Goal: Information Seeking & Learning: Learn about a topic

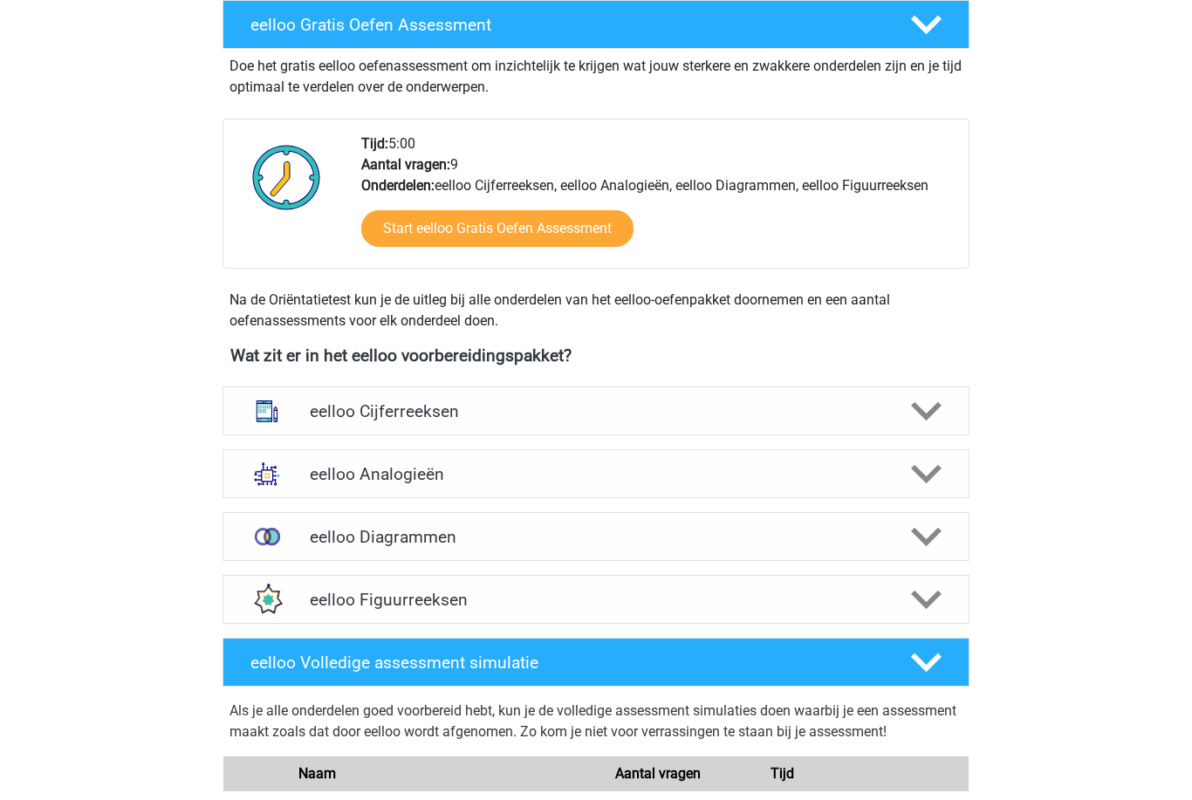
scroll to position [365, 0]
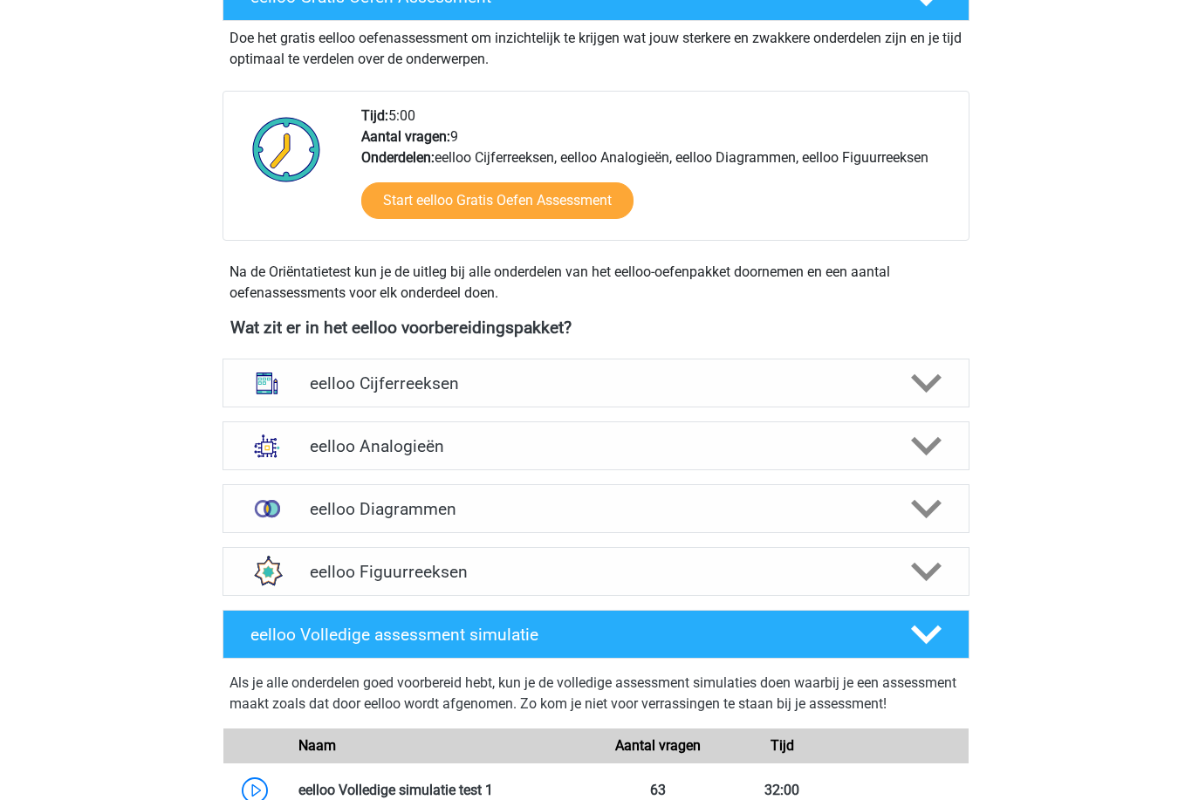
click at [937, 439] on polygon at bounding box center [926, 446] width 31 height 19
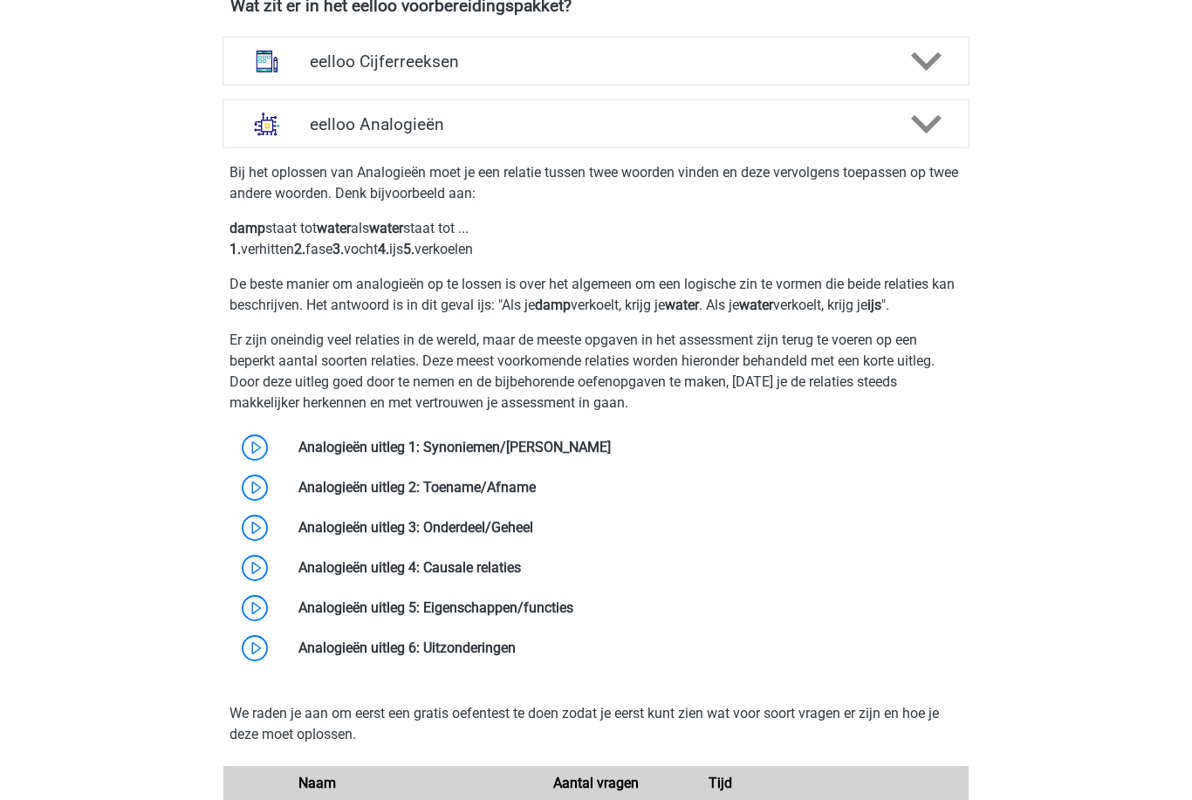
scroll to position [687, 0]
click at [611, 439] on link at bounding box center [611, 447] width 0 height 17
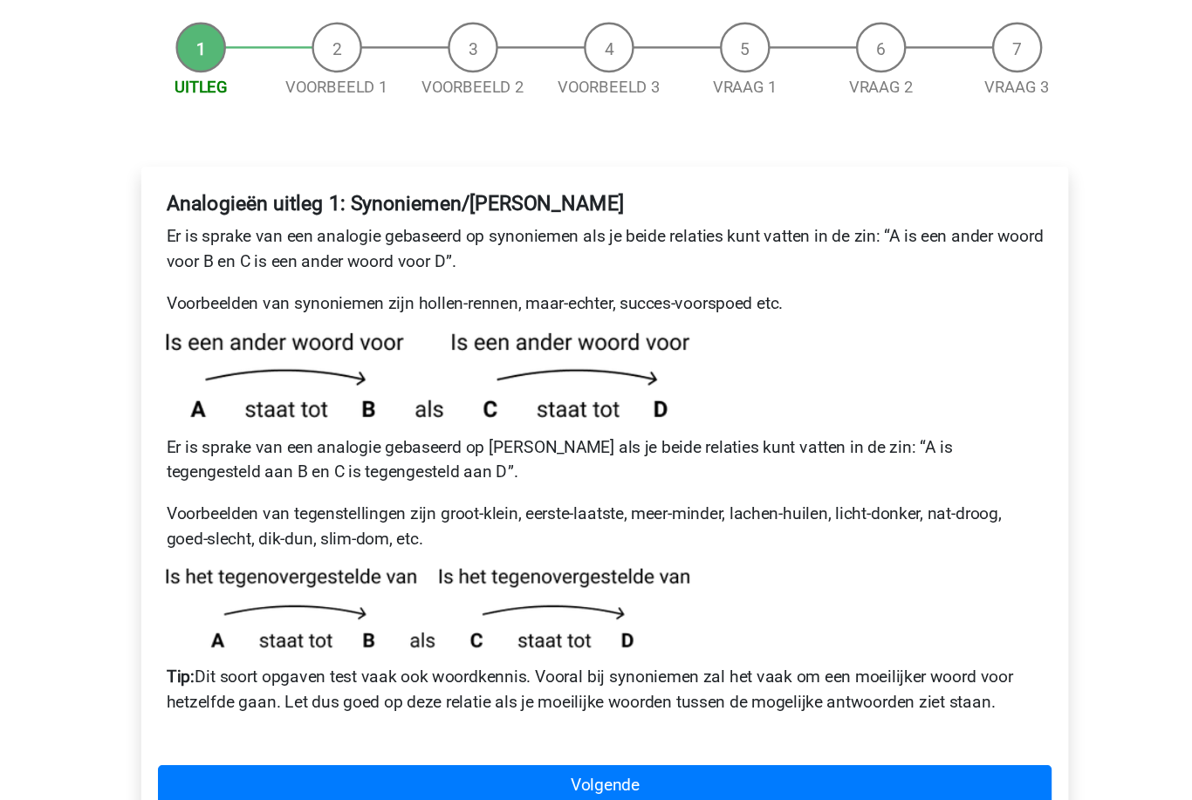
scroll to position [119, 0]
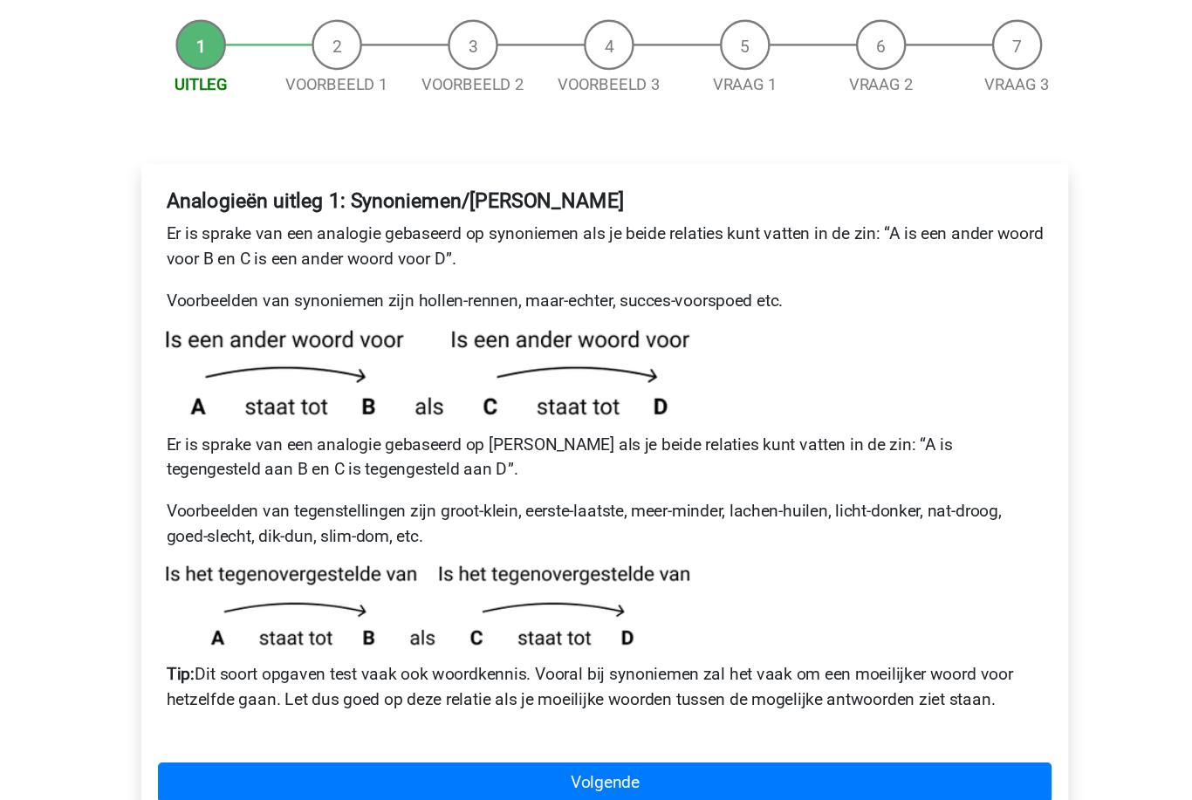
click at [339, 722] on link "Volgende" at bounding box center [595, 738] width 745 height 33
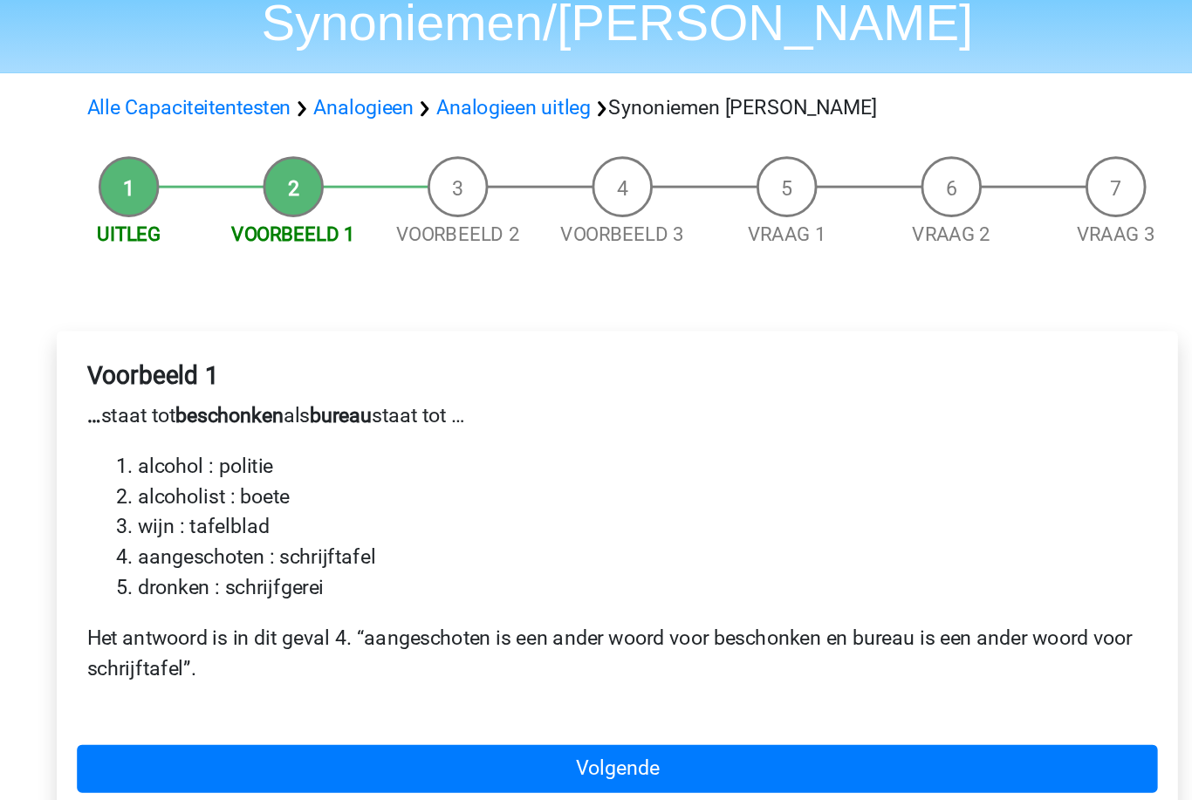
click at [599, 627] on link "Volgende" at bounding box center [595, 643] width 745 height 33
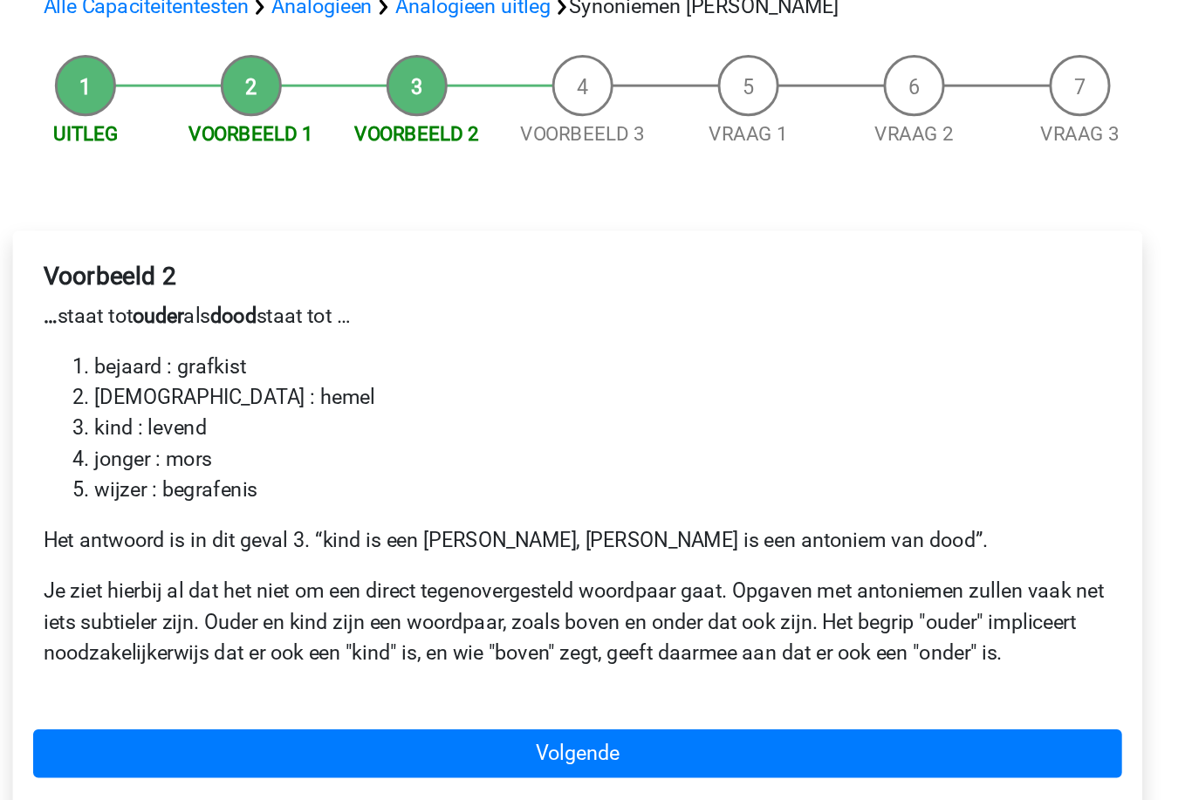
click at [579, 683] on link "Volgende" at bounding box center [595, 699] width 745 height 33
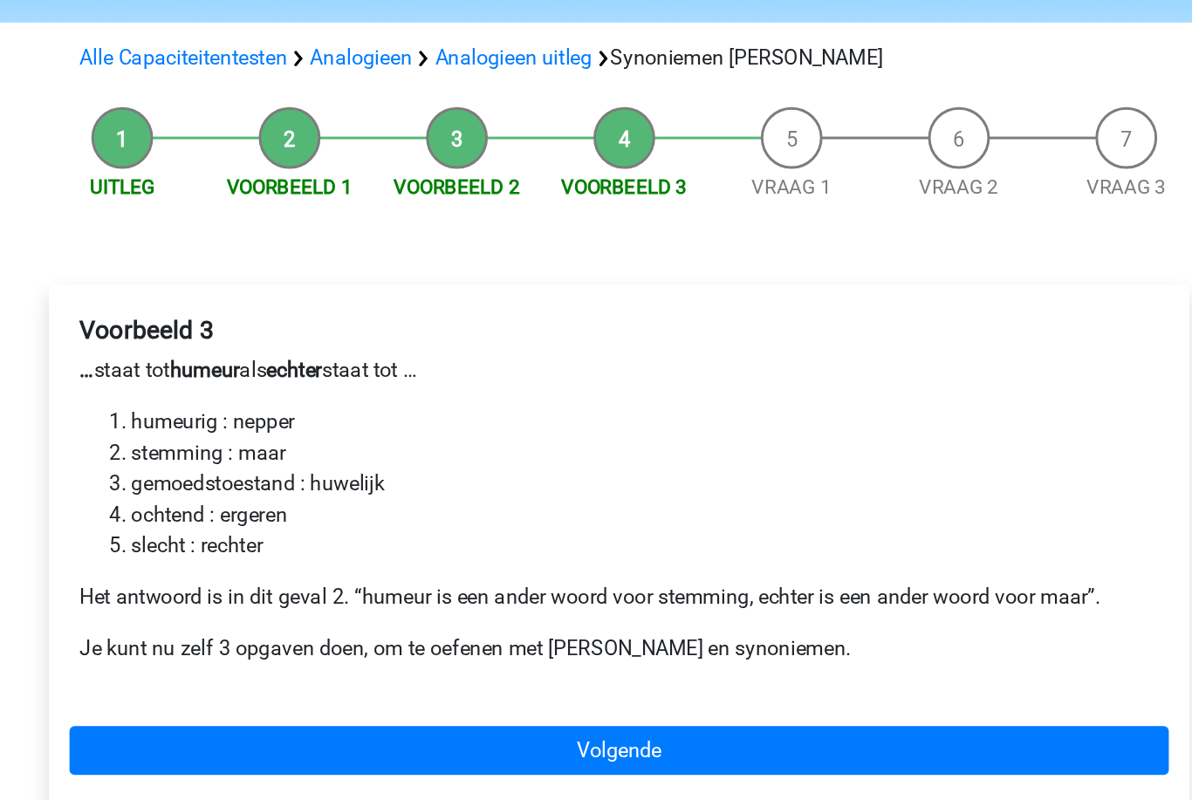
click at [685, 641] on link "Volgende" at bounding box center [595, 657] width 745 height 33
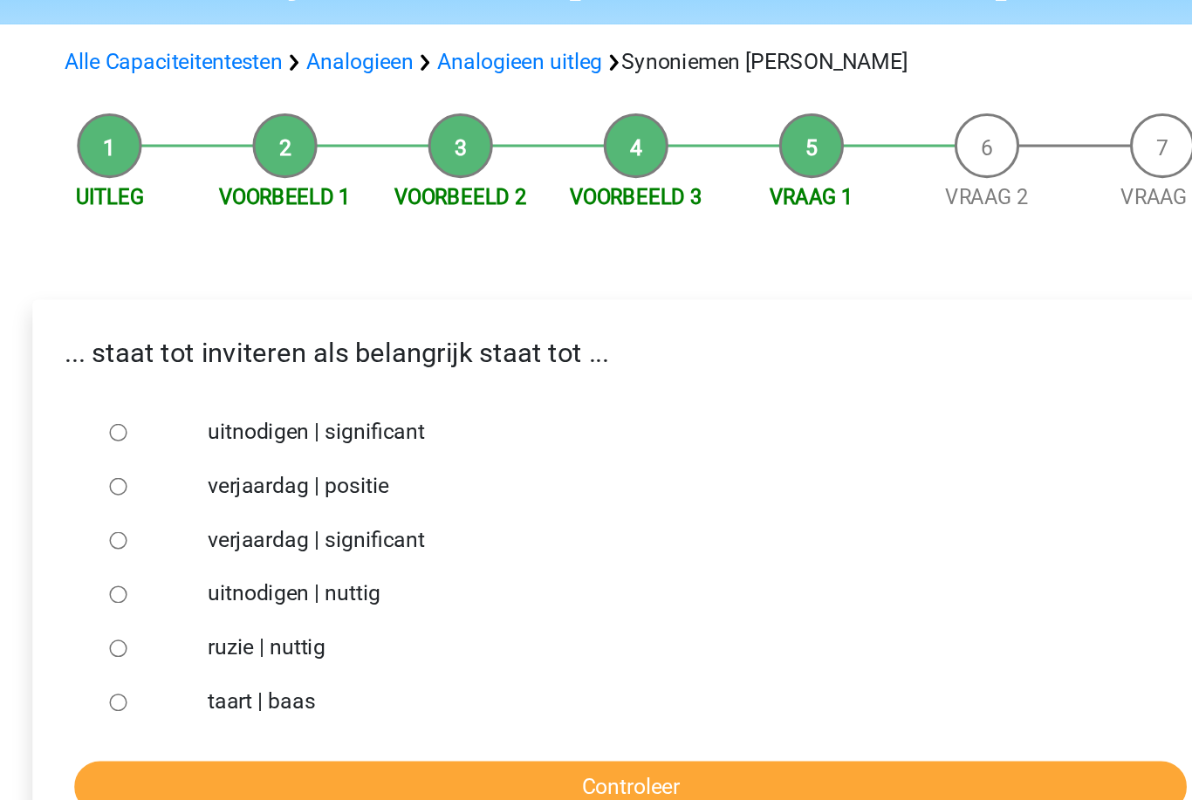
click at [259, 422] on input "uitnodigen | significant" at bounding box center [264, 427] width 11 height 11
radio input "true"
click at [483, 640] on input "Controleer" at bounding box center [595, 656] width 719 height 33
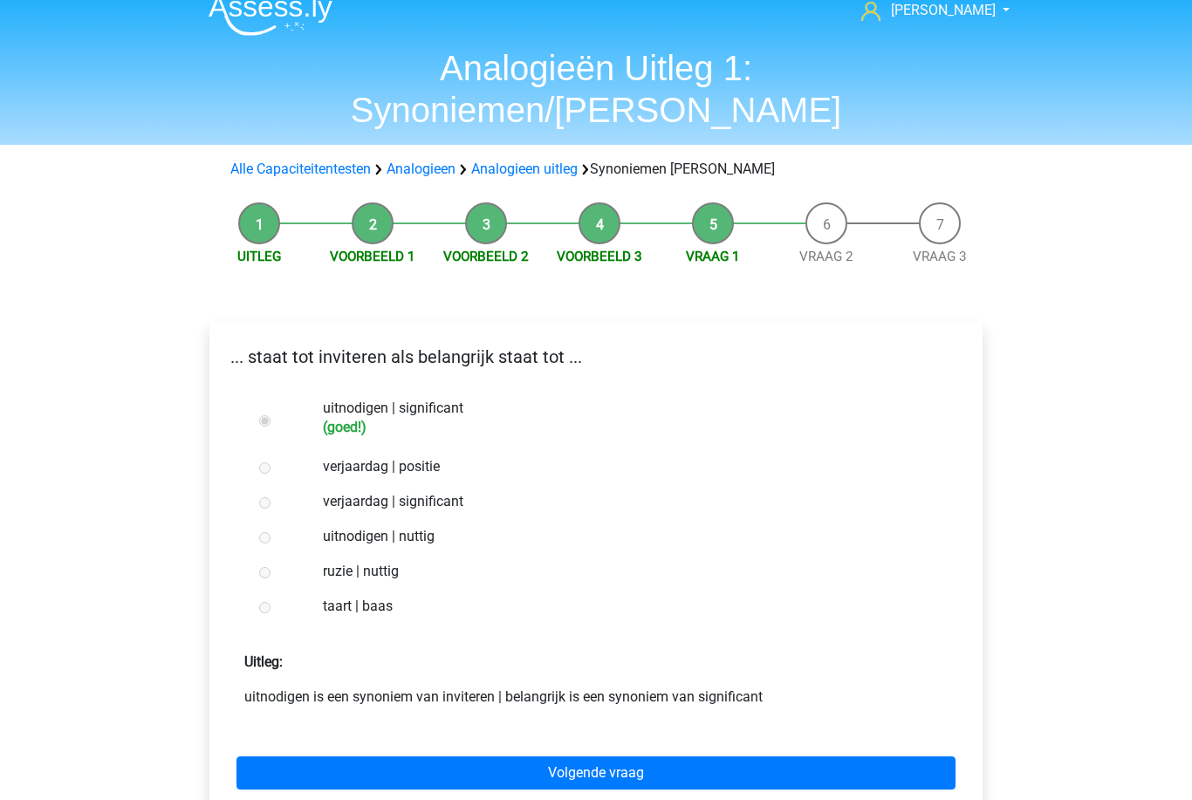
scroll to position [21, 0]
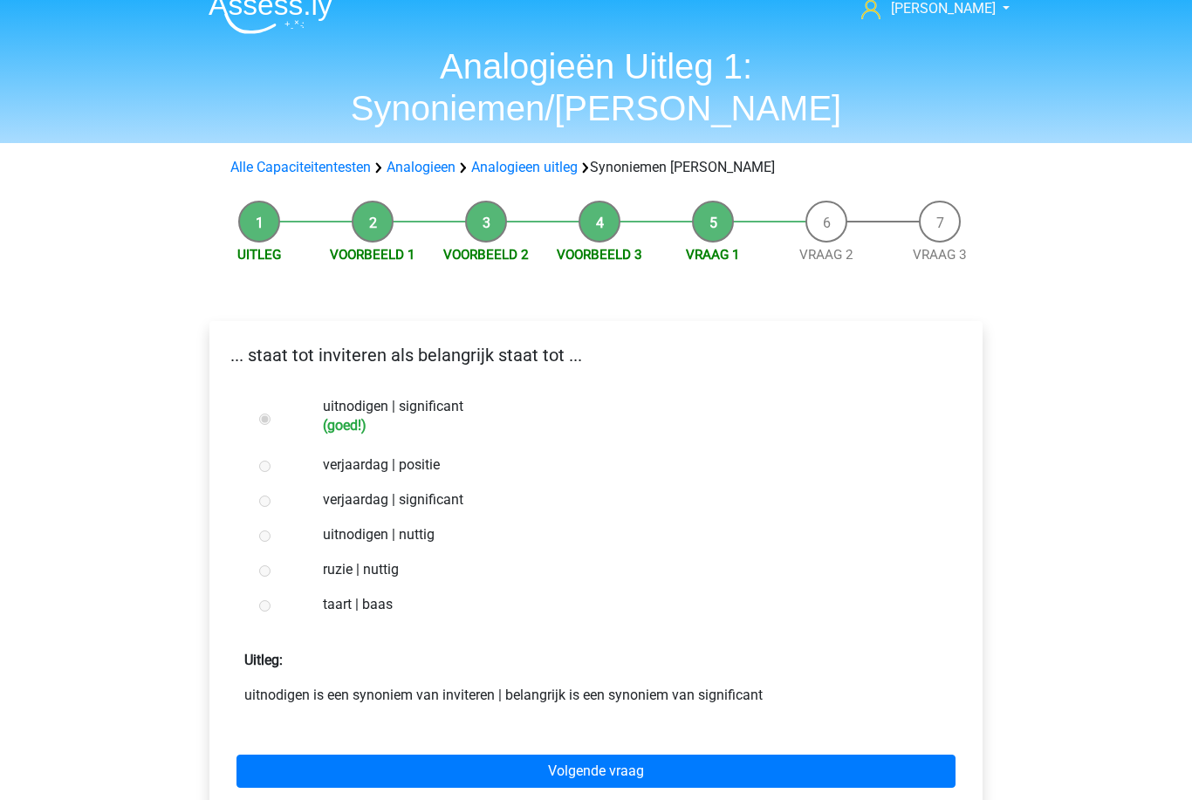
click at [744, 755] on link "Volgende vraag" at bounding box center [595, 771] width 719 height 33
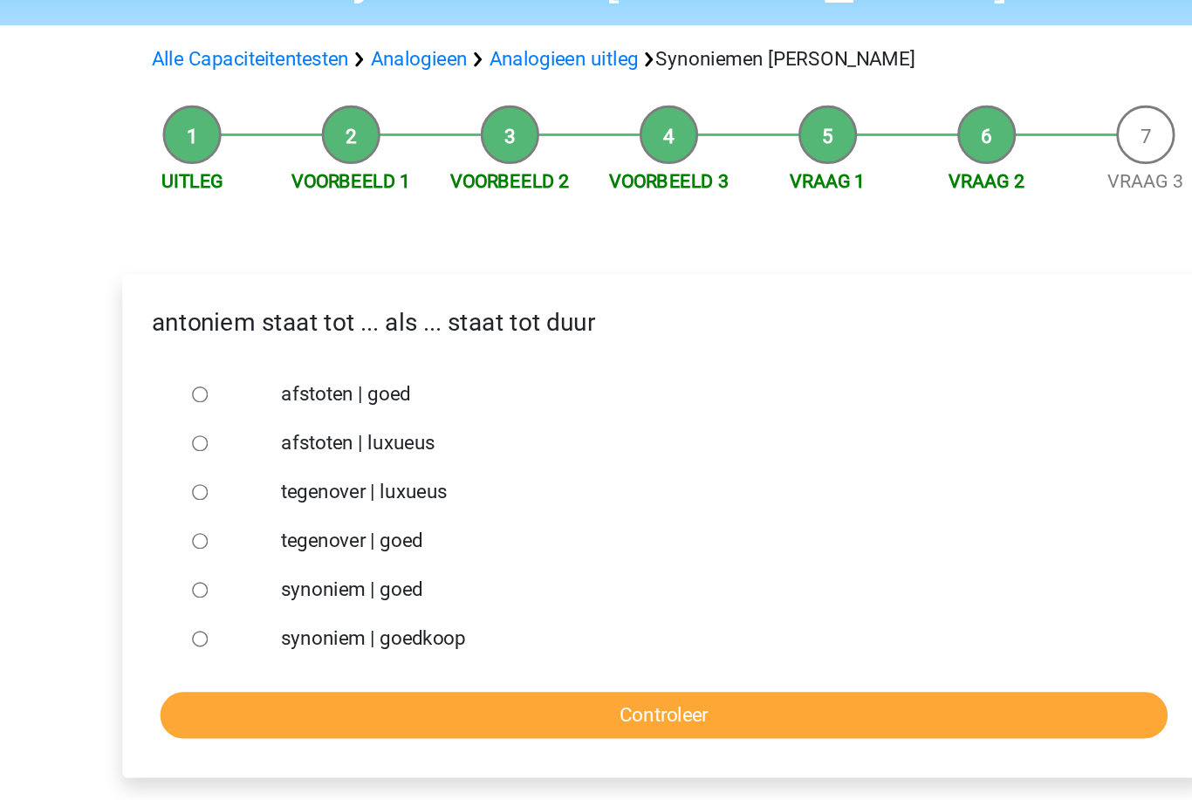
click at [259, 492] on input "tegenover | luxueus" at bounding box center [264, 497] width 11 height 11
radio input "true"
click at [236, 640] on input "Controleer" at bounding box center [595, 656] width 719 height 33
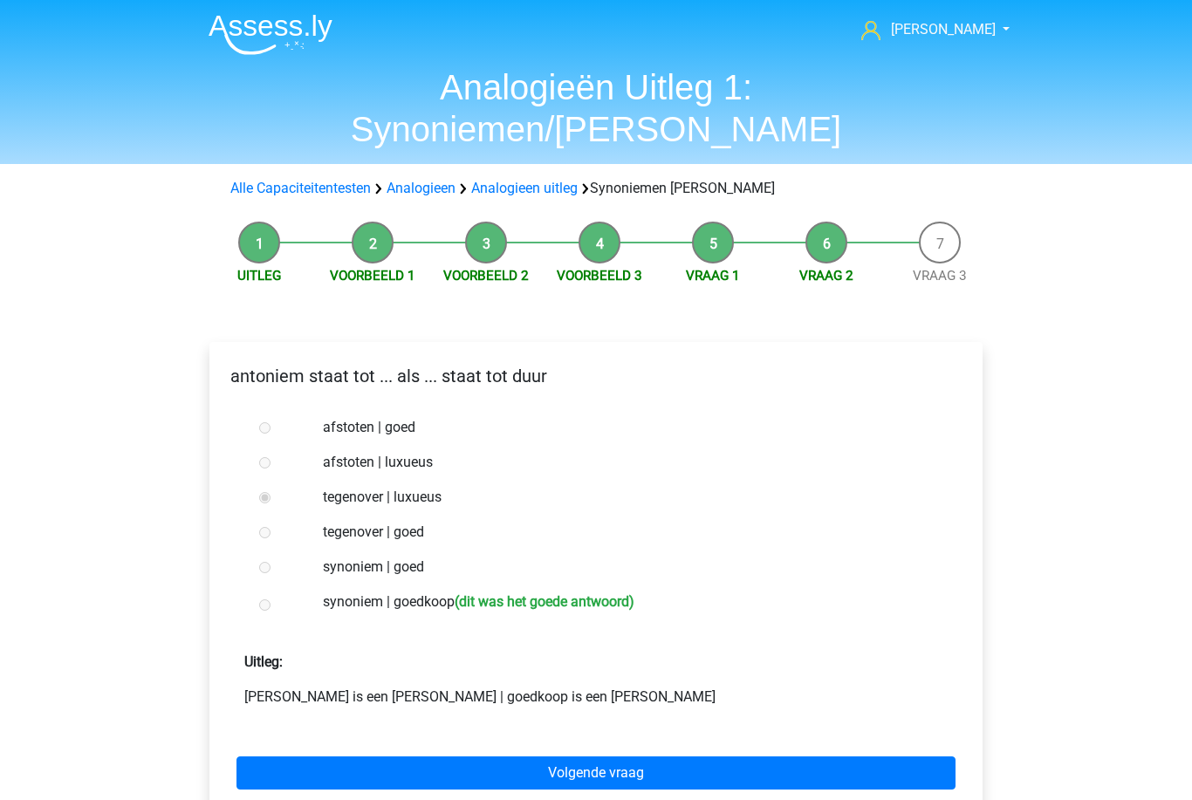
scroll to position [34, 0]
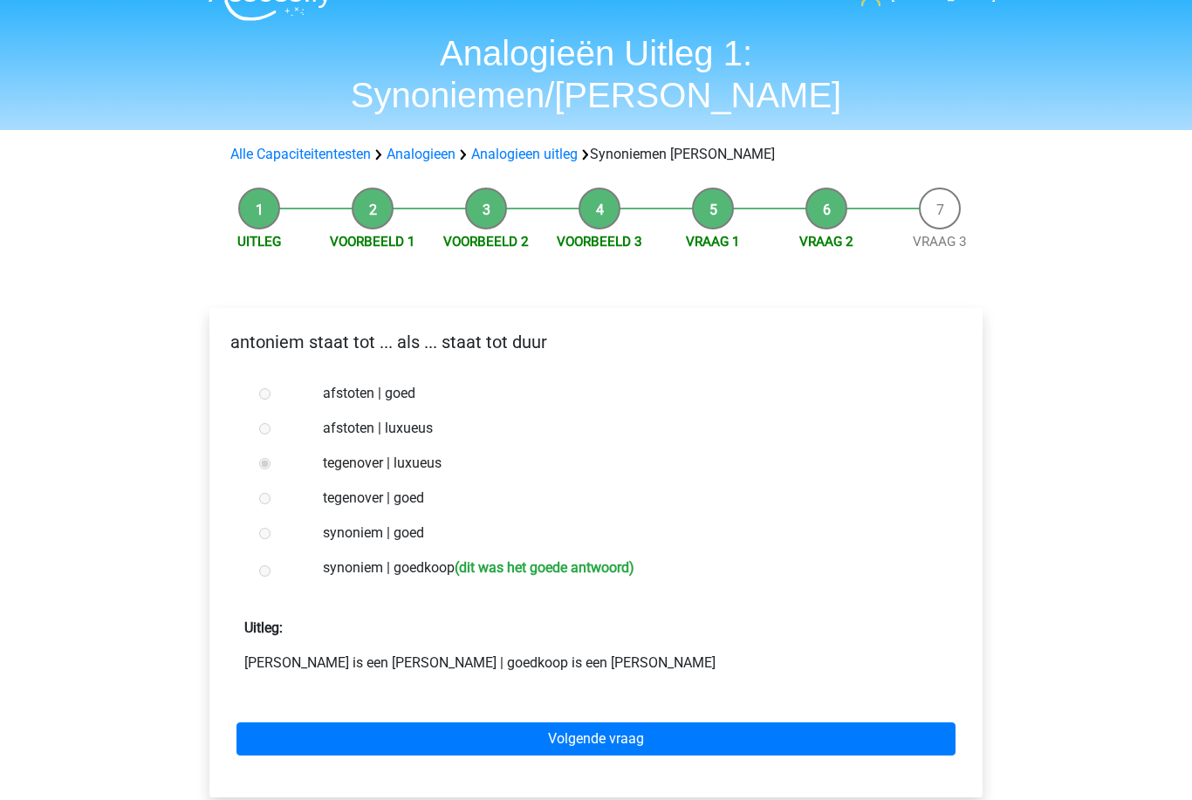
click at [423, 722] on link "Volgende vraag" at bounding box center [595, 738] width 719 height 33
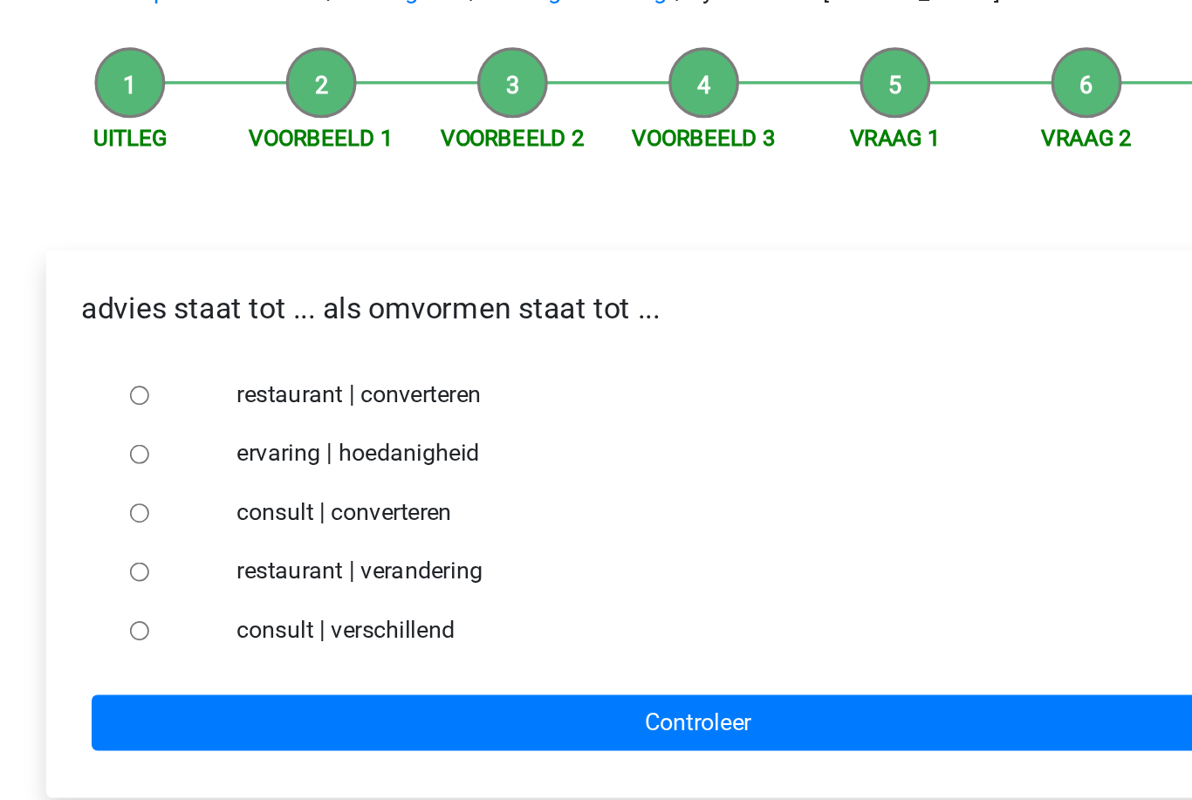
click at [259, 492] on input "consult | converteren" at bounding box center [264, 497] width 11 height 11
radio input "true"
click at [282, 606] on input "Controleer" at bounding box center [595, 622] width 719 height 33
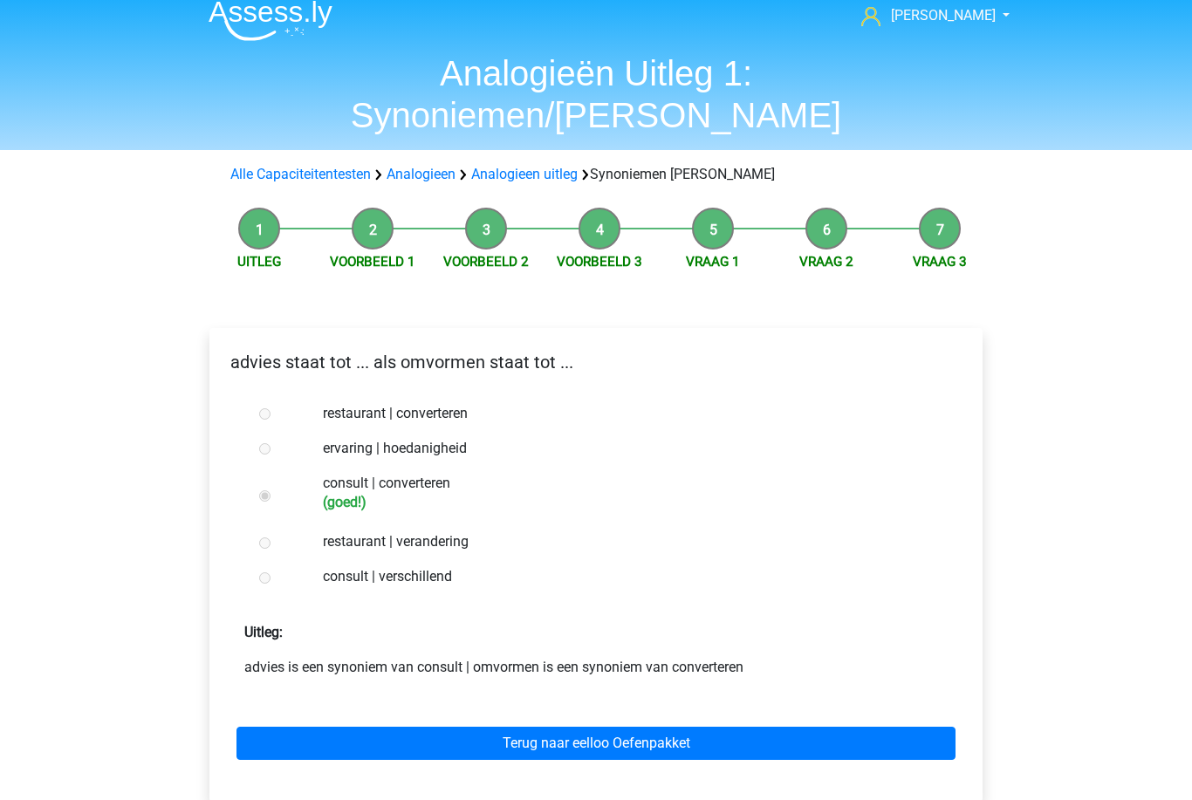
scroll to position [16, 0]
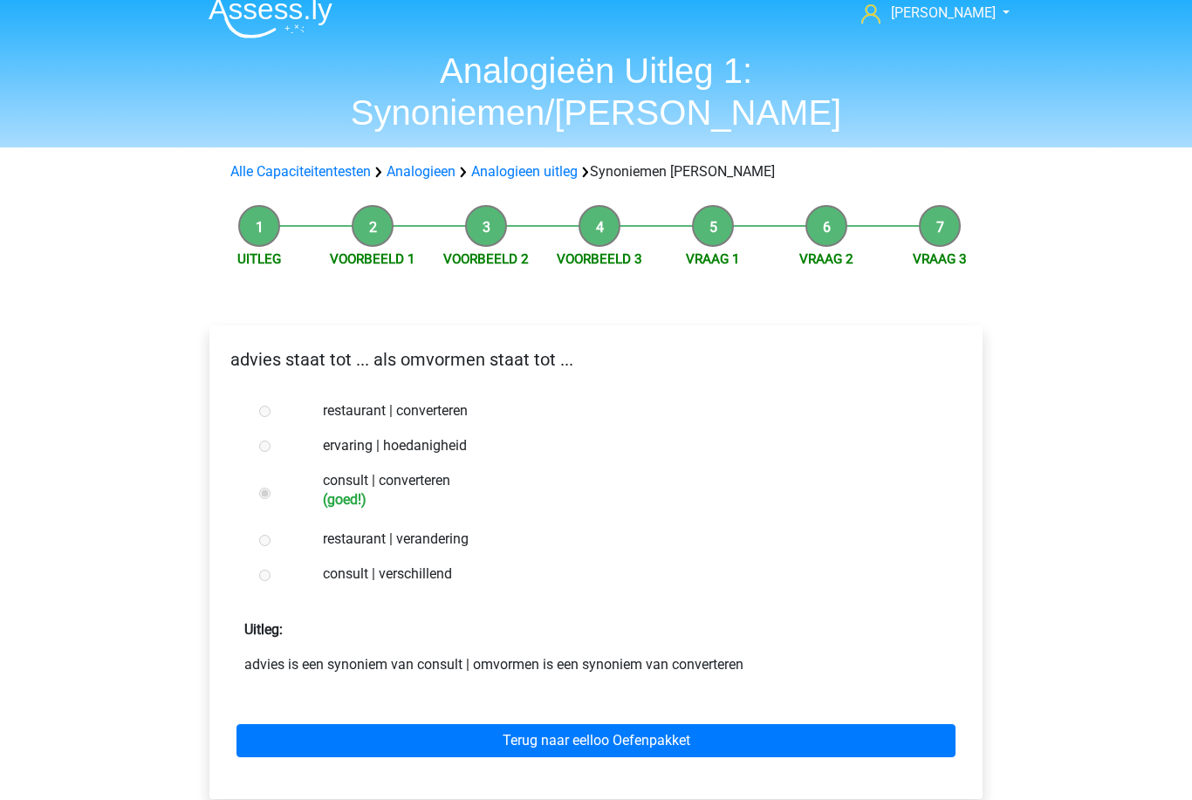
click at [493, 725] on link "Terug naar eelloo Oefenpakket" at bounding box center [595, 741] width 719 height 33
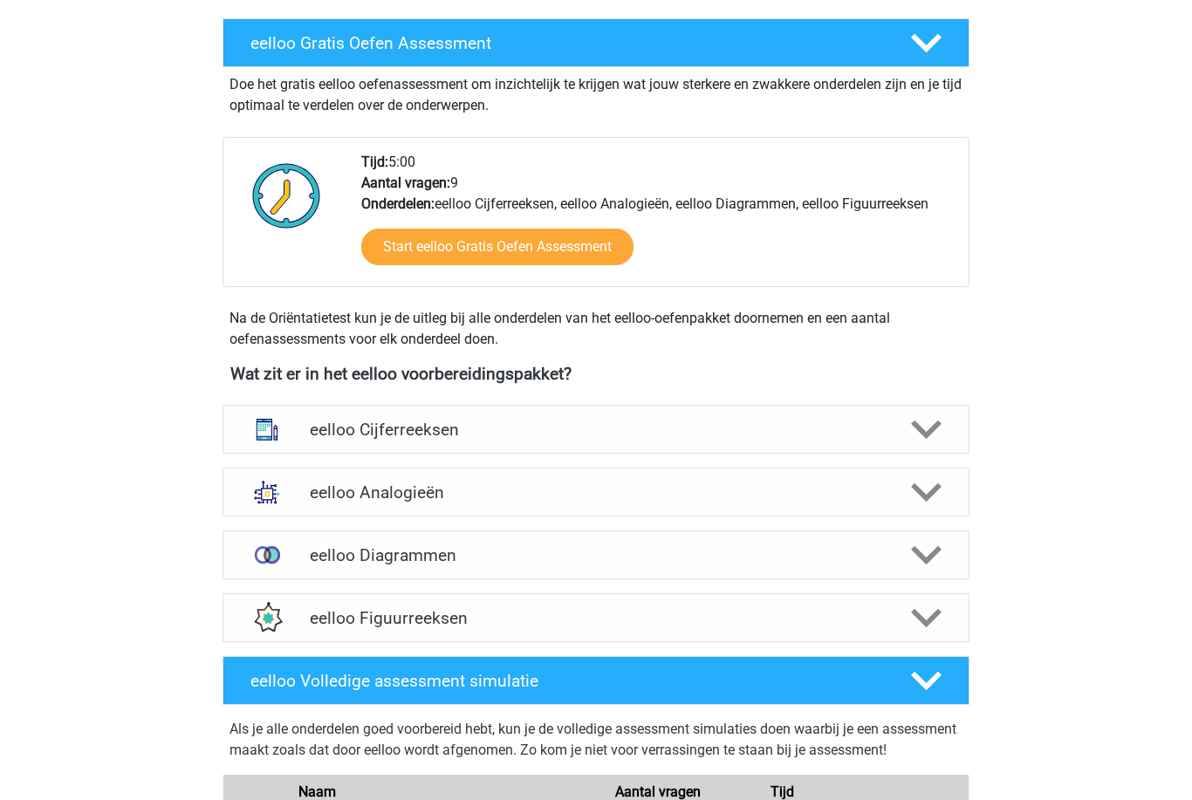
click at [289, 476] on img at bounding box center [266, 491] width 45 height 45
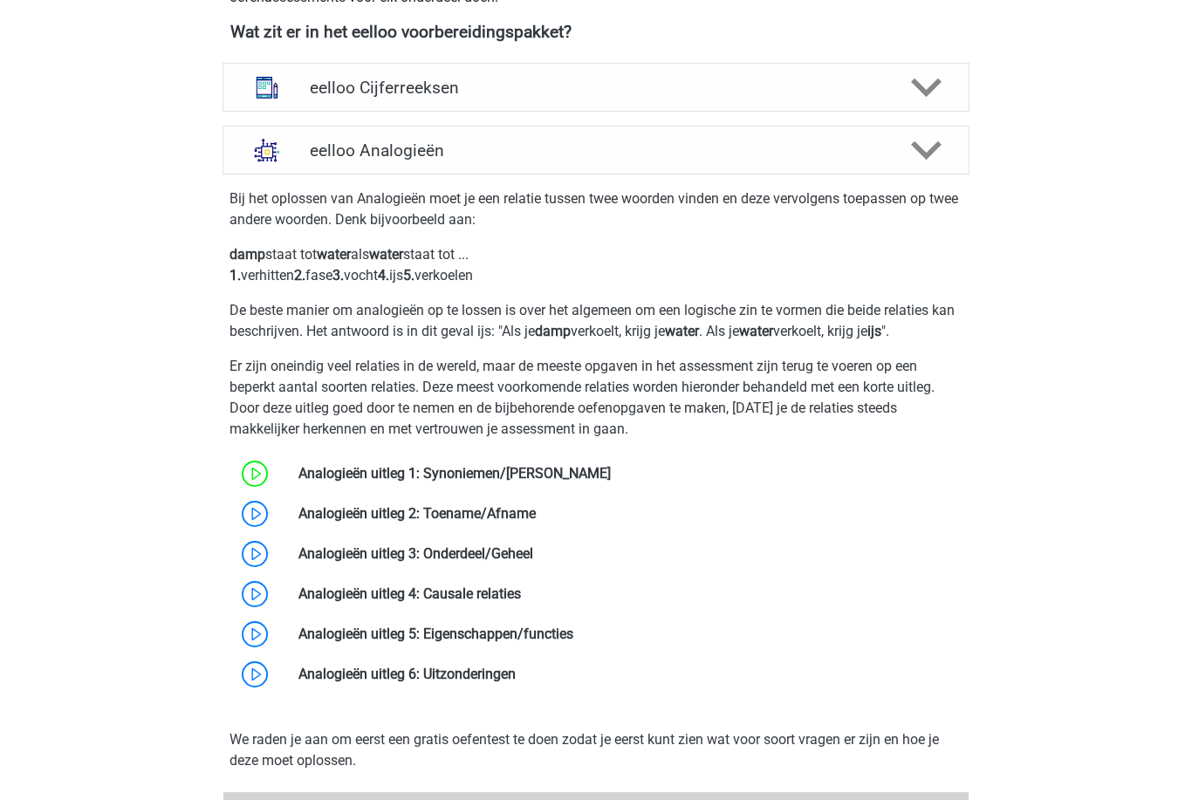
scroll to position [682, 0]
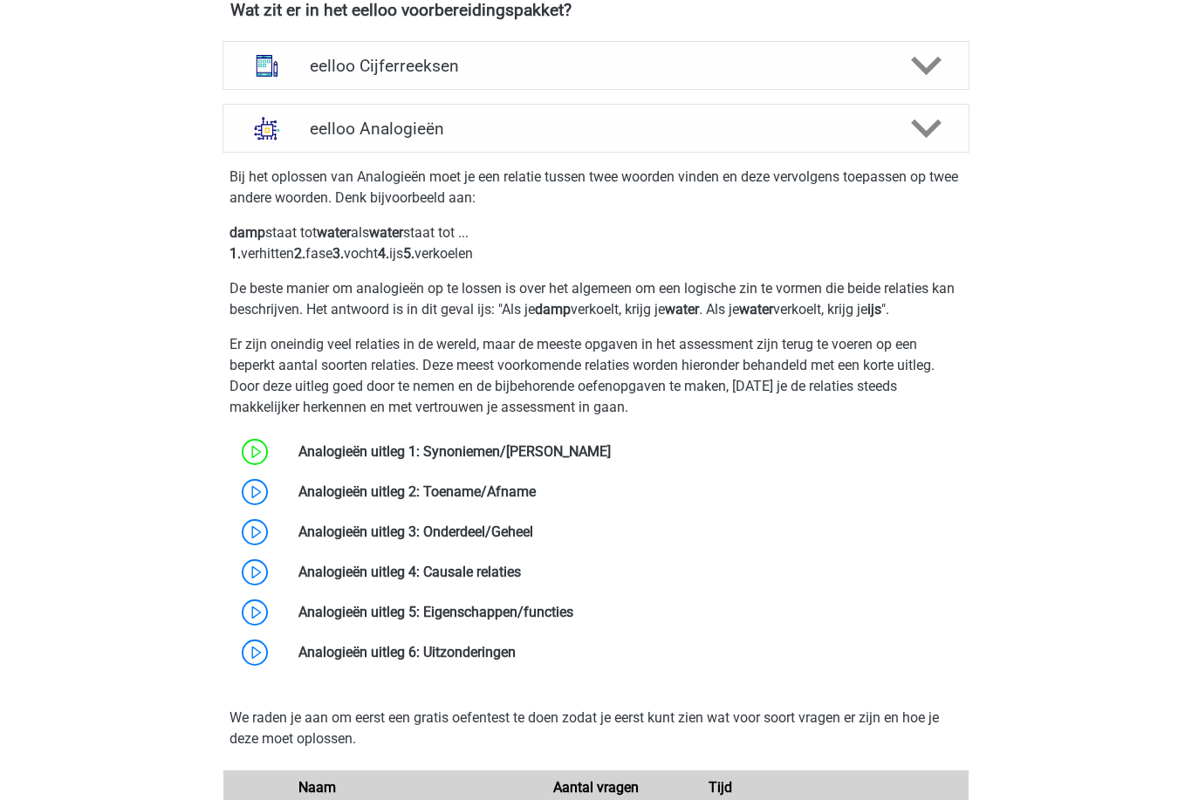
click at [536, 493] on link at bounding box center [536, 491] width 0 height 17
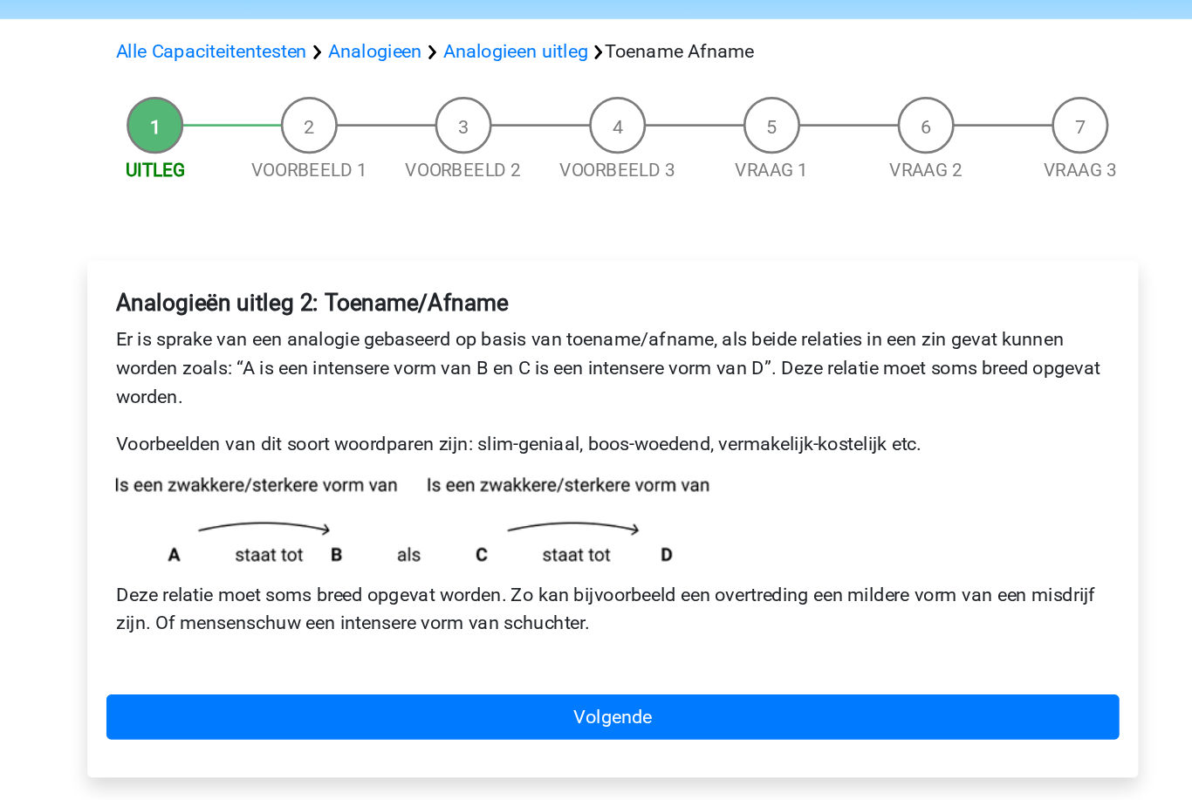
click at [528, 620] on link "Volgende" at bounding box center [595, 636] width 745 height 33
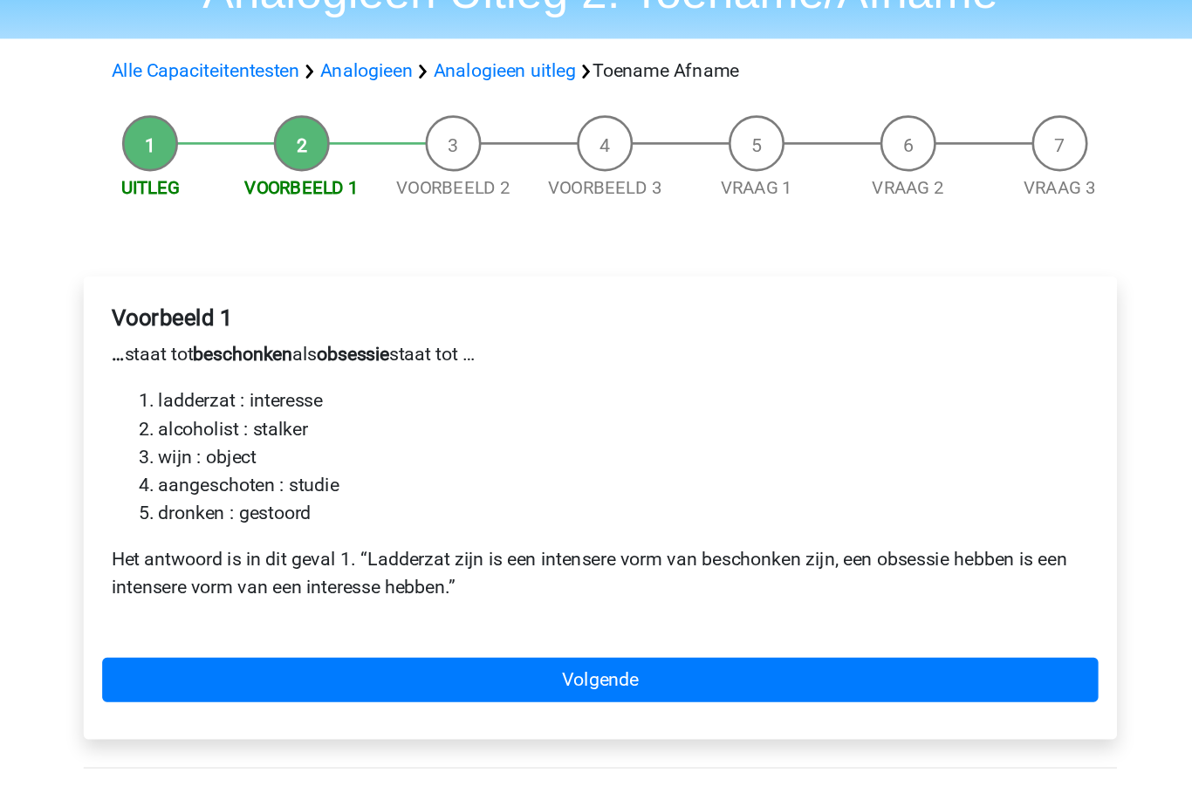
click at [523, 585] on link "Volgende" at bounding box center [595, 601] width 745 height 33
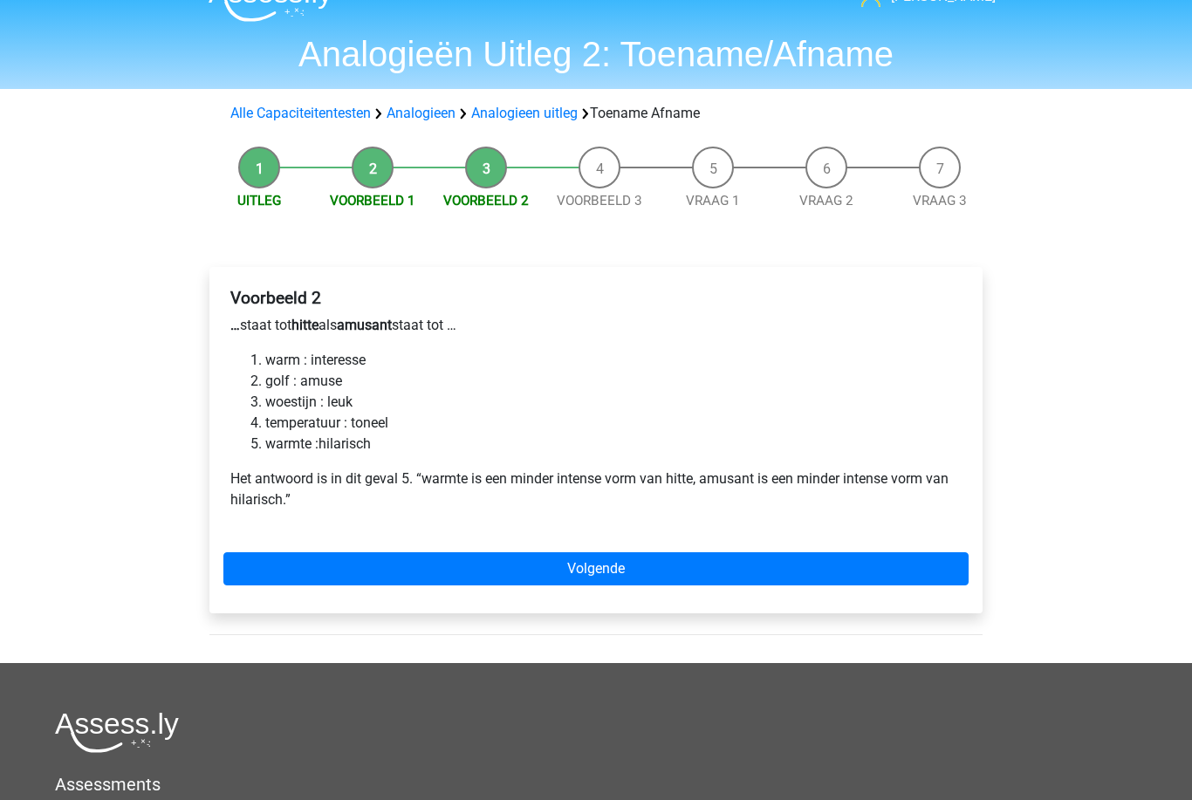
scroll to position [35, 0]
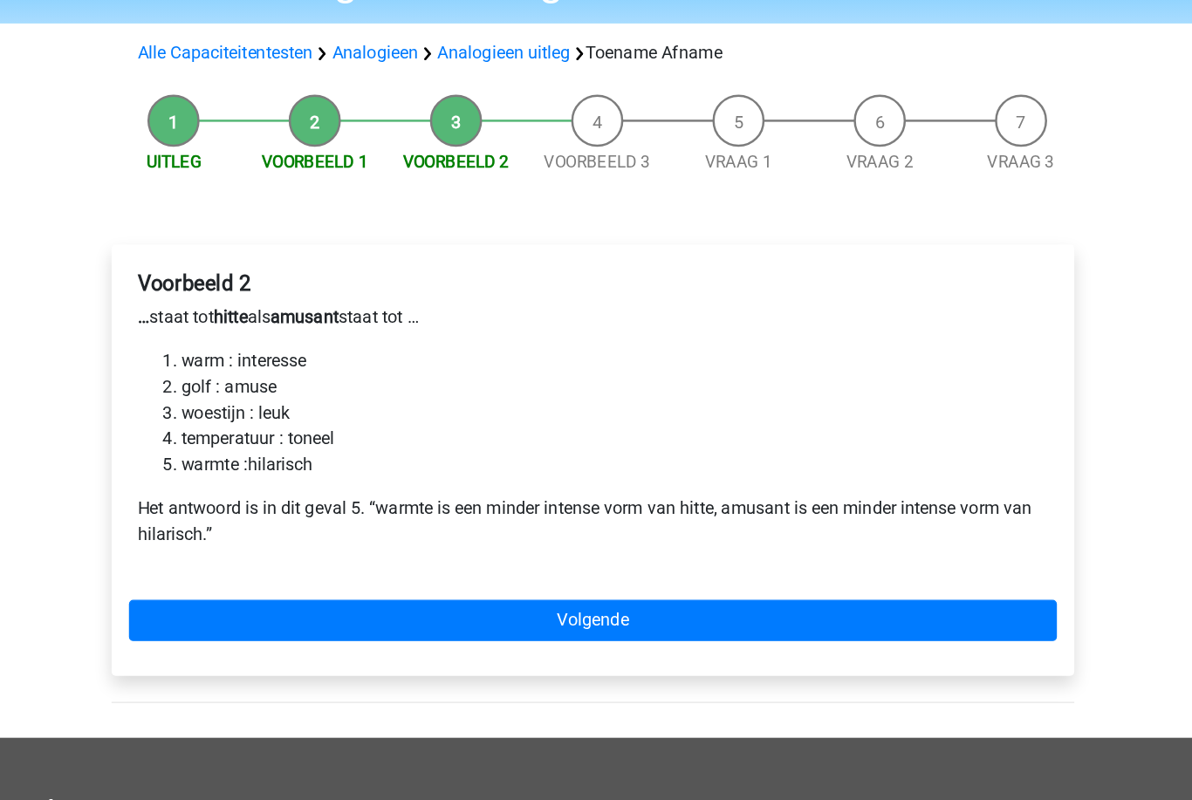
click at [582, 551] on link "Volgende" at bounding box center [595, 567] width 745 height 33
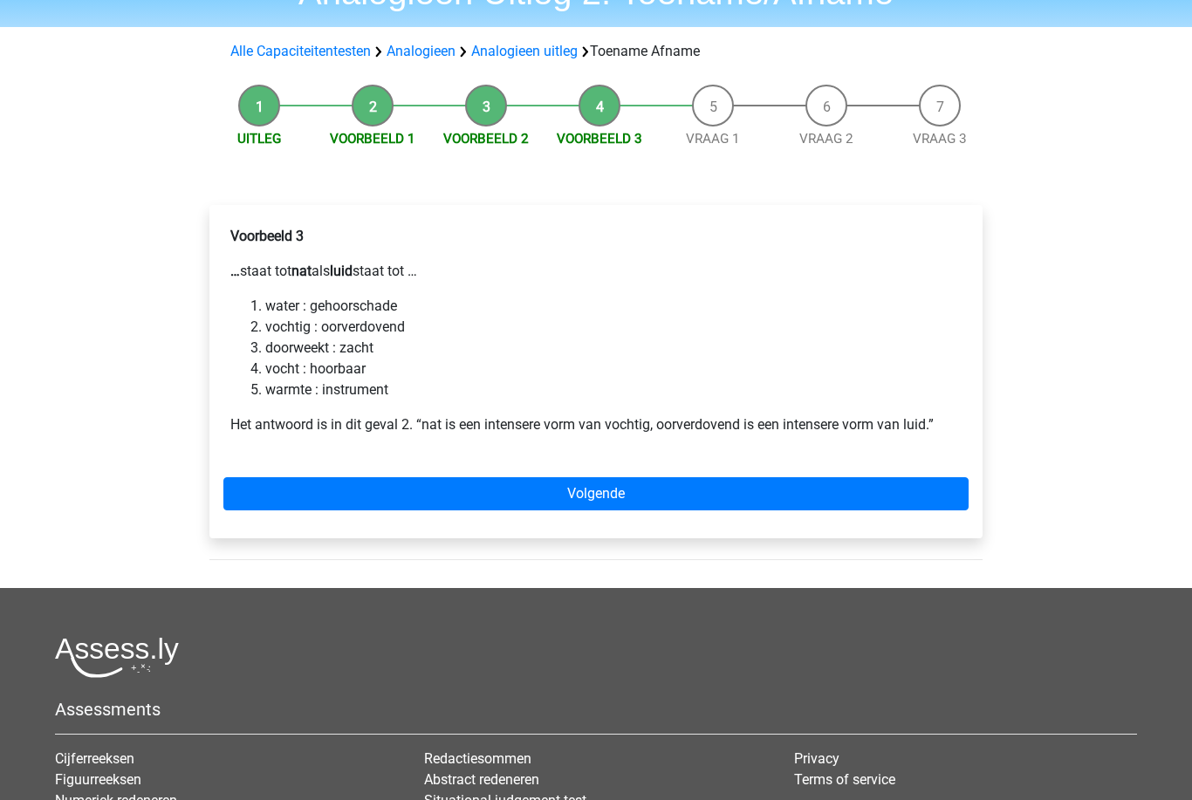
scroll to position [133, 0]
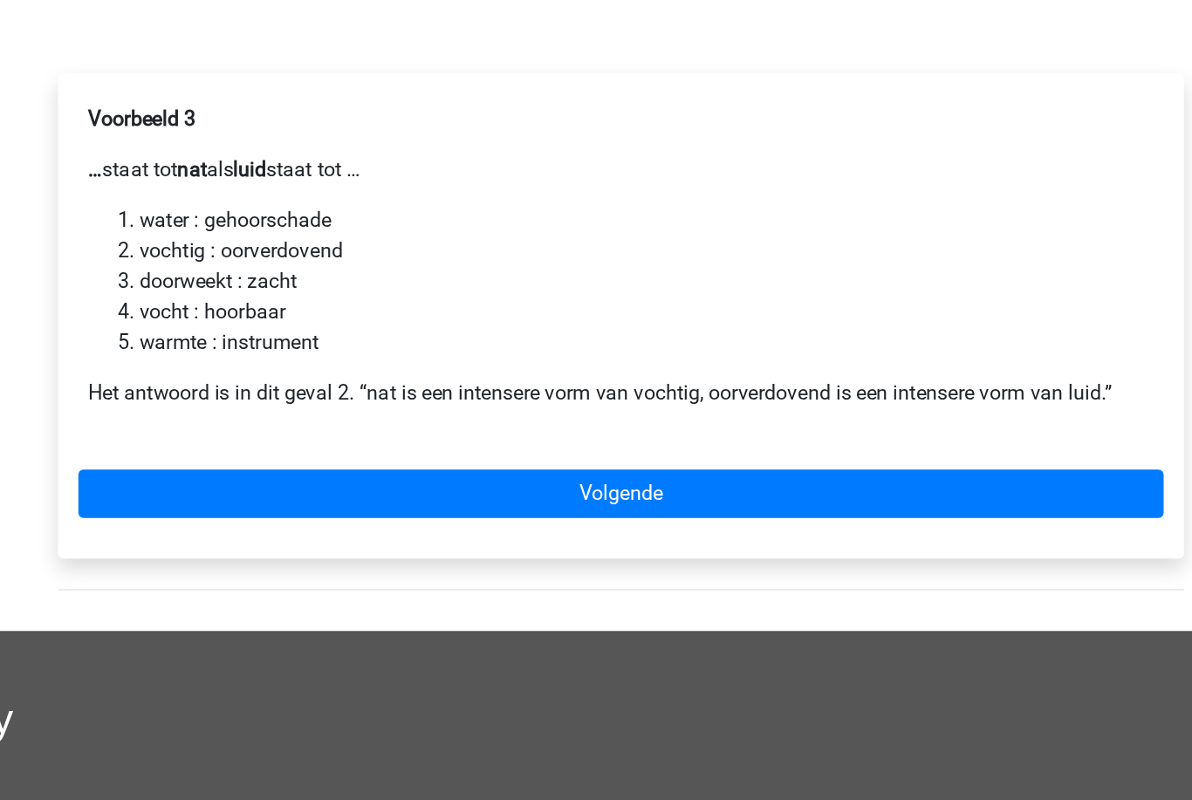
click at [571, 440] on link "Volgende" at bounding box center [595, 456] width 745 height 33
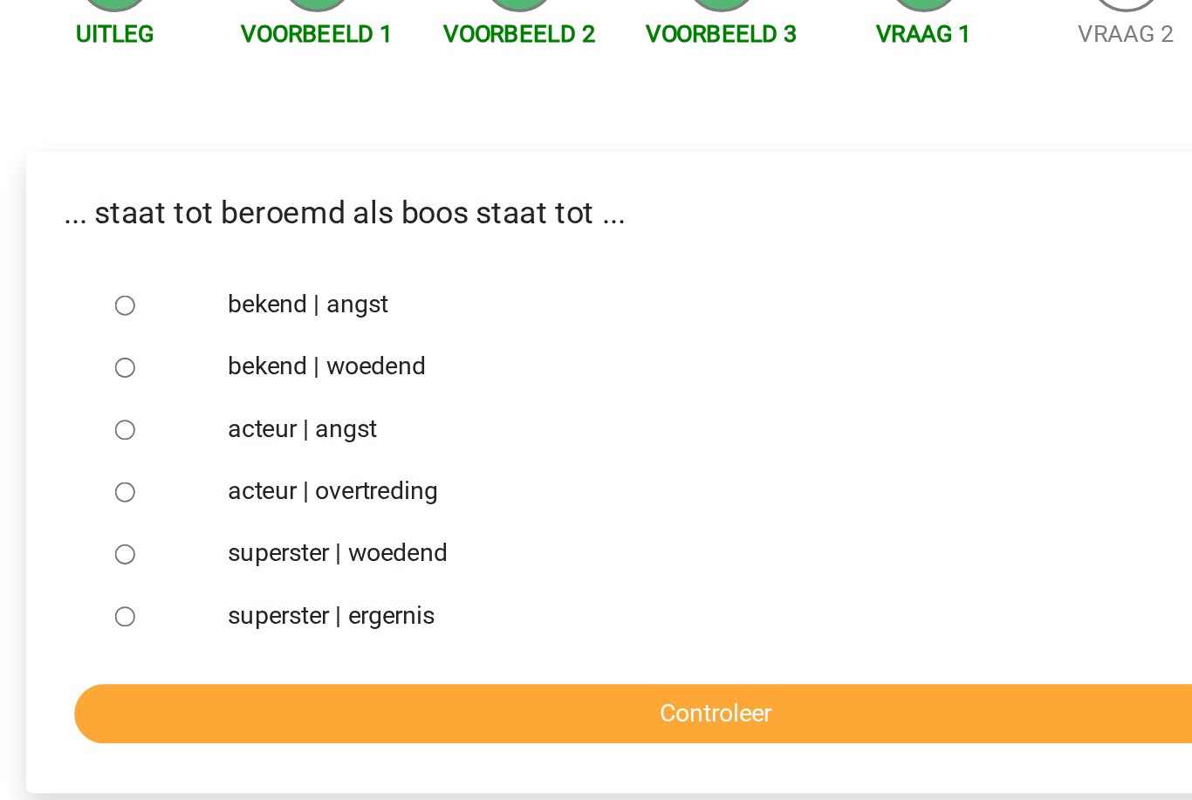
click at [259, 415] on input "bekend | woedend" at bounding box center [264, 420] width 11 height 11
radio input "true"
click at [236, 599] on input "Controleer" at bounding box center [595, 615] width 719 height 33
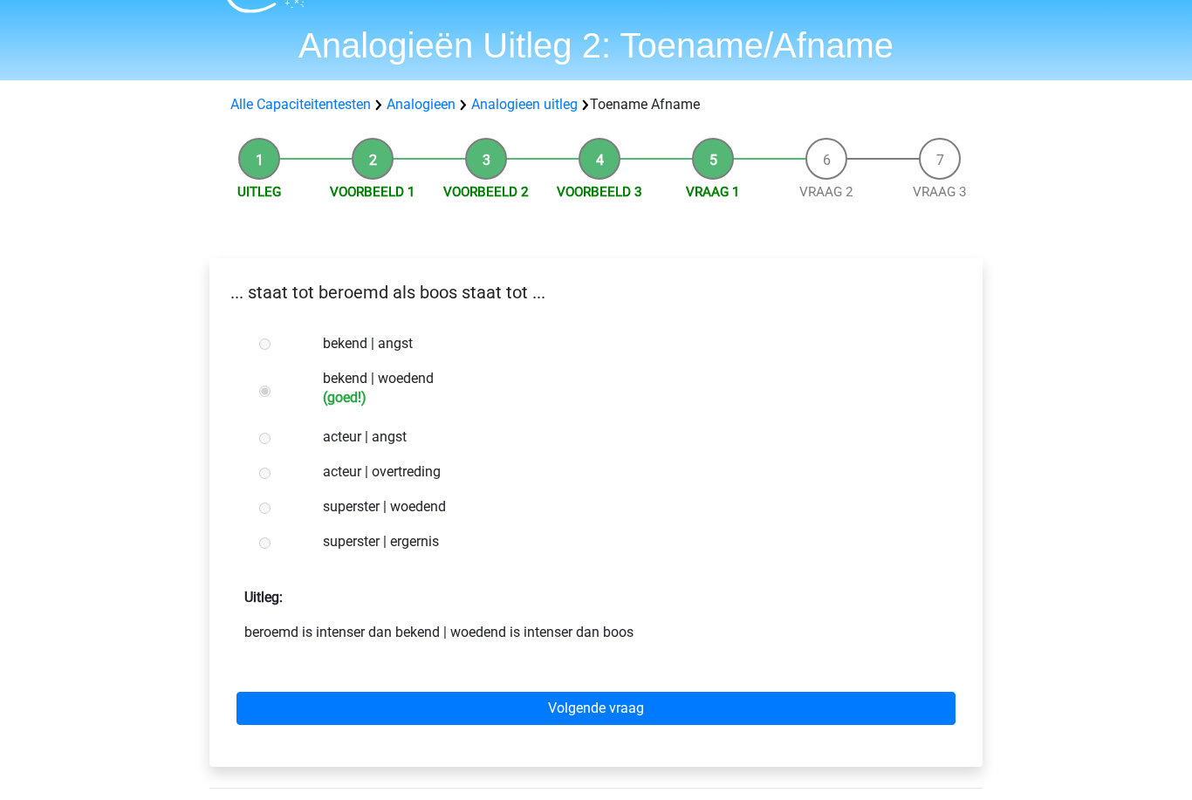
scroll to position [42, 0]
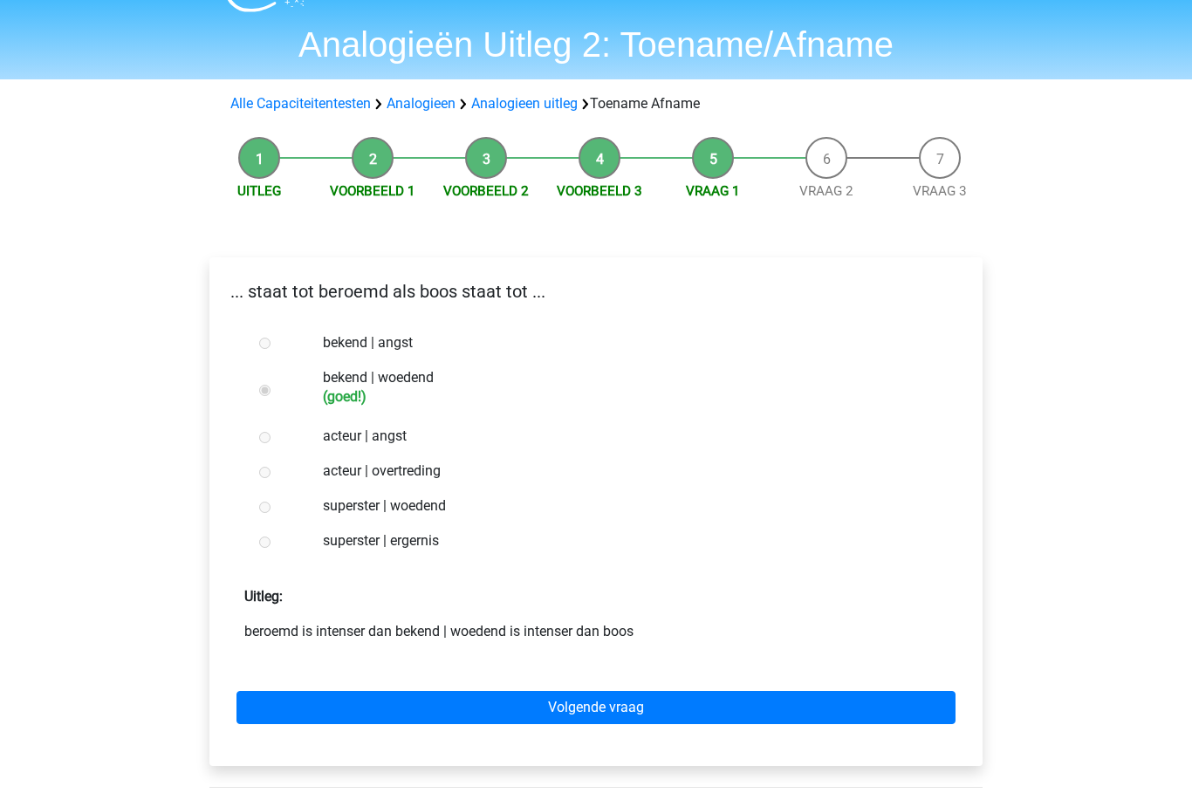
click at [741, 712] on link "Volgende vraag" at bounding box center [595, 708] width 719 height 33
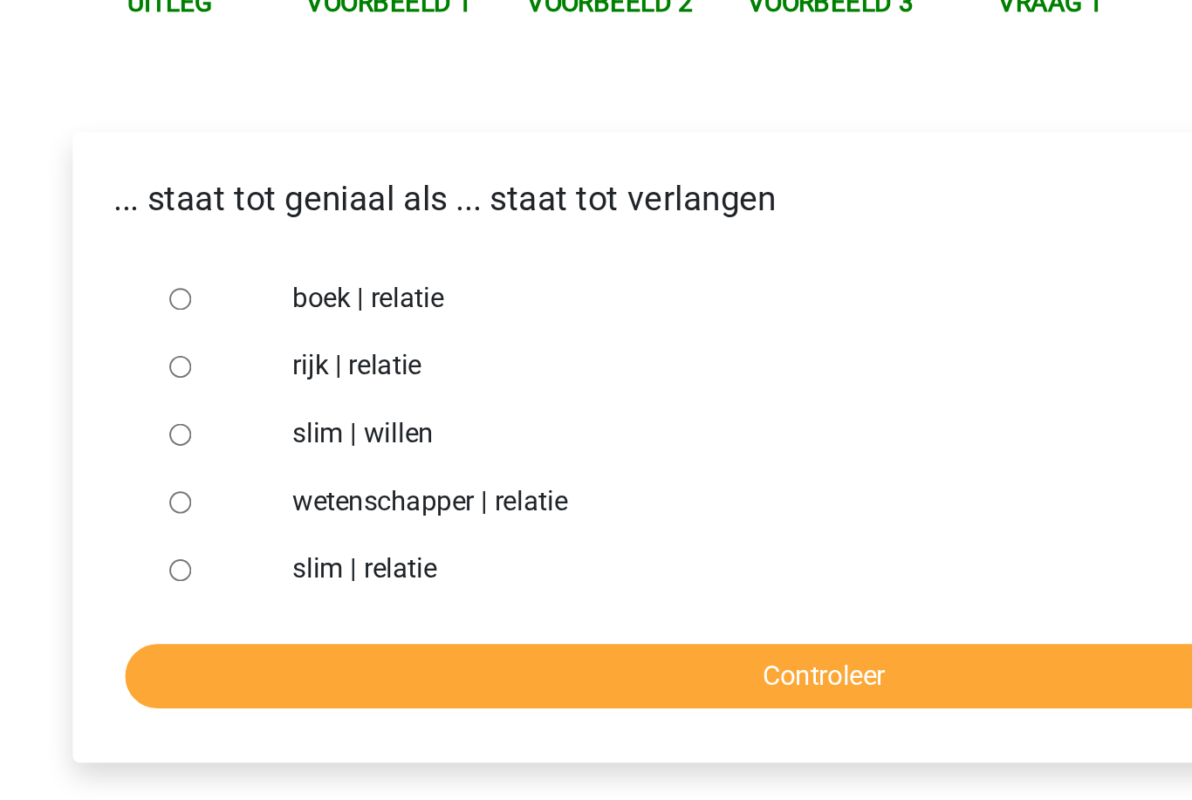
click at [323, 445] on label "slim | willen" at bounding box center [625, 455] width 604 height 21
click at [259, 450] on input "slim | willen" at bounding box center [264, 455] width 11 height 11
radio input "true"
click at [246, 564] on input "Controleer" at bounding box center [595, 580] width 719 height 33
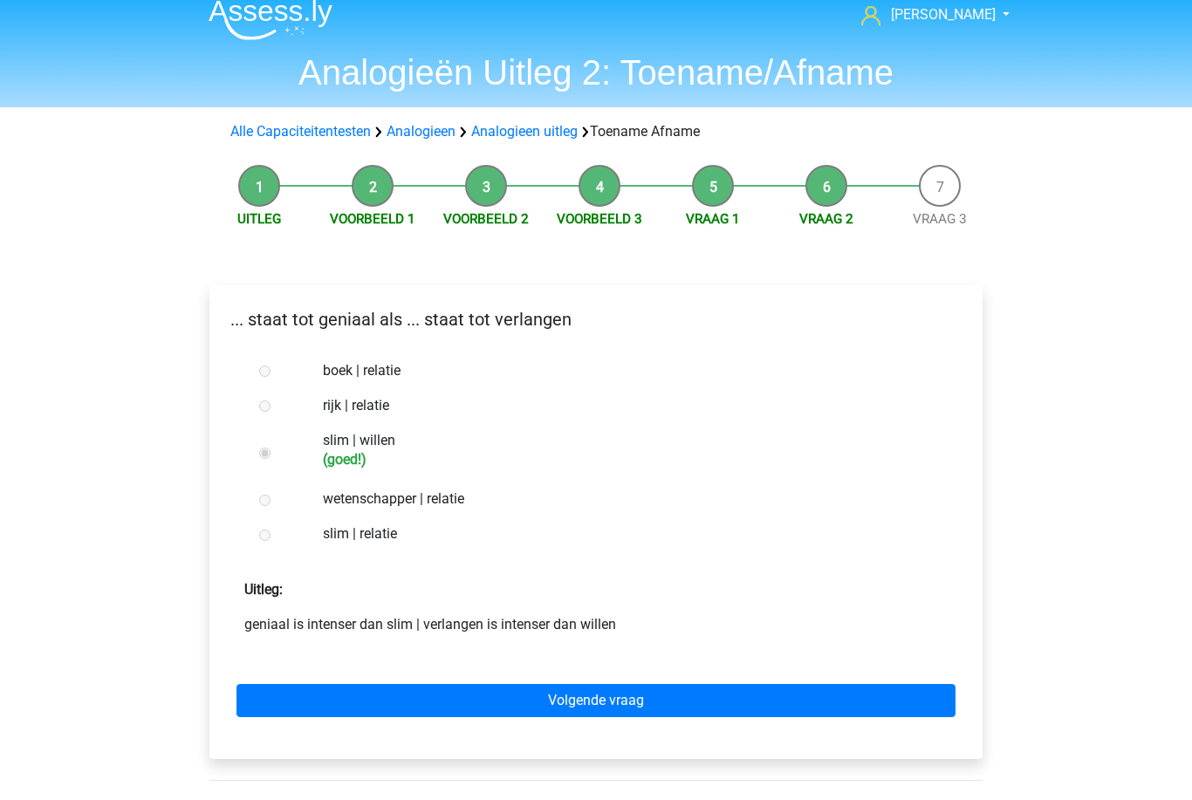
scroll to position [15, 0]
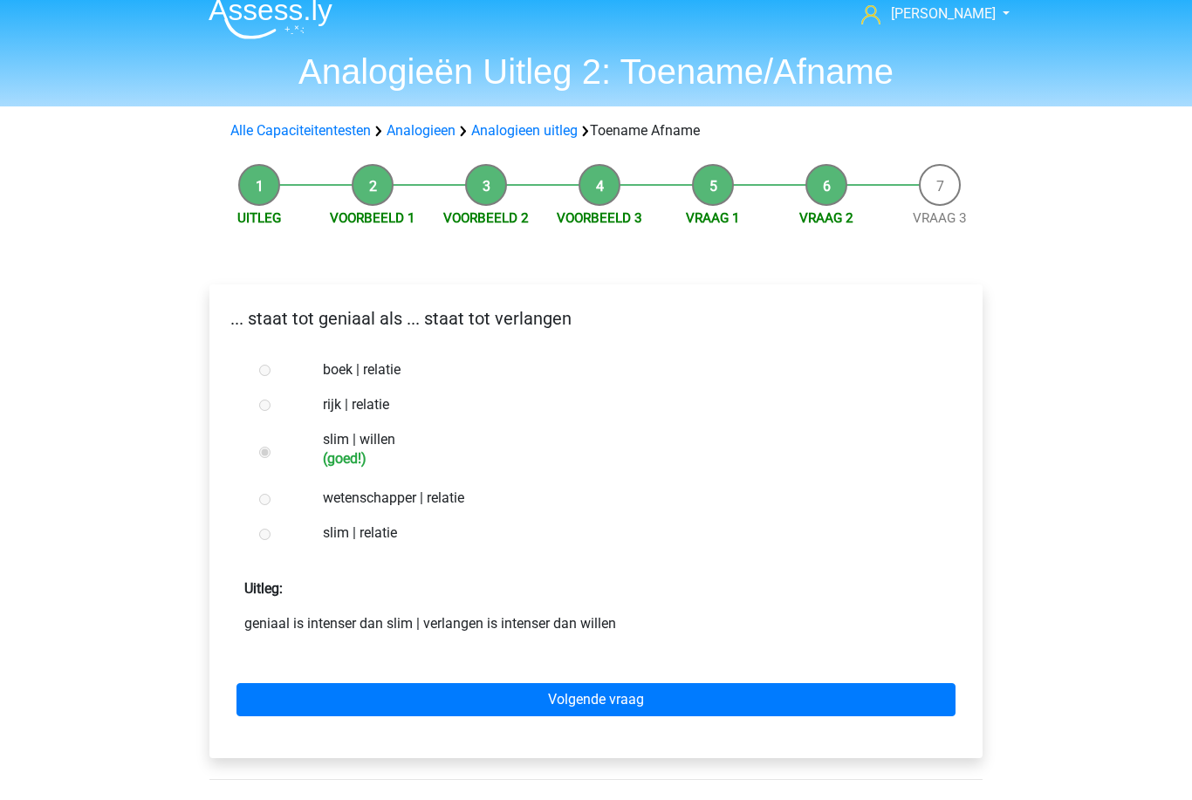
click at [777, 695] on link "Volgende vraag" at bounding box center [595, 700] width 719 height 33
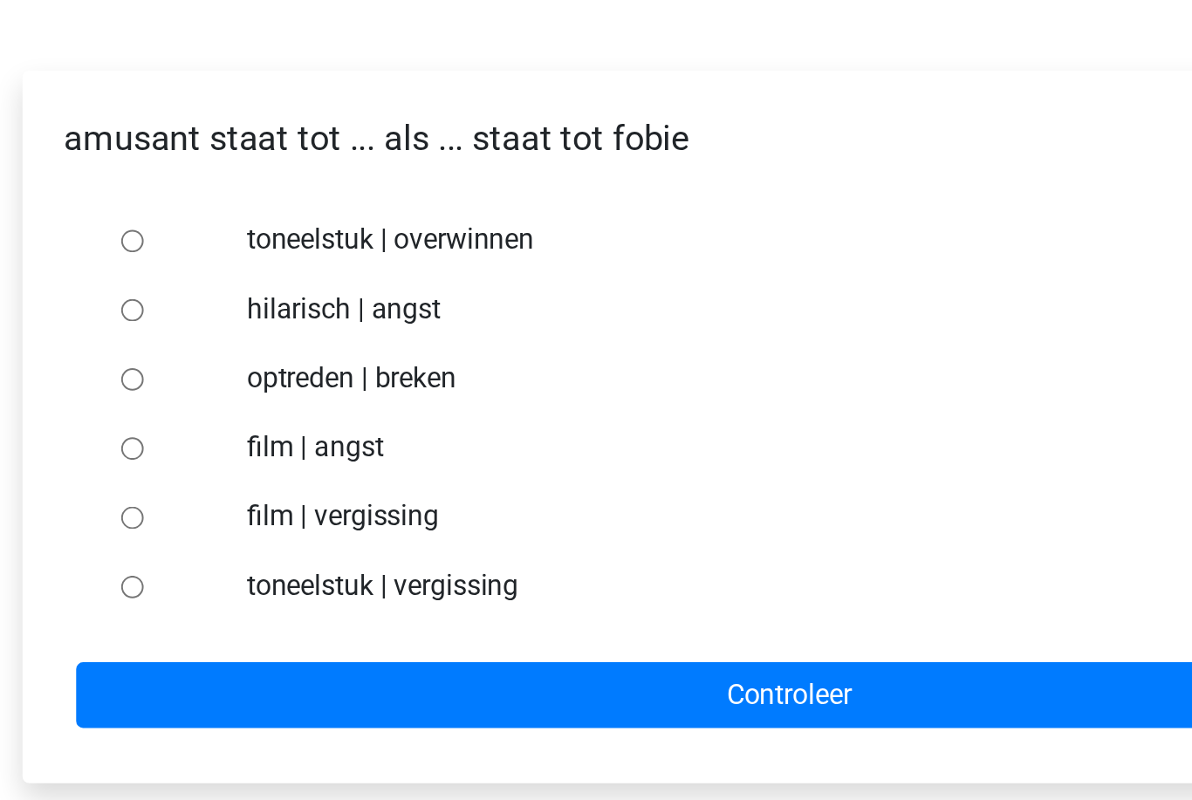
click at [259, 415] on input "hilarisch | angst" at bounding box center [264, 420] width 11 height 11
radio input "true"
click at [389, 599] on input "Controleer" at bounding box center [595, 615] width 719 height 33
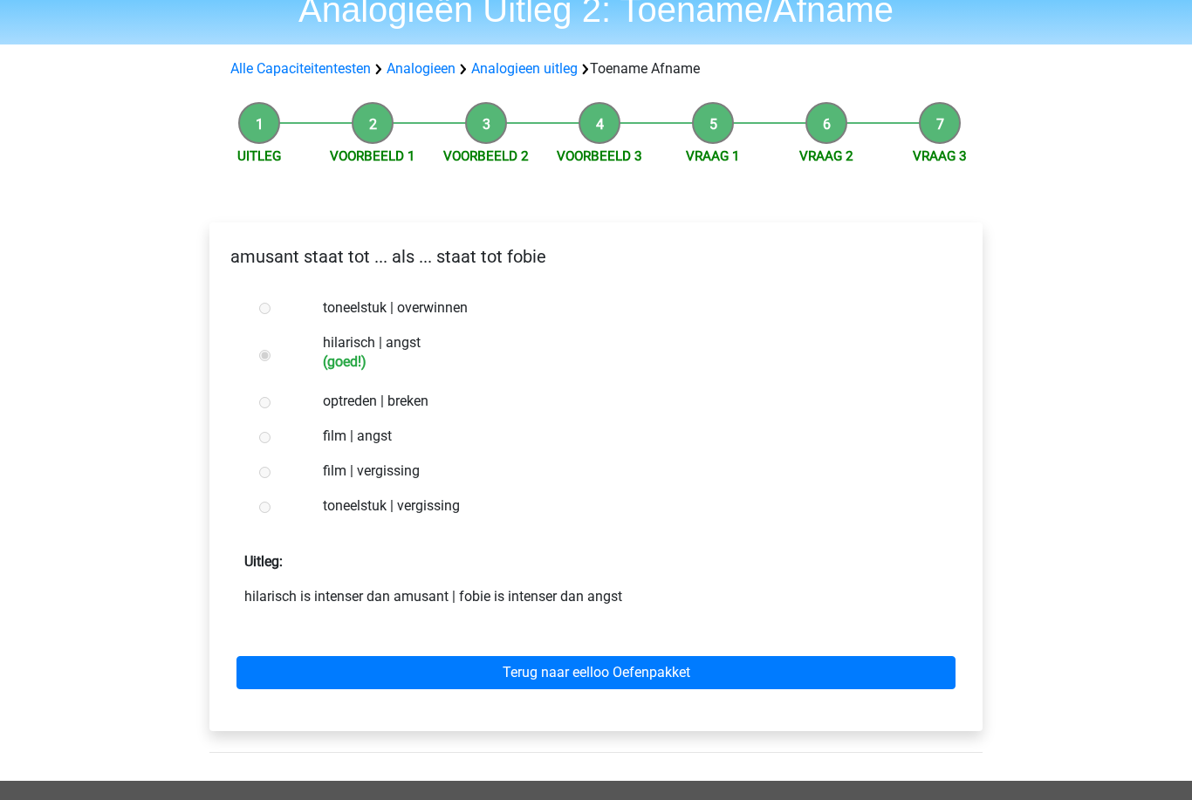
scroll to position [93, 0]
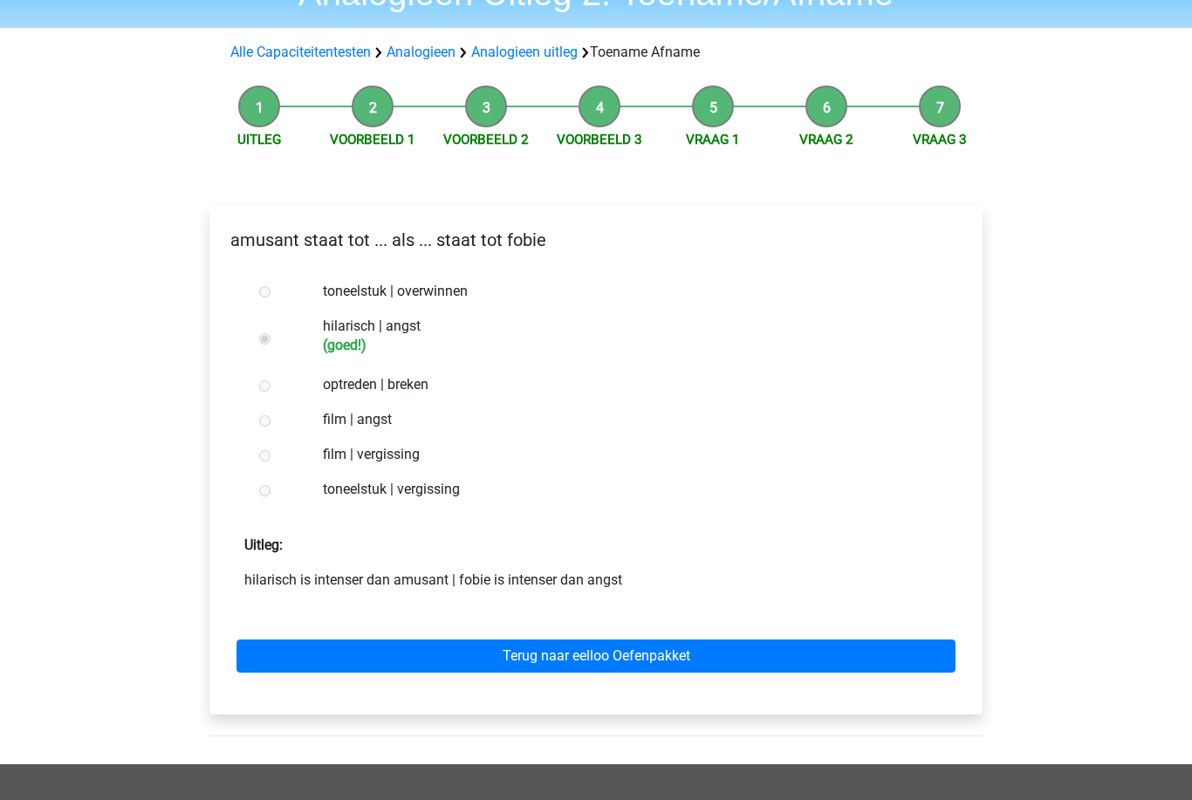
click at [778, 654] on link "Terug naar eelloo Oefenpakket" at bounding box center [595, 656] width 719 height 33
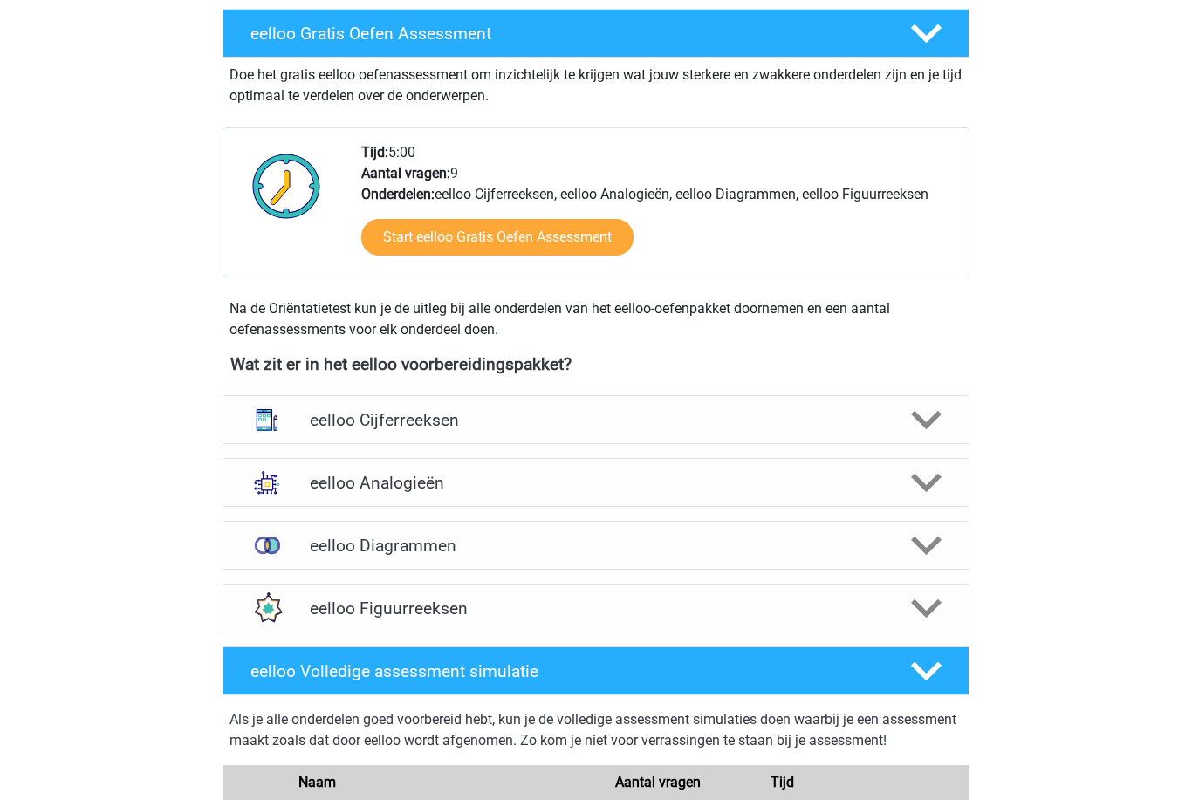
click at [930, 484] on polygon at bounding box center [926, 484] width 31 height 19
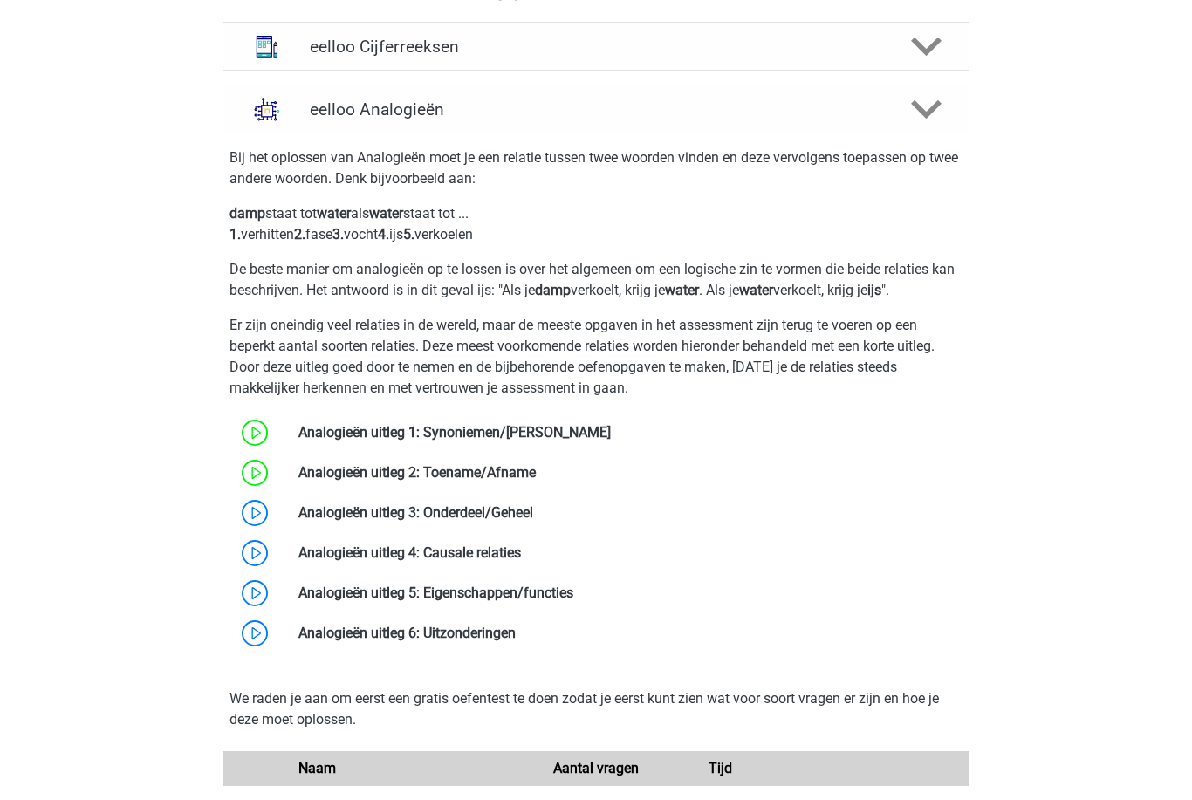
scroll to position [702, 0]
click at [533, 519] on link at bounding box center [533, 512] width 0 height 17
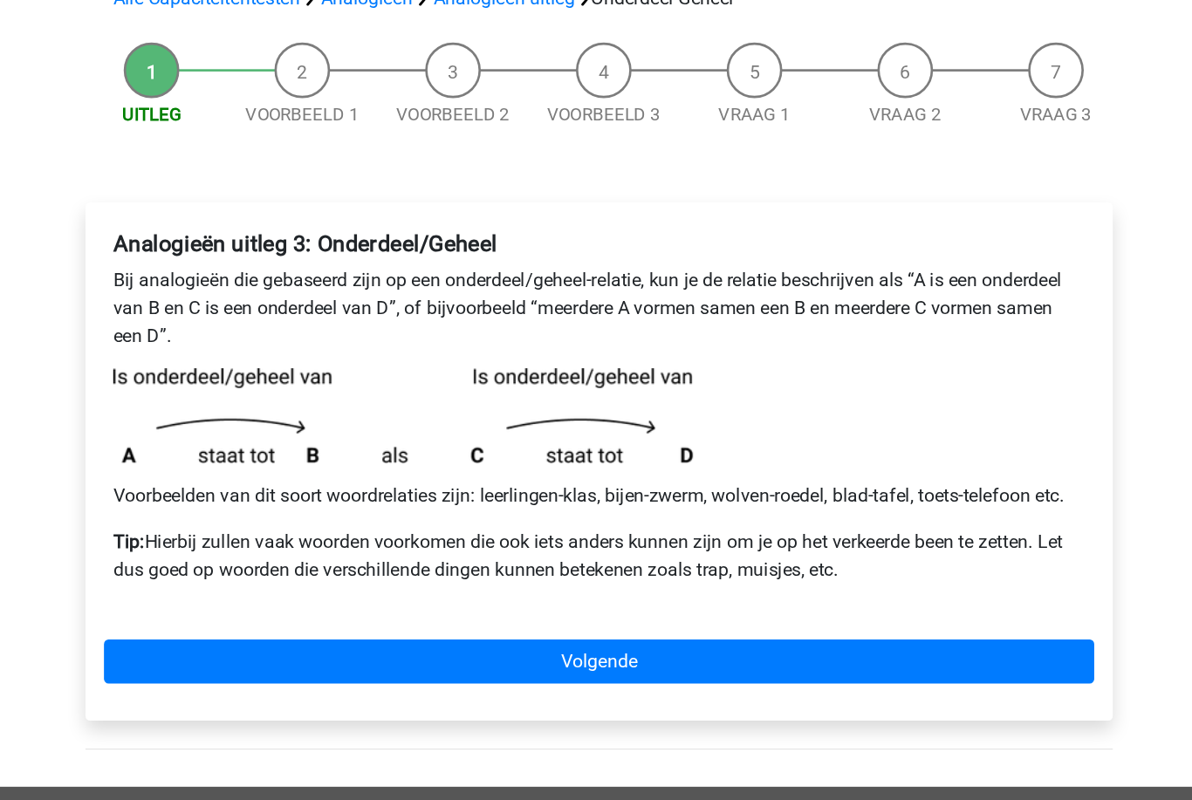
click at [751, 629] on link "Volgende" at bounding box center [595, 645] width 745 height 33
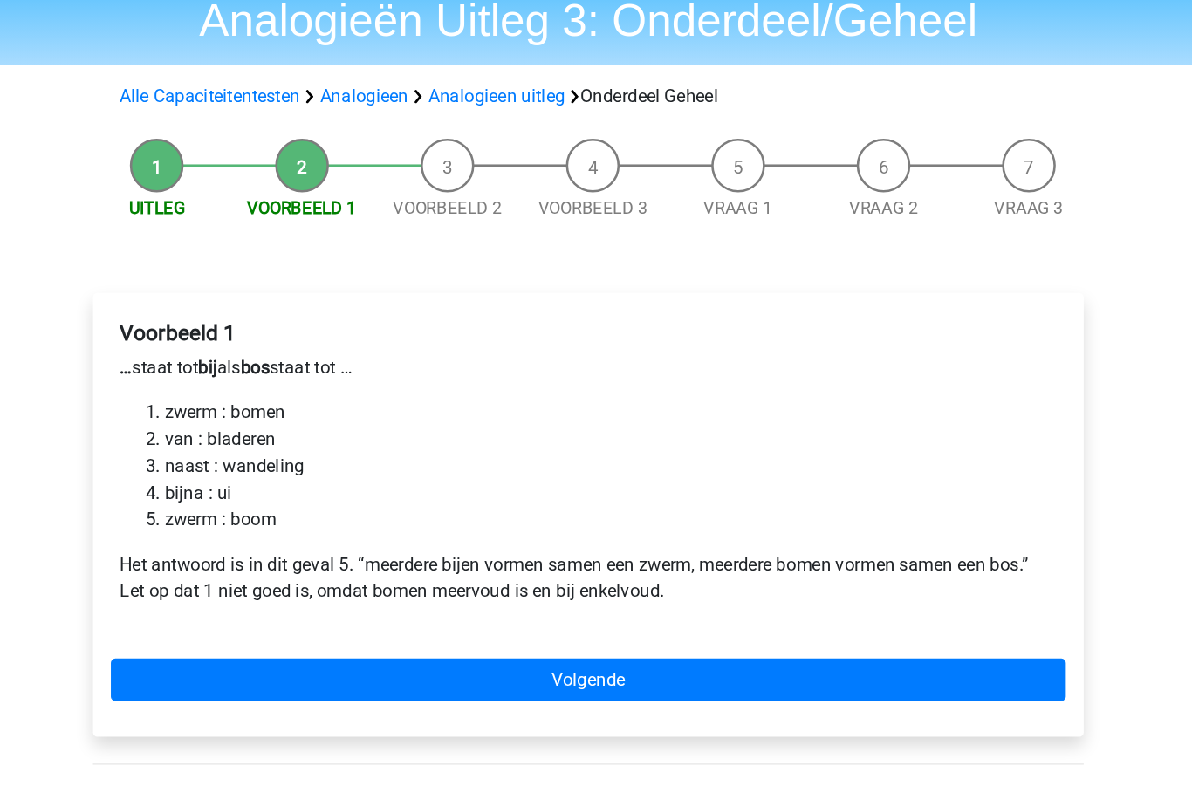
click at [701, 585] on link "Volgende" at bounding box center [595, 601] width 745 height 33
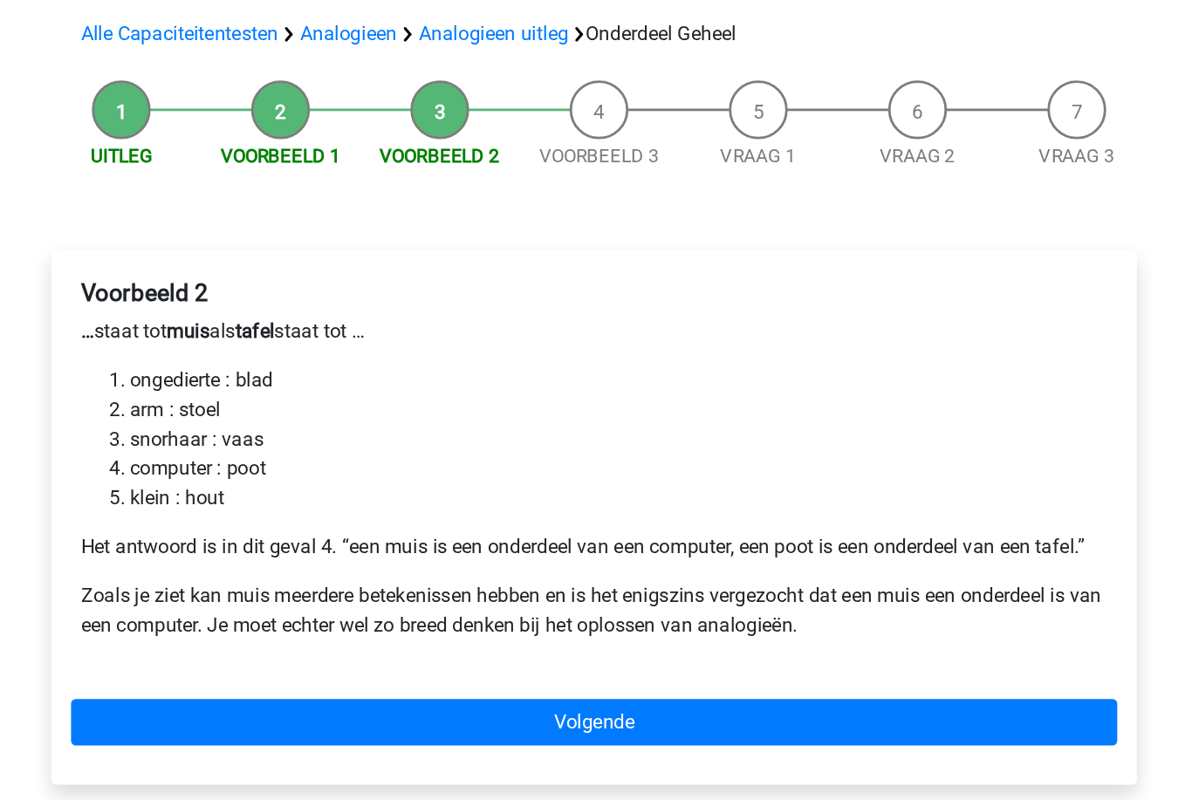
click at [617, 620] on link "Volgende" at bounding box center [595, 636] width 745 height 33
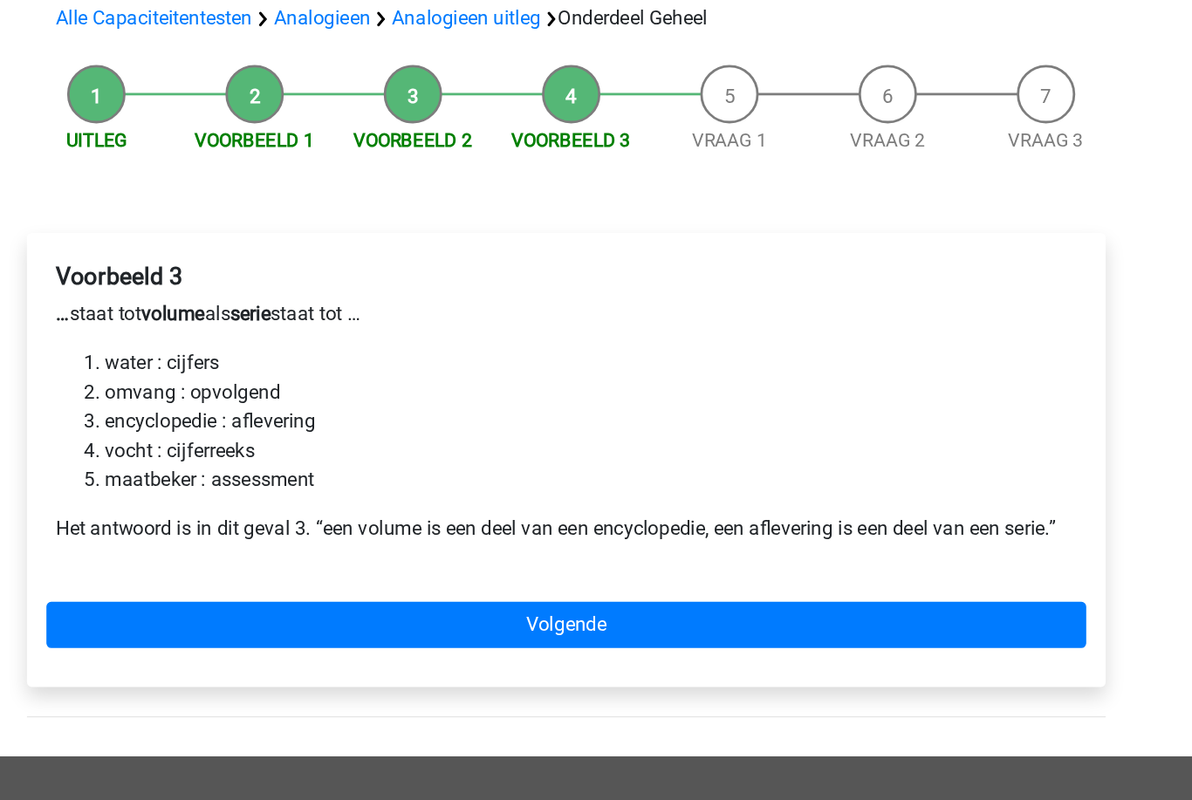
click at [223, 565] on link "Volgende" at bounding box center [595, 581] width 745 height 33
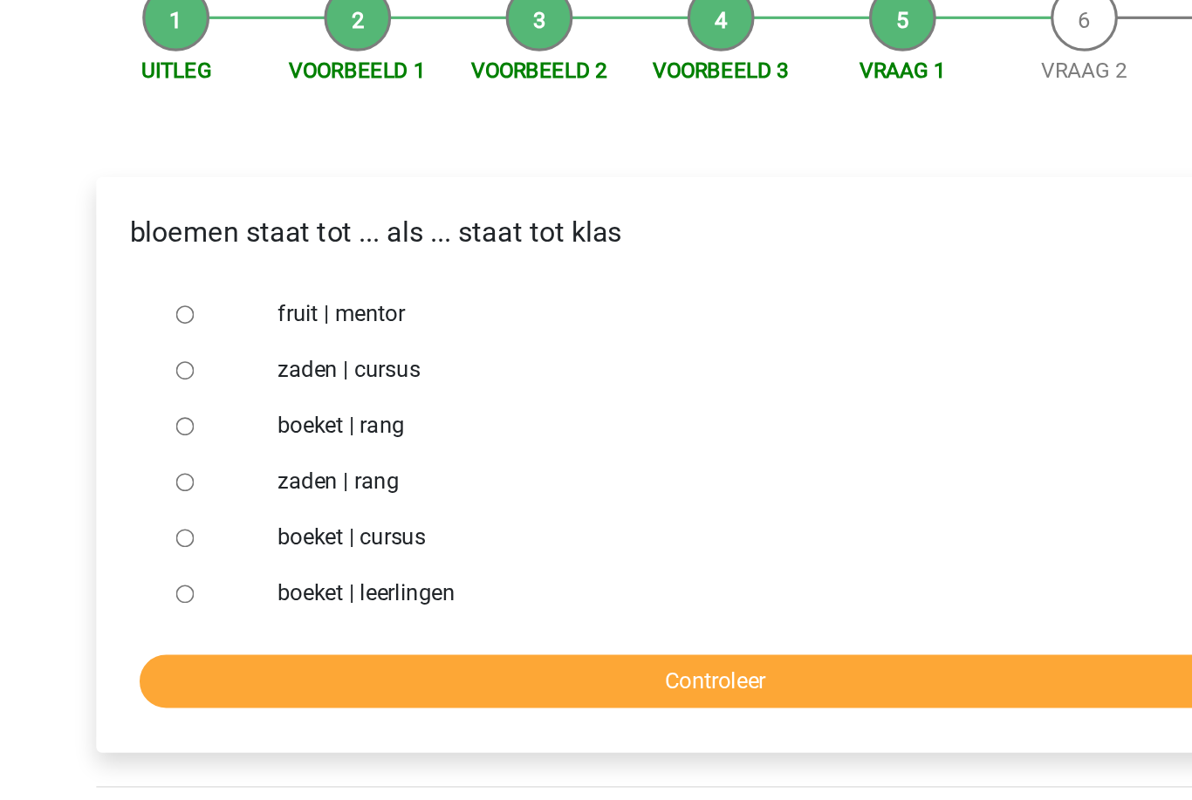
click at [223, 379] on ul "fruit | mentor zaden | cursus boeket | rang zaden | rang boeket | cursus boeket…" at bounding box center [595, 472] width 745 height 209
click at [259, 555] on input "boeket | leerlingen" at bounding box center [264, 560] width 11 height 11
radio input "true"
click at [236, 599] on input "Controleer" at bounding box center [595, 615] width 719 height 33
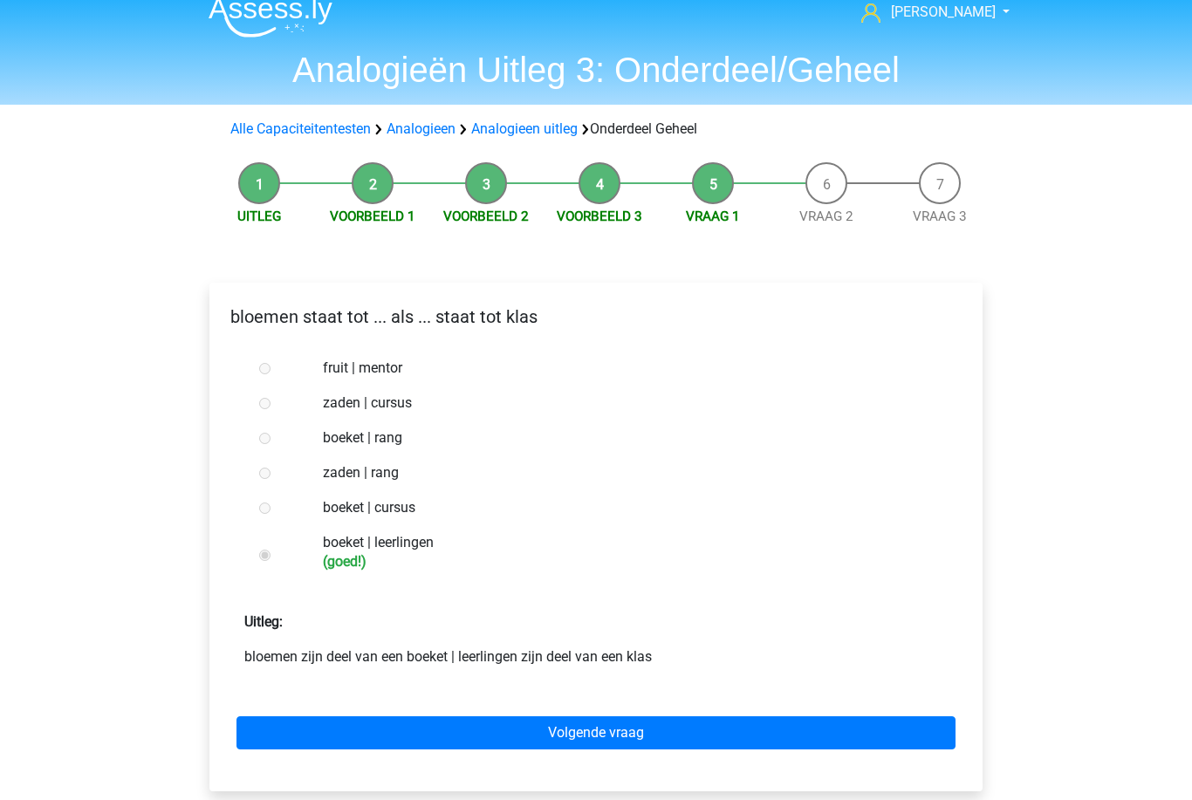
scroll to position [15, 0]
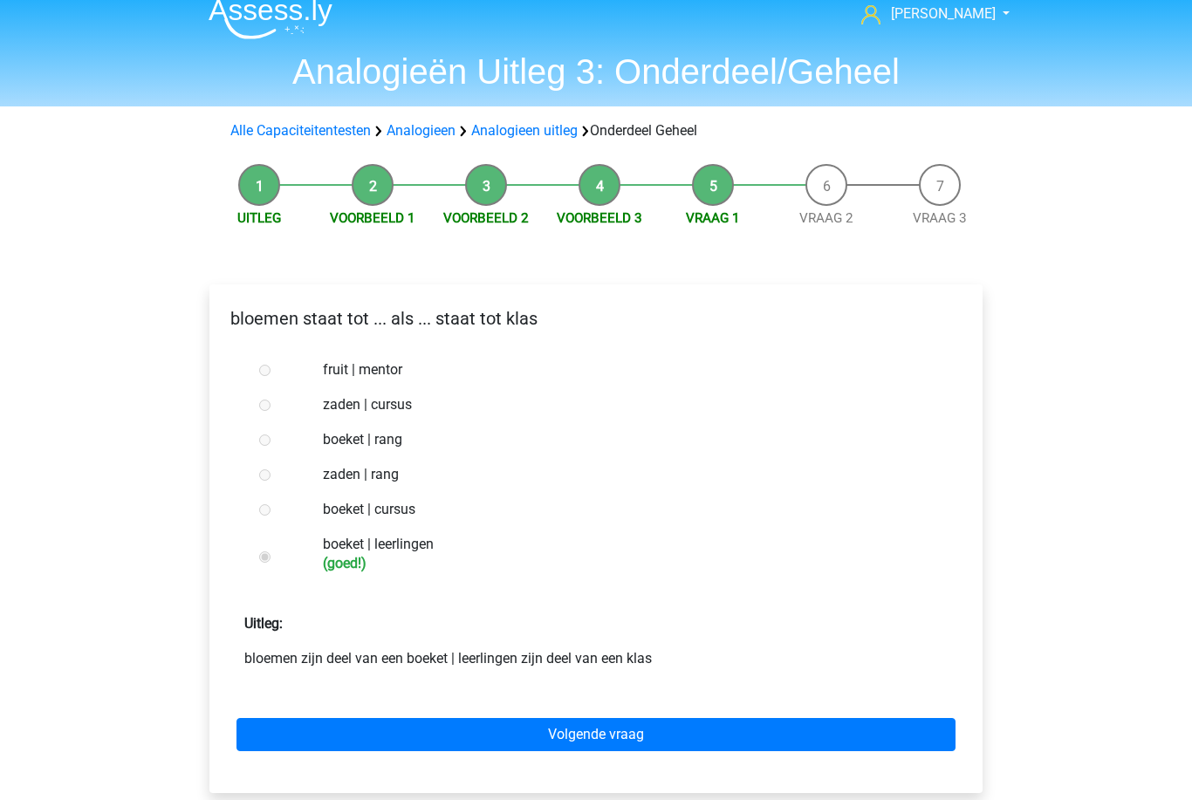
click at [285, 734] on link "Volgende vraag" at bounding box center [595, 735] width 719 height 33
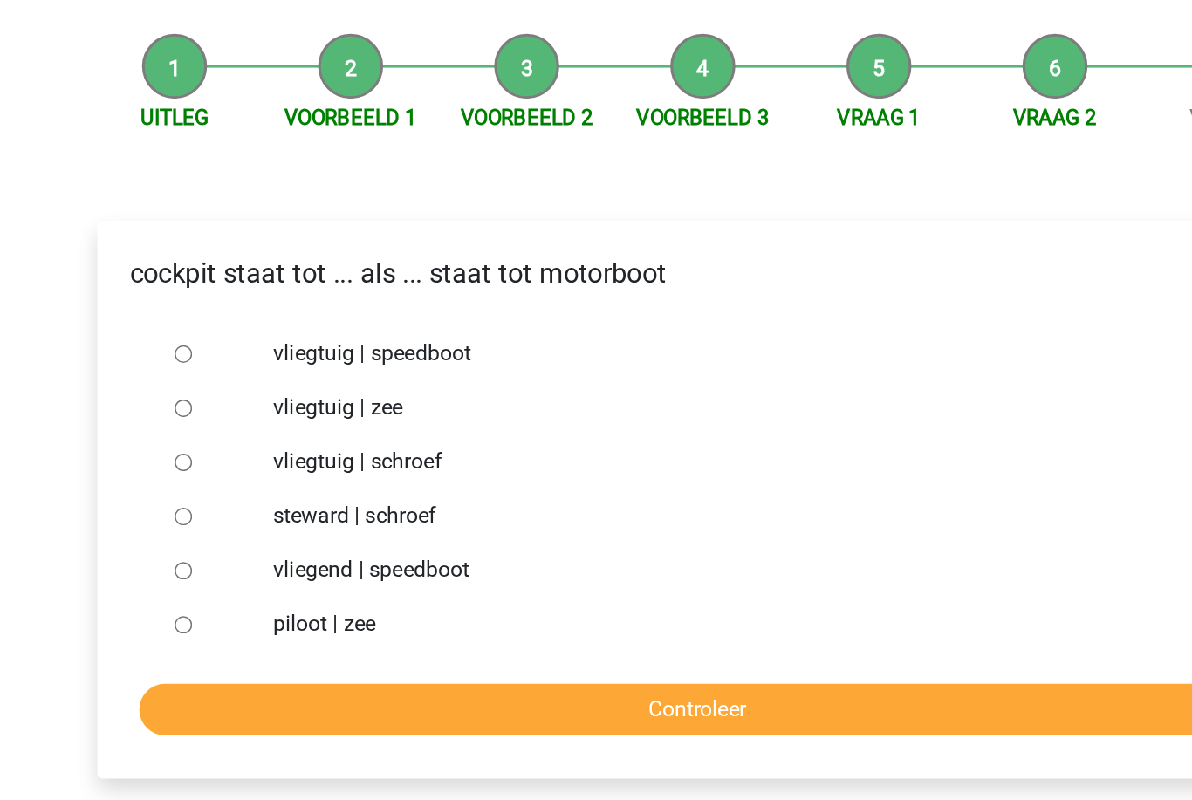
click at [259, 450] on input "vliegtuig | schroef" at bounding box center [264, 455] width 11 height 11
radio input "true"
click at [236, 599] on input "Controleer" at bounding box center [595, 615] width 719 height 33
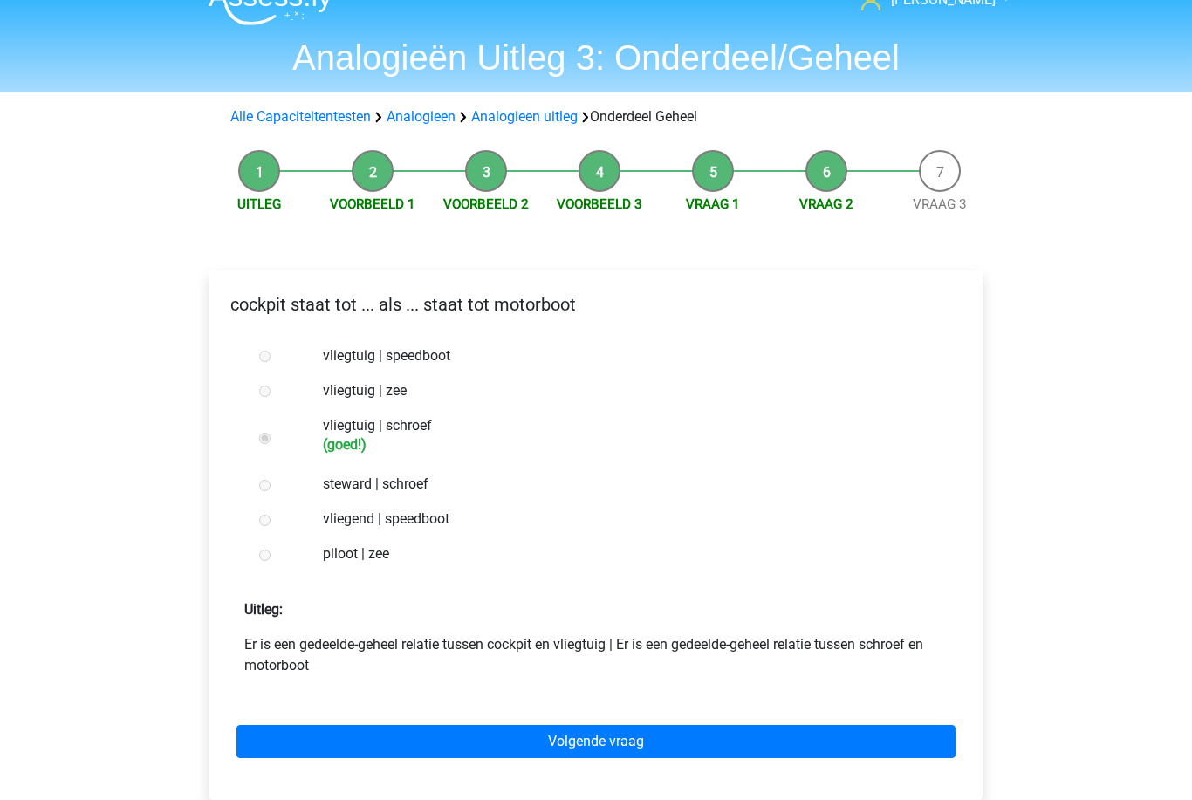
scroll to position [35, 0]
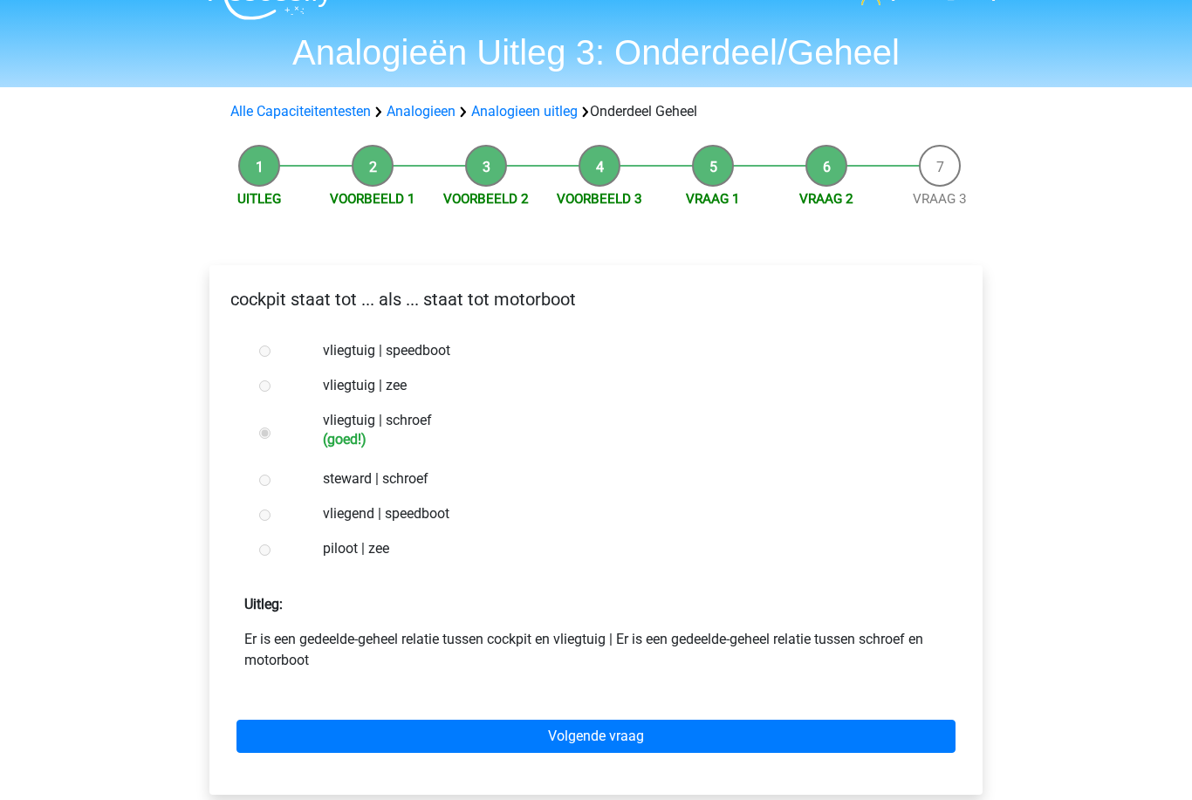
click at [299, 716] on div "Volgende vraag" at bounding box center [595, 733] width 745 height 96
click at [308, 724] on link "Volgende vraag" at bounding box center [595, 736] width 719 height 33
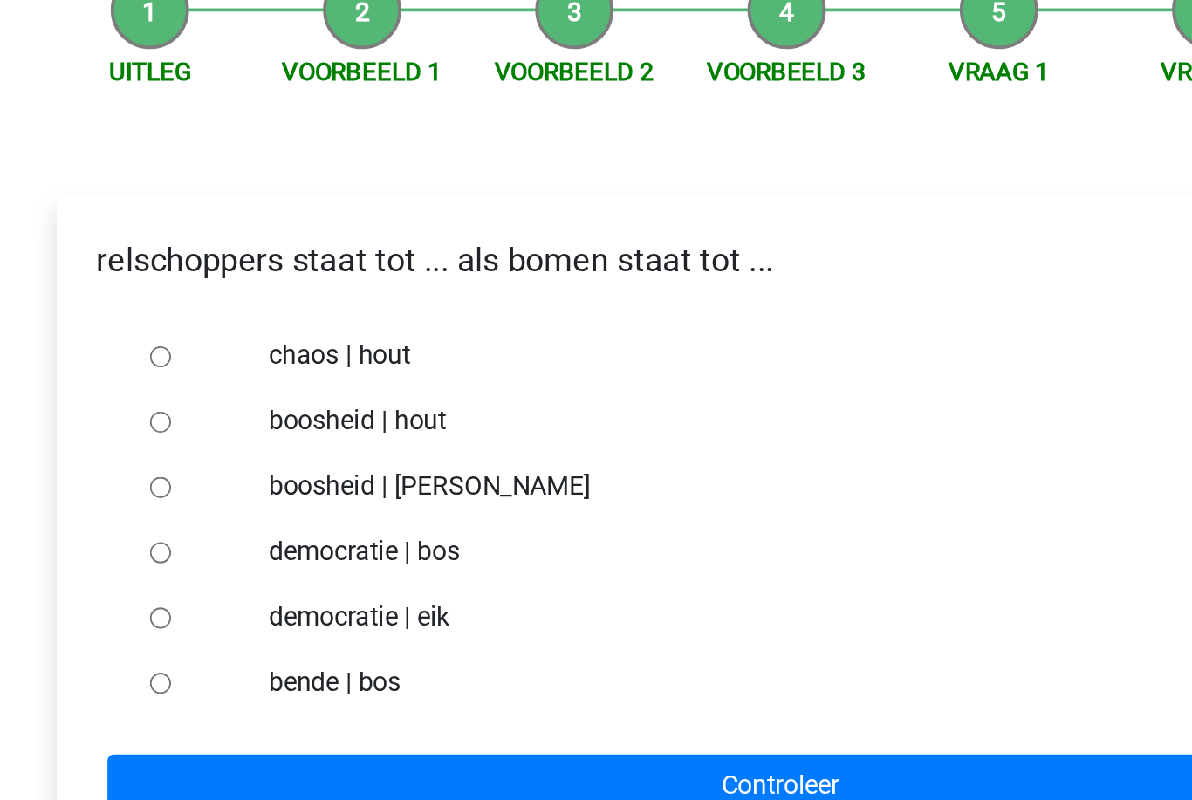
click at [259, 555] on input "bende | bos" at bounding box center [264, 560] width 11 height 11
radio input "true"
click at [236, 599] on input "Controleer" at bounding box center [595, 615] width 719 height 33
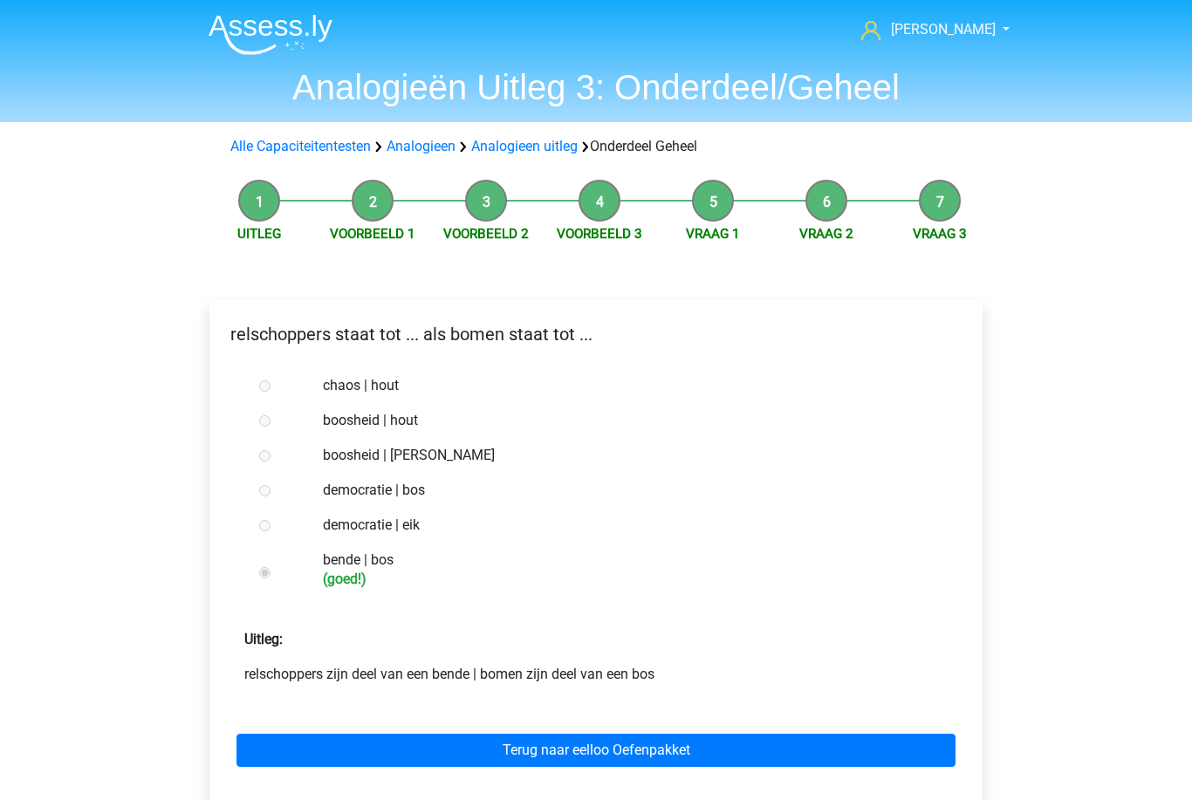
click at [286, 728] on div "Terug naar eelloo Oefenpakket" at bounding box center [595, 747] width 745 height 96
click at [298, 735] on link "Terug naar eelloo Oefenpakket" at bounding box center [595, 750] width 719 height 33
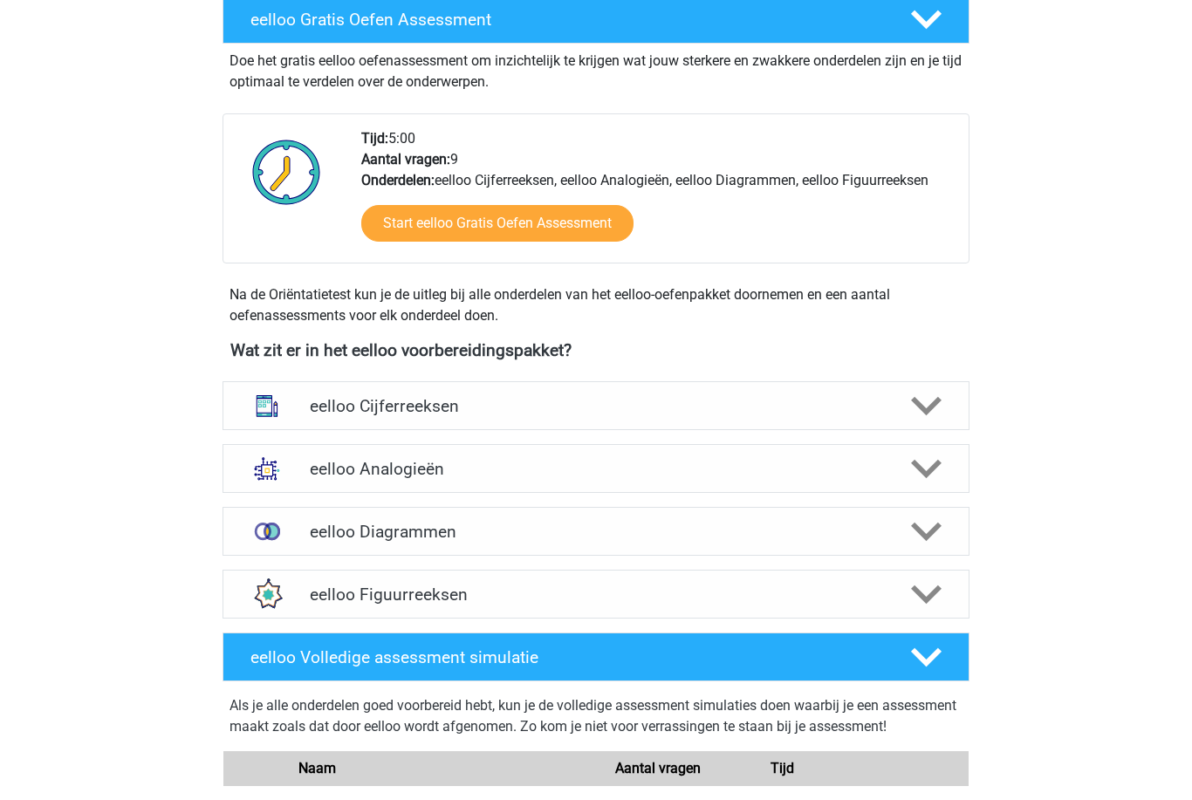
click at [274, 486] on img at bounding box center [266, 468] width 45 height 45
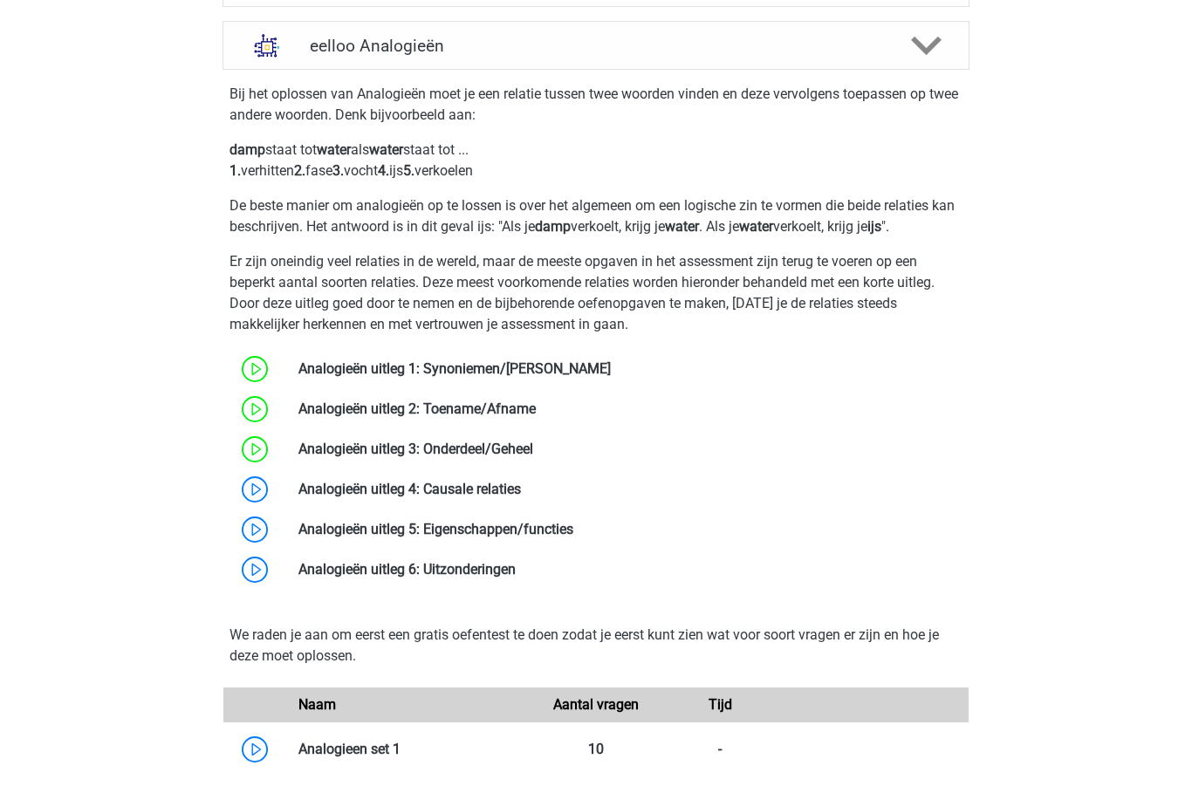
scroll to position [765, 0]
click at [521, 494] on link at bounding box center [521, 489] width 0 height 17
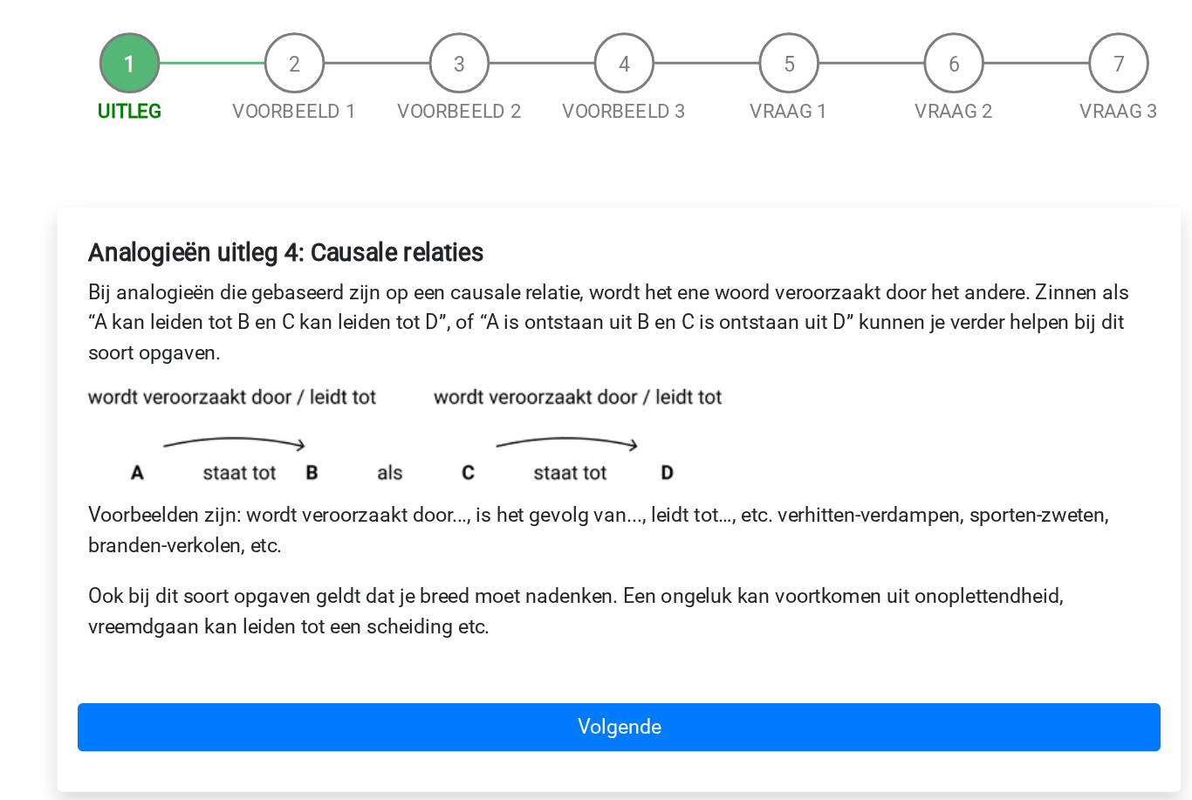
click at [223, 641] on link "Volgende" at bounding box center [595, 657] width 745 height 33
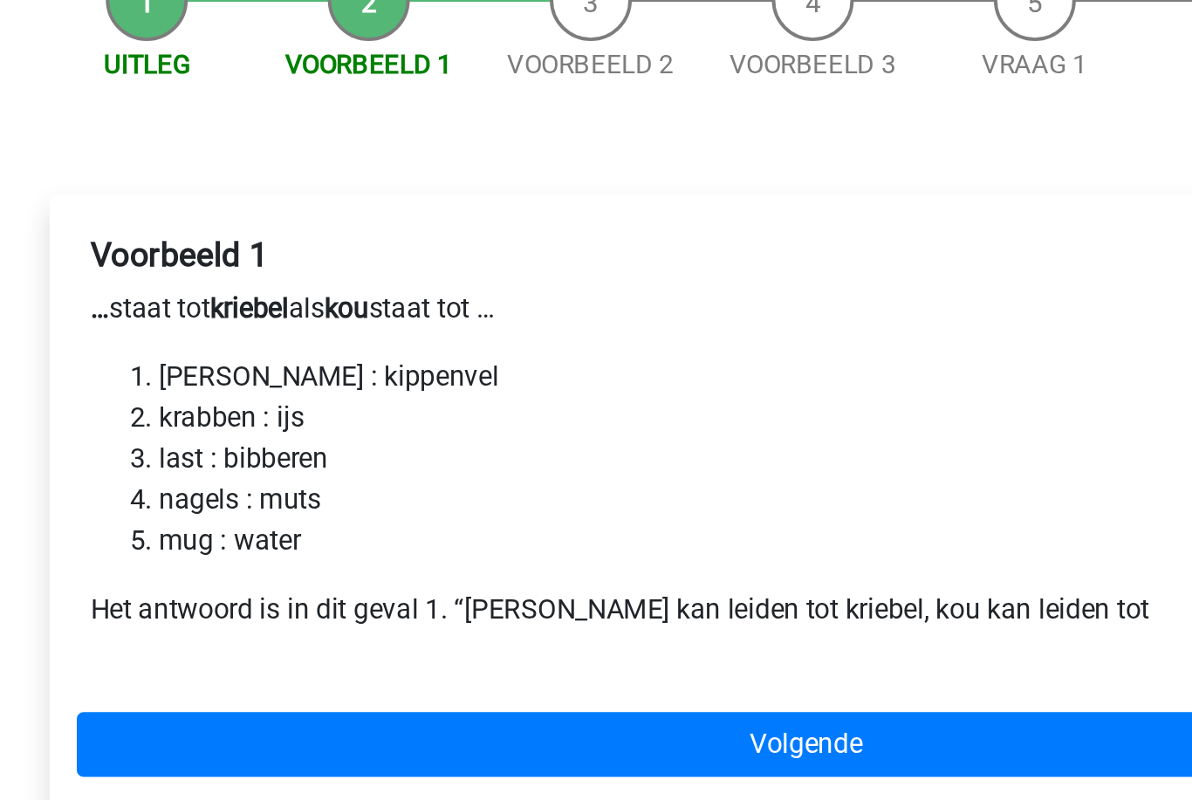
click at [223, 565] on link "Volgende" at bounding box center [595, 581] width 745 height 33
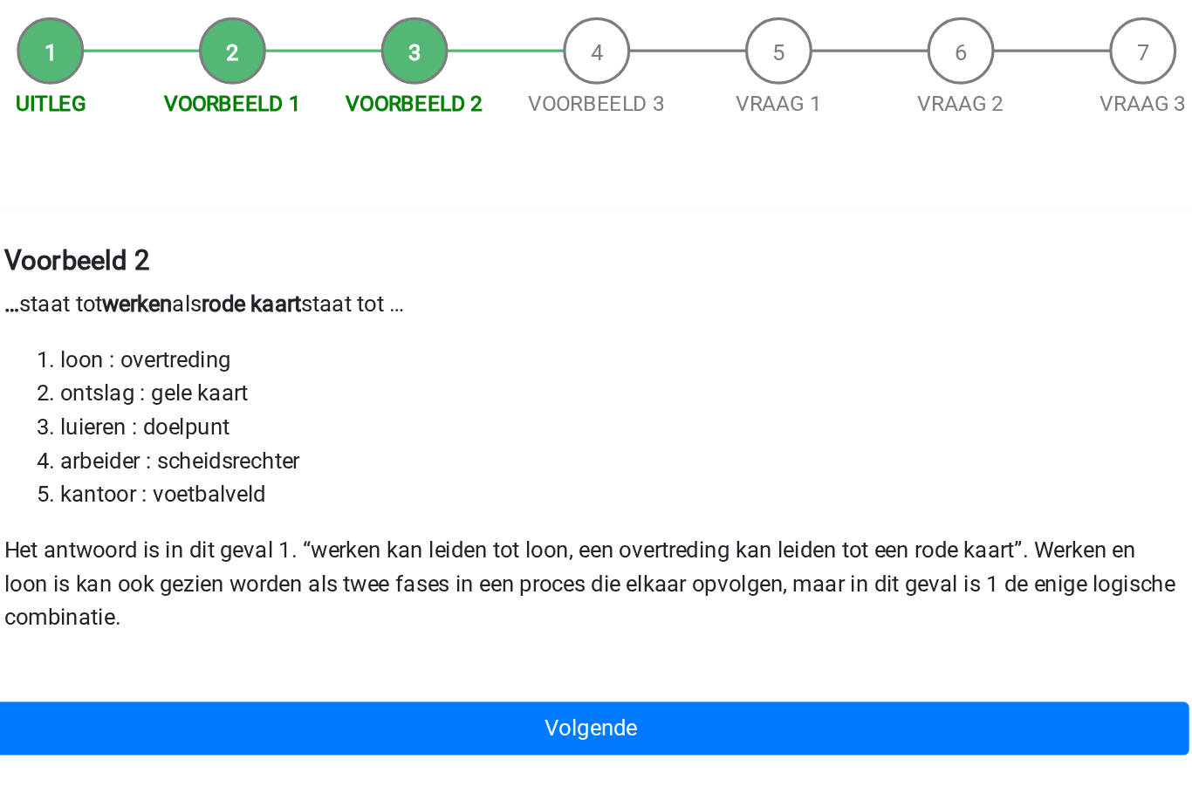
click at [223, 606] on link "Volgende" at bounding box center [595, 622] width 745 height 33
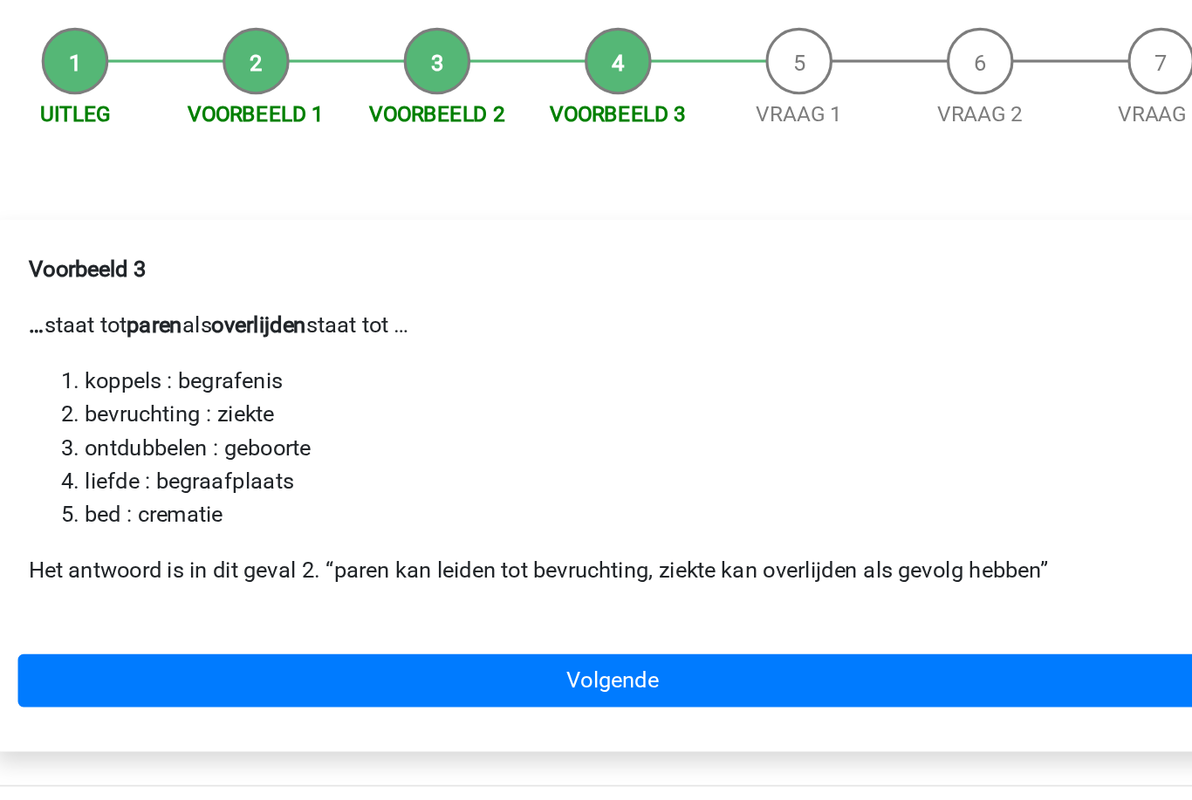
click at [223, 572] on link "Volgende" at bounding box center [595, 588] width 745 height 33
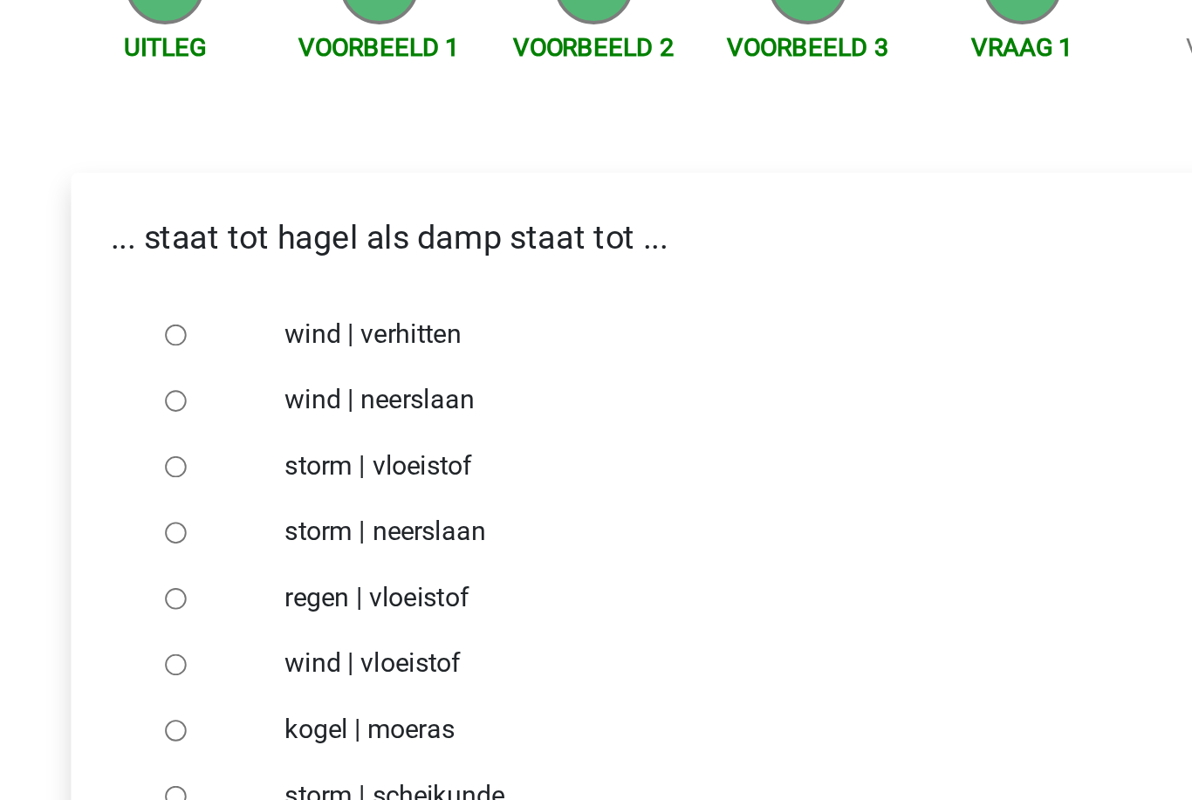
click at [181, 171] on div "Uitleg Voorbeeld 1 Voorbeeld 2 Voorbeeld 3 Vraag 1 Vraag 2 Vraag 3 ... staat to…" at bounding box center [595, 475] width 829 height 608
click at [259, 520] on input "regen | vloeistof" at bounding box center [264, 525] width 11 height 11
radio input "true"
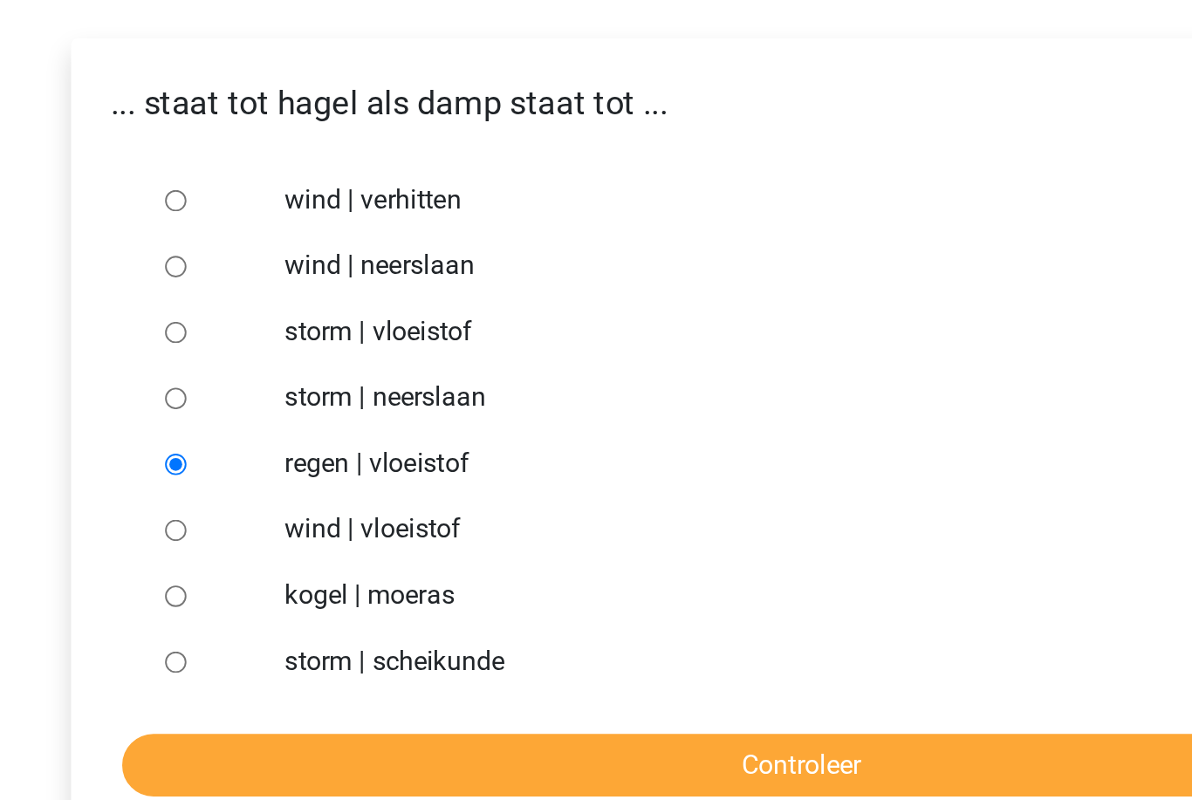
click at [236, 668] on input "Controleer" at bounding box center [595, 684] width 719 height 33
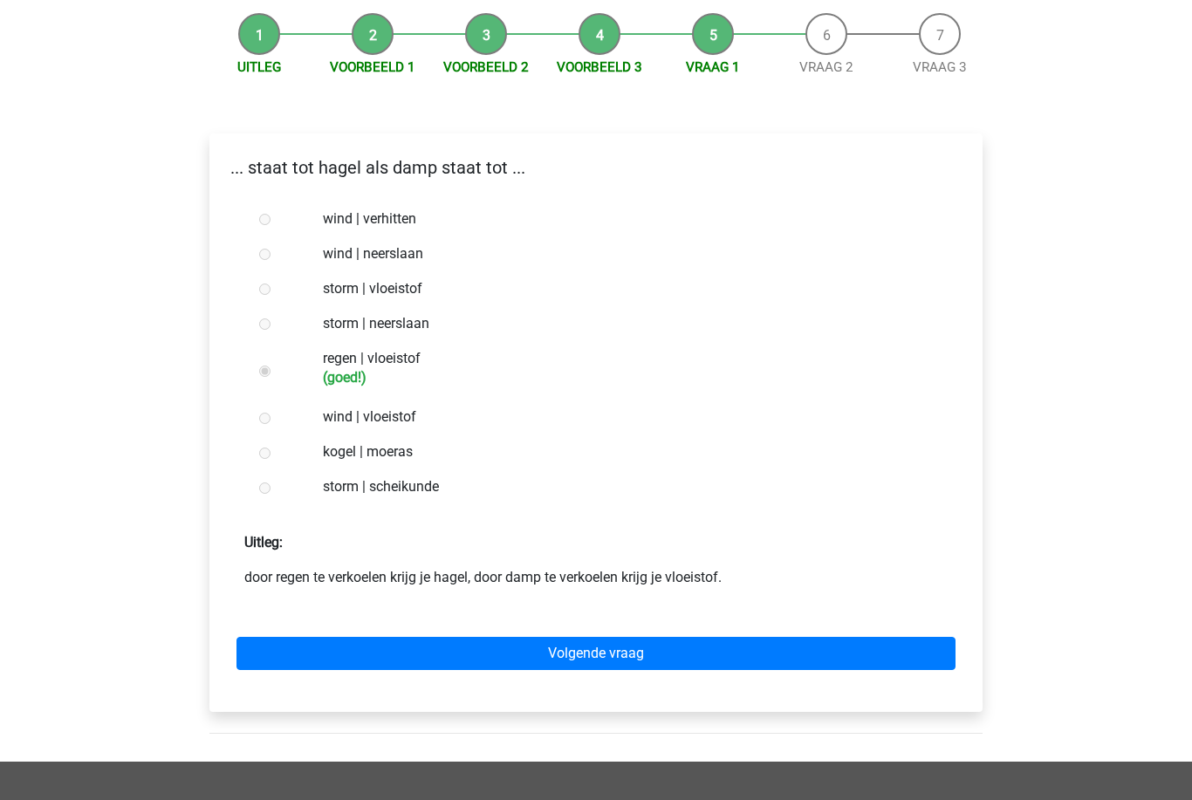
scroll to position [173, 0]
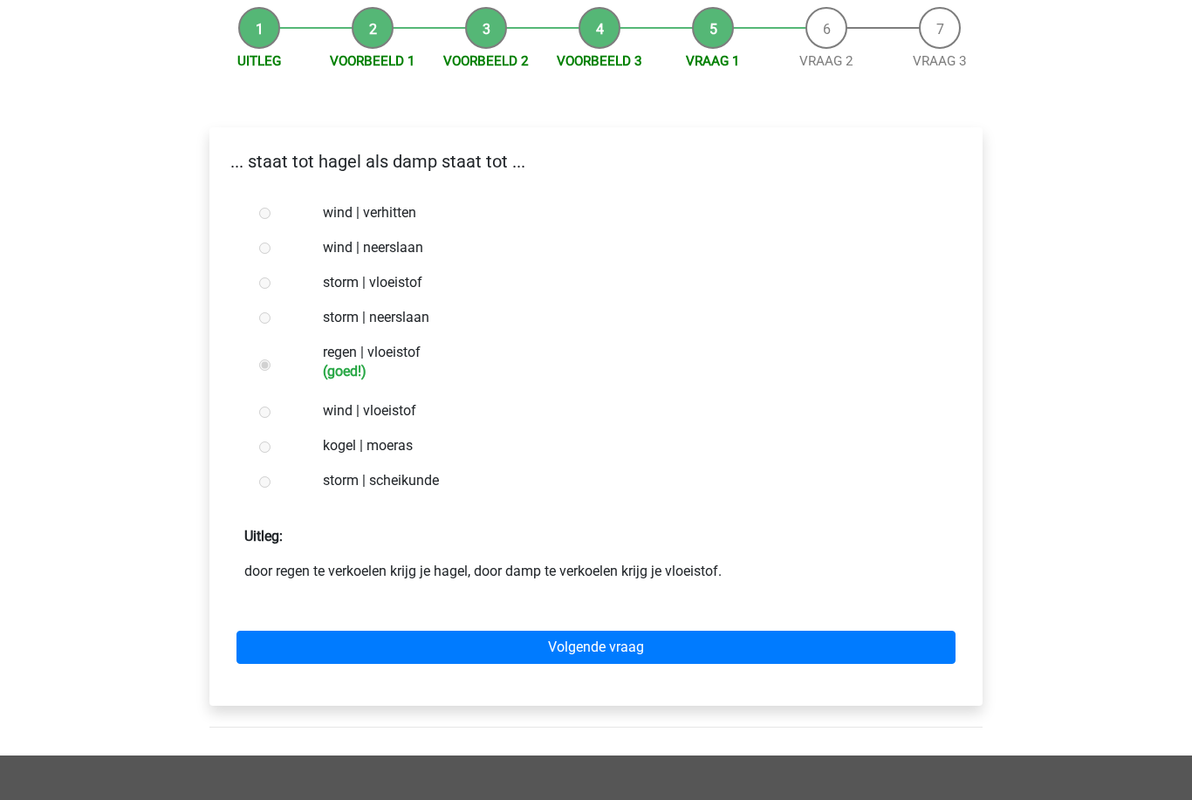
click at [257, 643] on link "Volgende vraag" at bounding box center [595, 647] width 719 height 33
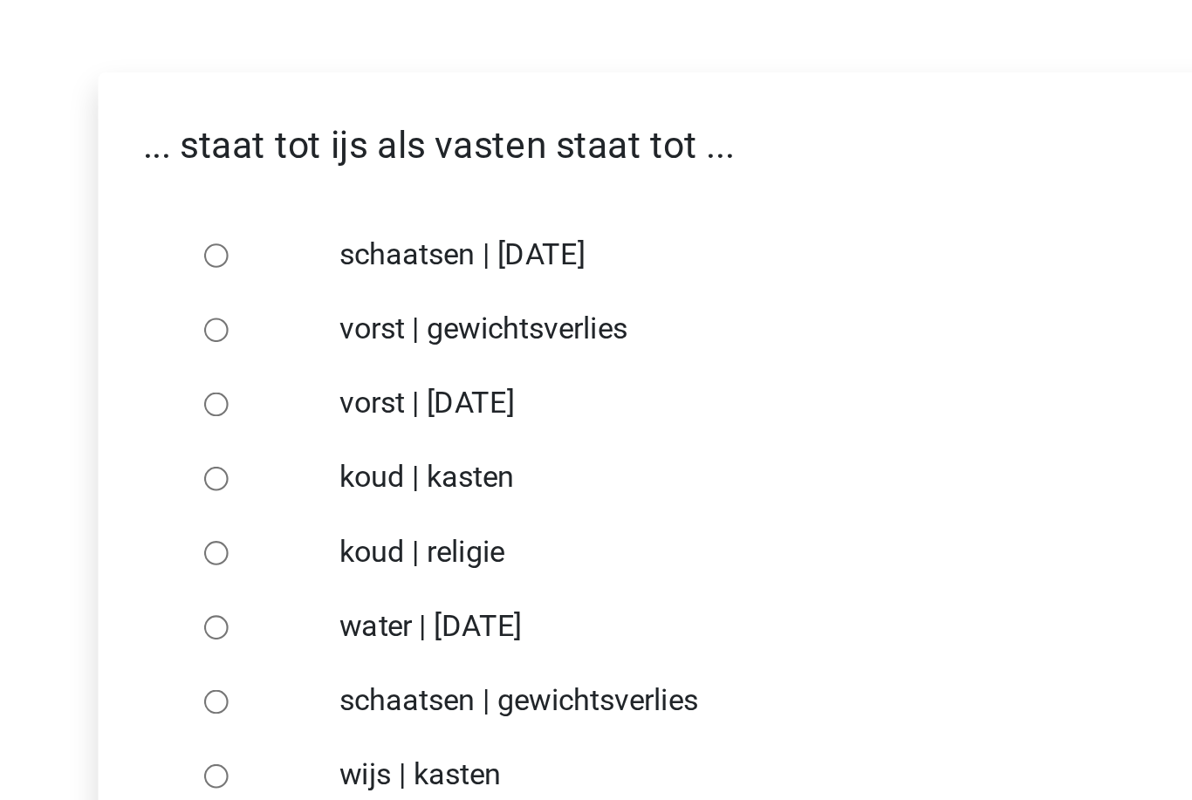
click at [259, 415] on input "vorst | gewichtsverlies" at bounding box center [264, 420] width 11 height 11
radio input "true"
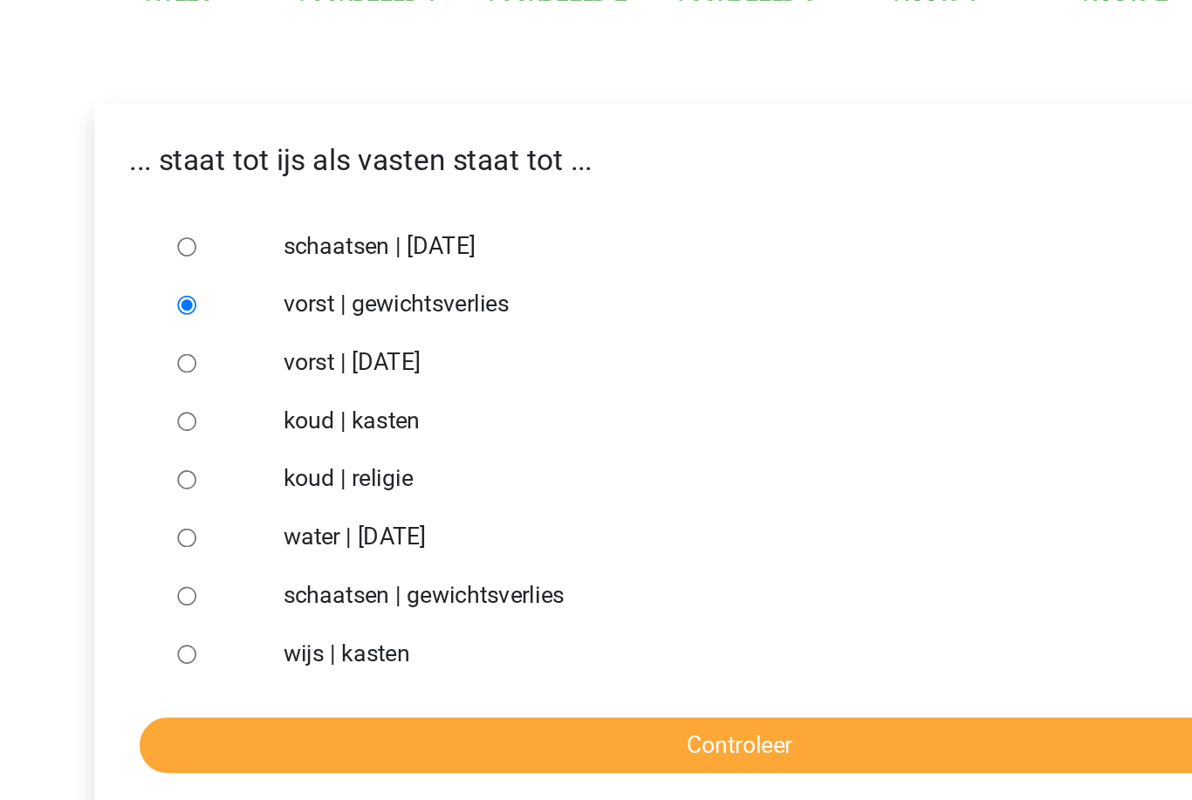
click at [236, 668] on input "Controleer" at bounding box center [595, 684] width 719 height 33
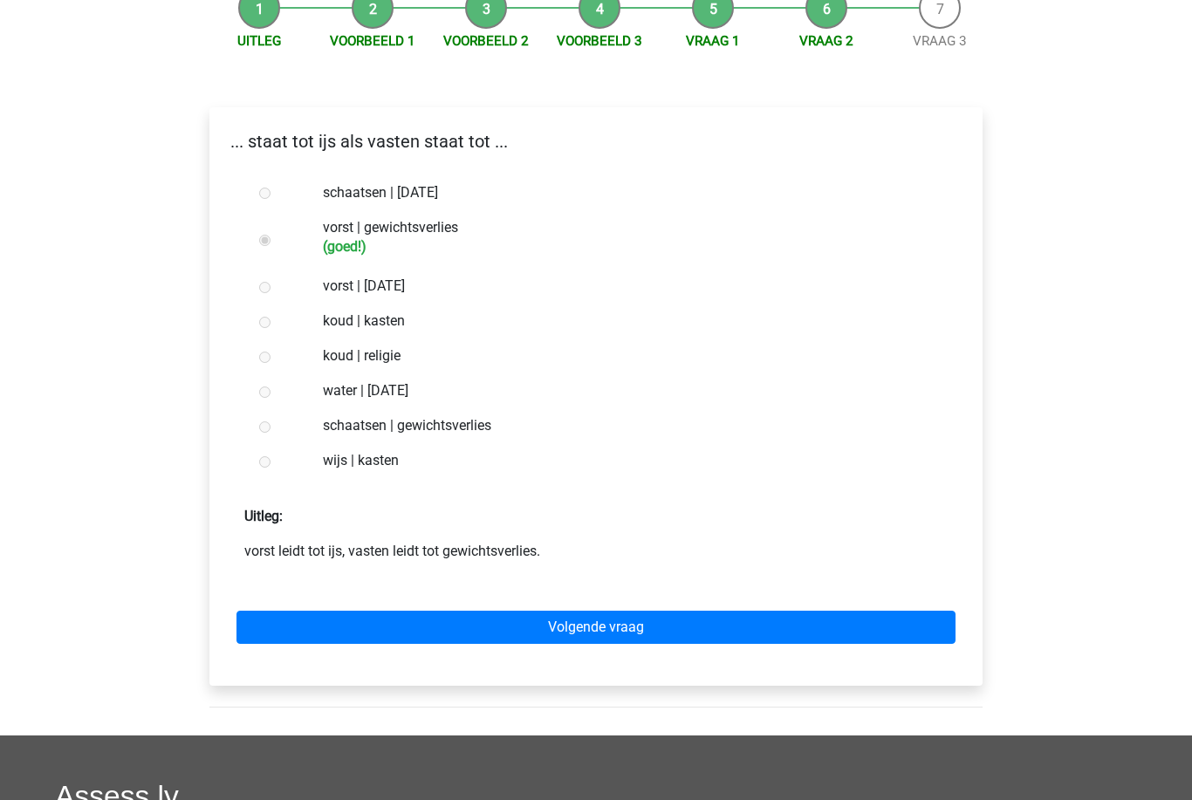
scroll to position [192, 0]
click at [247, 632] on link "Volgende vraag" at bounding box center [595, 628] width 719 height 33
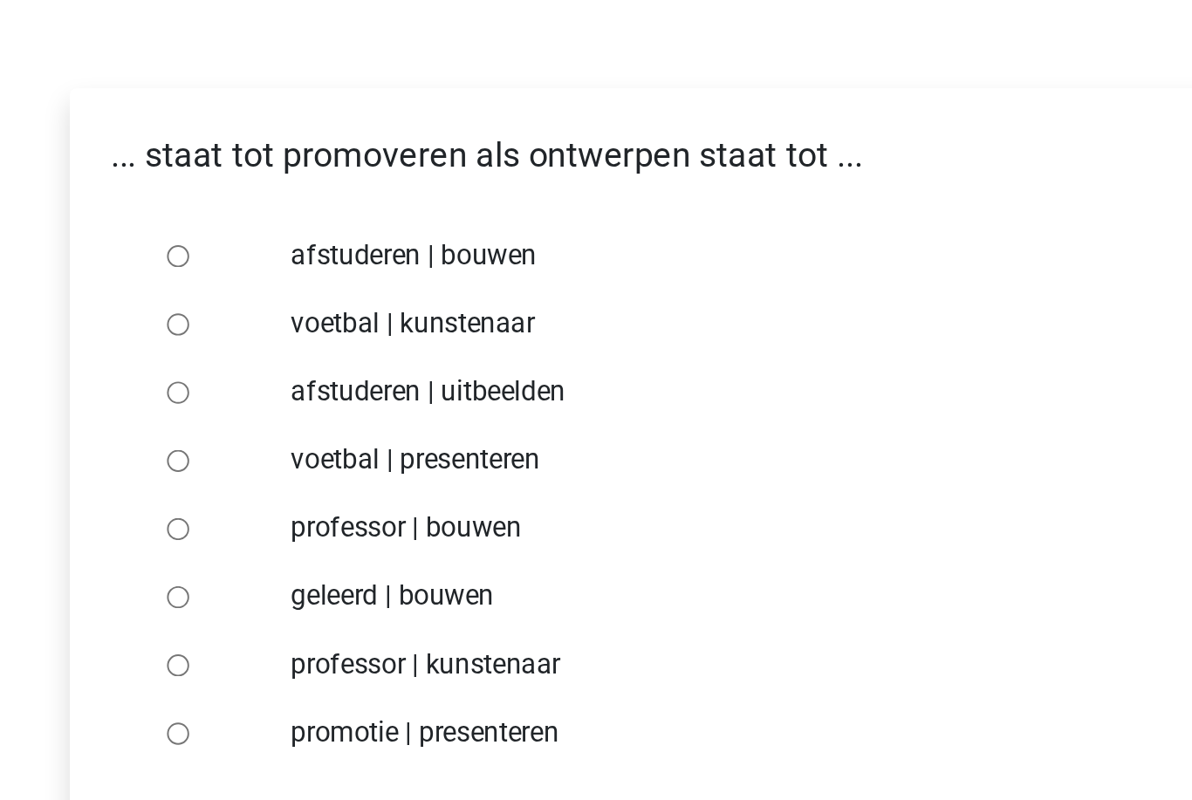
click at [259, 590] on input "professor | kunstenaar" at bounding box center [264, 595] width 11 height 11
radio input "true"
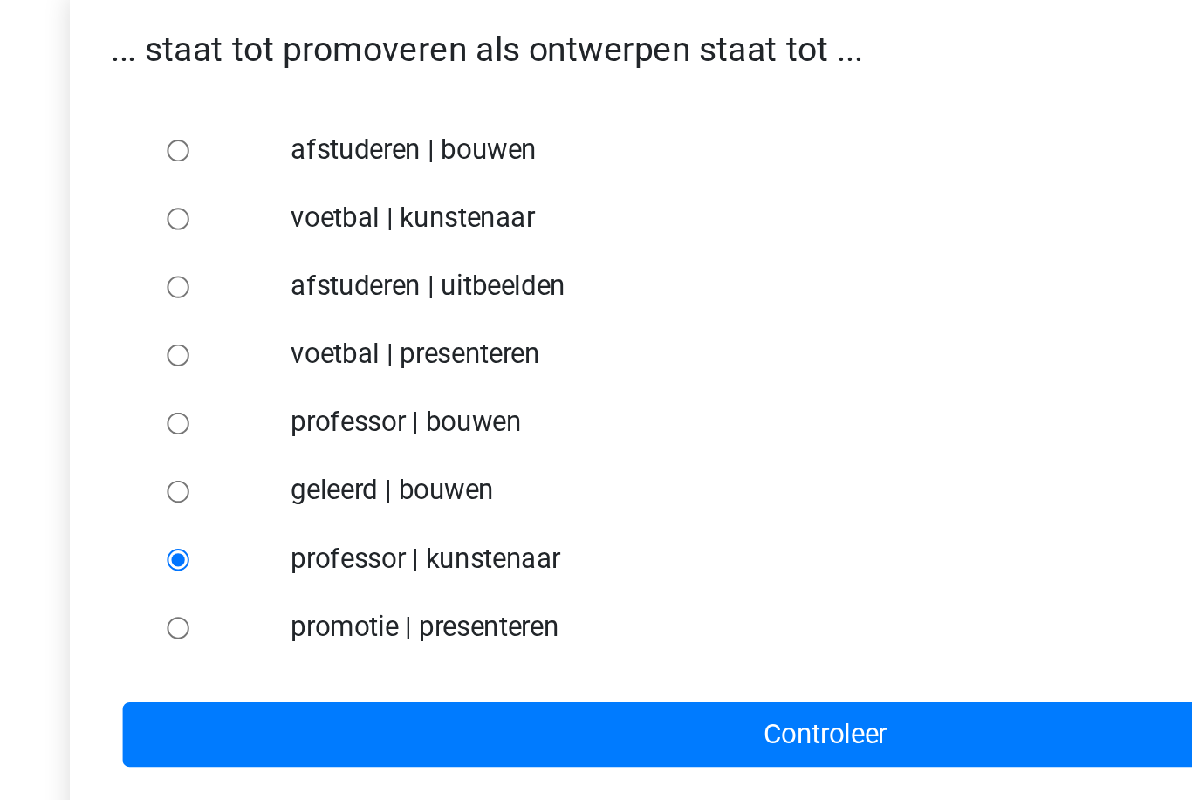
click at [236, 668] on input "Controleer" at bounding box center [595, 684] width 719 height 33
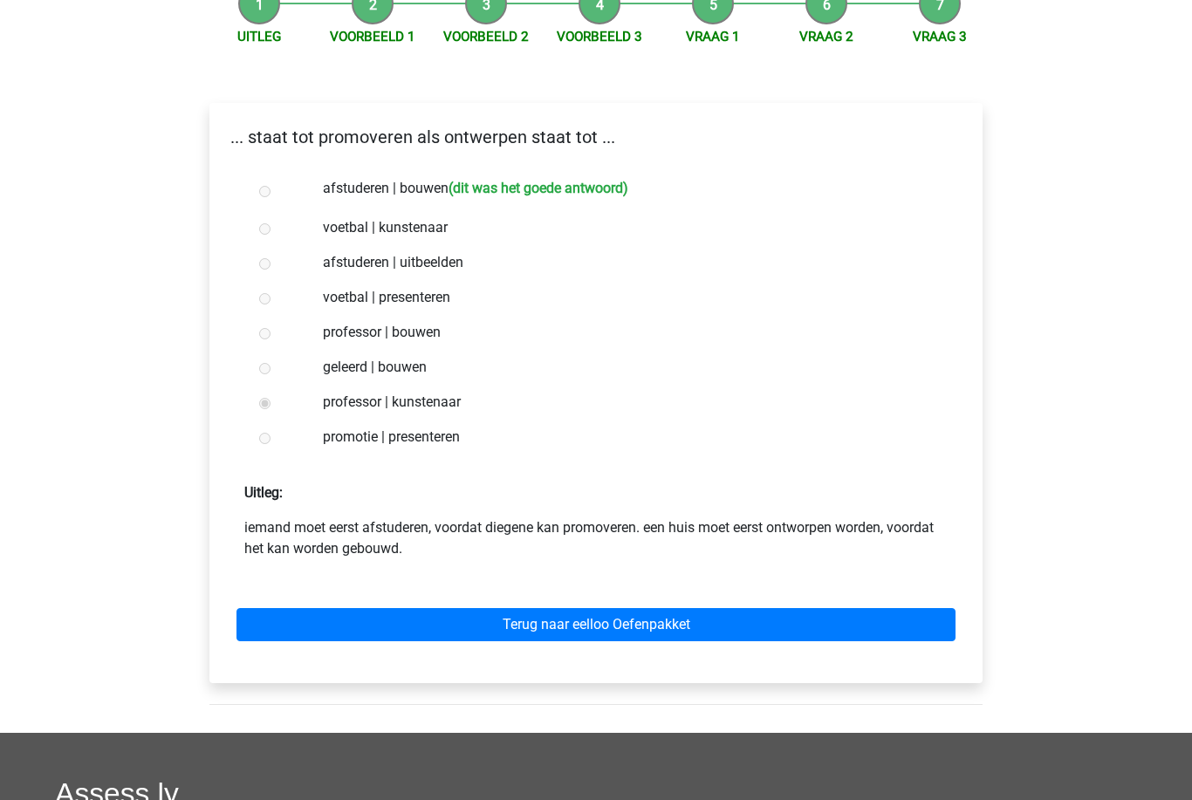
scroll to position [234, 0]
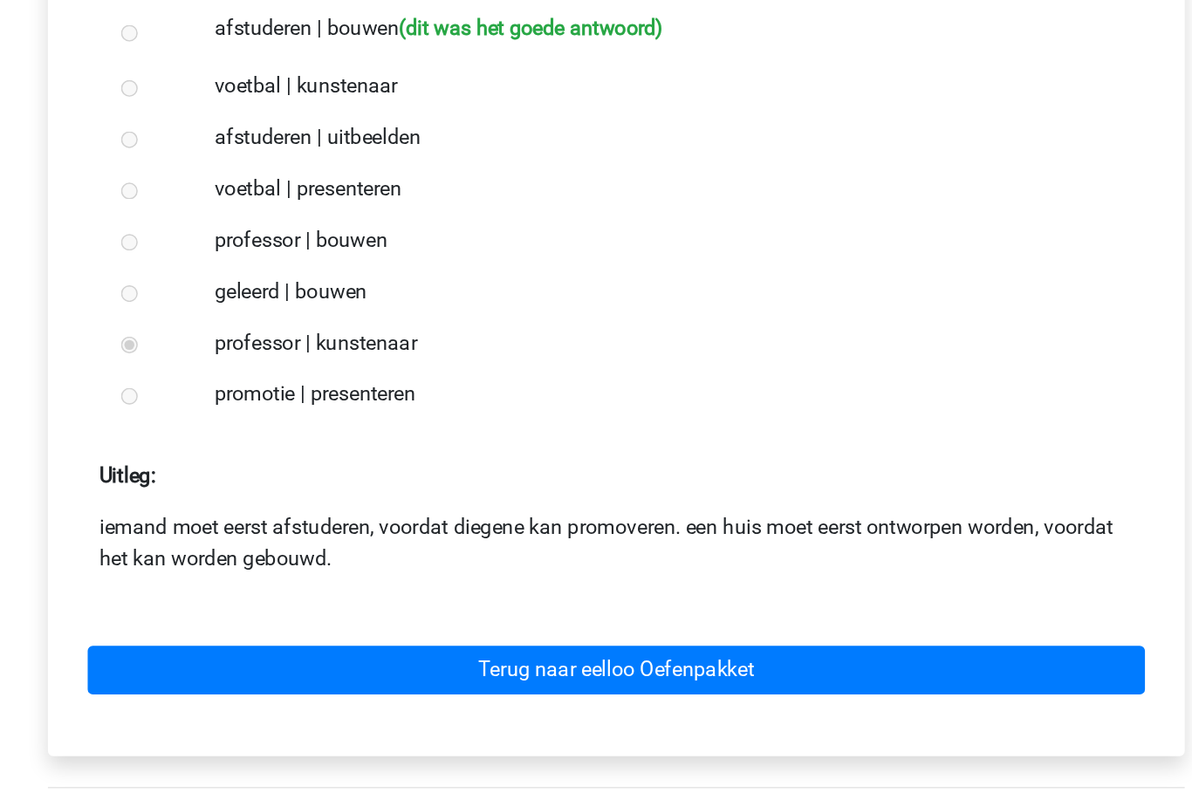
click at [236, 572] on link "Terug naar eelloo Oefenpakket" at bounding box center [595, 588] width 719 height 33
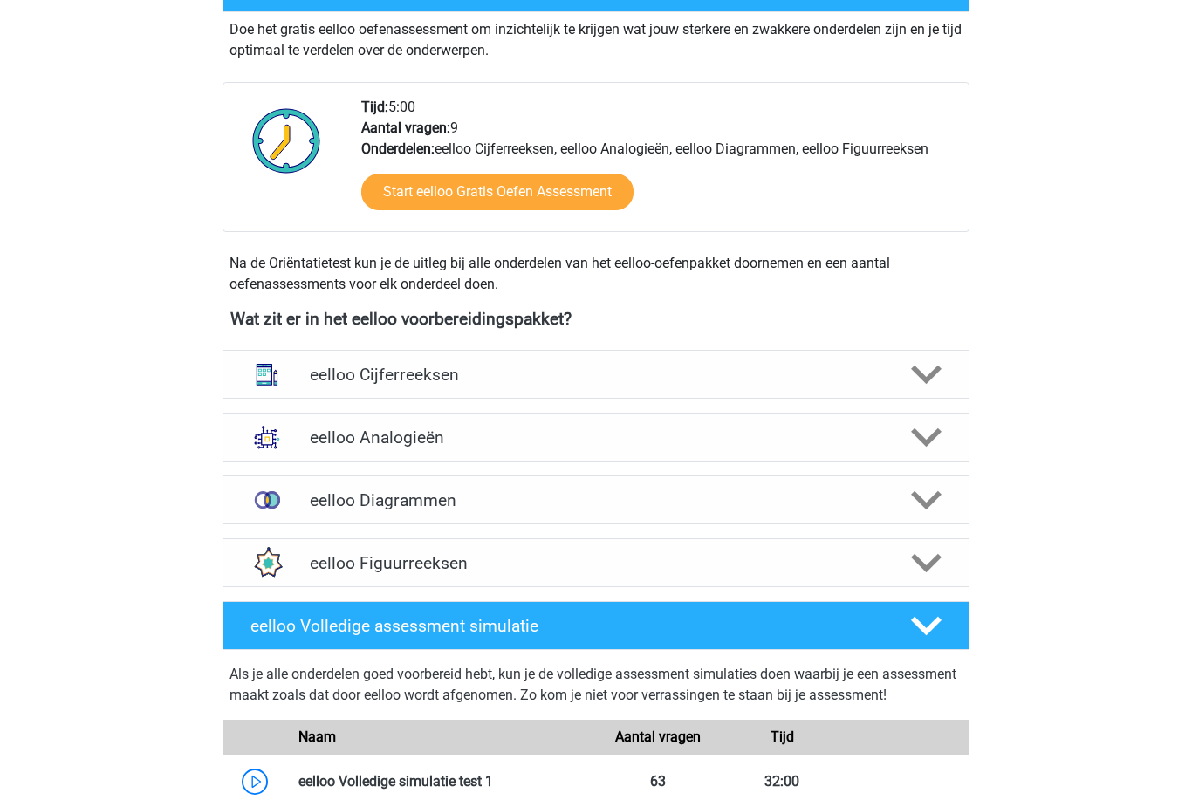
scroll to position [428, 0]
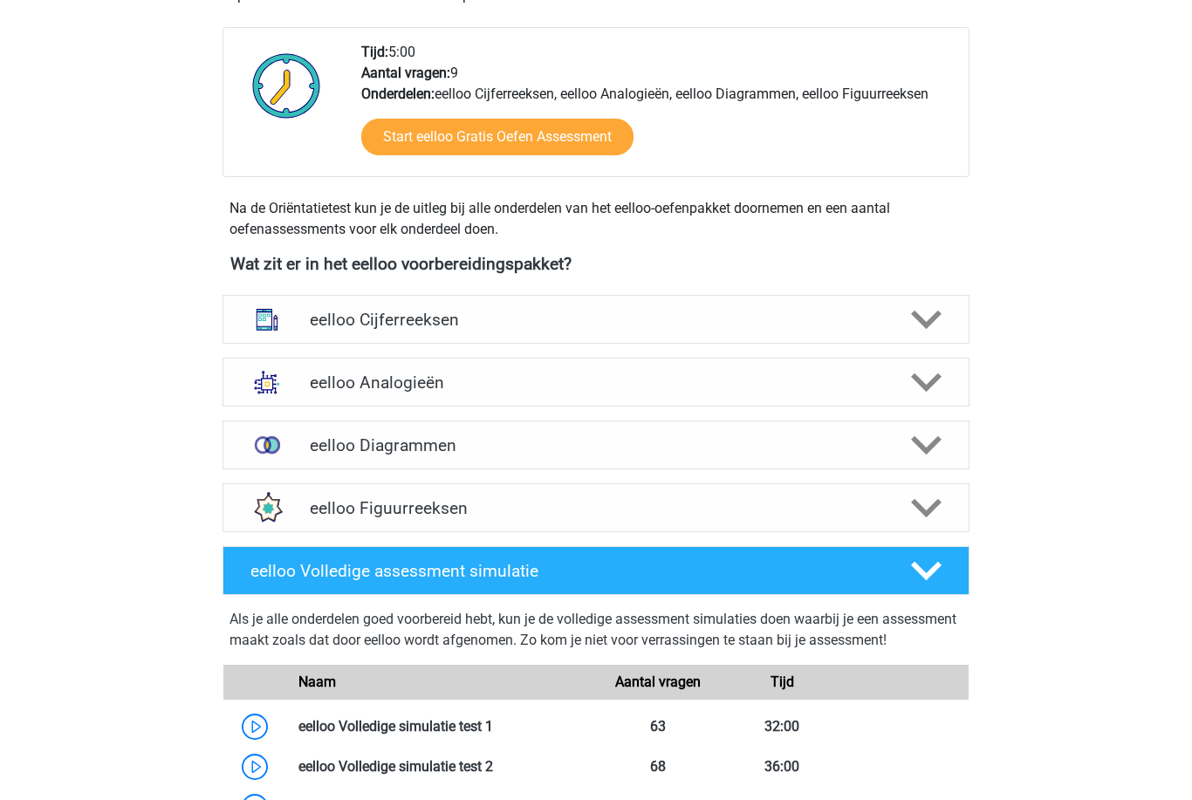
click at [269, 392] on img at bounding box center [266, 381] width 45 height 45
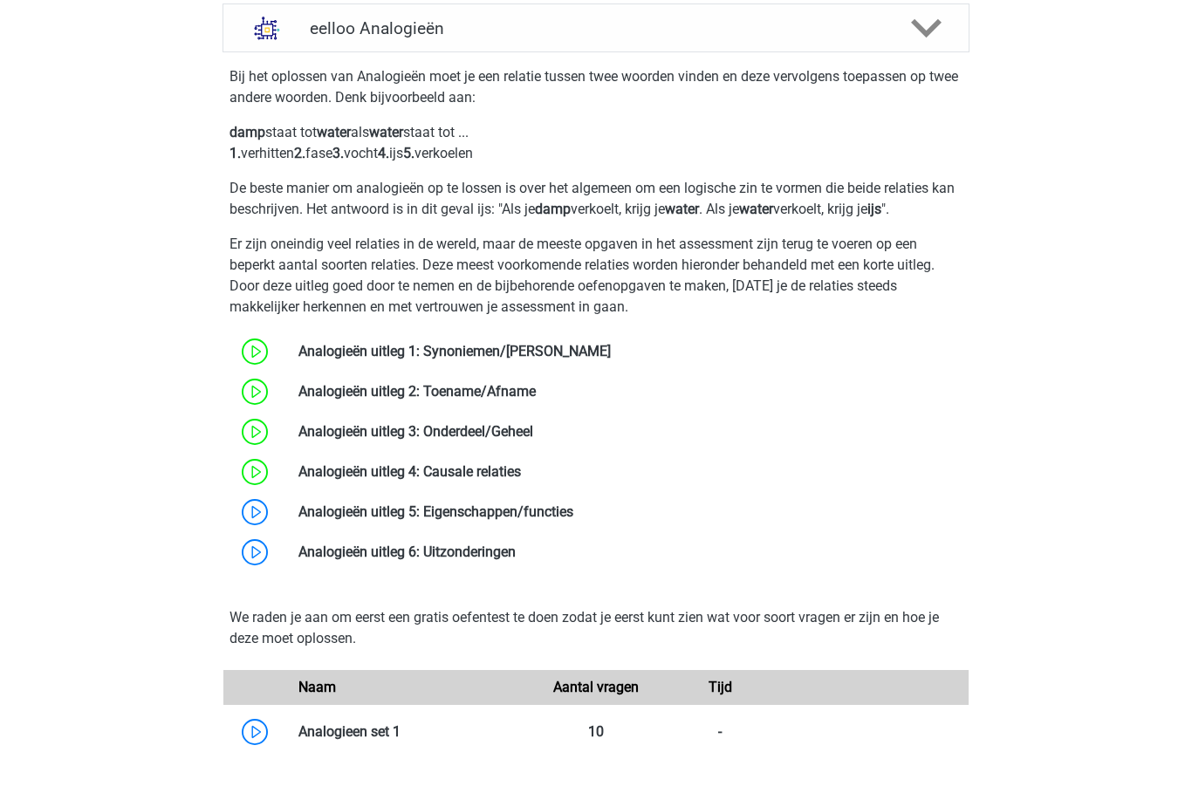
scroll to position [783, 0]
click at [573, 512] on link at bounding box center [573, 511] width 0 height 17
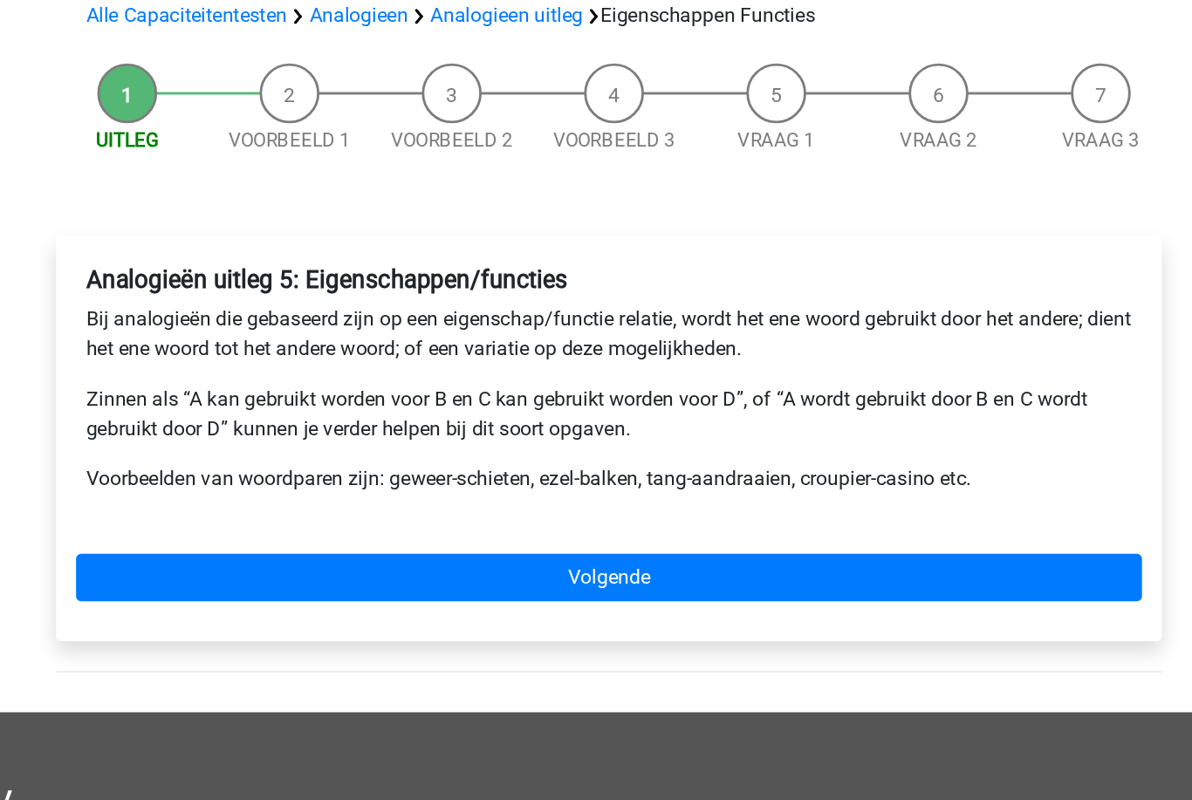
click at [223, 523] on link "Volgende" at bounding box center [595, 539] width 745 height 33
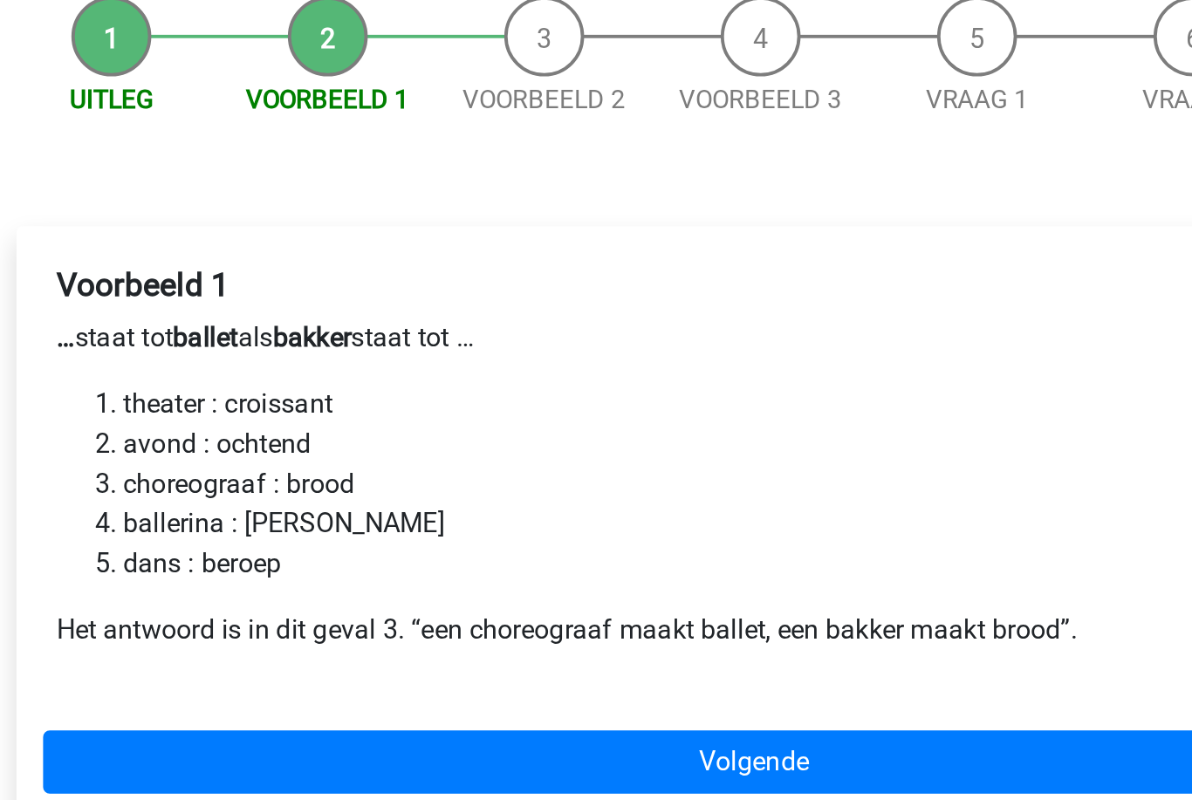
click at [223, 565] on link "Volgende" at bounding box center [595, 581] width 745 height 33
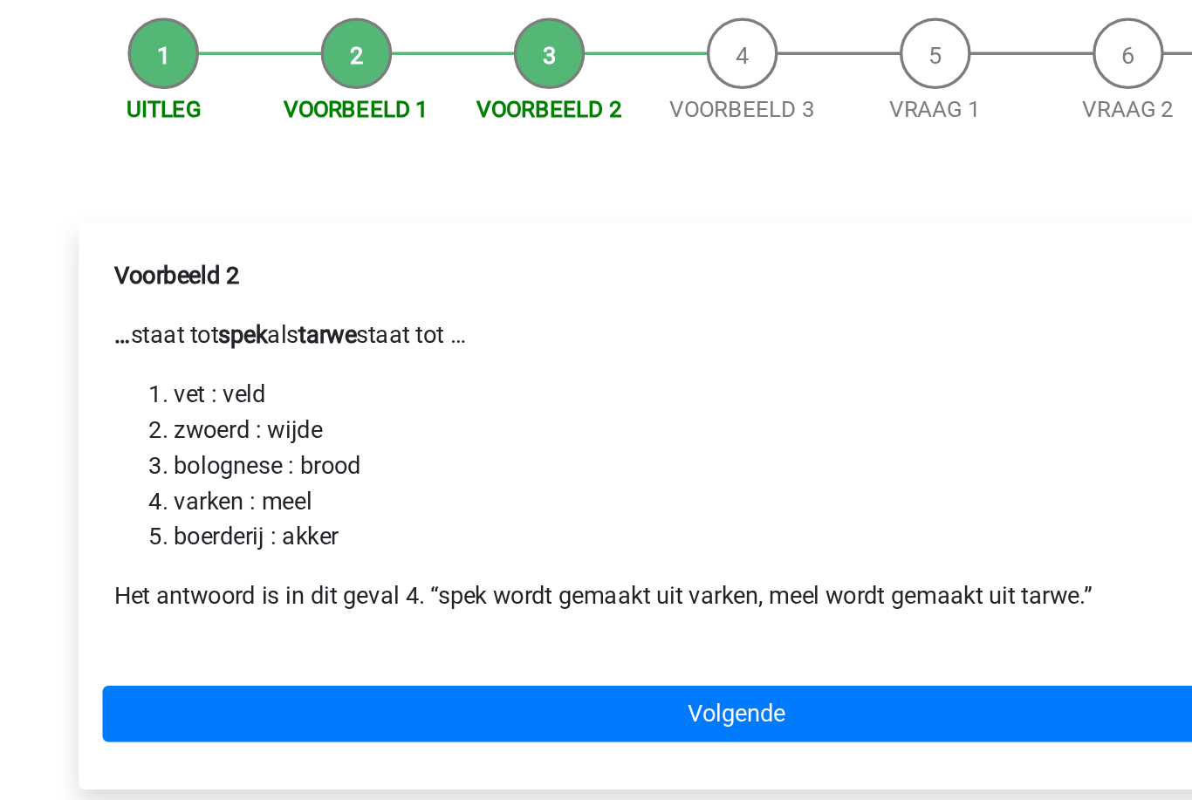
click at [223, 572] on link "Volgende" at bounding box center [595, 588] width 745 height 33
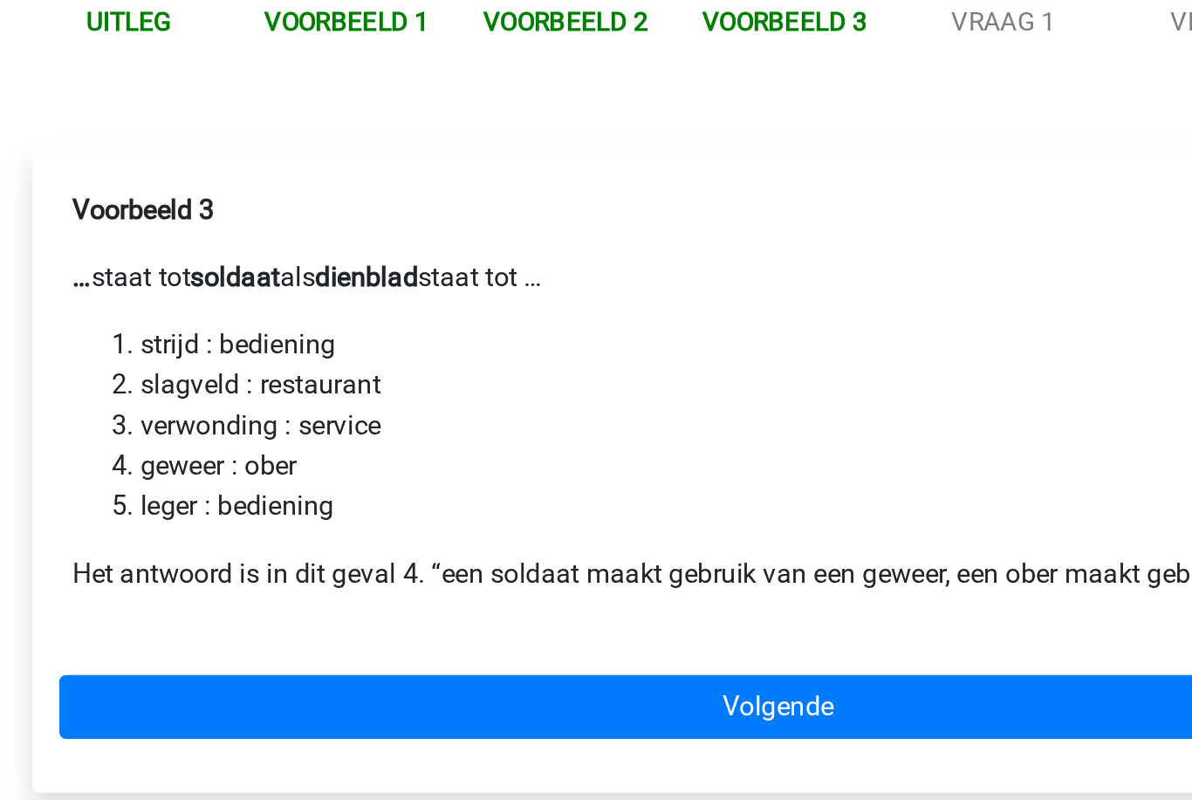
click at [223, 572] on link "Volgende" at bounding box center [595, 588] width 745 height 33
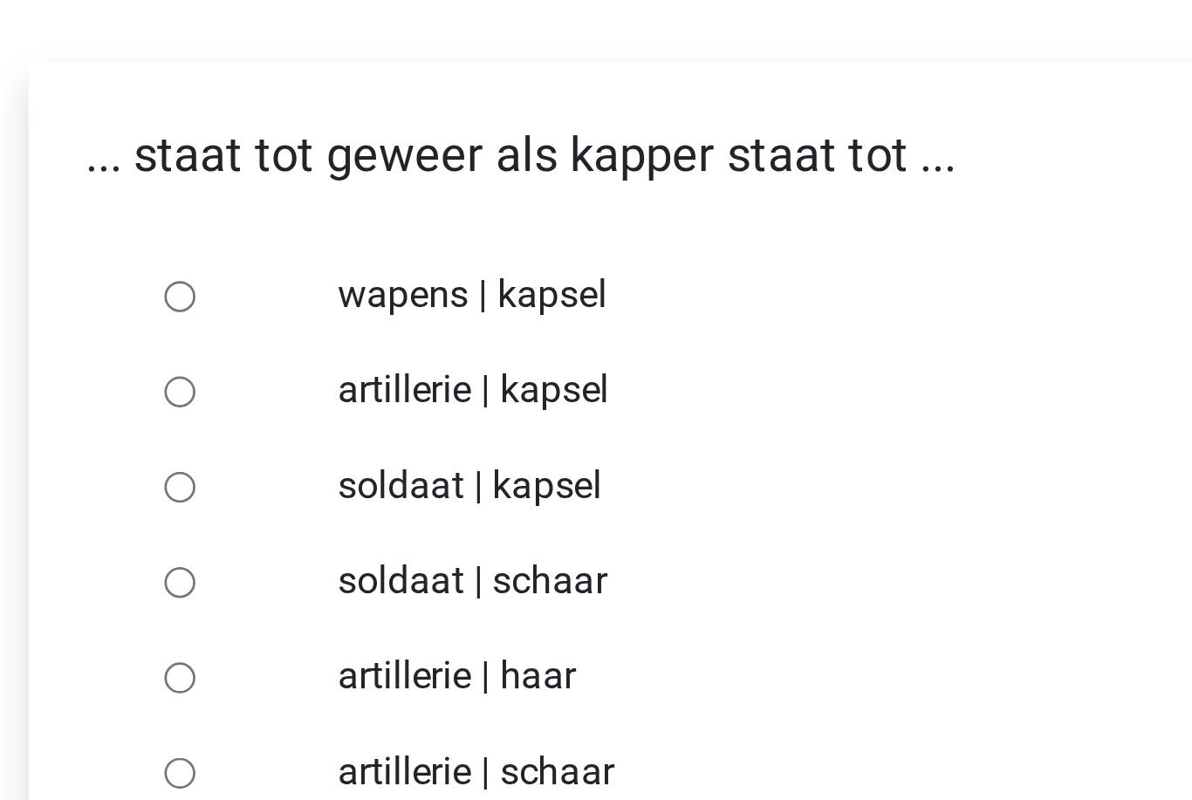
click at [259, 485] on input "soldaat | schaar" at bounding box center [264, 490] width 11 height 11
radio input "true"
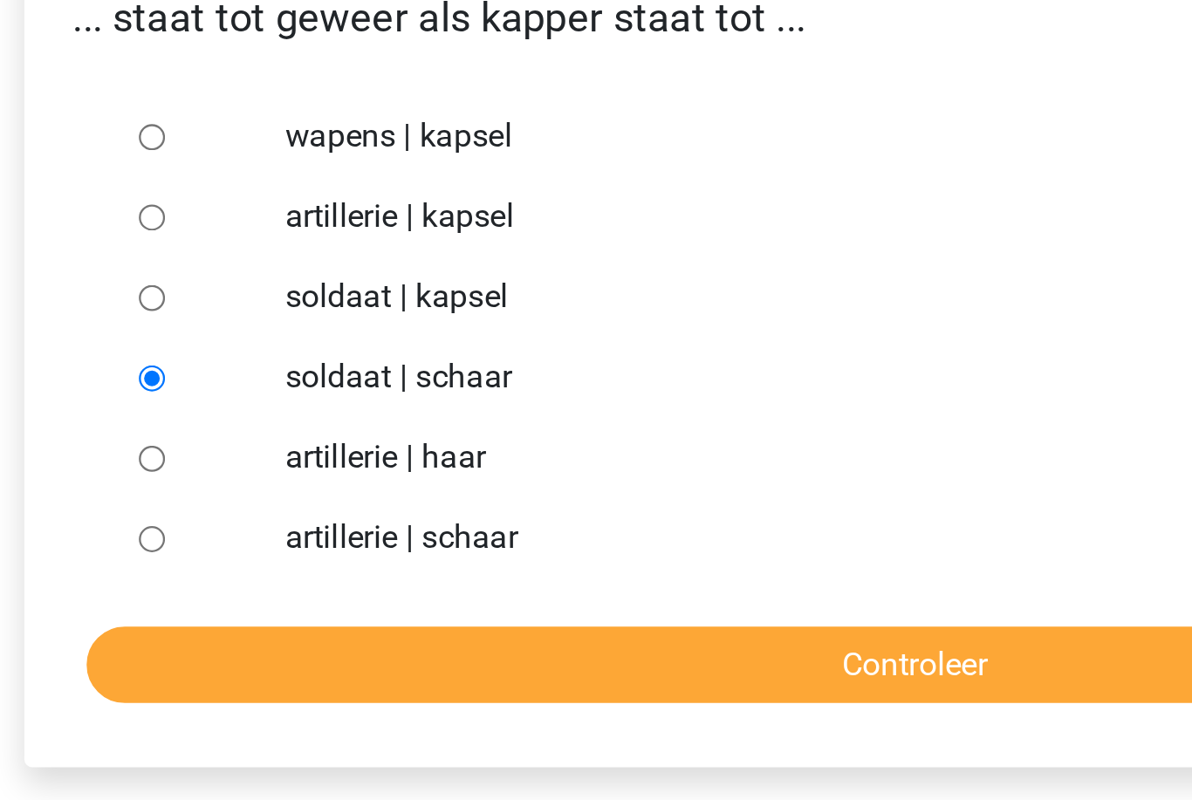
click at [236, 599] on input "Controleer" at bounding box center [595, 615] width 719 height 33
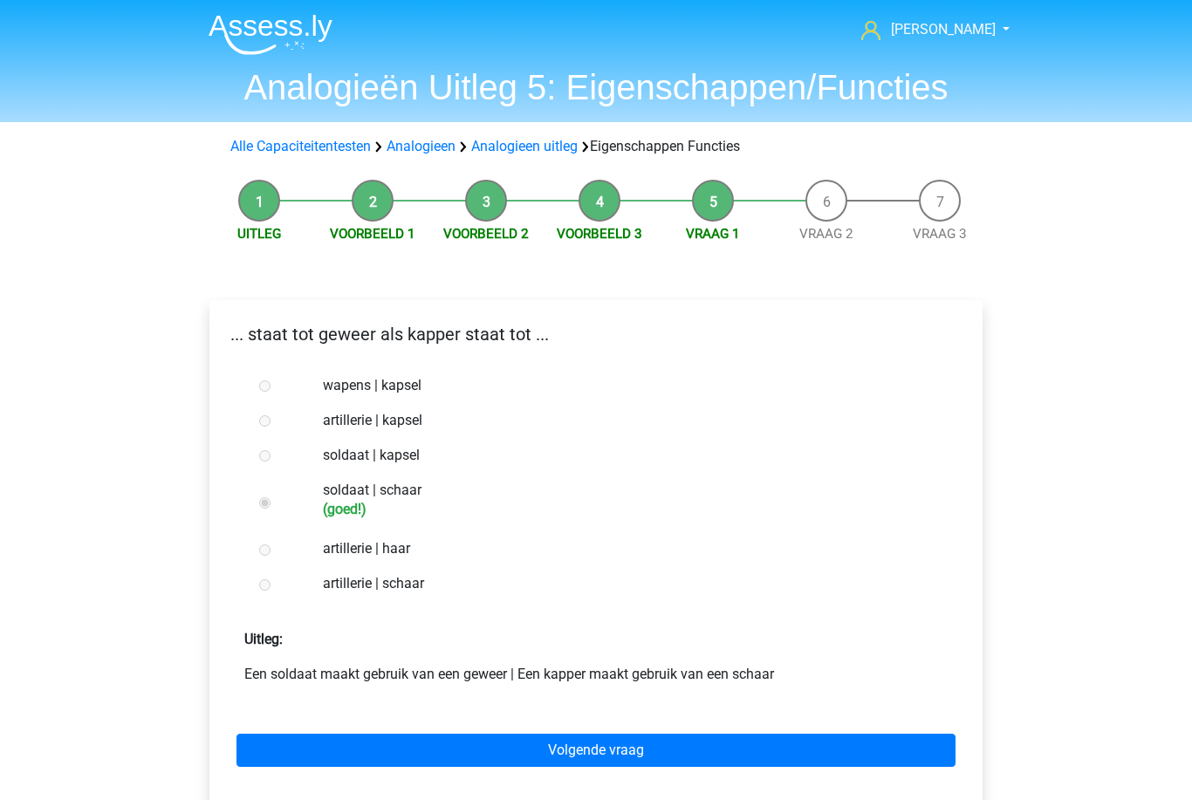
click at [302, 753] on link "Volgende vraag" at bounding box center [595, 750] width 719 height 33
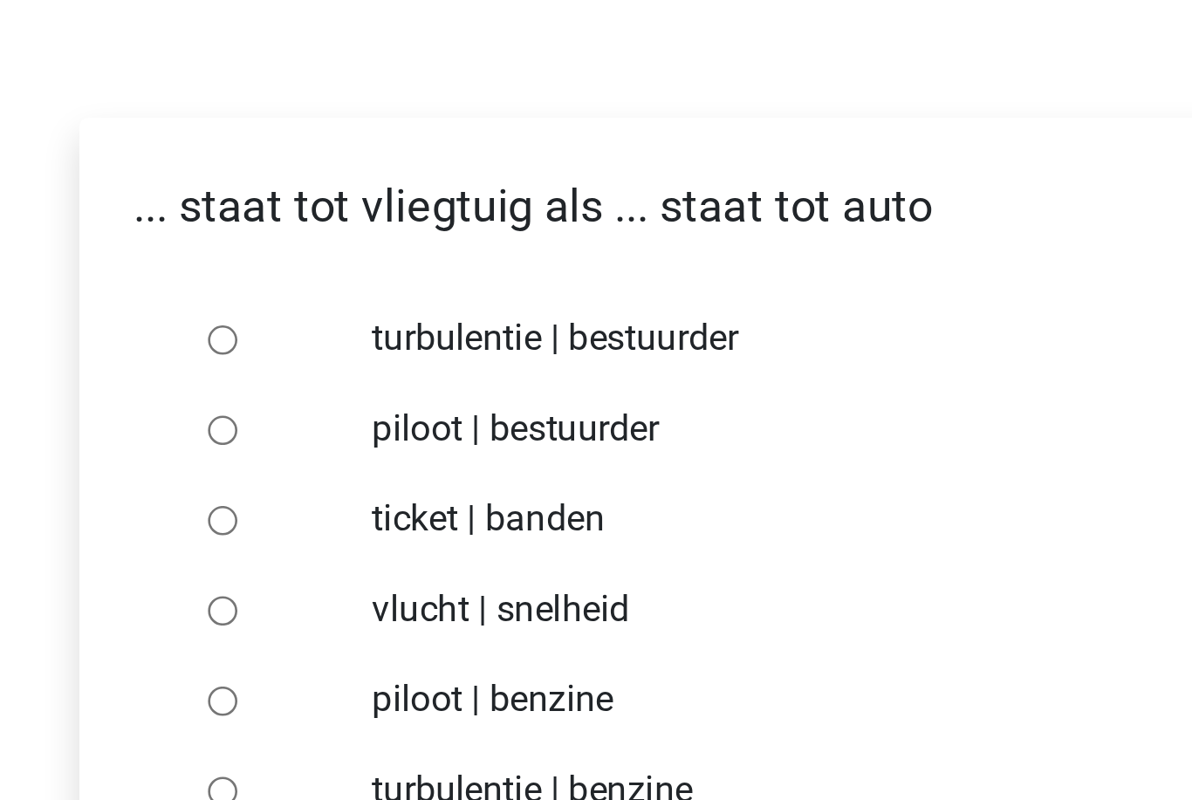
click at [252, 403] on div at bounding box center [281, 420] width 58 height 35
click at [259, 415] on input "piloot | bestuurder" at bounding box center [264, 420] width 11 height 11
radio input "true"
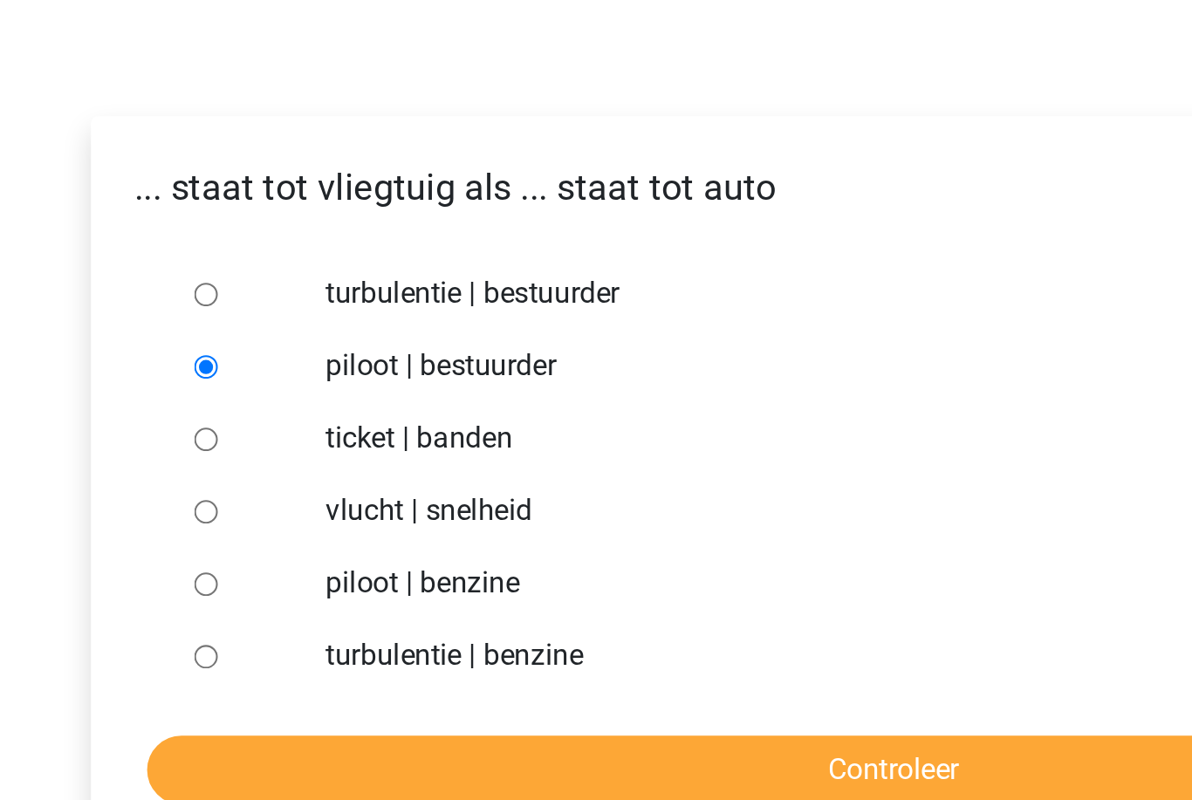
click at [236, 599] on input "Controleer" at bounding box center [595, 615] width 719 height 33
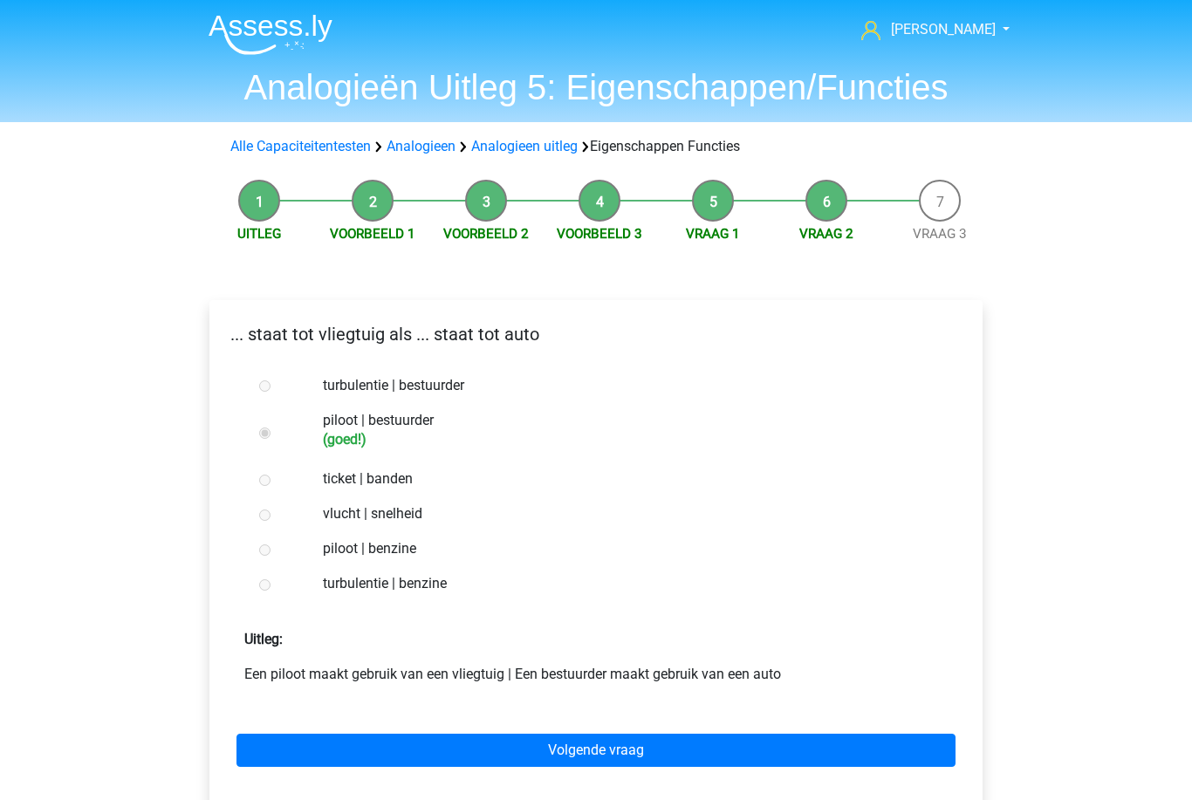
click at [267, 755] on link "Volgende vraag" at bounding box center [595, 750] width 719 height 33
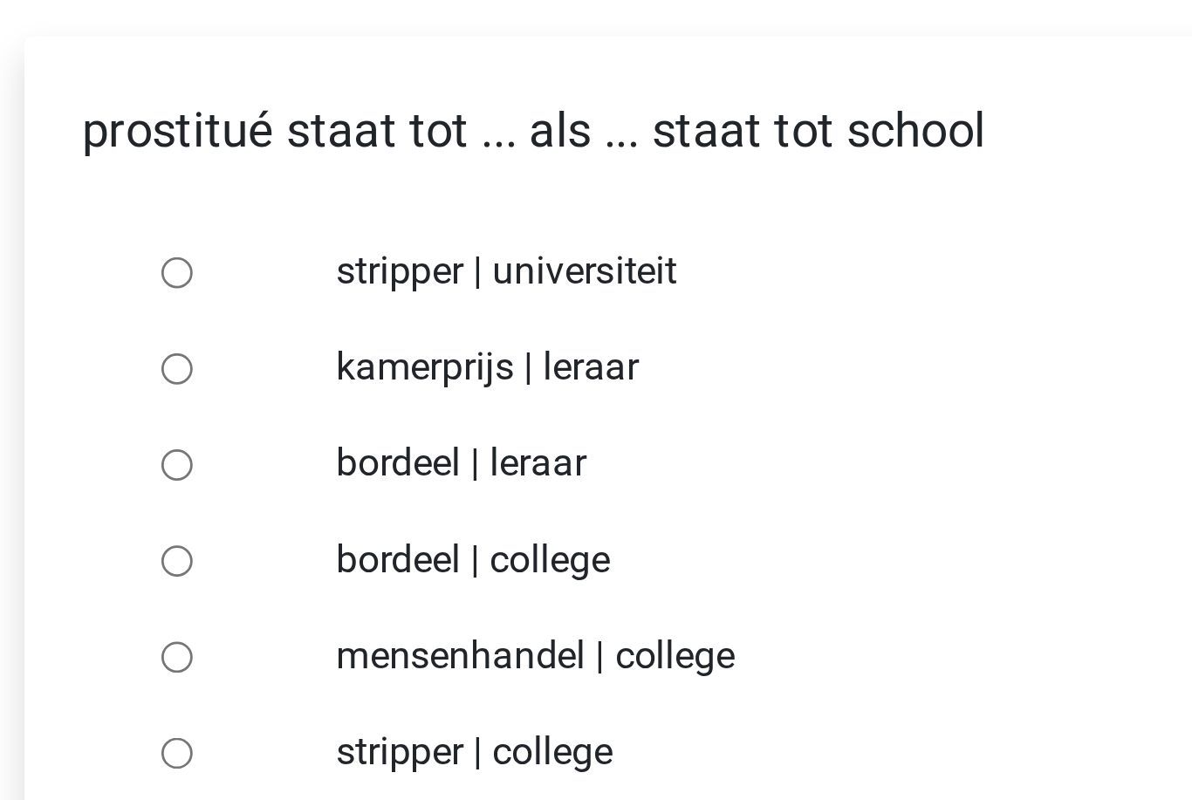
click at [259, 450] on input "bordeel | leraar" at bounding box center [264, 455] width 11 height 11
radio input "true"
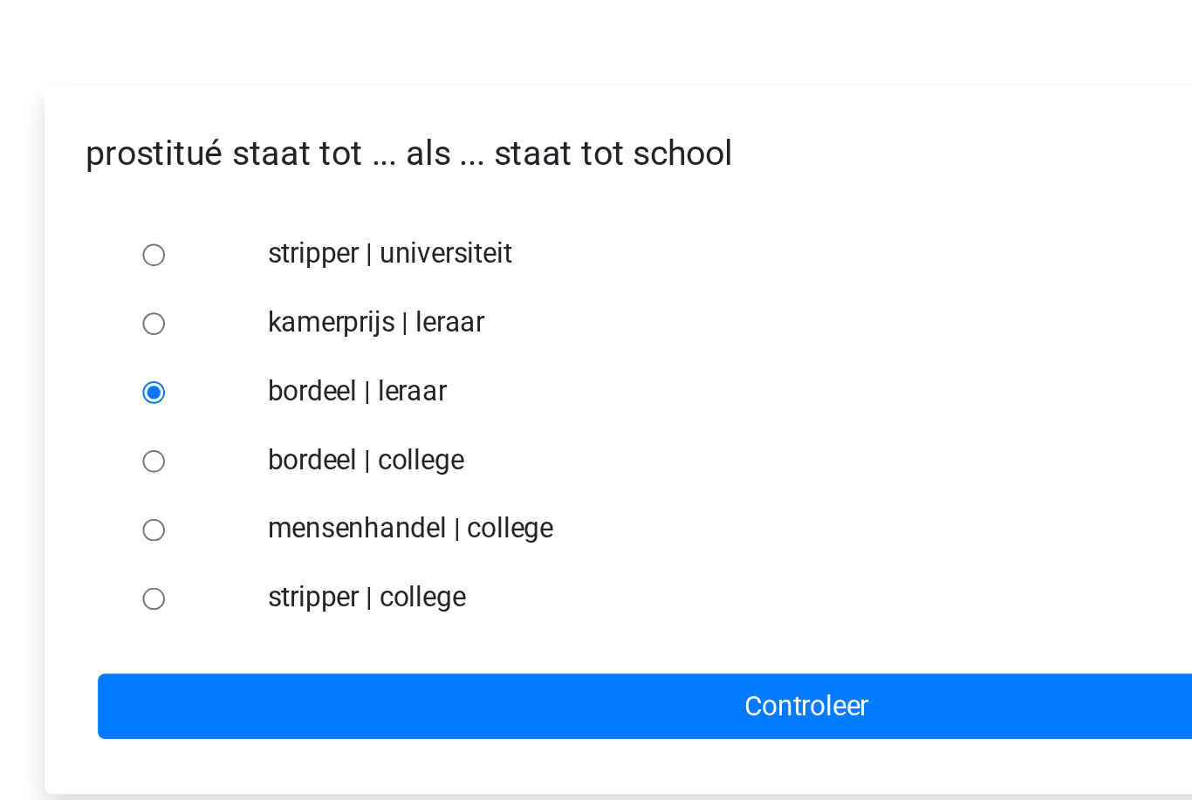
click at [236, 599] on input "Controleer" at bounding box center [595, 615] width 719 height 33
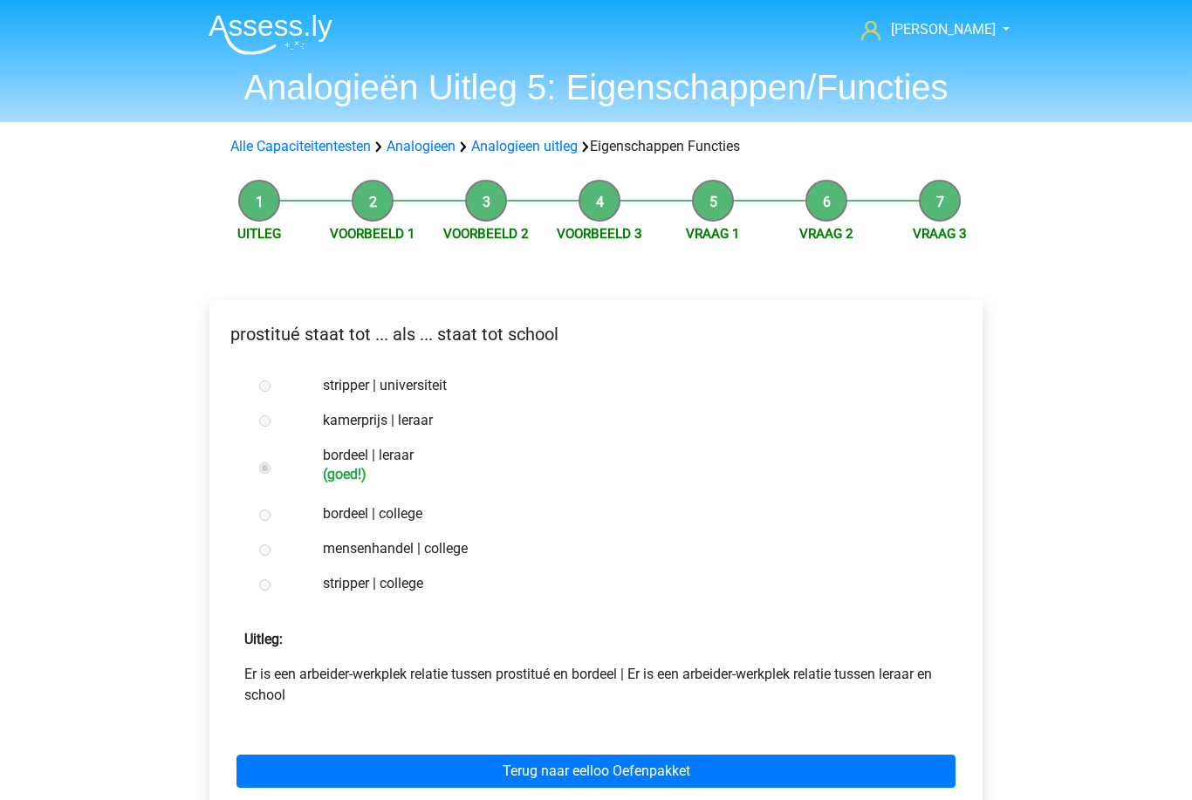
scroll to position [30, 0]
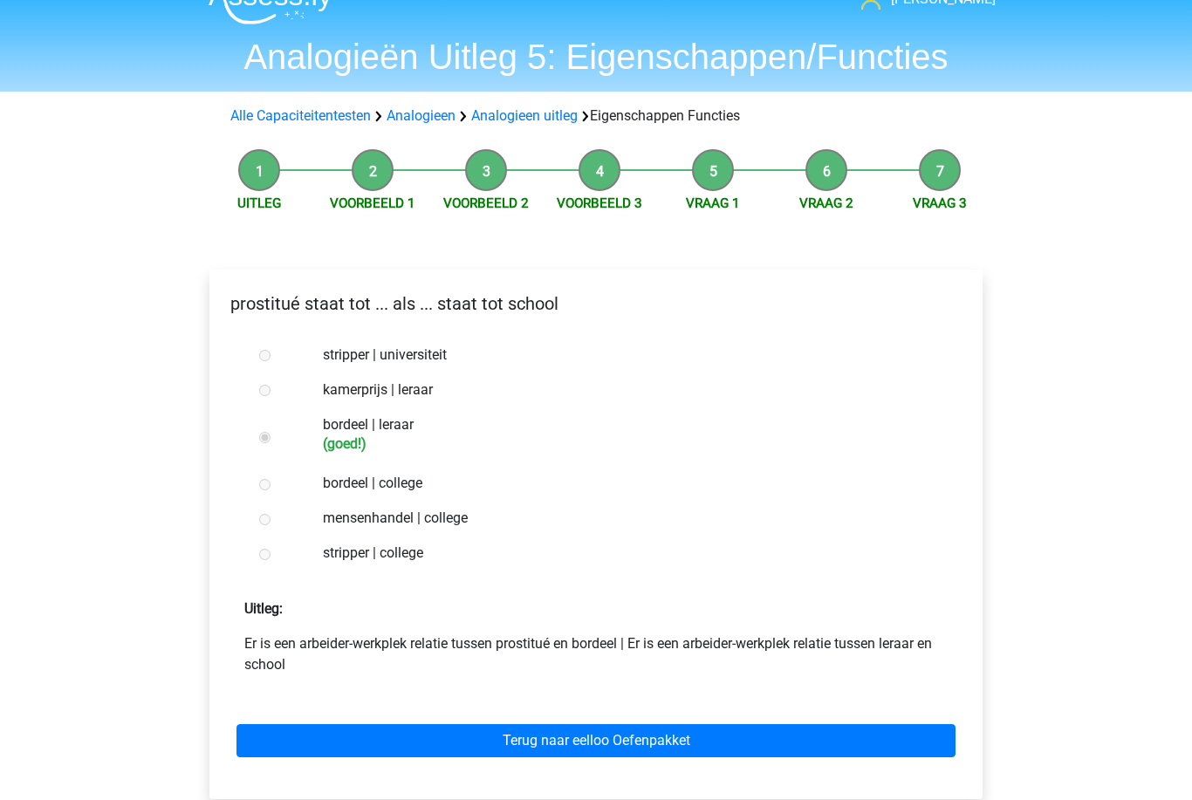
click at [268, 735] on link "Terug naar eelloo Oefenpakket" at bounding box center [595, 741] width 719 height 33
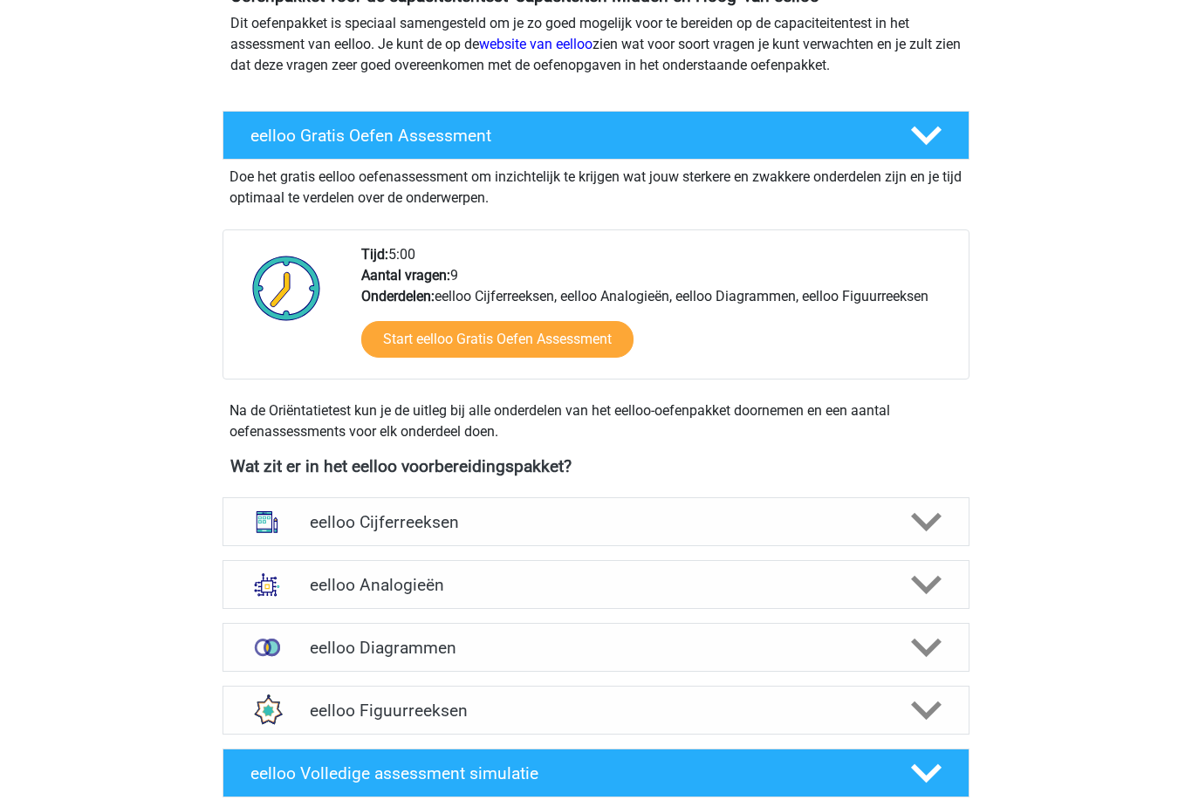
click at [282, 571] on img at bounding box center [266, 585] width 45 height 45
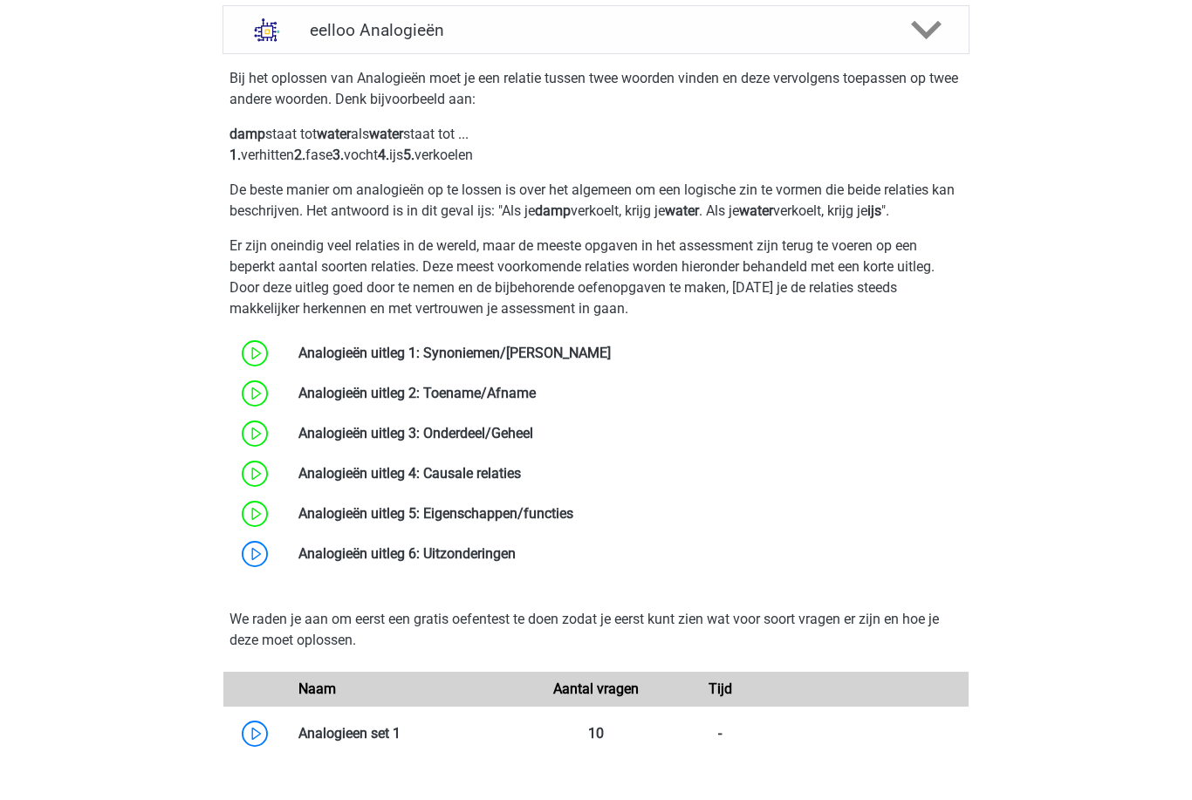
scroll to position [813, 0]
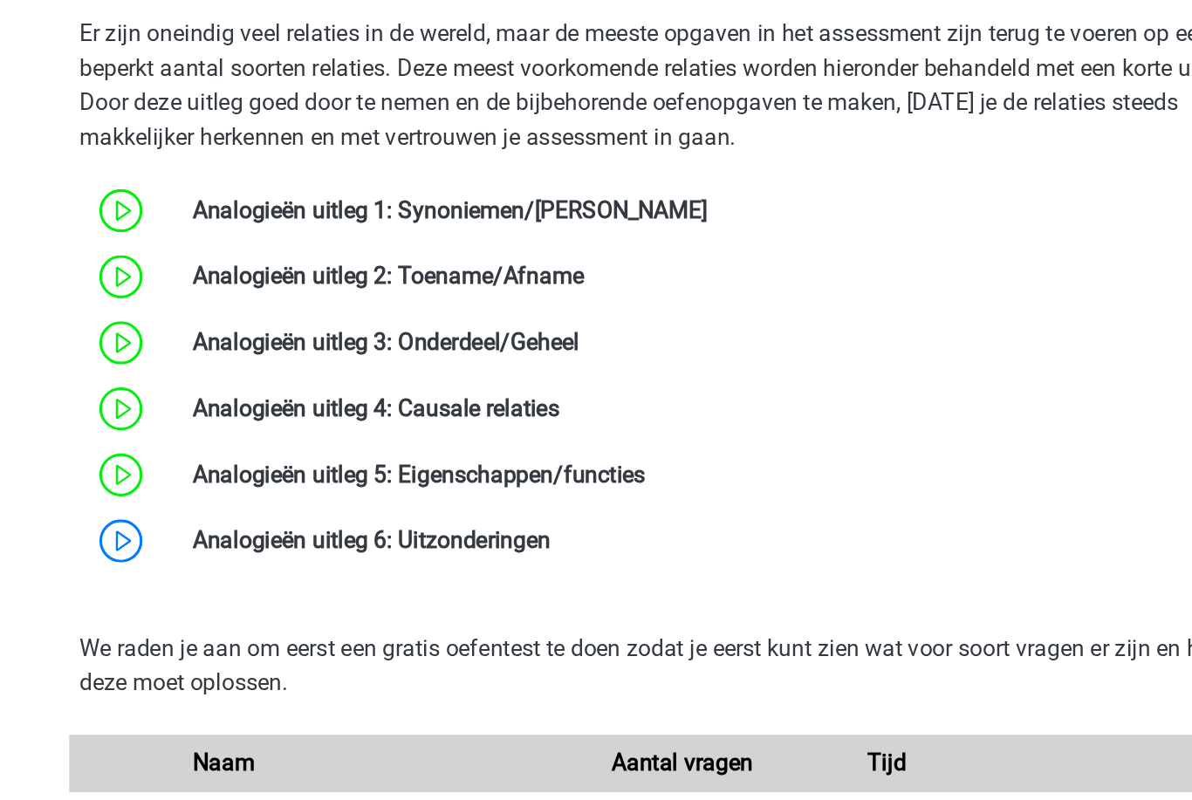
click at [516, 513] on link at bounding box center [516, 521] width 0 height 17
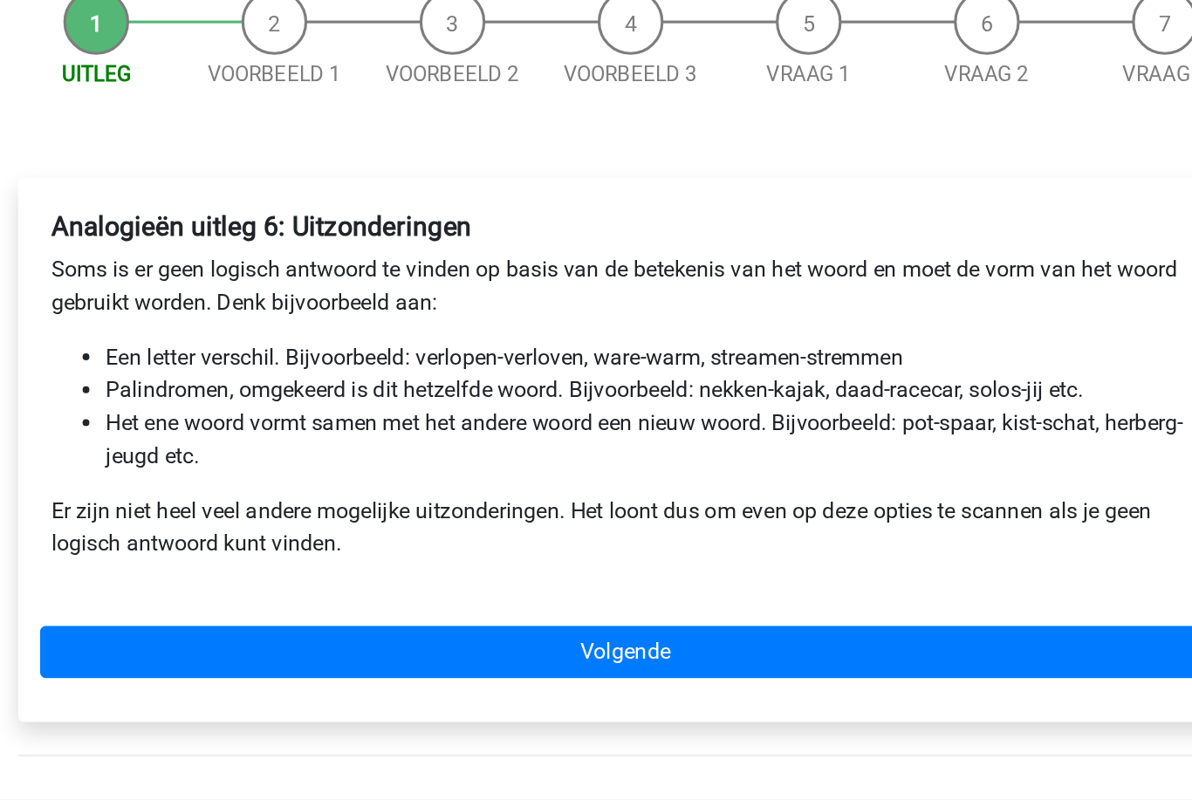
click at [223, 585] on link "Volgende" at bounding box center [595, 601] width 745 height 33
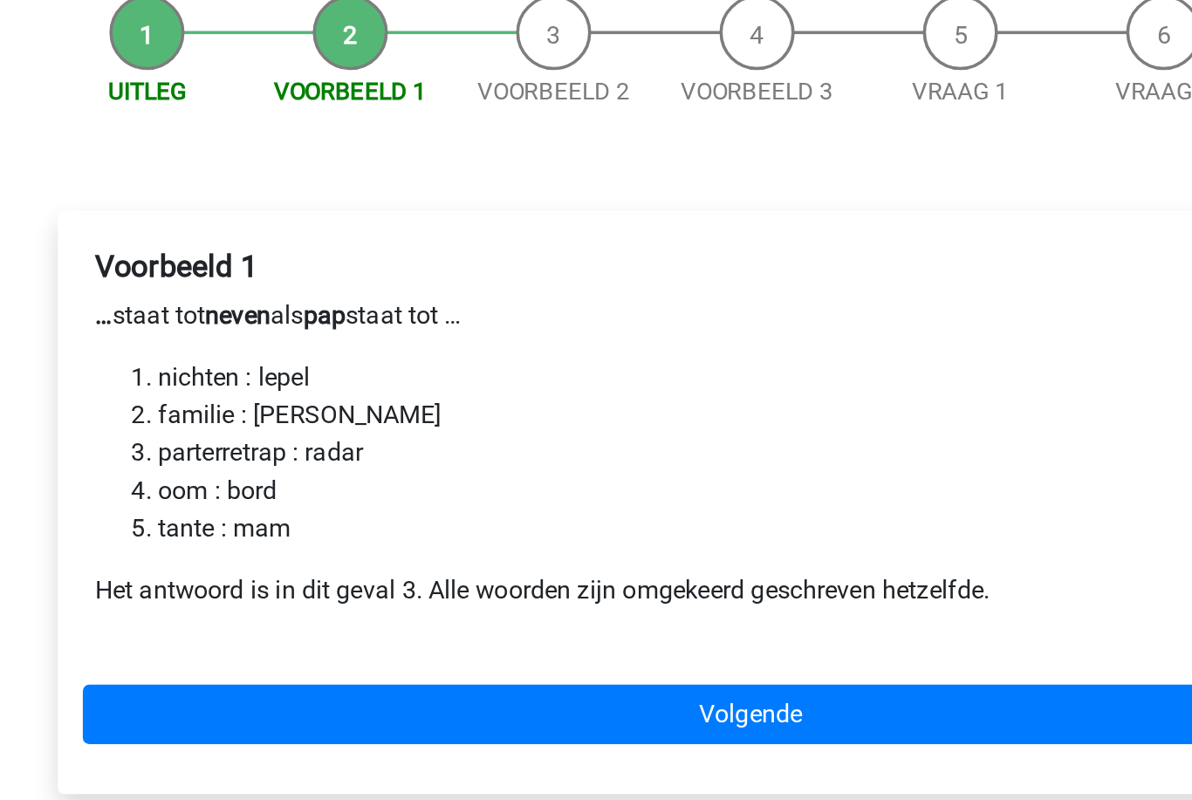
click at [223, 565] on link "Volgende" at bounding box center [595, 581] width 745 height 33
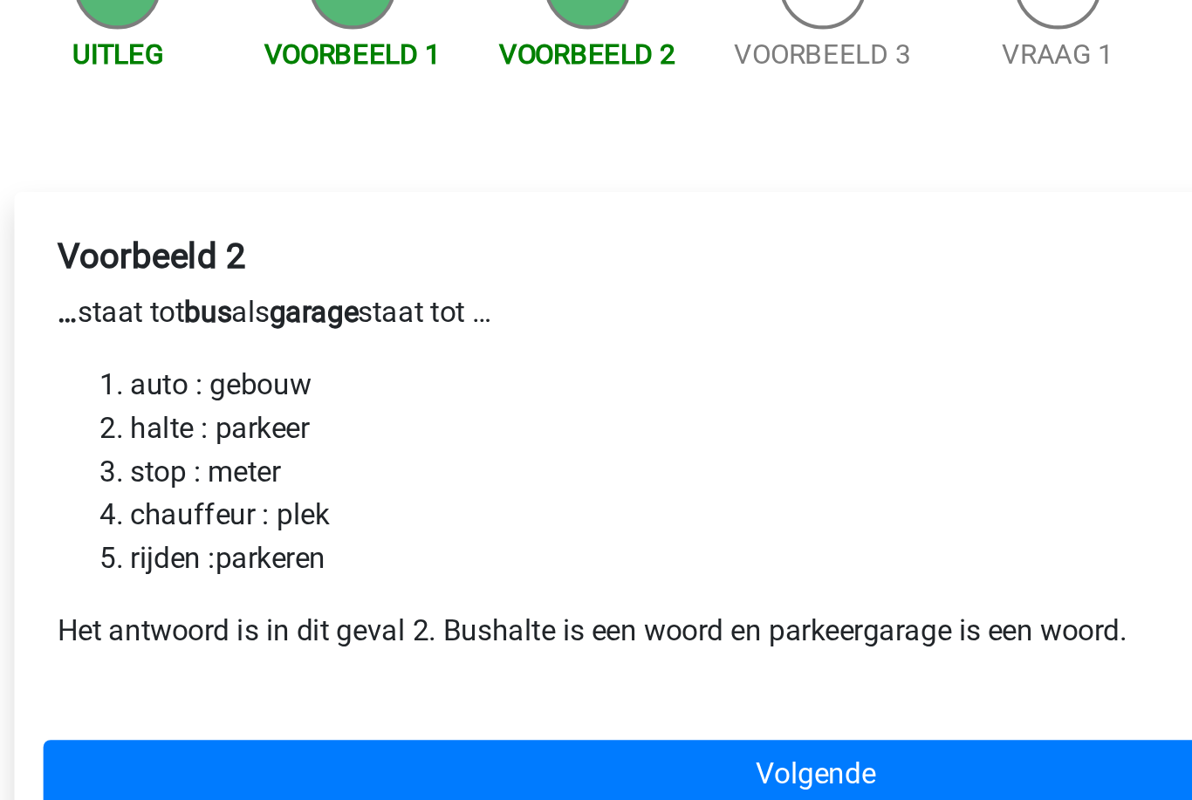
click at [223, 565] on link "Volgende" at bounding box center [595, 581] width 745 height 33
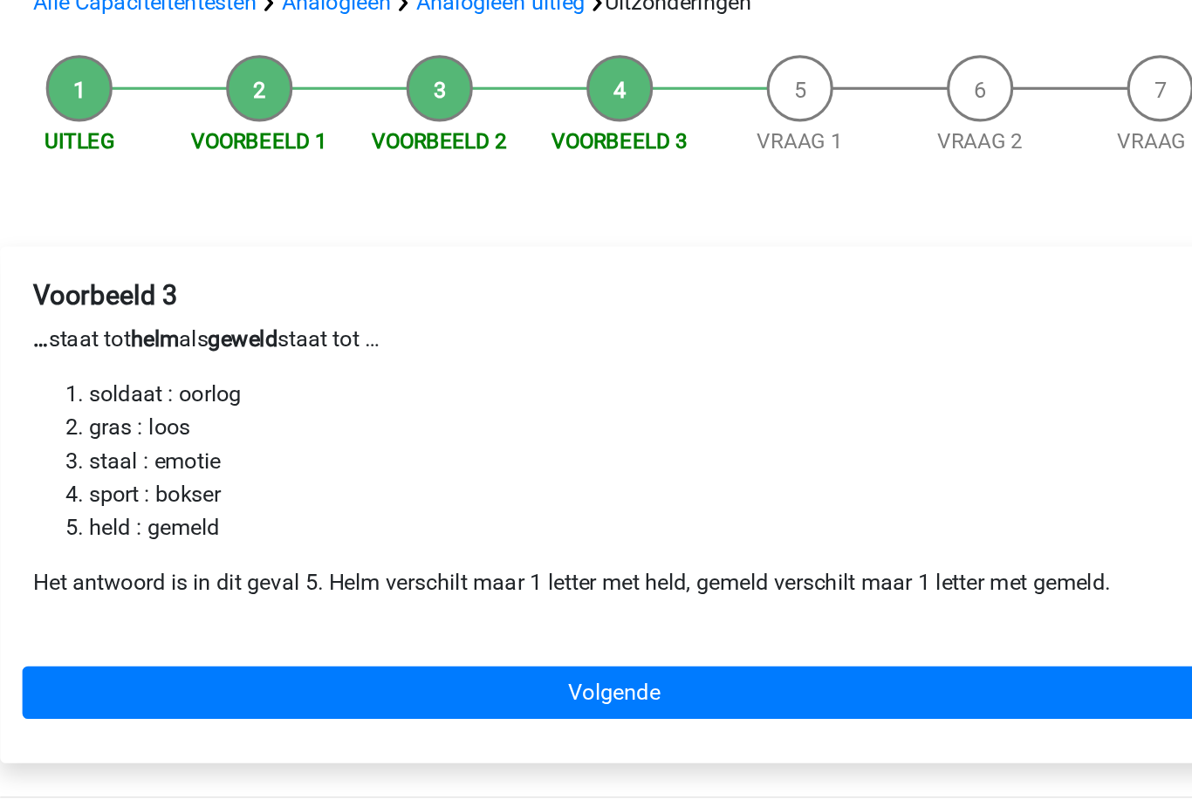
click at [223, 565] on link "Volgende" at bounding box center [595, 581] width 745 height 33
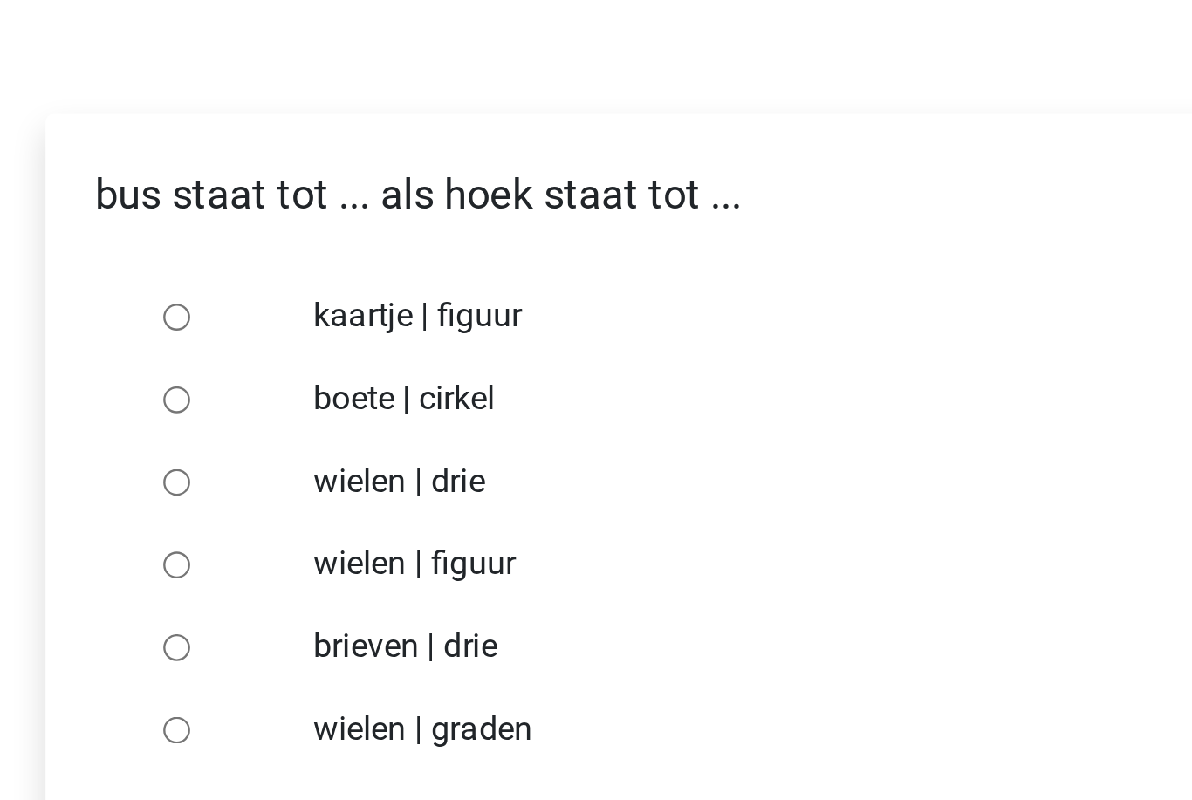
click at [259, 555] on input "wielen | graden" at bounding box center [264, 560] width 11 height 11
radio input "true"
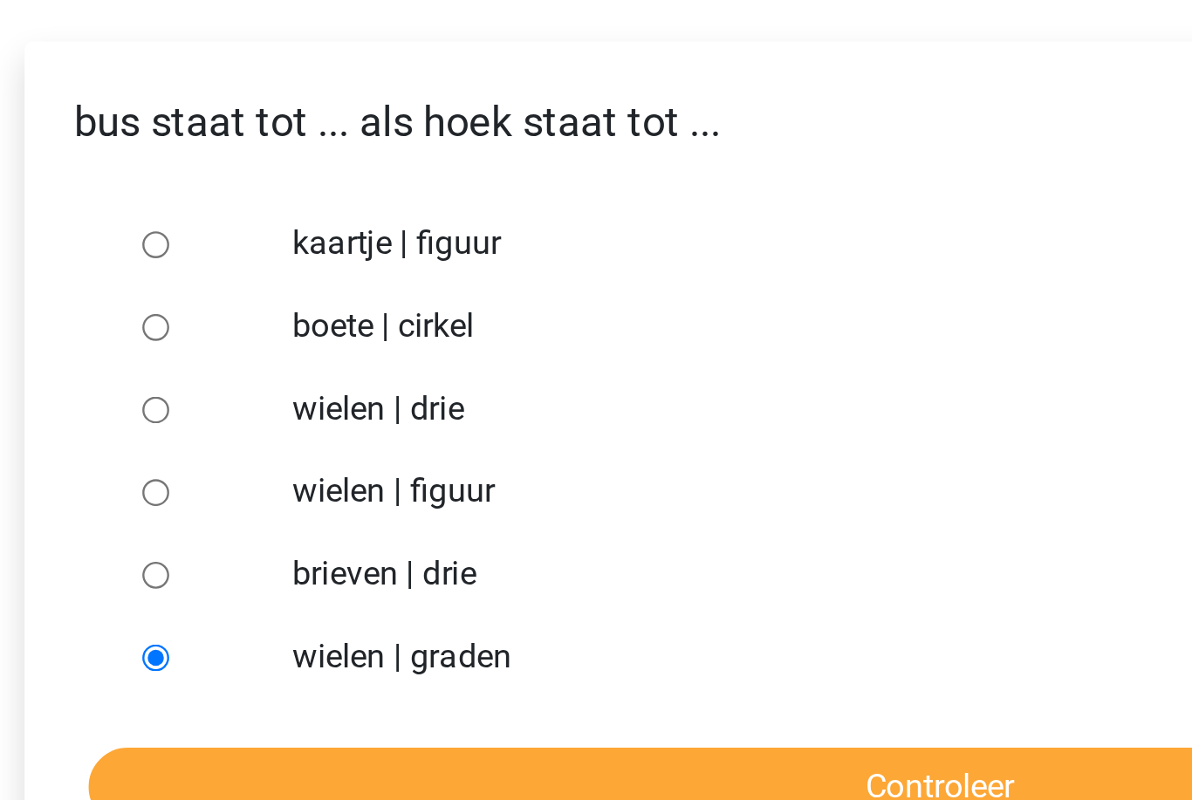
click at [236, 599] on input "Controleer" at bounding box center [595, 615] width 719 height 33
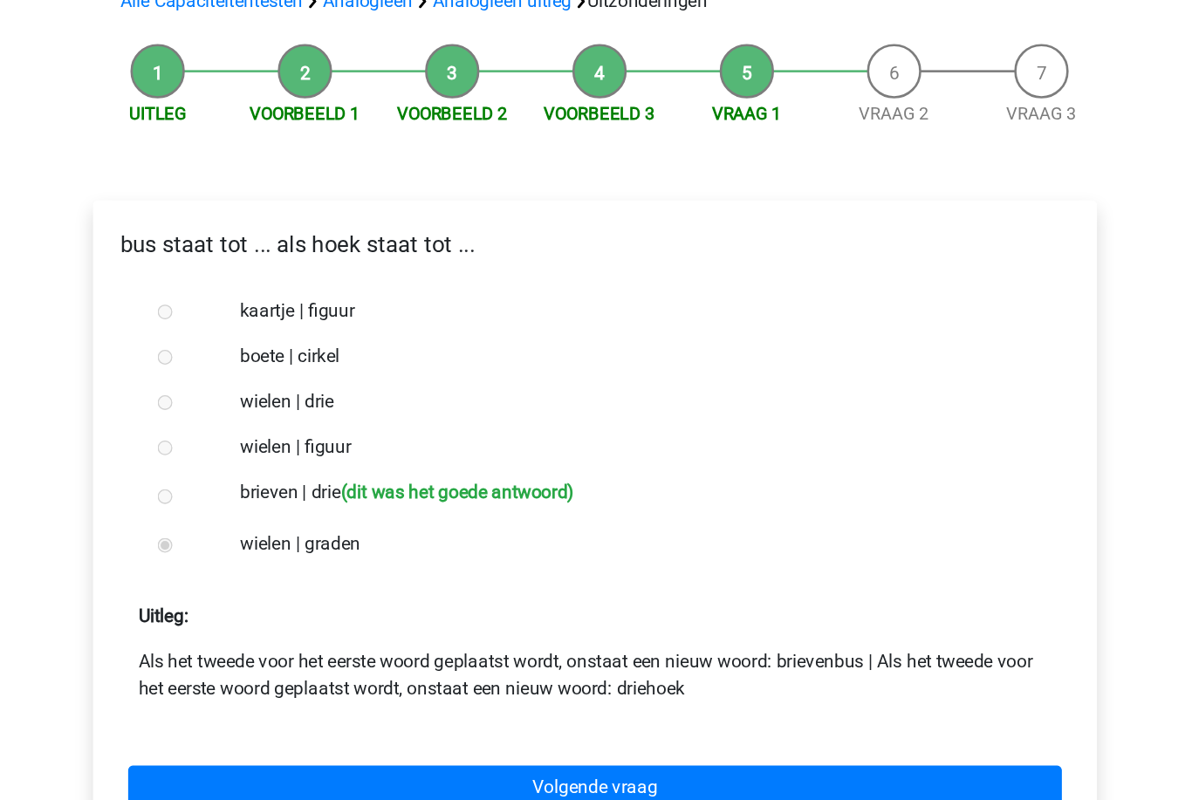
scroll to position [4, 0]
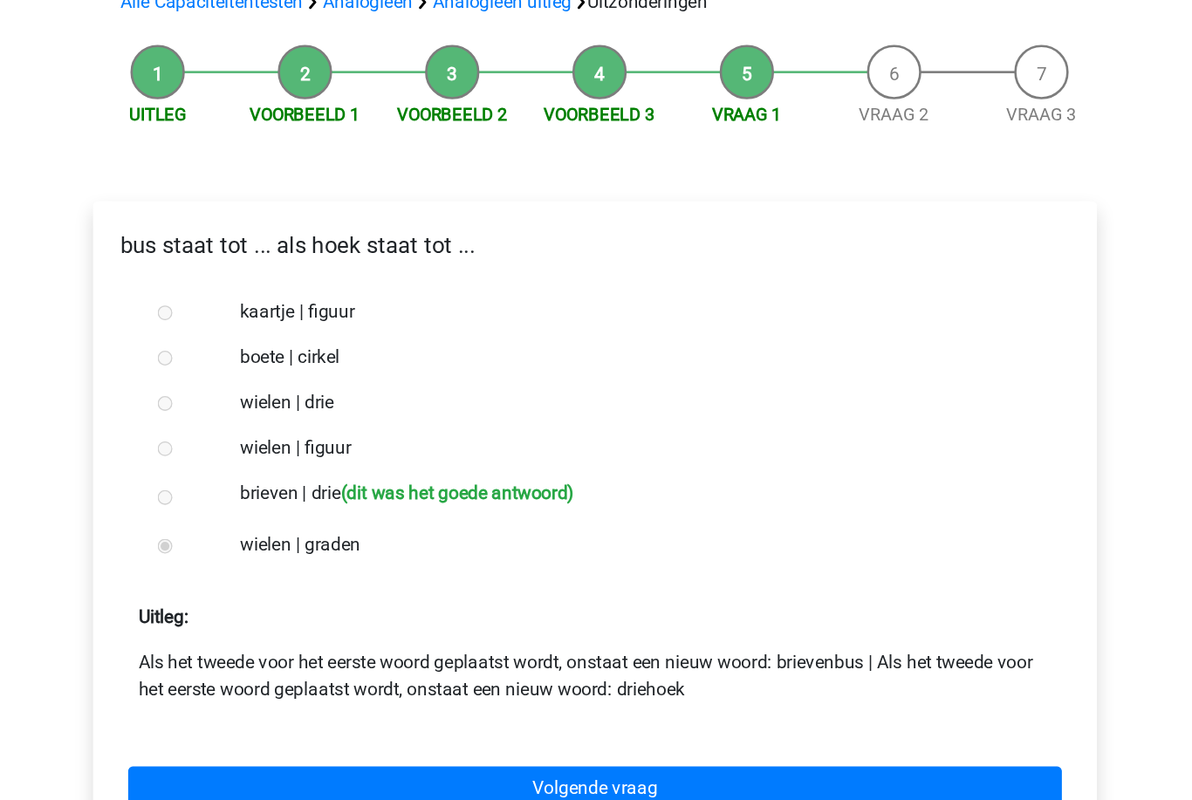
click at [236, 731] on link "Volgende vraag" at bounding box center [595, 747] width 719 height 33
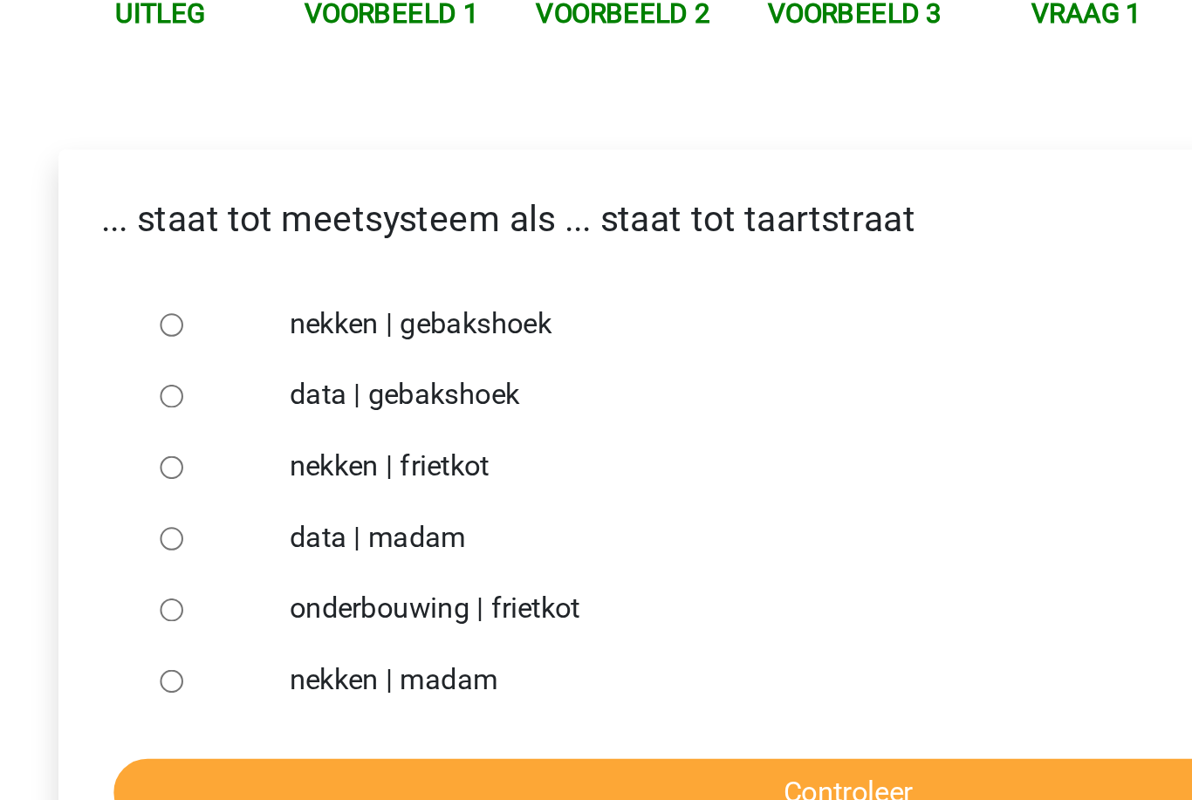
click at [259, 555] on input "nekken | madam" at bounding box center [264, 560] width 11 height 11
radio input "true"
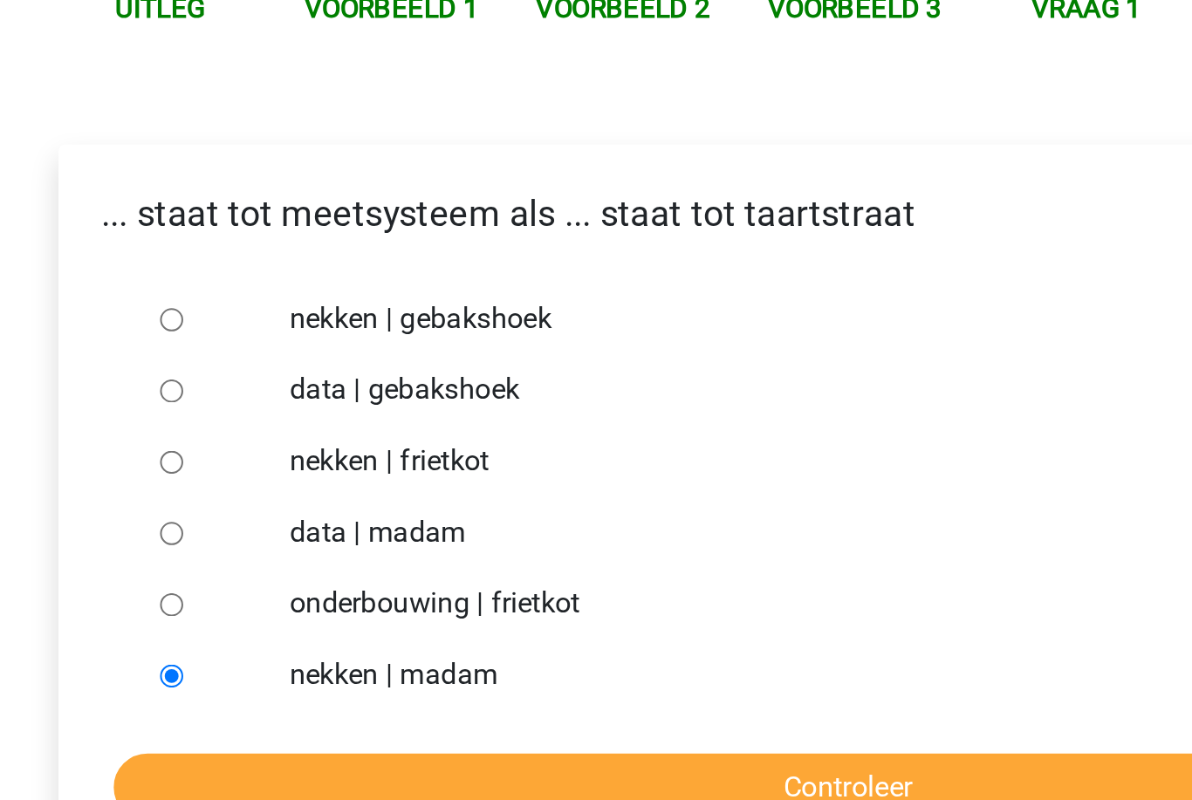
click at [236, 599] on input "Controleer" at bounding box center [595, 615] width 719 height 33
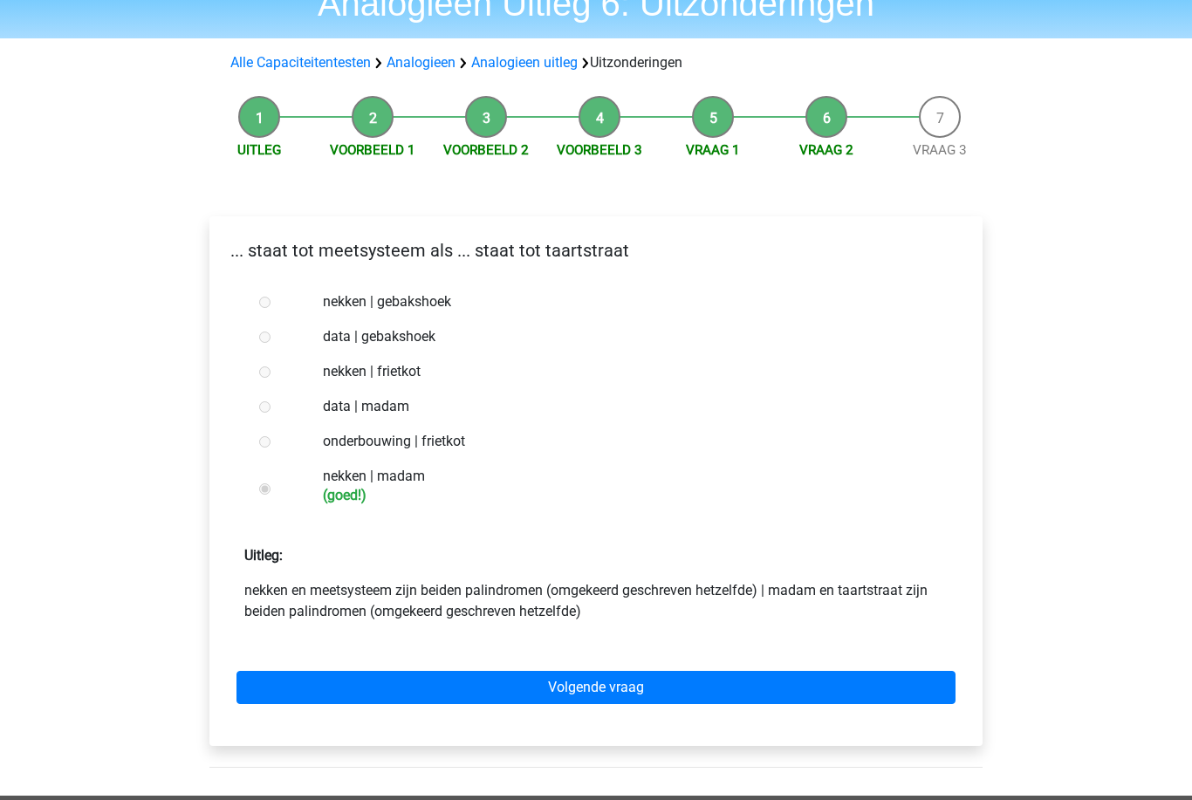
scroll to position [120, 0]
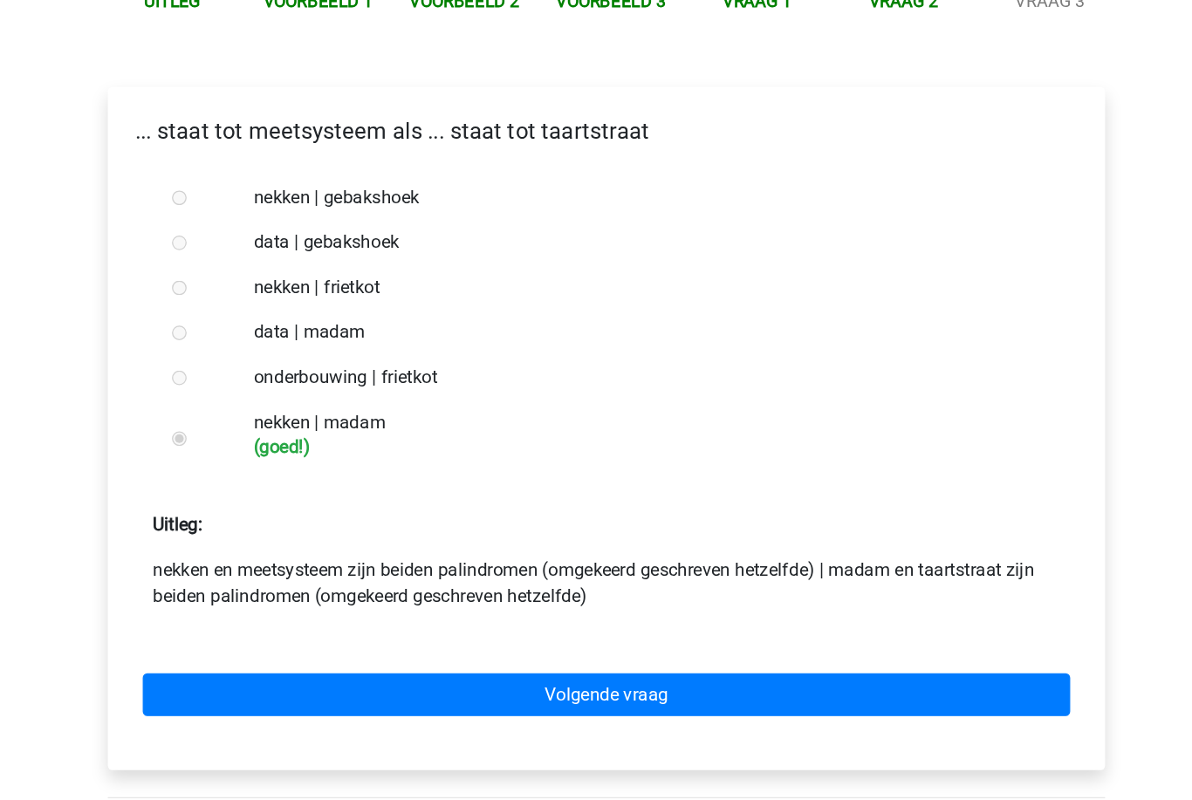
click at [236, 634] on link "Volgende vraag" at bounding box center [595, 650] width 719 height 33
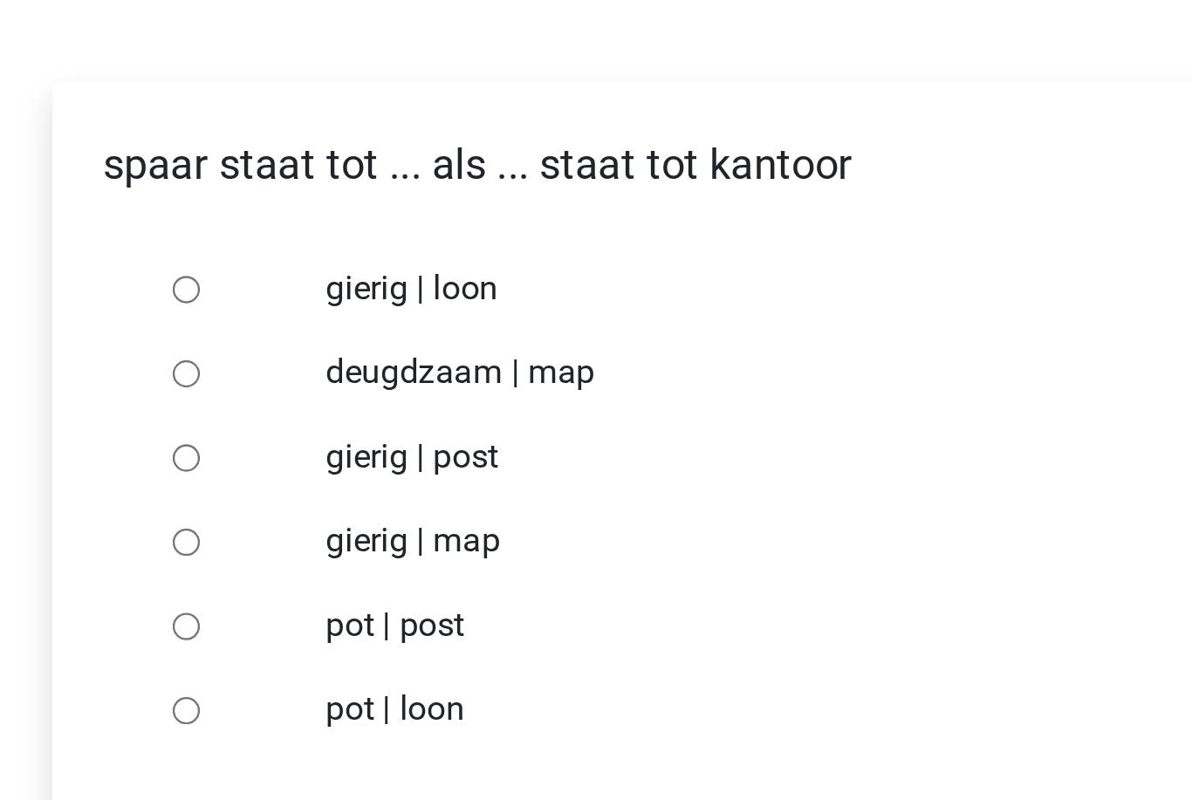
click at [259, 520] on input "pot | post" at bounding box center [264, 525] width 11 height 11
radio input "true"
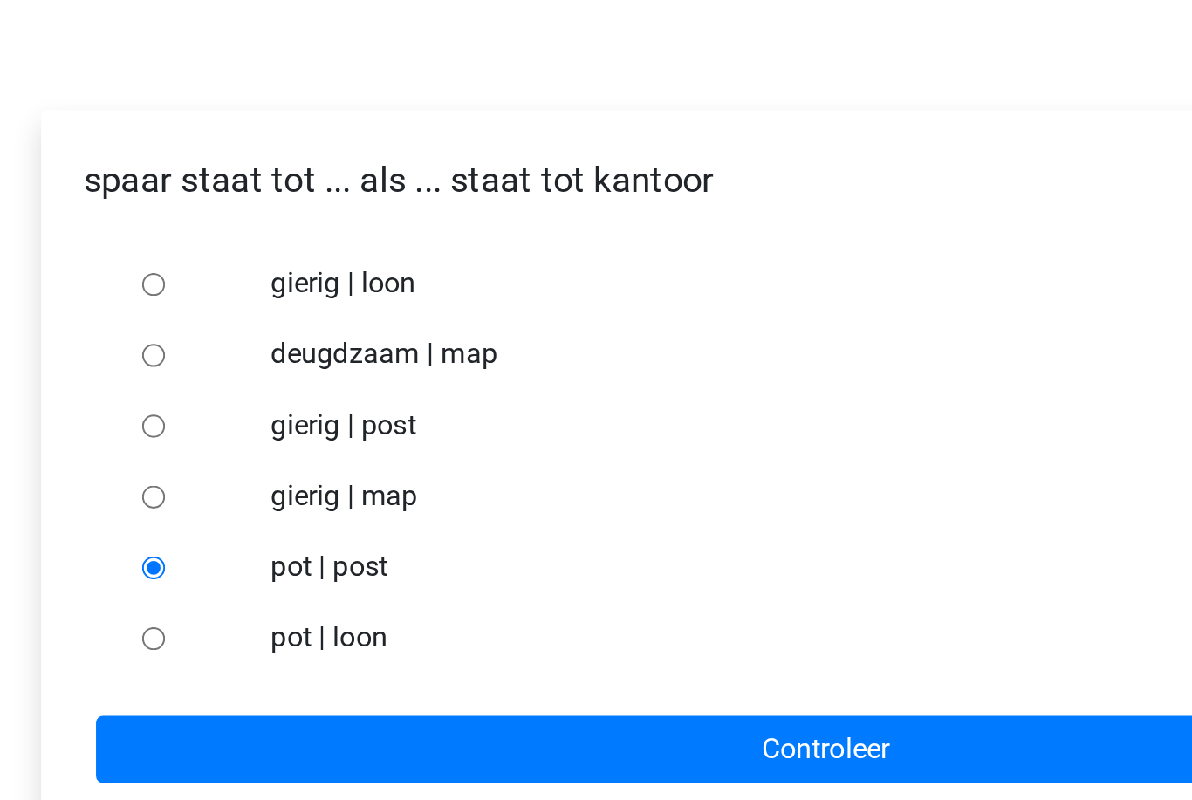
click at [236, 599] on input "Controleer" at bounding box center [595, 615] width 719 height 33
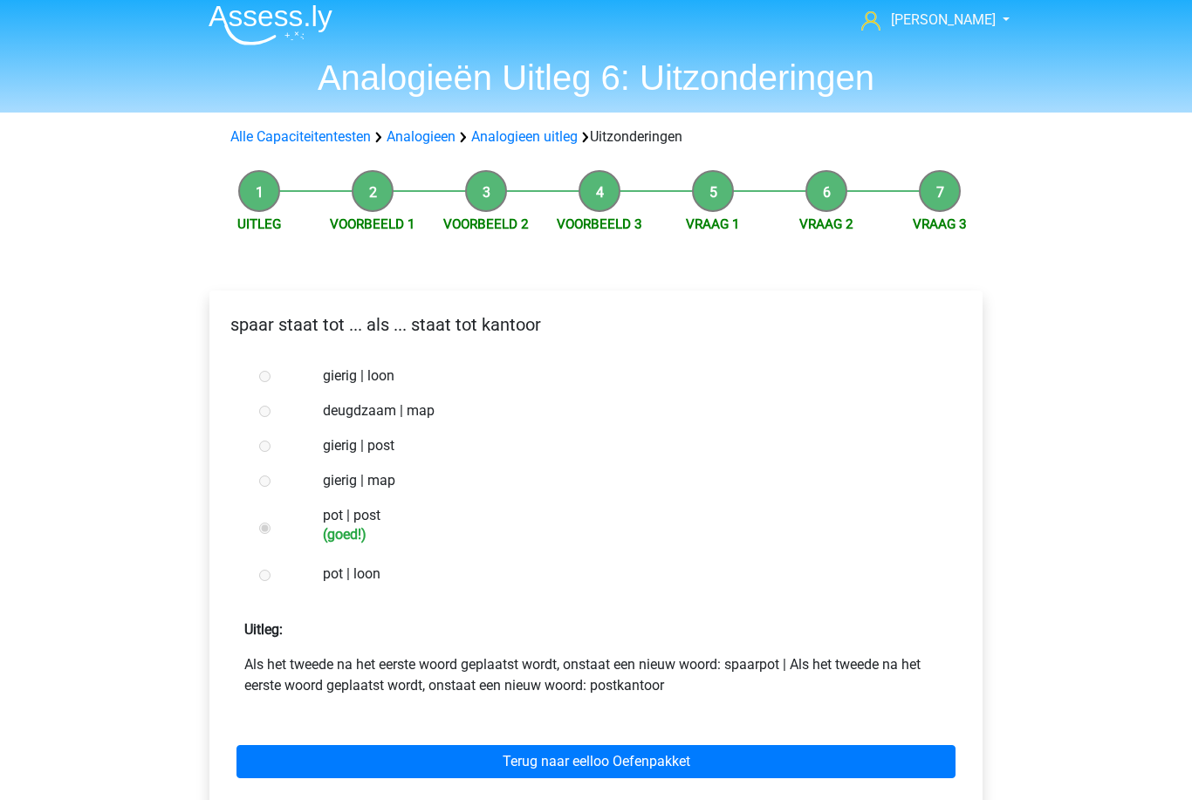
scroll to position [10, 0]
click at [278, 747] on link "Terug naar eelloo Oefenpakket" at bounding box center [595, 761] width 719 height 33
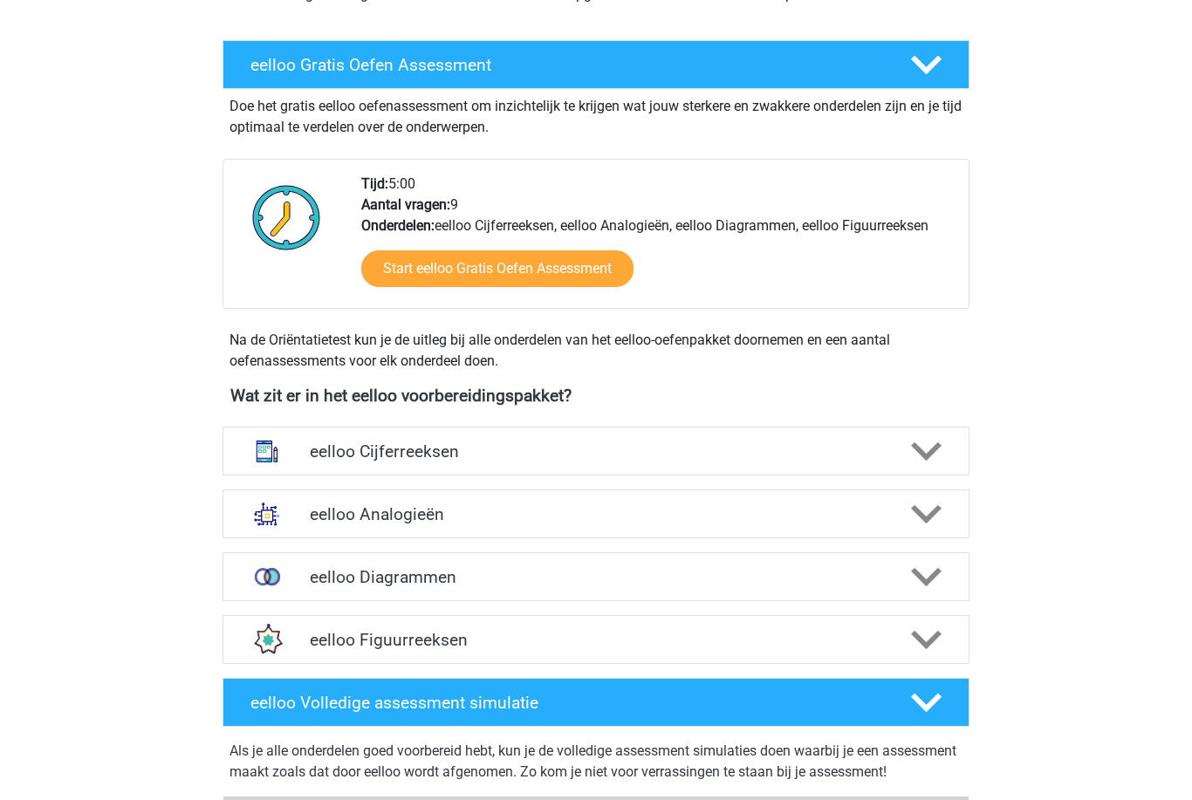
click at [264, 519] on img at bounding box center [266, 514] width 45 height 45
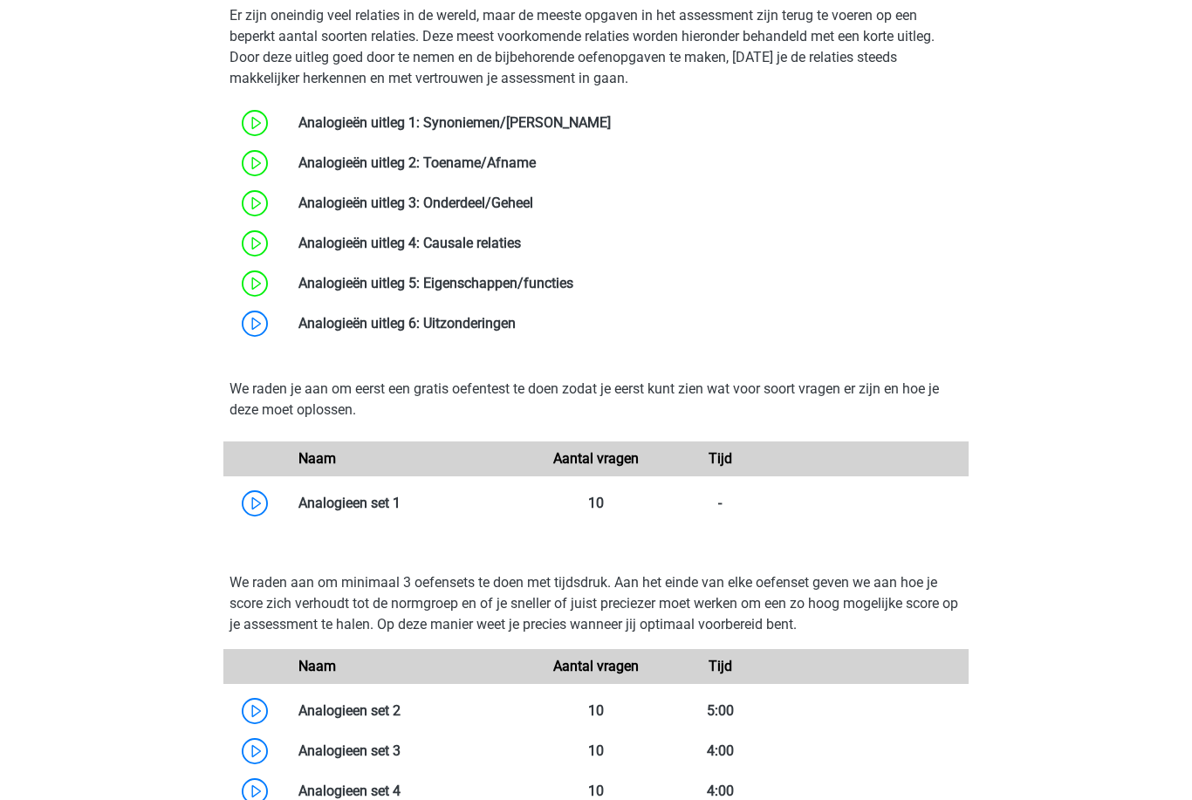
scroll to position [1041, 0]
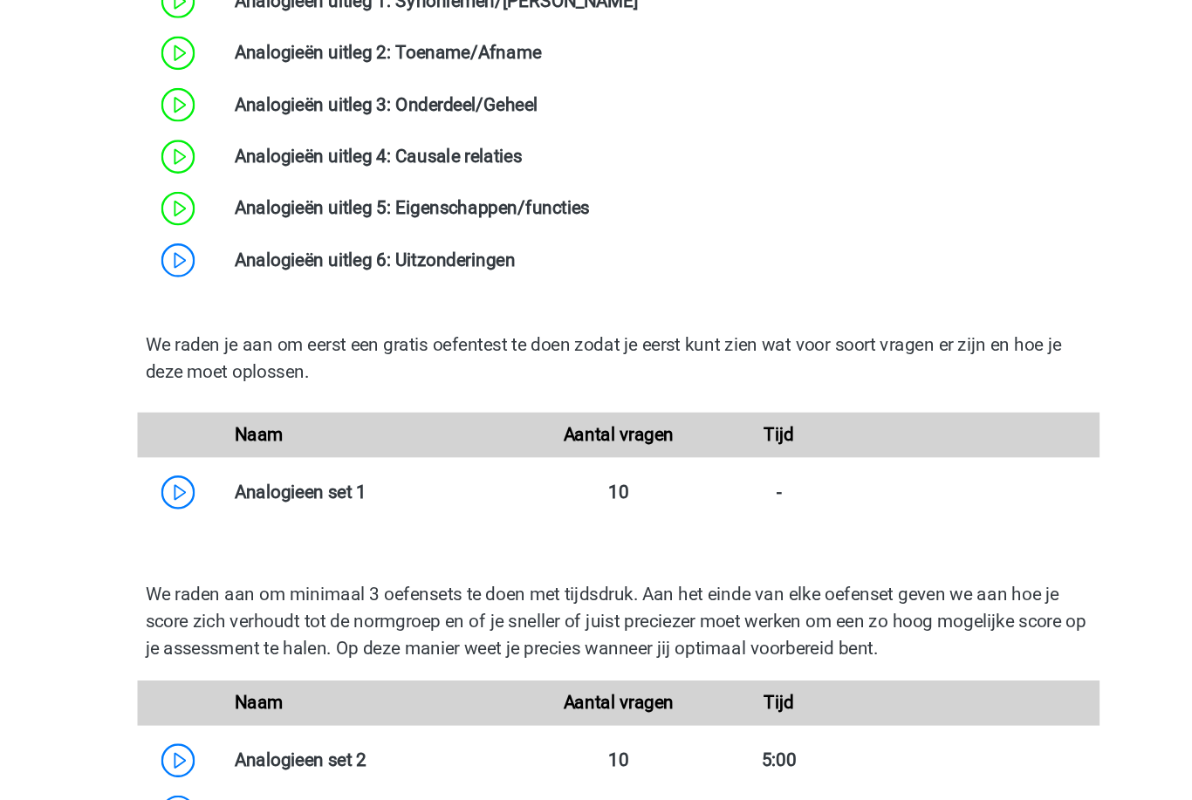
click at [516, 285] on link at bounding box center [516, 293] width 0 height 17
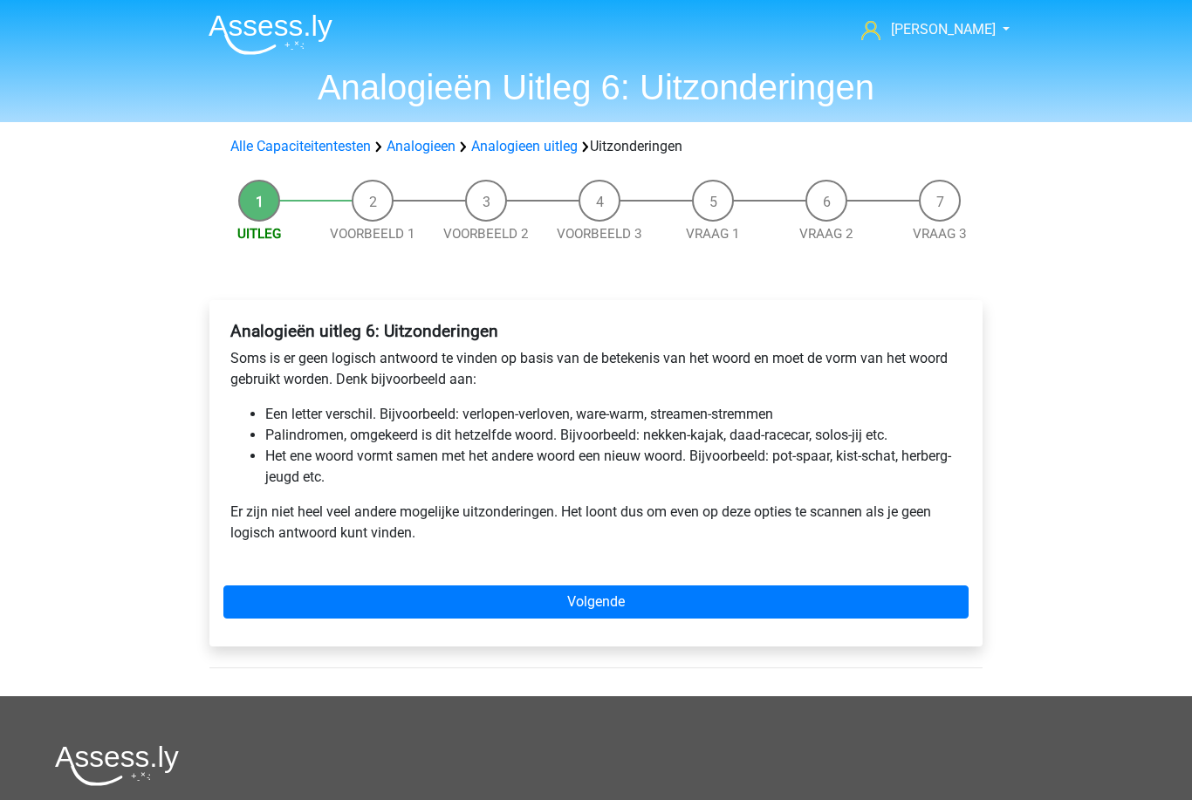
click at [351, 587] on link "Volgende" at bounding box center [595, 601] width 745 height 33
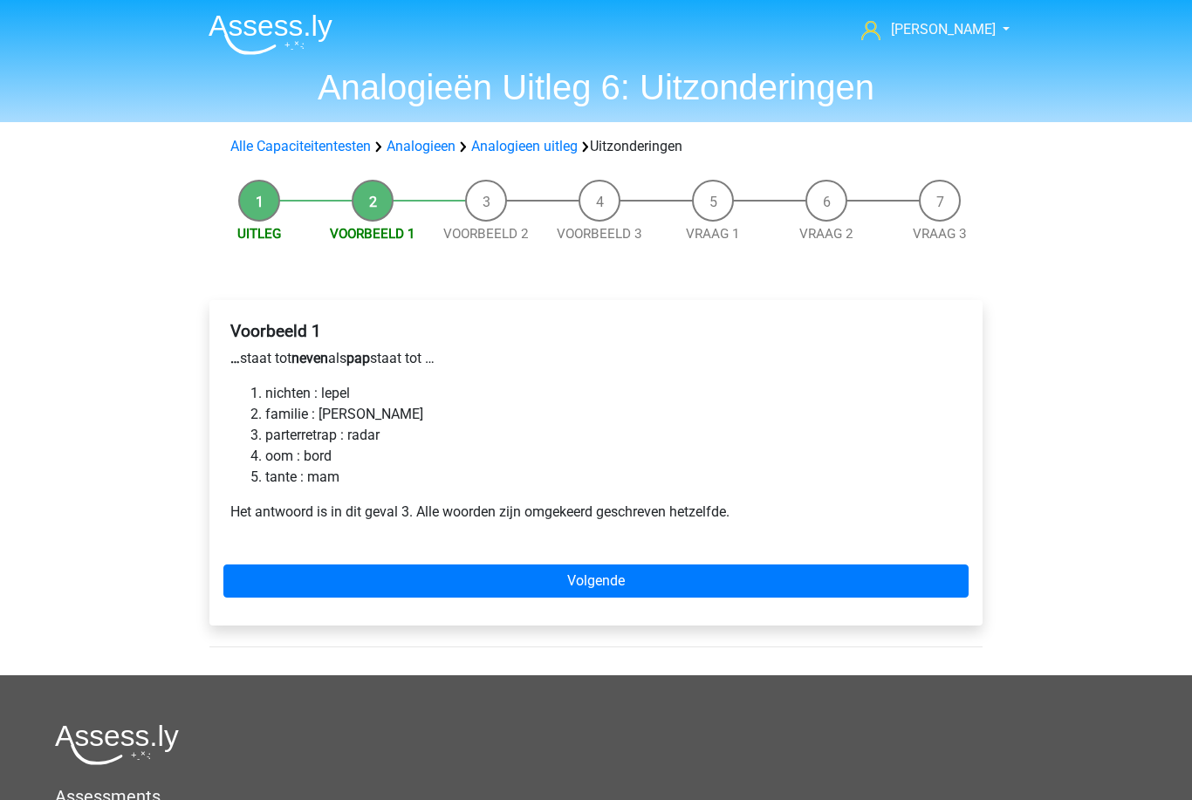
click at [339, 587] on link "Volgende" at bounding box center [595, 581] width 745 height 33
click at [419, 592] on link "Volgende" at bounding box center [595, 581] width 745 height 33
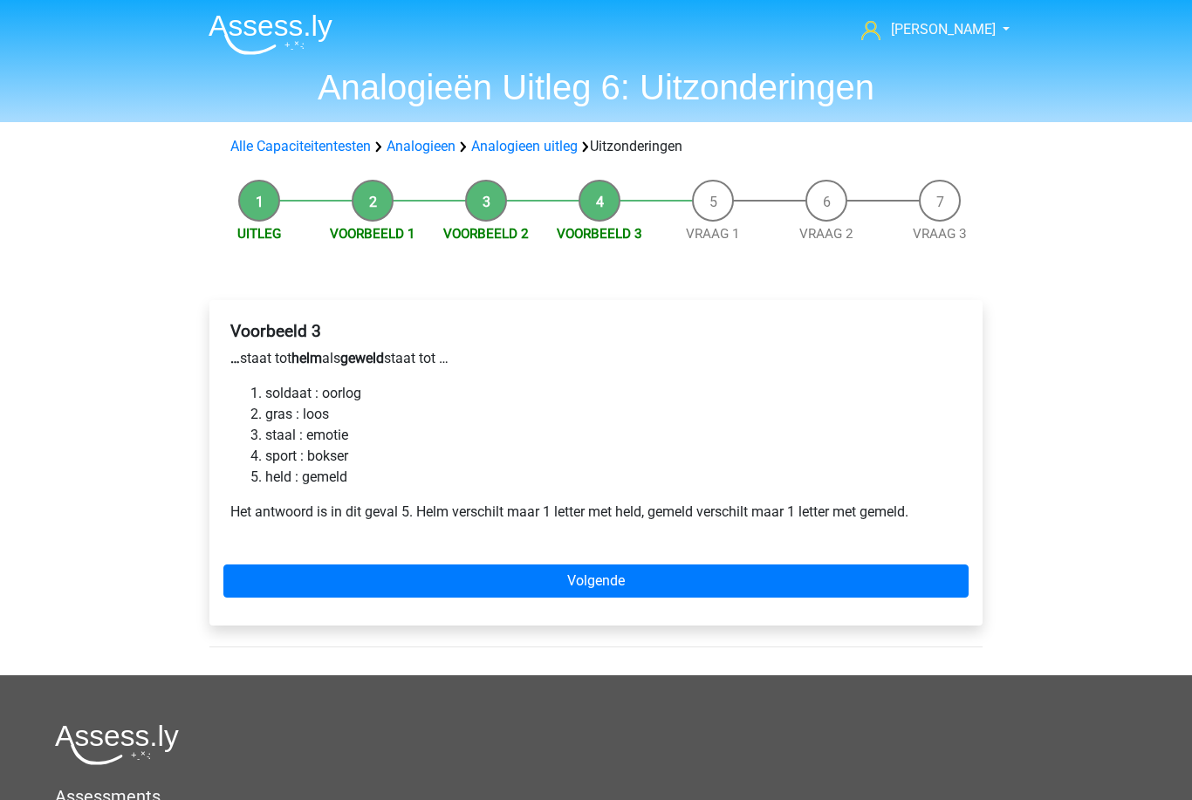
click at [424, 583] on link "Volgende" at bounding box center [595, 581] width 745 height 33
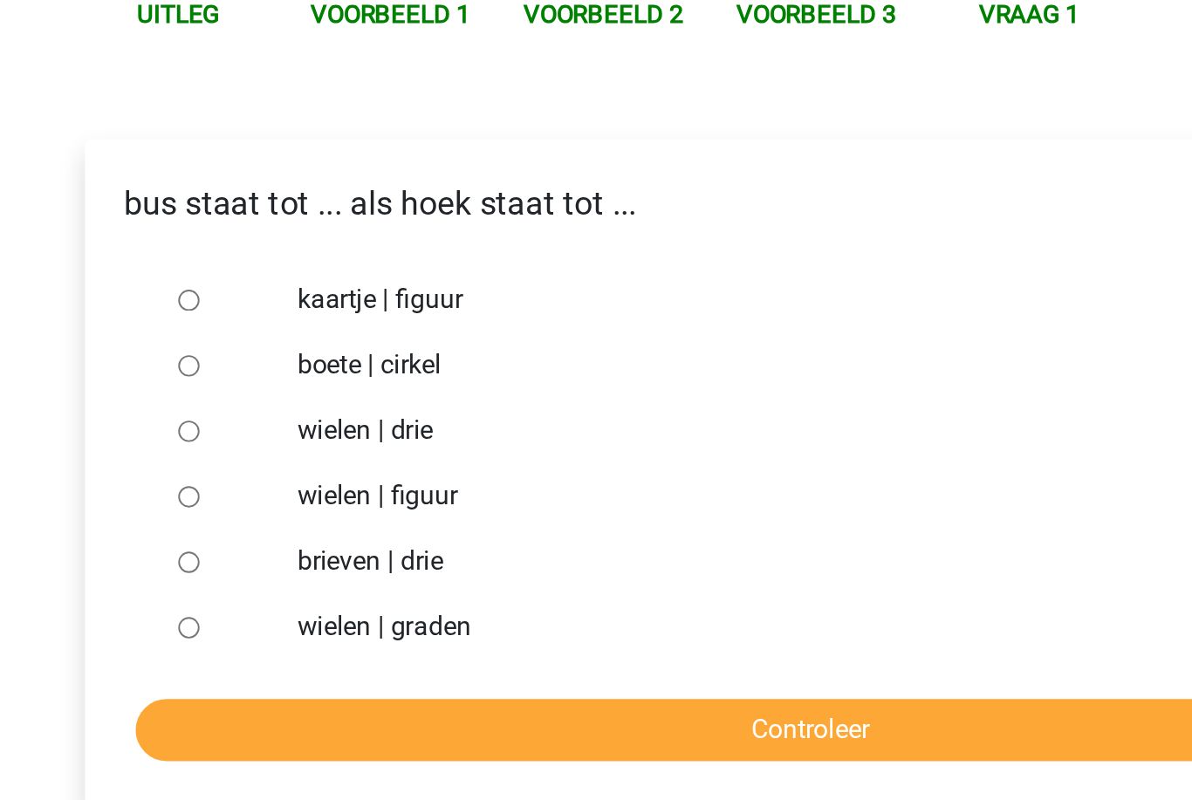
click at [259, 520] on input "brieven | drie" at bounding box center [264, 525] width 11 height 11
radio input "true"
click at [236, 599] on input "Controleer" at bounding box center [595, 615] width 719 height 33
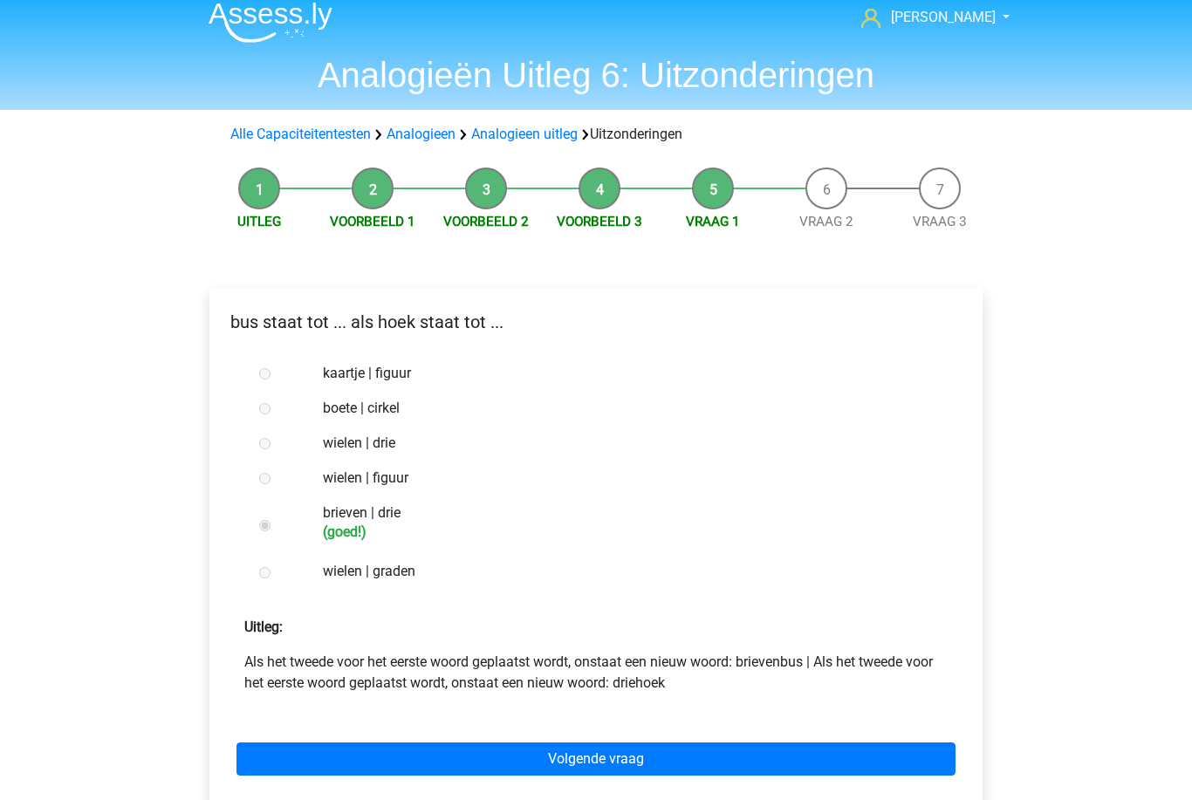
scroll to position [10, 0]
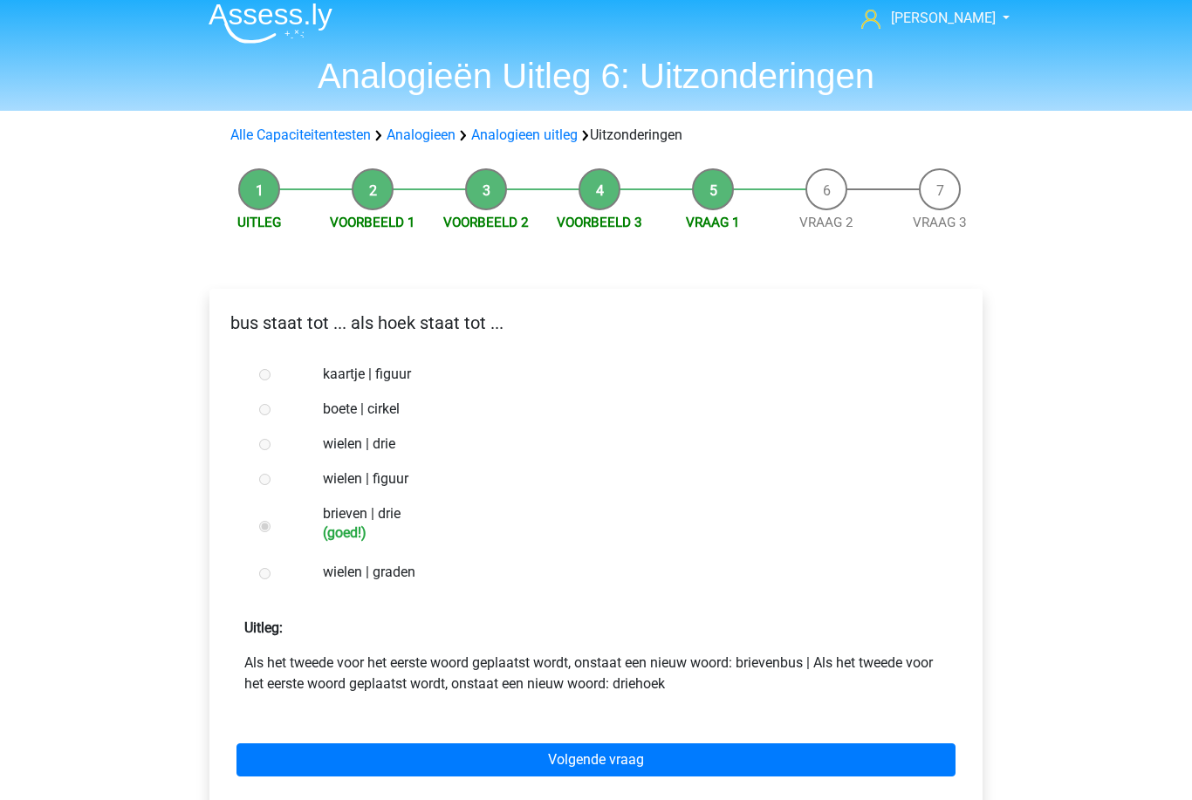
click at [327, 756] on link "Volgende vraag" at bounding box center [595, 760] width 719 height 33
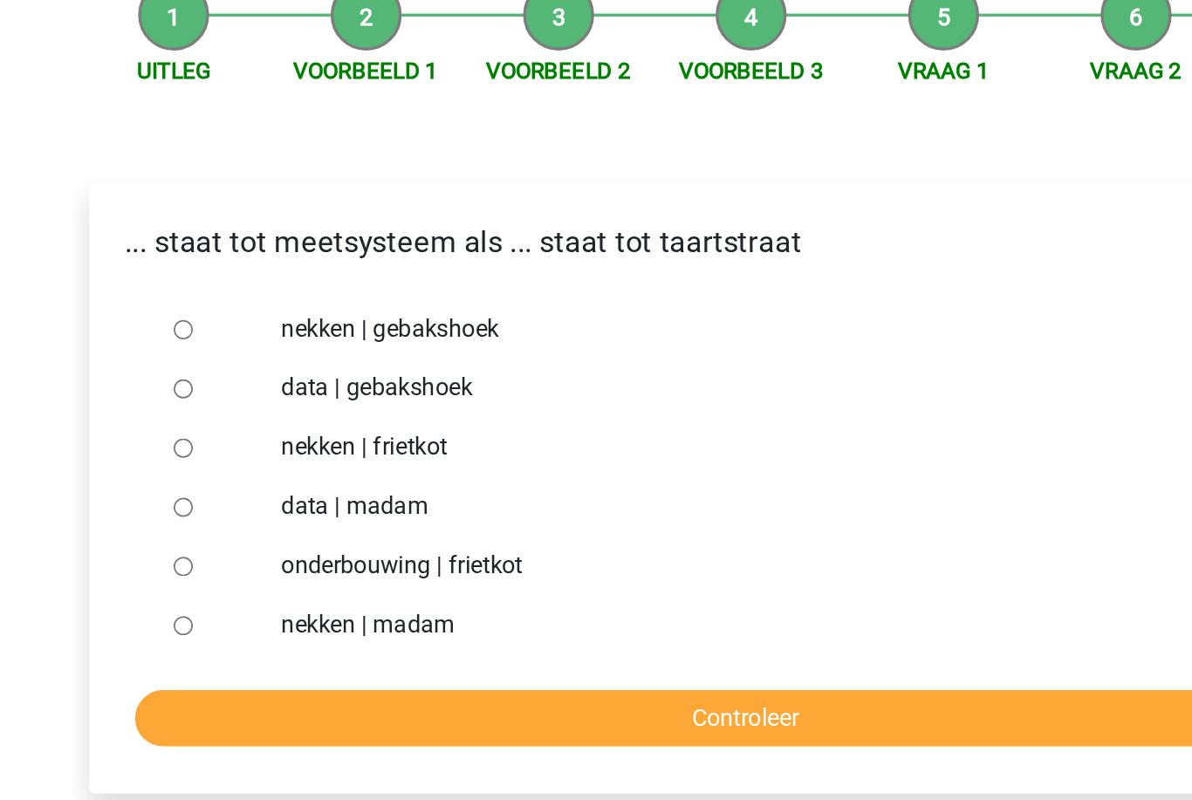
click at [259, 380] on input "nekken | gebakshoek" at bounding box center [264, 385] width 11 height 11
radio input "true"
click at [259, 555] on input "nekken | madam" at bounding box center [264, 560] width 11 height 11
radio input "true"
click at [236, 599] on input "Controleer" at bounding box center [595, 615] width 719 height 33
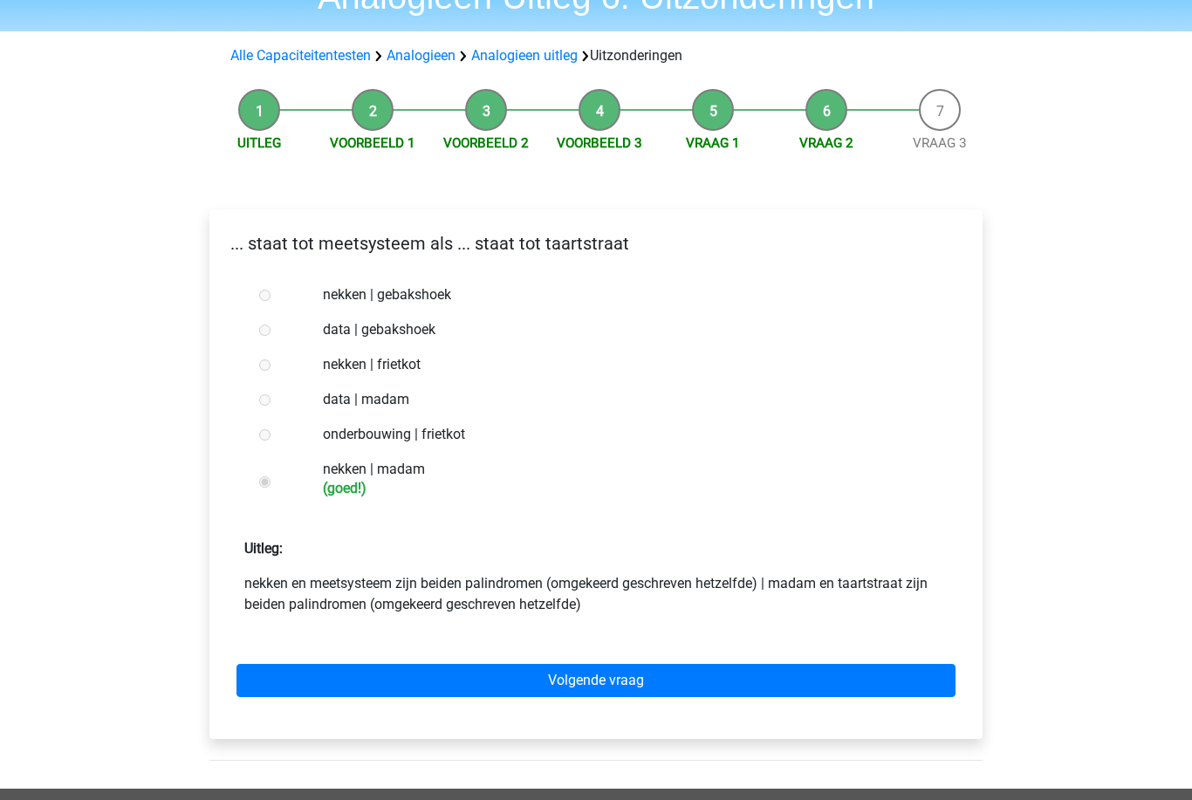
scroll to position [93, 0]
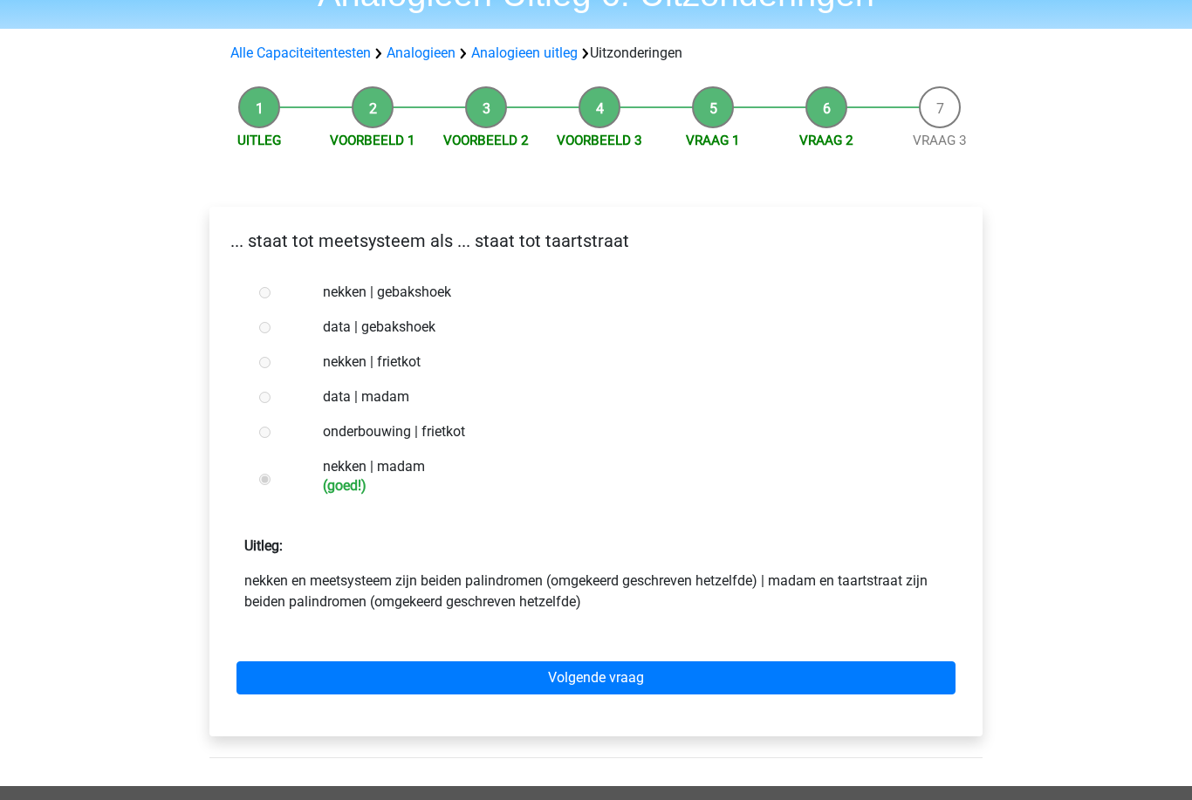
click at [284, 678] on link "Volgende vraag" at bounding box center [595, 677] width 719 height 33
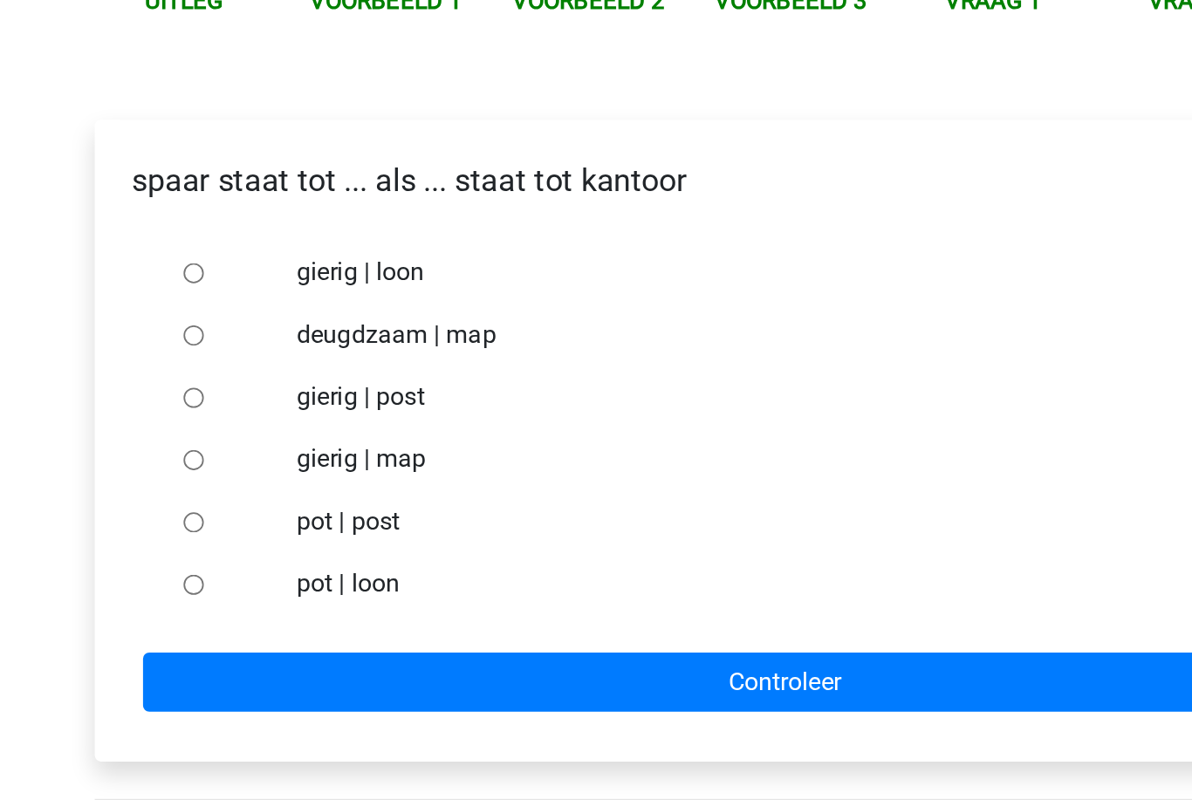
click at [252, 508] on div at bounding box center [281, 525] width 58 height 35
click at [259, 520] on input "pot | post" at bounding box center [264, 525] width 11 height 11
radio input "true"
click at [236, 599] on input "Controleer" at bounding box center [595, 615] width 719 height 33
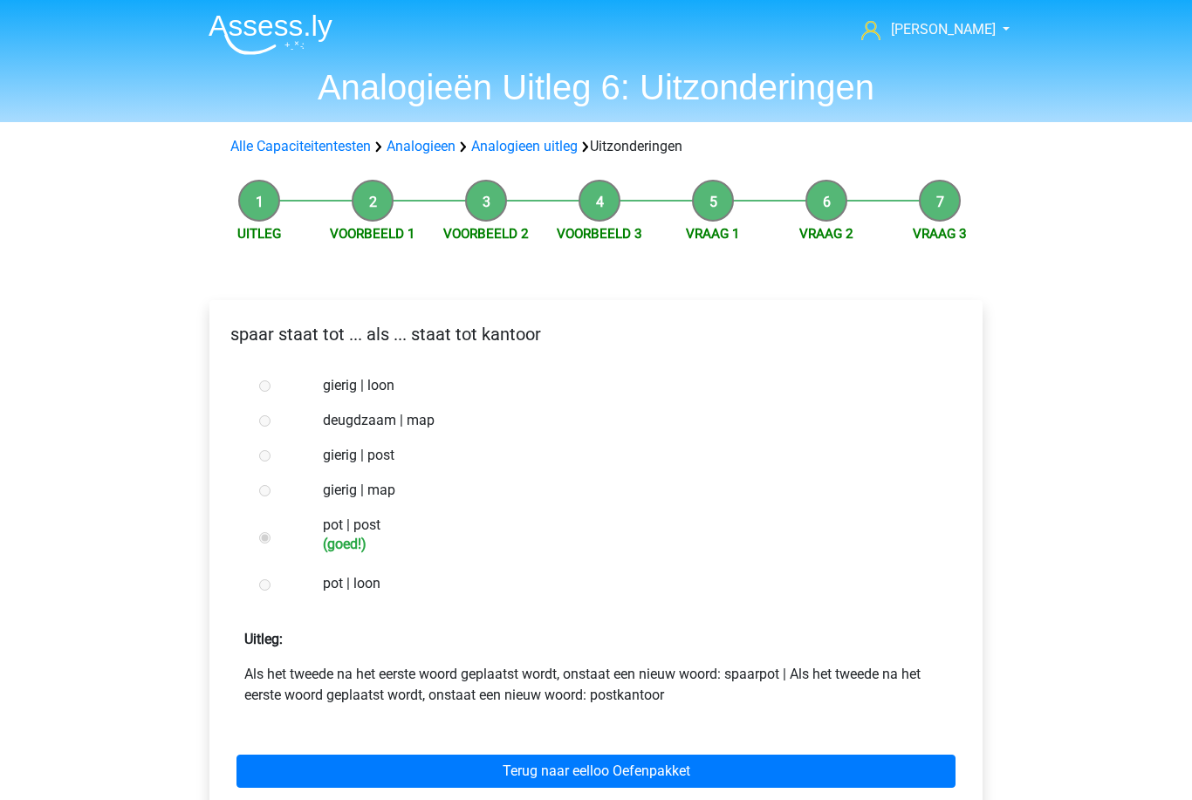
click at [319, 767] on link "Terug naar eelloo Oefenpakket" at bounding box center [595, 771] width 719 height 33
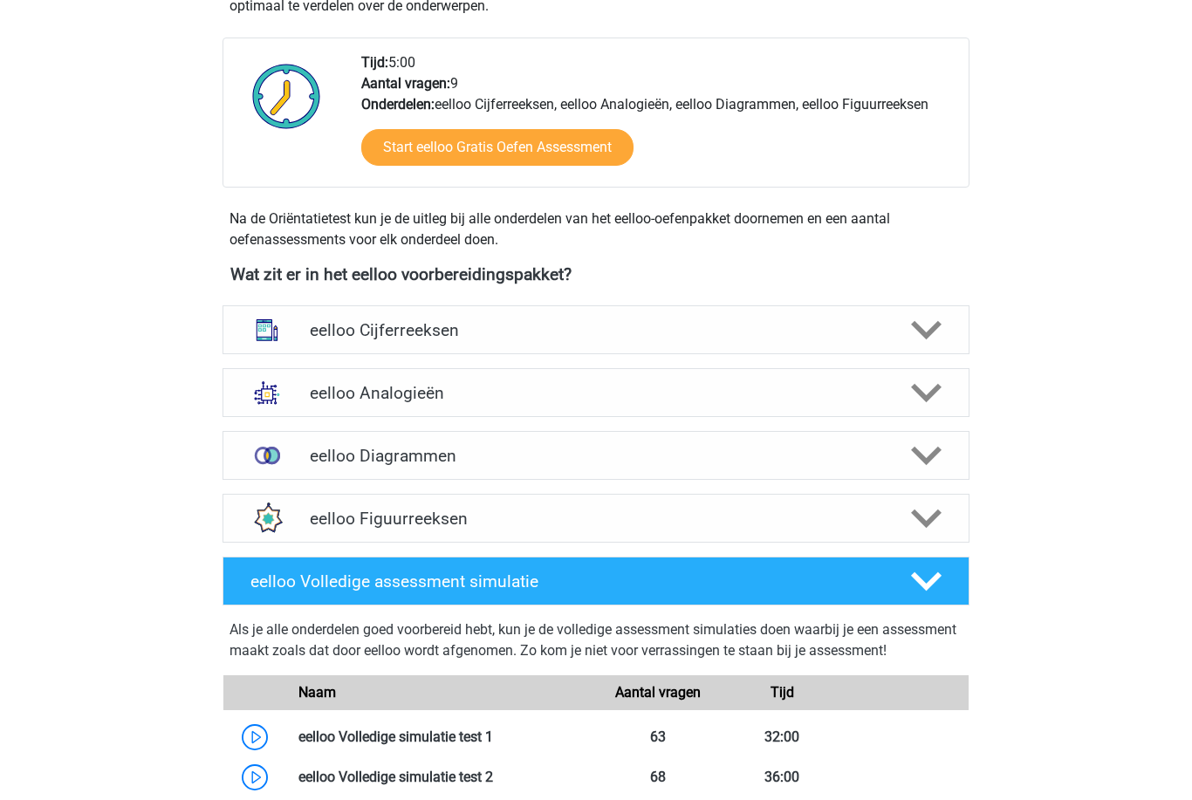
scroll to position [416, 0]
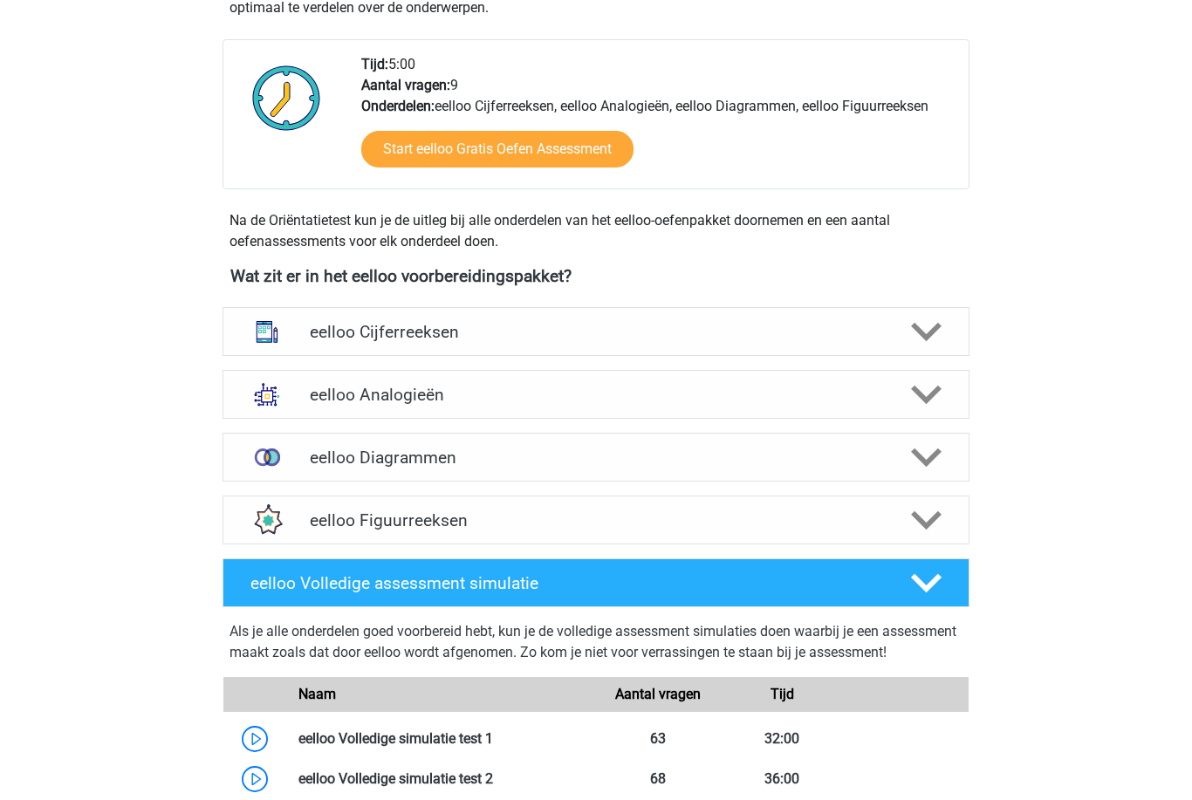
click at [266, 395] on img at bounding box center [266, 394] width 45 height 45
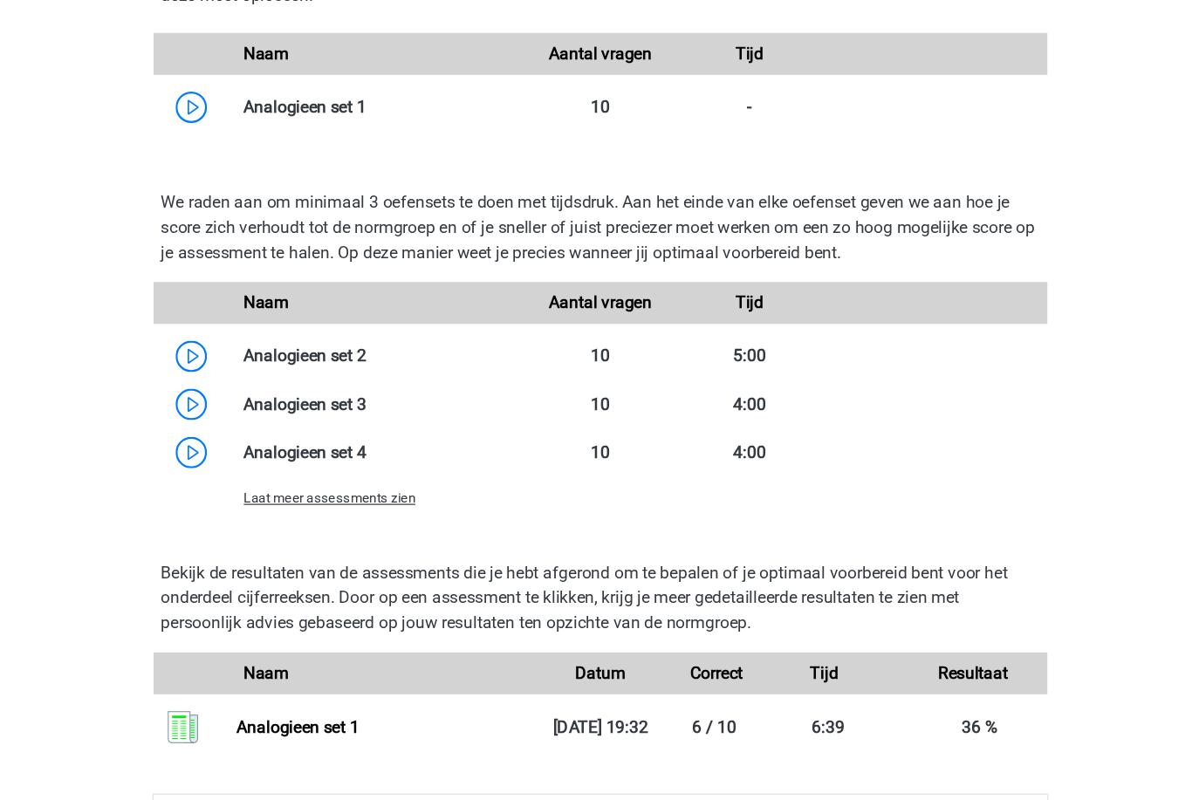
scroll to position [1339, 0]
click at [401, 374] on link at bounding box center [401, 382] width 0 height 17
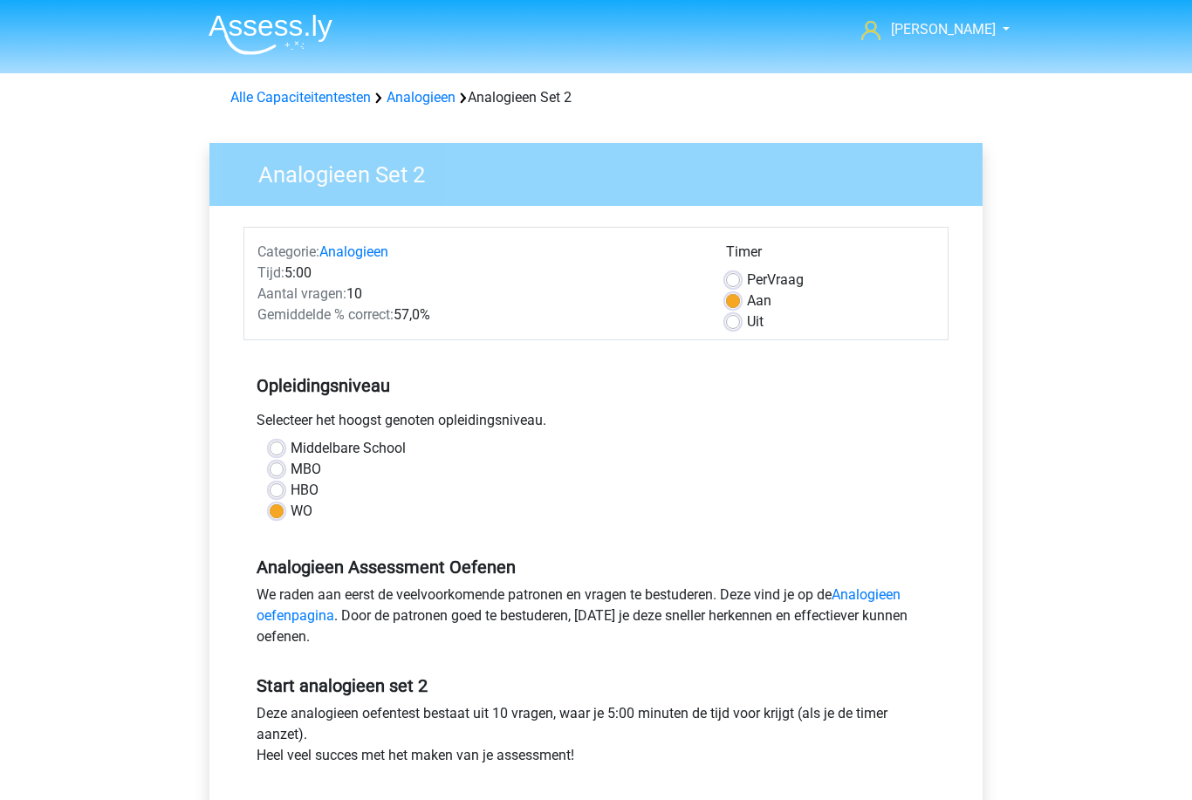
click at [291, 484] on label "HBO" at bounding box center [305, 490] width 28 height 21
click at [274, 484] on input "HBO" at bounding box center [277, 488] width 14 height 17
radio input "true"
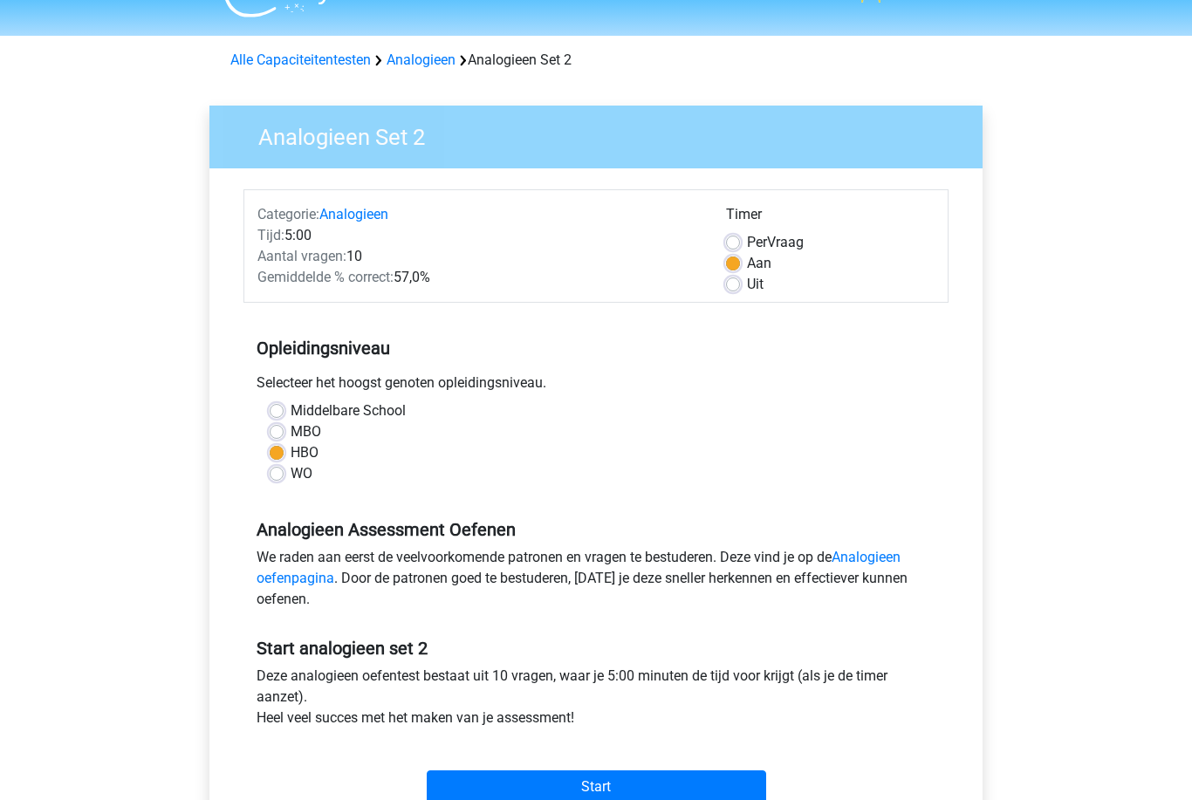
scroll to position [38, 0]
click at [190, 558] on div "Analogieen Set 2 Categorie: Analogieen Tijd: 5:00 Aantal vragen: 10 Gemiddelde …" at bounding box center [595, 479] width 815 height 803
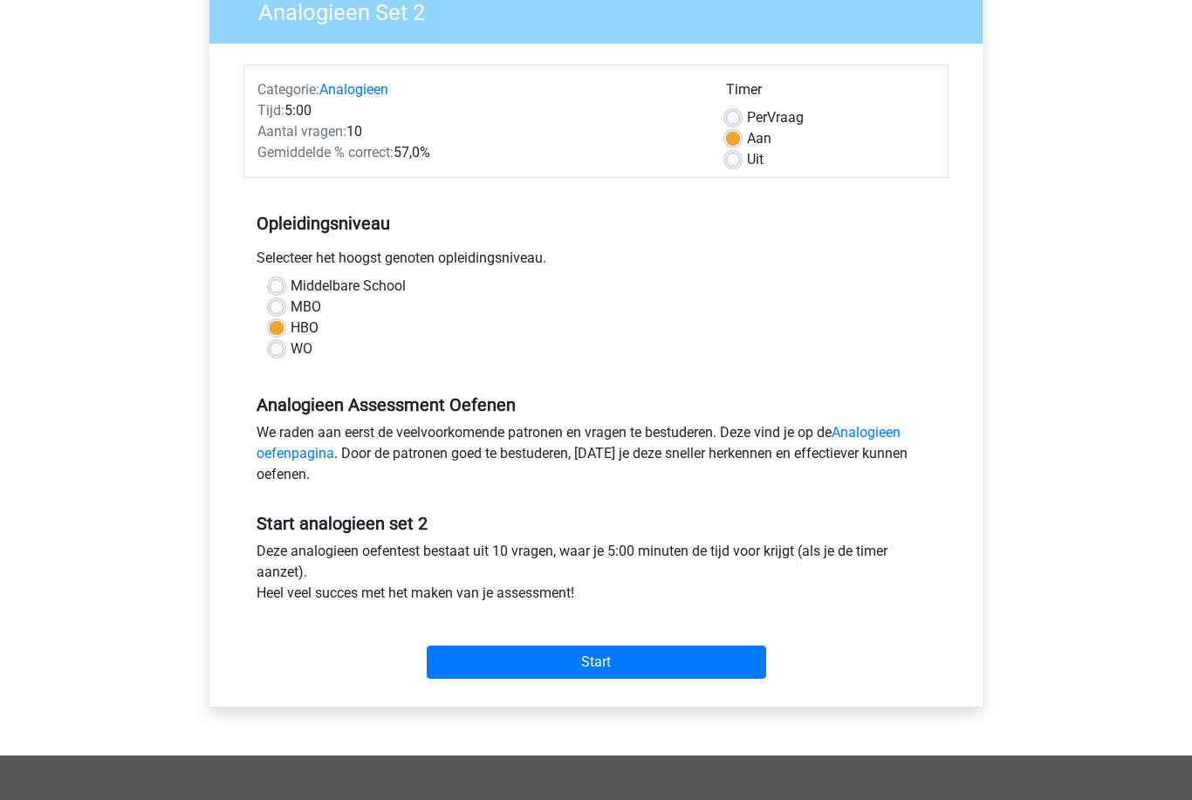
scroll to position [161, 0]
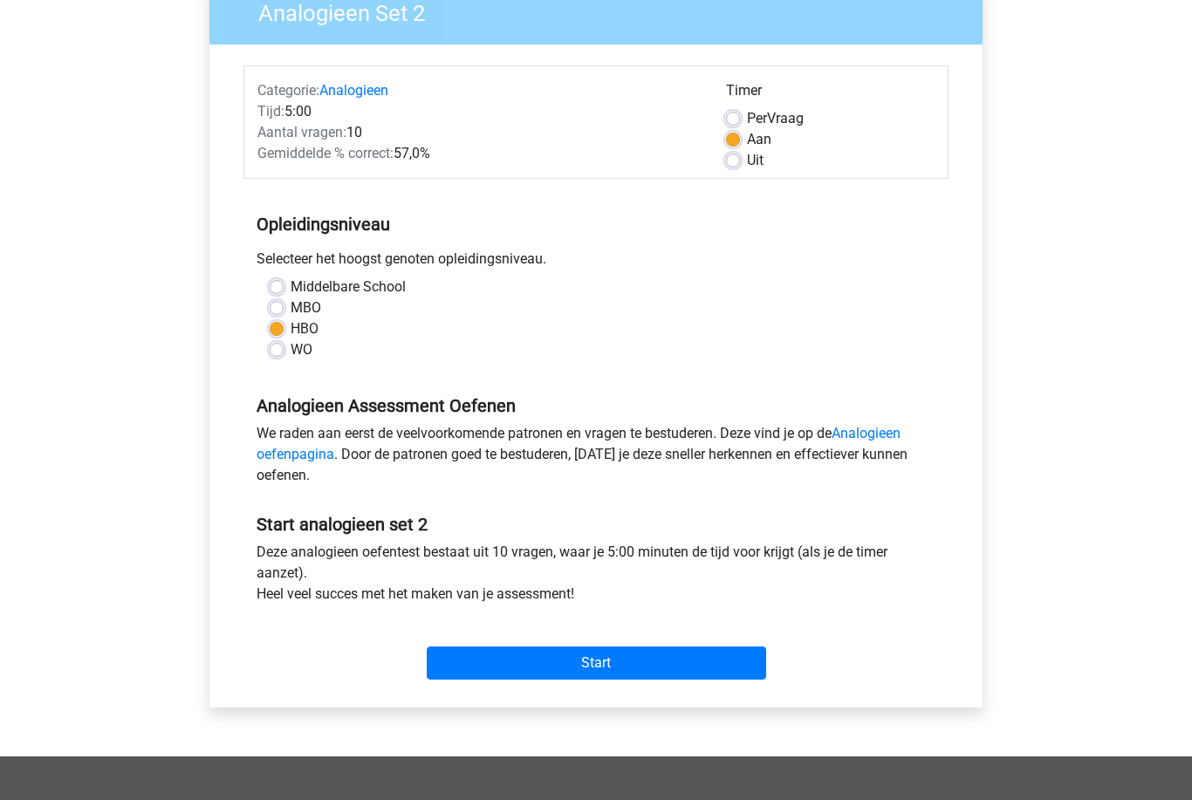
click at [460, 653] on input "Start" at bounding box center [596, 663] width 339 height 33
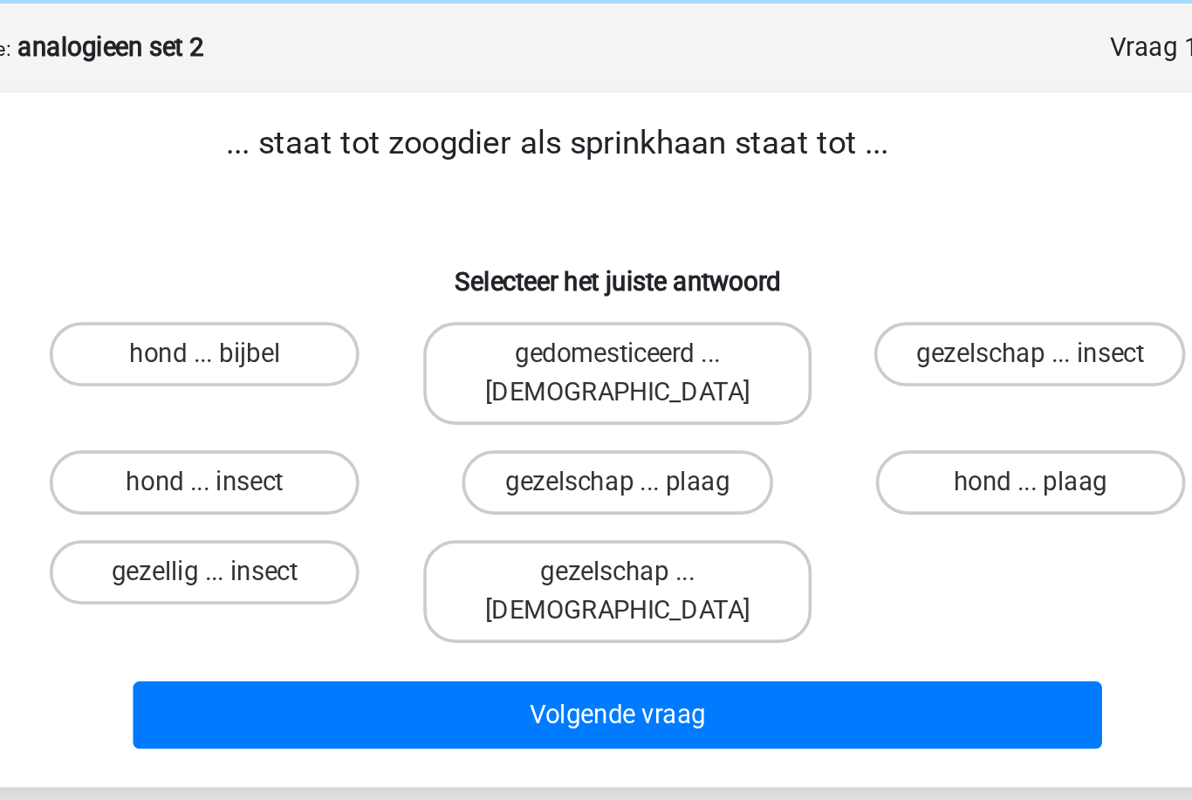
click at [287, 317] on label "hond ... insect" at bounding box center [371, 334] width 168 height 35
click at [372, 334] on input "hond ... insect" at bounding box center [377, 339] width 11 height 11
radio input "true"
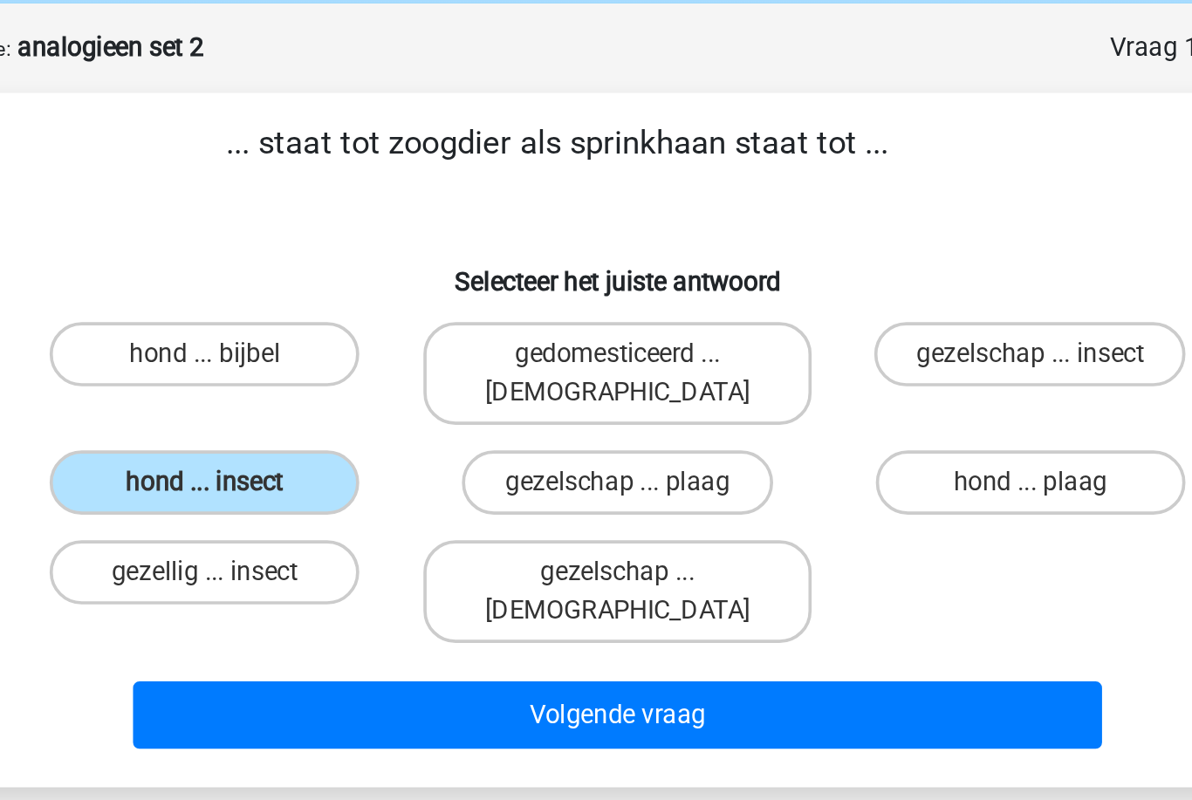
click at [332, 442] on button "Volgende vraag" at bounding box center [596, 460] width 528 height 37
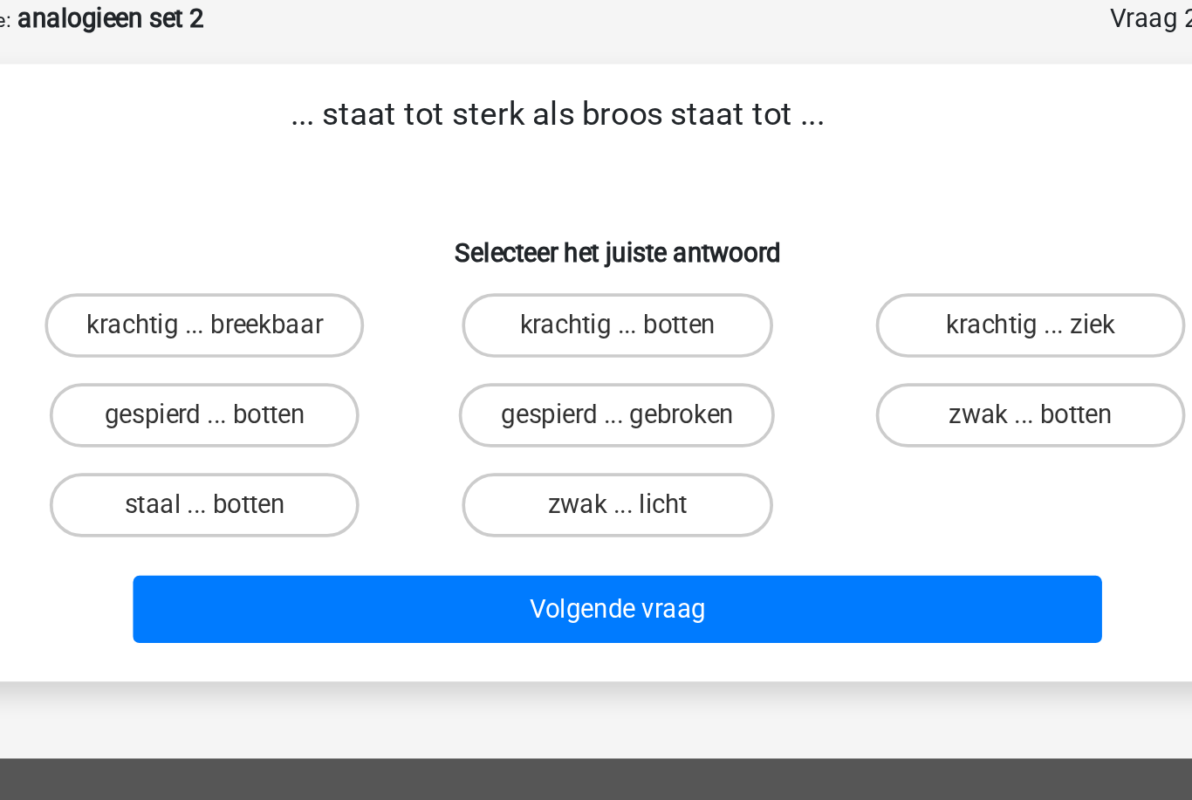
click at [284, 247] on label "krachtig ... breekbaar" at bounding box center [371, 264] width 174 height 35
click at [372, 264] on input "krachtig ... breekbaar" at bounding box center [377, 269] width 11 height 11
radio input "true"
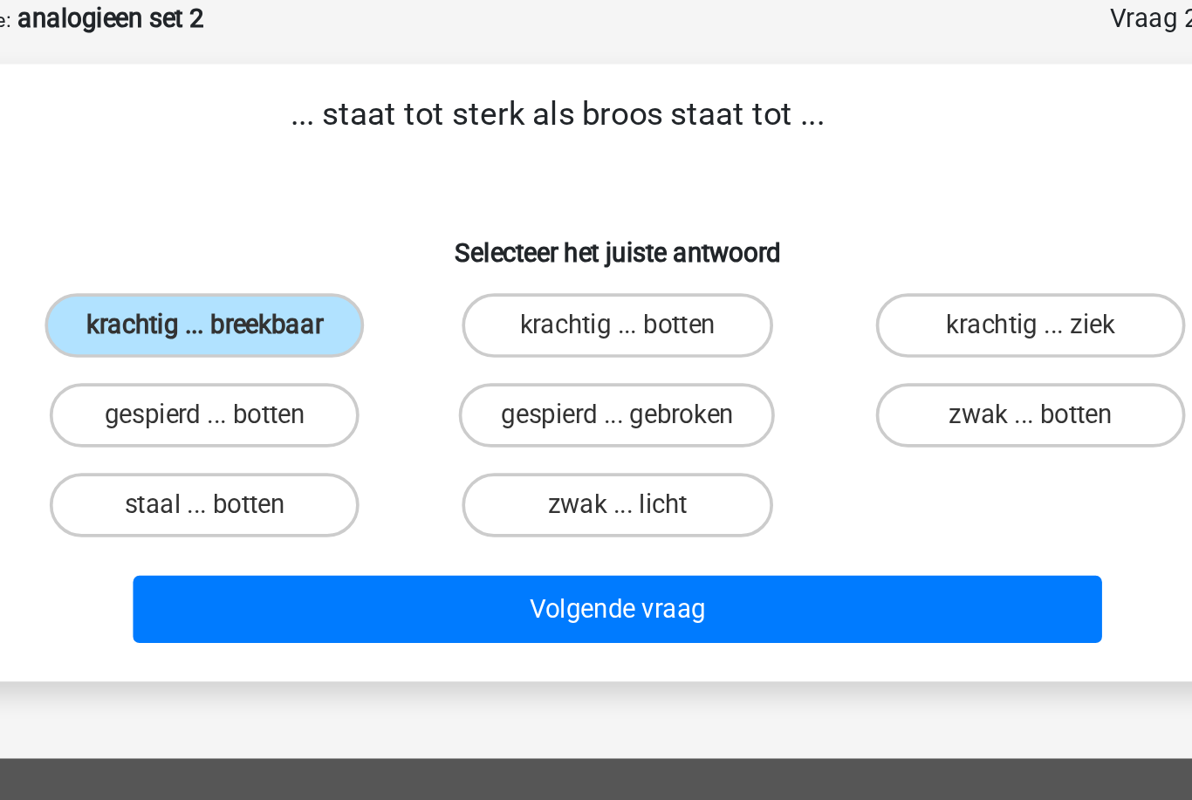
click at [332, 401] on button "Volgende vraag" at bounding box center [596, 419] width 528 height 37
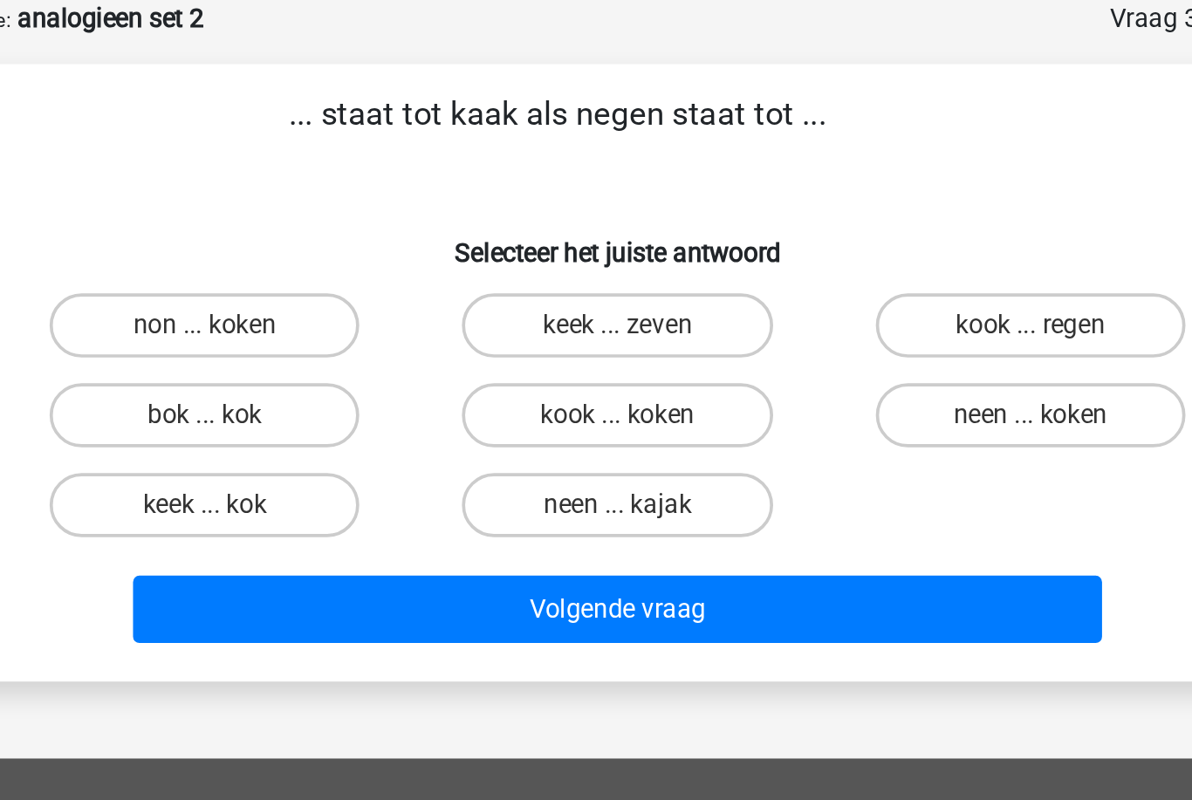
click at [736, 247] on label "kook ... regen" at bounding box center [820, 264] width 168 height 35
click at [820, 264] on input "kook ... regen" at bounding box center [825, 269] width 11 height 11
radio input "true"
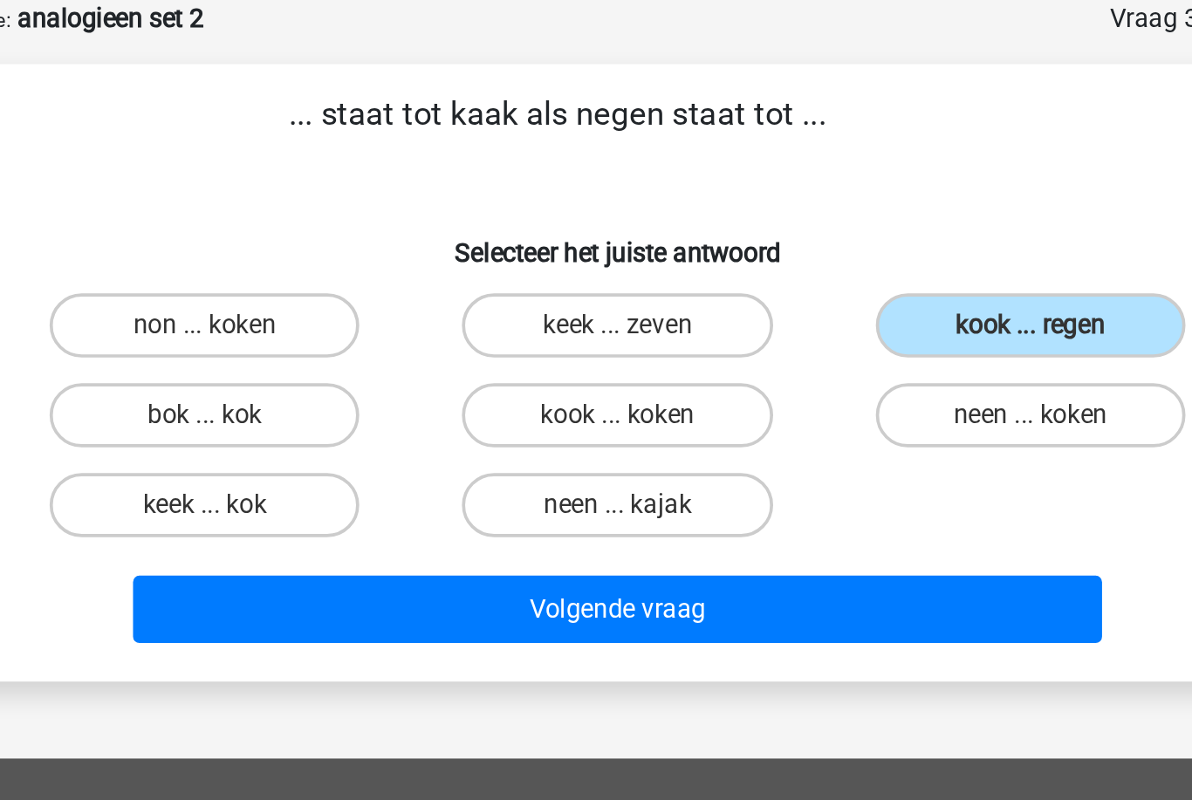
click at [352, 401] on button "Volgende vraag" at bounding box center [596, 419] width 528 height 37
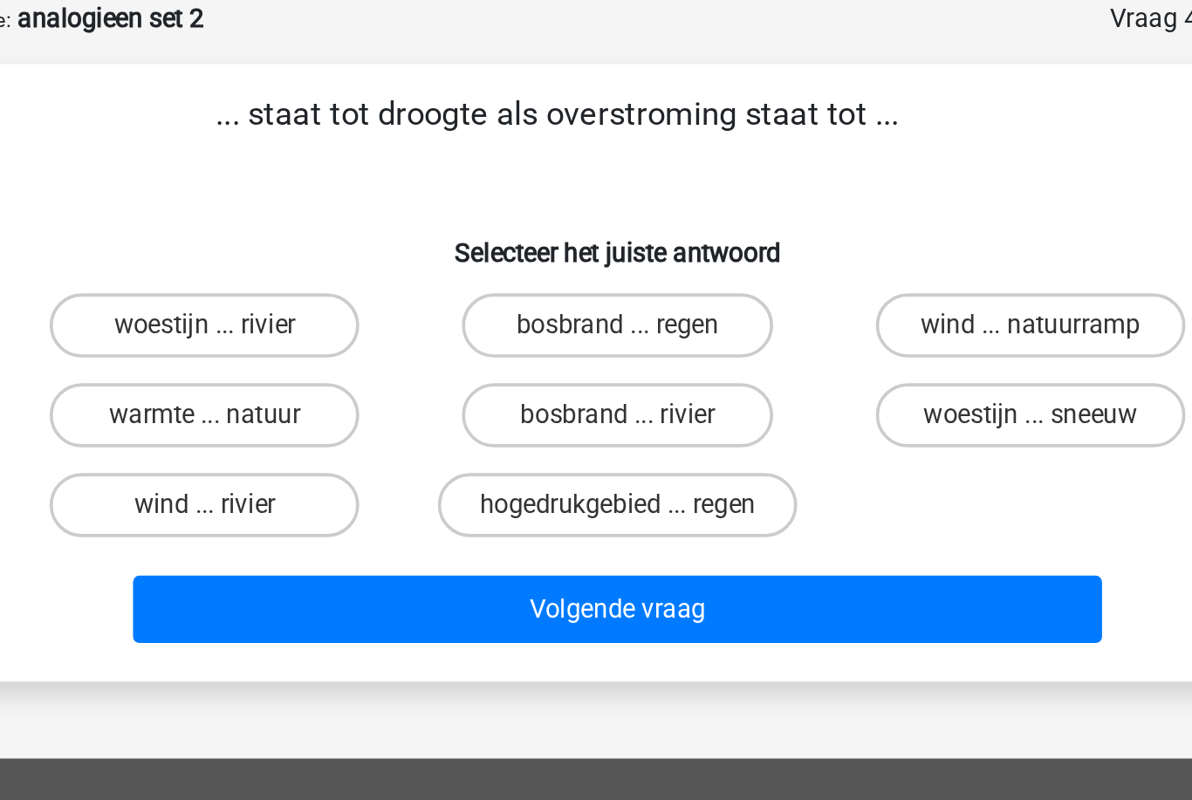
click at [511, 296] on label "bosbrand ... rivier" at bounding box center [595, 313] width 168 height 35
click at [596, 313] on input "bosbrand ... rivier" at bounding box center [601, 318] width 11 height 11
radio input "true"
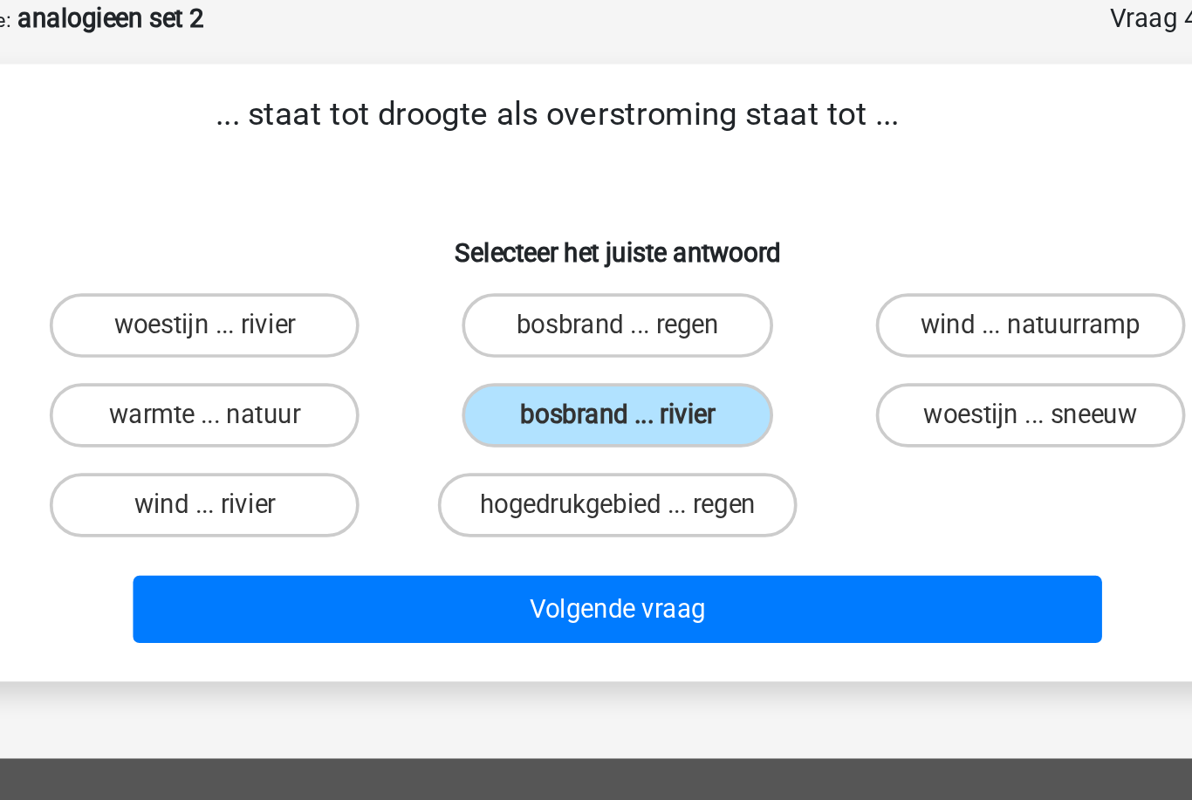
click at [332, 401] on button "Volgende vraag" at bounding box center [596, 419] width 528 height 37
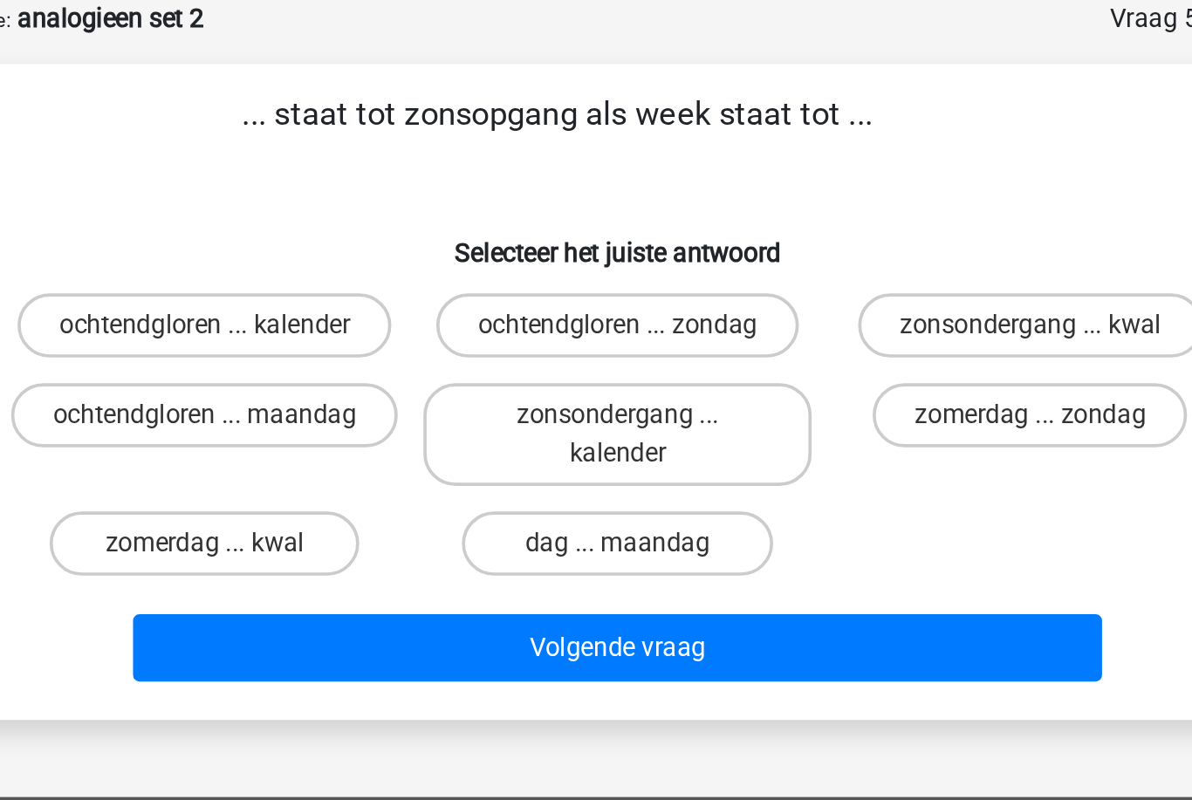
click at [266, 296] on label "ochtendgloren ... maandag" at bounding box center [371, 313] width 210 height 35
click at [372, 313] on input "ochtendgloren ... maandag" at bounding box center [377, 318] width 11 height 11
radio input "true"
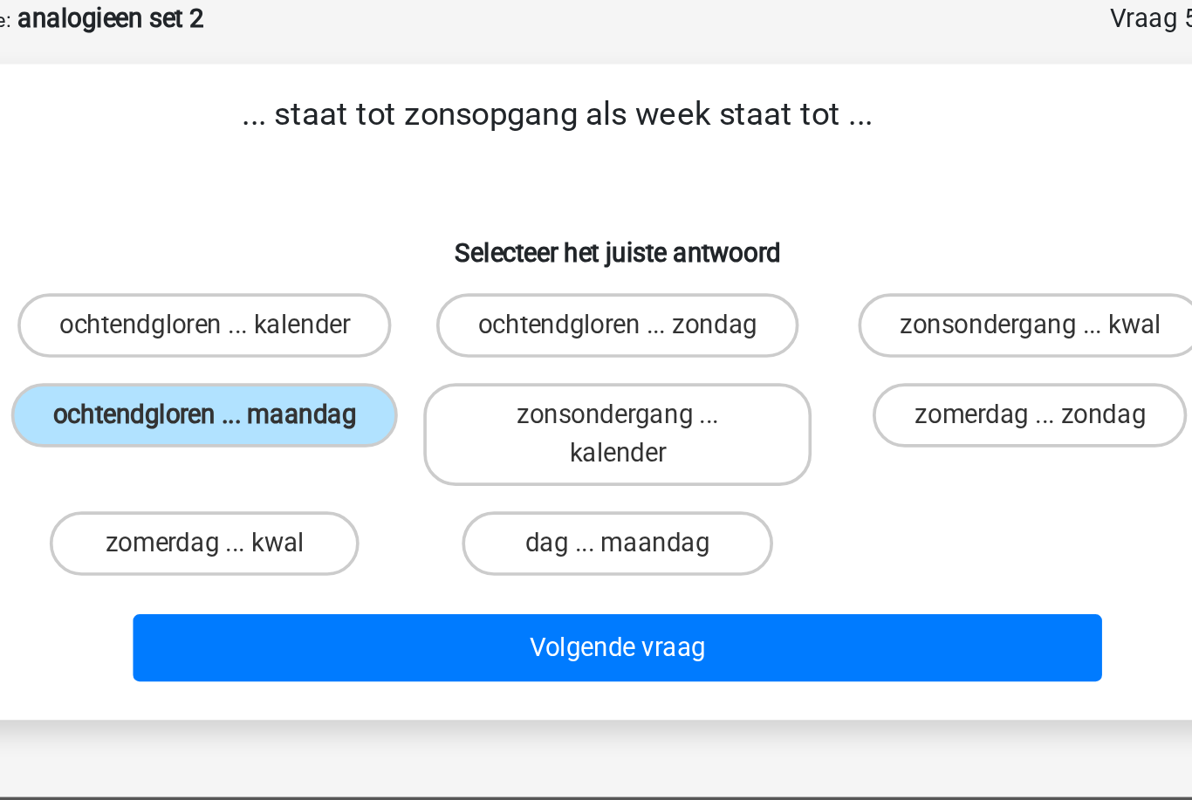
click at [332, 421] on button "Volgende vraag" at bounding box center [596, 439] width 528 height 37
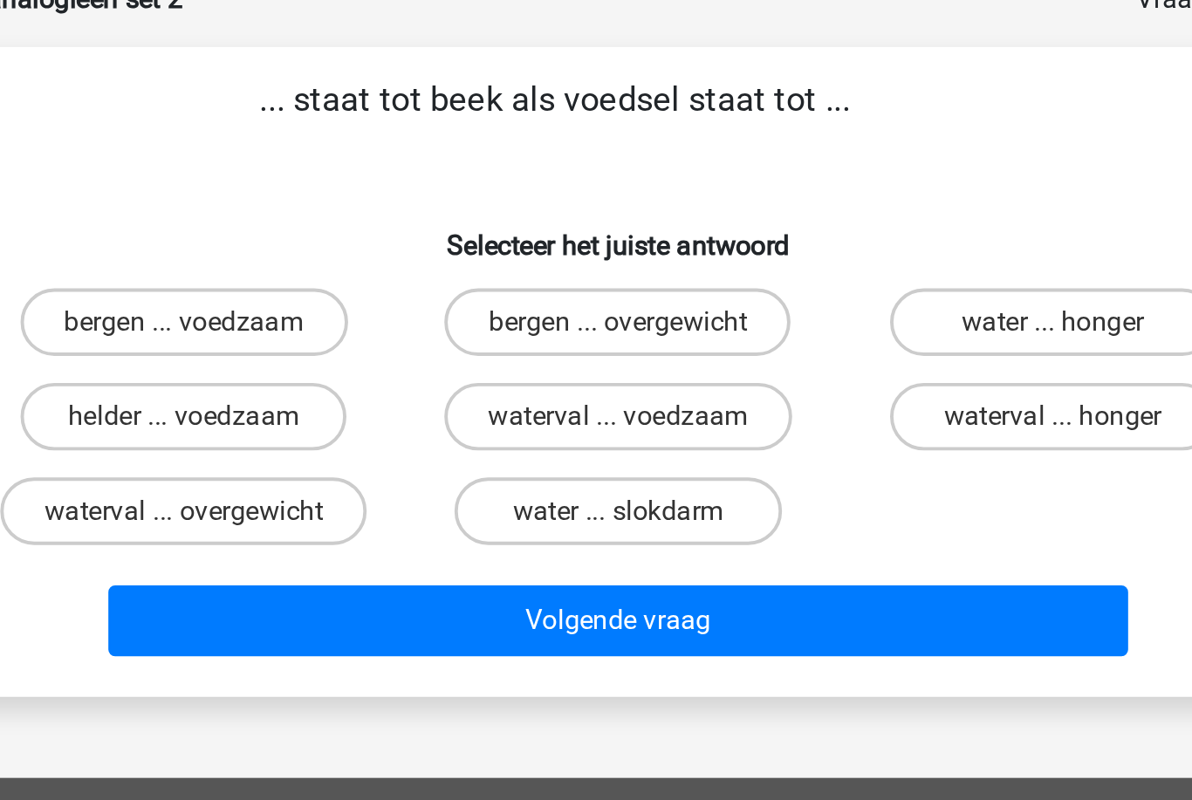
click at [506, 247] on label "bergen ... overgewicht" at bounding box center [595, 264] width 179 height 35
click at [596, 264] on input "bergen ... overgewicht" at bounding box center [601, 269] width 11 height 11
radio input "true"
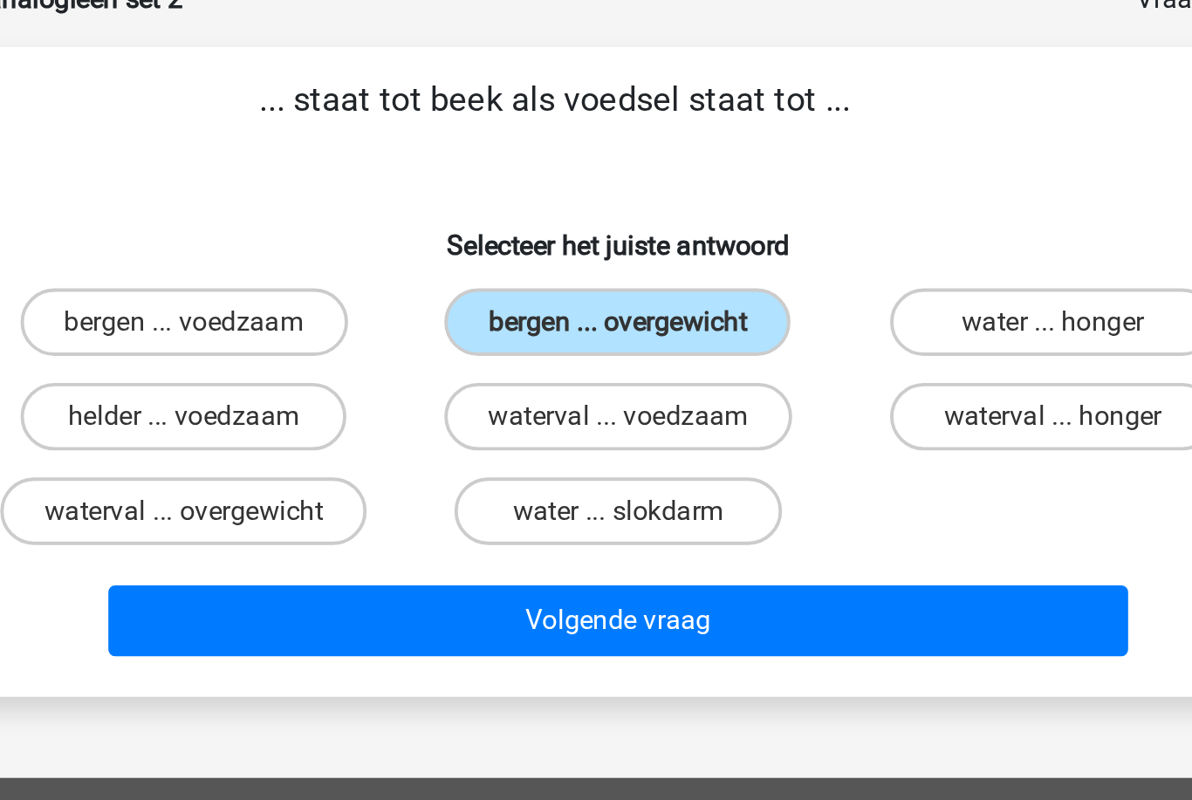
click at [372, 401] on button "Volgende vraag" at bounding box center [596, 419] width 528 height 37
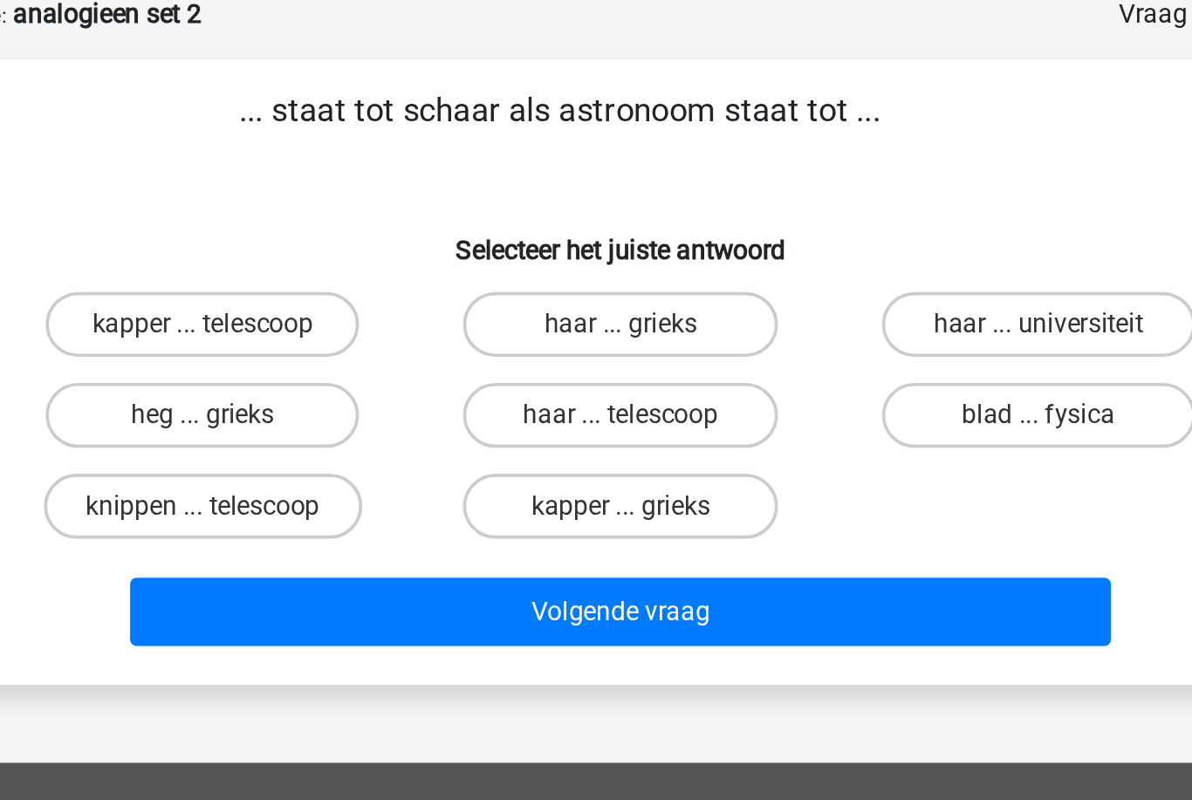
click at [287, 247] on label "kapper ... telescoop" at bounding box center [371, 264] width 168 height 35
click at [372, 264] on input "kapper ... telescoop" at bounding box center [377, 269] width 11 height 11
radio input "true"
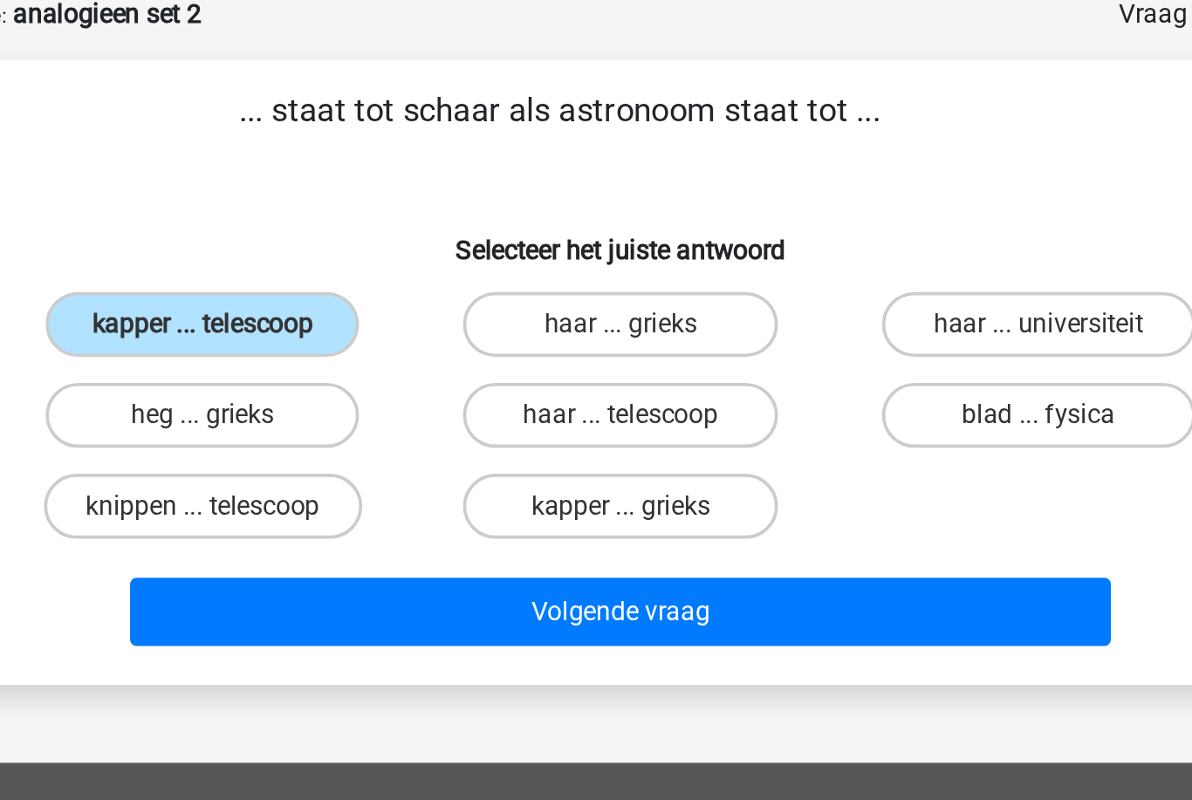
click at [332, 401] on button "Volgende vraag" at bounding box center [596, 419] width 528 height 37
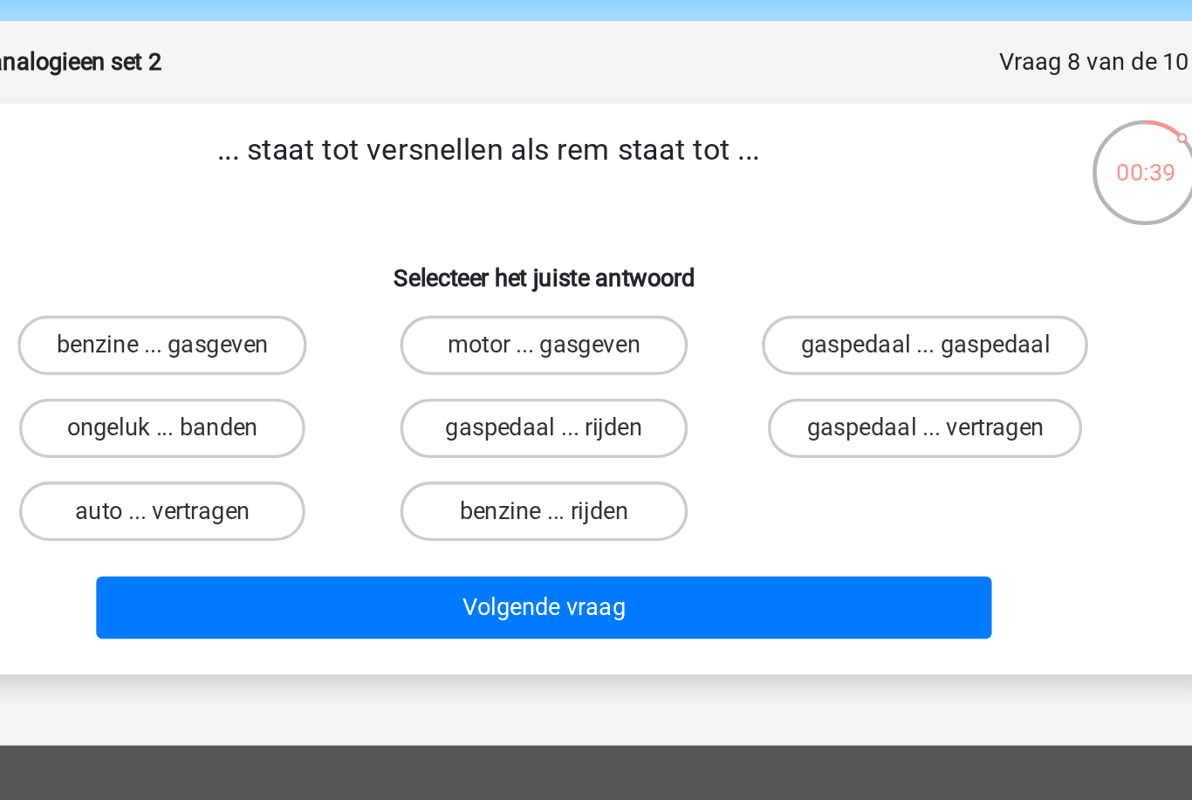
click at [728, 296] on label "gaspedaal ... vertragen" at bounding box center [820, 313] width 185 height 35
click at [820, 313] on input "gaspedaal ... vertragen" at bounding box center [825, 318] width 11 height 11
radio input "true"
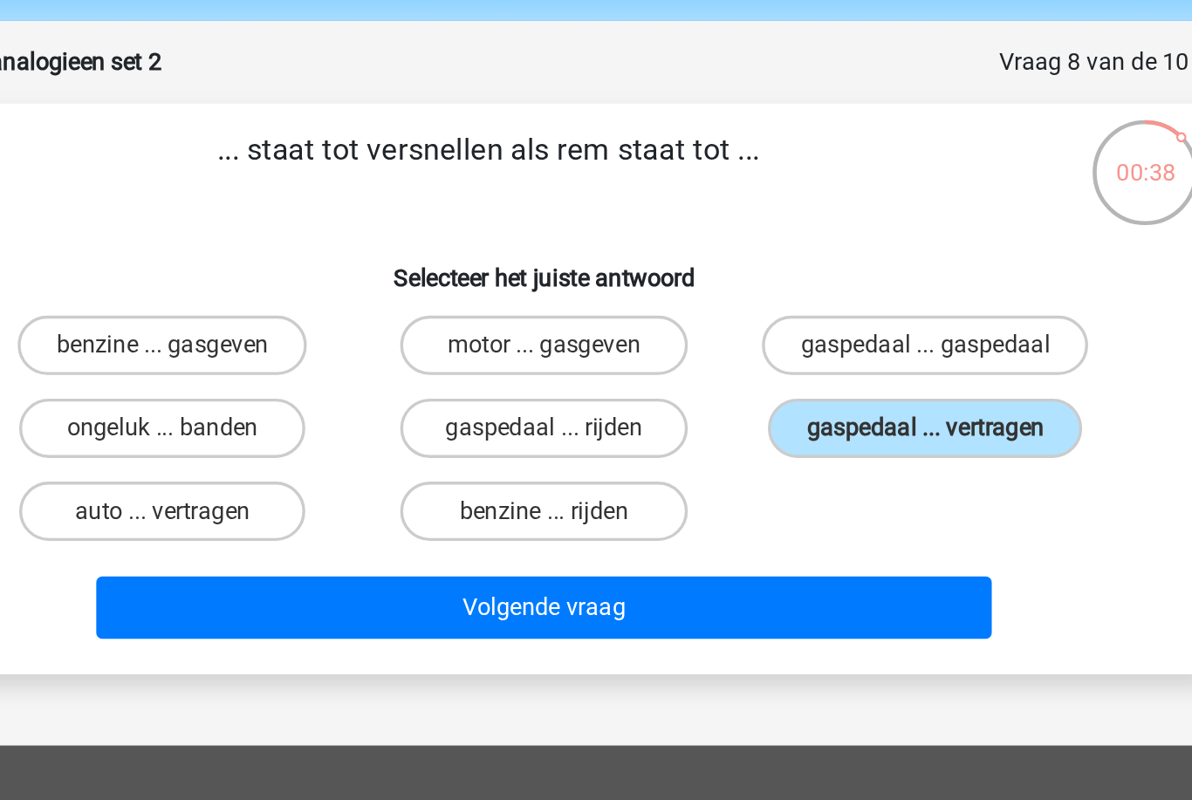
click at [357, 401] on button "Volgende vraag" at bounding box center [596, 419] width 528 height 37
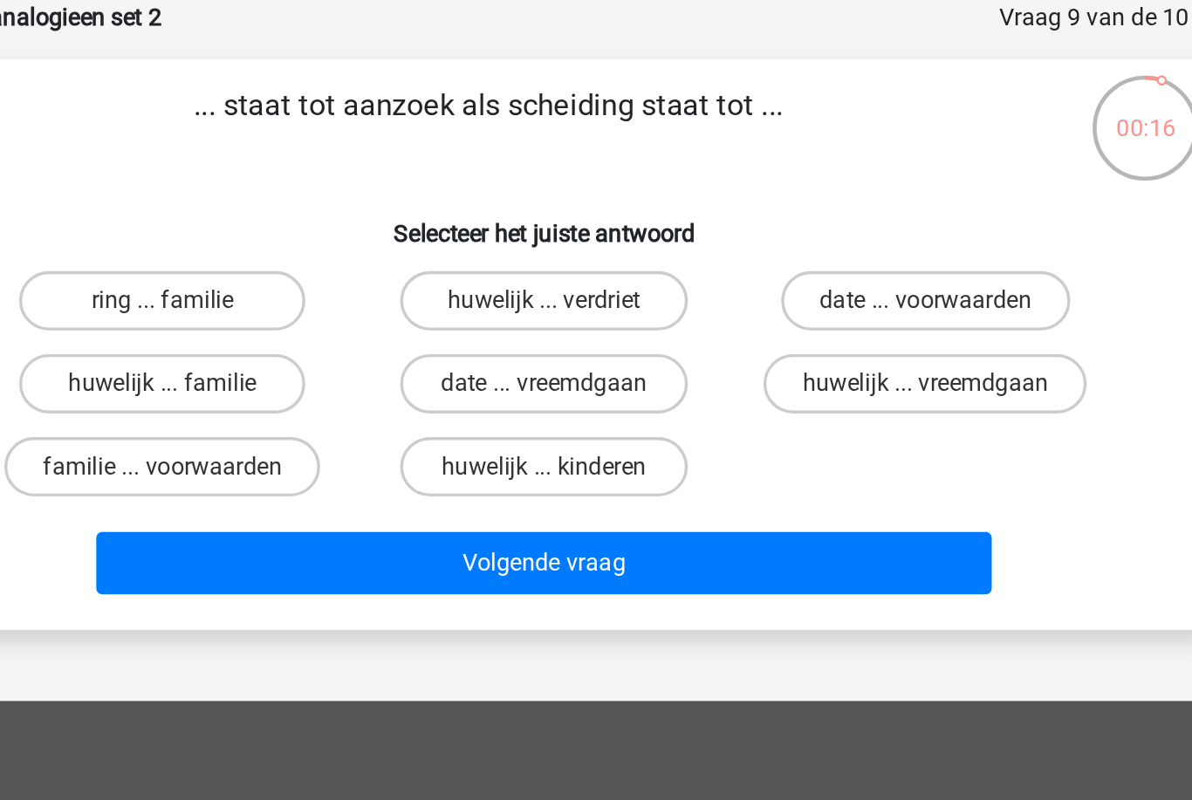
click at [736, 247] on label "date ... voorwaarden" at bounding box center [821, 264] width 170 height 35
click at [820, 264] on input "date ... voorwaarden" at bounding box center [825, 269] width 11 height 11
radio input "true"
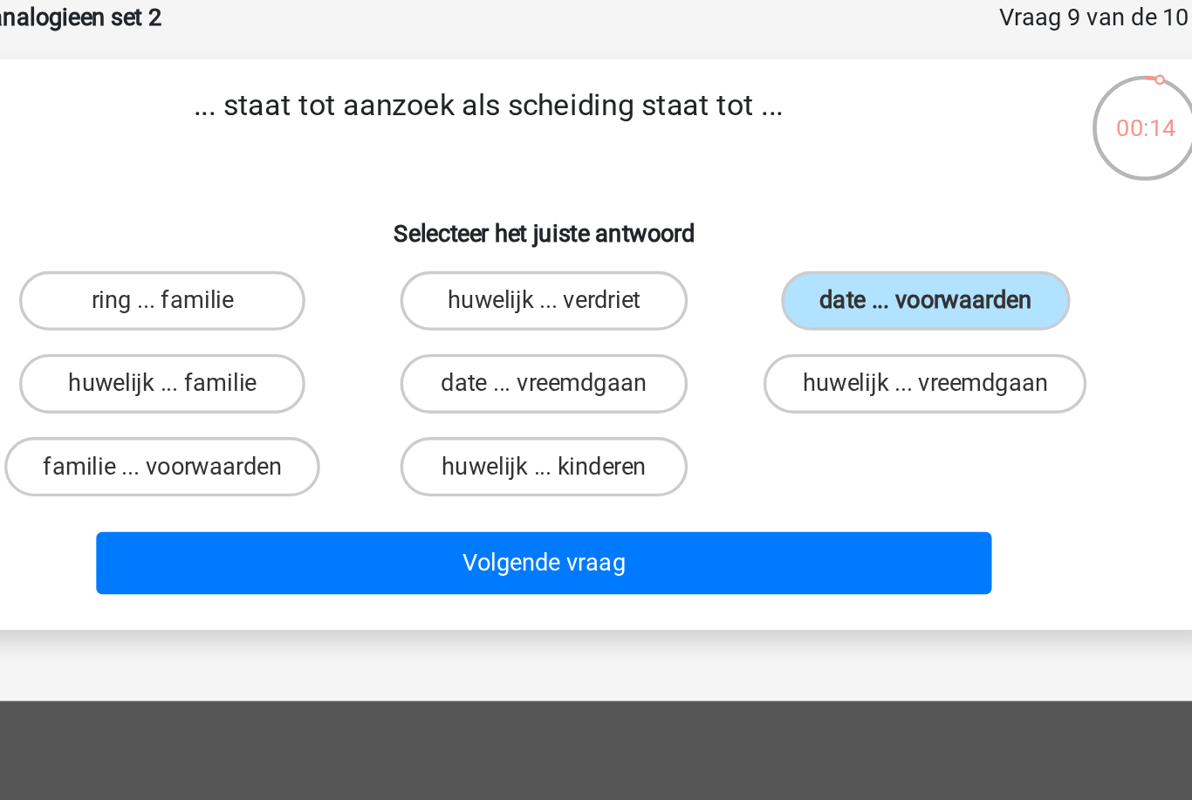
click at [389, 401] on button "Volgende vraag" at bounding box center [596, 419] width 528 height 37
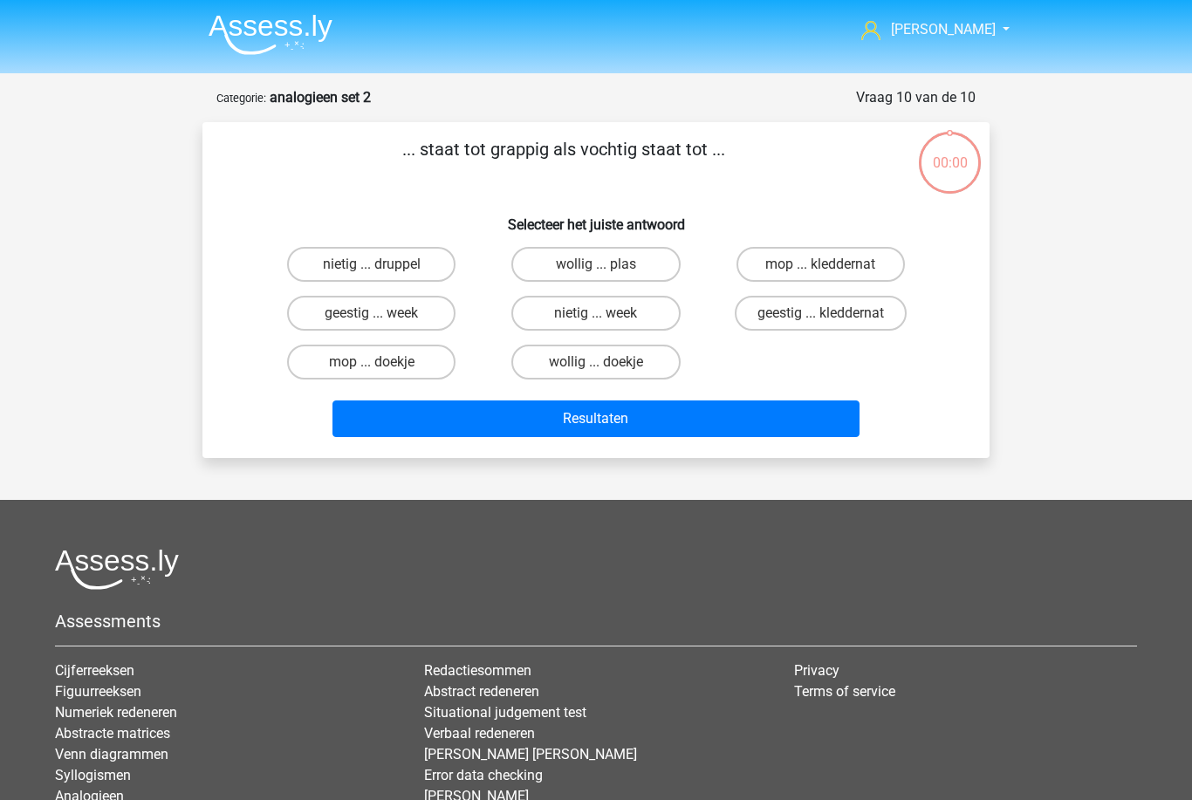
scroll to position [120, 276]
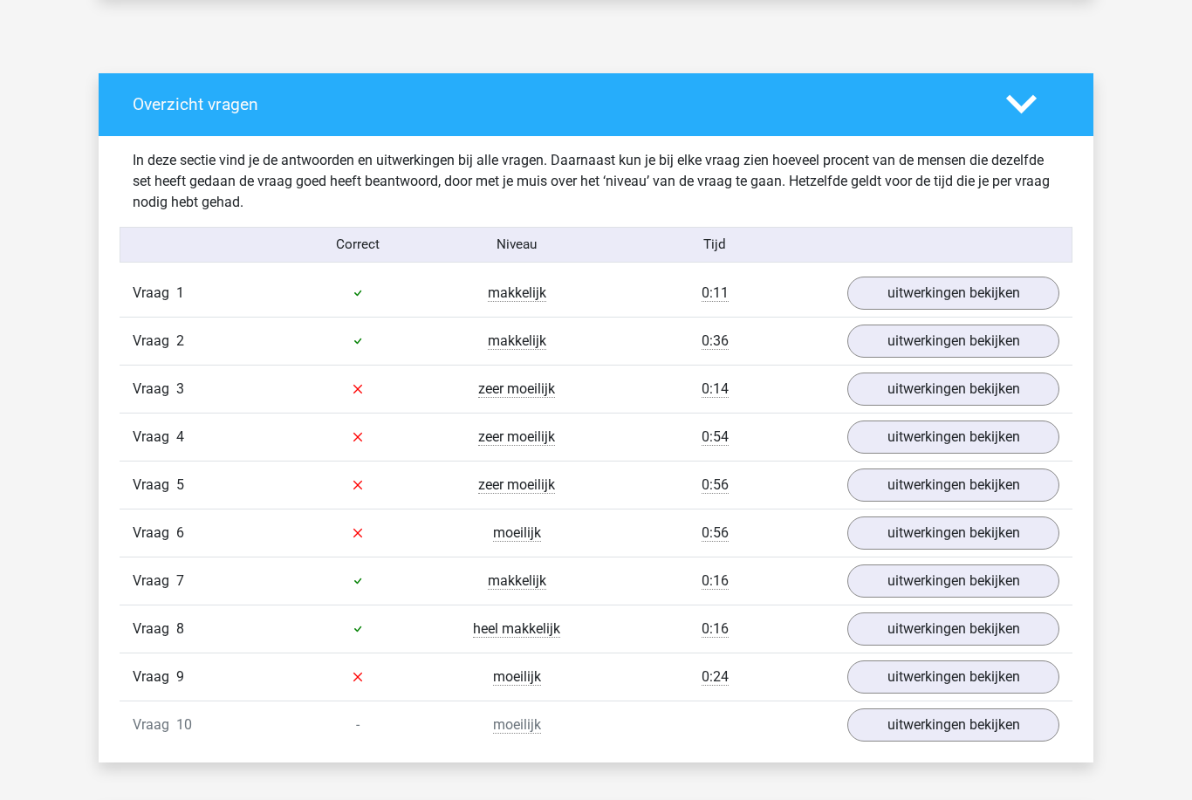
scroll to position [921, 0]
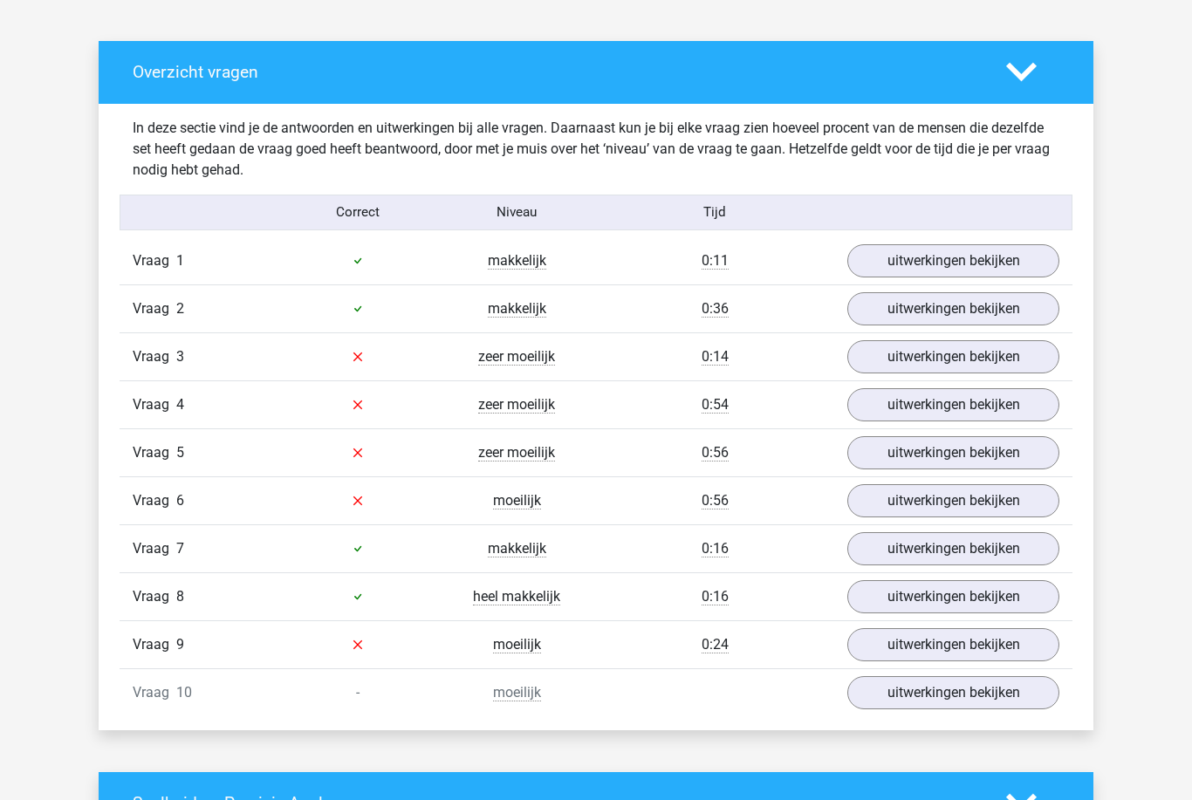
click at [913, 257] on link "uitwerkingen bekijken" at bounding box center [953, 260] width 212 height 33
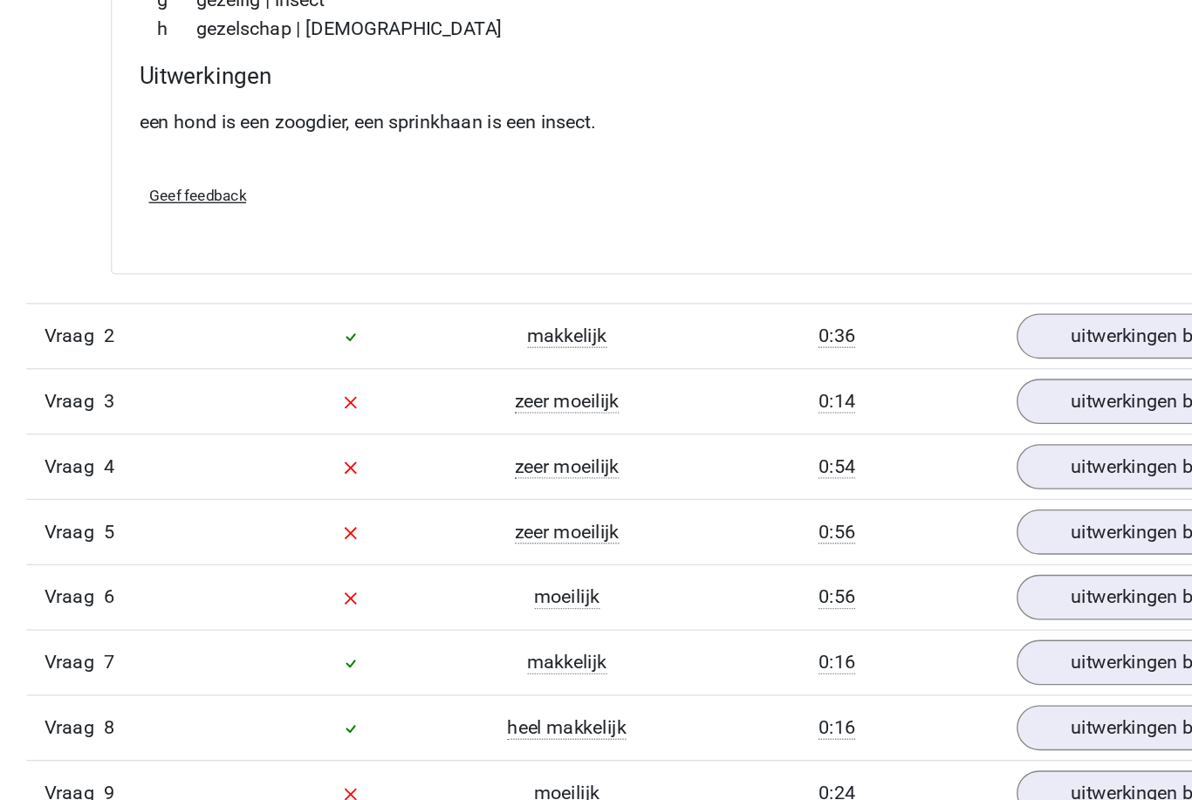
scroll to position [1273, 0]
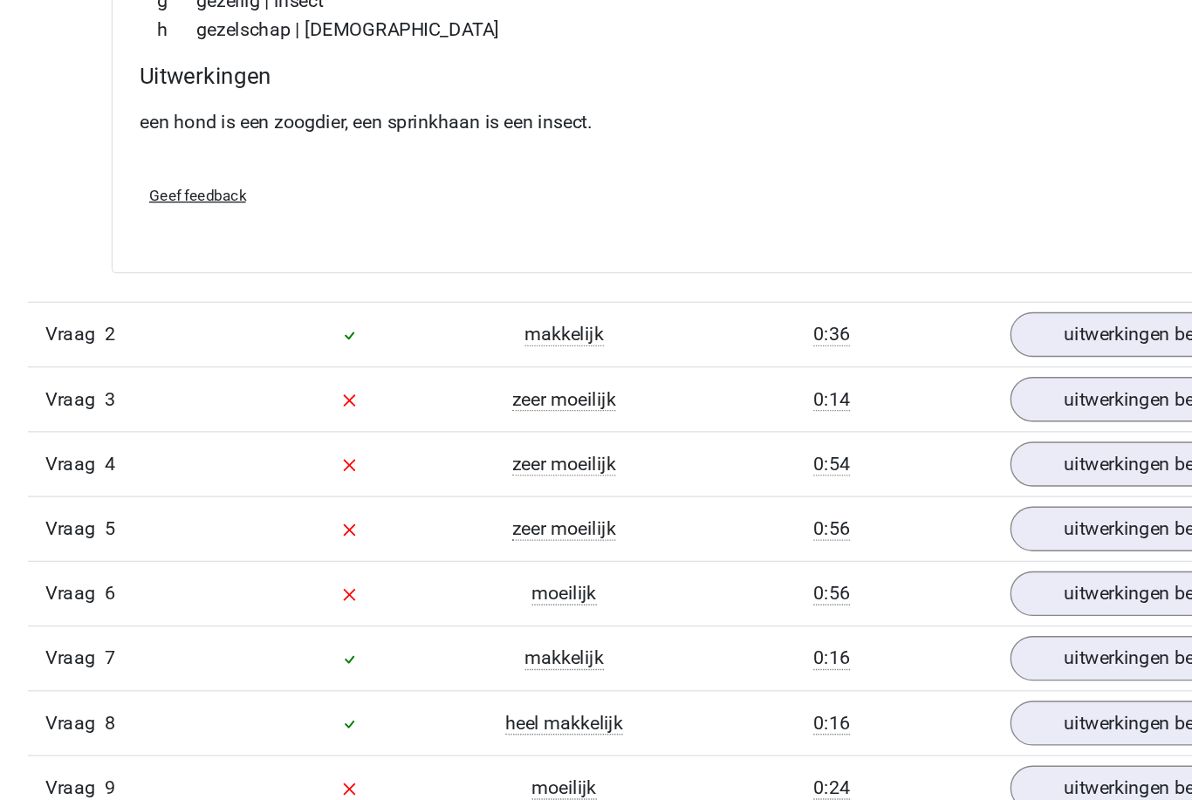
click at [847, 398] on link "uitwerkingen bekijken" at bounding box center [953, 414] width 212 height 33
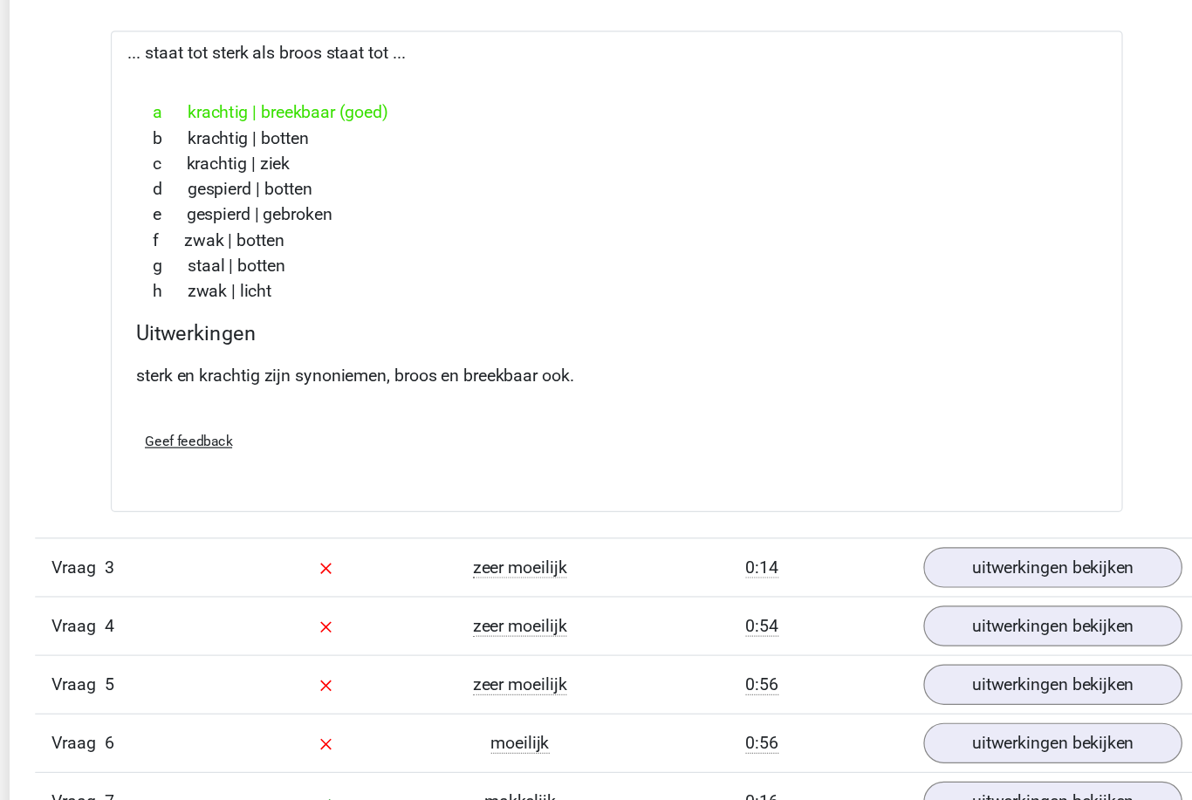
scroll to position [1609, 0]
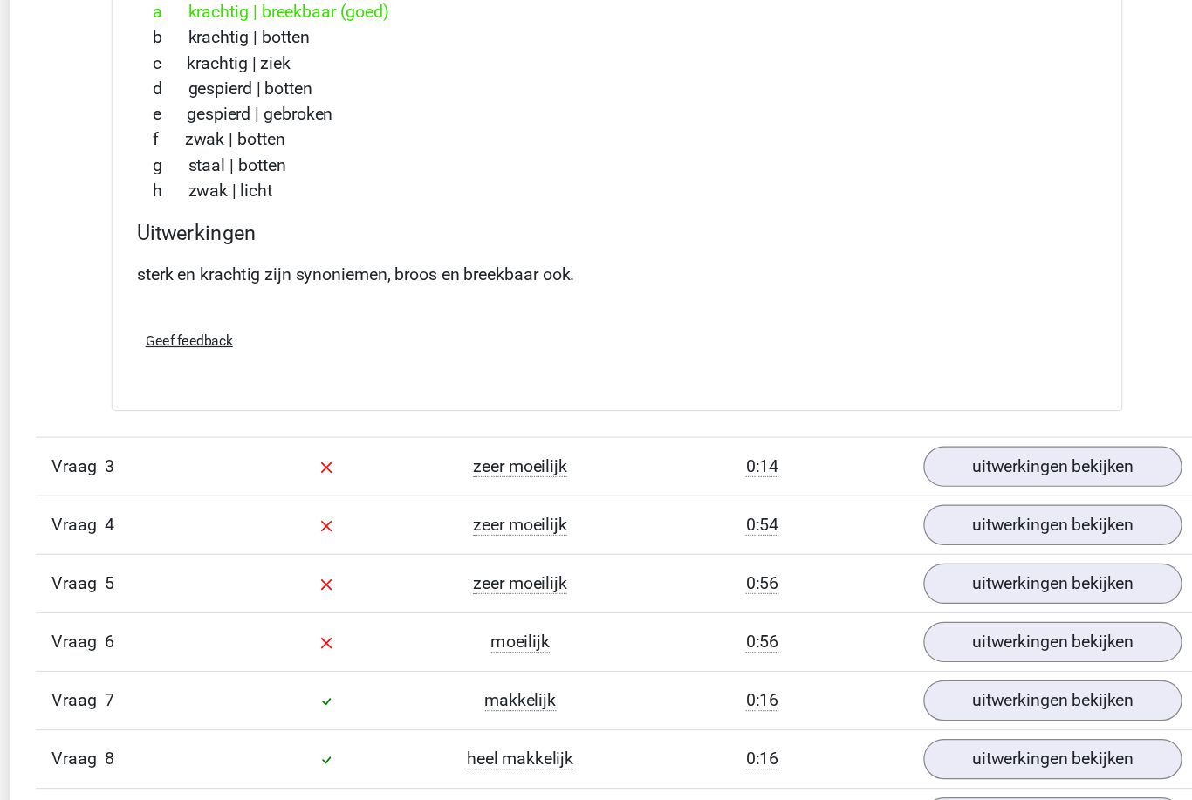
click at [904, 463] on link "uitwerkingen bekijken" at bounding box center [953, 479] width 212 height 33
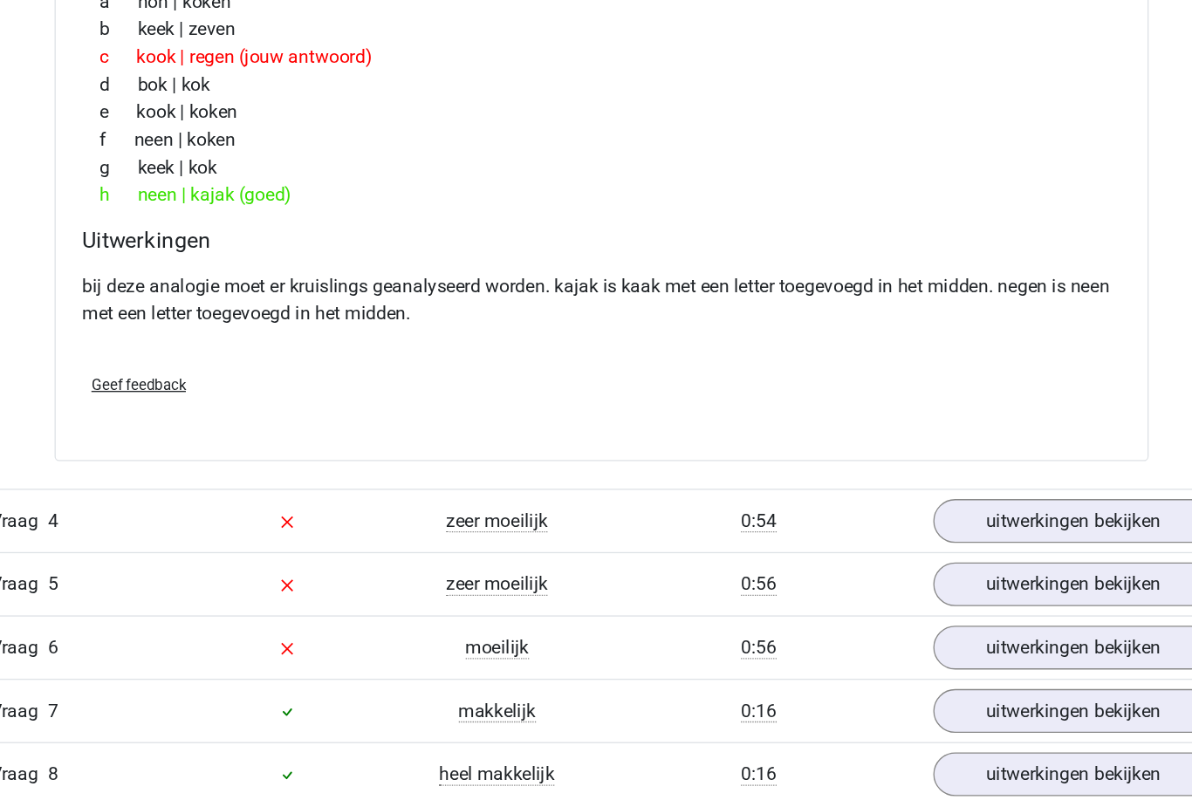
scroll to position [2134, 0]
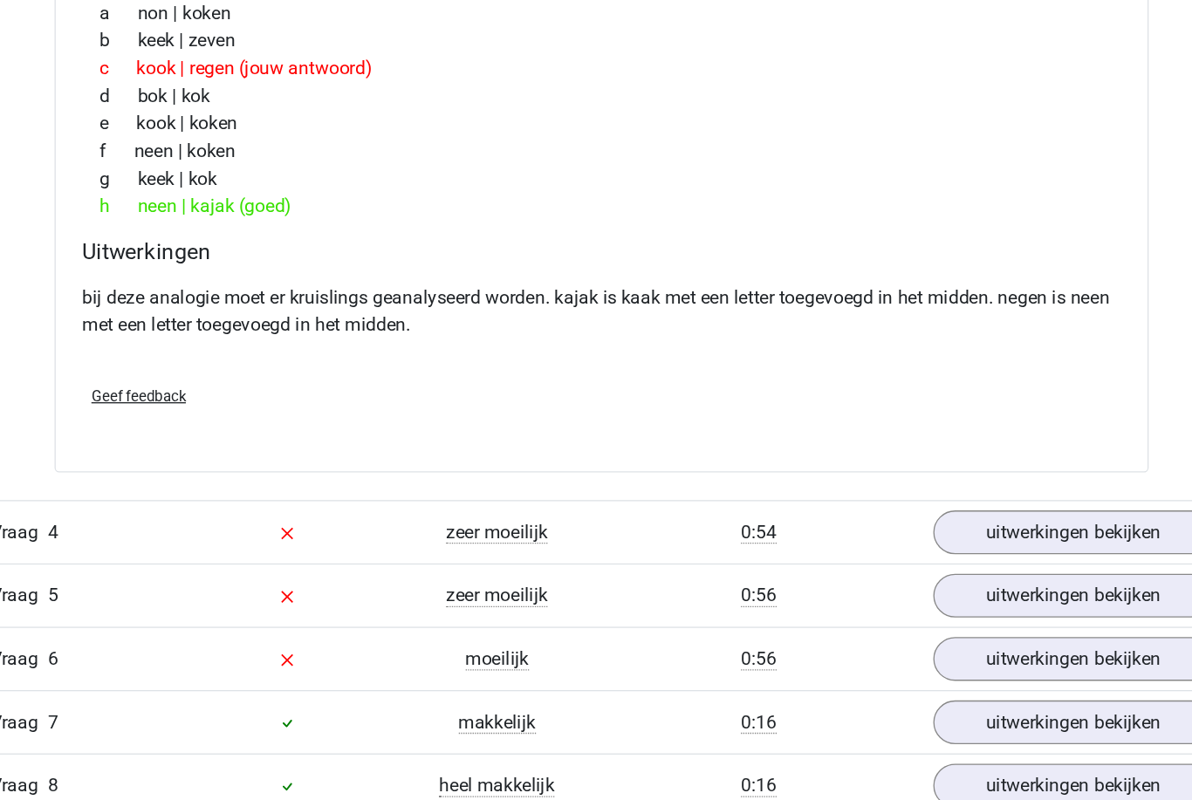
click at [855, 526] on link "uitwerkingen bekijken" at bounding box center [953, 542] width 212 height 33
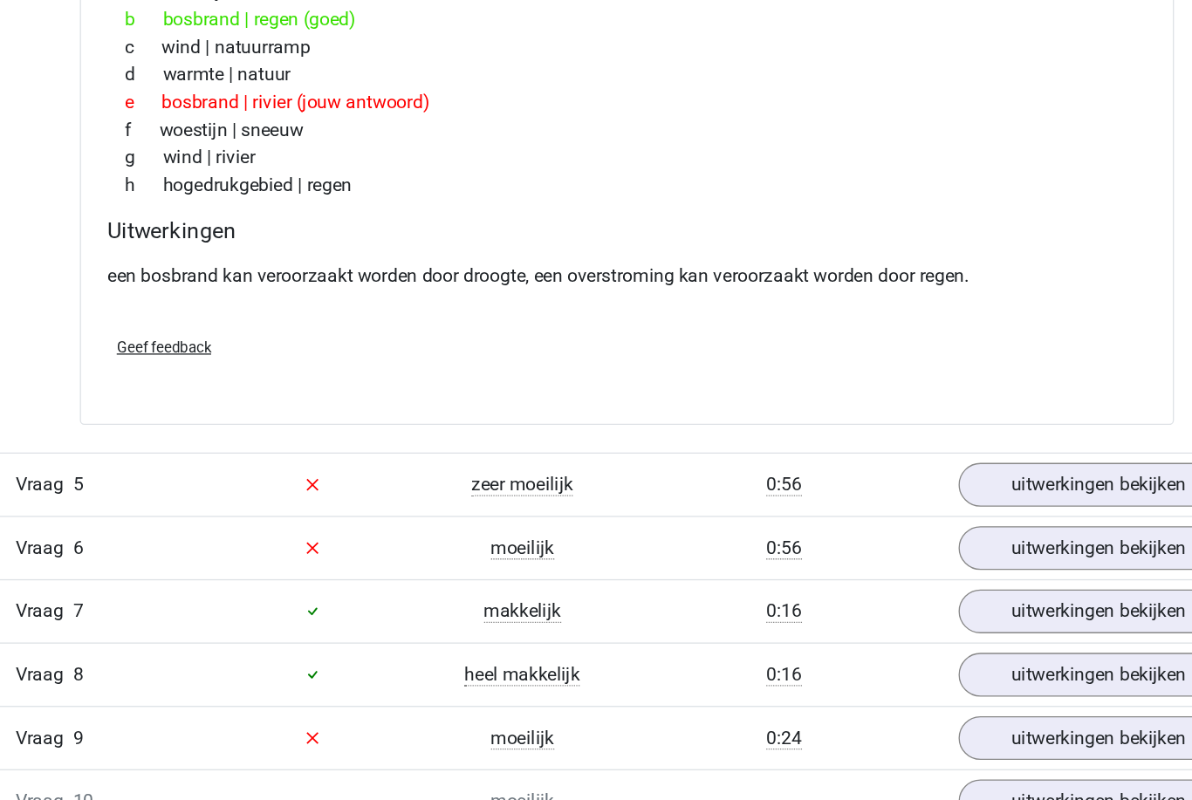
scroll to position [2671, 0]
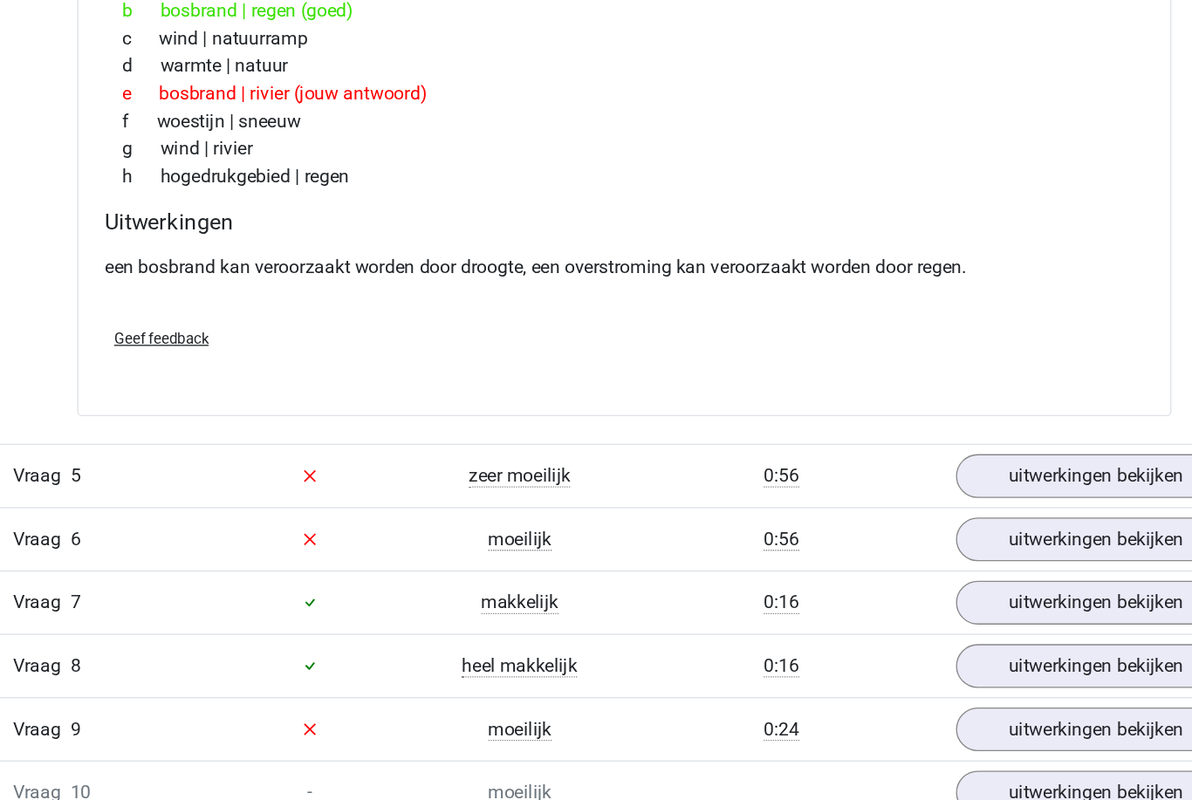
click at [865, 496] on link "uitwerkingen bekijken" at bounding box center [953, 512] width 212 height 33
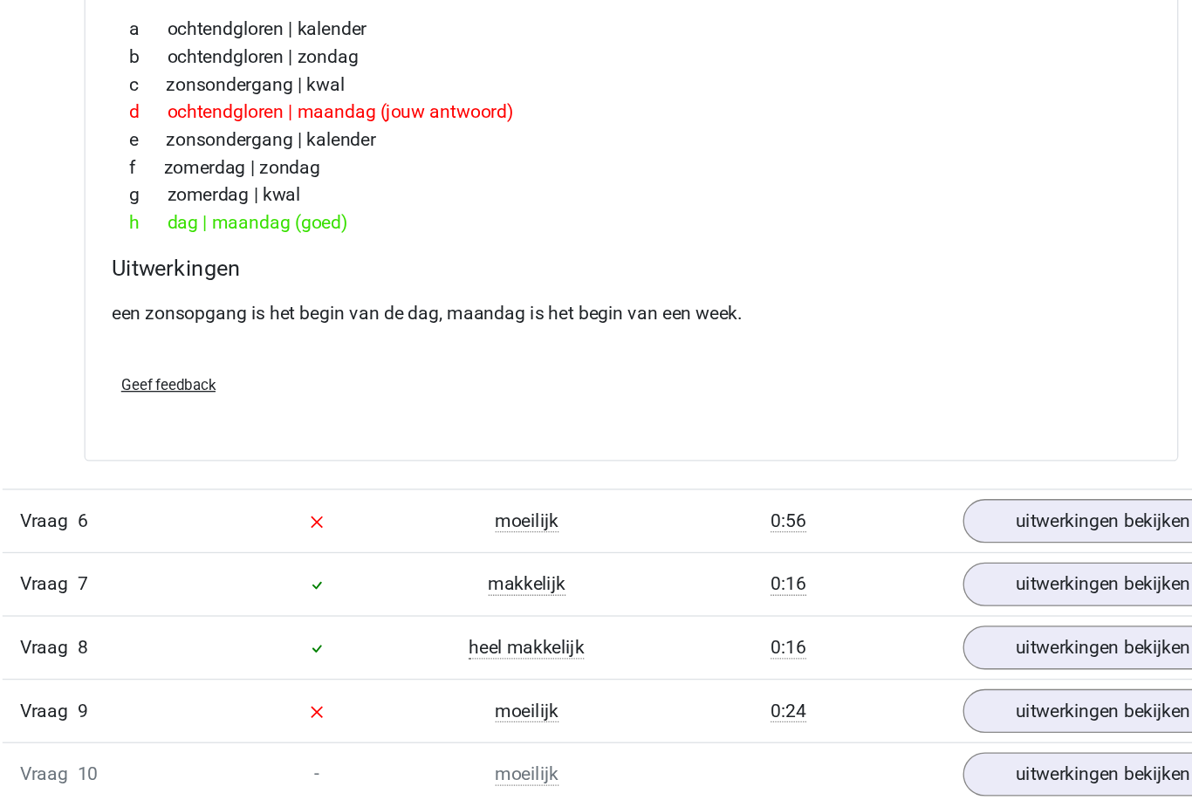
scroll to position [3163, 0]
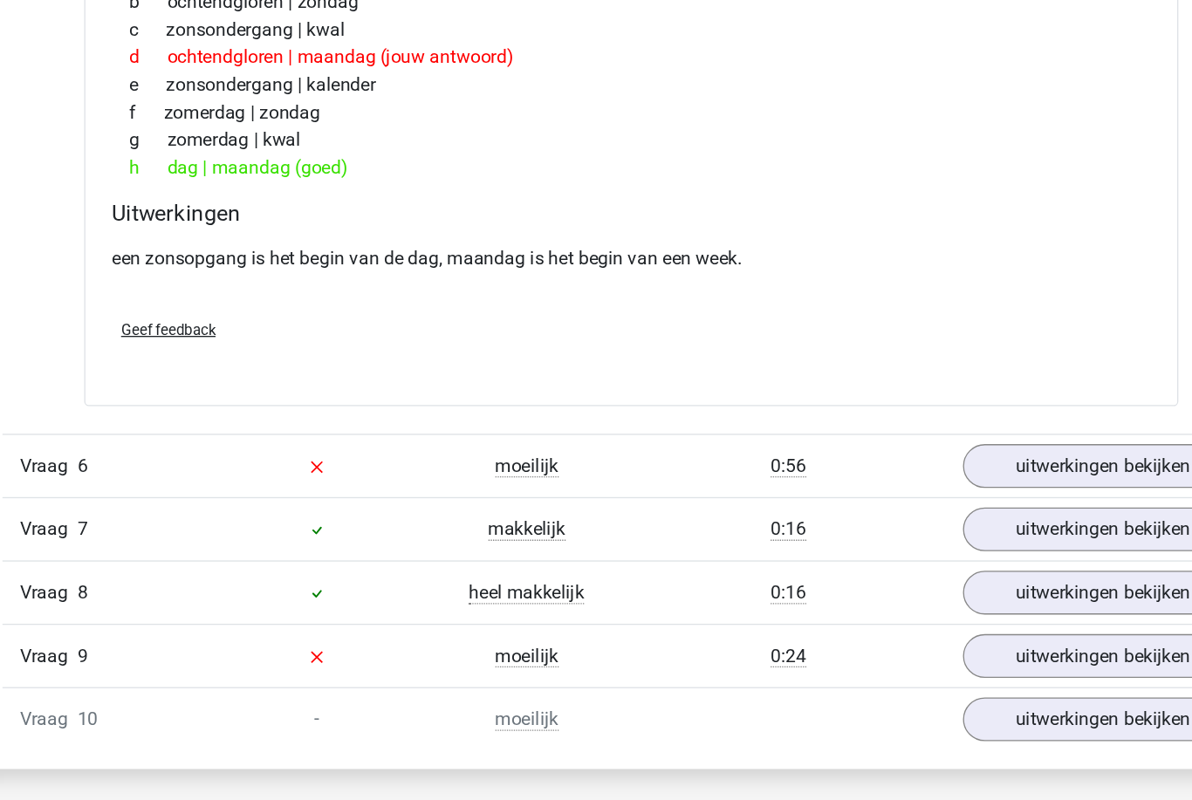
click at [856, 488] on link "uitwerkingen bekijken" at bounding box center [953, 504] width 212 height 33
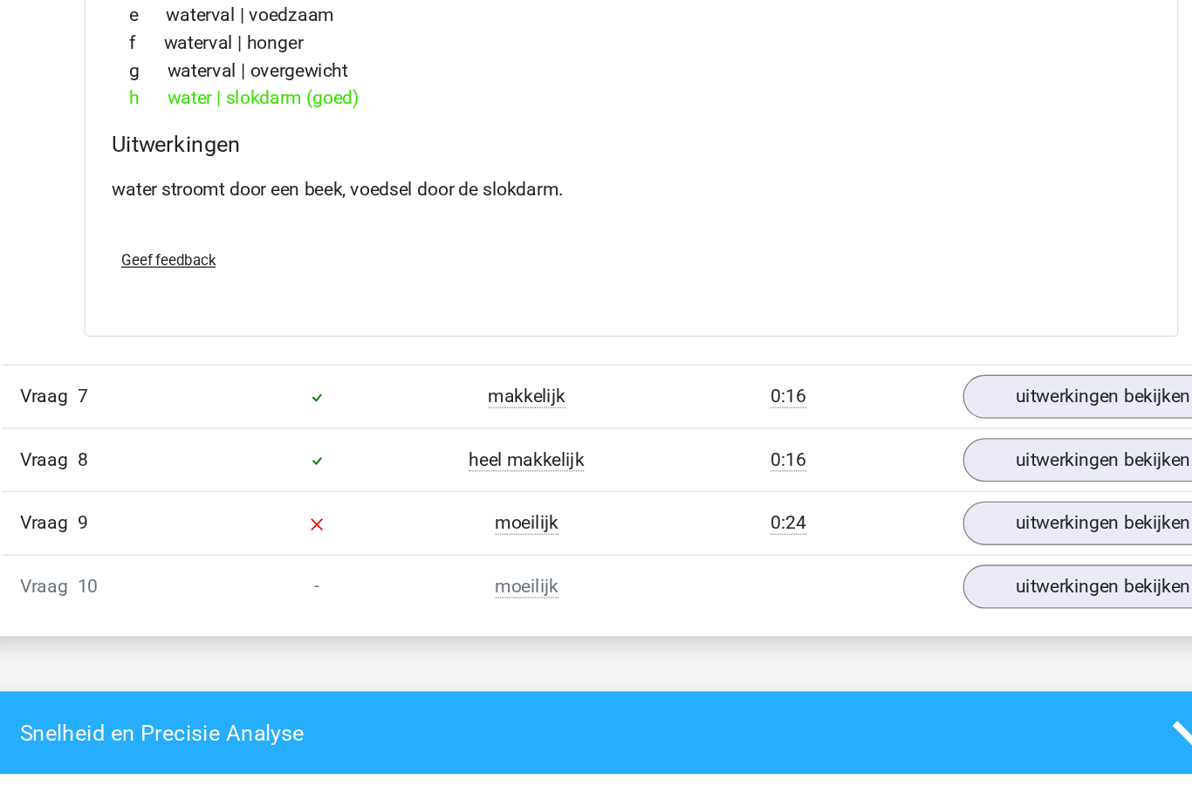
scroll to position [3705, 0]
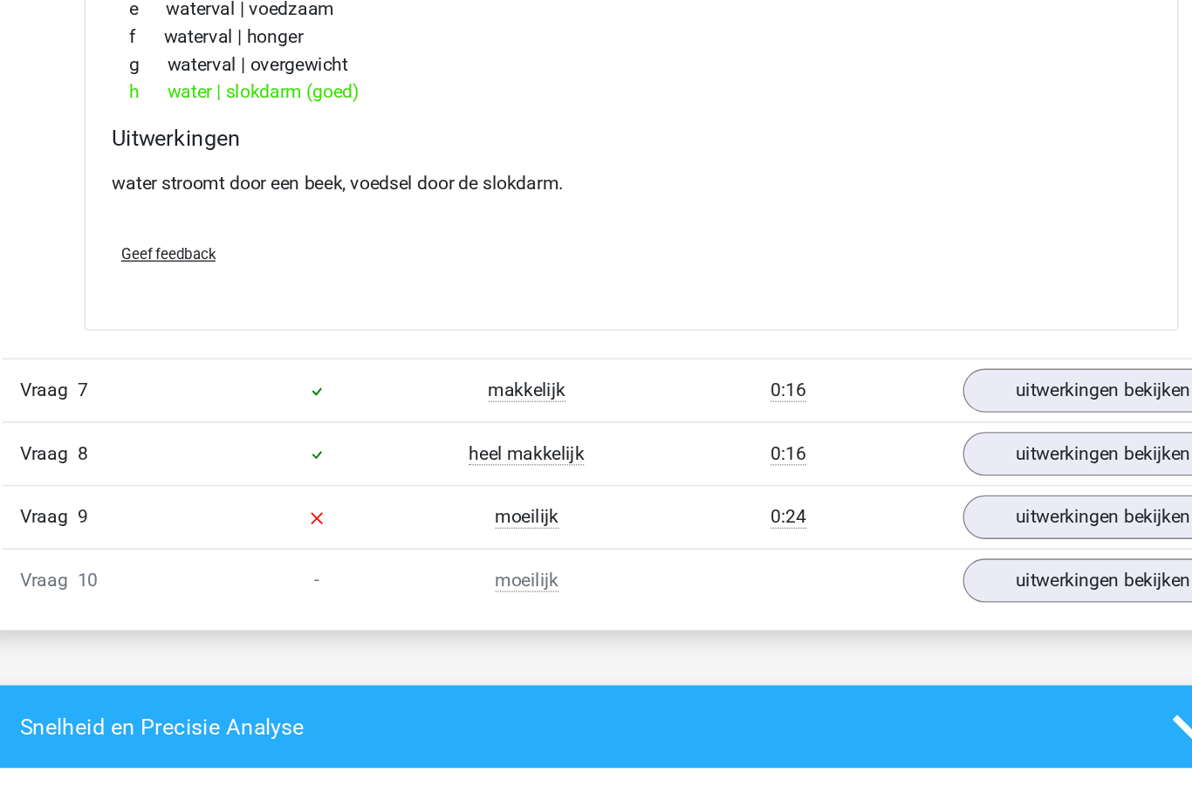
click at [862, 430] on link "uitwerkingen bekijken" at bounding box center [953, 446] width 212 height 33
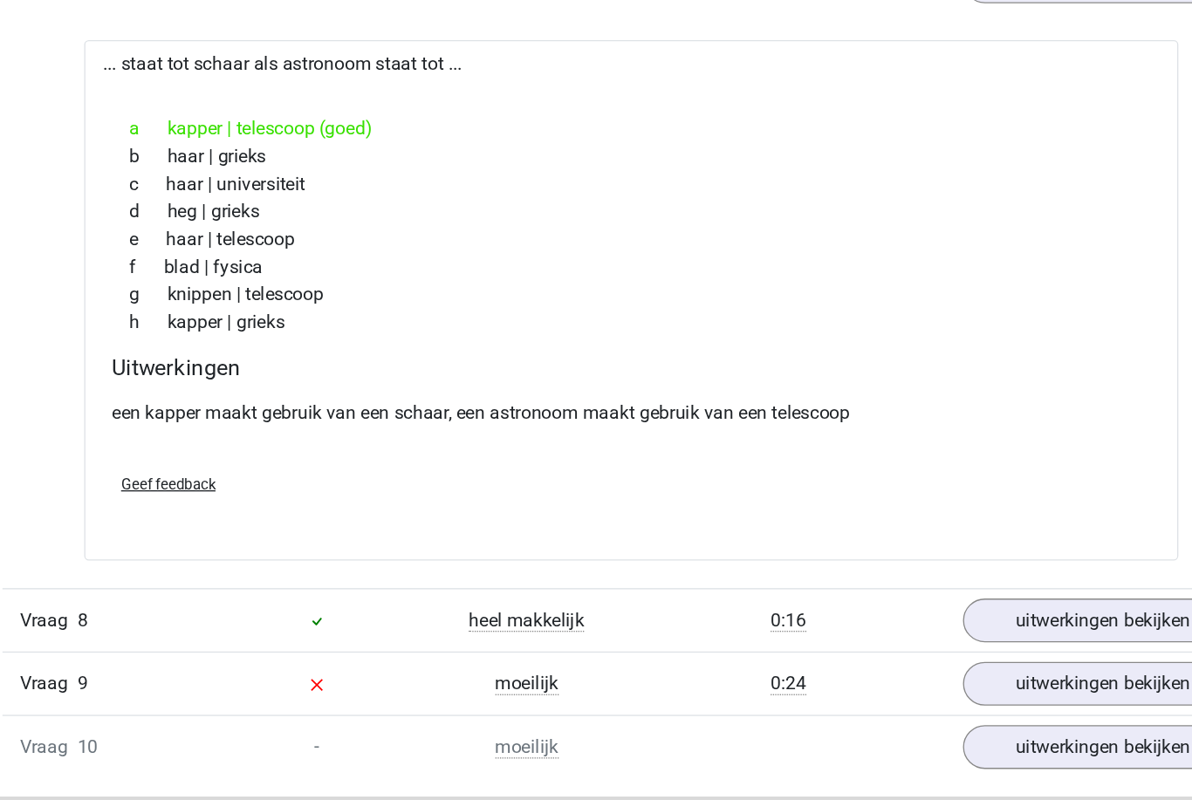
scroll to position [4020, 0]
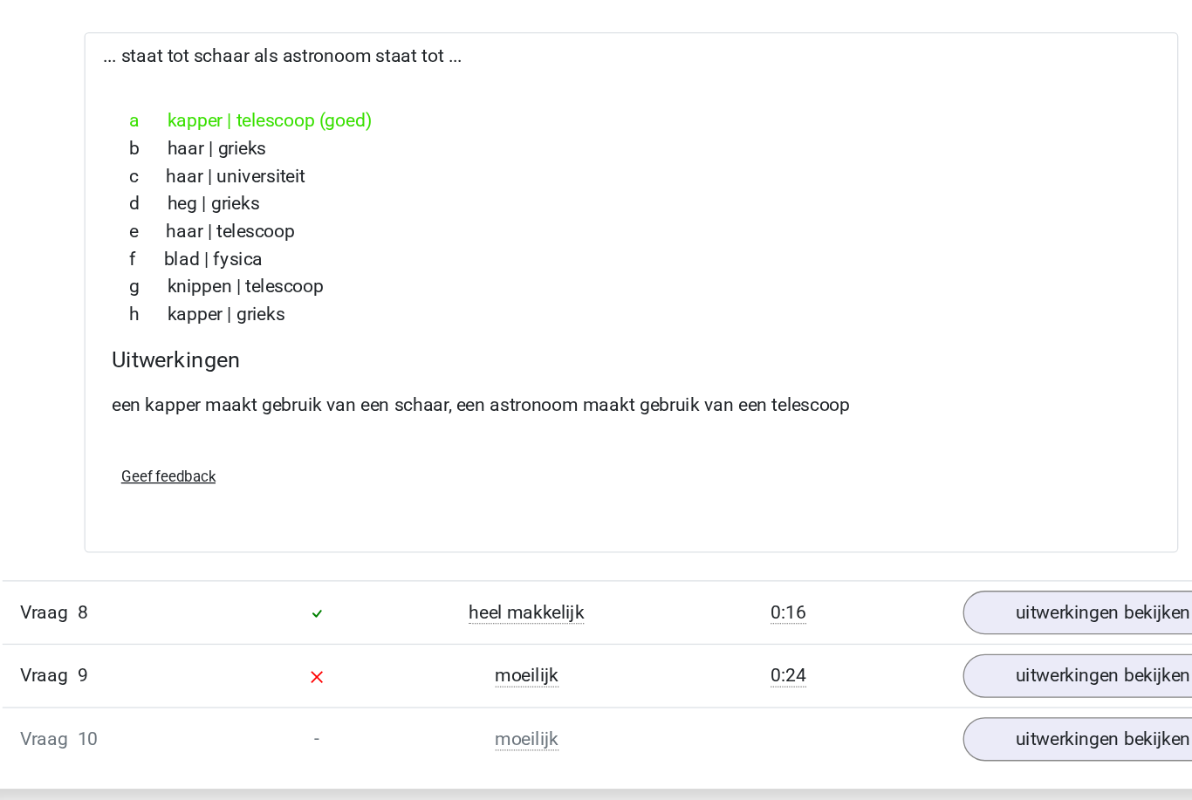
click at [847, 599] on link "uitwerkingen bekijken" at bounding box center [953, 615] width 212 height 33
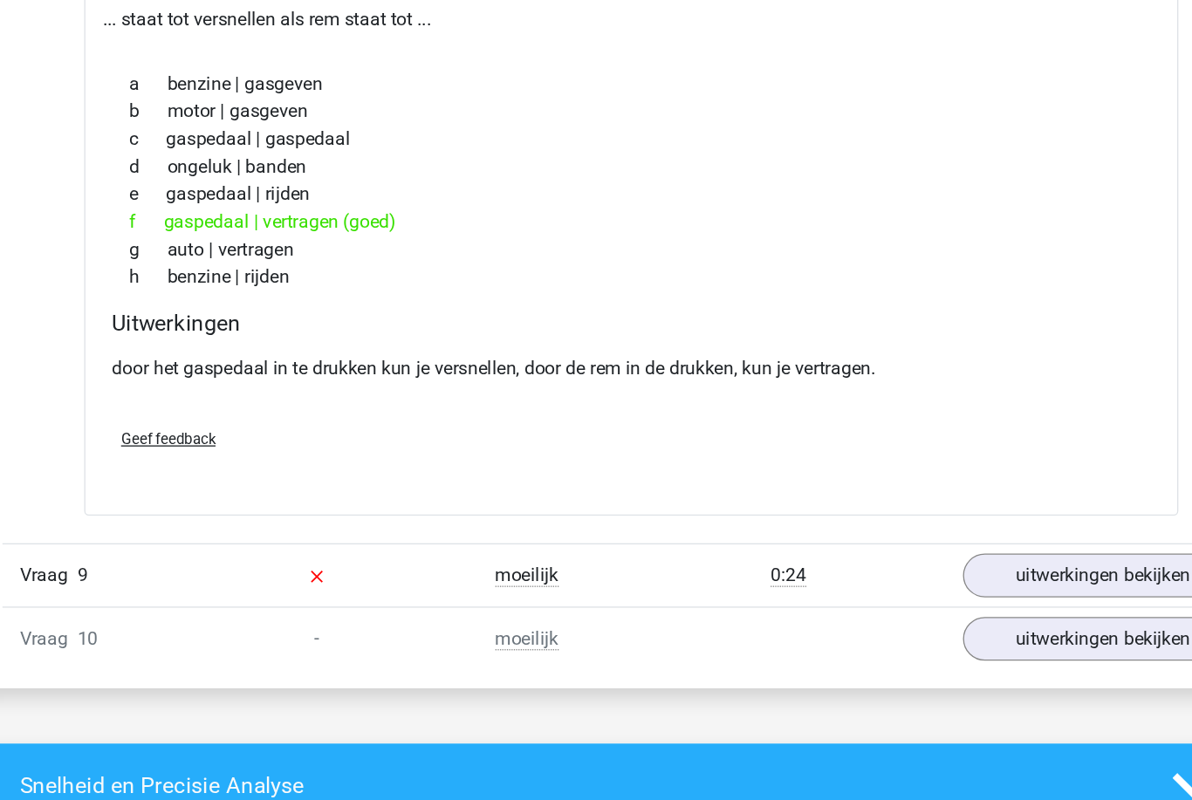
scroll to position [4536, 0]
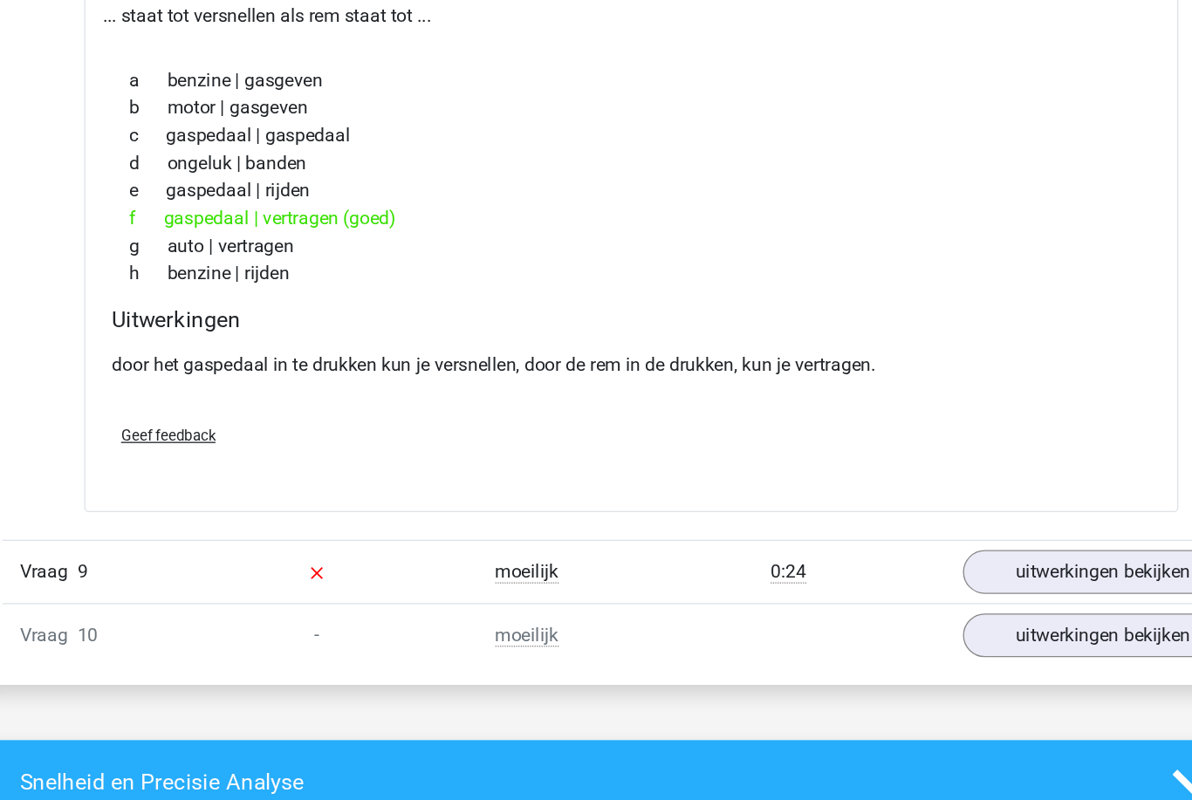
click at [847, 568] on link "uitwerkingen bekijken" at bounding box center [953, 584] width 212 height 33
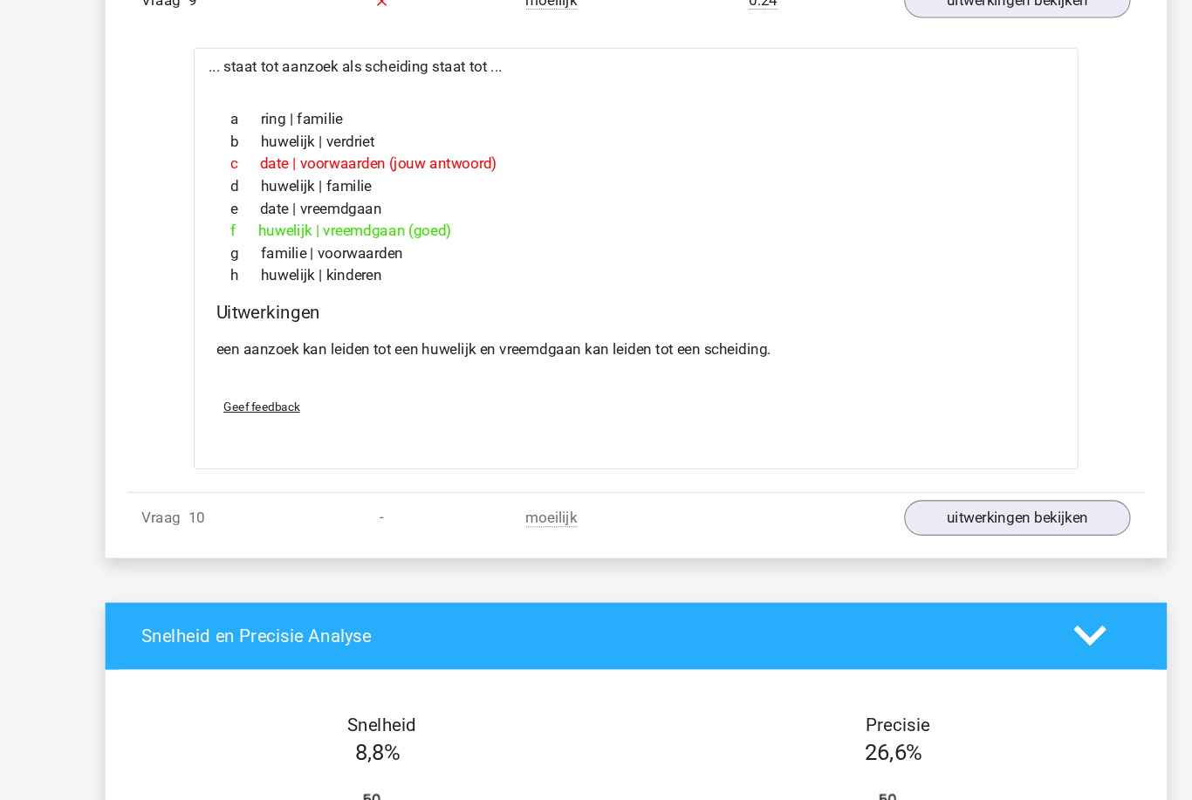
scroll to position [5139, 0]
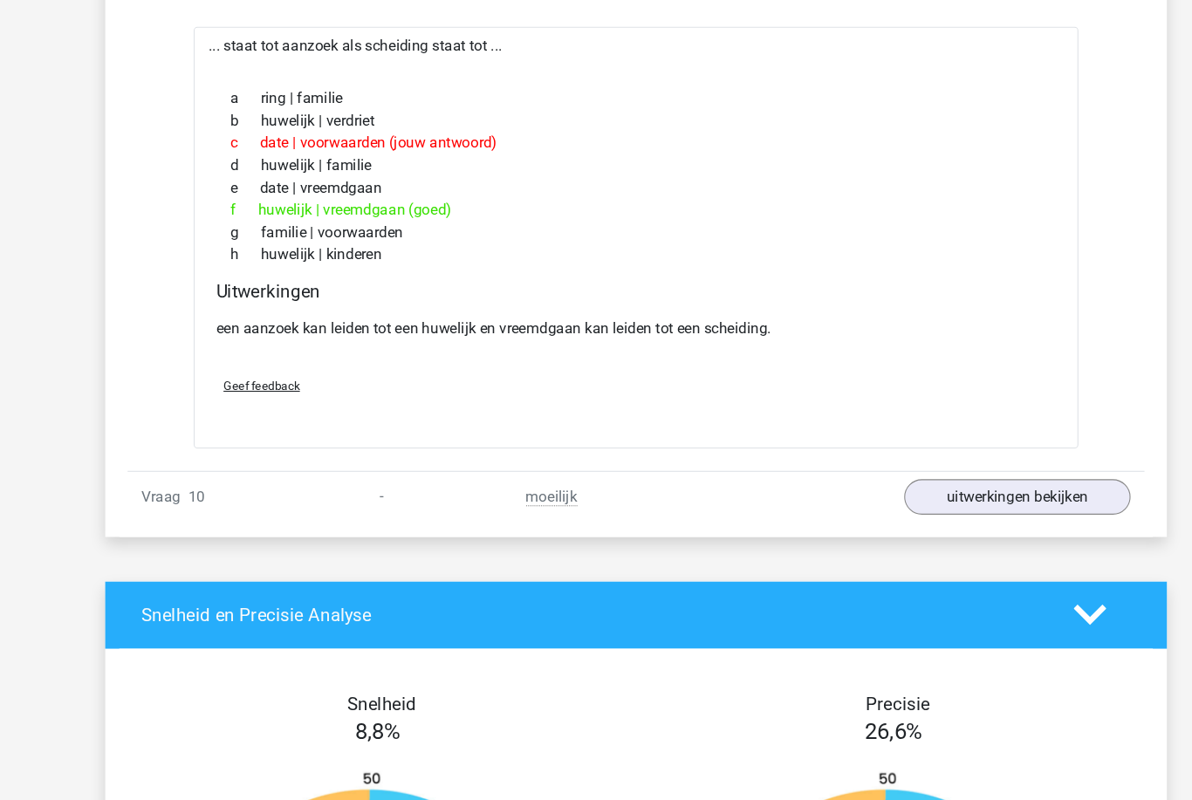
click at [1021, 461] on link "uitwerkingen bekijken" at bounding box center [953, 465] width 212 height 33
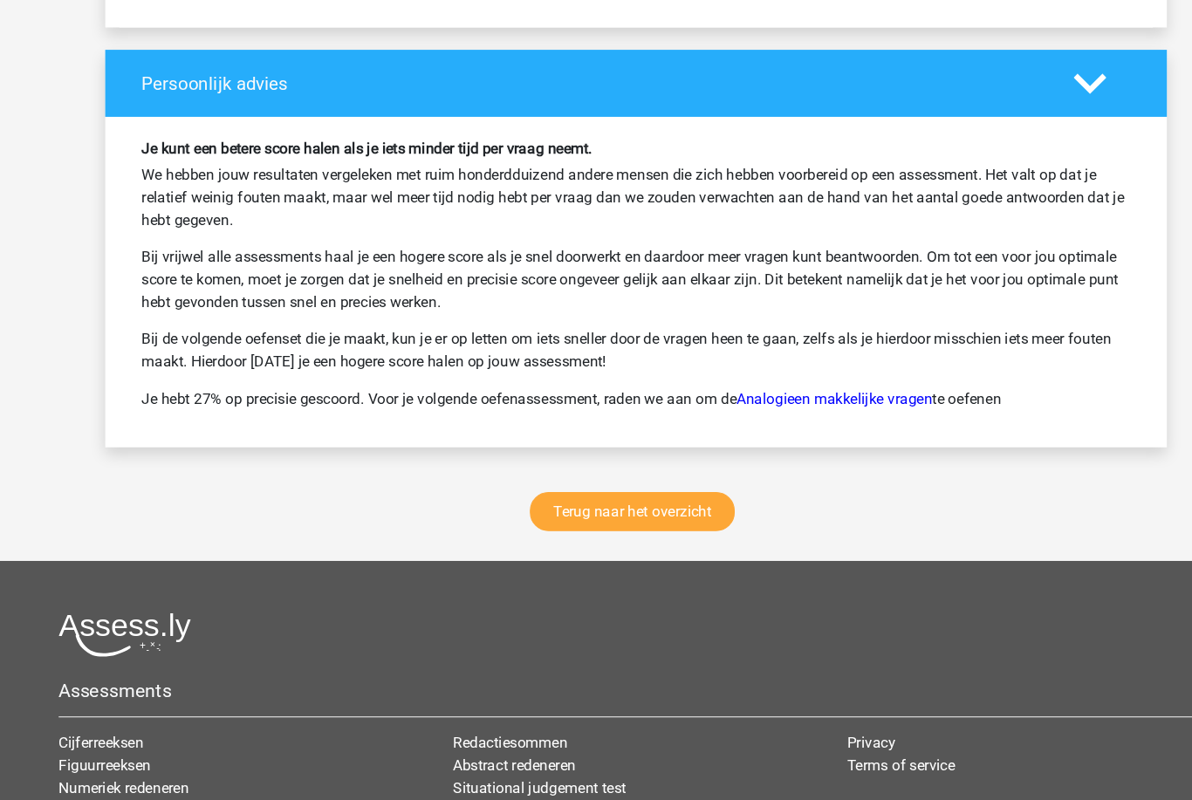
scroll to position [6697, 0]
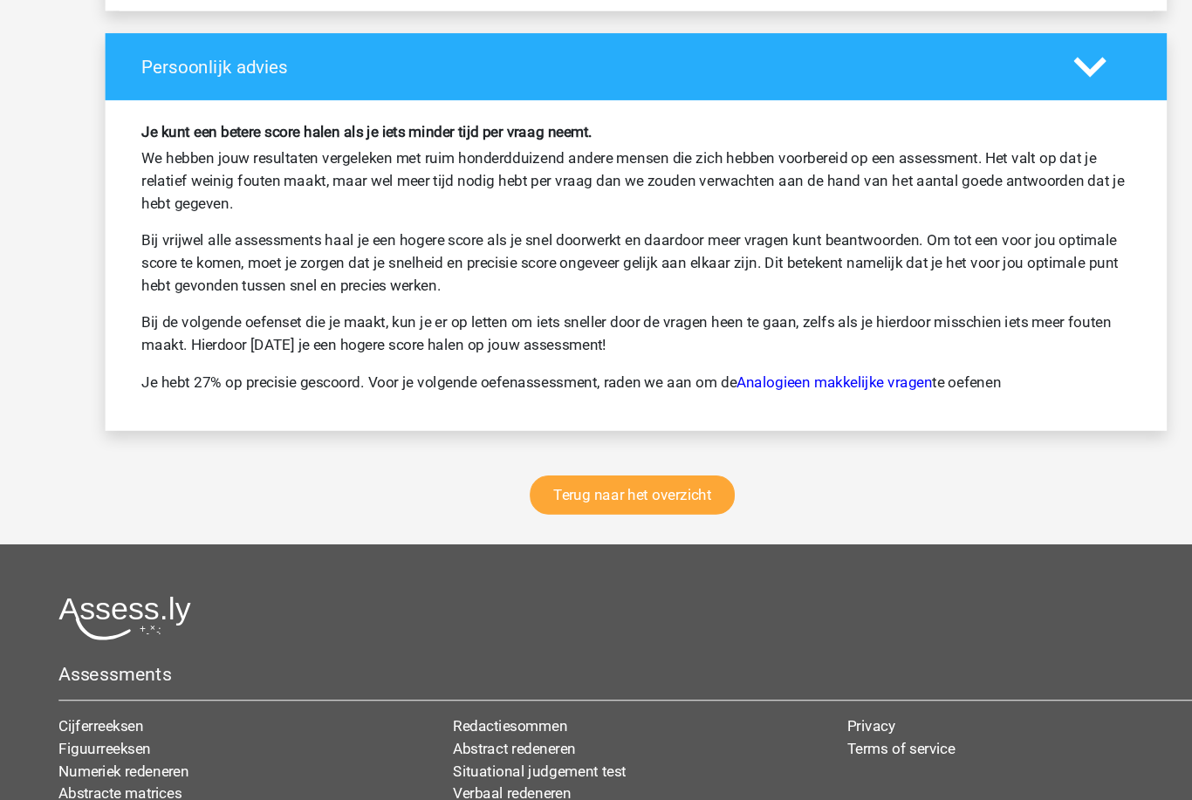
click at [639, 470] on link "Terug naar het overzicht" at bounding box center [592, 464] width 192 height 37
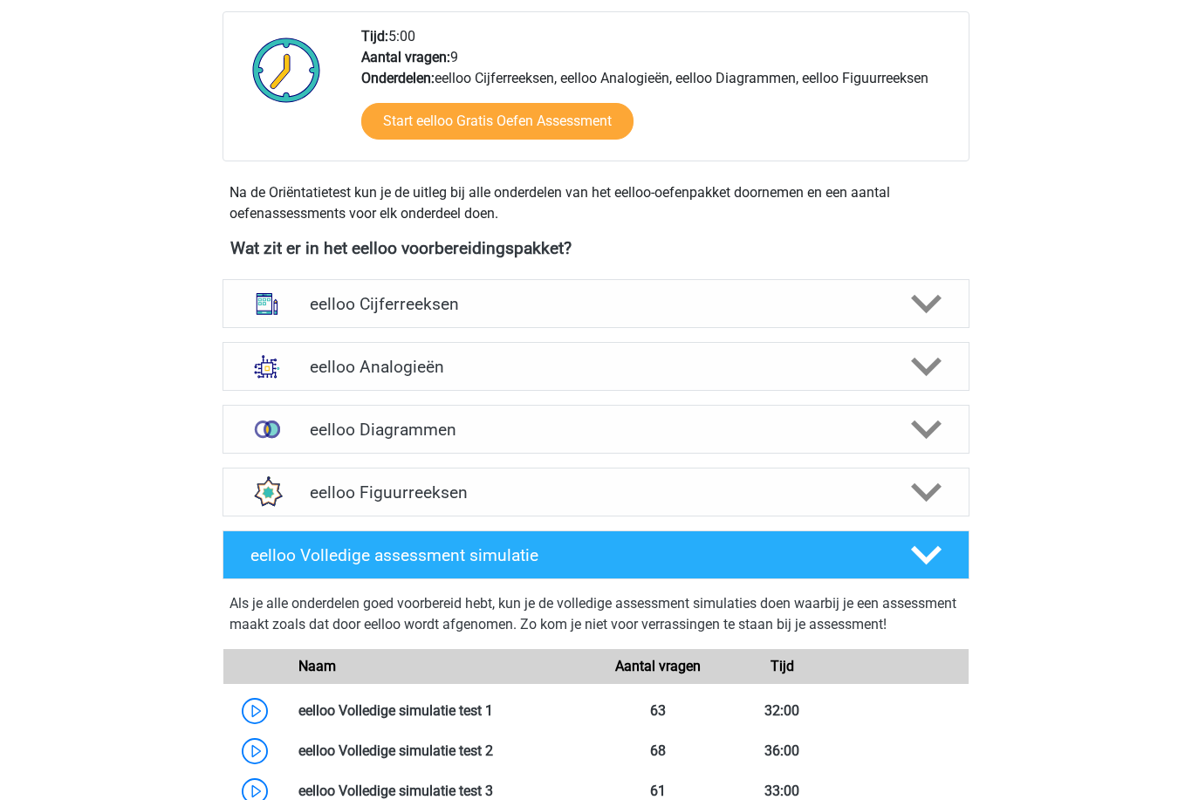
click at [939, 374] on icon at bounding box center [926, 368] width 31 height 31
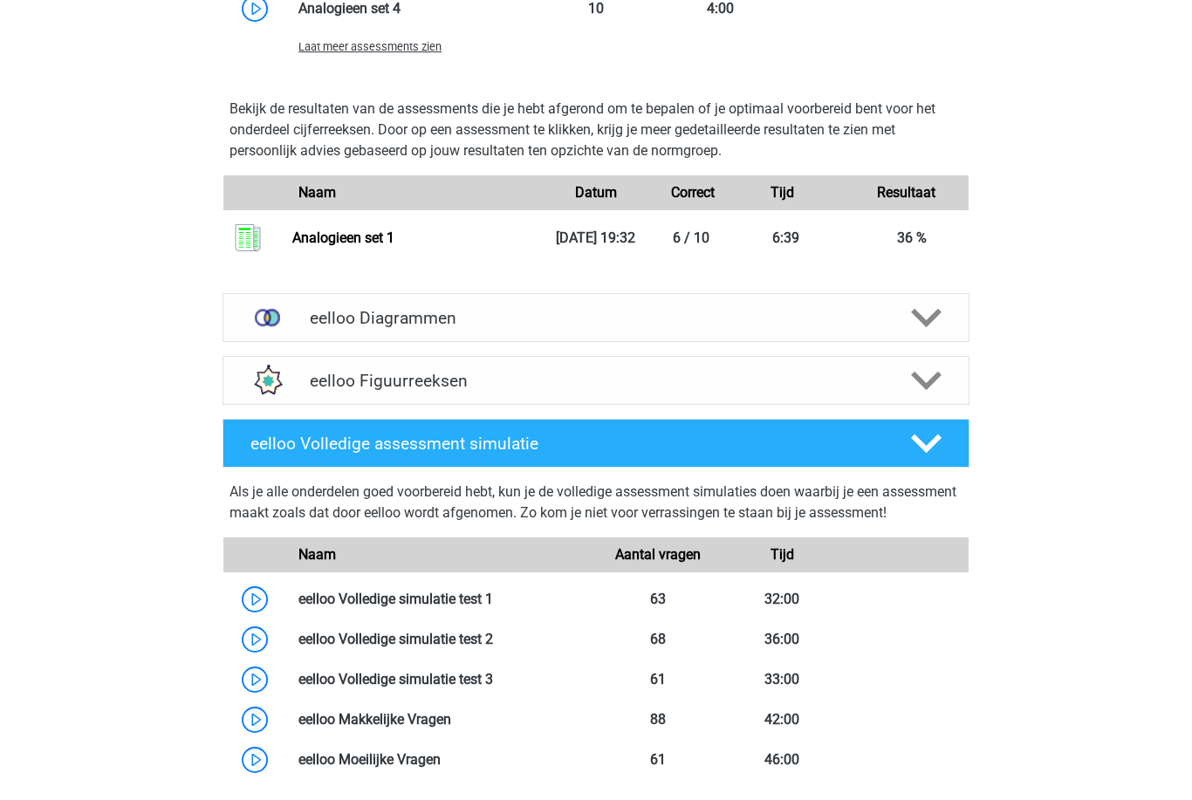
scroll to position [1761, 0]
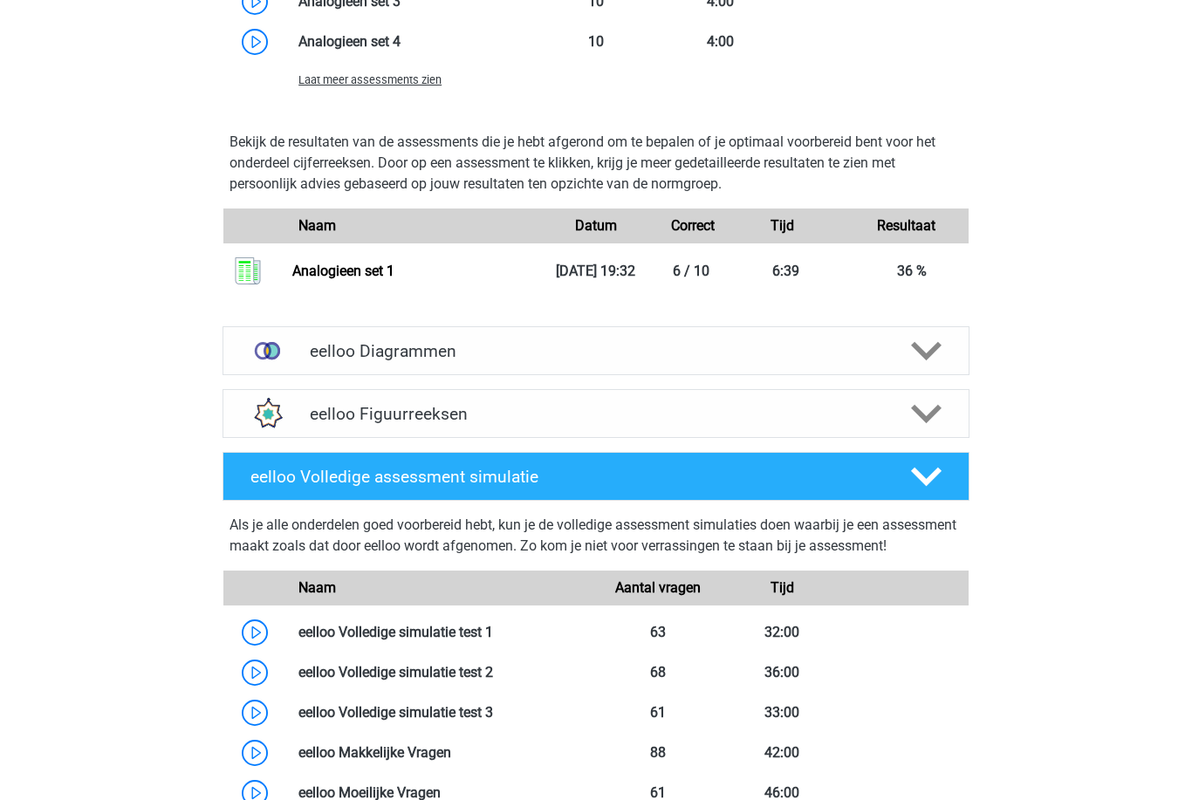
click at [940, 366] on icon at bounding box center [926, 351] width 31 height 31
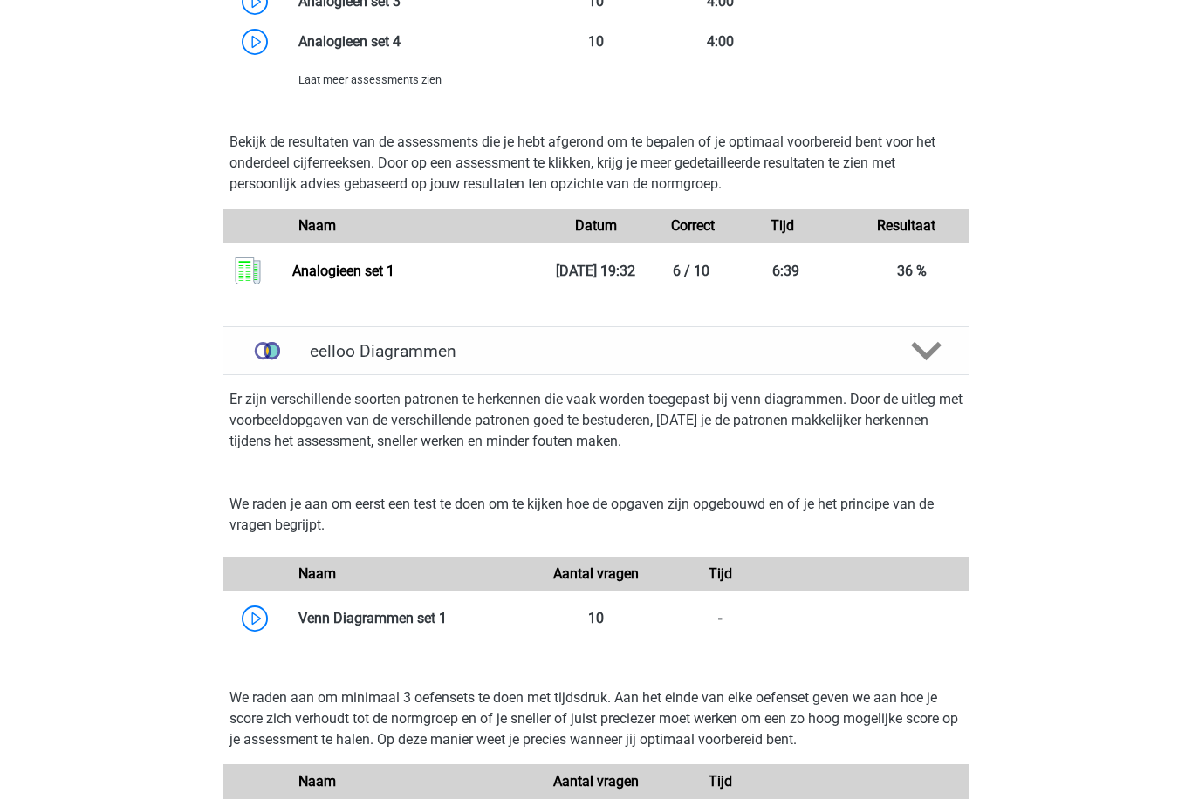
click at [935, 366] on icon at bounding box center [926, 351] width 31 height 31
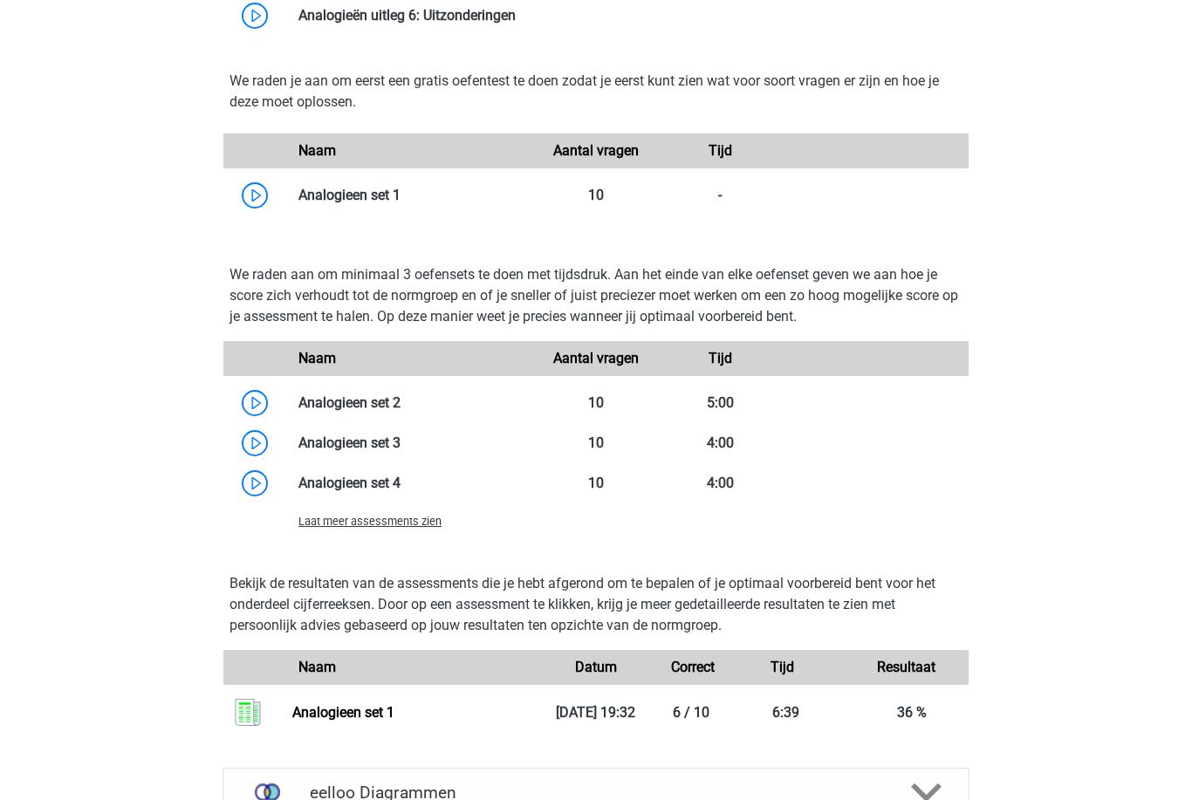
scroll to position [1330, 0]
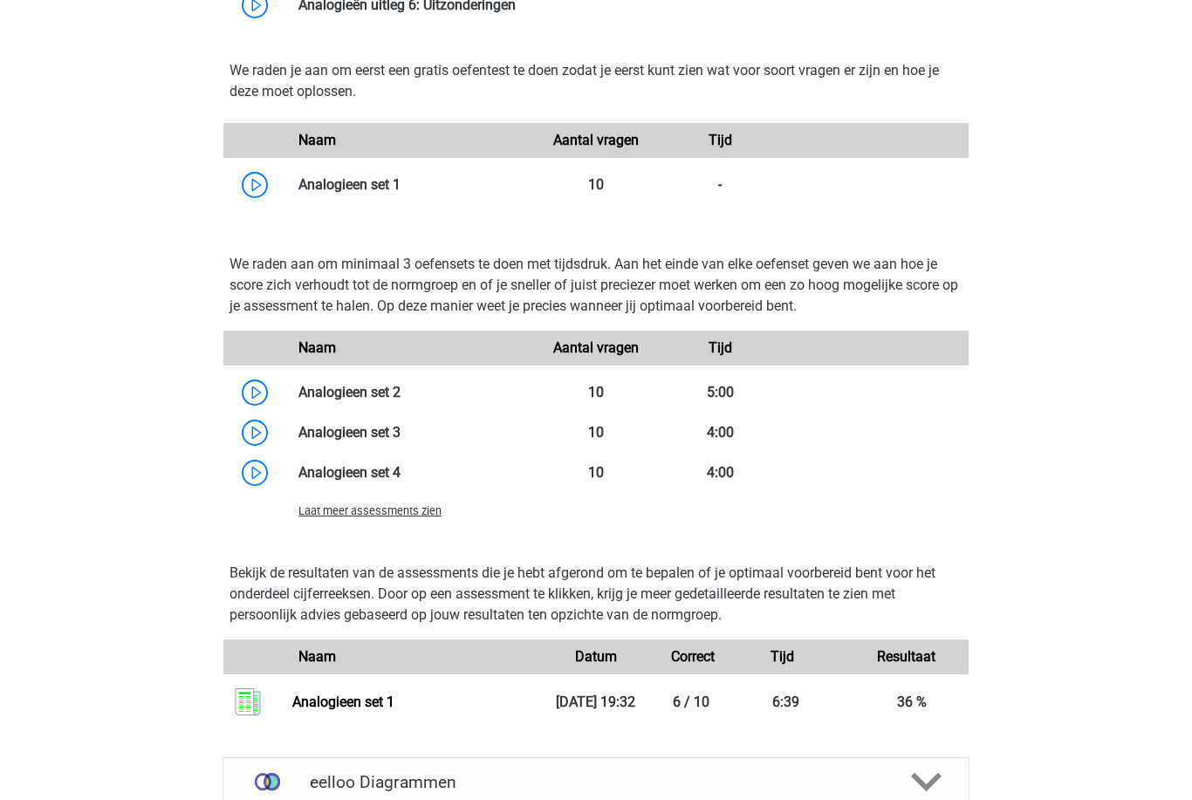
click at [418, 511] on span "Laat meer assessments zien" at bounding box center [369, 510] width 143 height 13
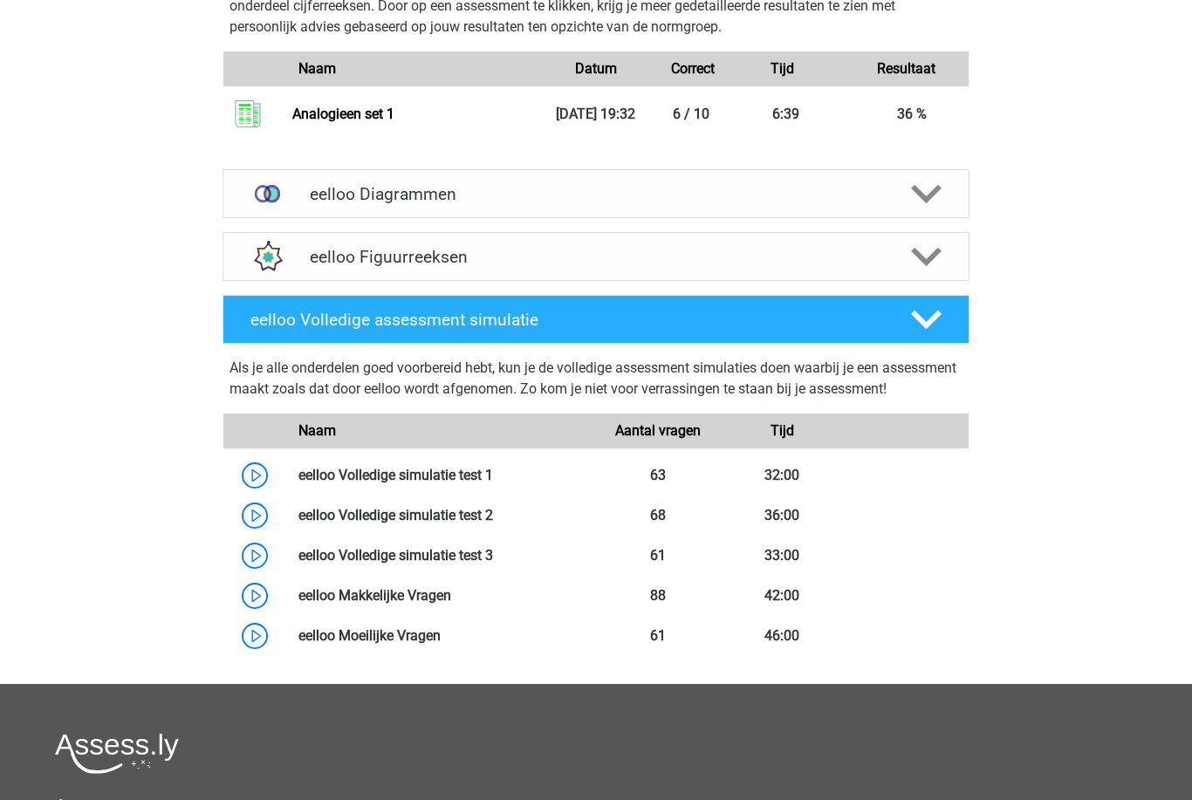
scroll to position [2569, 0]
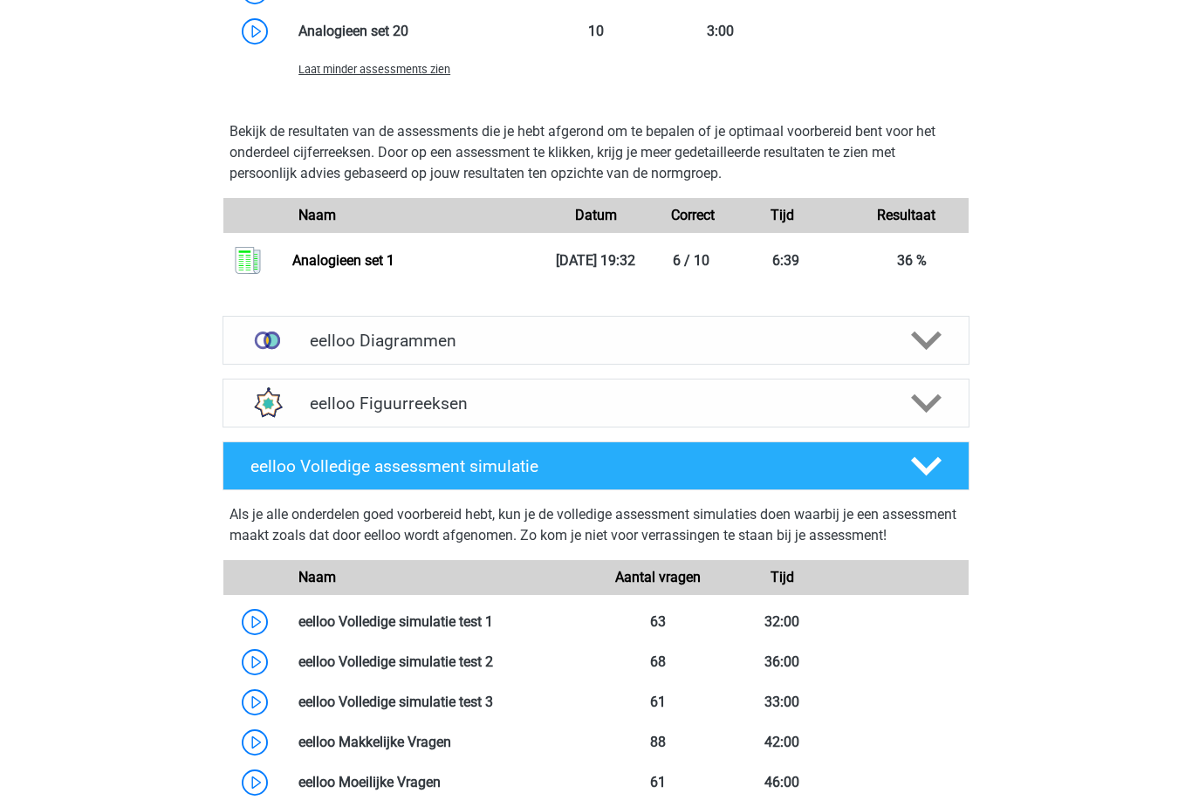
click at [935, 351] on polygon at bounding box center [926, 341] width 31 height 19
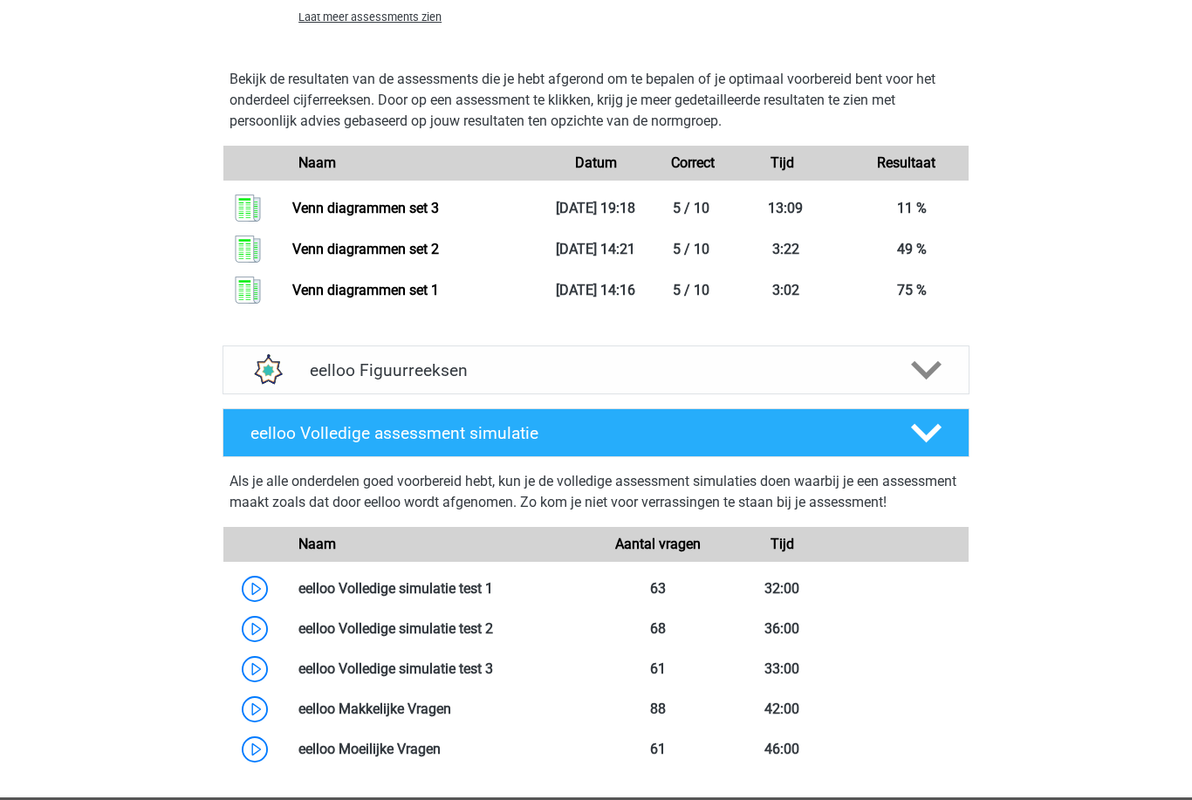
scroll to position [3347, 0]
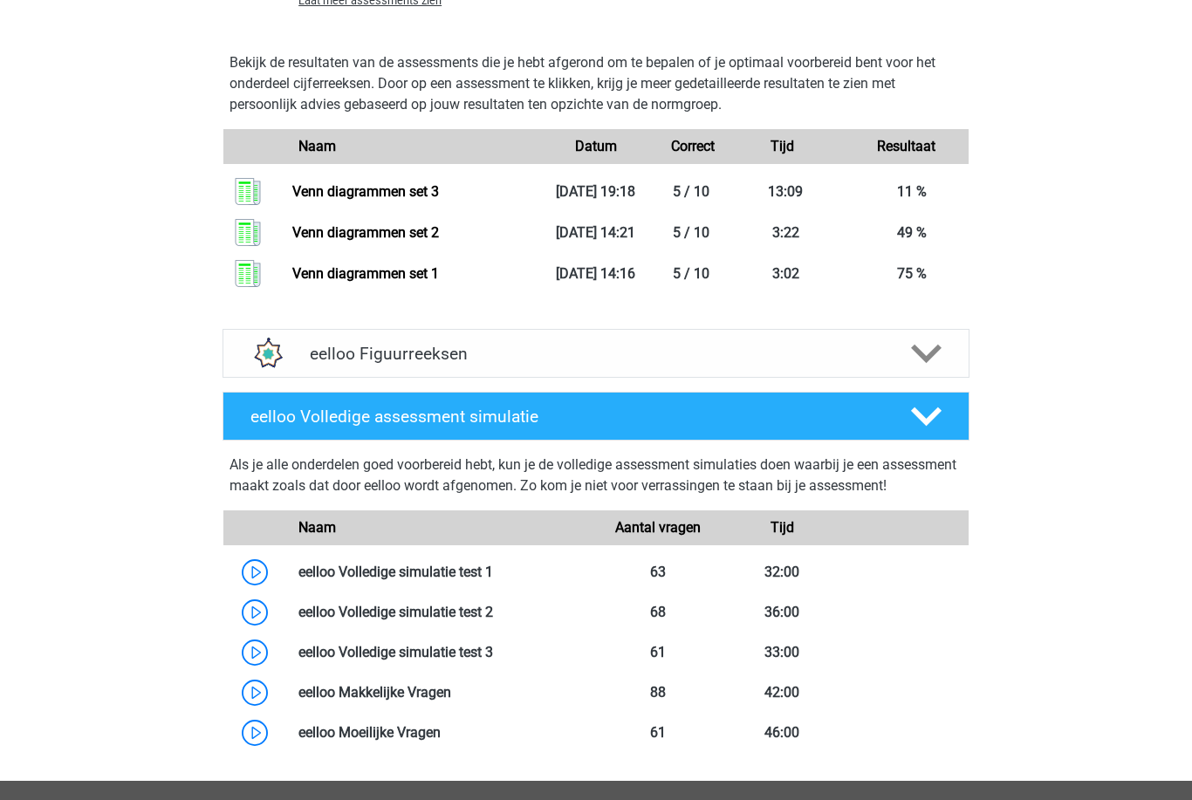
click at [941, 369] on icon at bounding box center [926, 354] width 31 height 31
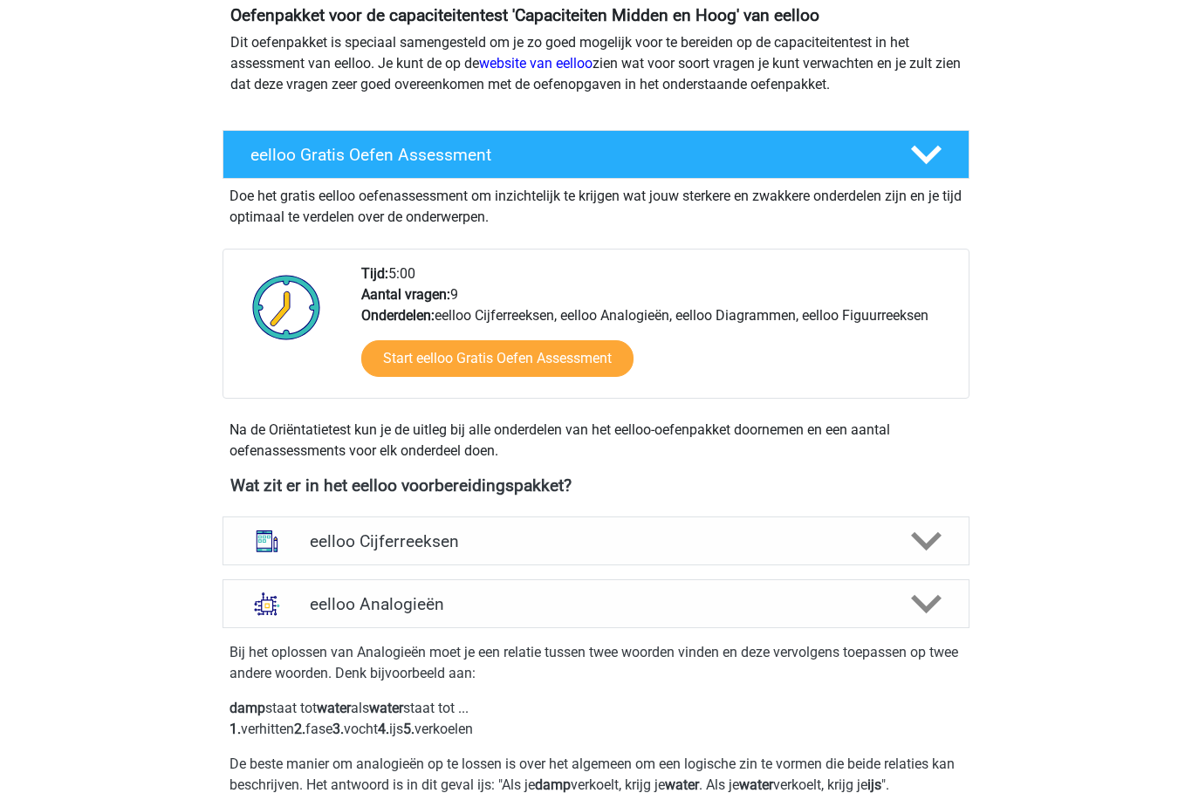
scroll to position [0, 0]
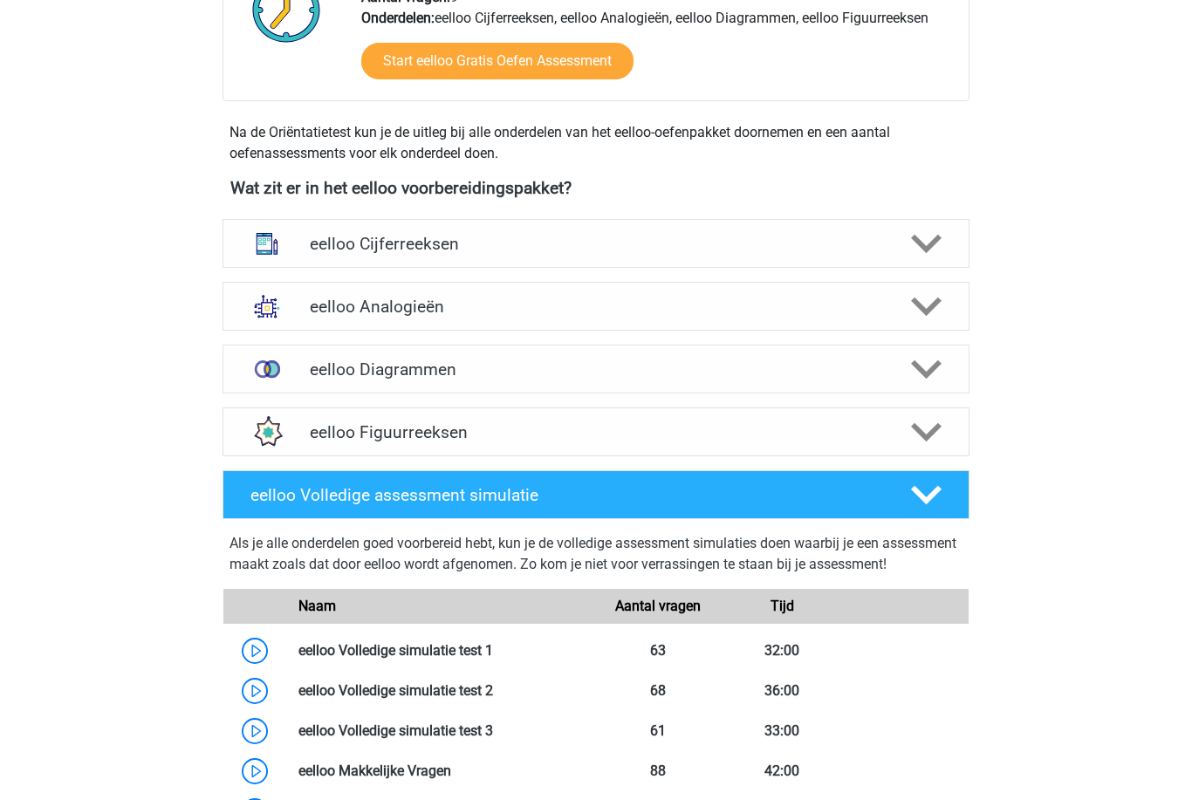
scroll to position [537, 0]
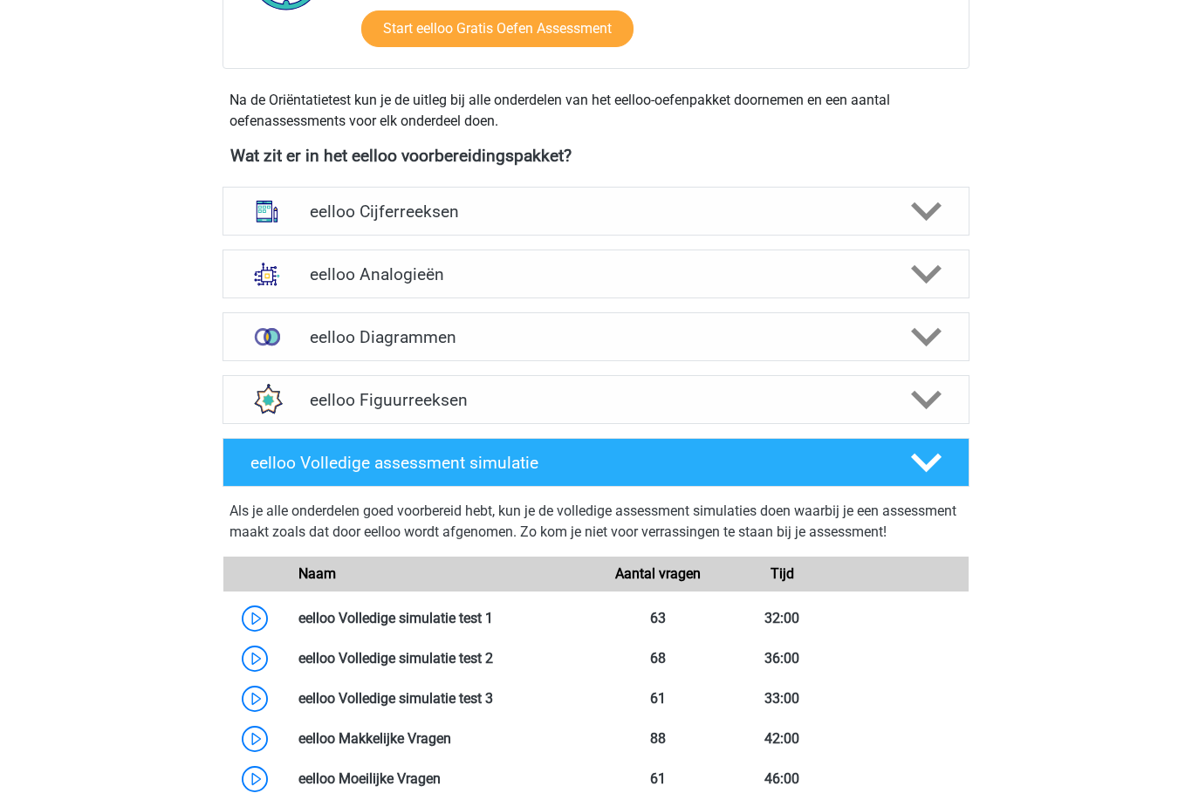
click at [932, 280] on icon at bounding box center [926, 274] width 31 height 31
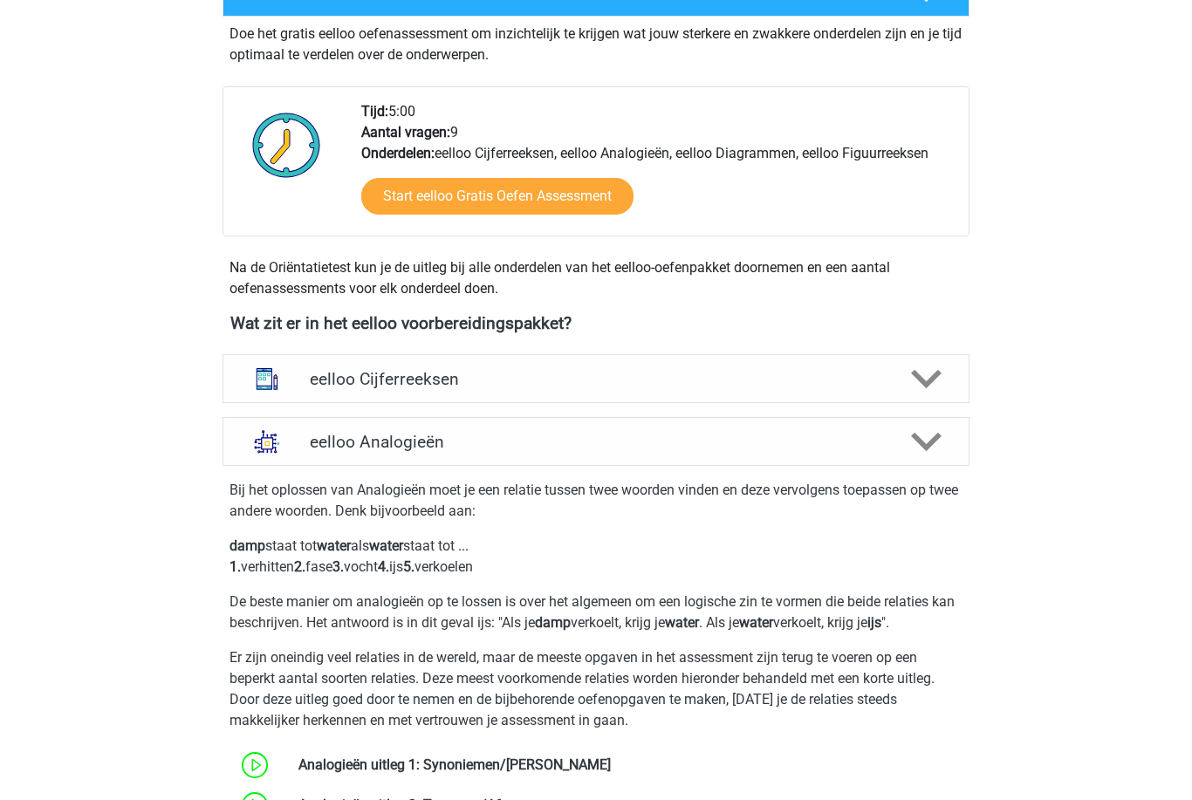
scroll to position [367, 0]
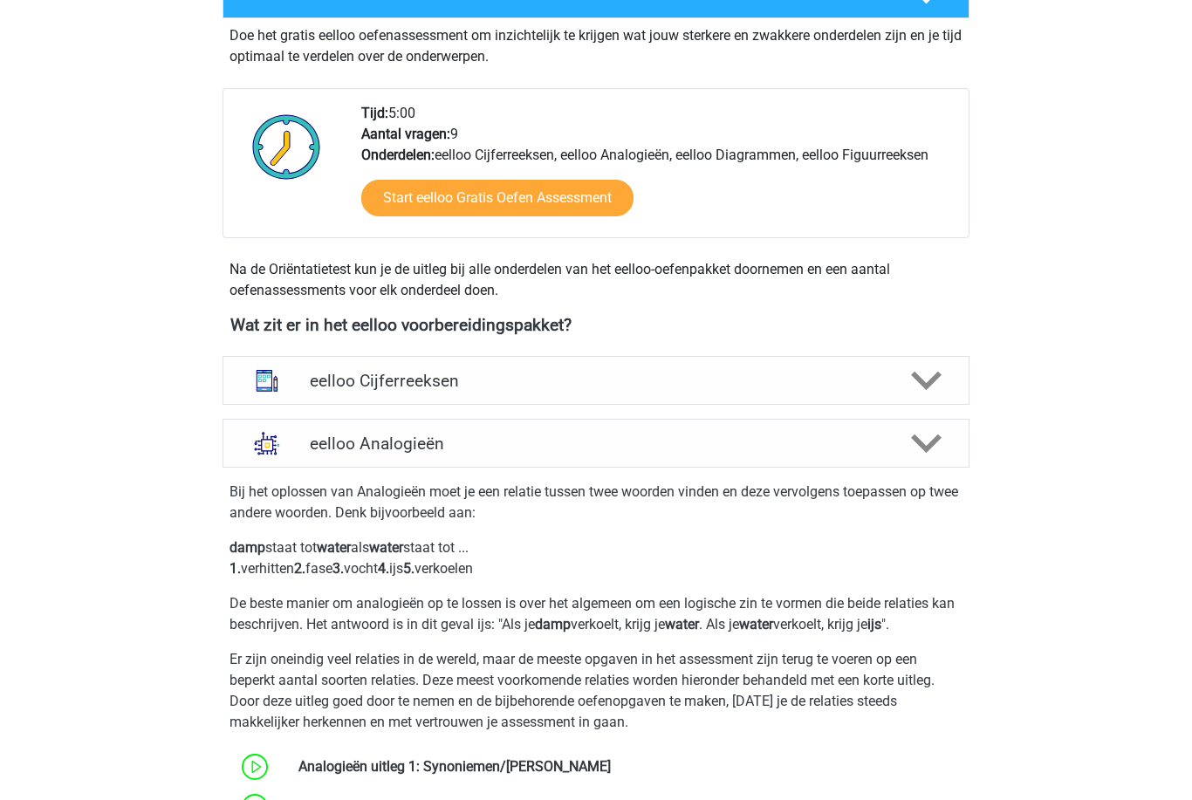
click at [937, 383] on icon at bounding box center [926, 381] width 31 height 31
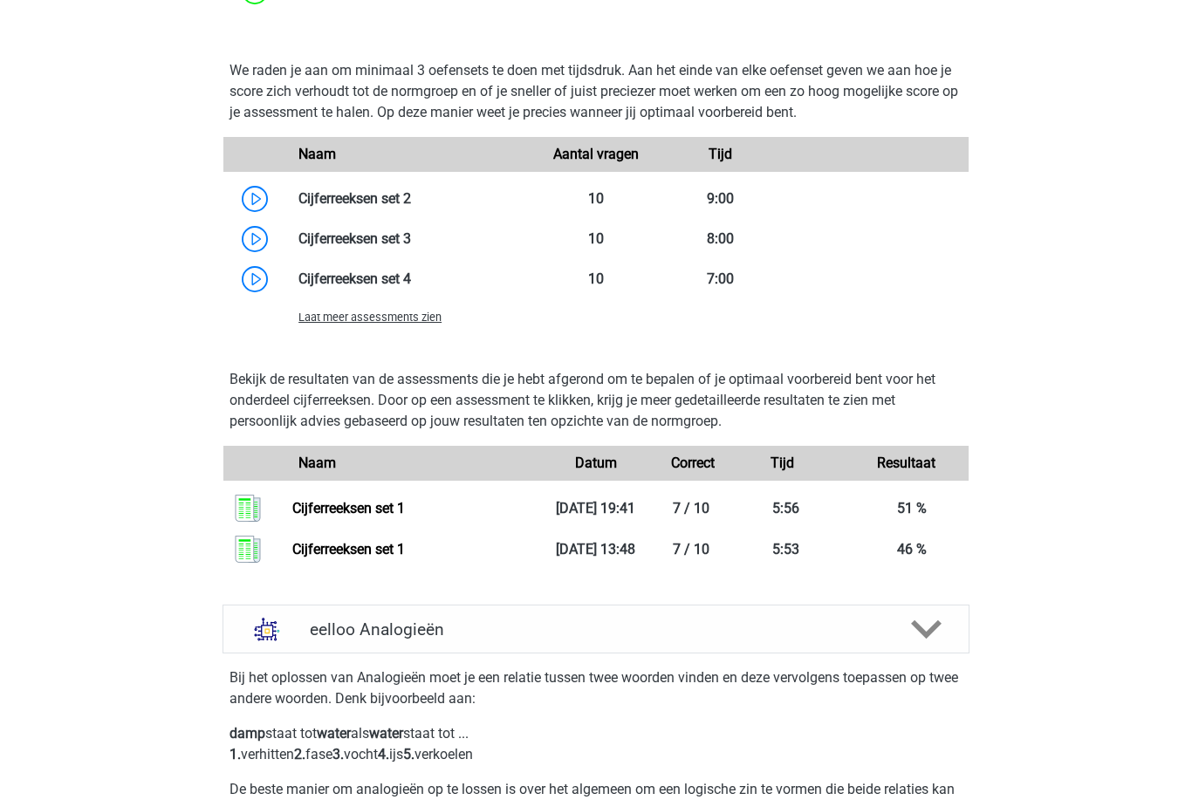
scroll to position [1294, 0]
click at [250, 651] on img at bounding box center [266, 628] width 45 height 45
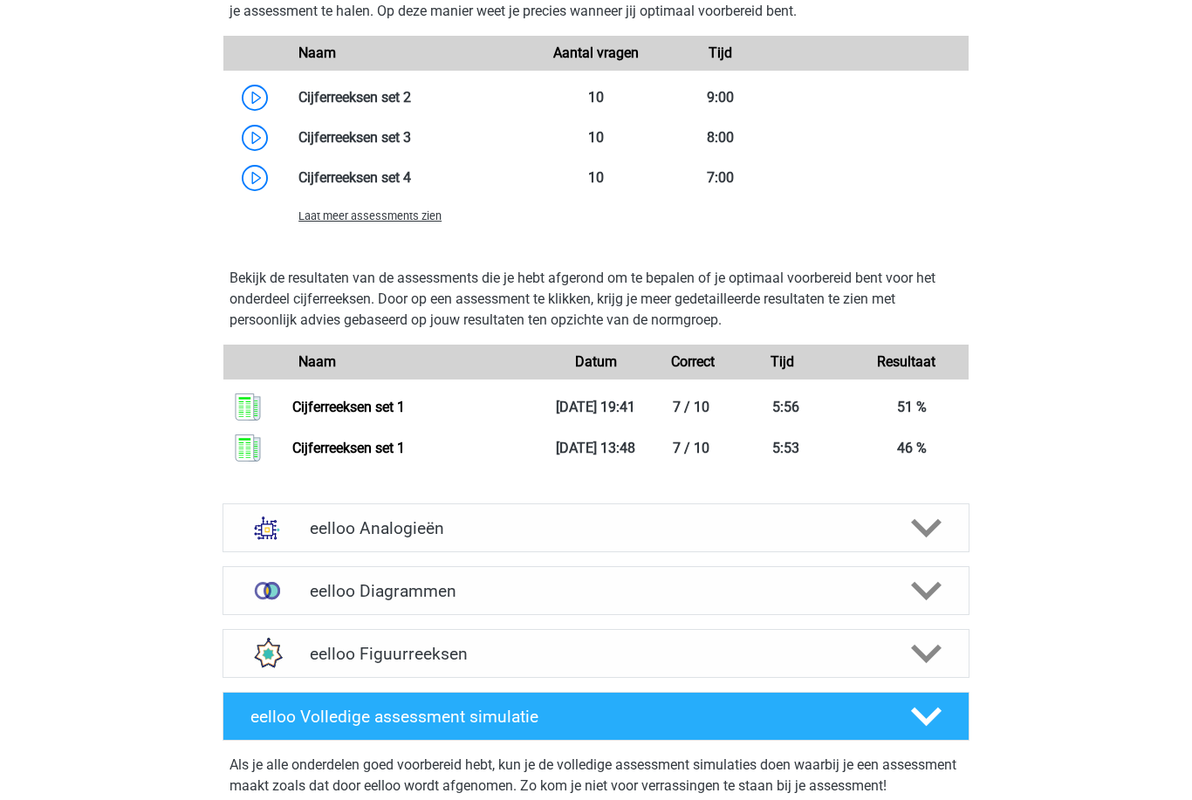
click at [935, 544] on icon at bounding box center [926, 529] width 31 height 31
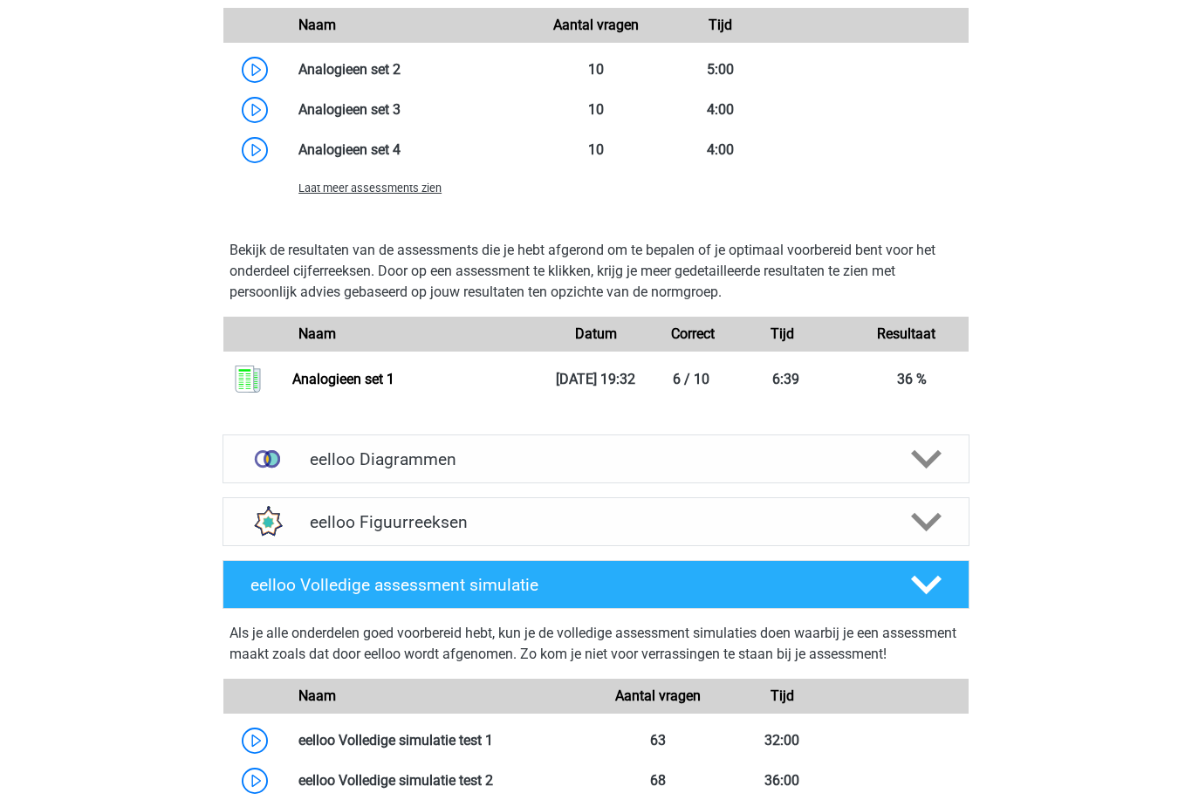
scroll to position [2769, 0]
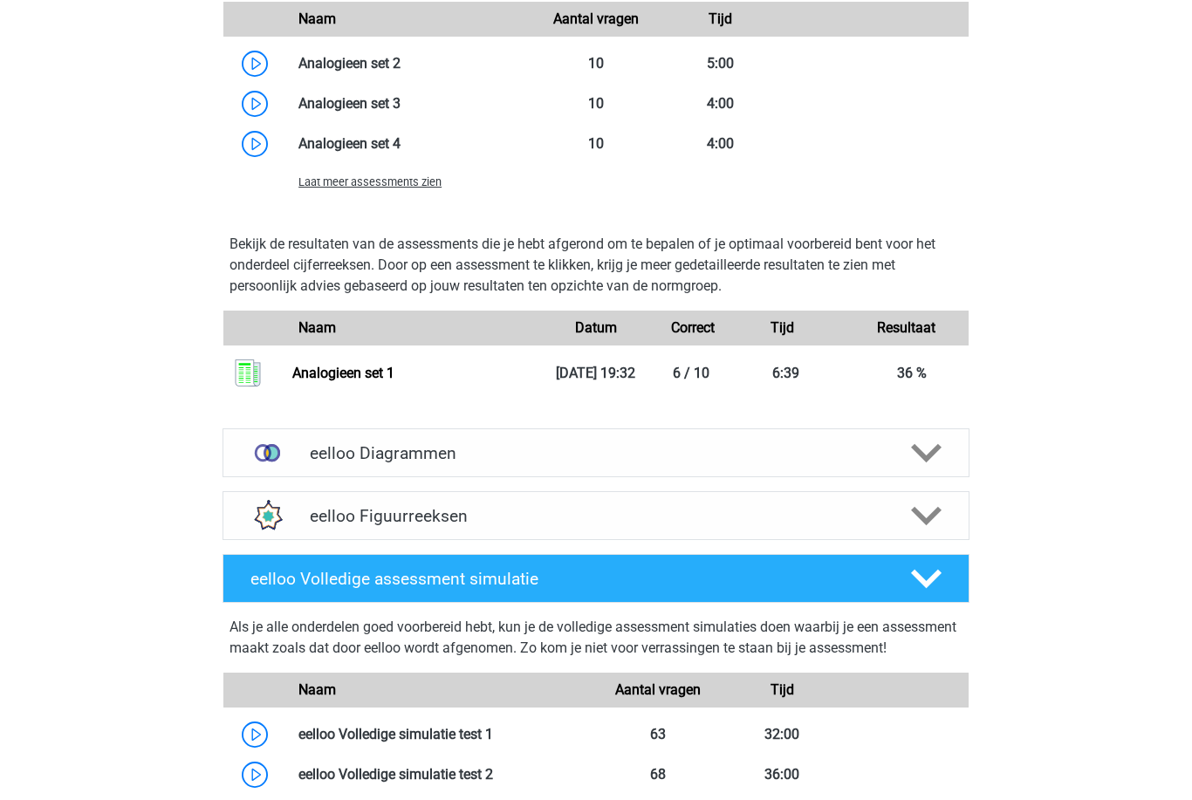
click at [276, 476] on img at bounding box center [266, 453] width 45 height 45
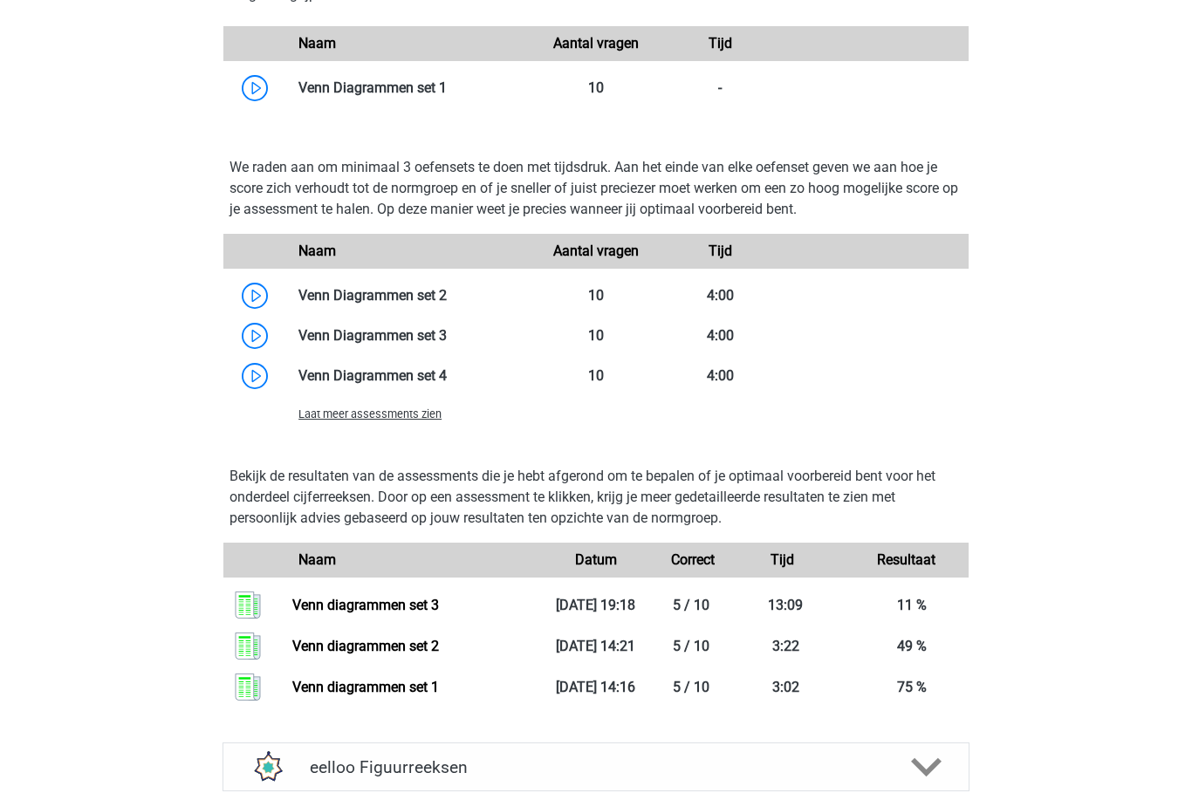
scroll to position [3434, 0]
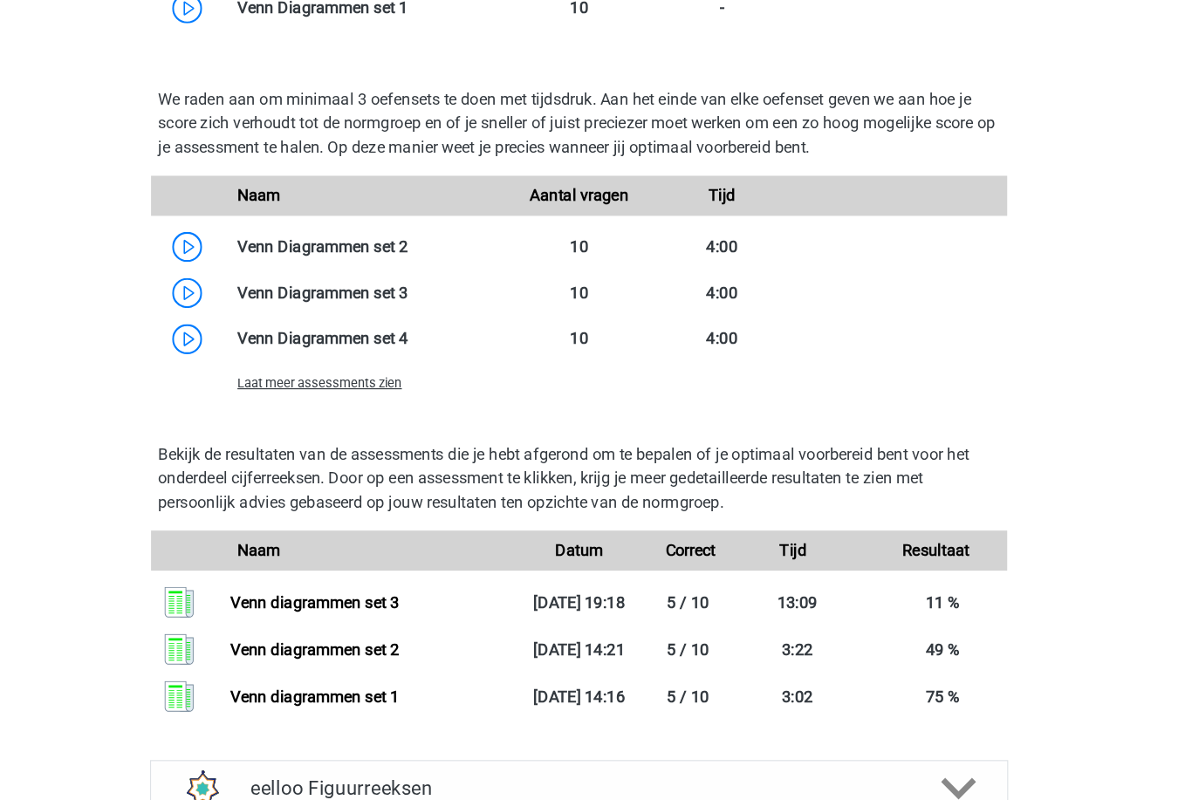
click at [298, 377] on span "Laat meer assessments zien" at bounding box center [369, 383] width 143 height 13
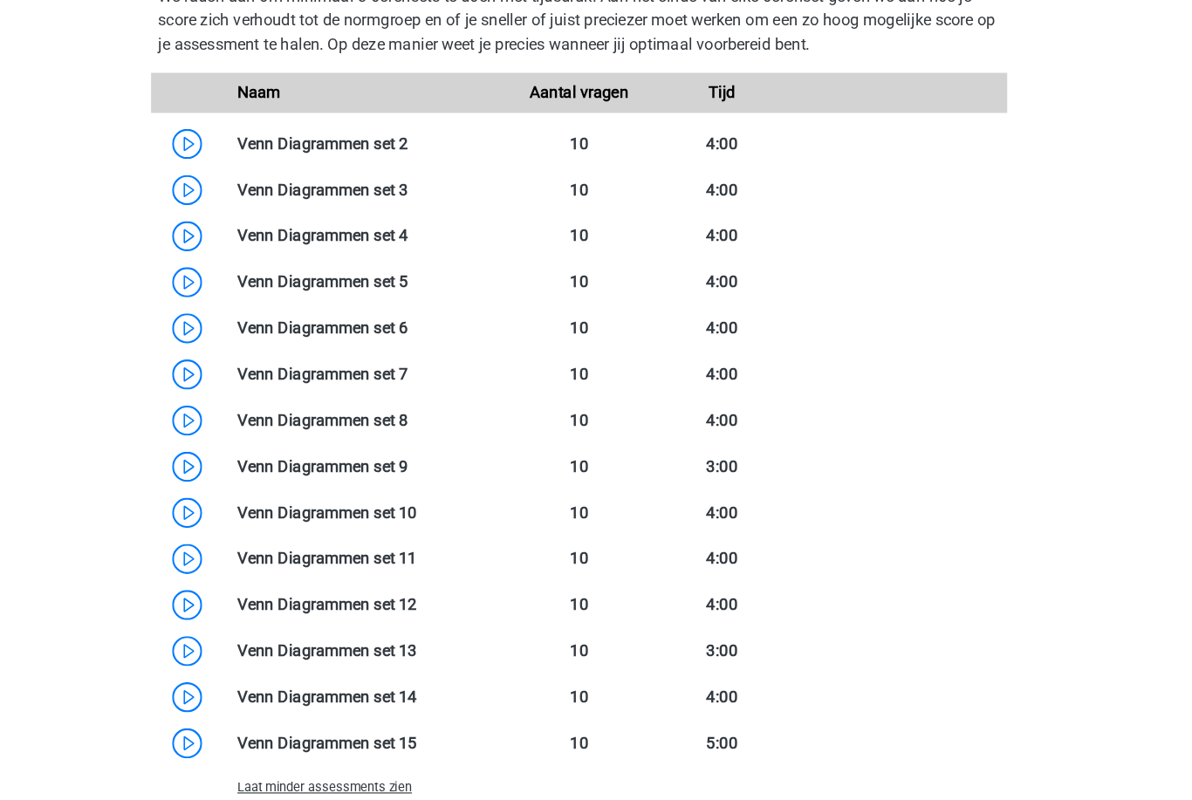
scroll to position [3571, 0]
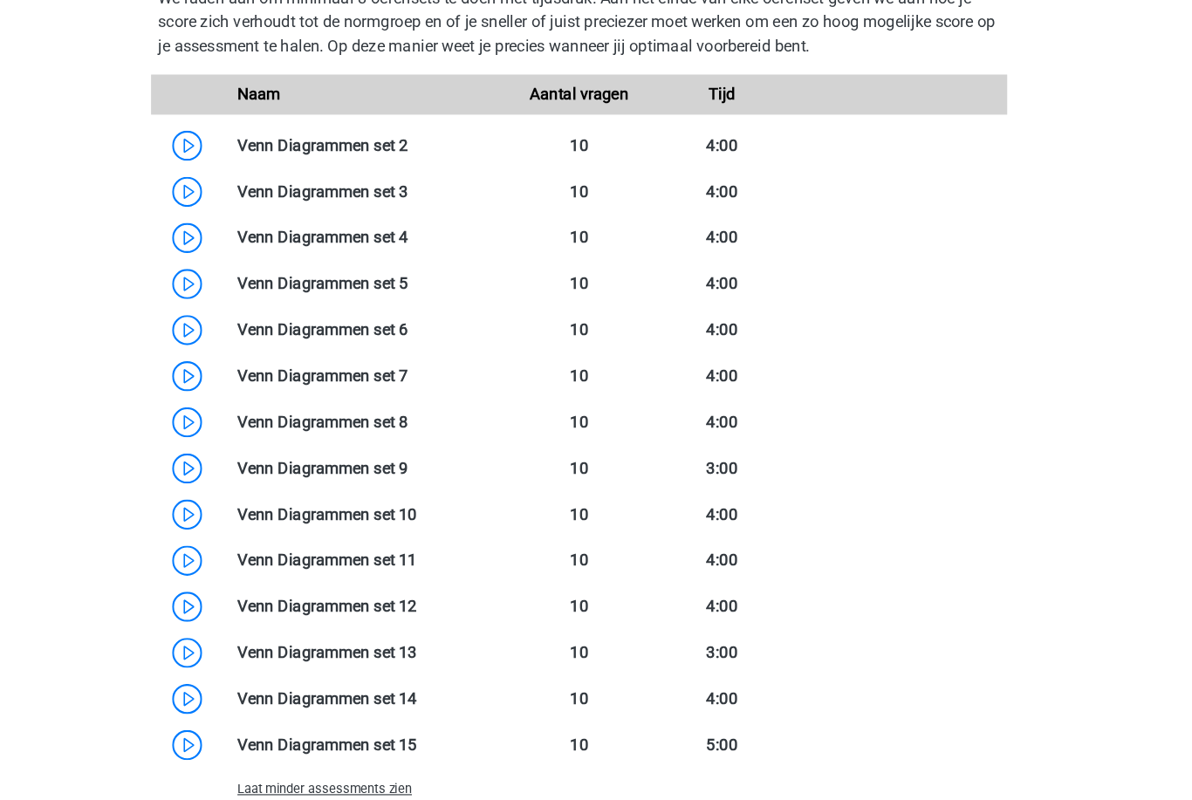
click at [447, 216] on link at bounding box center [447, 207] width 0 height 17
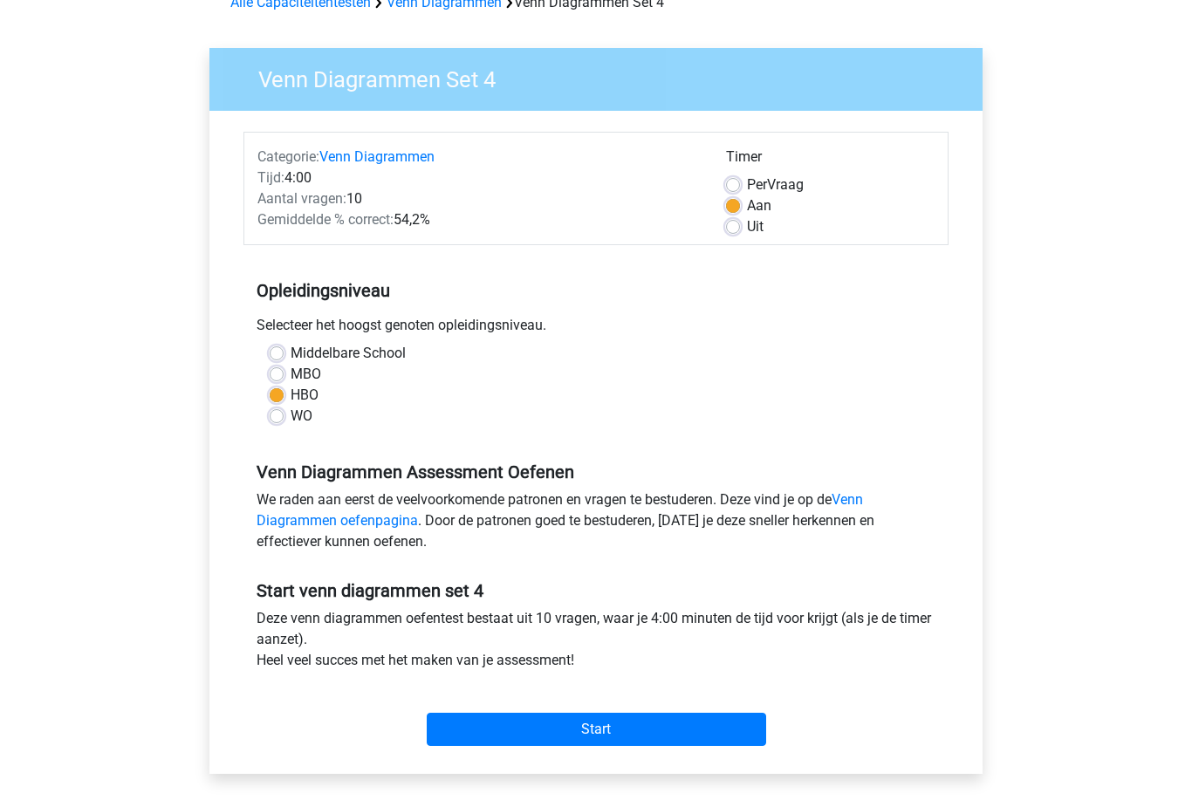
scroll to position [95, 0]
click at [752, 225] on label "Uit" at bounding box center [755, 226] width 17 height 21
click at [740, 225] on input "Uit" at bounding box center [733, 224] width 14 height 17
radio input "true"
click at [709, 726] on input "Start" at bounding box center [596, 729] width 339 height 33
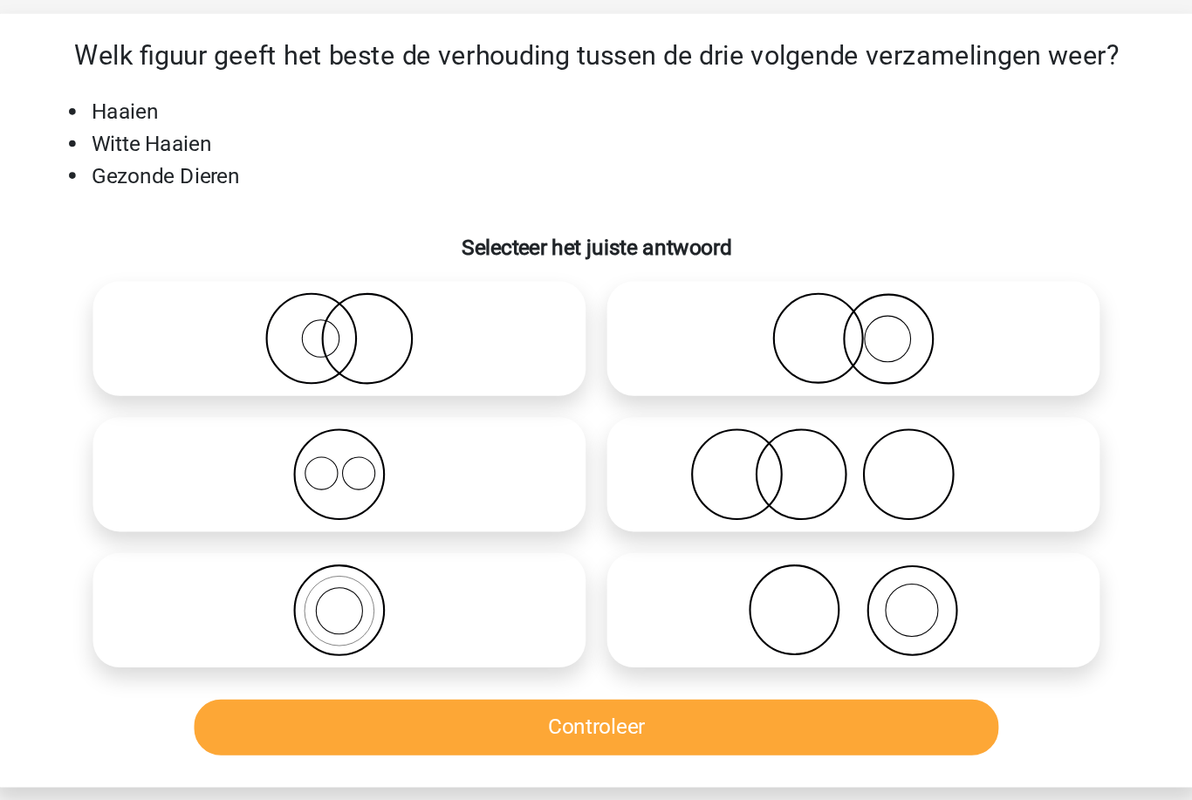
click at [669, 305] on icon at bounding box center [764, 335] width 309 height 61
click at [764, 315] on input "radio" at bounding box center [769, 320] width 11 height 11
radio input "true"
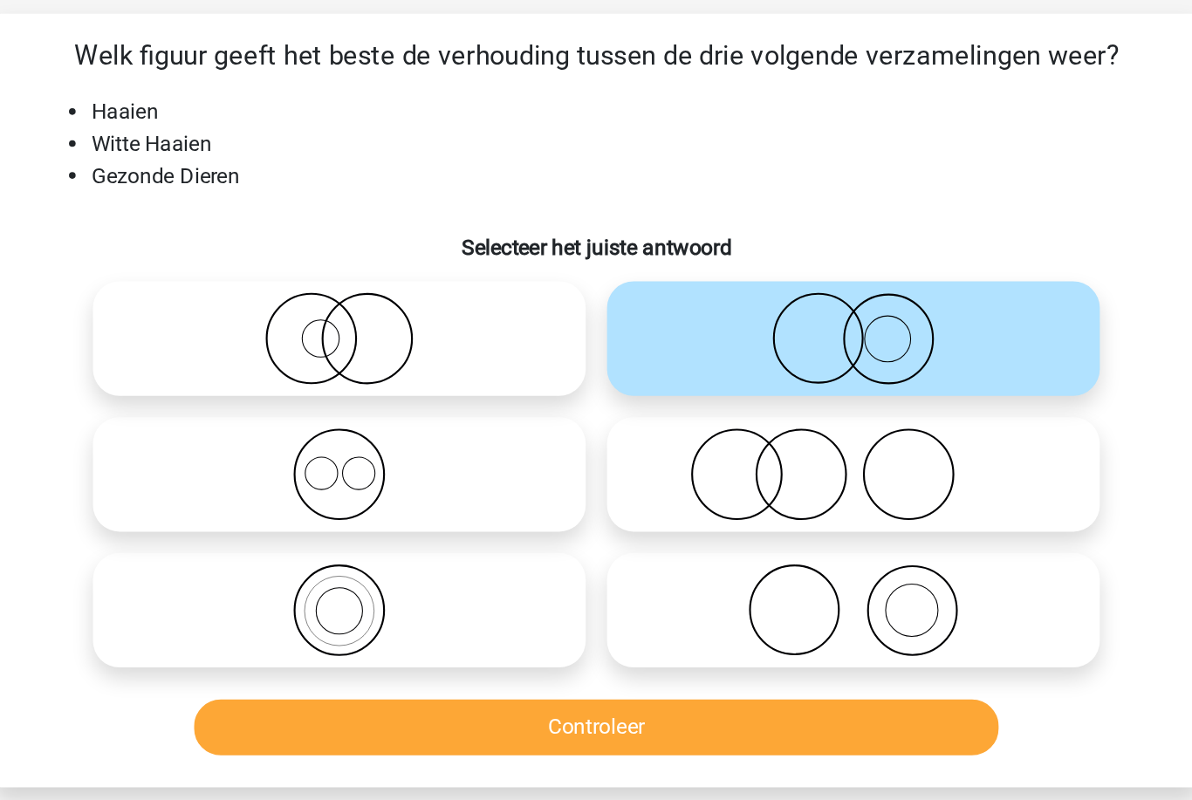
click at [553, 572] on button "Controleer" at bounding box center [596, 590] width 528 height 37
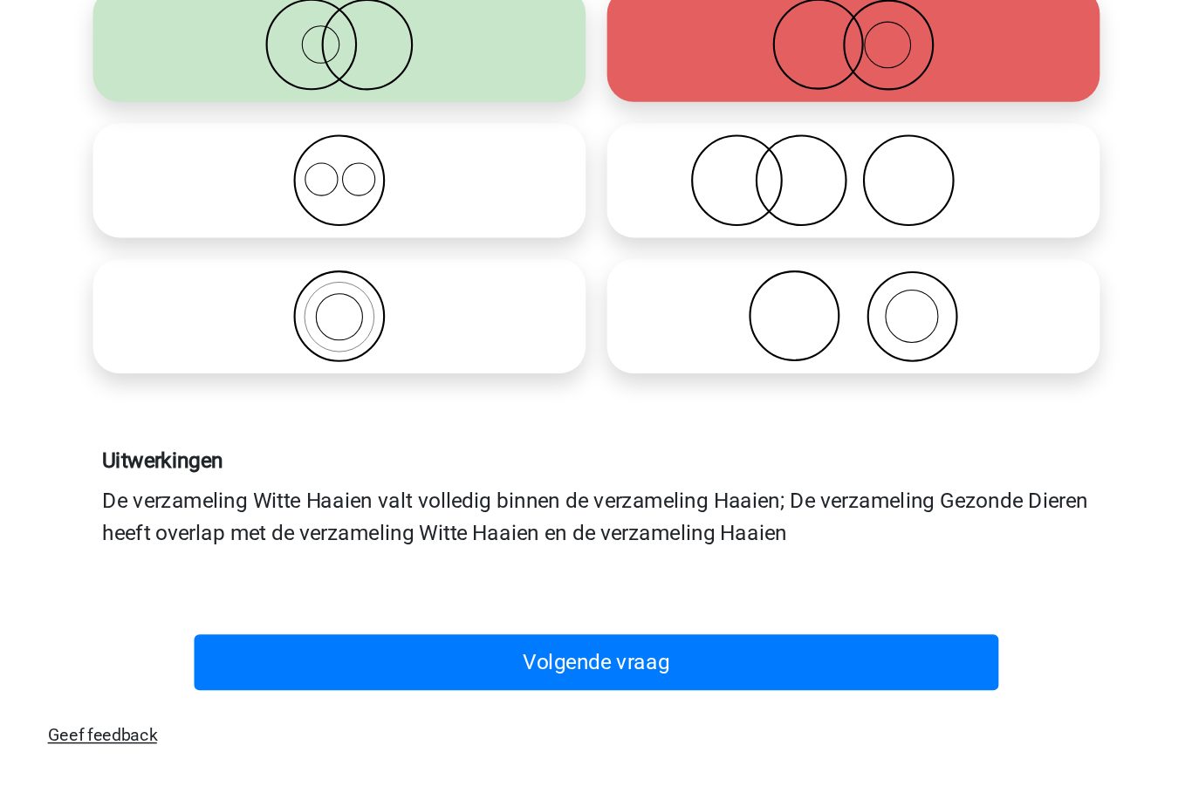
scroll to position [70, 0]
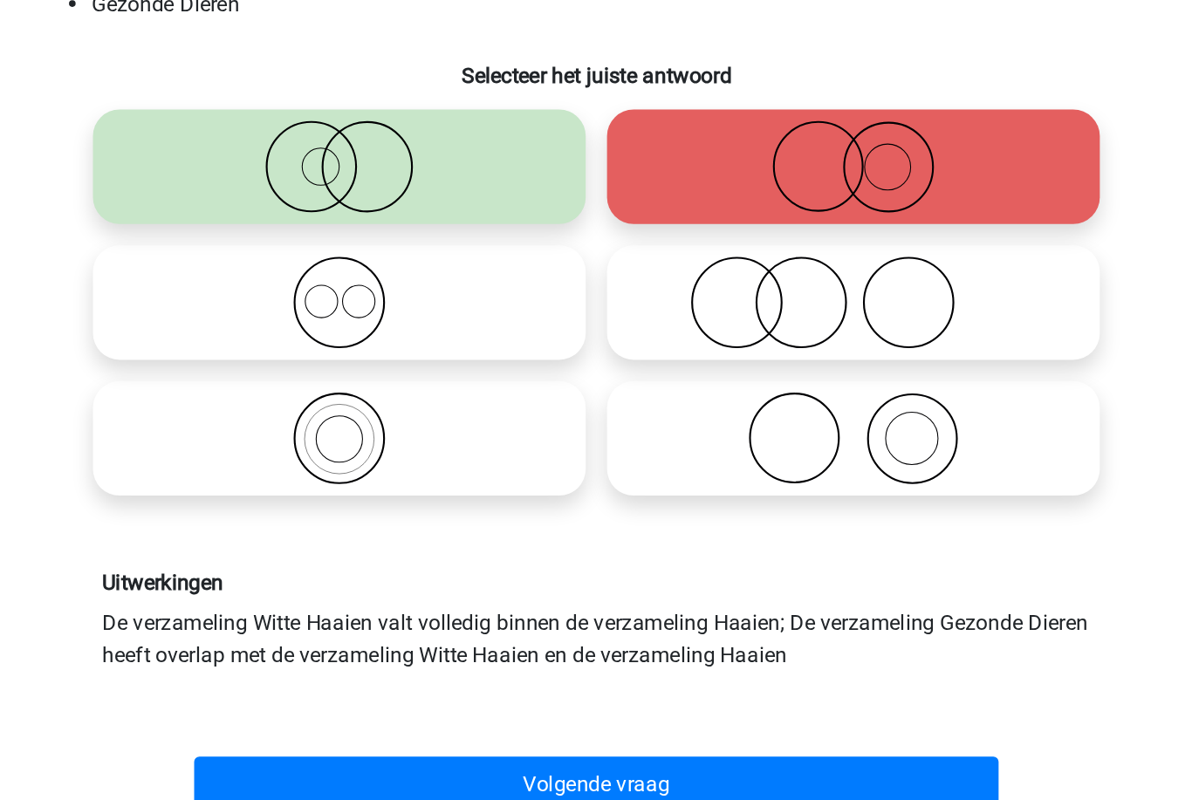
click at [502, 652] on button "Volgende vraag" at bounding box center [596, 670] width 528 height 37
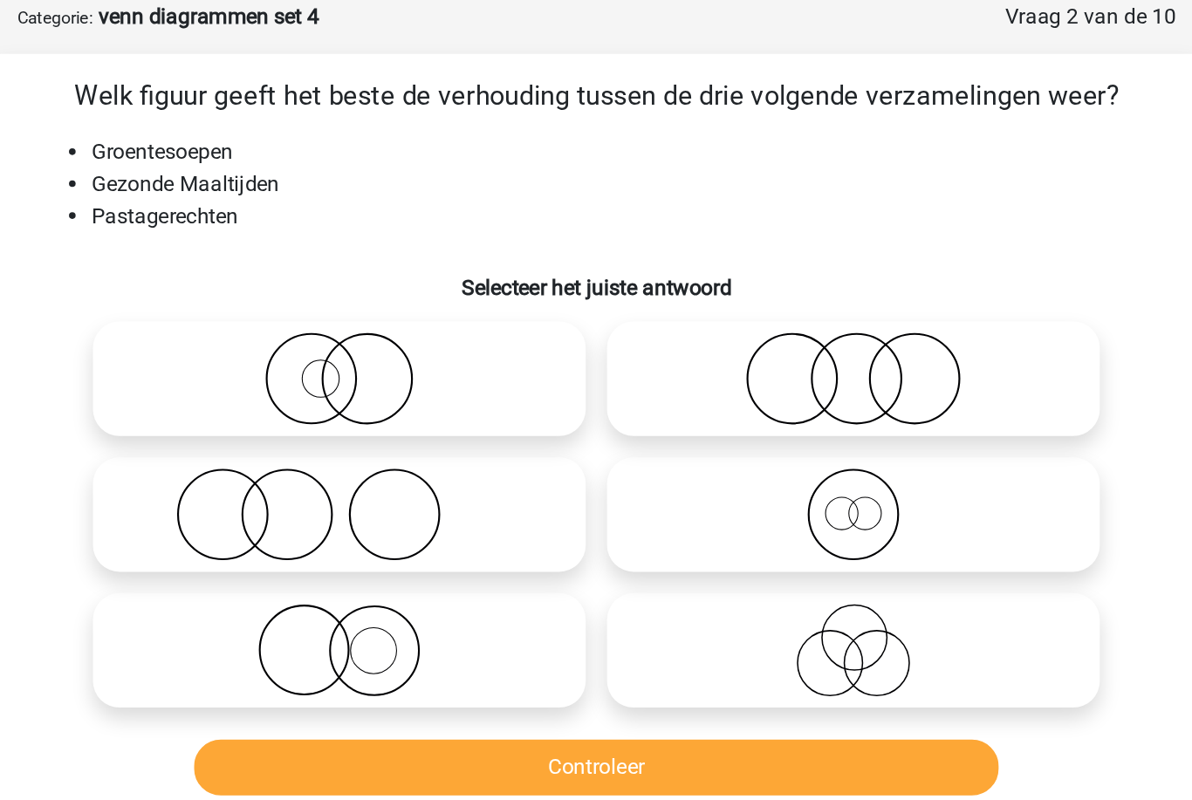
click at [633, 262] on icon at bounding box center [764, 265] width 309 height 61
click at [764, 257] on input "radio" at bounding box center [769, 250] width 11 height 11
radio input "true"
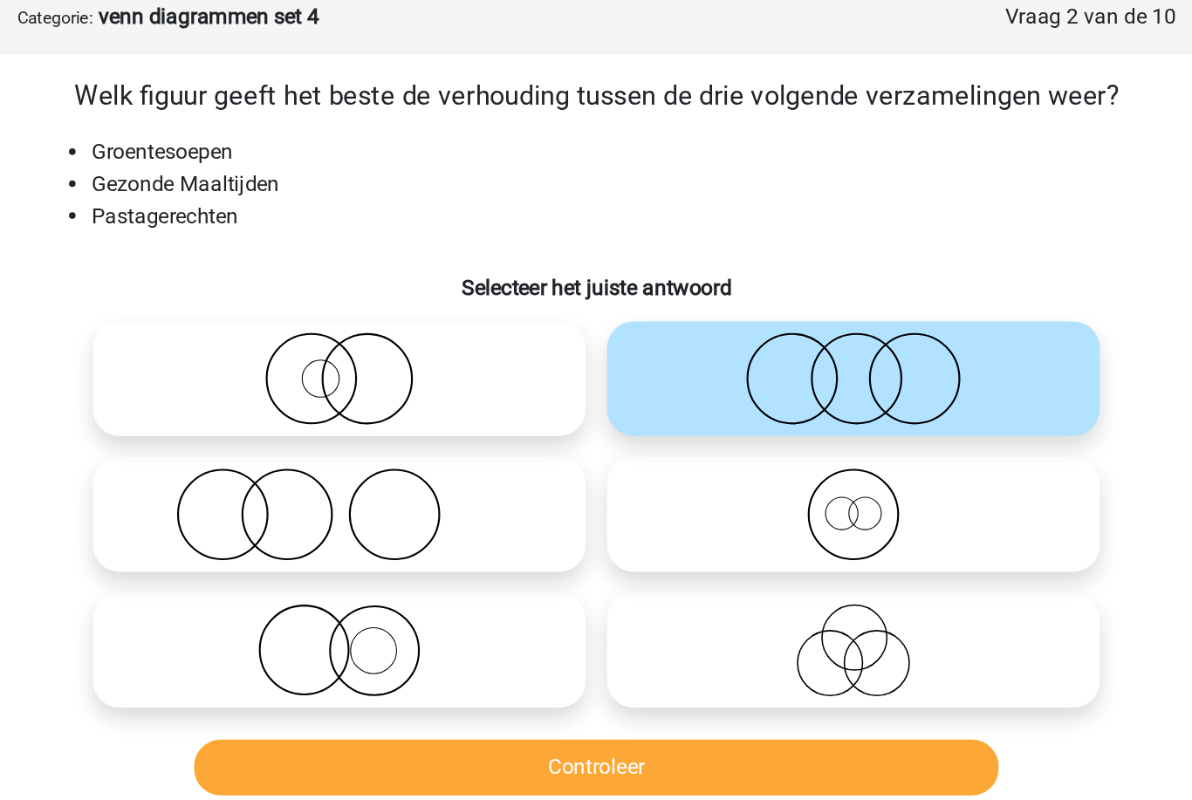
click at [536, 504] on button "Controleer" at bounding box center [596, 520] width 528 height 37
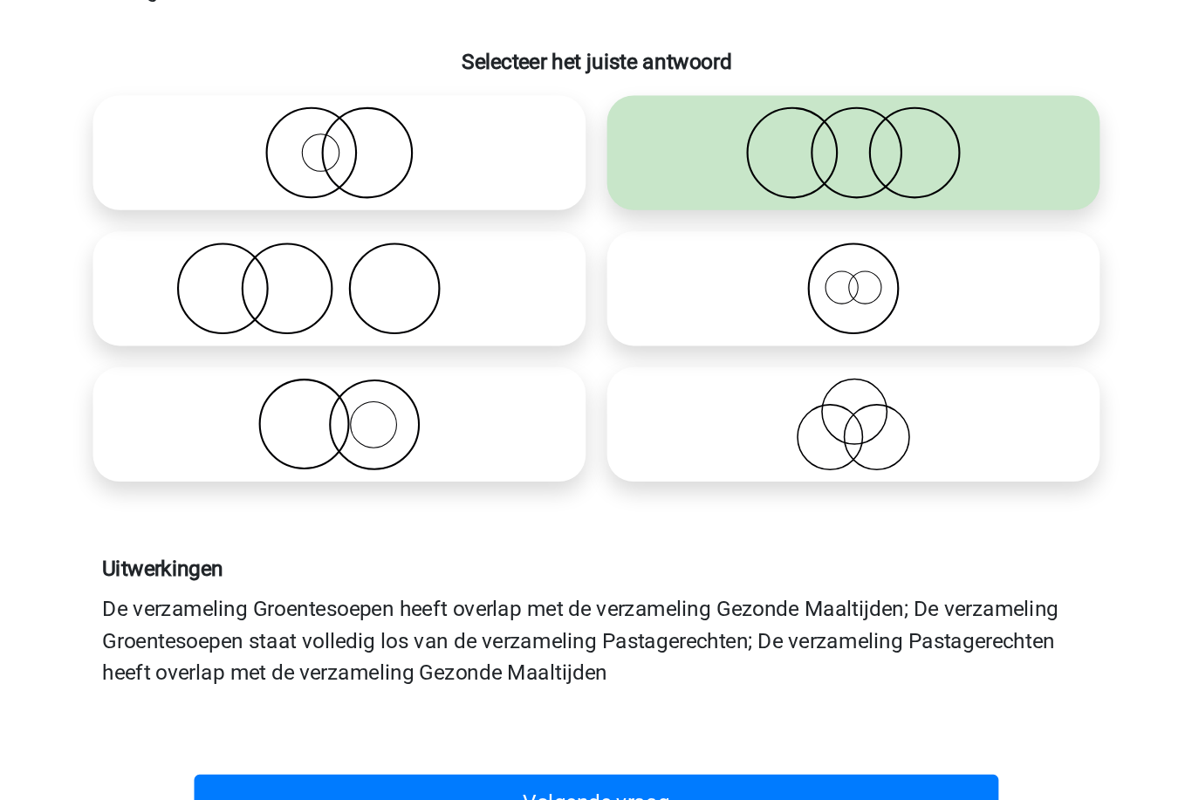
click at [500, 673] on button "Volgende vraag" at bounding box center [596, 691] width 528 height 37
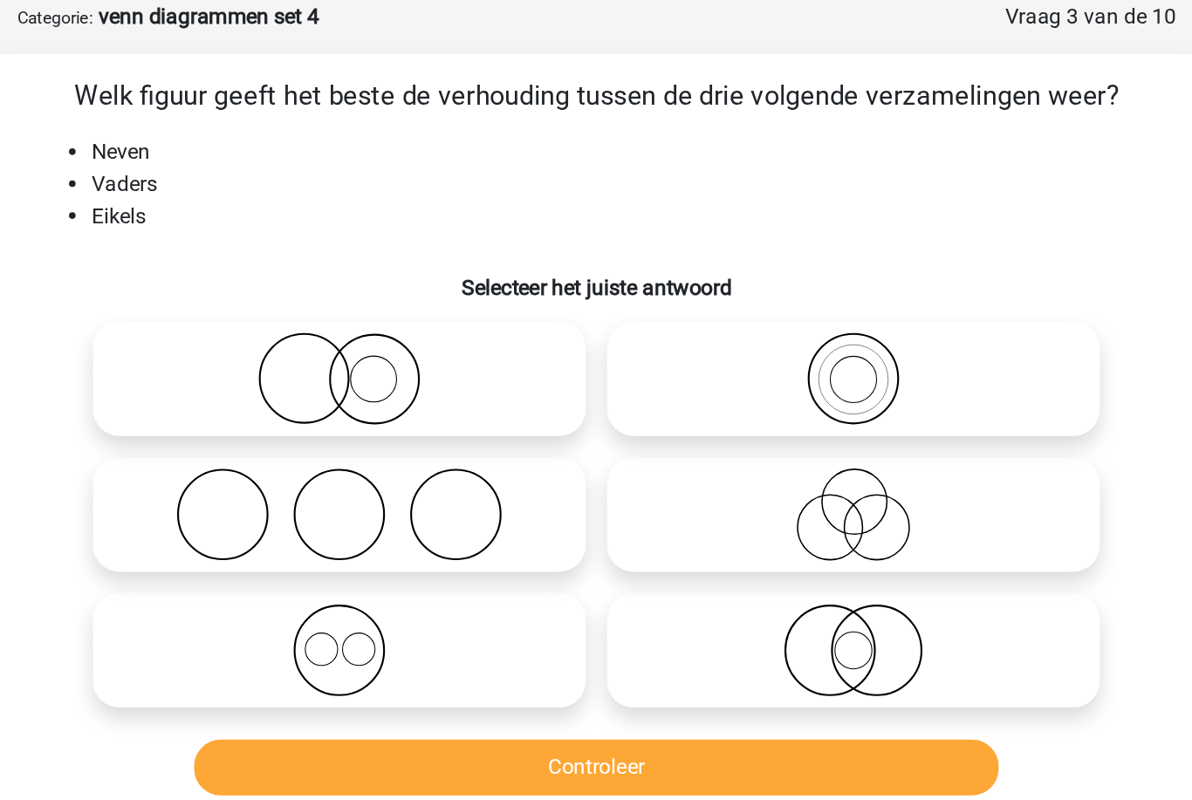
click at [619, 442] on icon at bounding box center [764, 443] width 309 height 61
click at [764, 435] on input "radio" at bounding box center [769, 428] width 11 height 11
radio input "true"
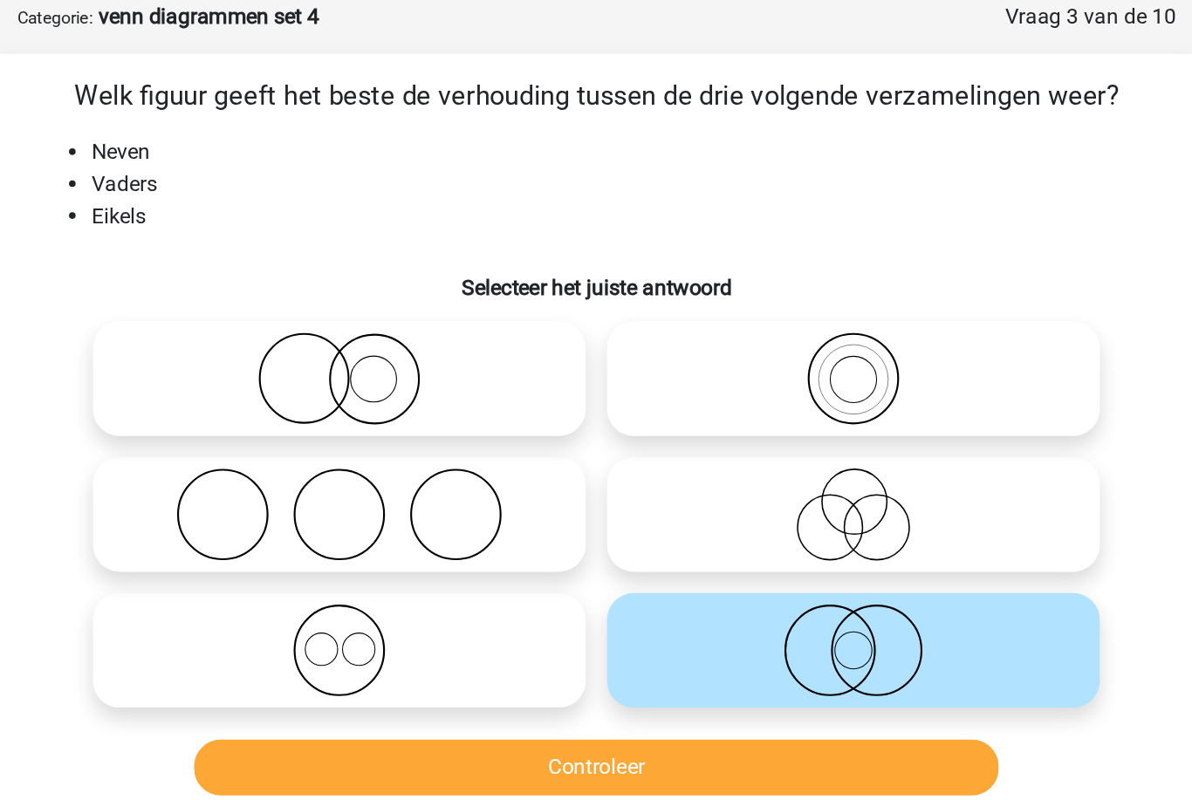
click at [589, 509] on button "Controleer" at bounding box center [596, 520] width 528 height 37
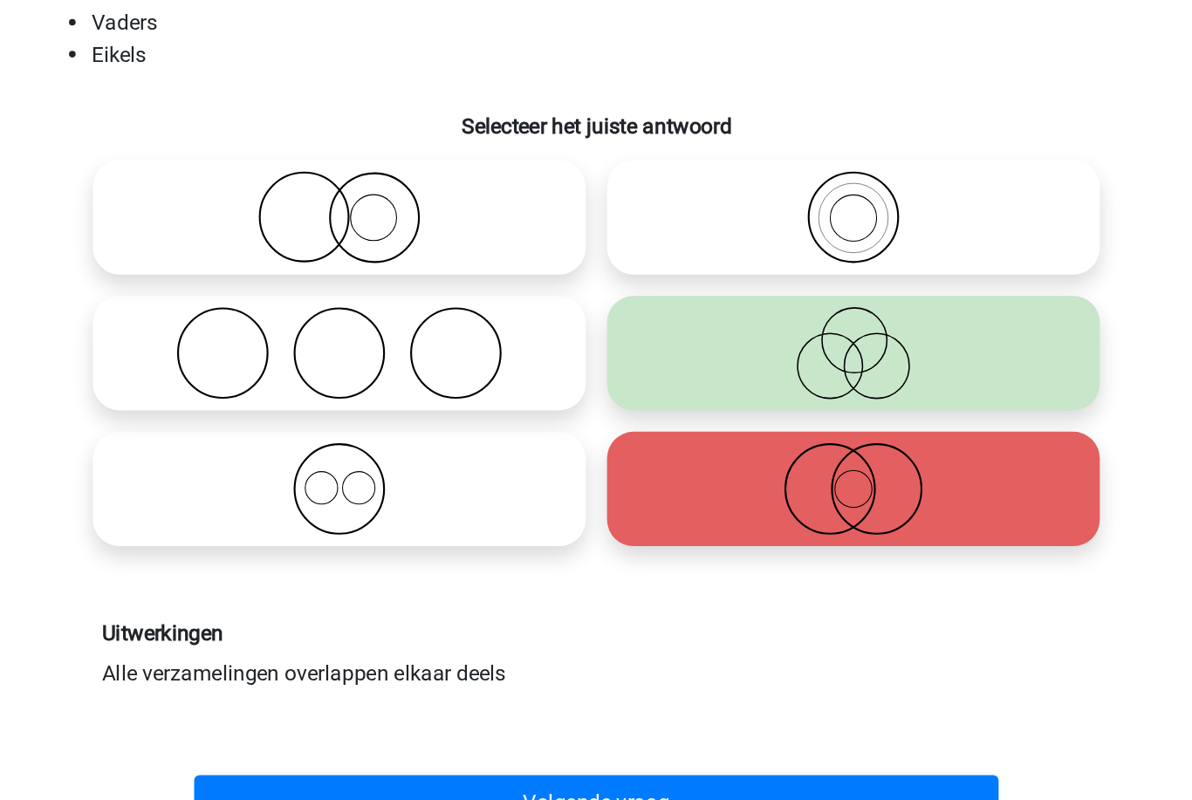
click at [567, 631] on button "Volgende vraag" at bounding box center [596, 649] width 528 height 37
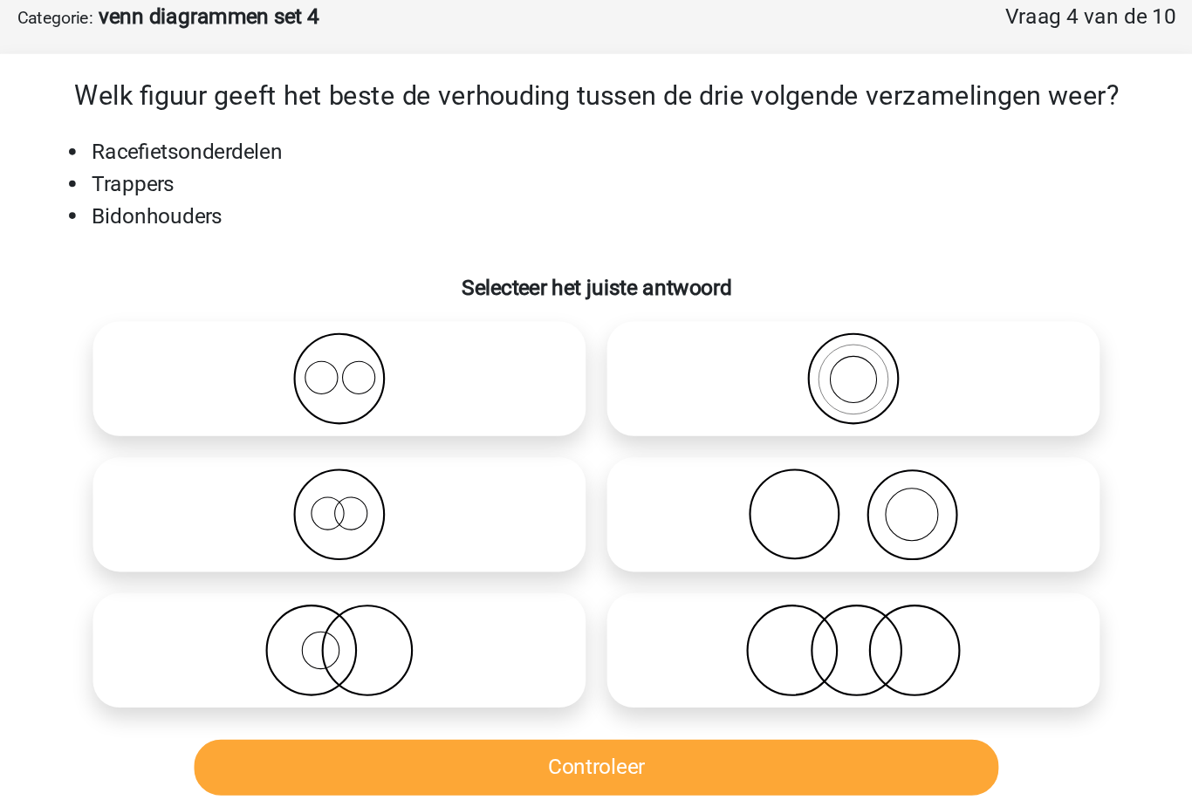
click at [340, 236] on icon at bounding box center [427, 265] width 309 height 61
click at [428, 245] on input "radio" at bounding box center [433, 250] width 11 height 11
radio input "true"
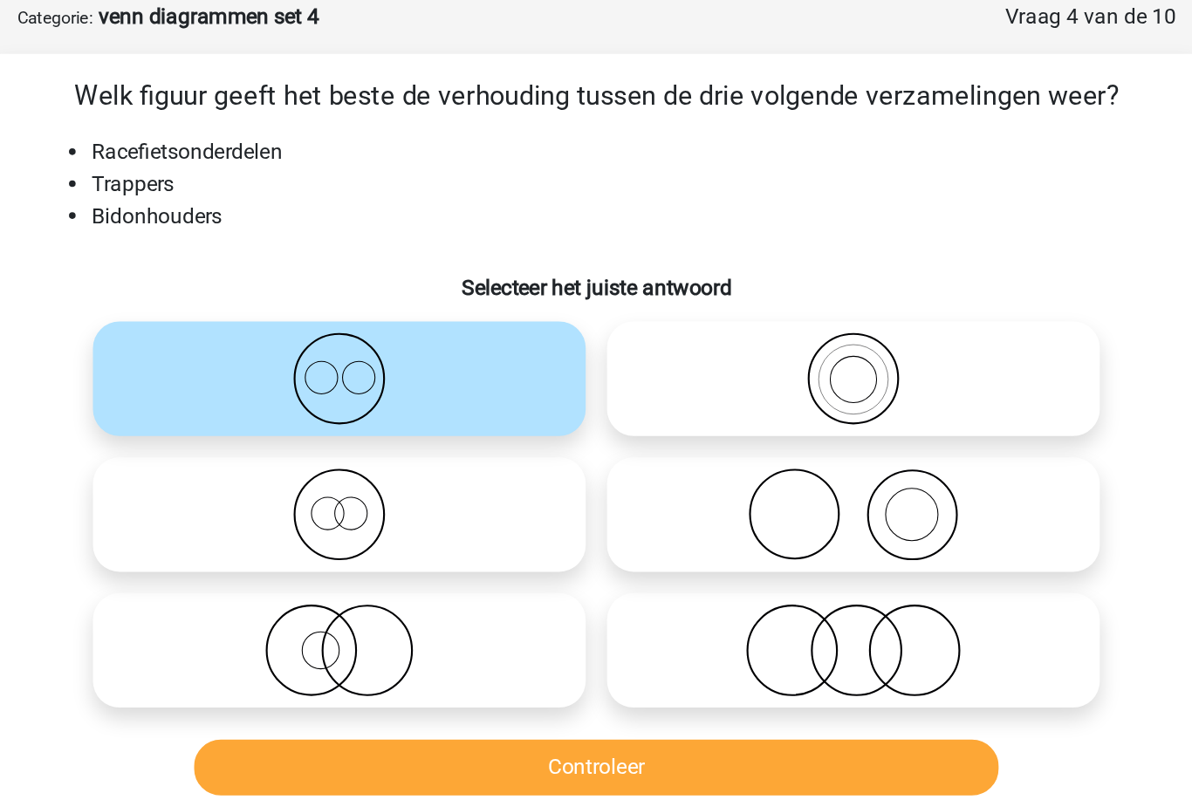
click at [419, 508] on button "Controleer" at bounding box center [596, 520] width 528 height 37
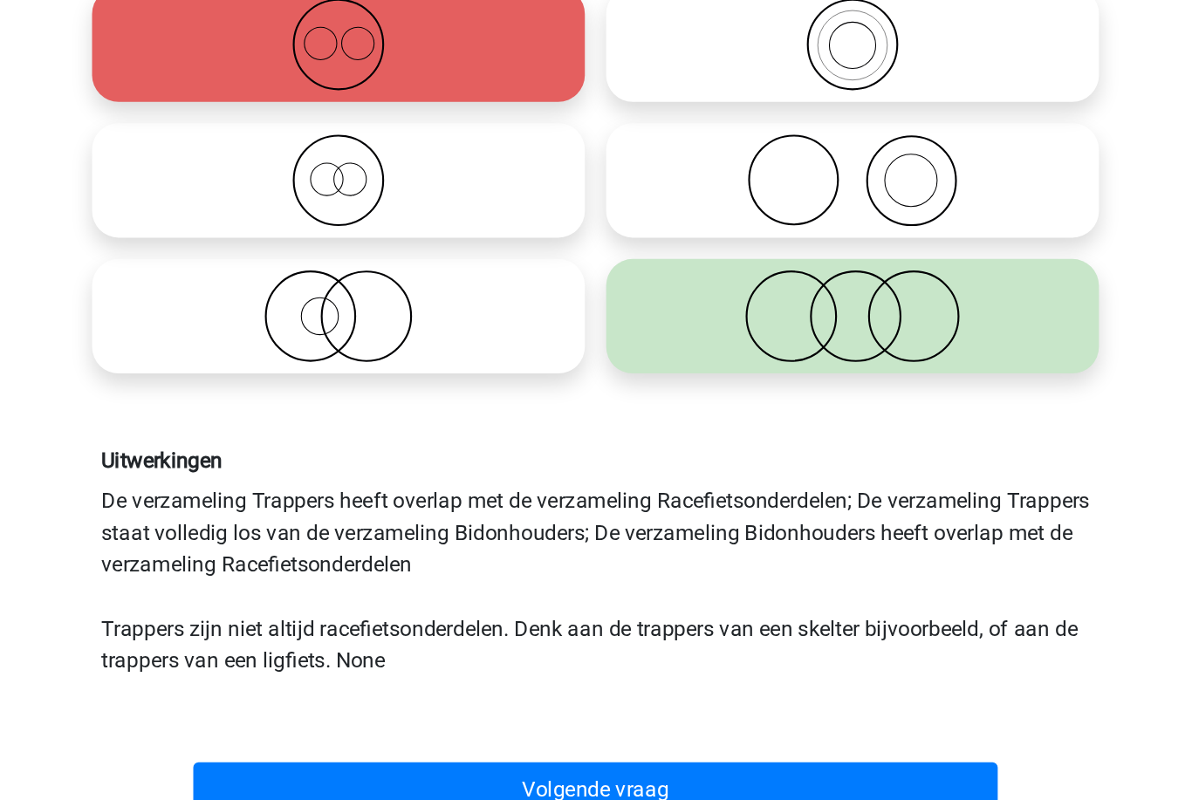
click at [456, 736] on button "Volgende vraag" at bounding box center [596, 754] width 528 height 37
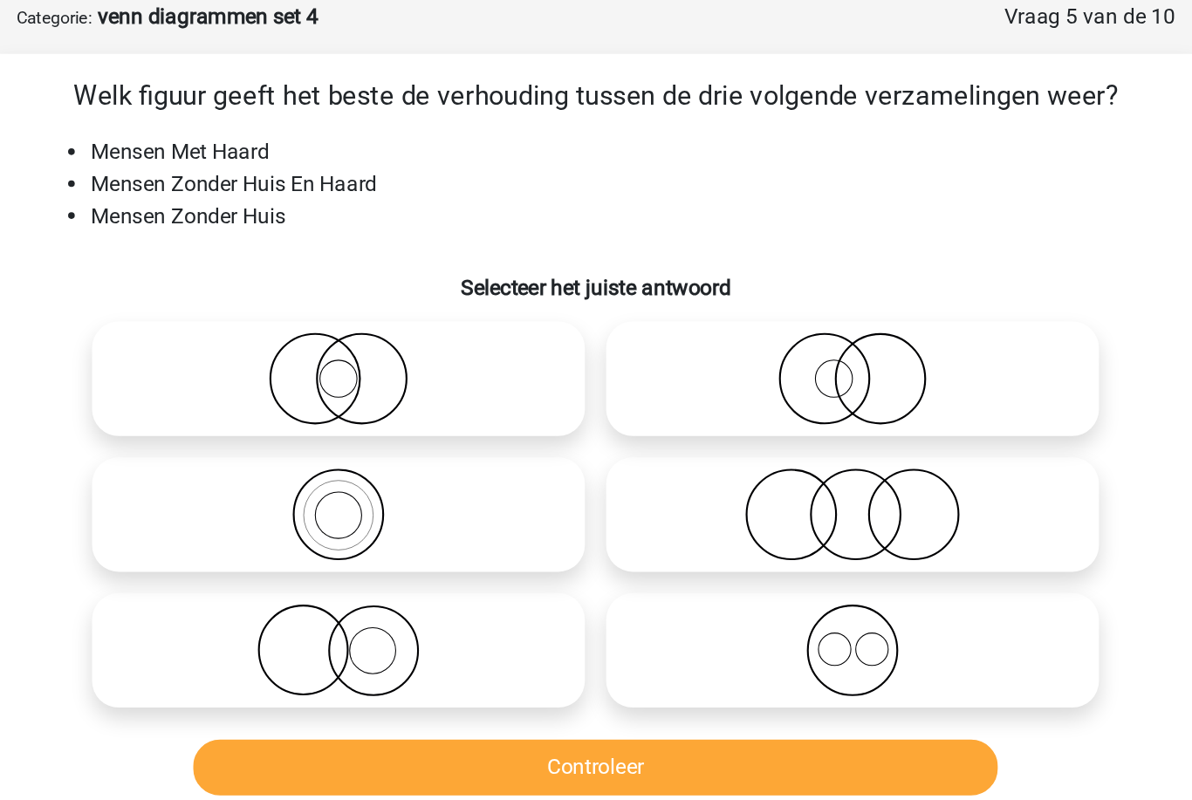
click at [288, 435] on icon at bounding box center [427, 443] width 309 height 61
click at [428, 435] on input "radio" at bounding box center [433, 428] width 11 height 11
radio input "true"
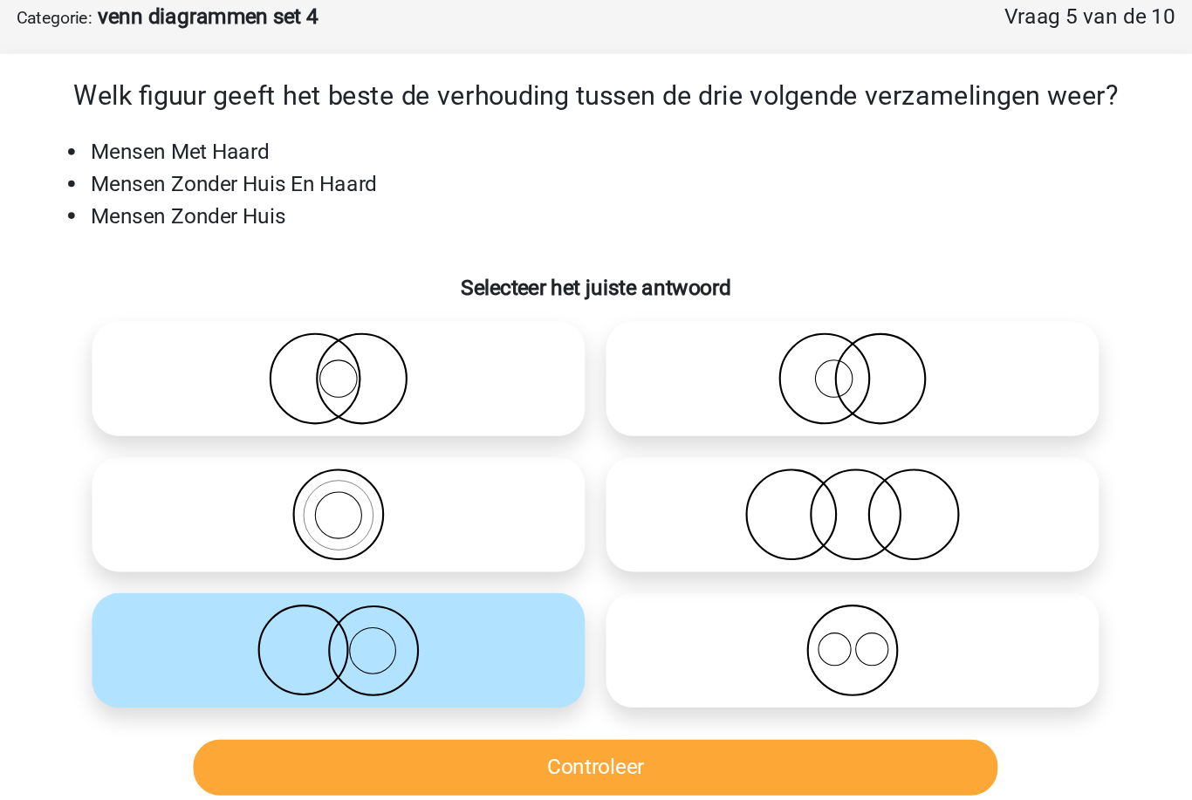
click at [332, 517] on button "Controleer" at bounding box center [596, 520] width 528 height 37
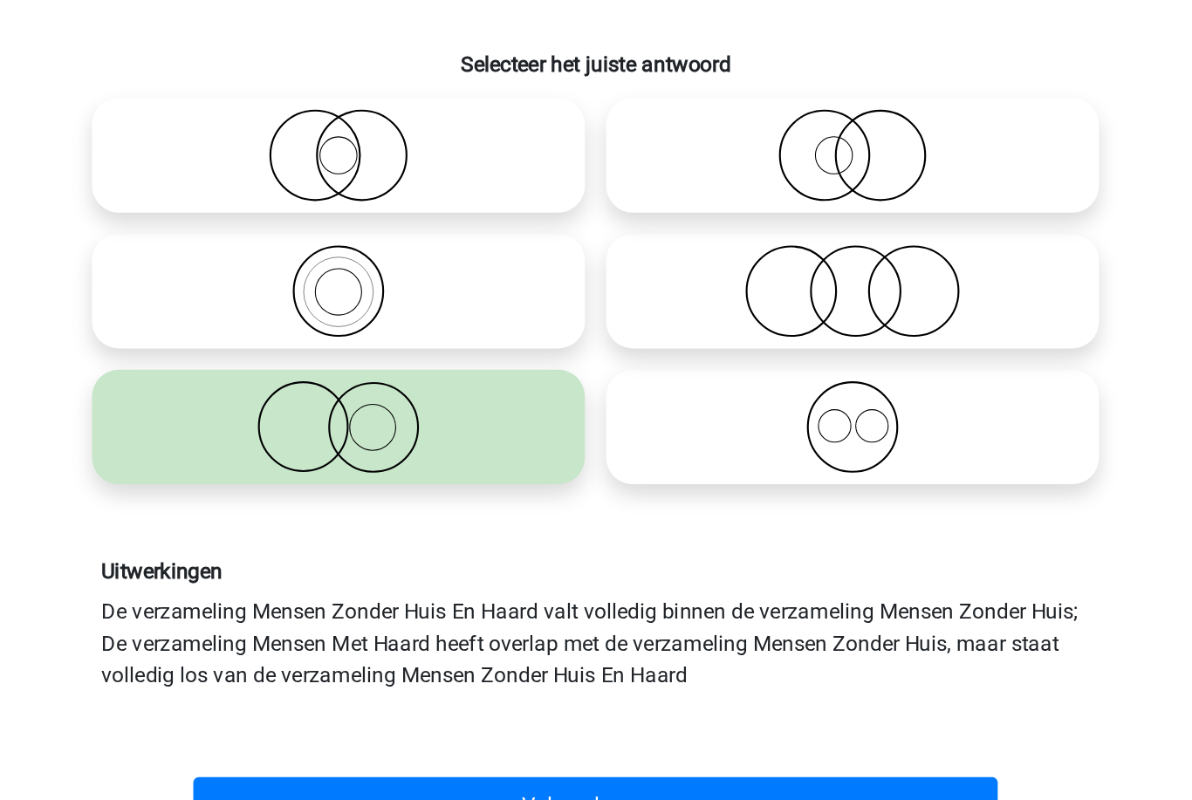
click at [332, 673] on button "Volgende vraag" at bounding box center [596, 691] width 528 height 37
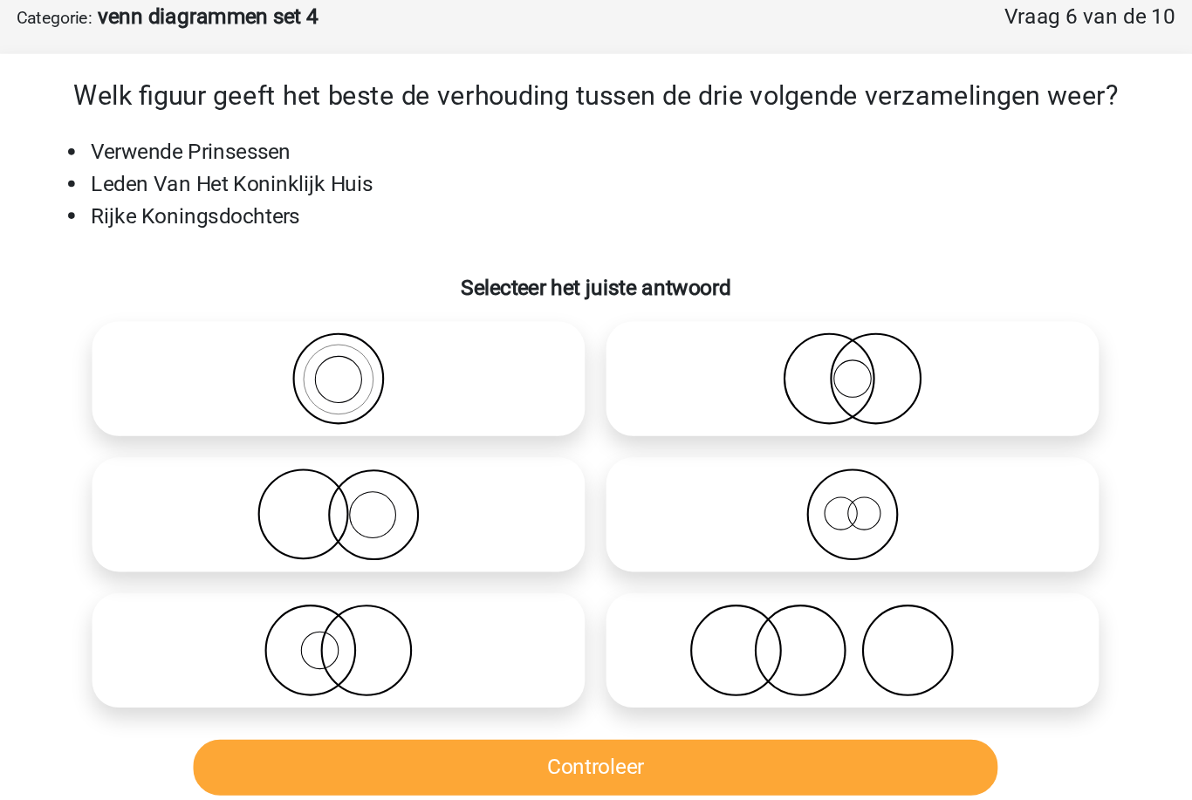
click at [610, 346] on icon at bounding box center [764, 354] width 309 height 61
click at [764, 346] on input "radio" at bounding box center [769, 339] width 11 height 11
radio input "true"
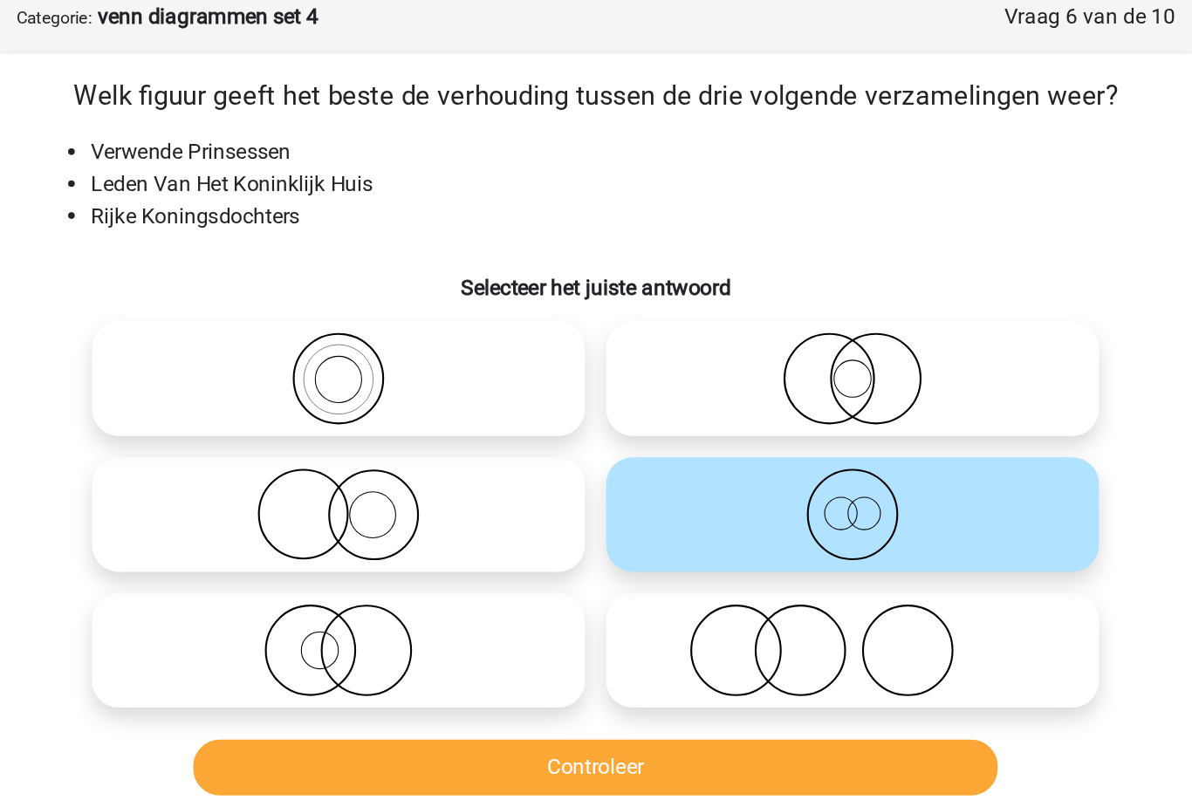
click at [407, 504] on button "Controleer" at bounding box center [596, 520] width 528 height 37
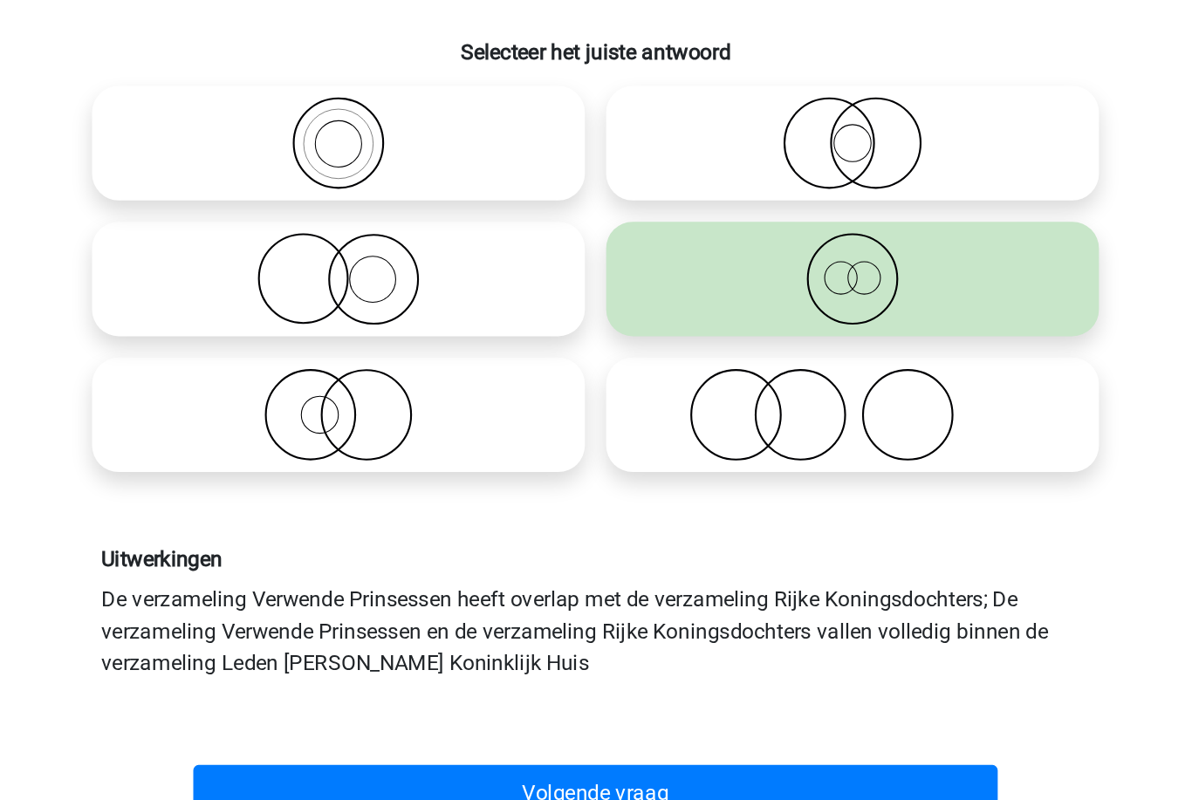
click at [395, 673] on button "Volgende vraag" at bounding box center [596, 691] width 528 height 37
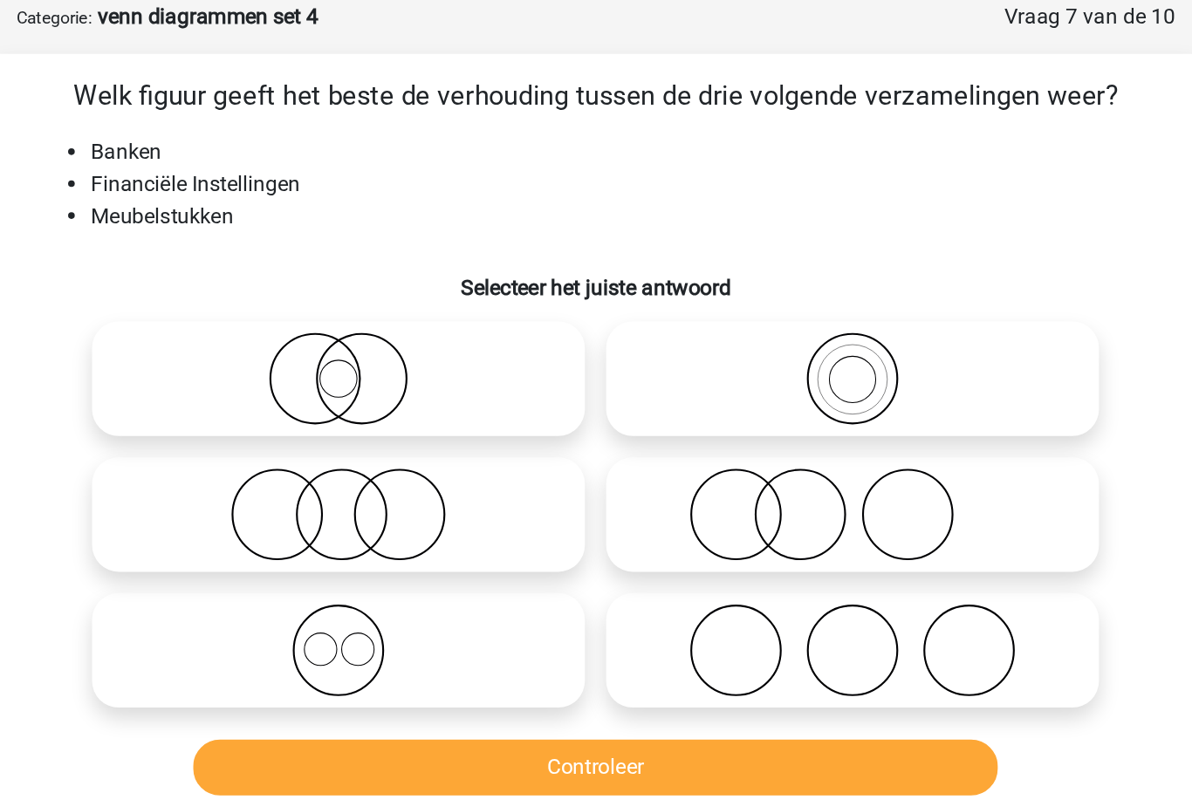
click at [303, 346] on icon at bounding box center [427, 354] width 309 height 61
click at [428, 346] on input "radio" at bounding box center [433, 339] width 11 height 11
radio input "true"
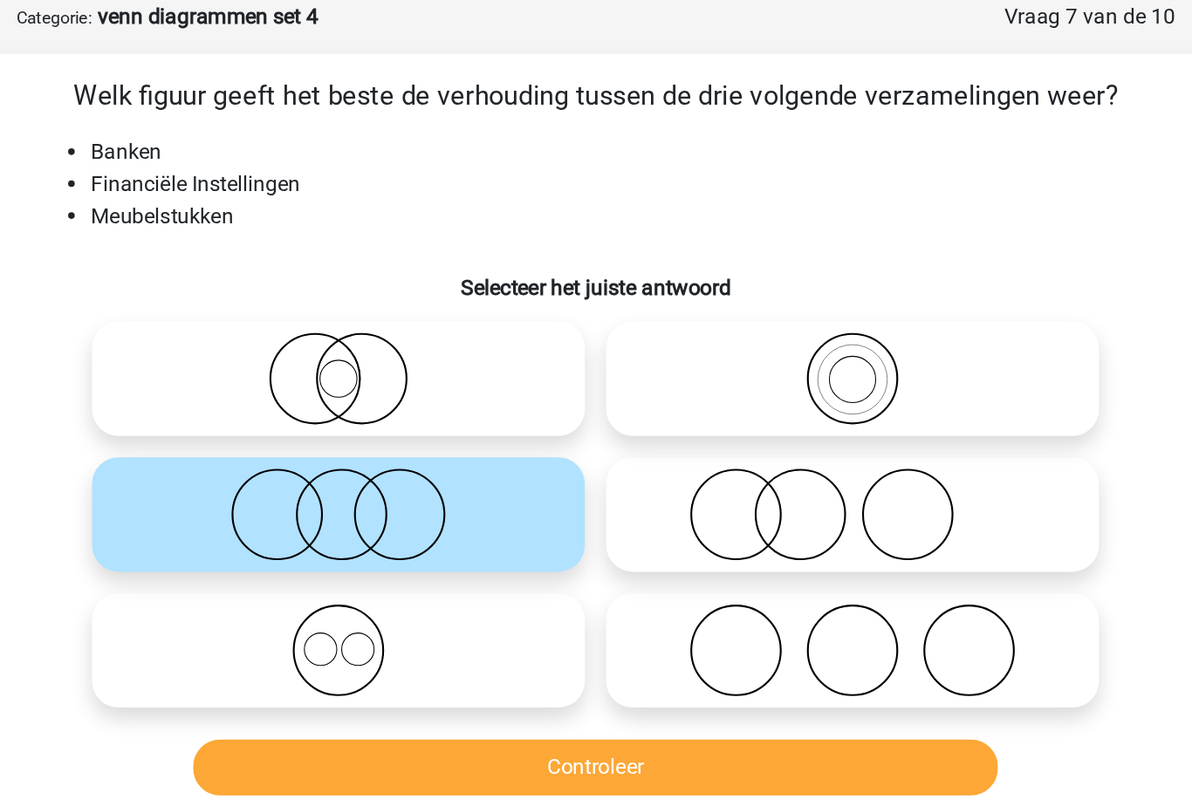
click at [388, 502] on button "Controleer" at bounding box center [596, 520] width 528 height 37
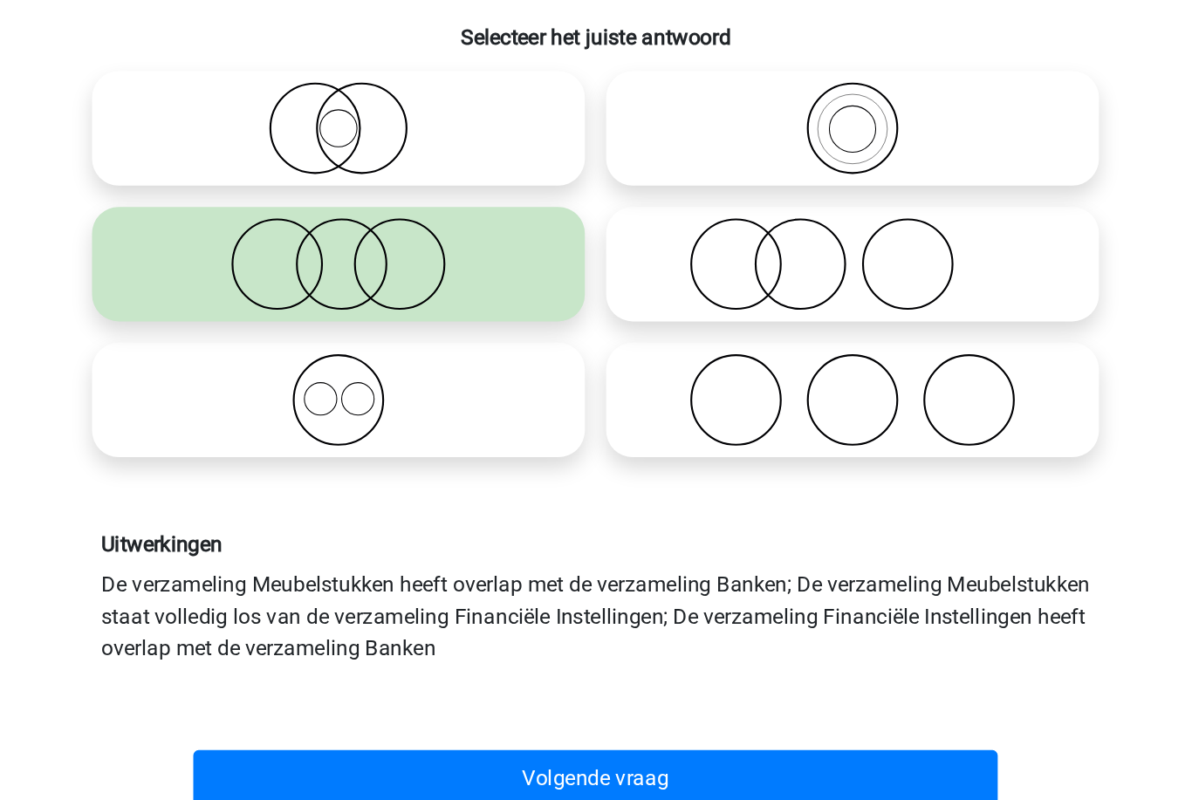
click at [407, 673] on button "Volgende vraag" at bounding box center [596, 691] width 528 height 37
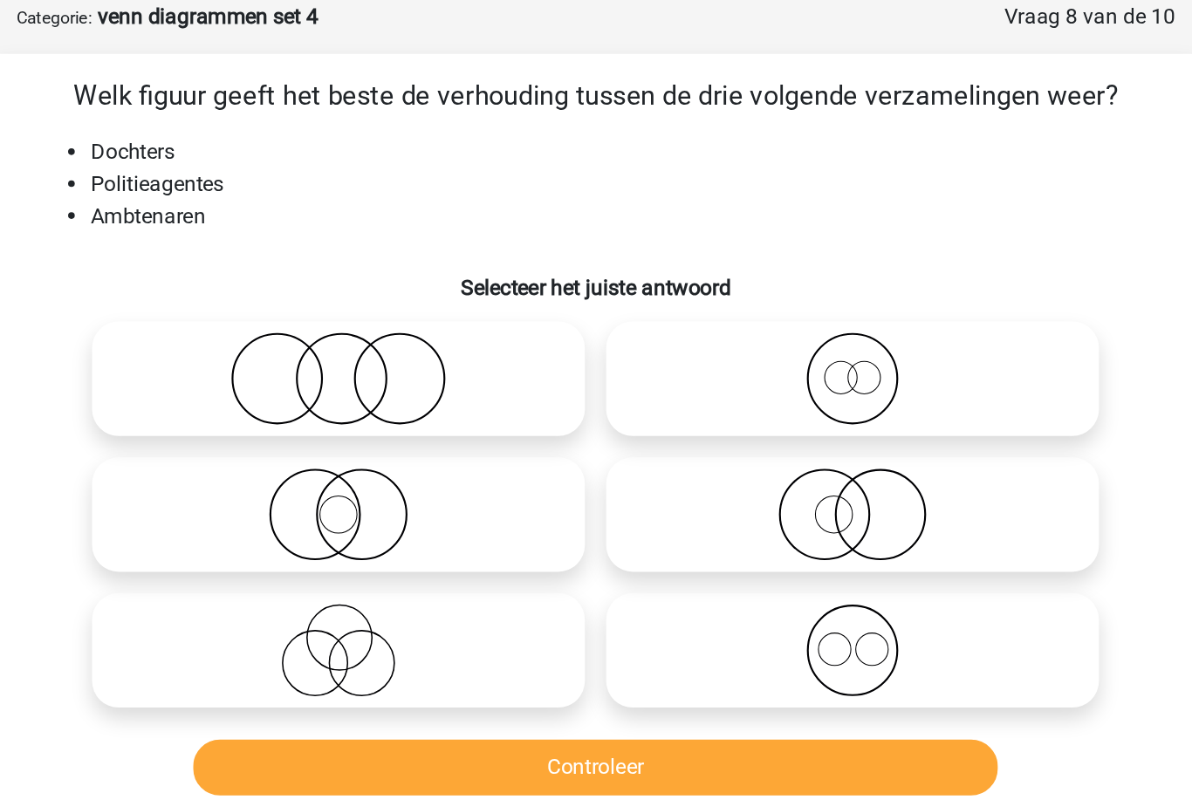
click at [640, 346] on icon at bounding box center [764, 354] width 309 height 61
click at [764, 346] on input "radio" at bounding box center [769, 339] width 11 height 11
radio input "true"
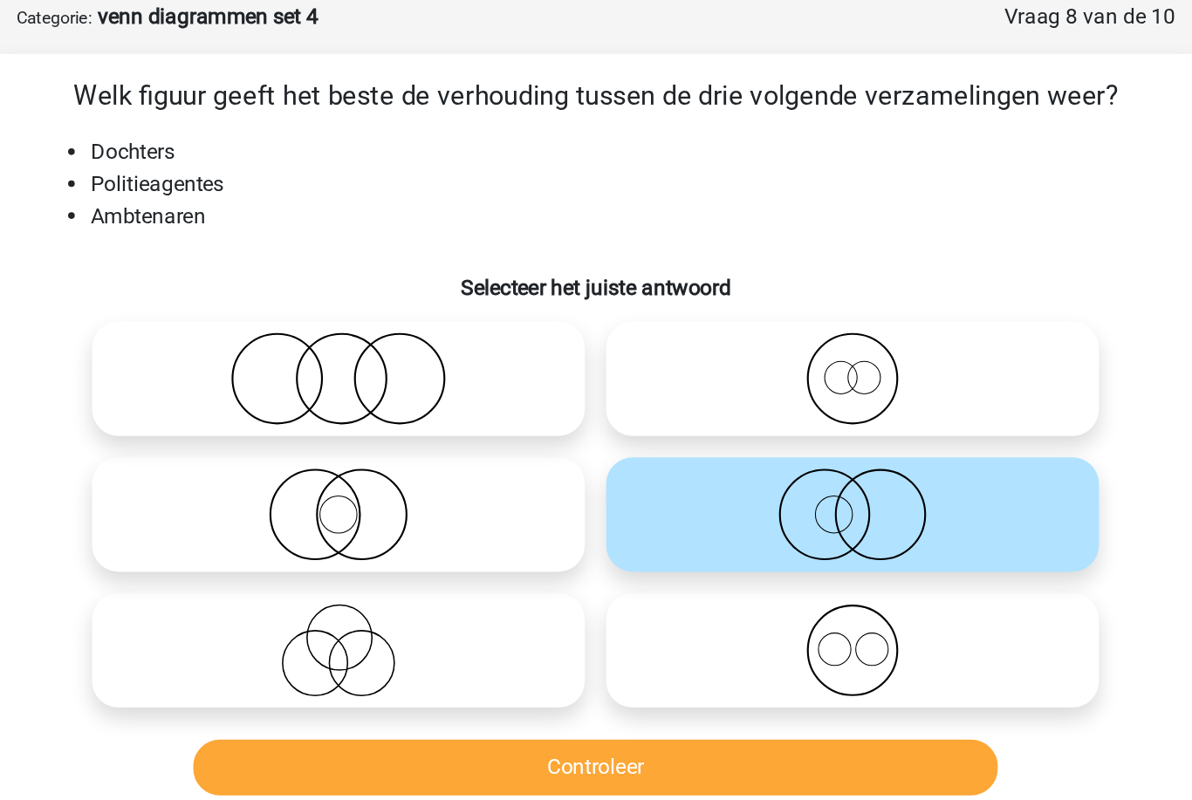
click at [504, 503] on button "Controleer" at bounding box center [596, 520] width 528 height 37
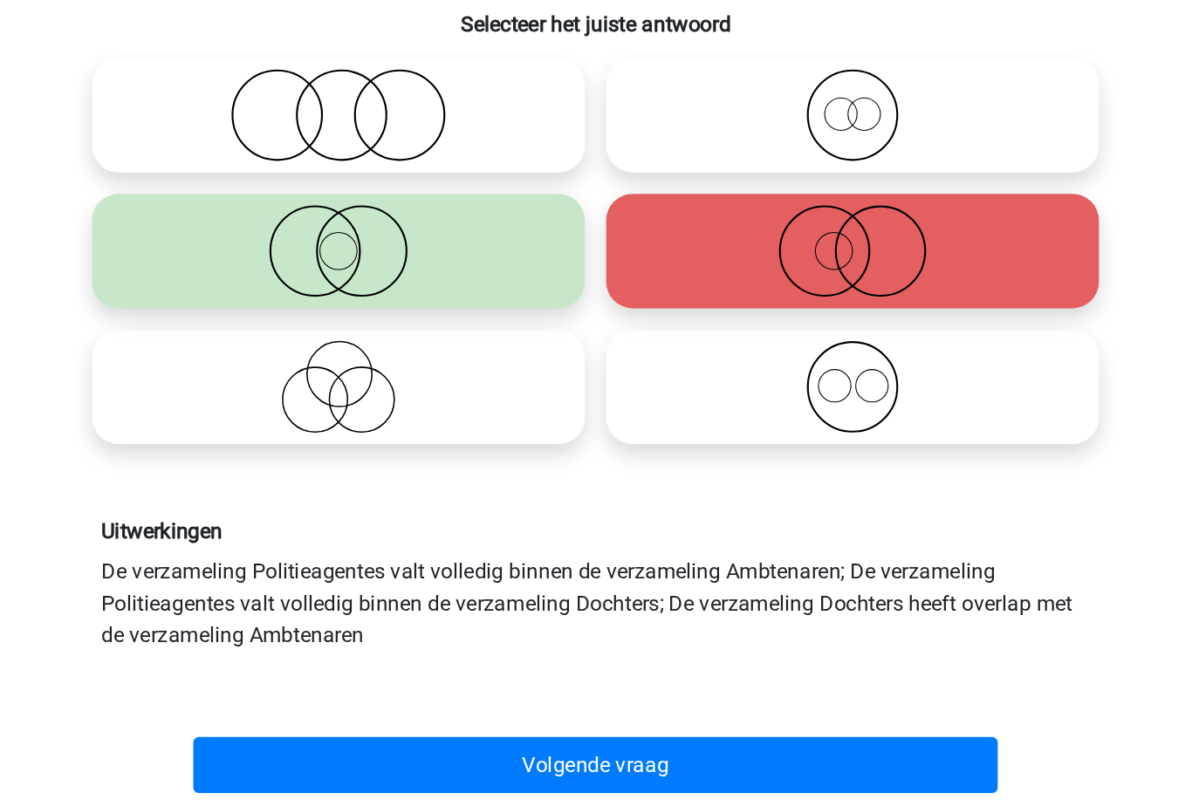
click at [542, 673] on button "Volgende vraag" at bounding box center [596, 691] width 528 height 37
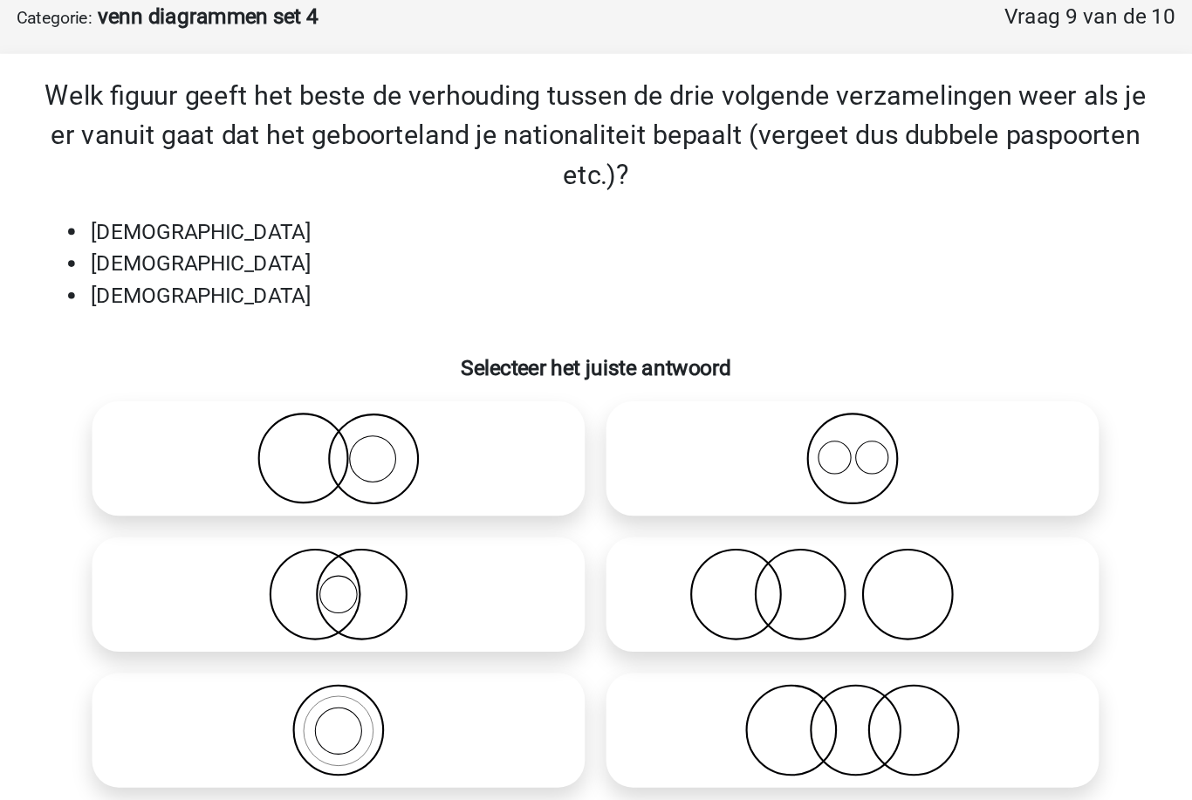
click at [667, 297] on icon at bounding box center [764, 317] width 309 height 61
click at [764, 298] on input "radio" at bounding box center [769, 303] width 11 height 11
radio input "true"
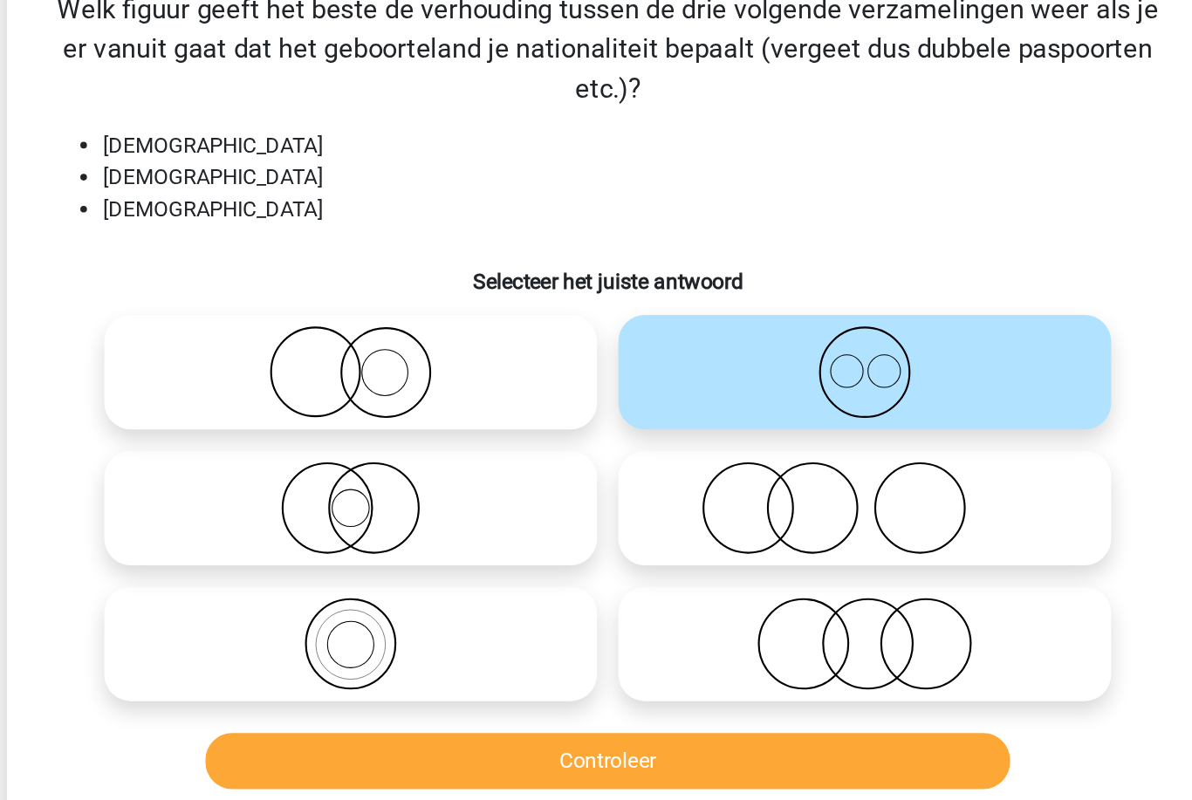
click at [577, 554] on button "Controleer" at bounding box center [596, 572] width 528 height 37
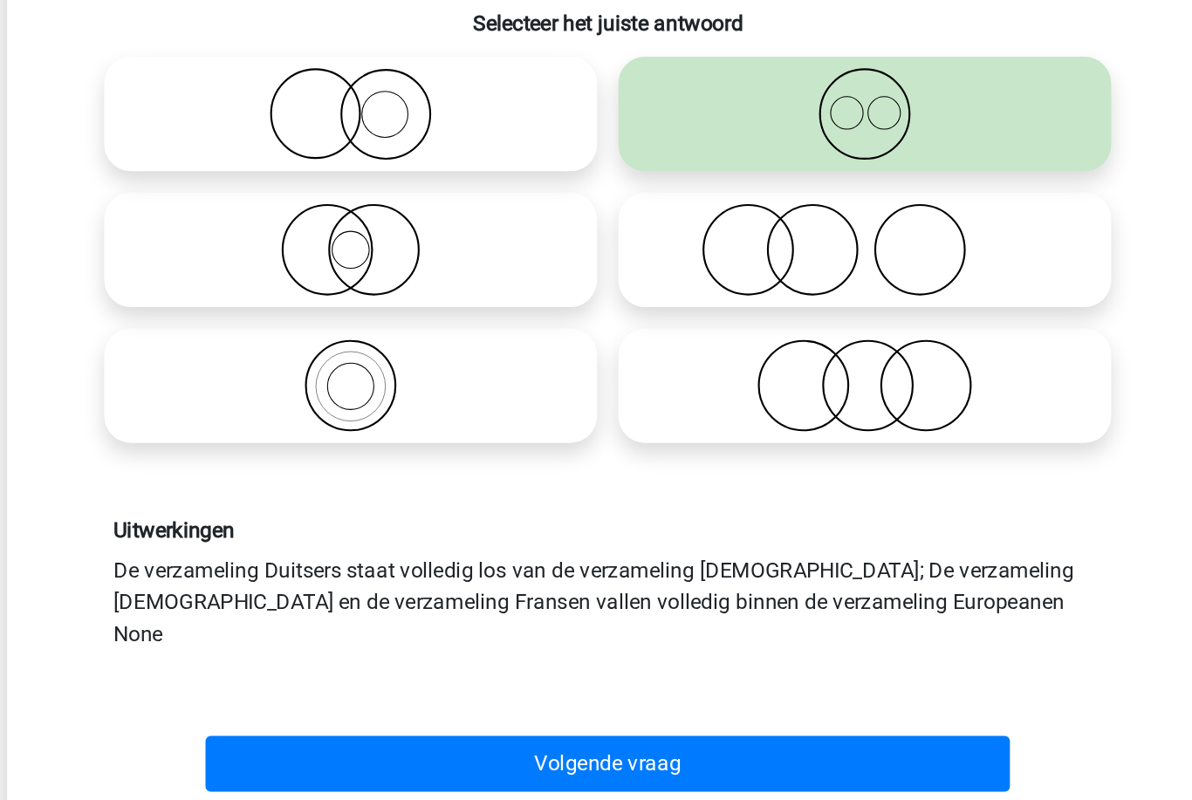
scroll to position [81, 0]
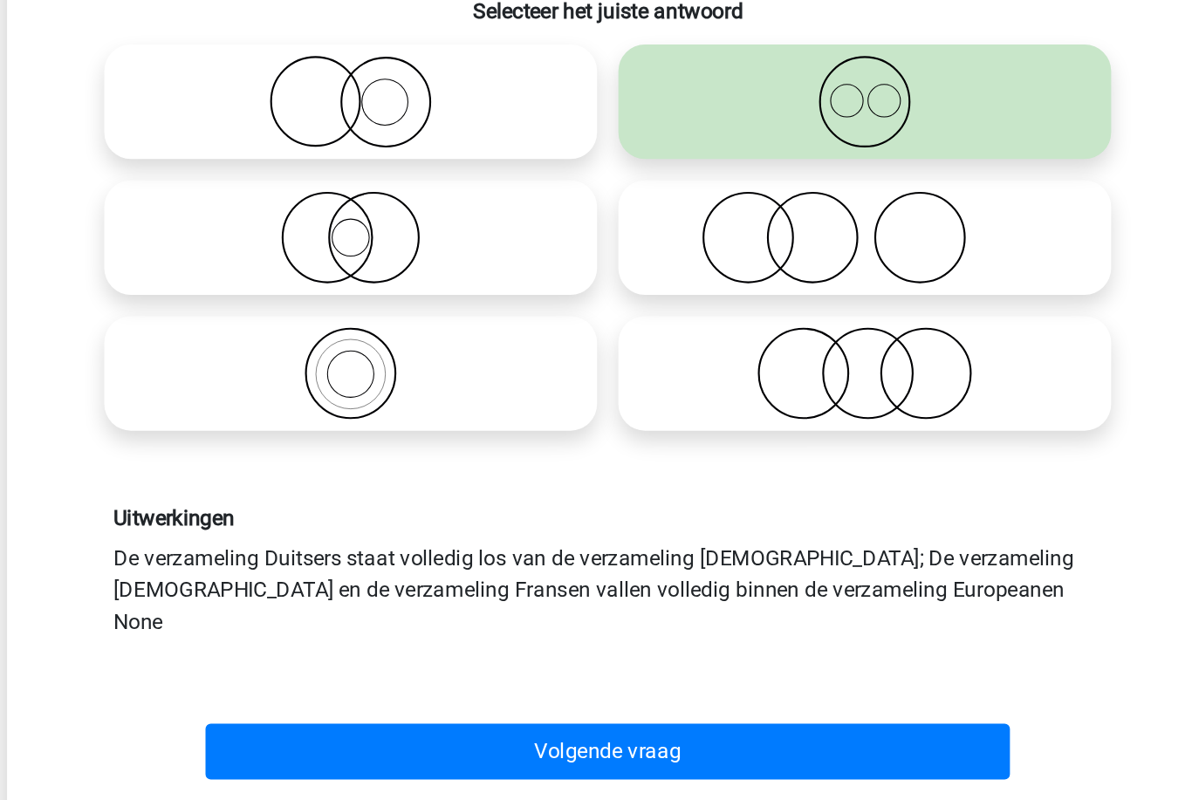
click at [558, 714] on button "Volgende vraag" at bounding box center [596, 732] width 528 height 37
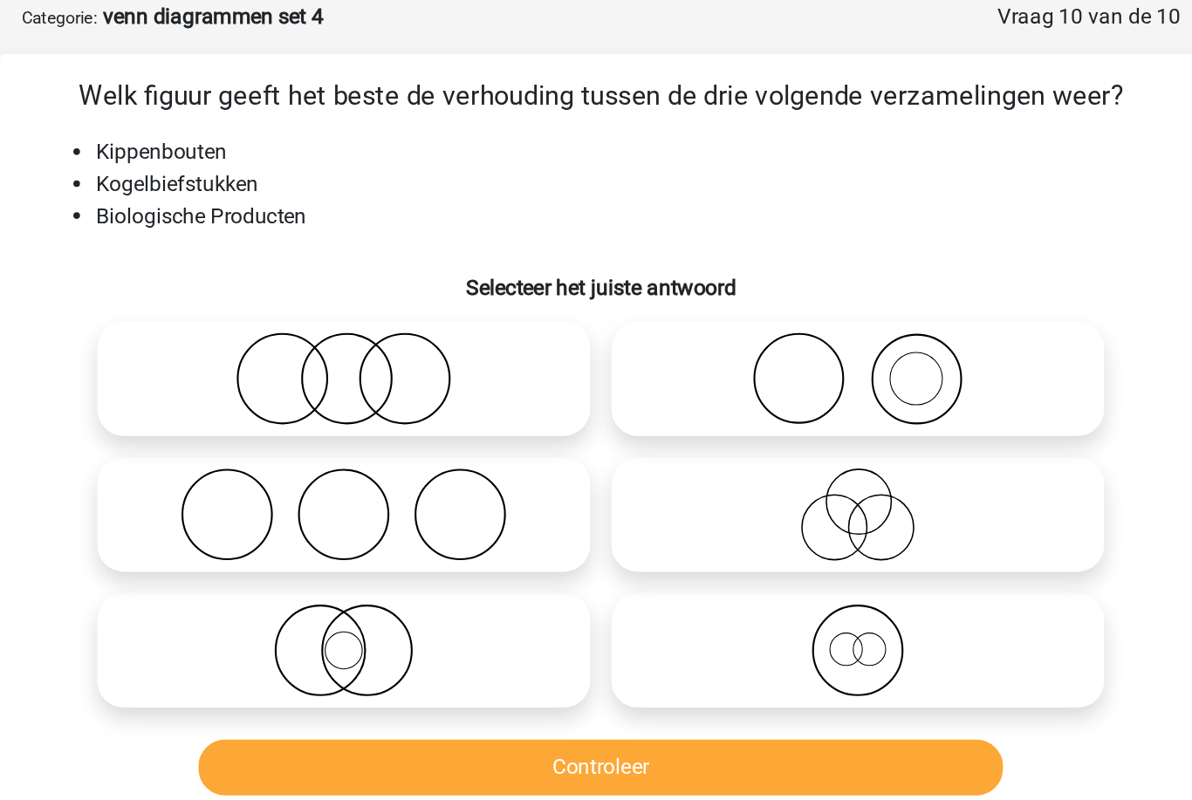
click at [273, 244] on icon at bounding box center [427, 253] width 309 height 61
click at [428, 244] on input "radio" at bounding box center [433, 239] width 11 height 11
radio input "true"
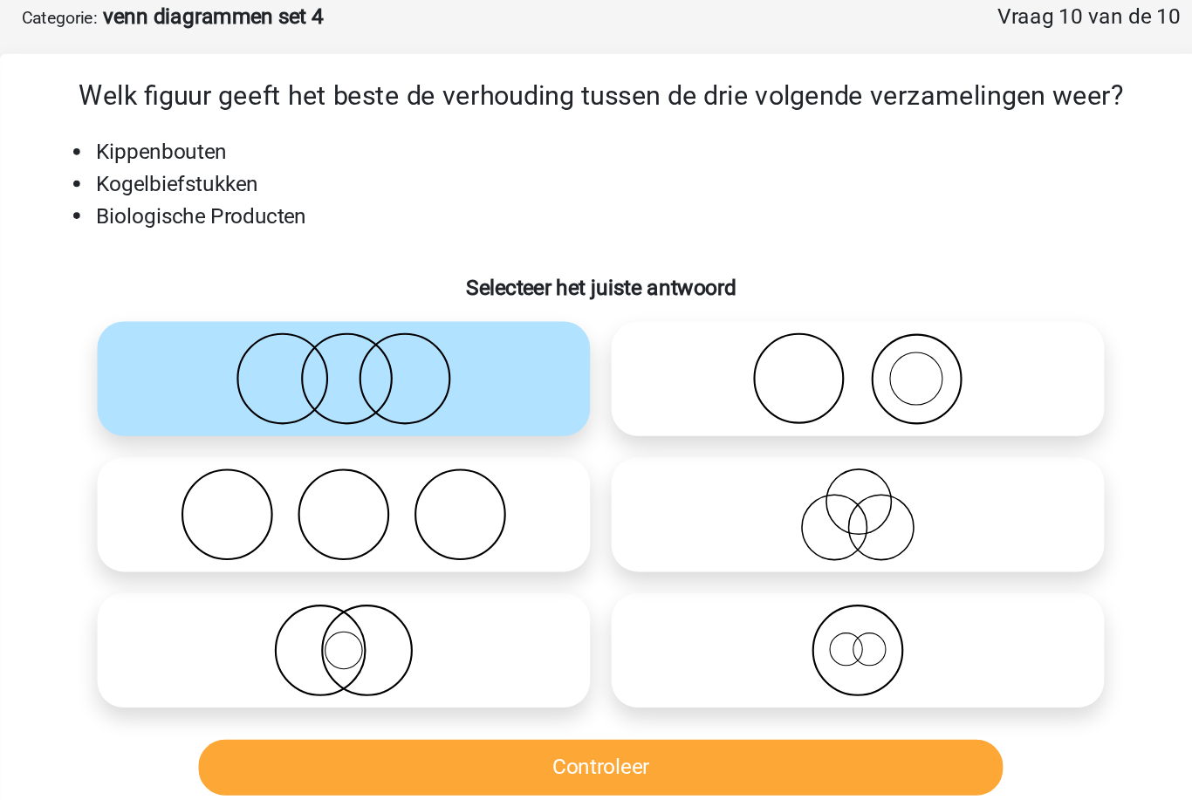
click at [332, 501] on button "Controleer" at bounding box center [596, 508] width 528 height 37
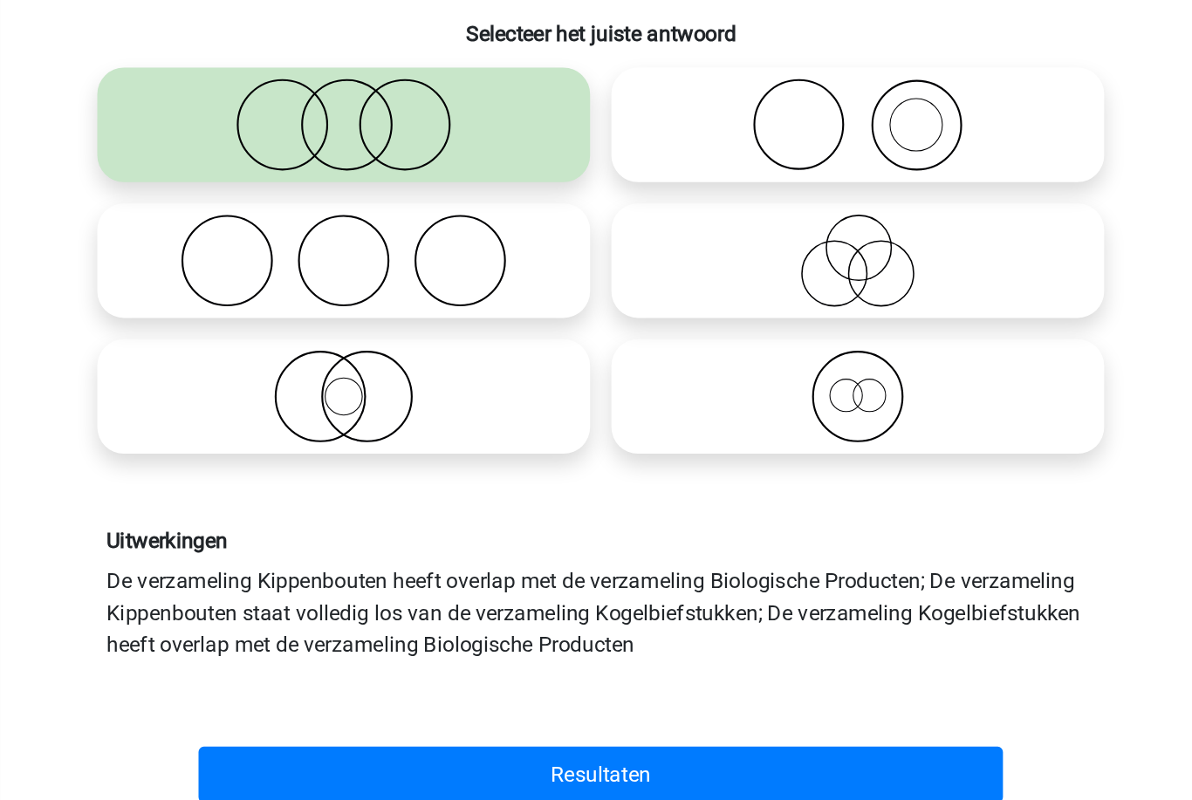
click at [332, 661] on button "Resultaten" at bounding box center [596, 679] width 528 height 37
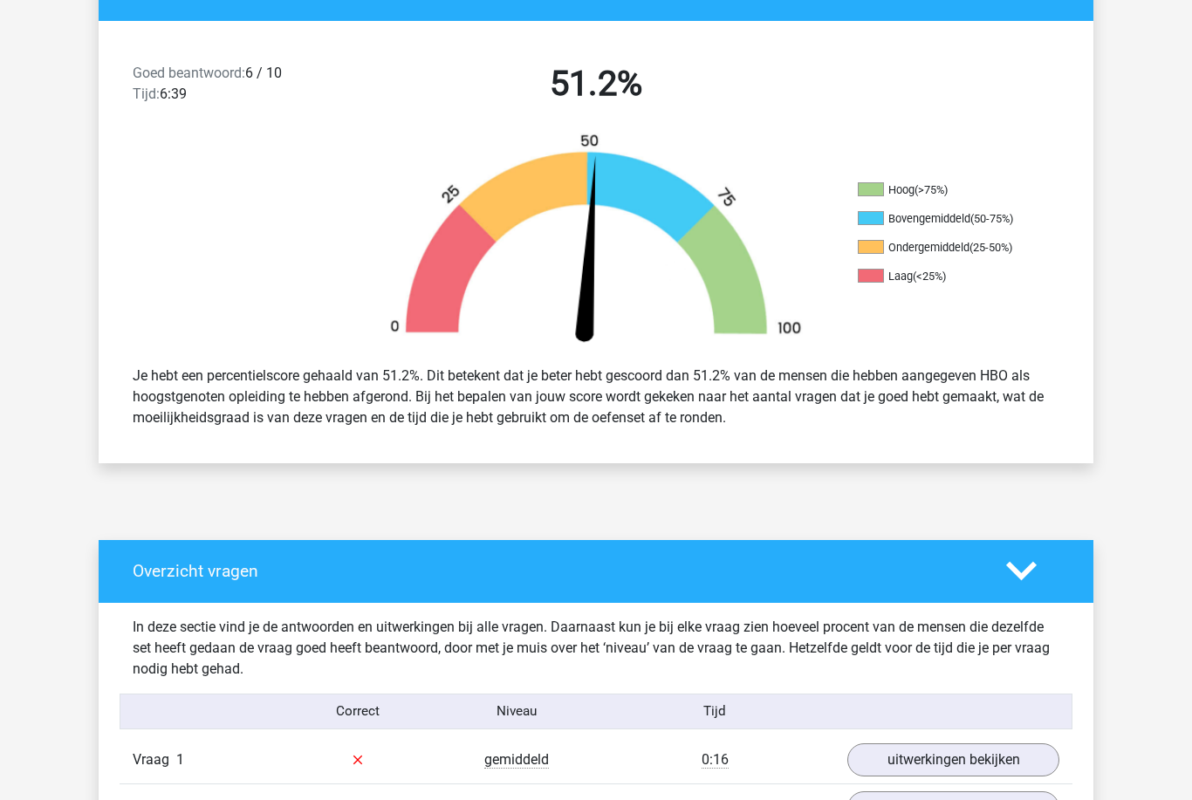
scroll to position [427, 0]
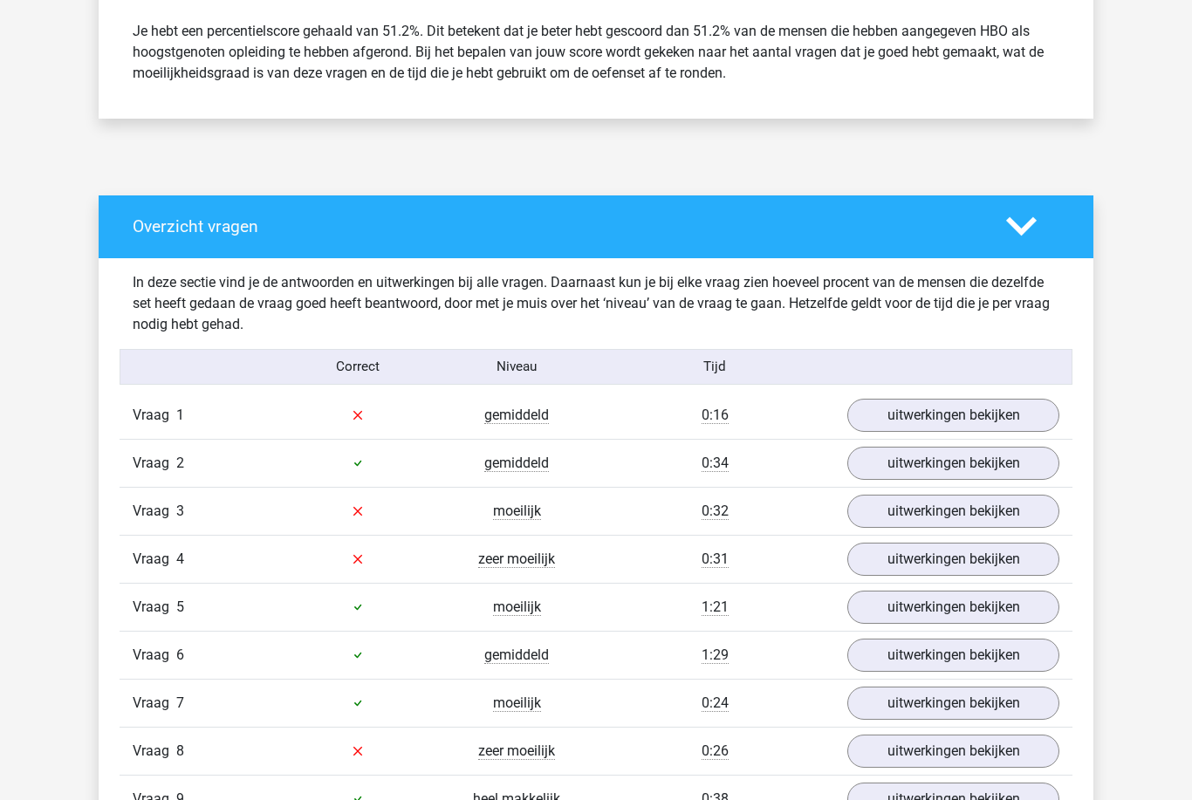
click at [1009, 416] on link "uitwerkingen bekijken" at bounding box center [953, 416] width 212 height 33
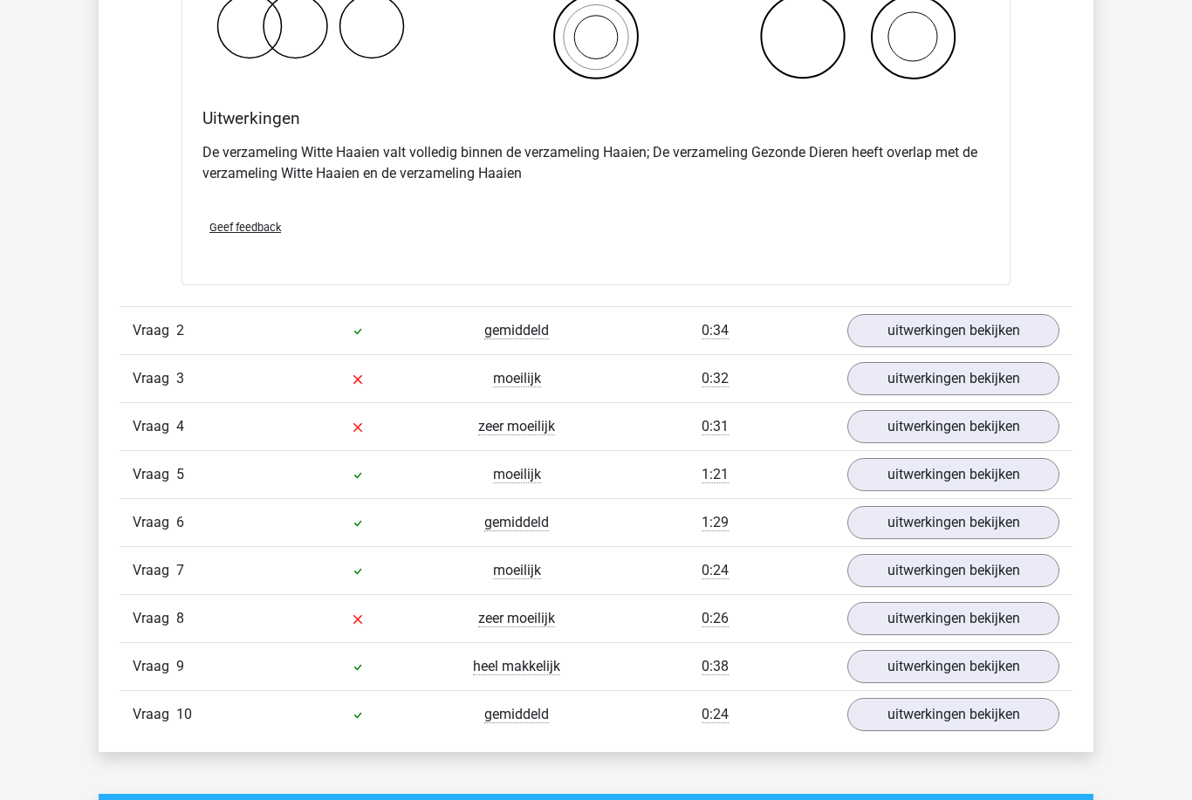
scroll to position [1566, 0]
click at [892, 380] on link "uitwerkingen bekijken" at bounding box center [953, 378] width 212 height 33
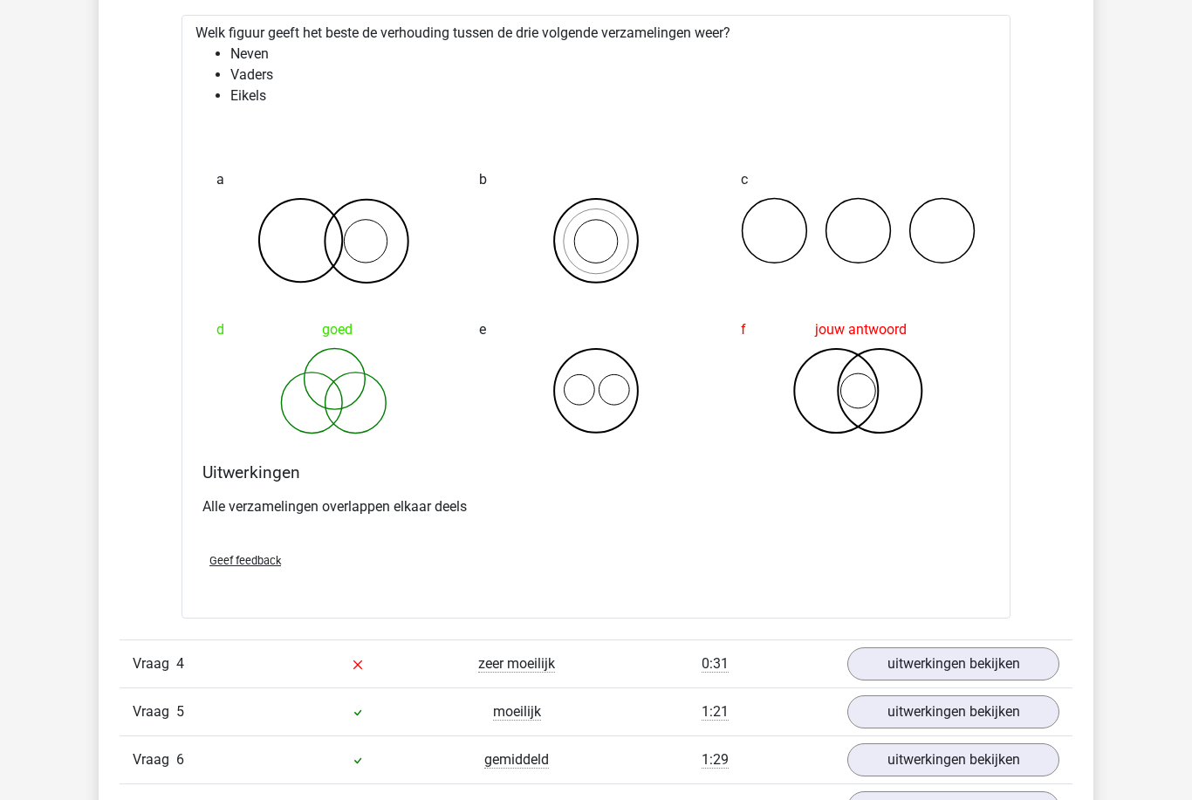
scroll to position [2035, 0]
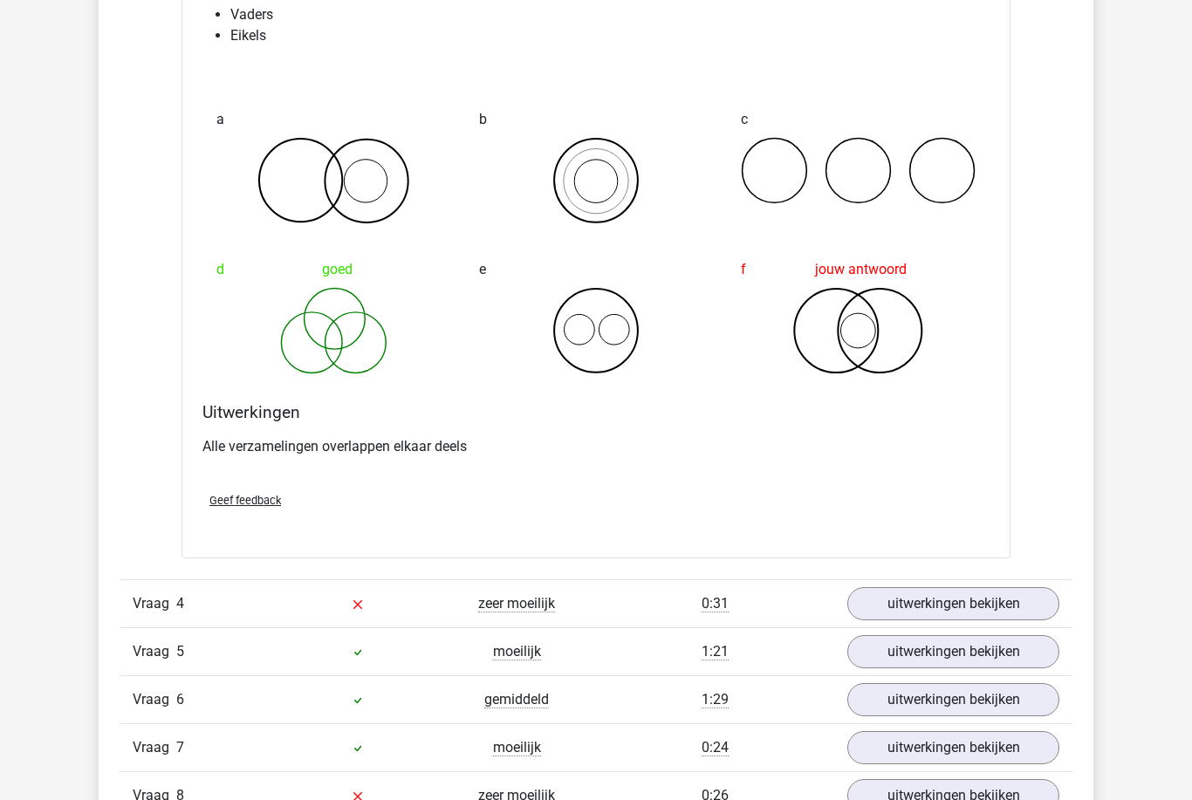
click at [893, 612] on link "uitwerkingen bekijken" at bounding box center [953, 603] width 212 height 33
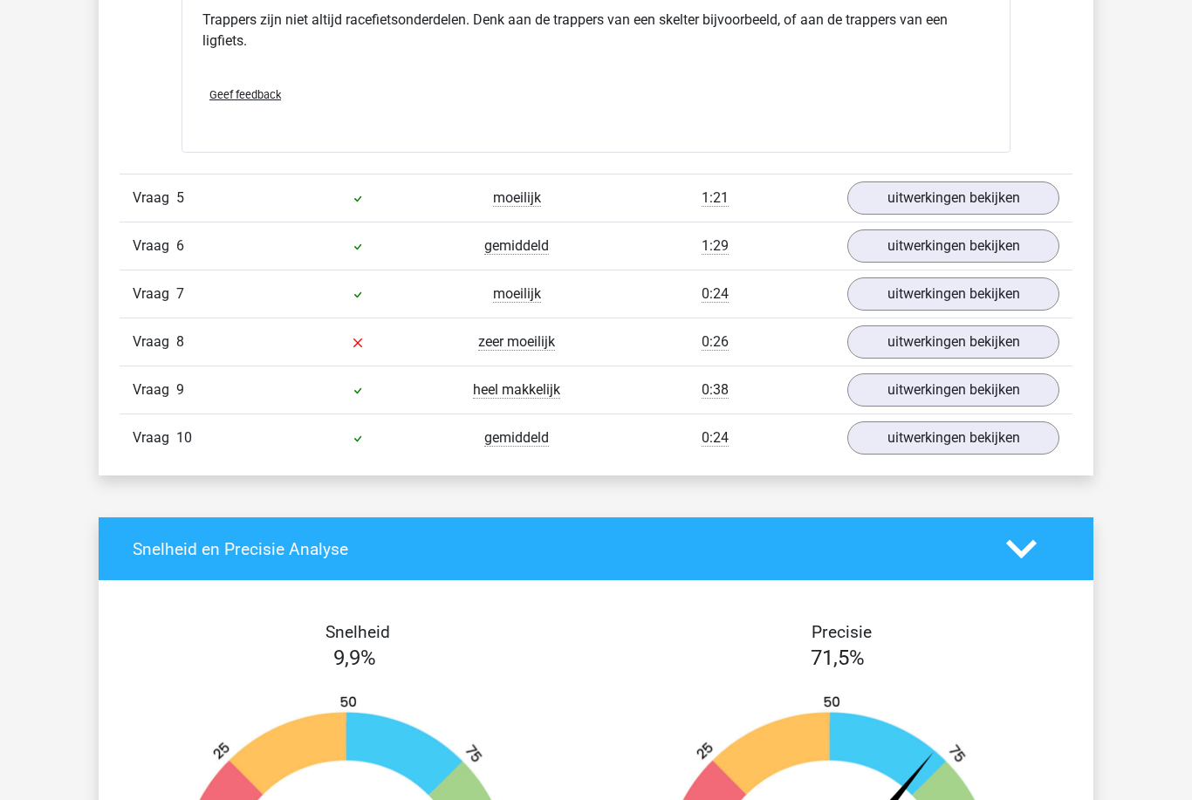
scroll to position [3232, 0]
click at [887, 348] on link "uitwerkingen bekijken" at bounding box center [953, 341] width 212 height 33
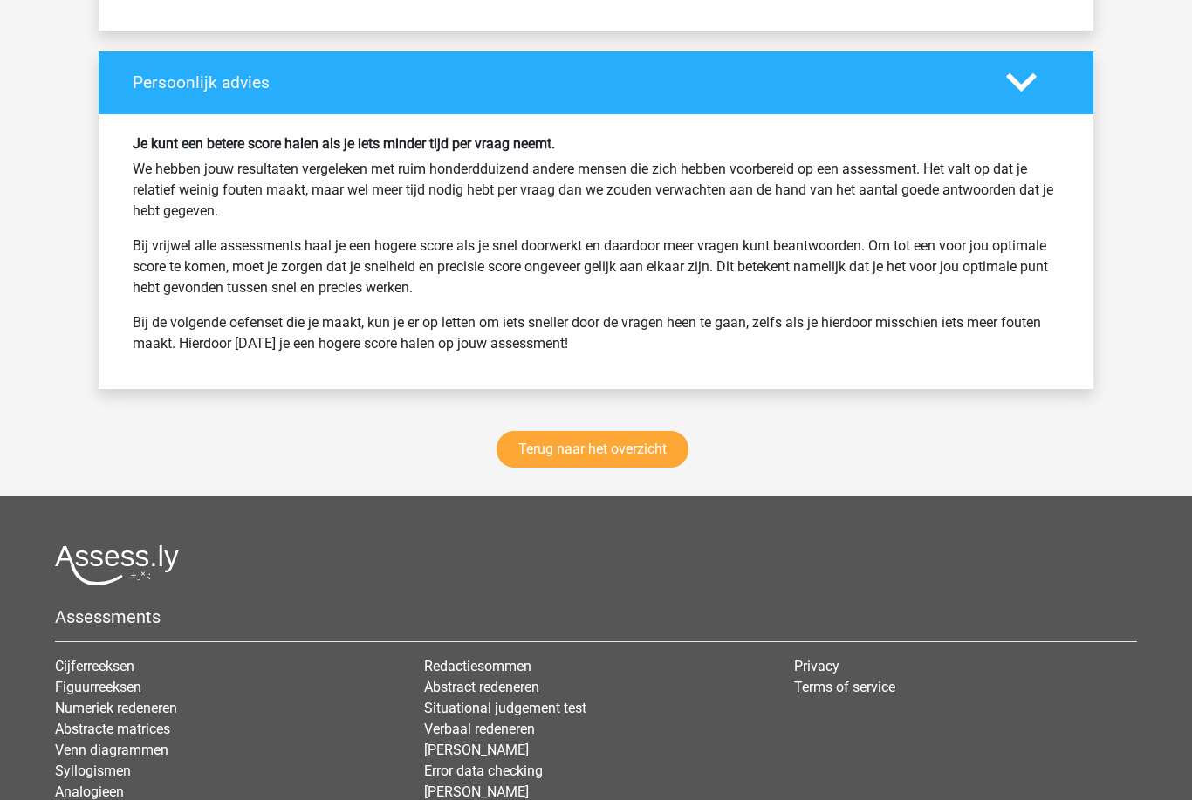
scroll to position [4952, 0]
click at [508, 444] on link "Terug naar het overzicht" at bounding box center [592, 449] width 192 height 37
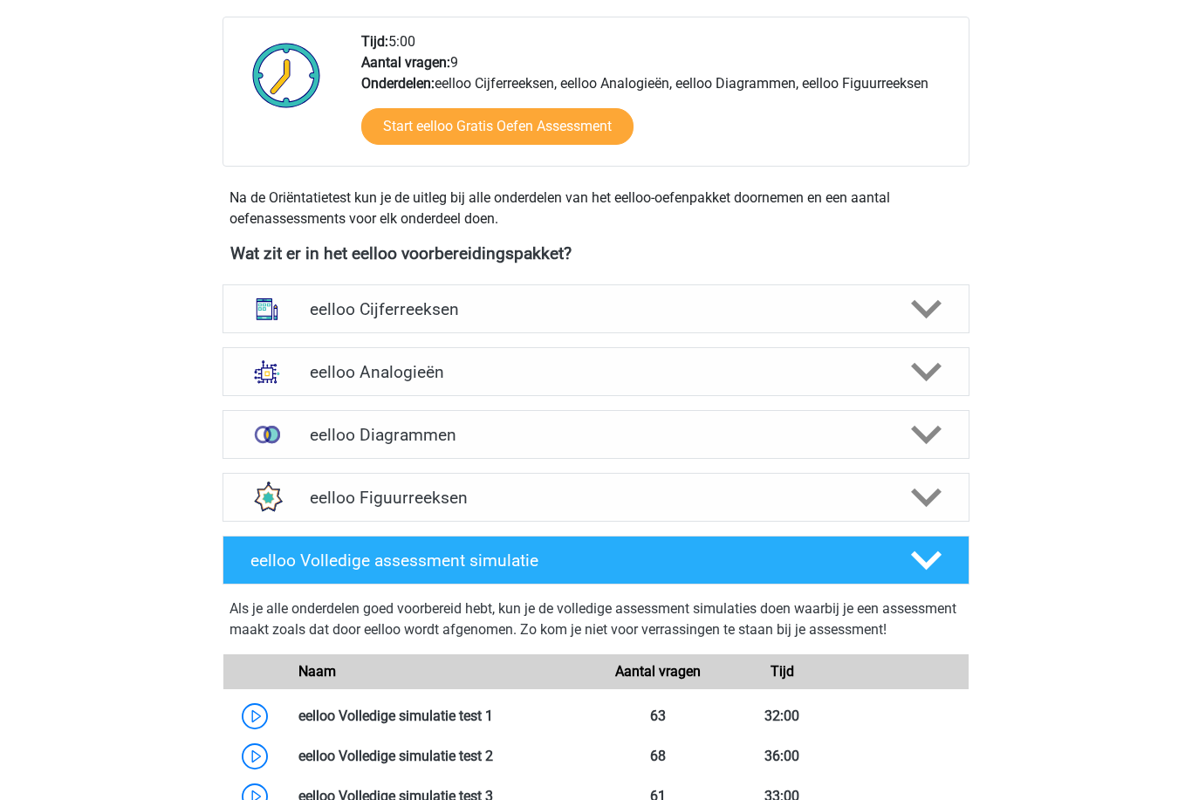
scroll to position [490, 0]
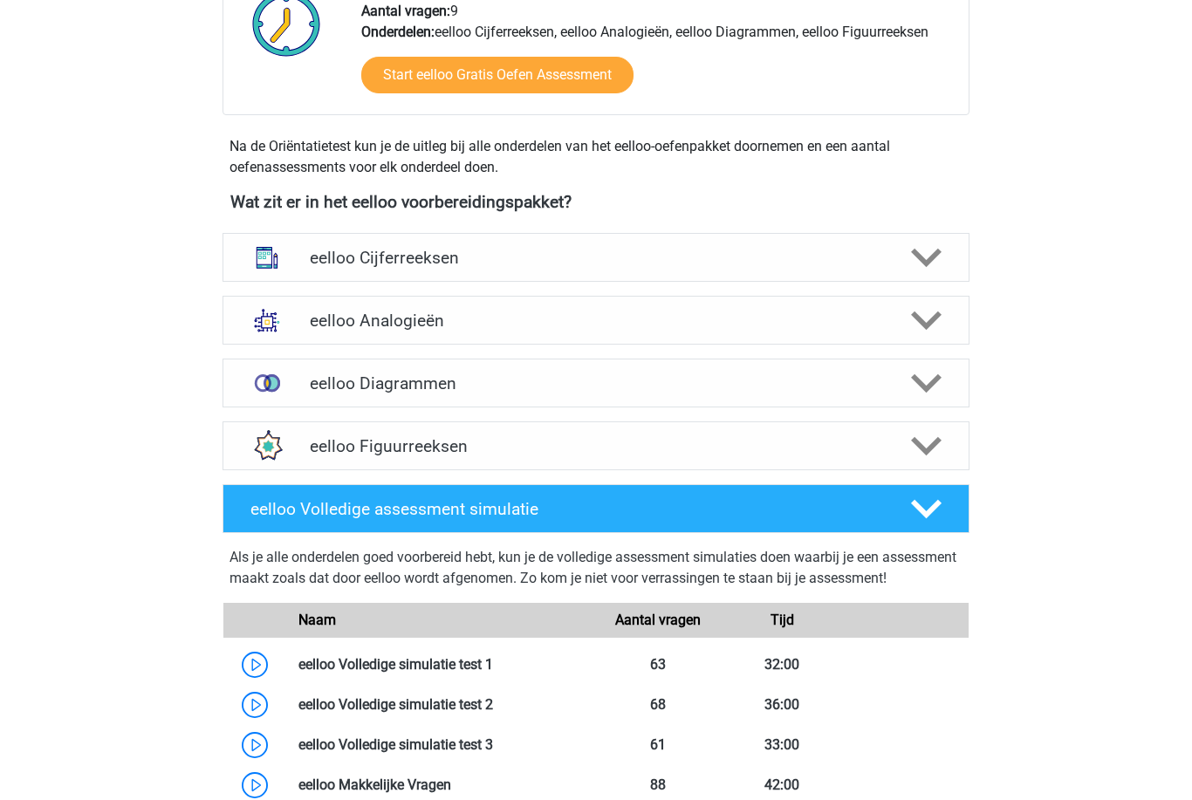
click at [276, 385] on img at bounding box center [266, 382] width 45 height 45
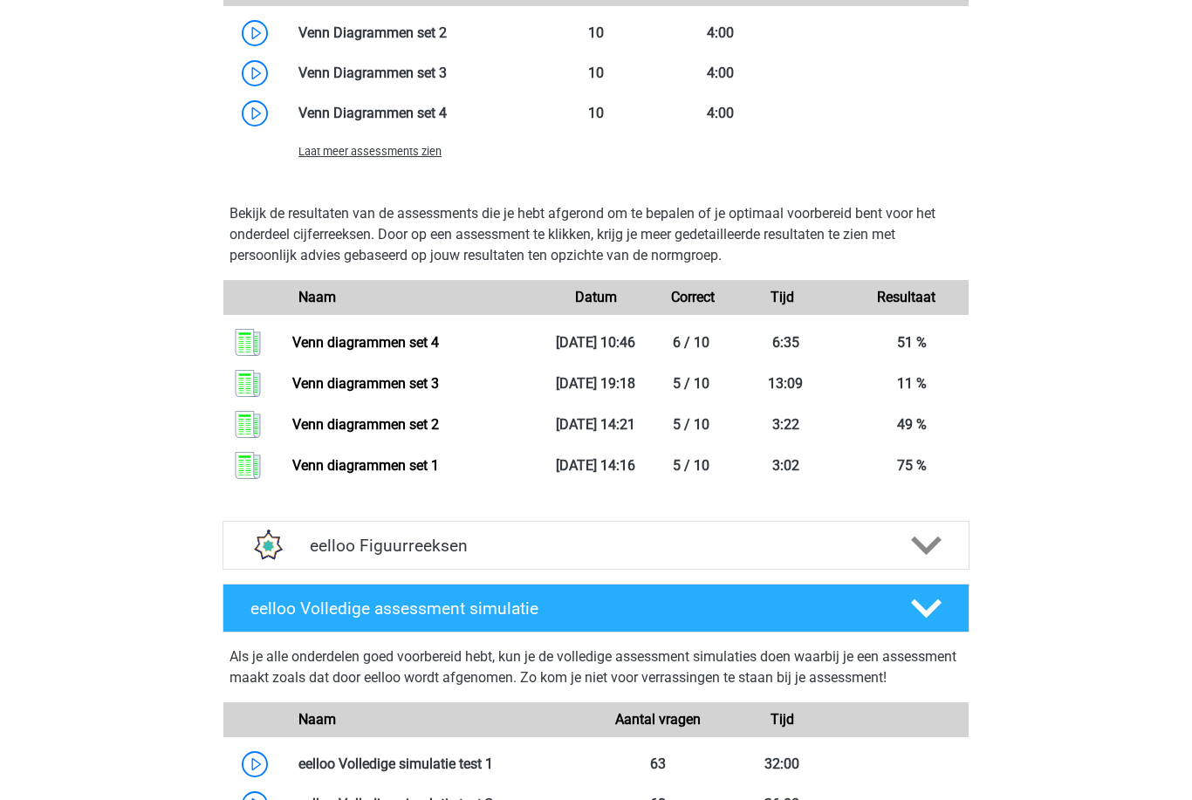
scroll to position [1316, 0]
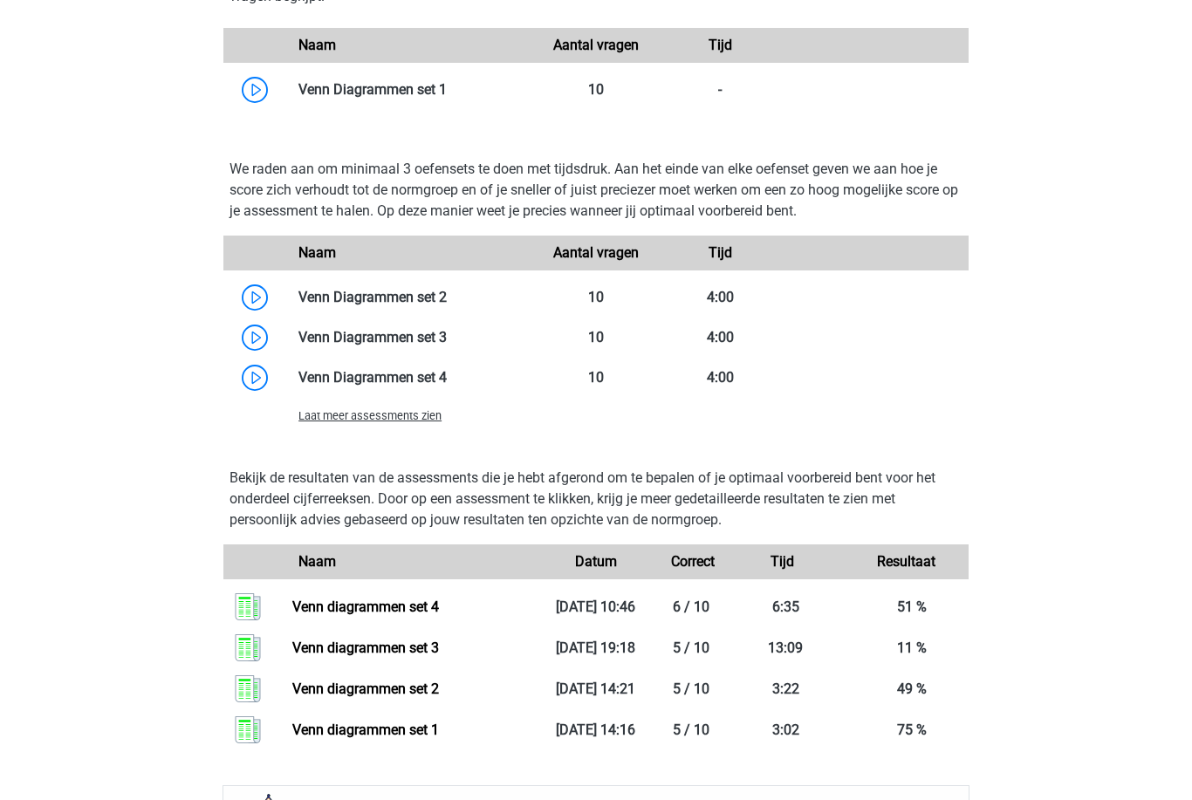
click at [327, 422] on span "Laat meer assessments zien" at bounding box center [369, 415] width 143 height 13
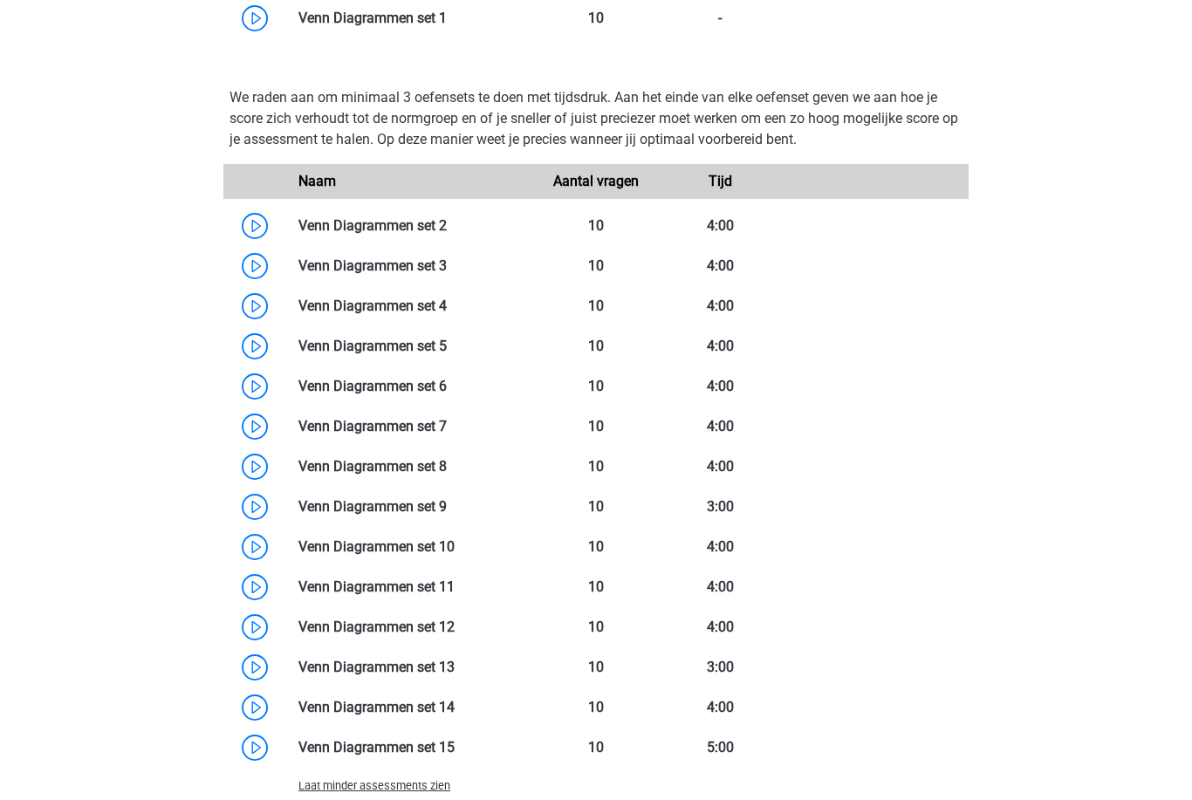
scroll to position [1123, 0]
click at [447, 353] on link at bounding box center [447, 346] width 0 height 17
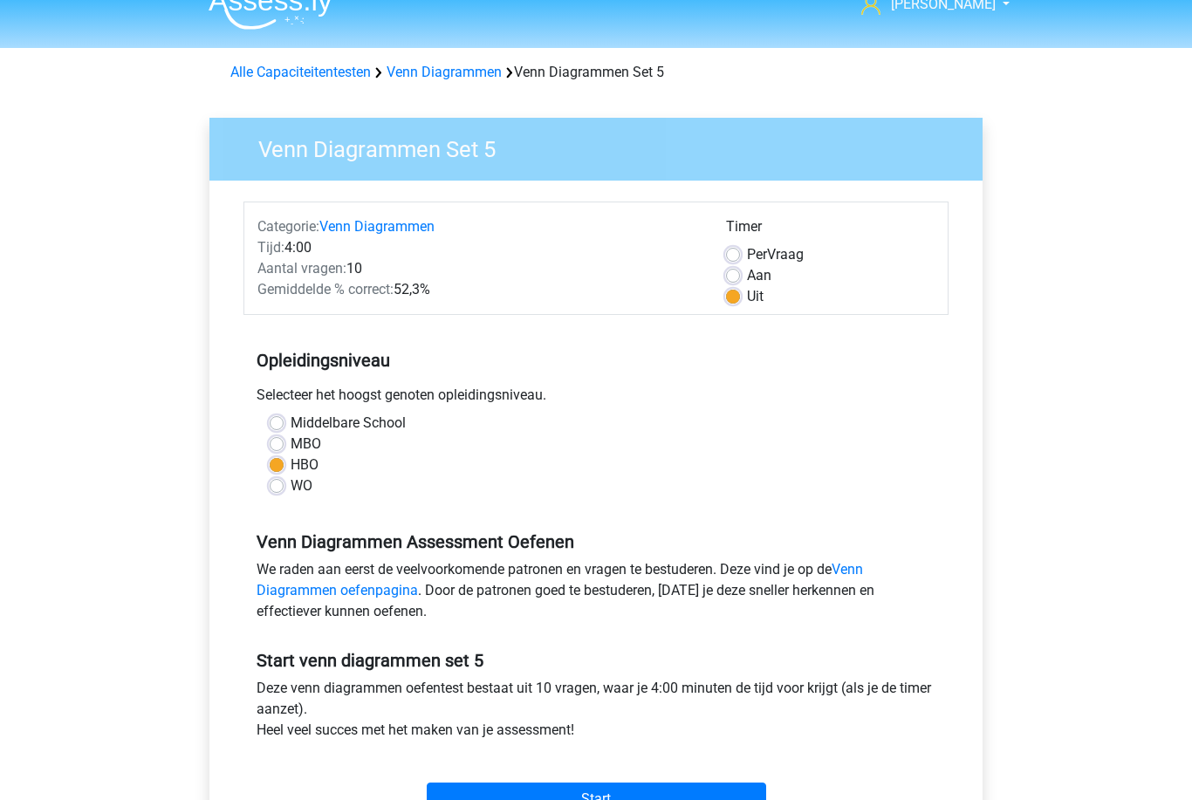
scroll to position [45, 0]
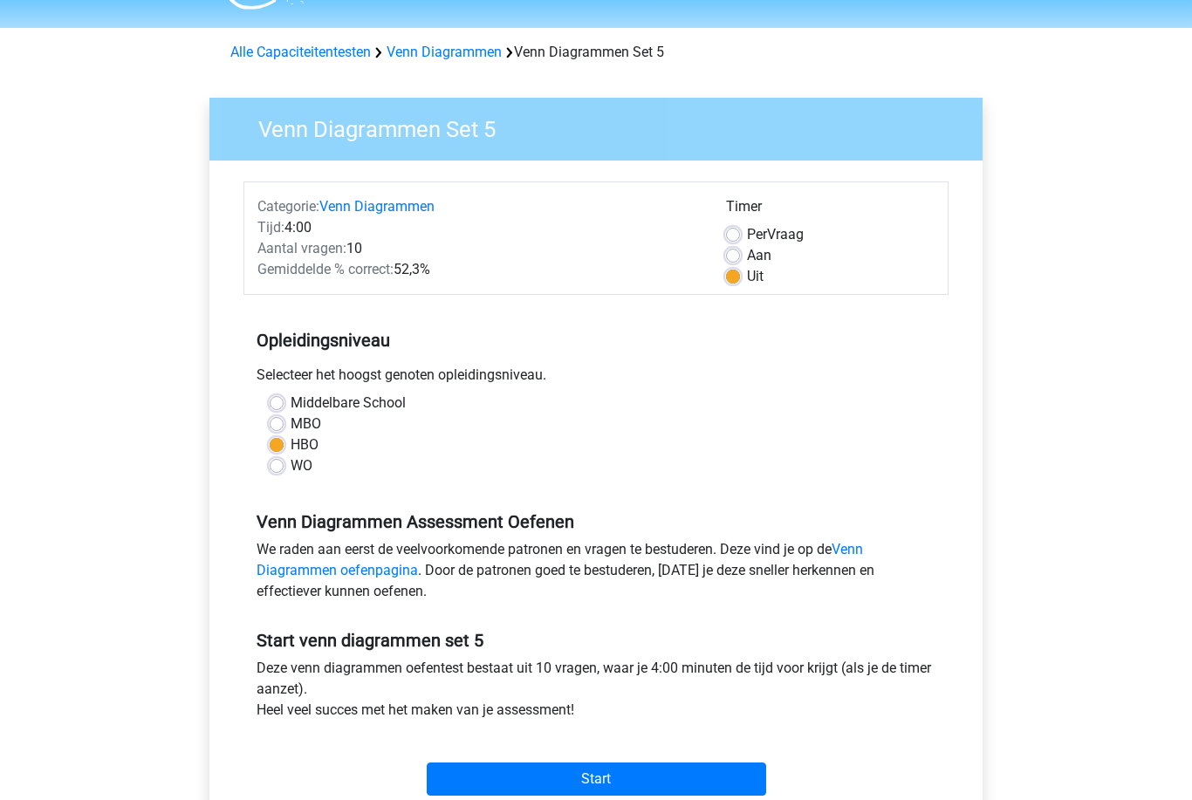
click at [692, 773] on input "Start" at bounding box center [596, 779] width 339 height 33
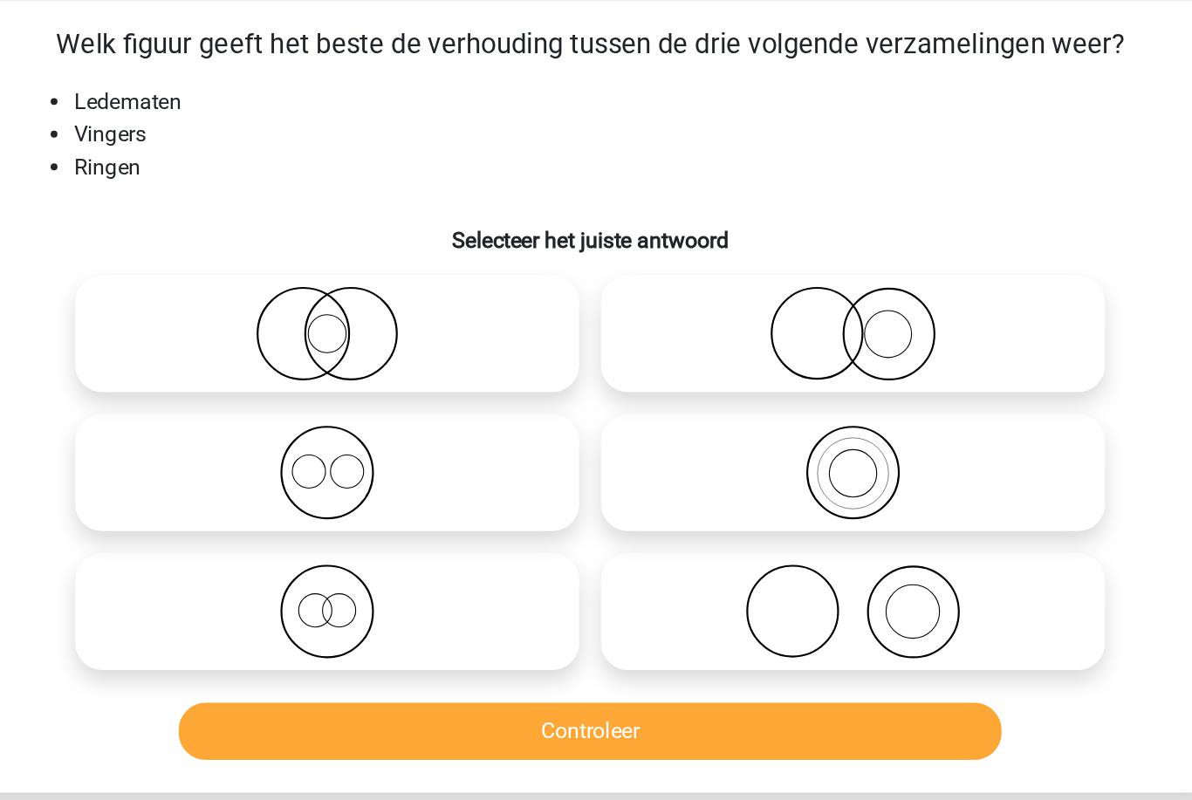
click at [668, 305] on icon at bounding box center [764, 335] width 309 height 61
click at [764, 315] on input "radio" at bounding box center [769, 320] width 11 height 11
radio input "true"
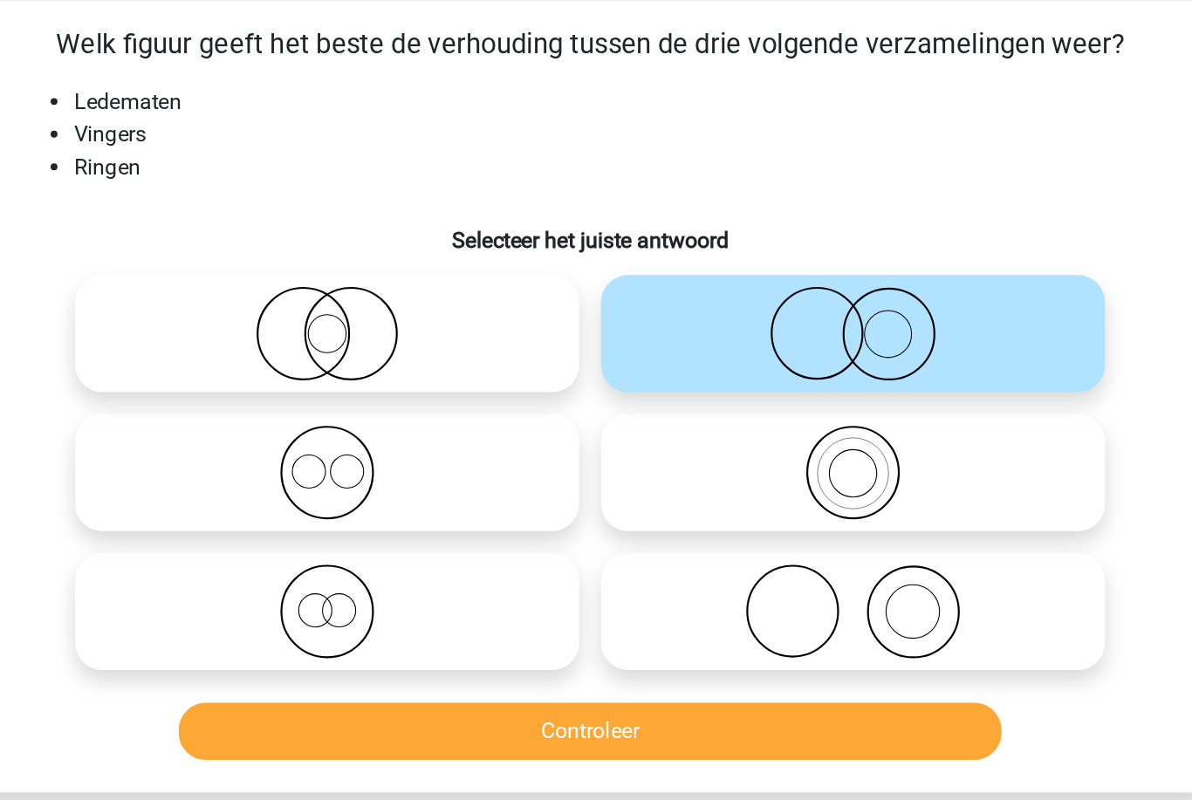
click at [534, 572] on button "Controleer" at bounding box center [596, 590] width 528 height 37
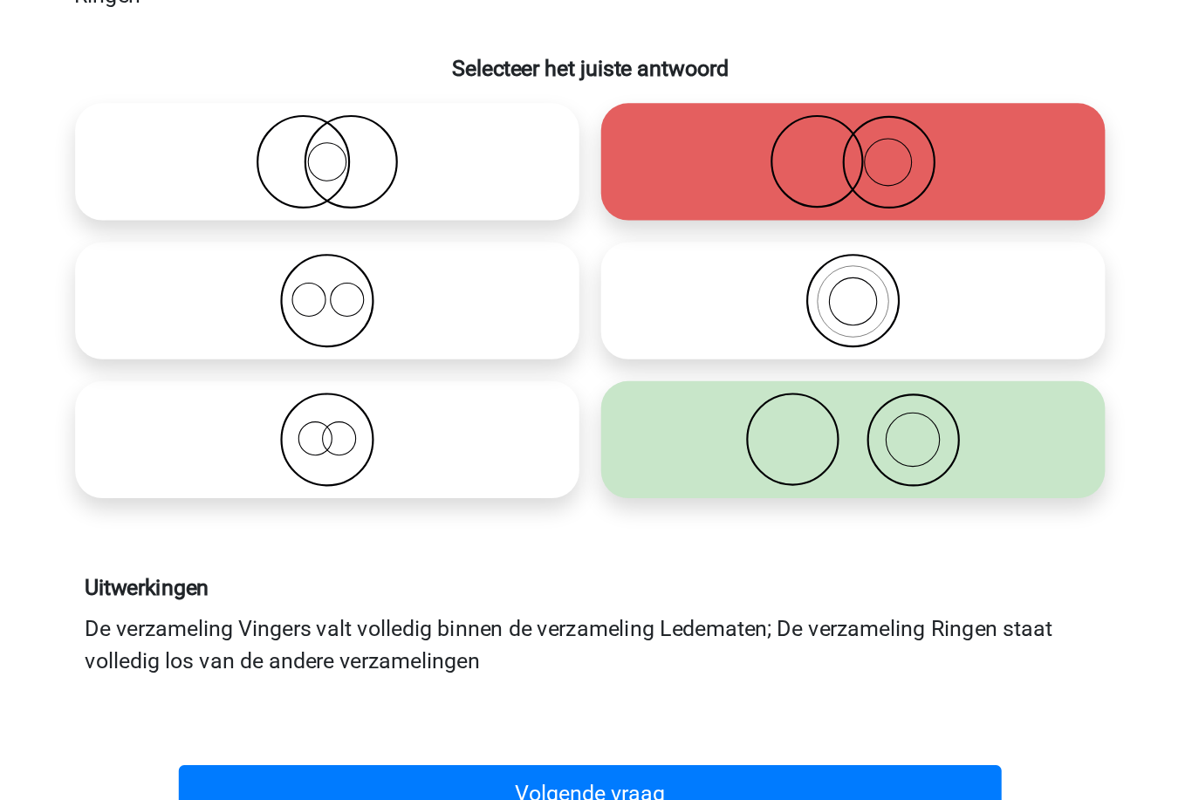
click at [541, 722] on button "Volgende vraag" at bounding box center [596, 740] width 528 height 37
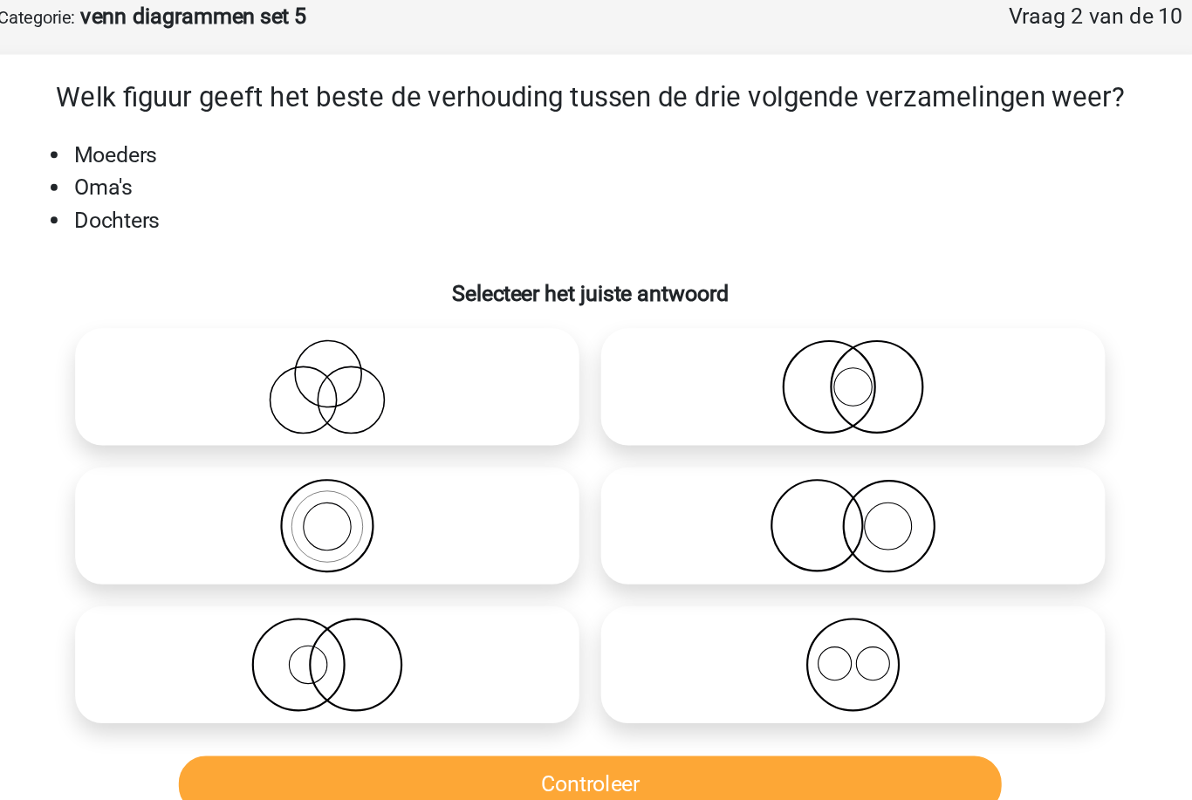
click at [298, 305] on icon at bounding box center [427, 335] width 309 height 61
click at [428, 315] on input "radio" at bounding box center [433, 320] width 11 height 11
radio input "true"
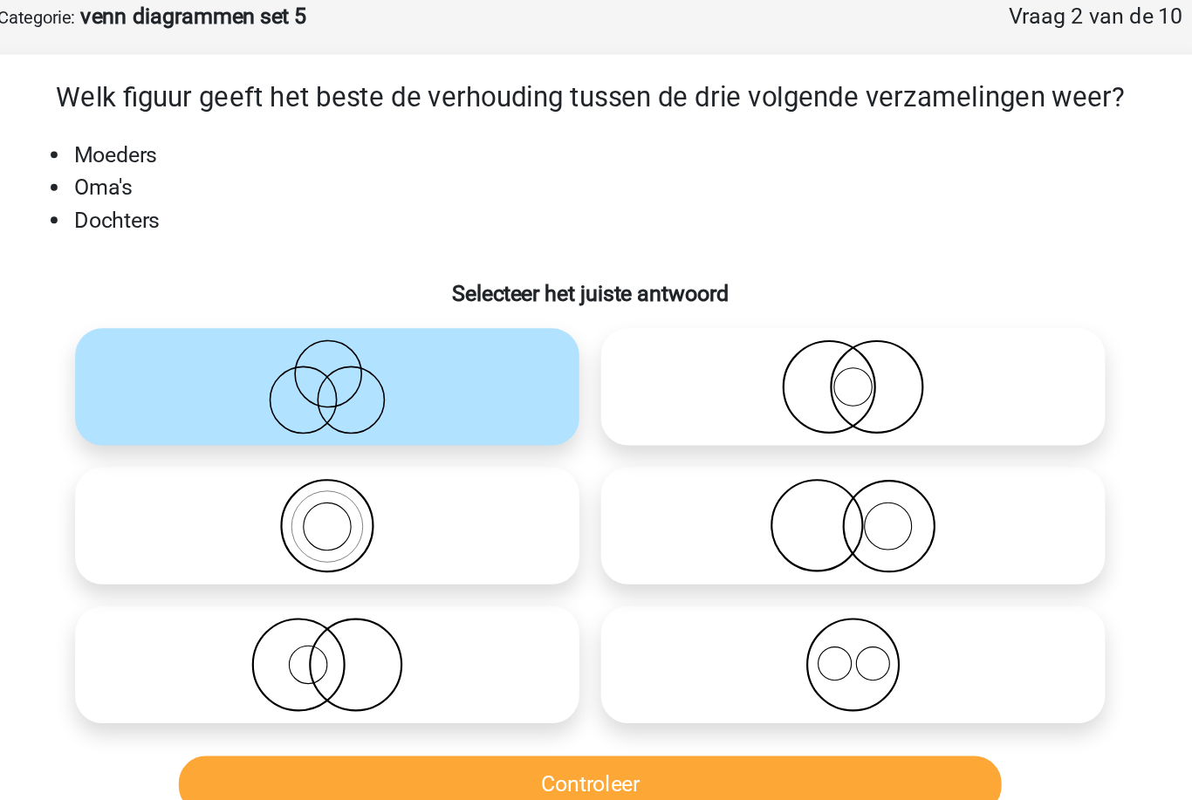
click at [422, 572] on button "Controleer" at bounding box center [596, 590] width 528 height 37
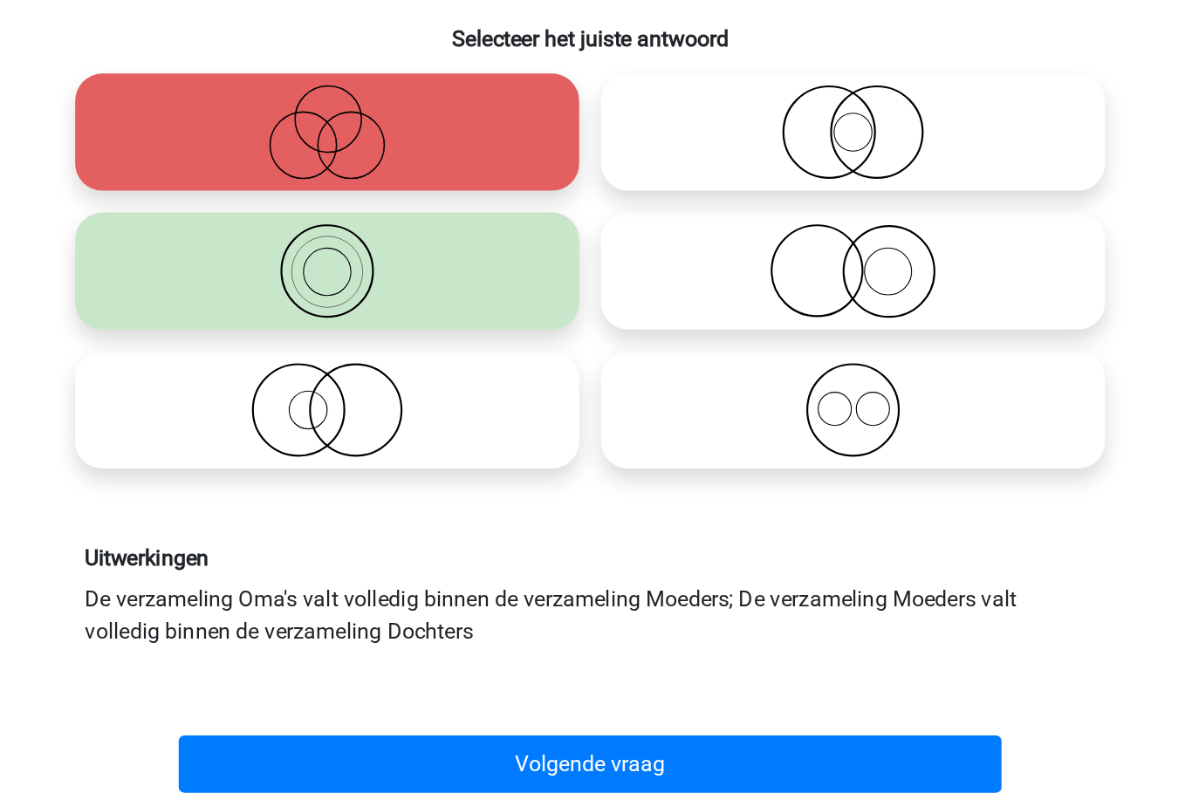
click at [425, 722] on button "Volgende vraag" at bounding box center [596, 740] width 528 height 37
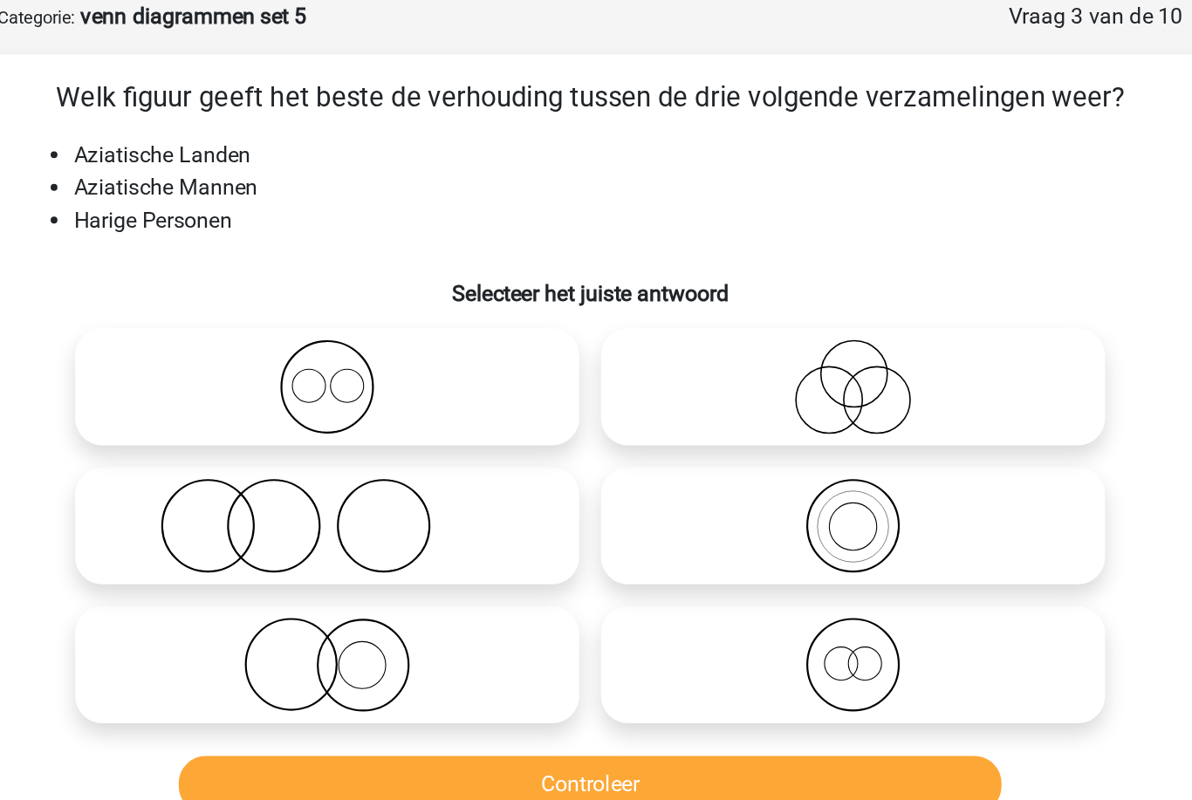
click at [332, 394] on icon at bounding box center [427, 424] width 309 height 61
click at [428, 404] on input "radio" at bounding box center [433, 409] width 11 height 11
radio input "true"
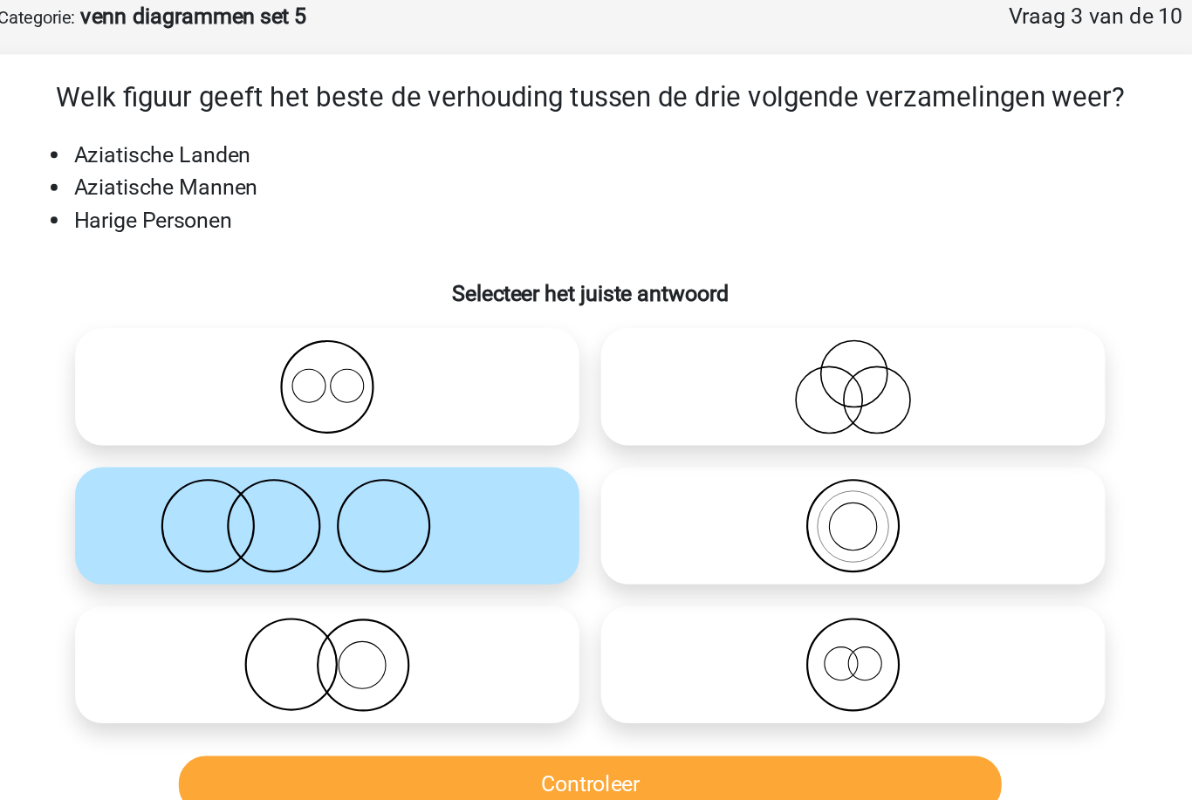
click at [373, 572] on button "Controleer" at bounding box center [596, 590] width 528 height 37
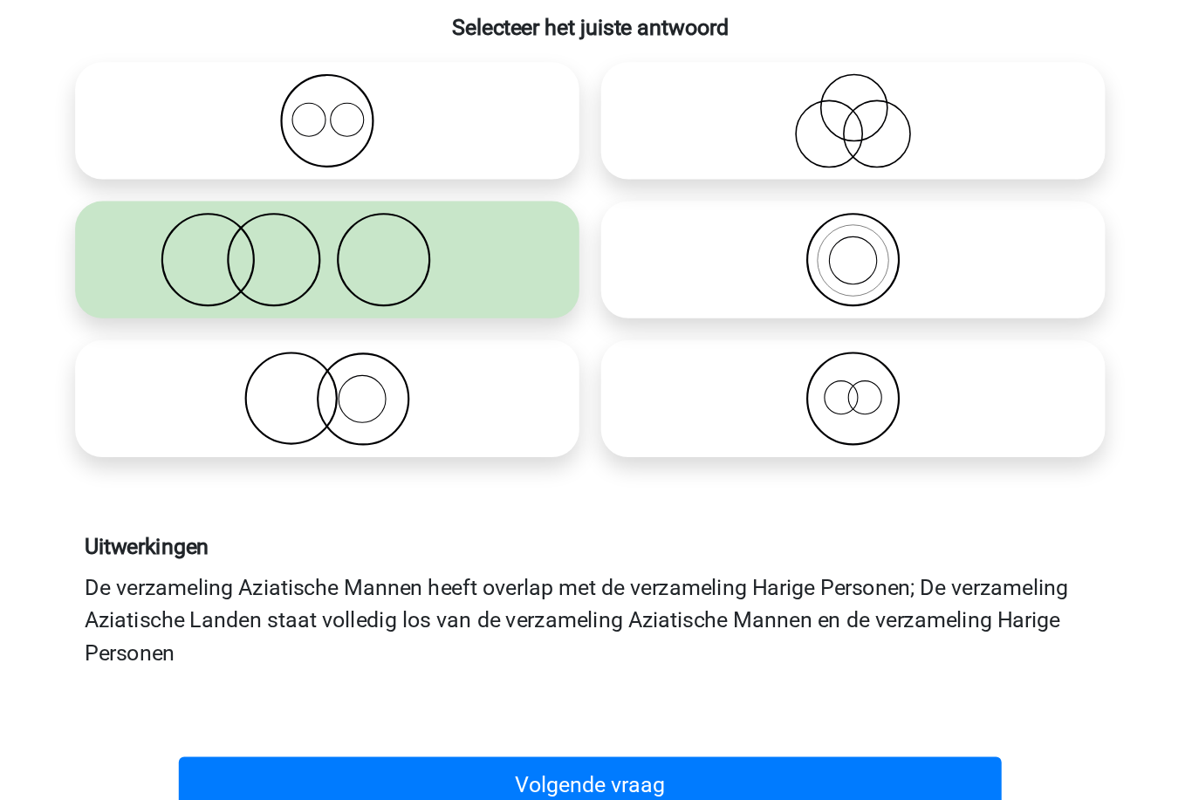
scroll to position [6, 0]
click at [387, 736] on button "Volgende vraag" at bounding box center [596, 754] width 528 height 37
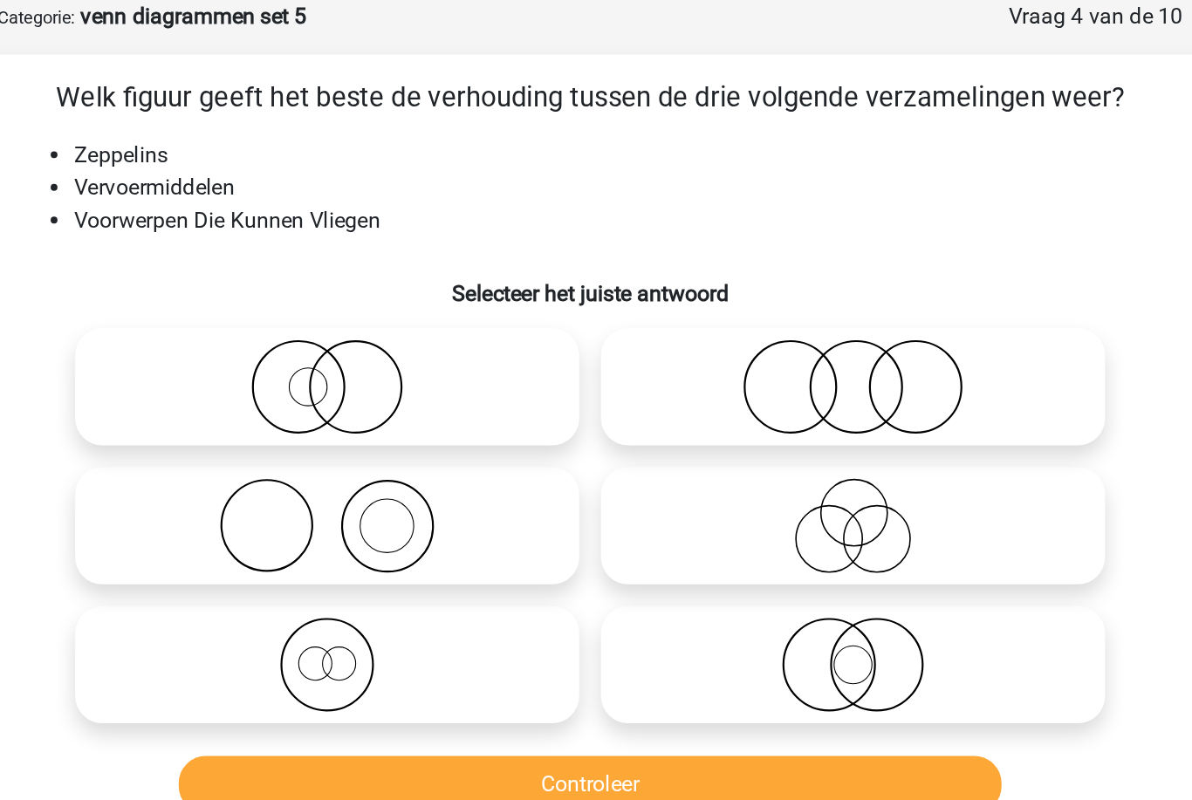
click at [303, 298] on icon at bounding box center [427, 328] width 309 height 61
click at [428, 309] on input "radio" at bounding box center [433, 314] width 11 height 11
radio input "true"
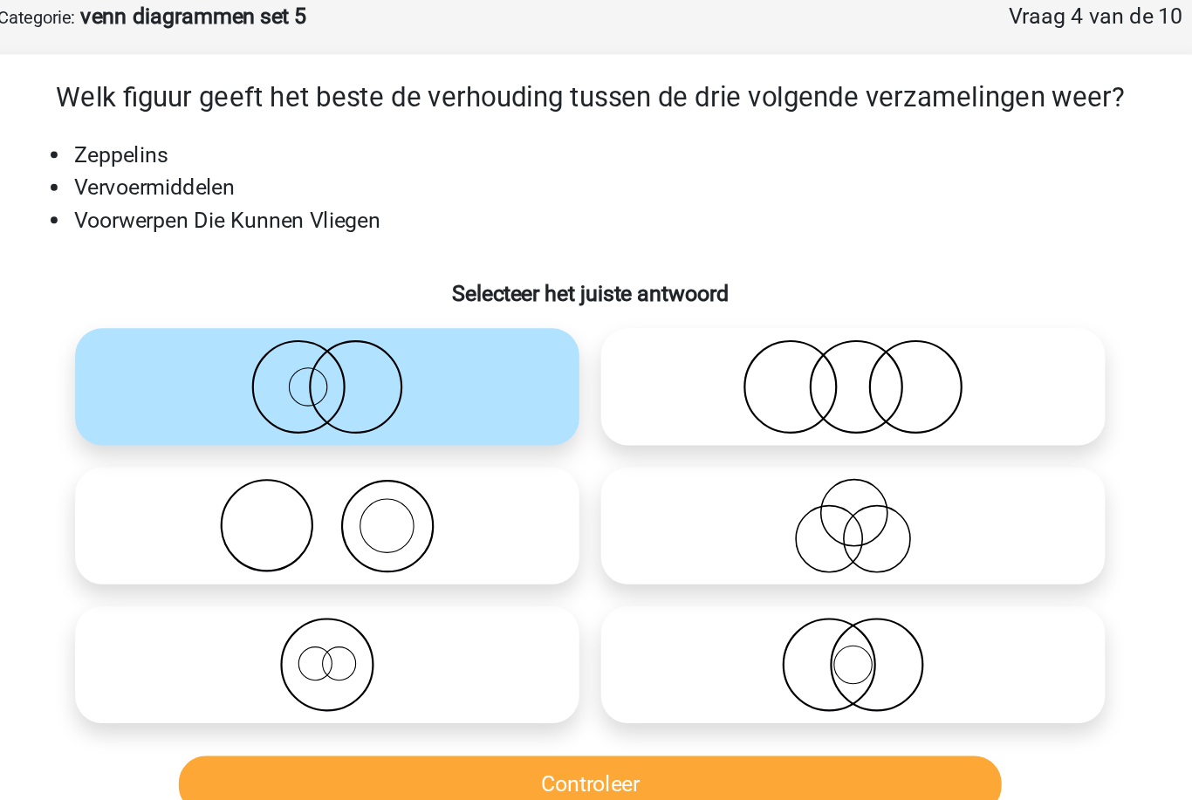
click at [431, 565] on button "Controleer" at bounding box center [596, 583] width 528 height 37
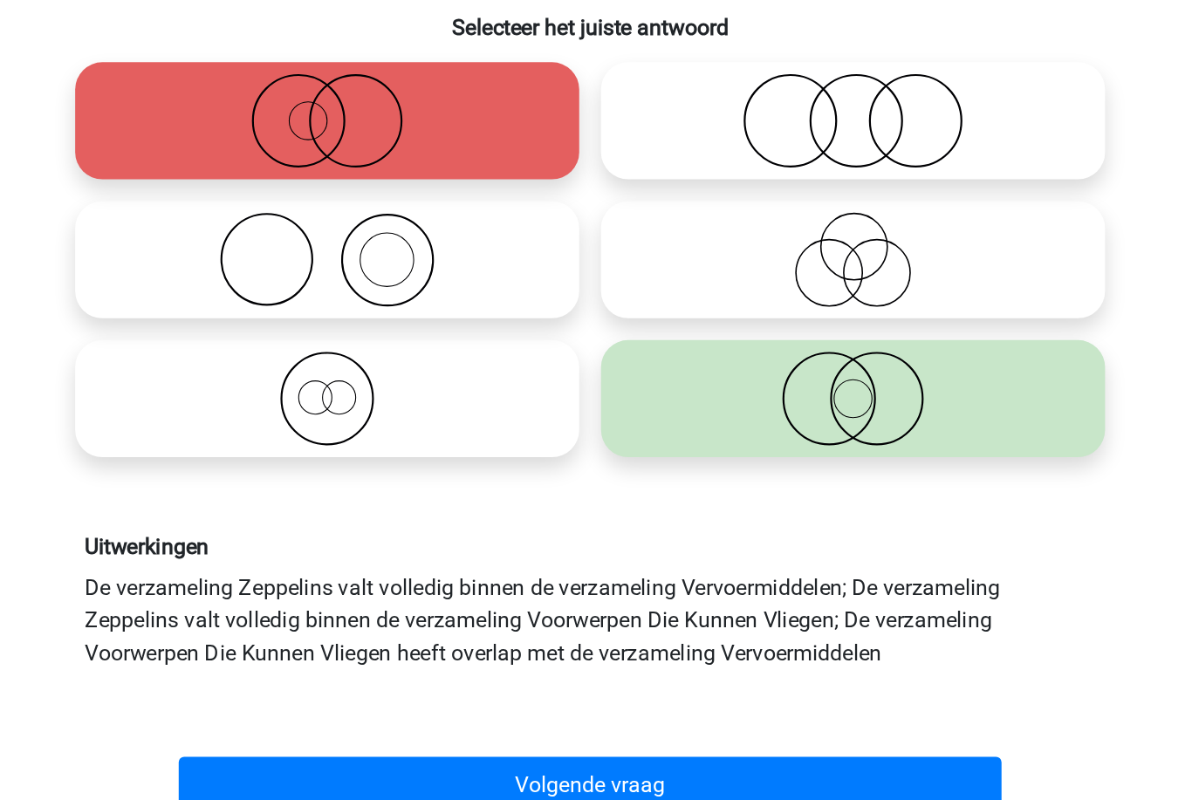
scroll to position [9, 0]
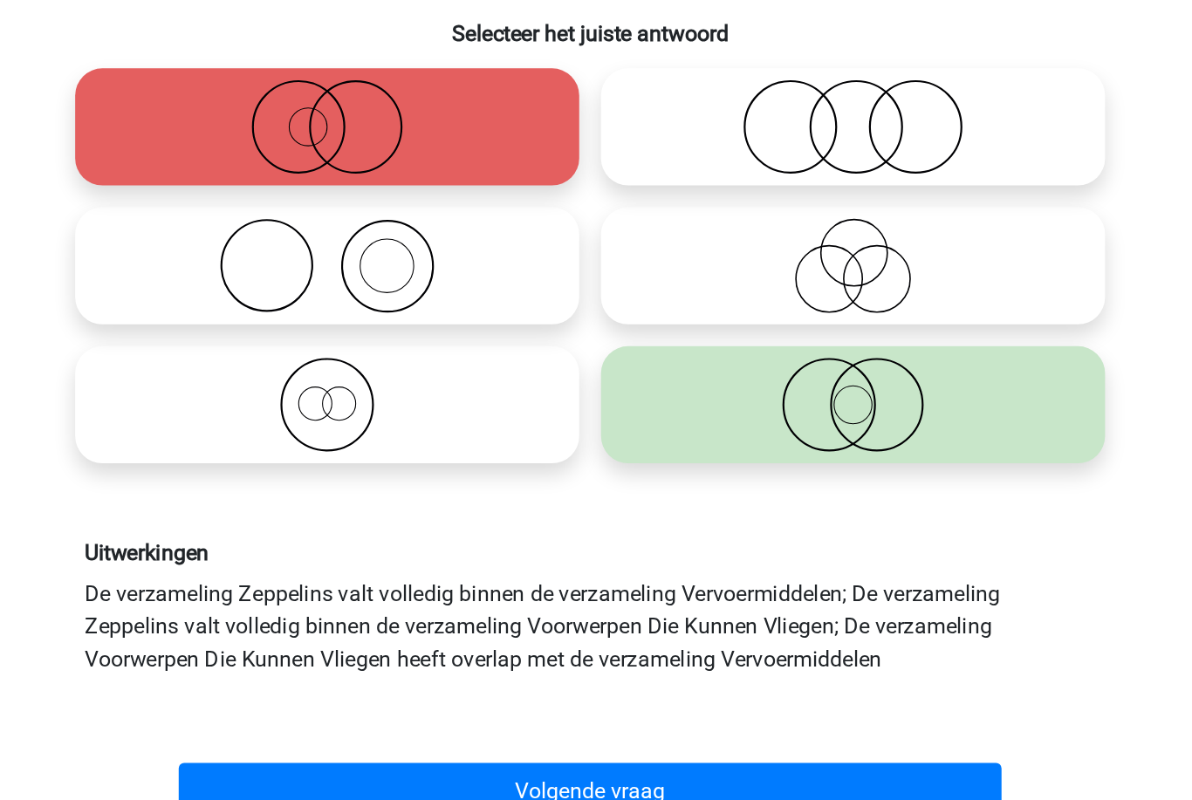
click at [443, 734] on button "Volgende vraag" at bounding box center [596, 752] width 528 height 37
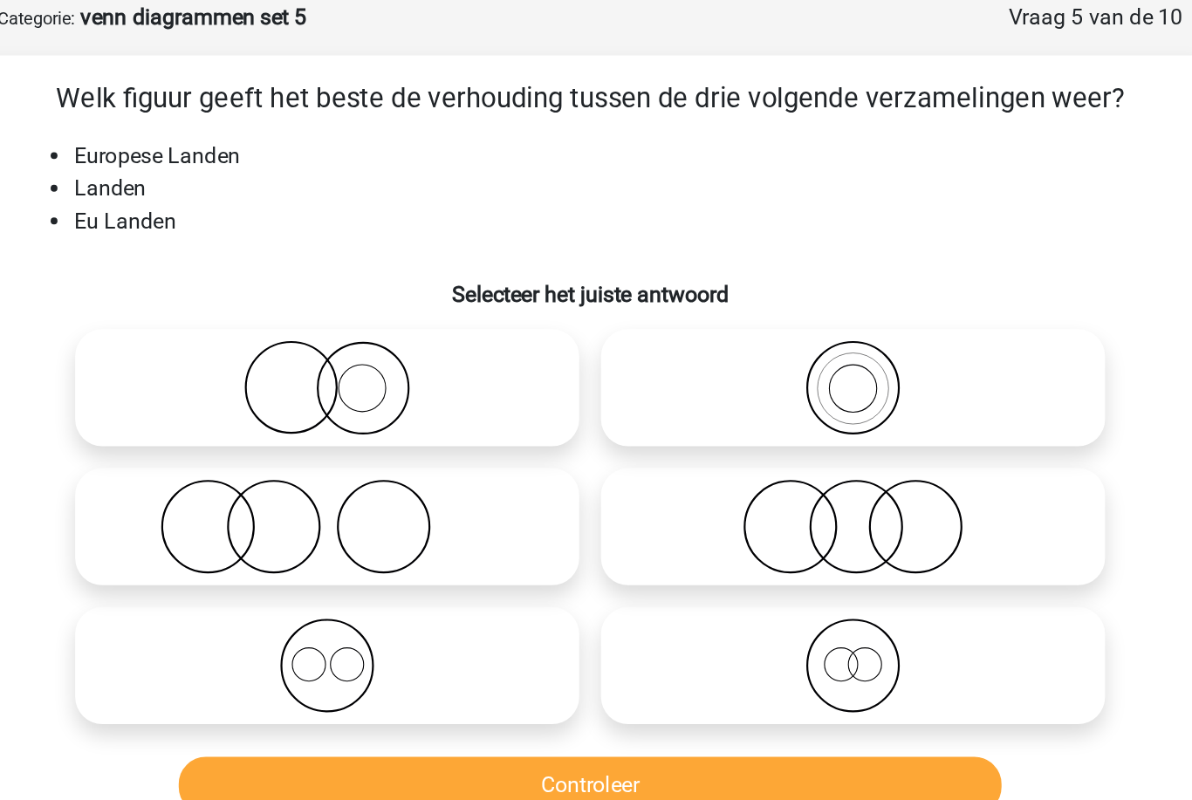
click at [610, 474] on icon at bounding box center [764, 504] width 309 height 61
click at [764, 484] on input "radio" at bounding box center [769, 489] width 11 height 11
radio input "true"
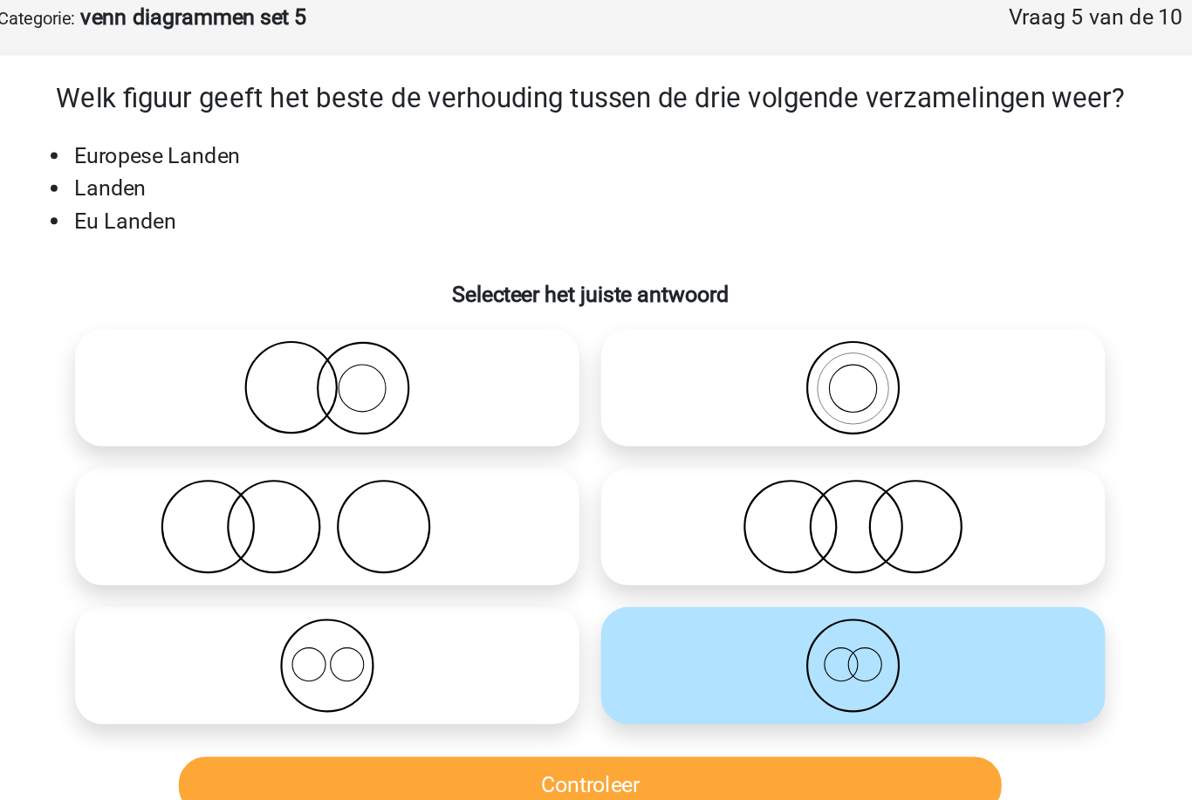
click at [429, 563] on button "Controleer" at bounding box center [596, 581] width 528 height 37
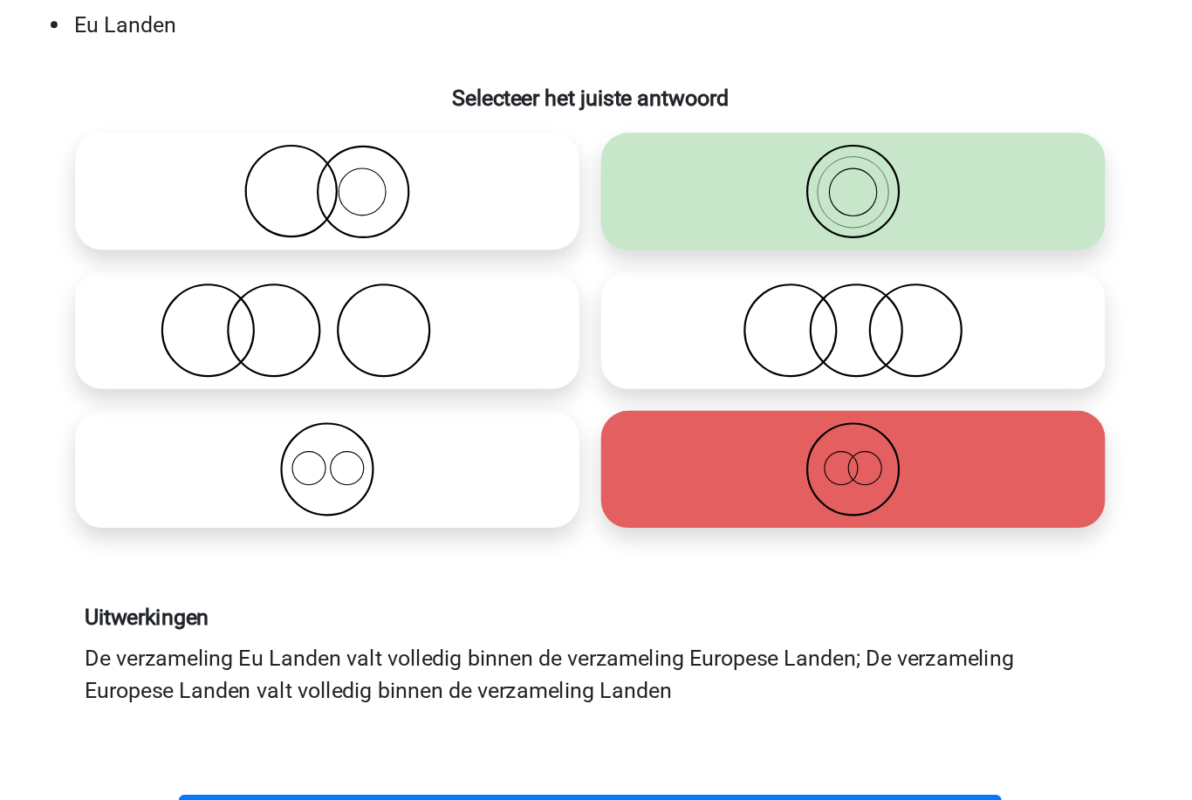
click at [395, 713] on button "Volgende vraag" at bounding box center [596, 731] width 528 height 37
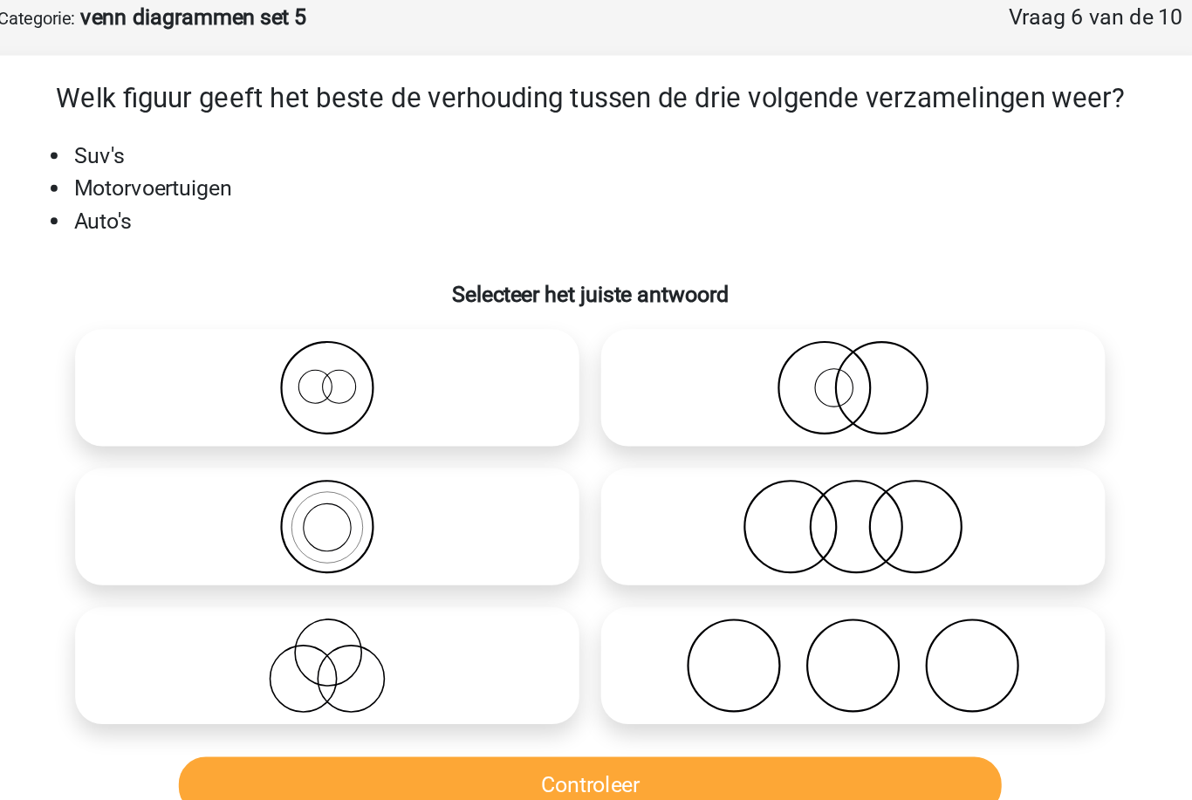
click at [287, 385] on icon at bounding box center [427, 415] width 309 height 61
click at [428, 395] on input "radio" at bounding box center [433, 400] width 11 height 11
radio input "true"
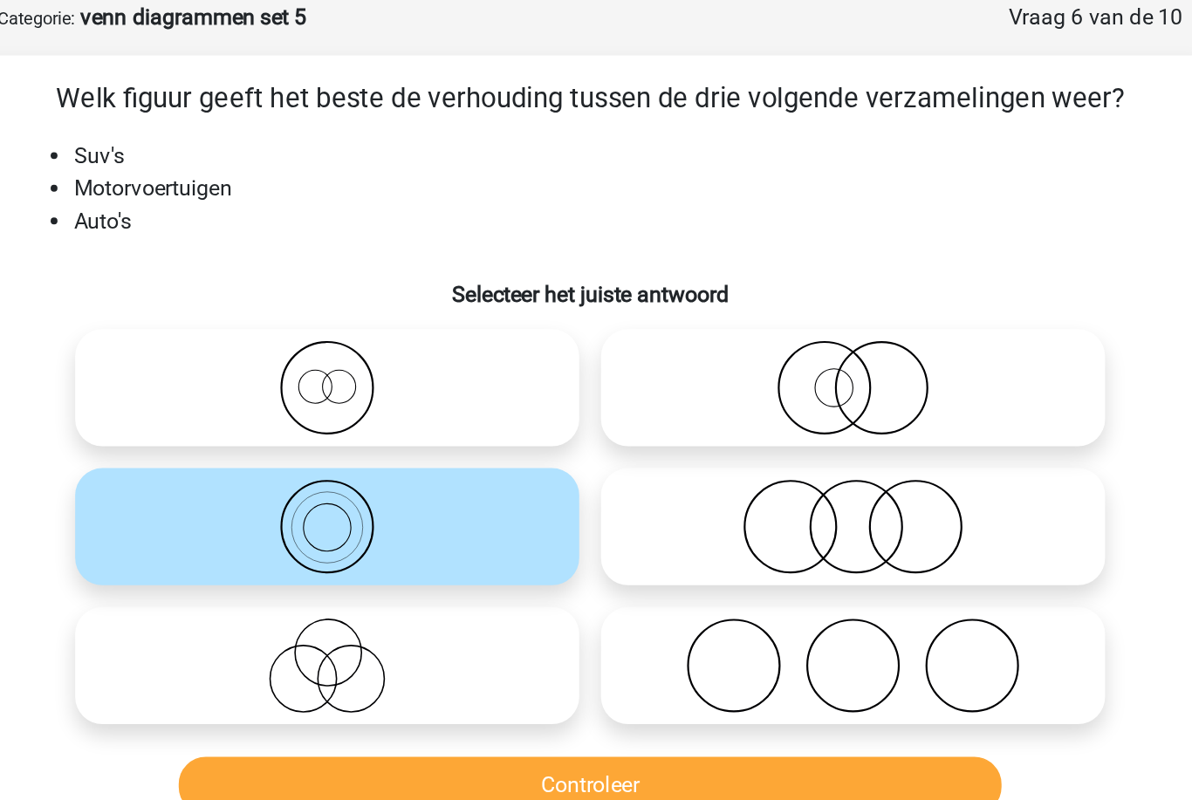
click at [405, 563] on button "Controleer" at bounding box center [596, 581] width 528 height 37
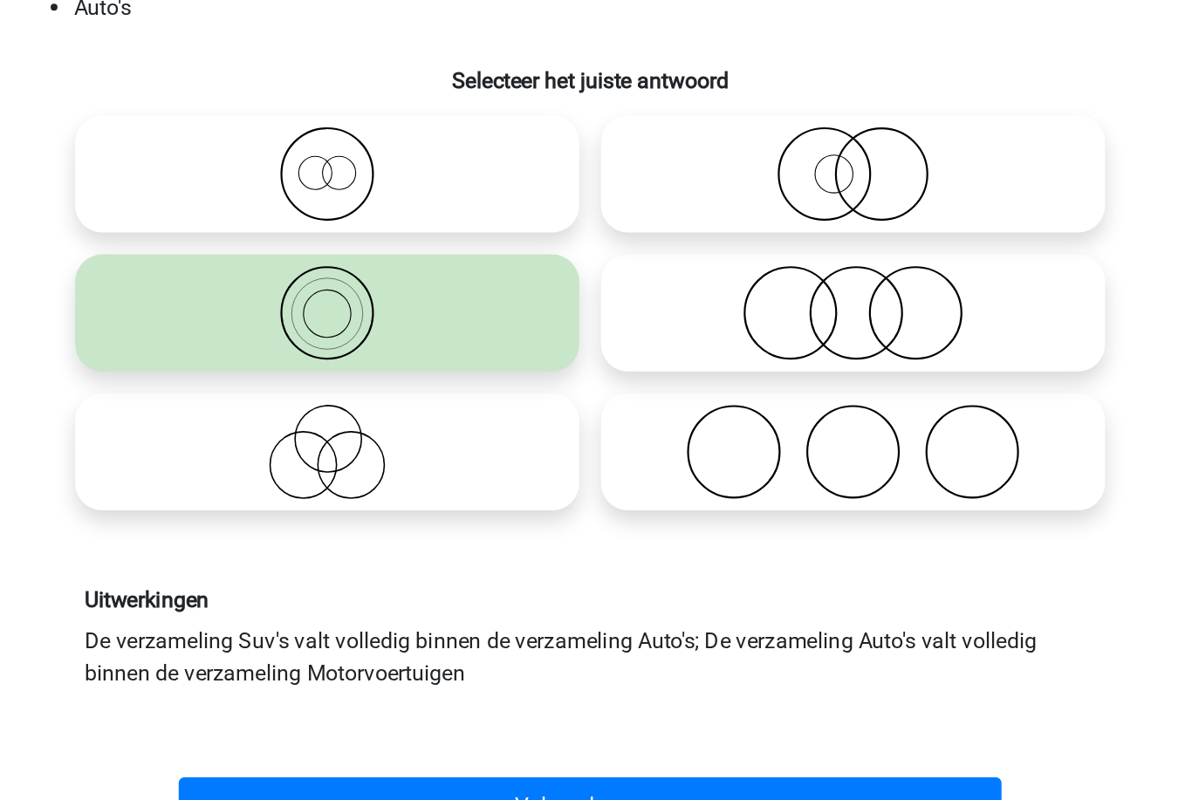
click at [403, 713] on button "Volgende vraag" at bounding box center [596, 731] width 528 height 37
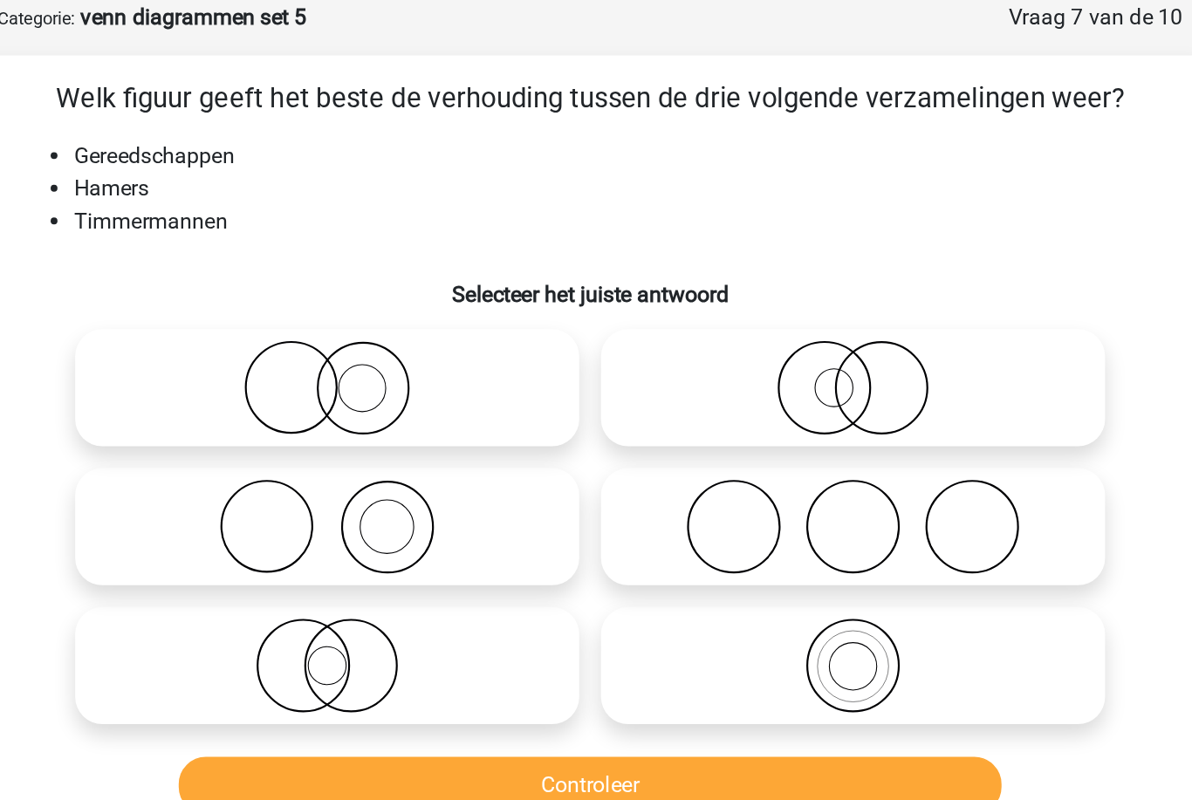
click at [290, 385] on icon at bounding box center [427, 415] width 309 height 61
click at [428, 395] on input "radio" at bounding box center [433, 400] width 11 height 11
radio input "true"
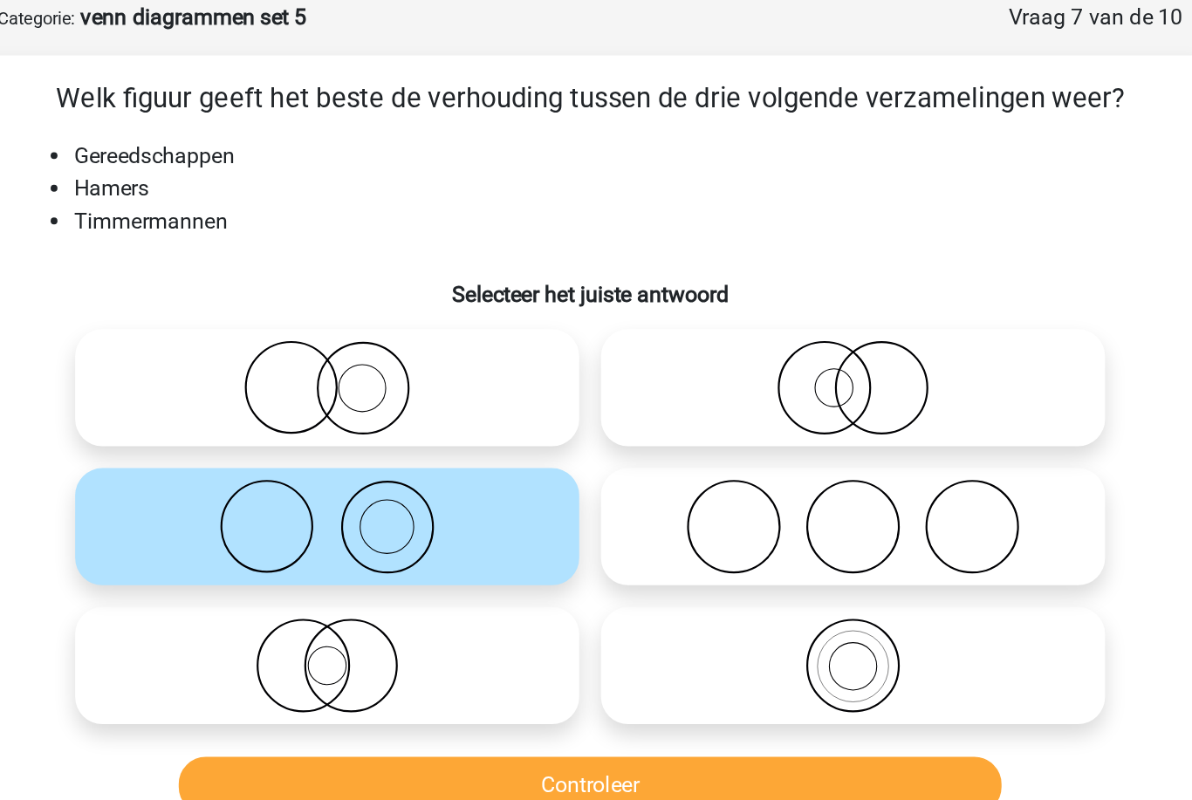
click at [380, 563] on button "Controleer" at bounding box center [596, 581] width 528 height 37
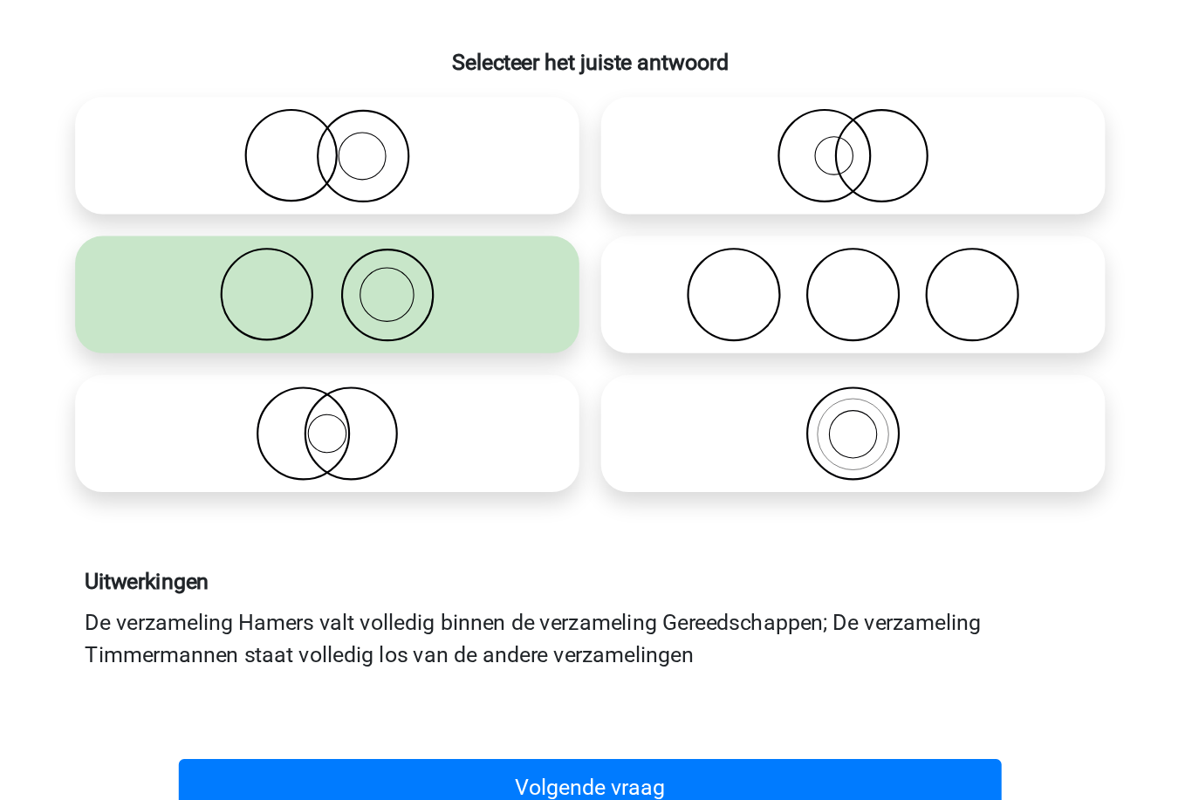
click at [380, 713] on button "Volgende vraag" at bounding box center [596, 731] width 528 height 37
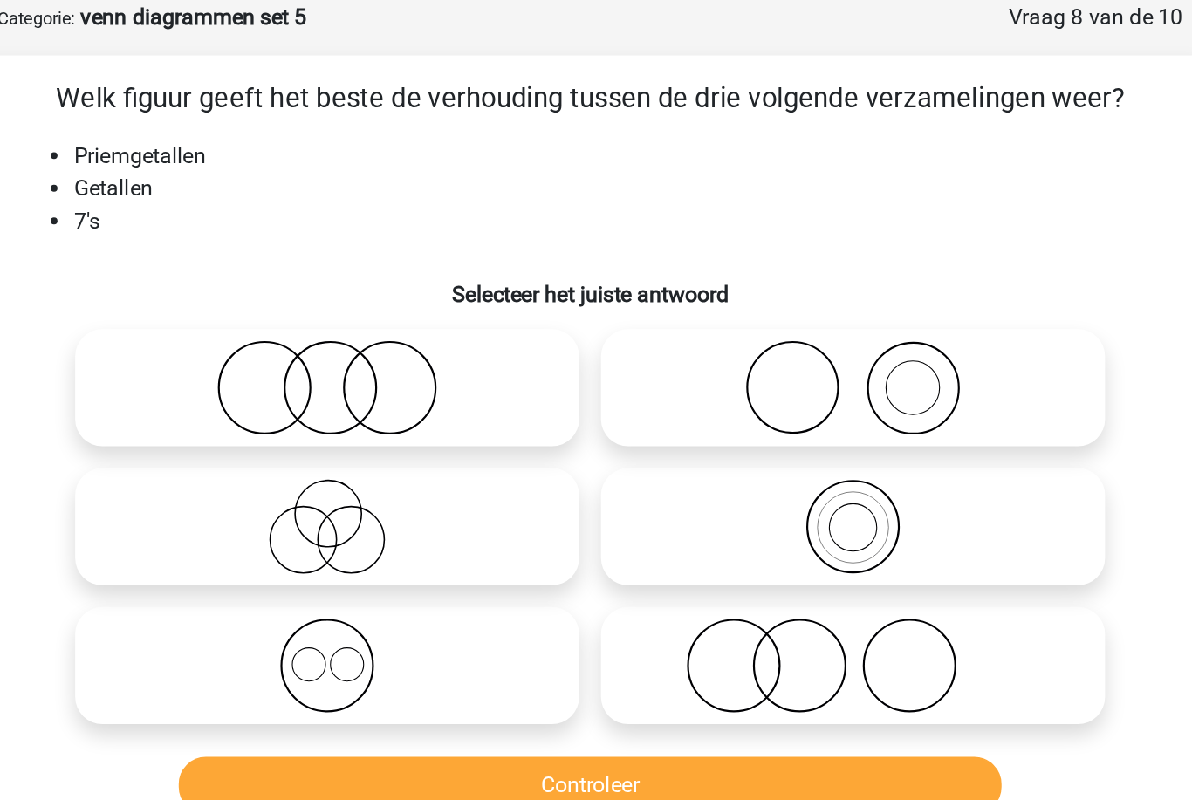
click at [610, 385] on icon at bounding box center [764, 415] width 309 height 61
click at [764, 395] on input "radio" at bounding box center [769, 400] width 11 height 11
radio input "true"
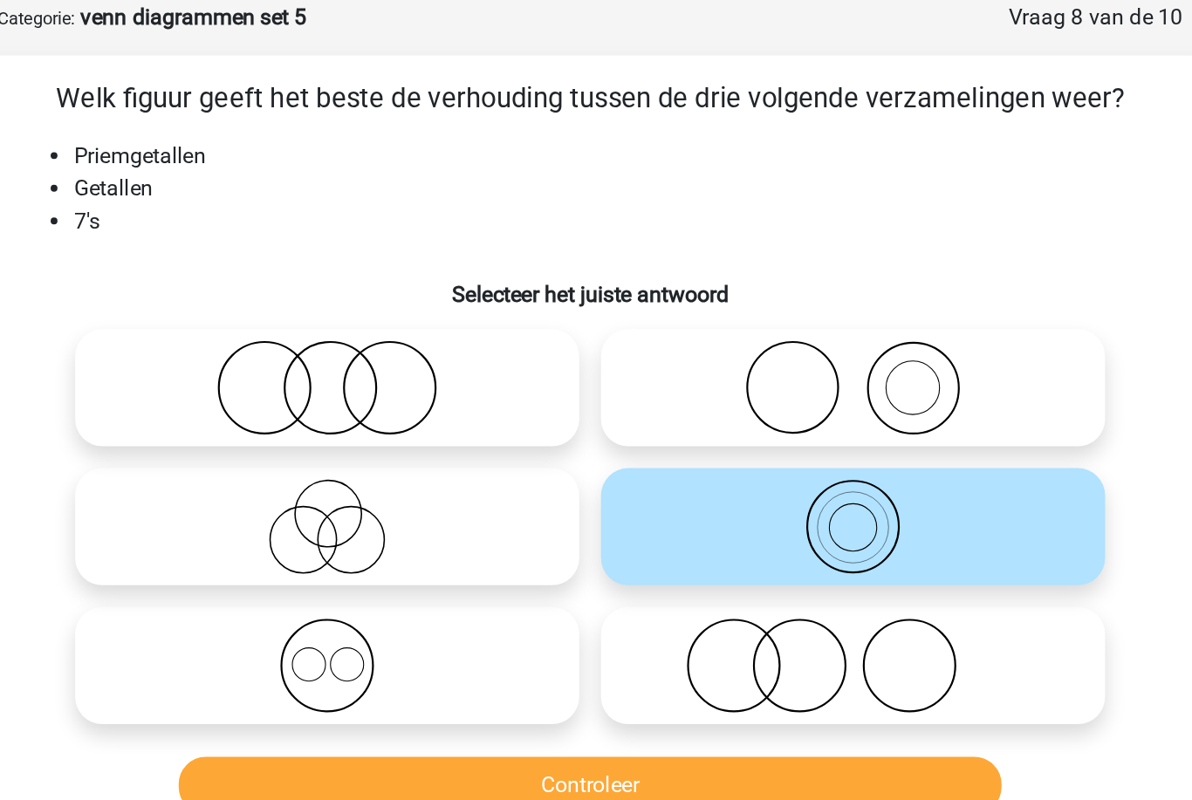
click at [369, 563] on button "Controleer" at bounding box center [596, 581] width 528 height 37
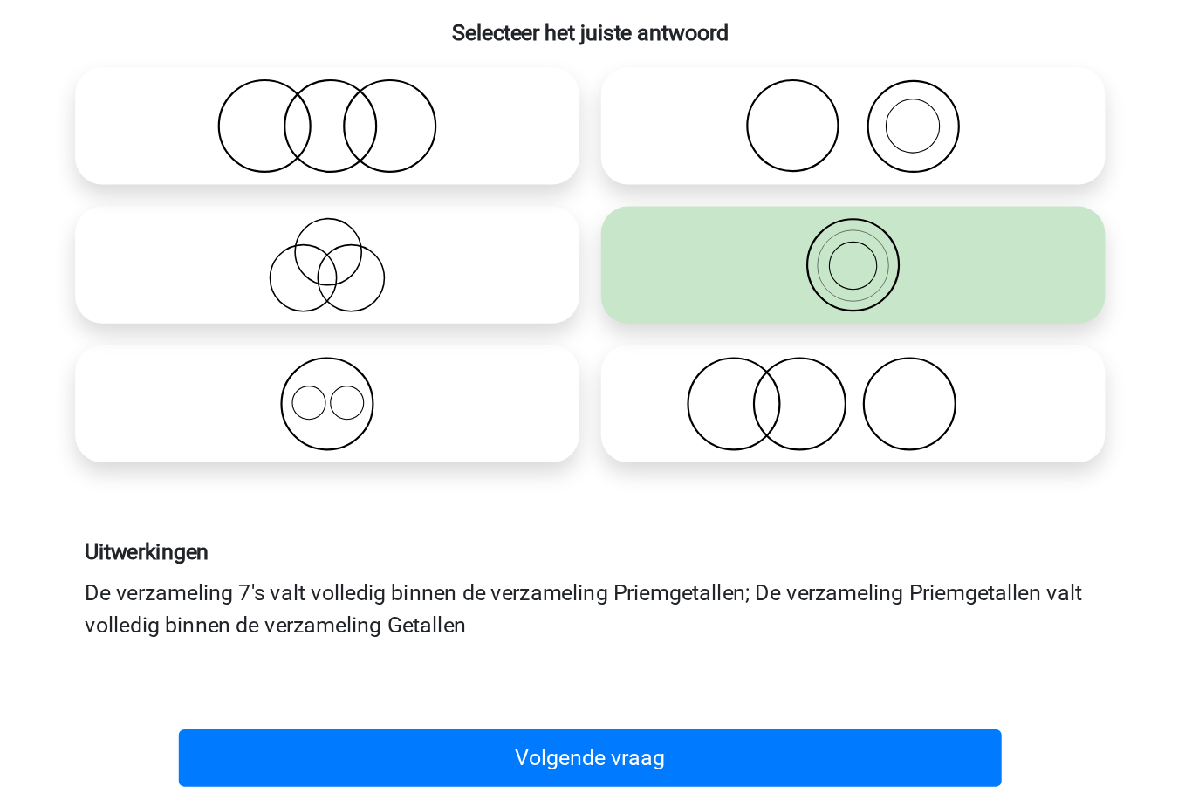
click at [341, 713] on button "Volgende vraag" at bounding box center [596, 731] width 528 height 37
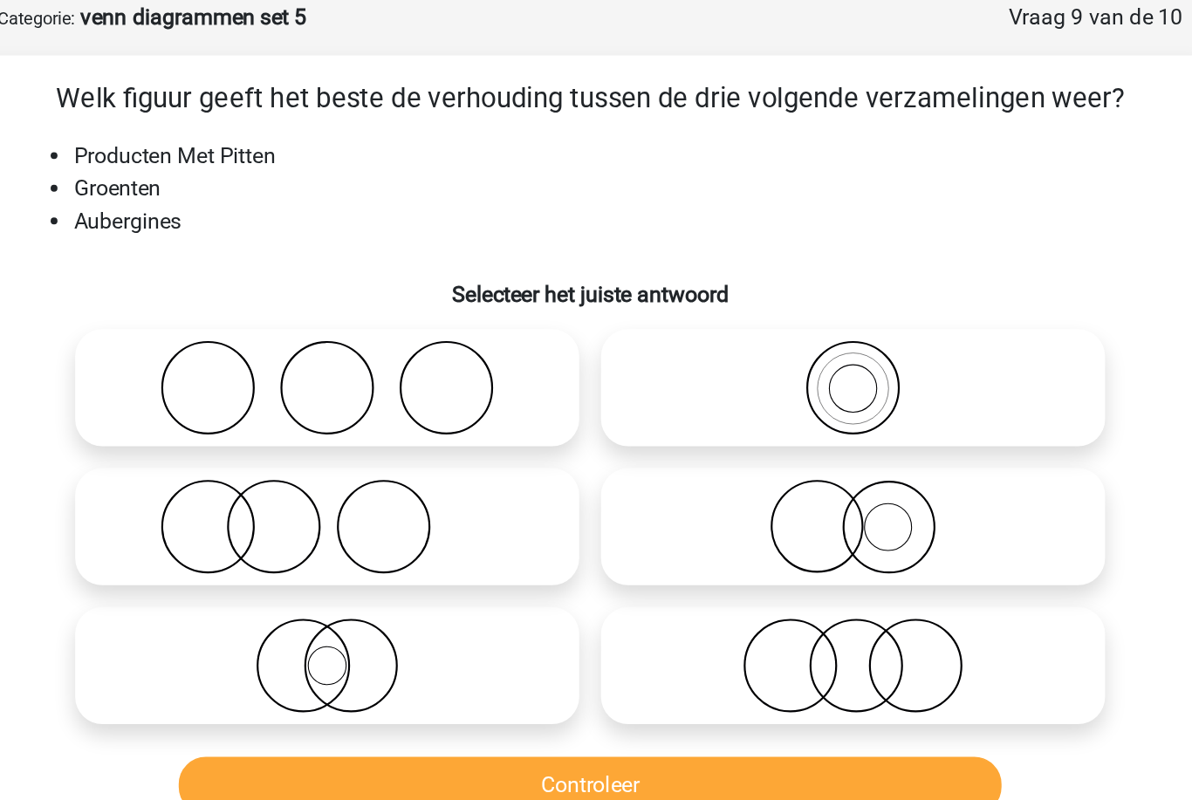
click at [610, 385] on icon at bounding box center [764, 415] width 309 height 61
click at [764, 395] on input "radio" at bounding box center [769, 400] width 11 height 11
radio input "true"
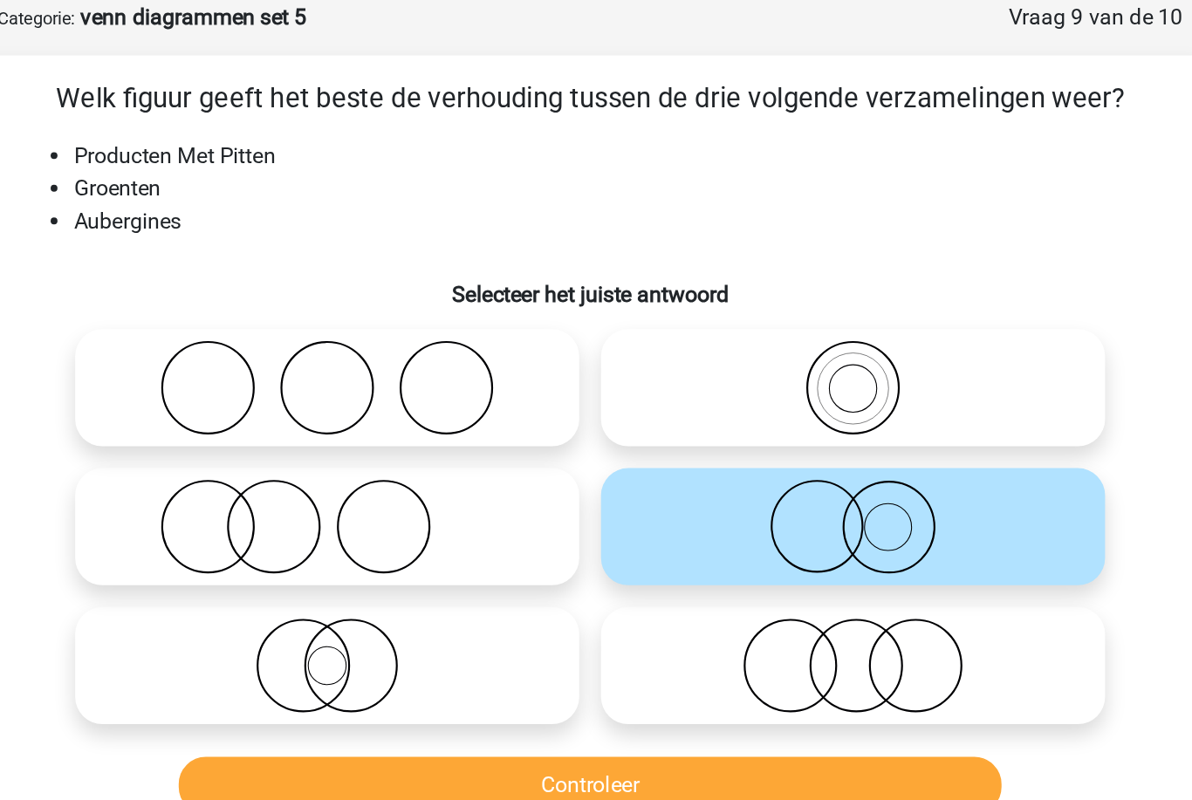
click at [327, 474] on icon at bounding box center [427, 504] width 309 height 61
click at [428, 484] on input "radio" at bounding box center [433, 489] width 11 height 11
radio input "true"
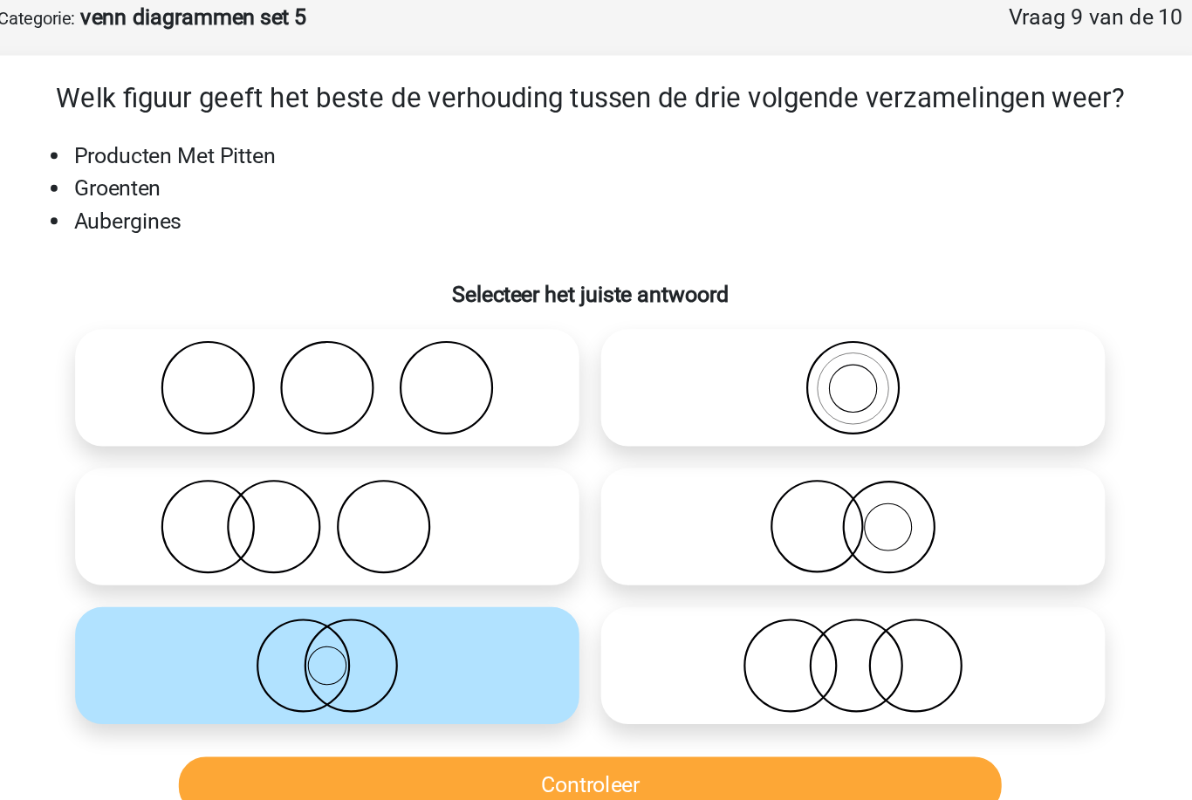
click at [332, 563] on button "Controleer" at bounding box center [596, 581] width 528 height 37
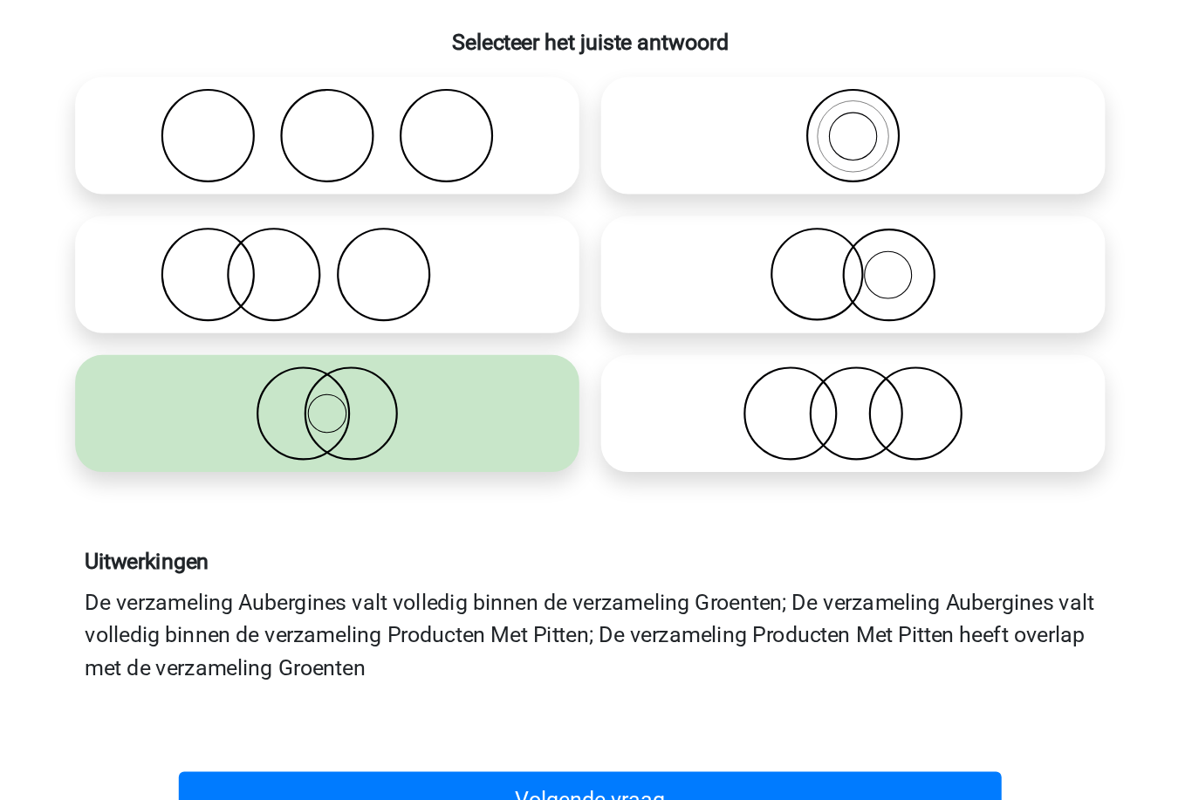
click at [332, 734] on button "Volgende vraag" at bounding box center [596, 752] width 528 height 37
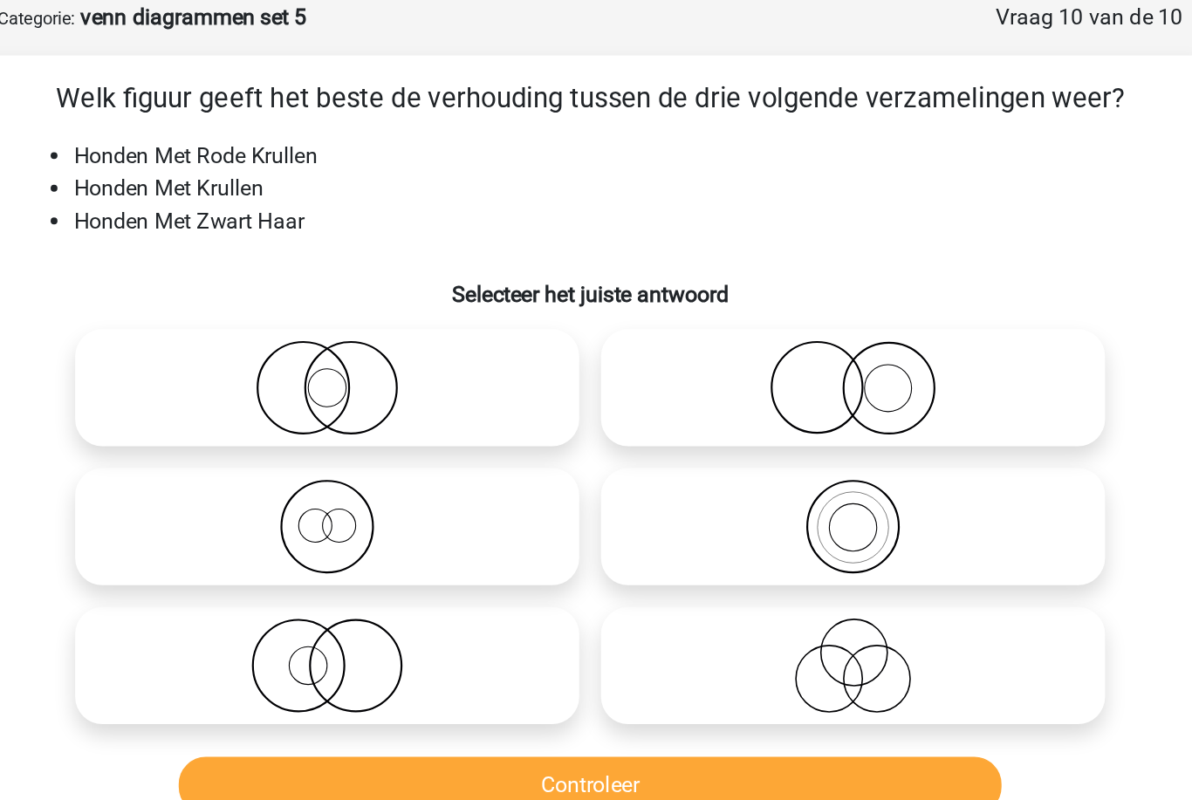
click at [626, 296] on icon at bounding box center [764, 326] width 309 height 61
click at [764, 306] on input "radio" at bounding box center [769, 311] width 11 height 11
radio input "true"
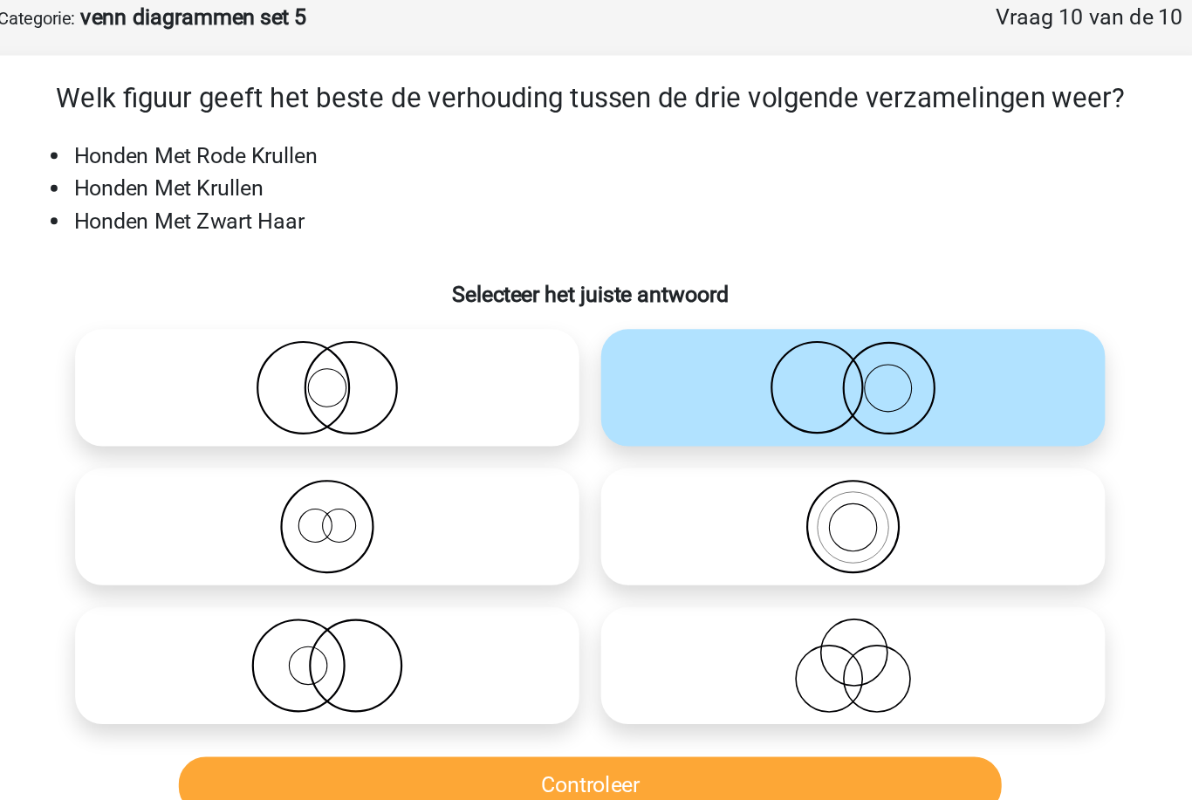
click at [489, 563] on button "Controleer" at bounding box center [596, 581] width 528 height 37
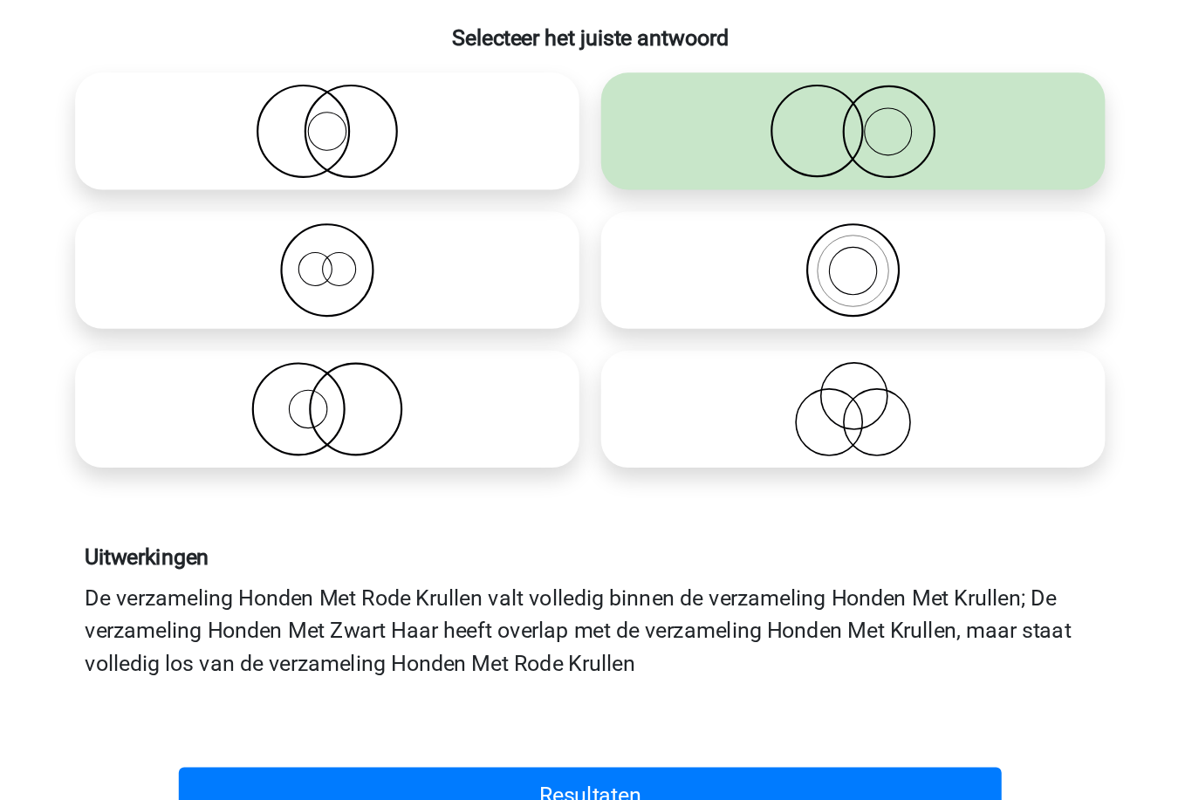
click at [511, 734] on button "Resultaten" at bounding box center [596, 752] width 528 height 37
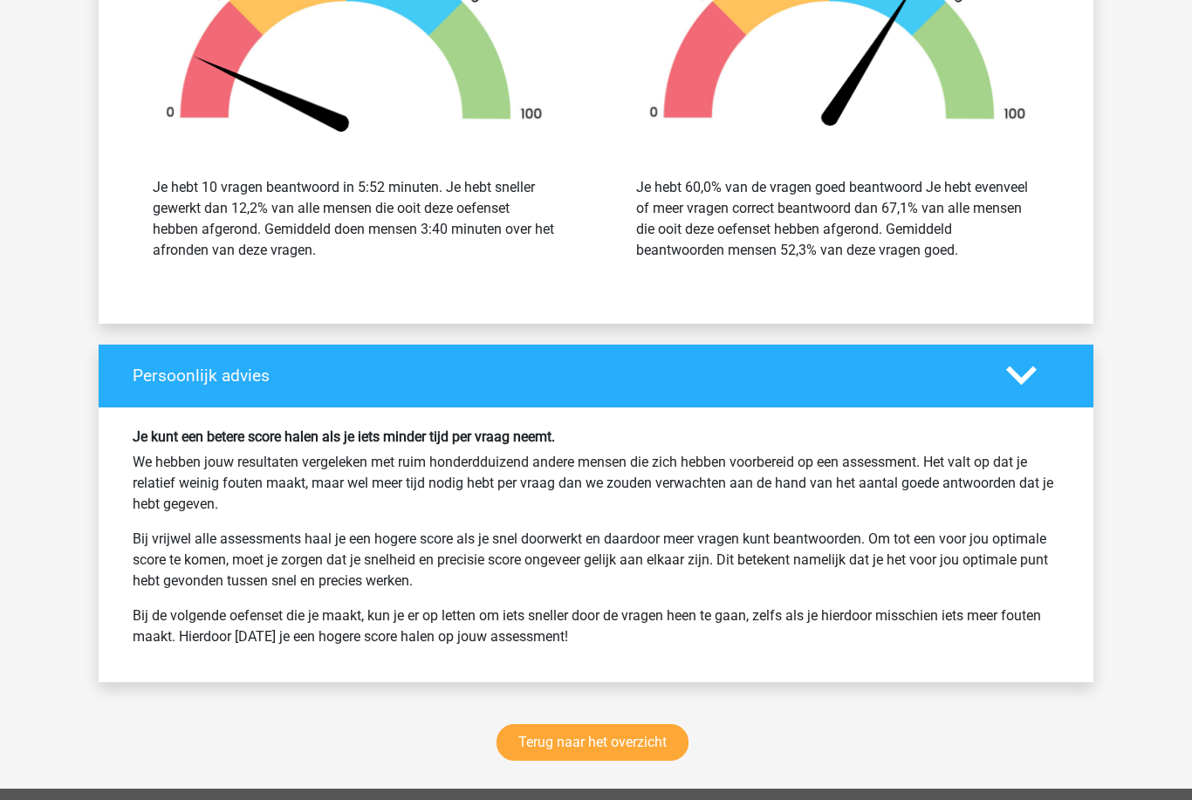
scroll to position [1968, 0]
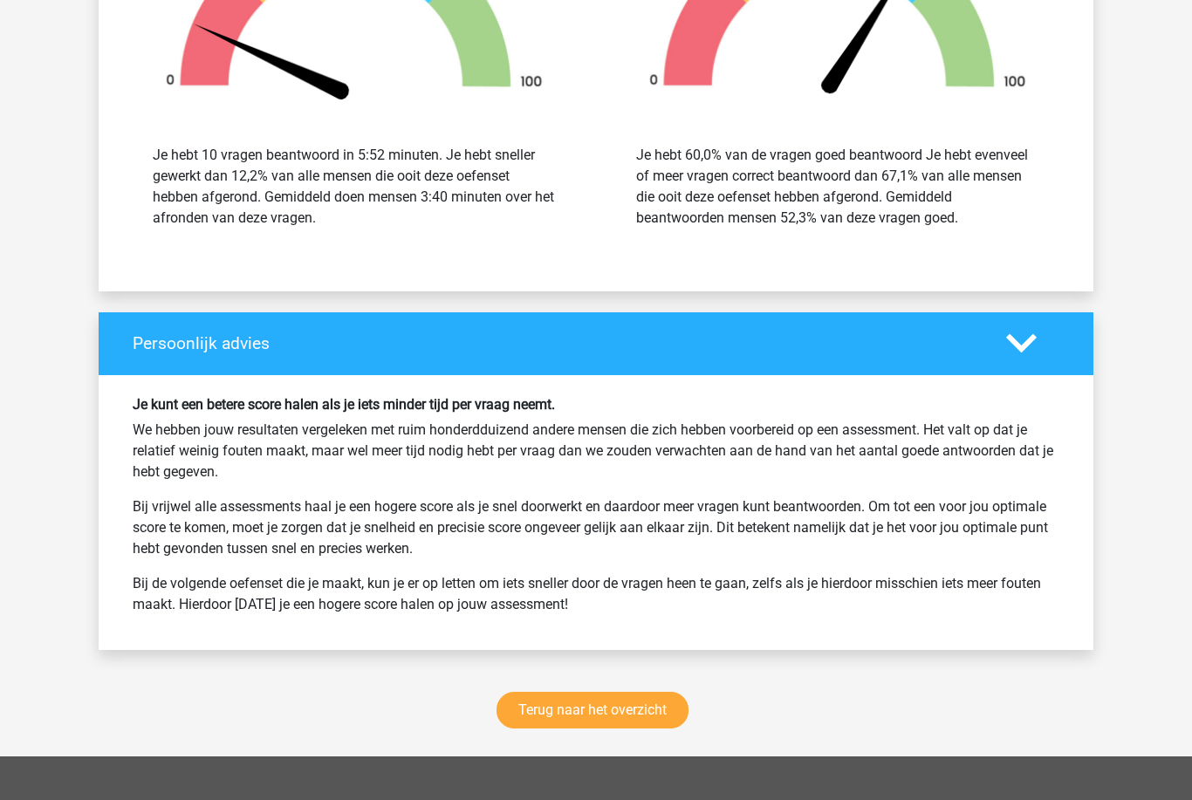
click at [522, 701] on link "Terug naar het overzicht" at bounding box center [592, 710] width 192 height 37
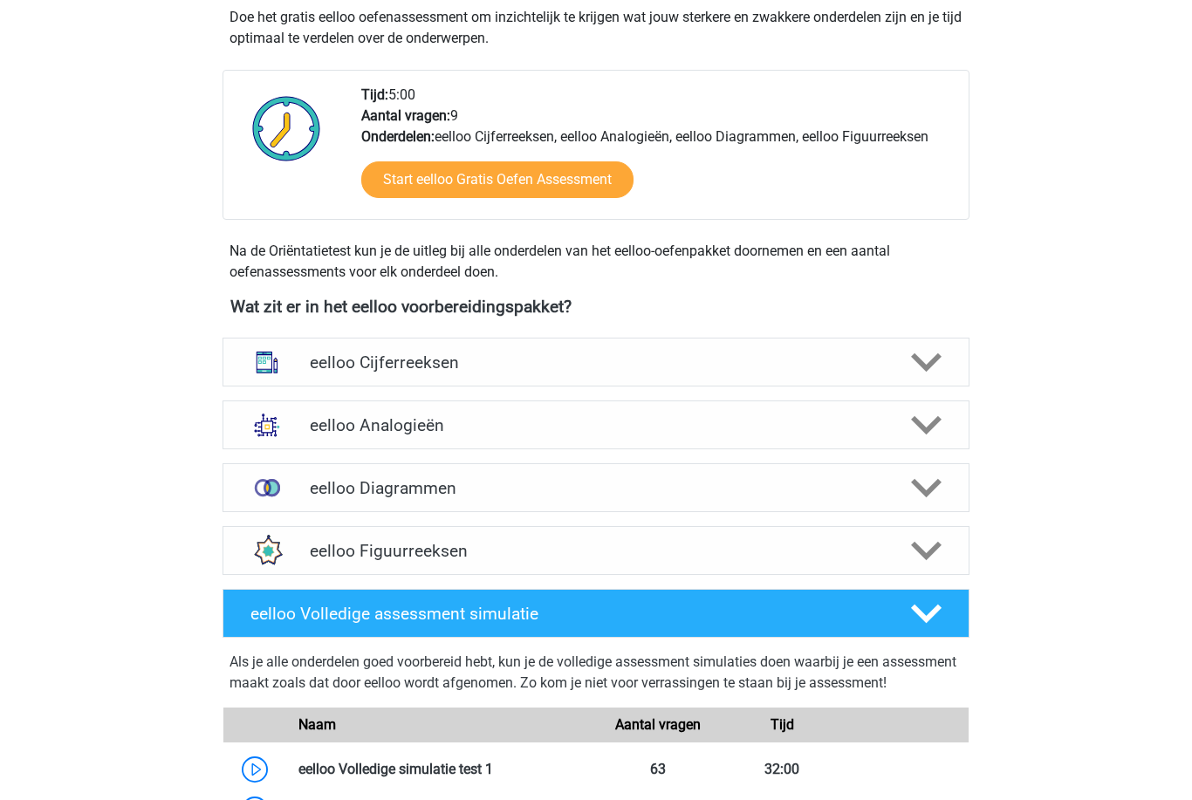
click at [288, 430] on img at bounding box center [266, 425] width 45 height 45
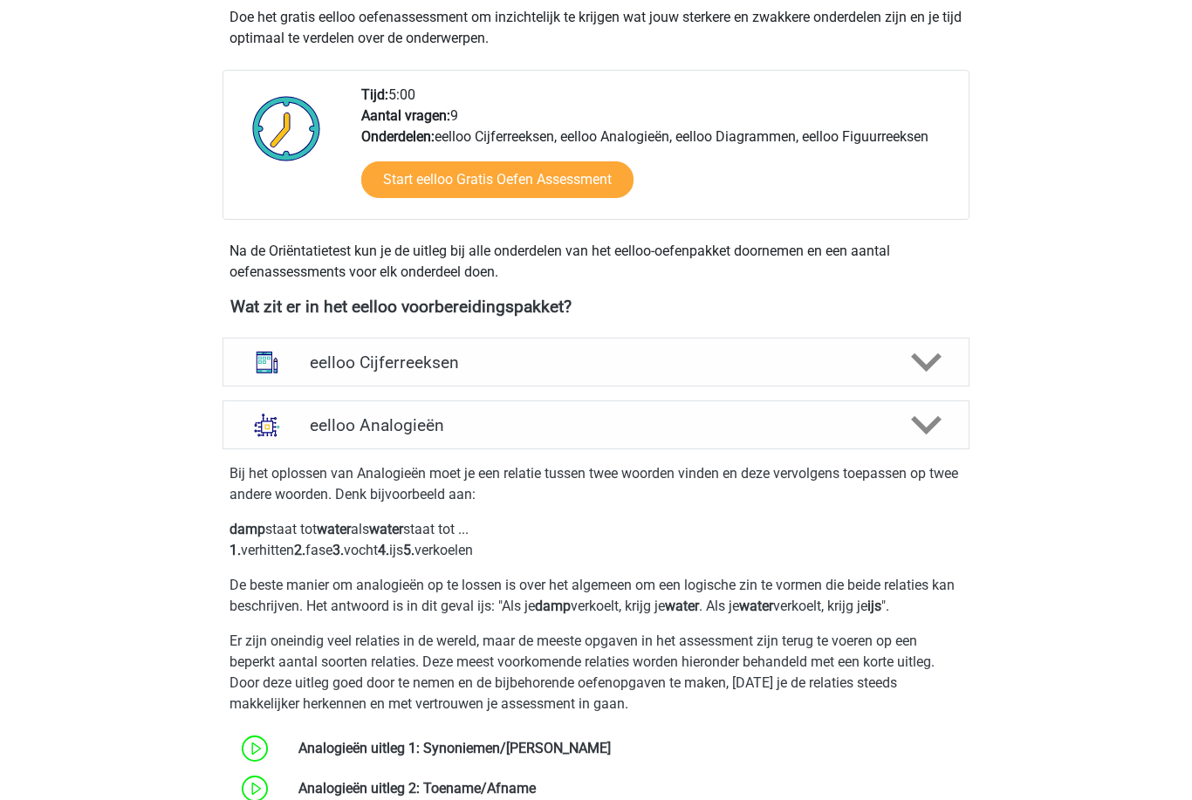
click at [273, 440] on img at bounding box center [266, 424] width 45 height 45
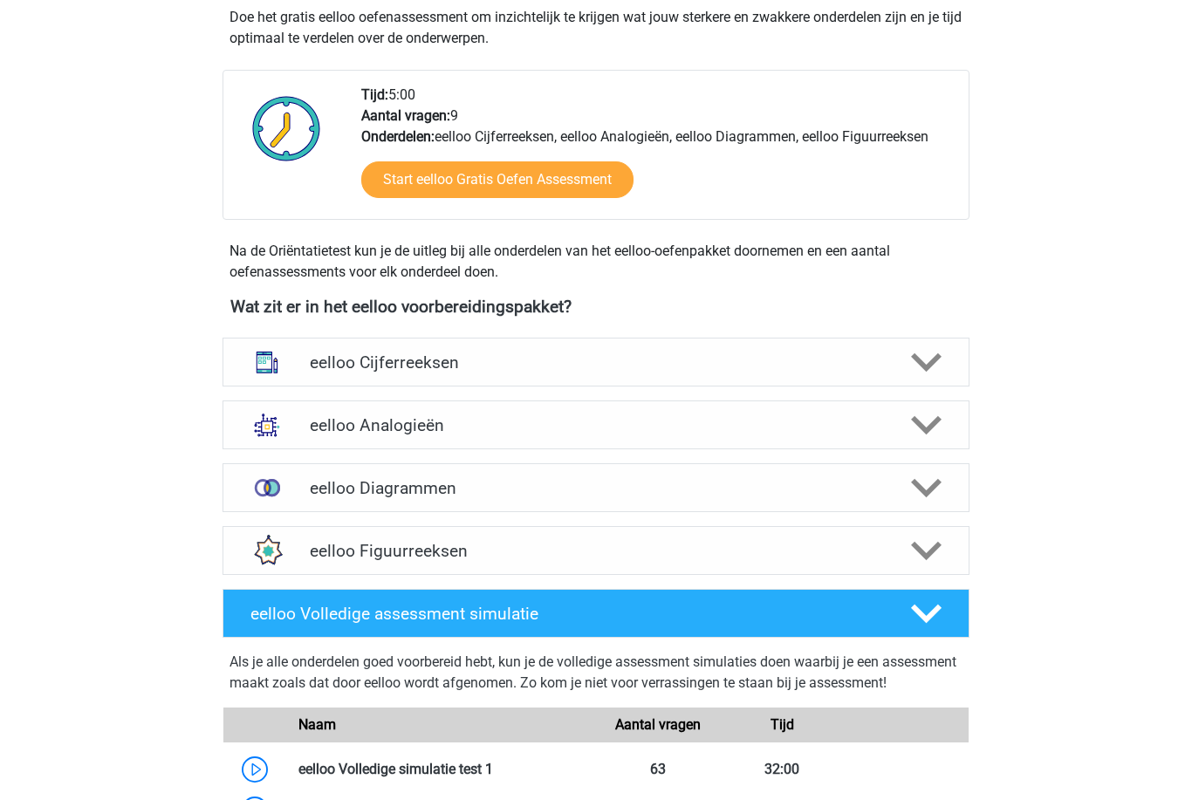
click at [290, 477] on img at bounding box center [266, 487] width 45 height 45
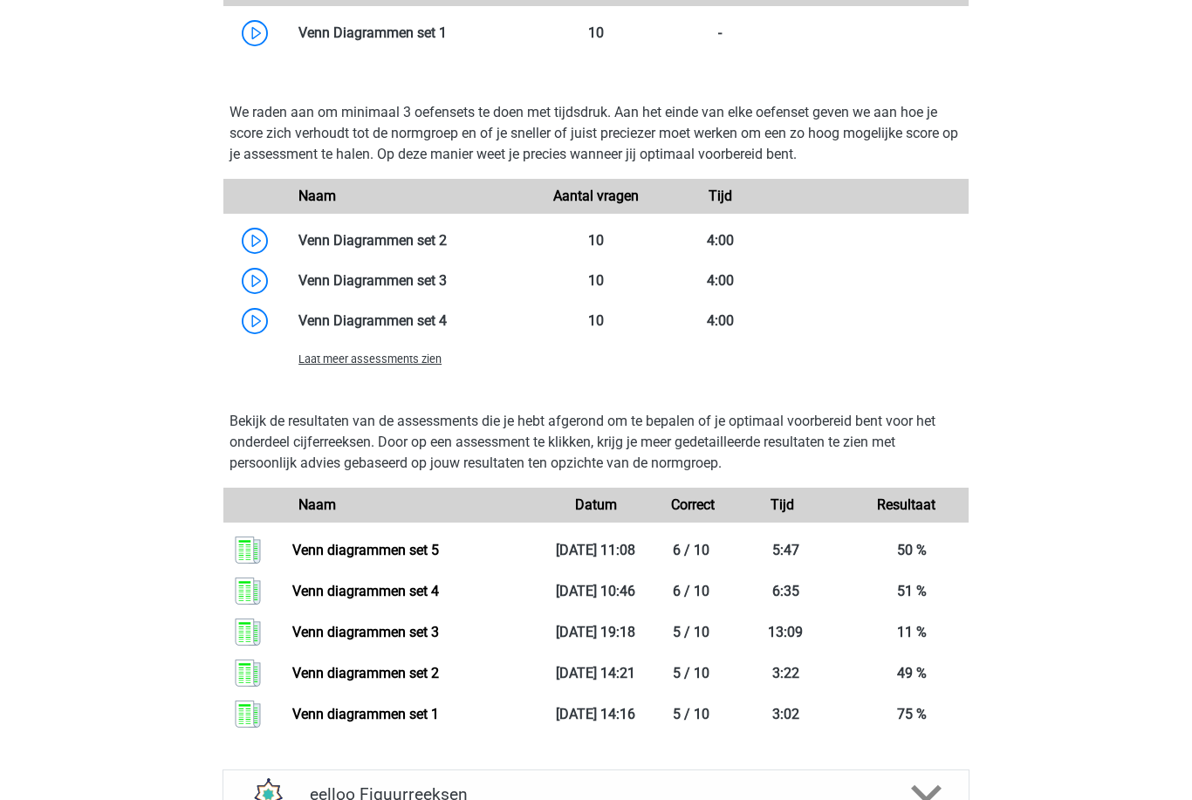
scroll to position [1111, 0]
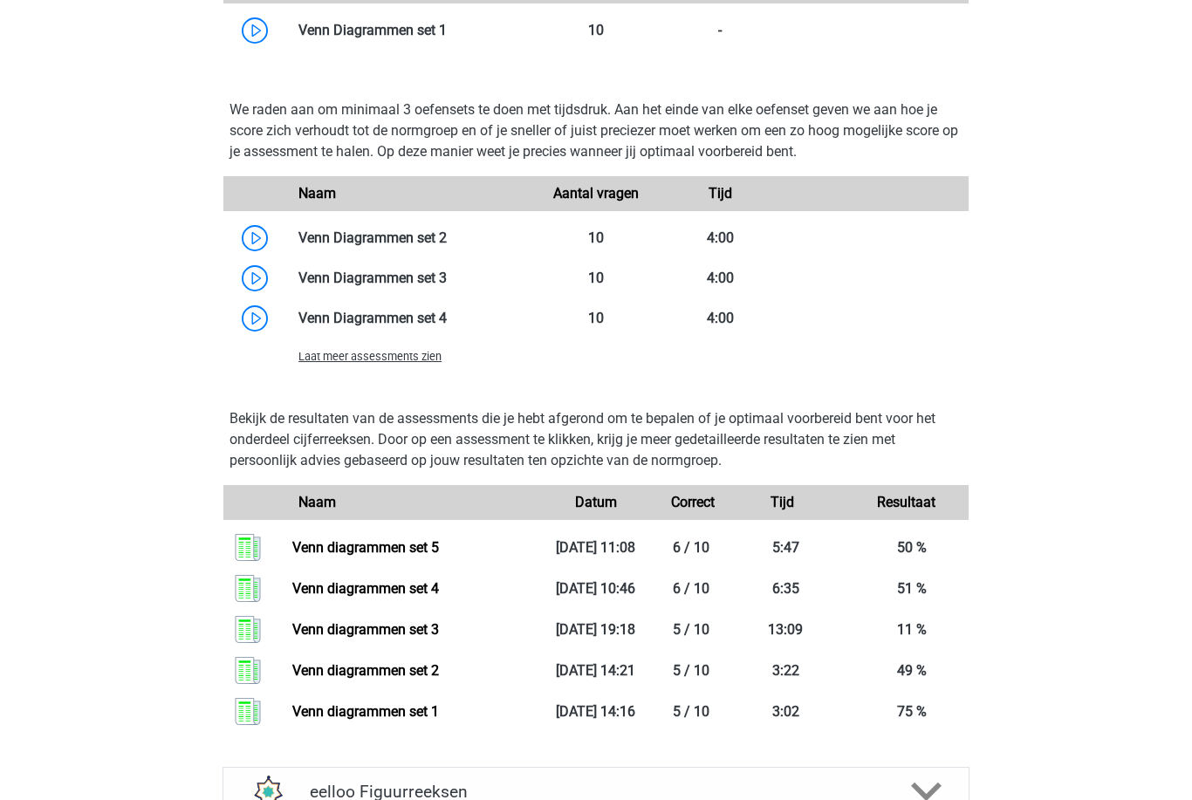
click at [332, 359] on span "Laat meer assessments zien" at bounding box center [369, 356] width 143 height 13
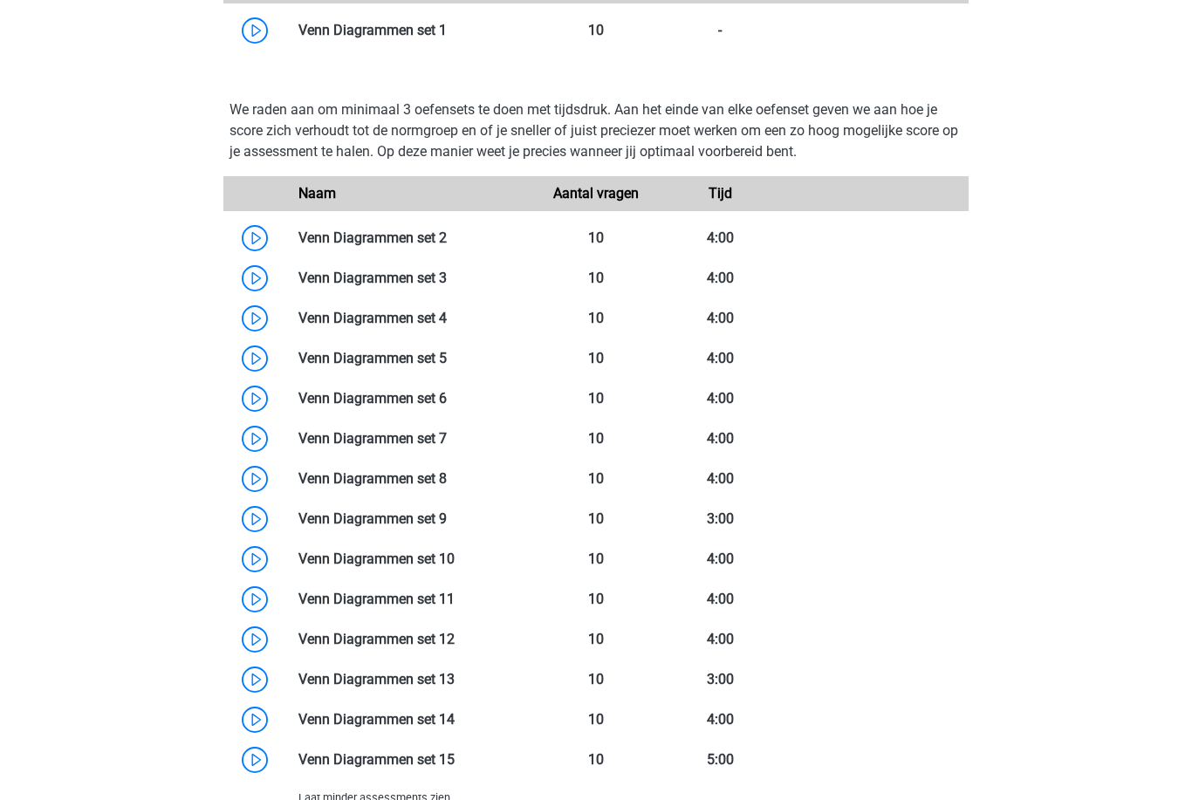
click at [447, 400] on link at bounding box center [447, 398] width 0 height 17
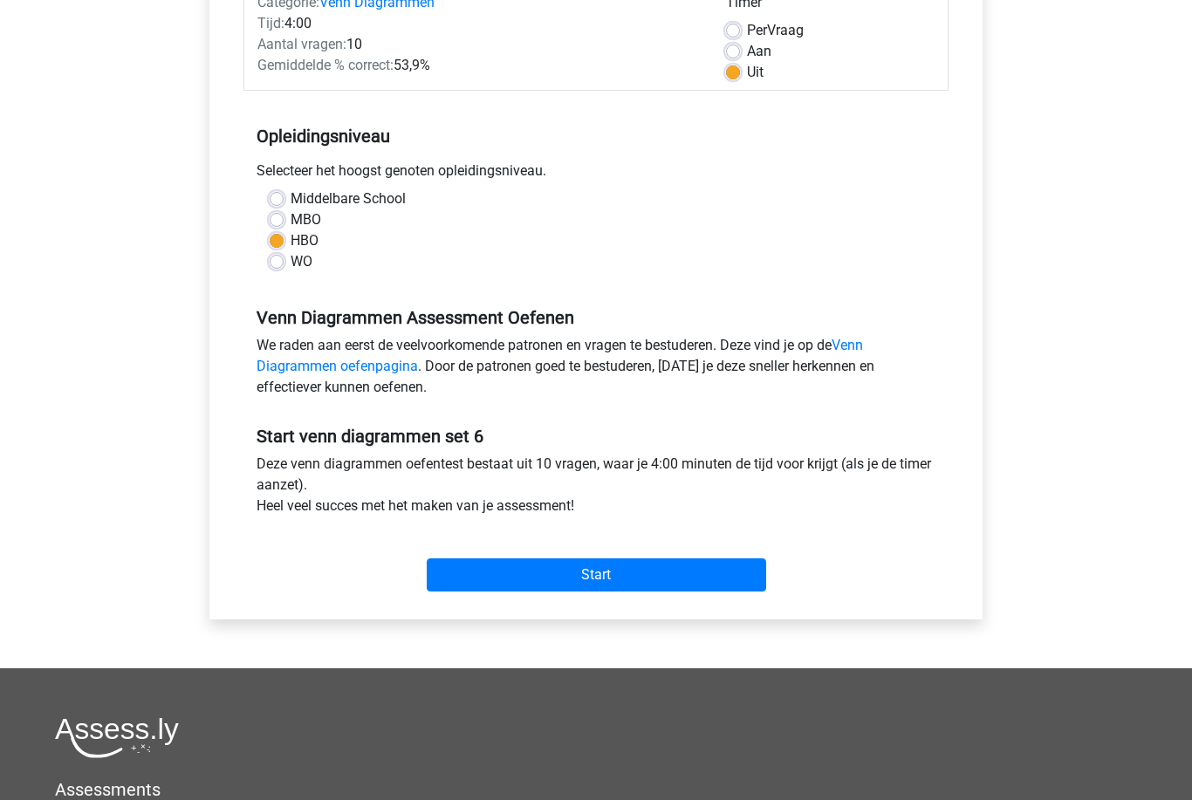
scroll to position [250, 0]
click at [465, 580] on input "Start" at bounding box center [596, 574] width 339 height 33
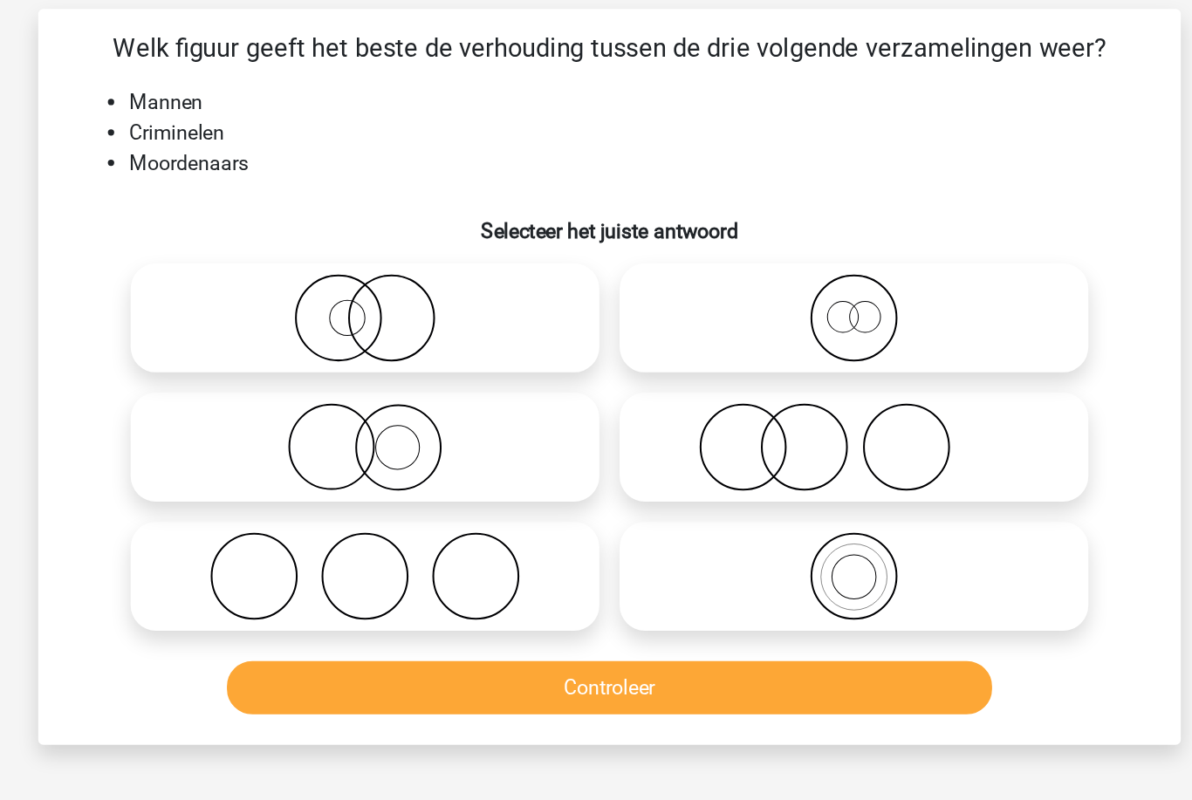
click at [341, 305] on icon at bounding box center [427, 335] width 309 height 61
click at [428, 315] on input "radio" at bounding box center [433, 320] width 11 height 11
radio input "true"
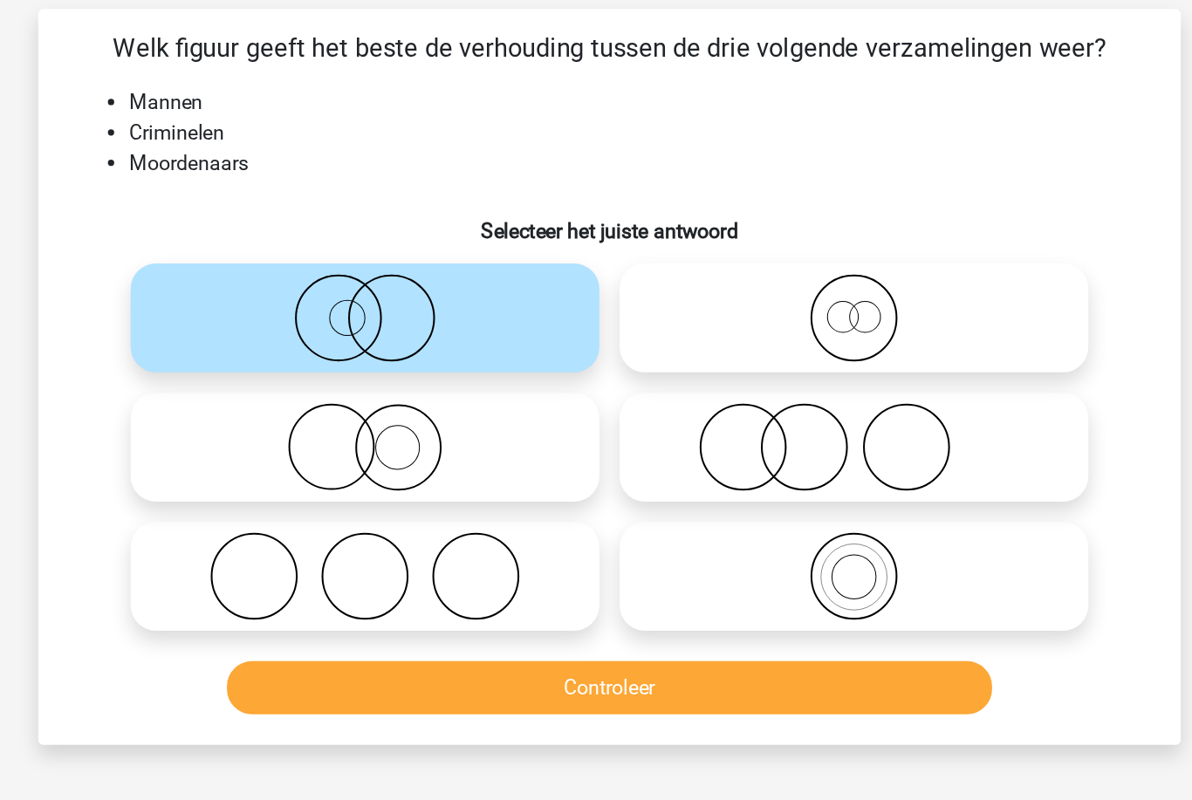
click at [332, 572] on button "Controleer" at bounding box center [596, 590] width 528 height 37
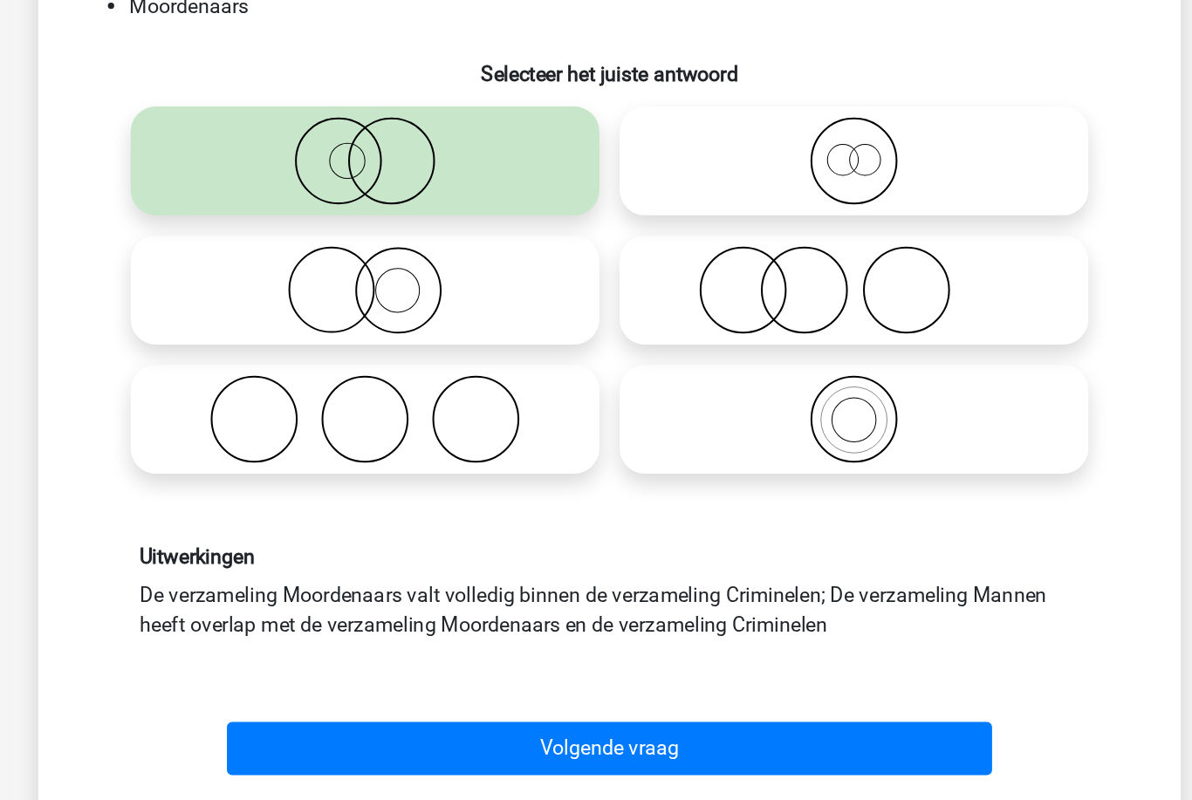
scroll to position [15, 0]
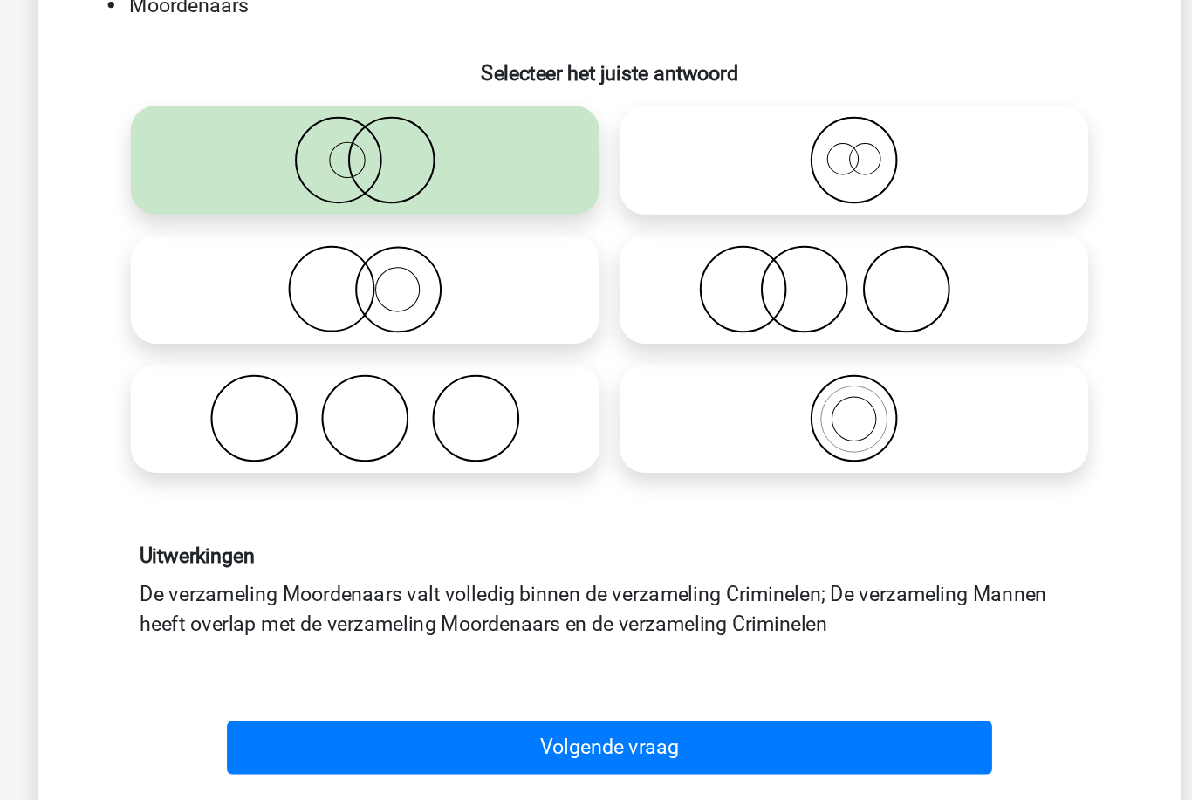
click at [332, 707] on button "Volgende vraag" at bounding box center [596, 725] width 528 height 37
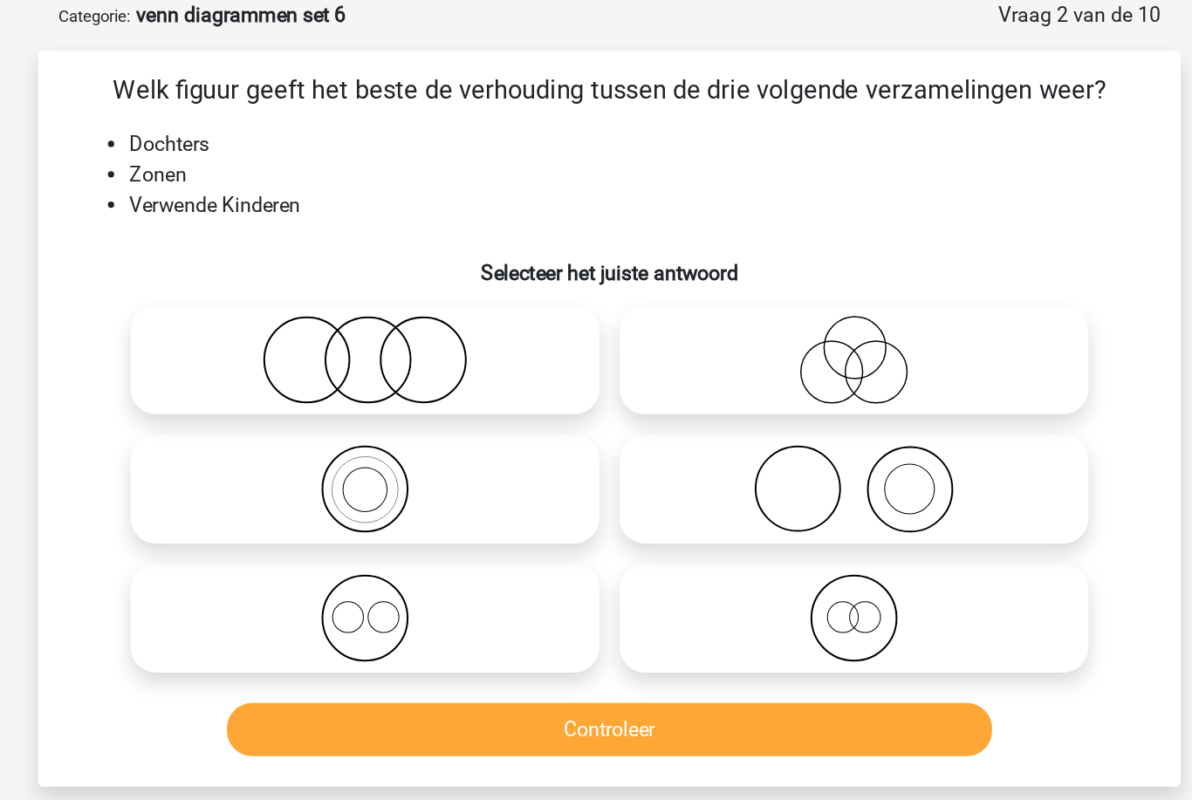
click at [273, 290] on icon at bounding box center [427, 320] width 309 height 61
click at [428, 300] on input "radio" at bounding box center [433, 305] width 11 height 11
radio input "true"
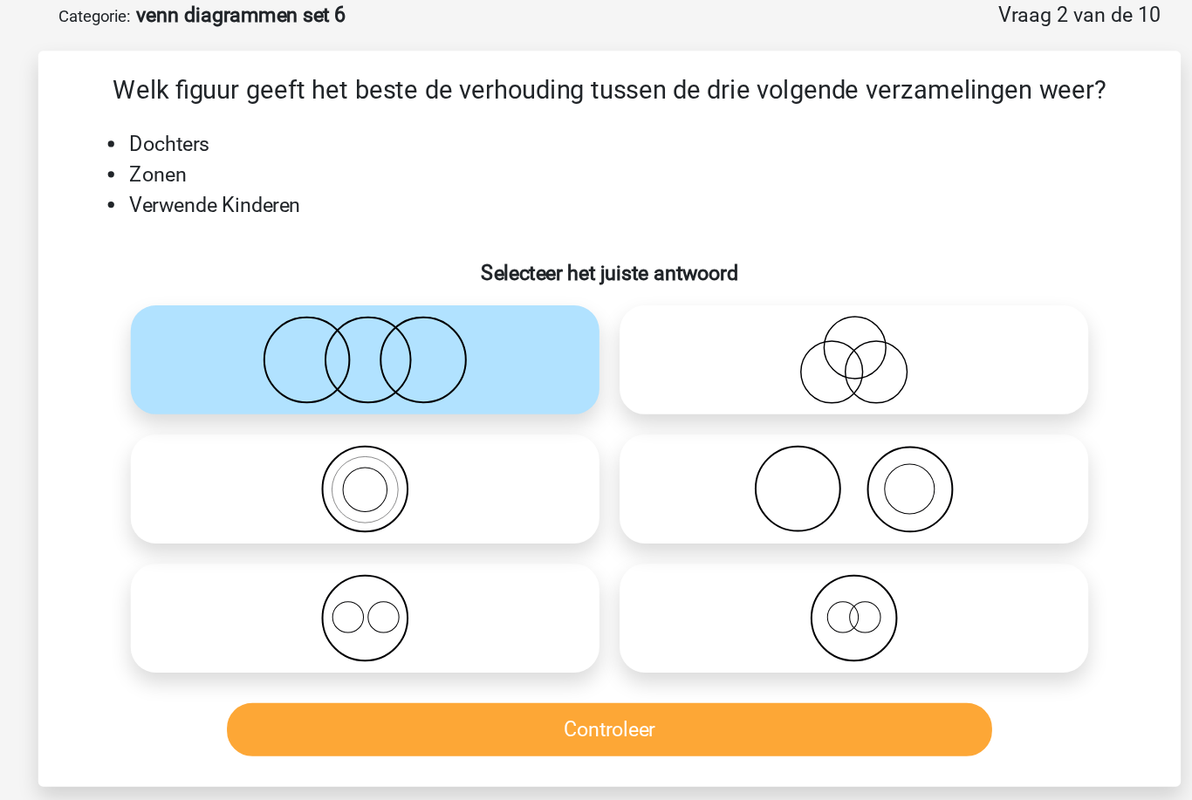
click at [509, 557] on button "Controleer" at bounding box center [596, 575] width 528 height 37
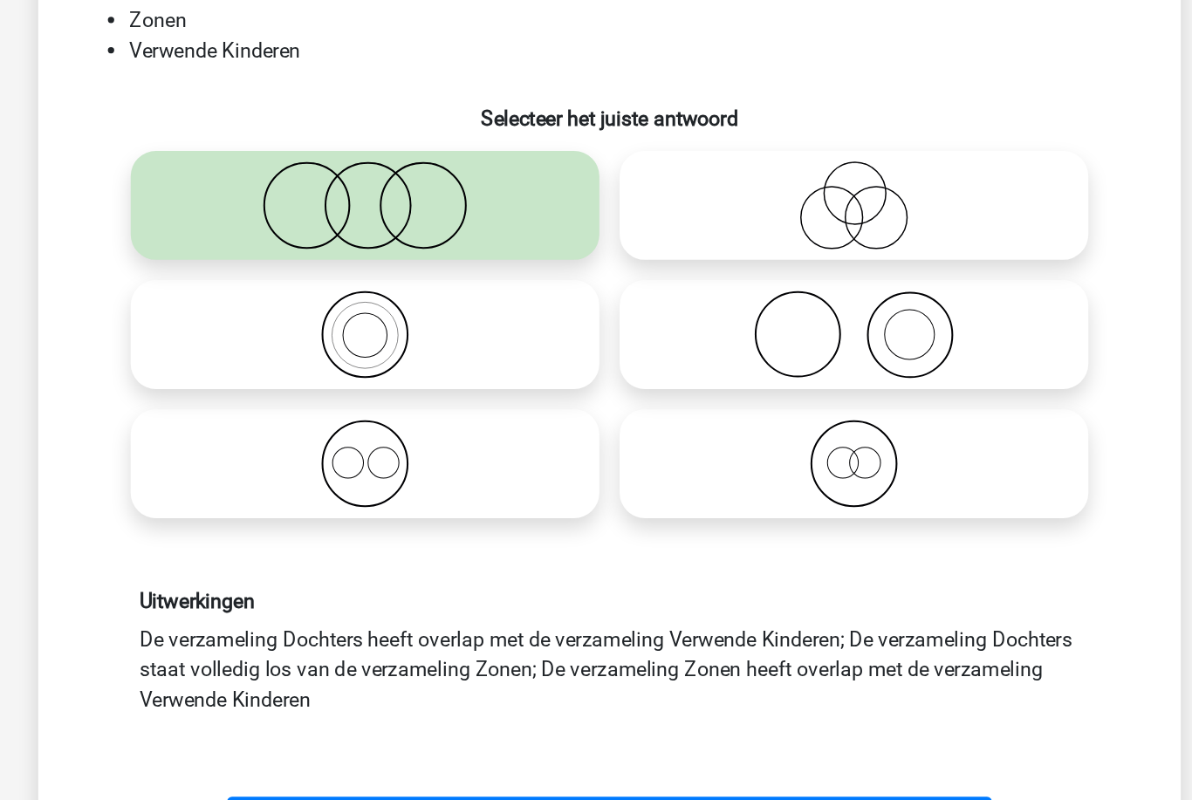
click at [533, 728] on button "Volgende vraag" at bounding box center [596, 746] width 528 height 37
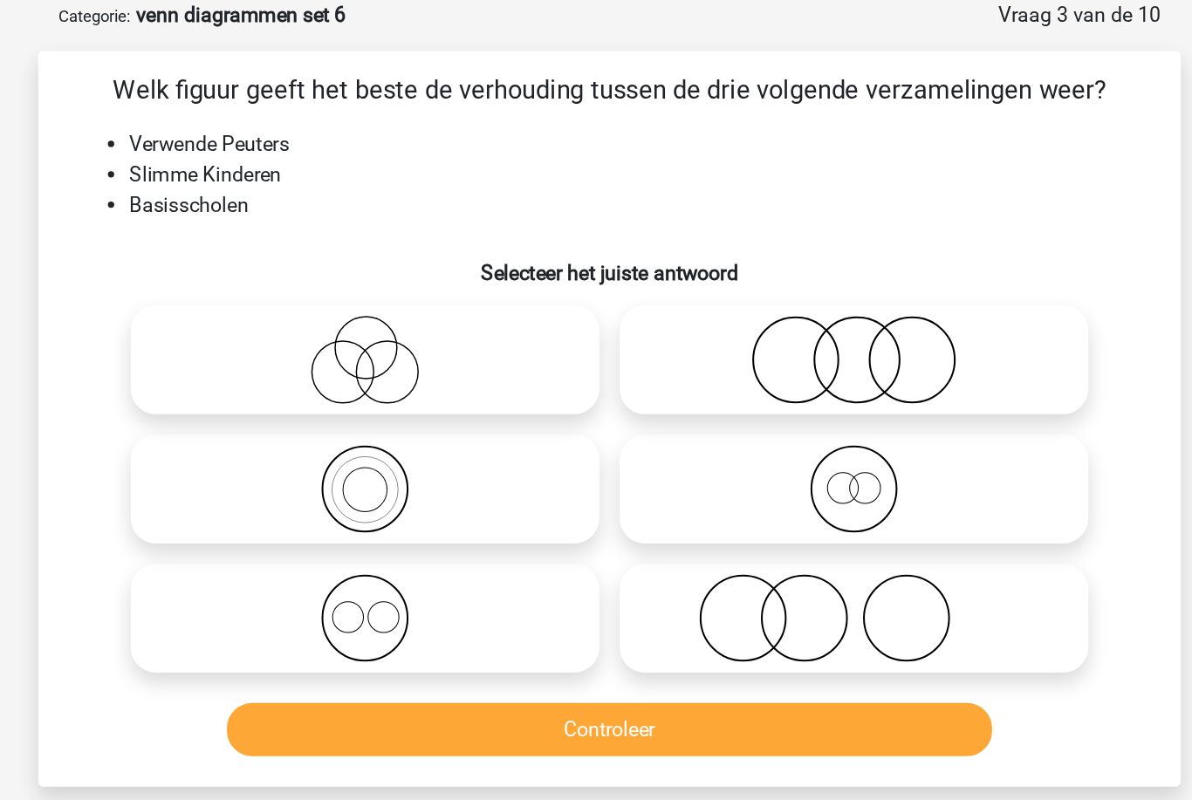
click at [610, 468] on icon at bounding box center [764, 498] width 309 height 61
click at [764, 478] on input "radio" at bounding box center [769, 483] width 11 height 11
radio input "true"
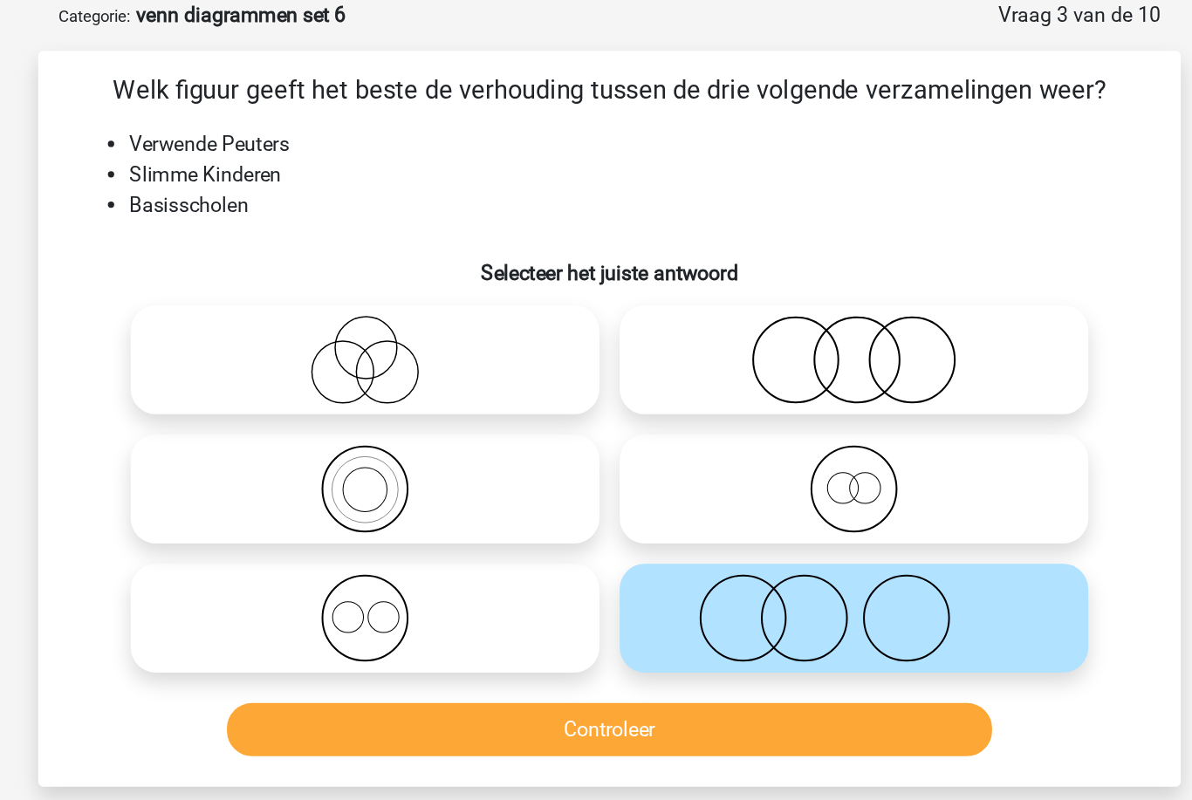
click at [560, 557] on button "Controleer" at bounding box center [596, 575] width 528 height 37
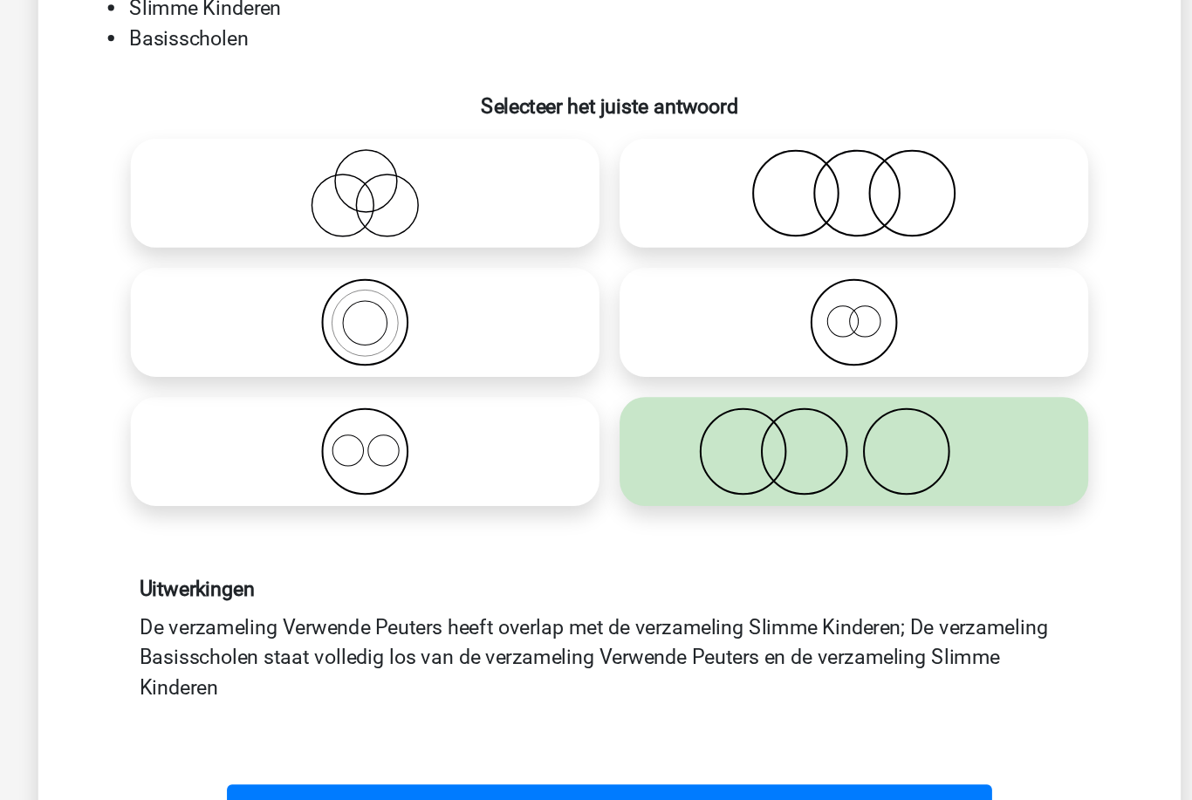
click at [574, 728] on button "Volgende vraag" at bounding box center [596, 746] width 528 height 37
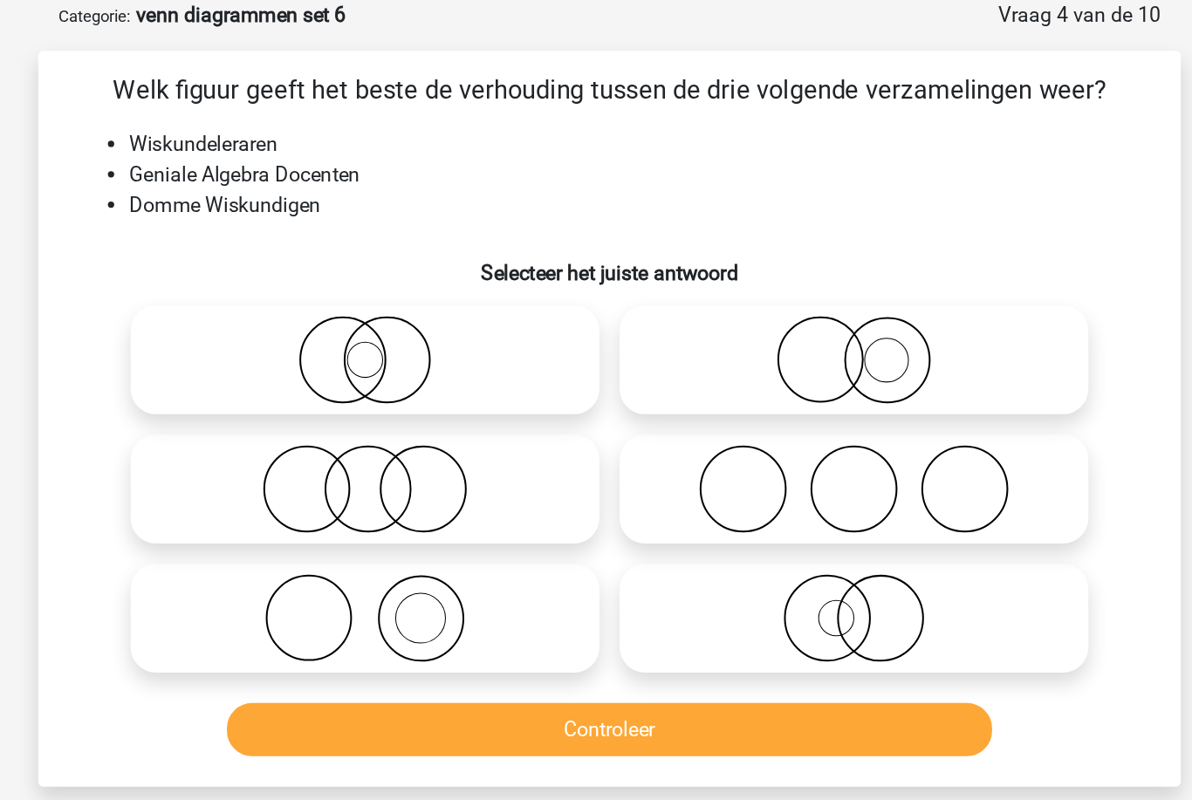
click at [333, 290] on icon at bounding box center [427, 320] width 309 height 61
click at [428, 300] on input "radio" at bounding box center [433, 305] width 11 height 11
radio input "true"
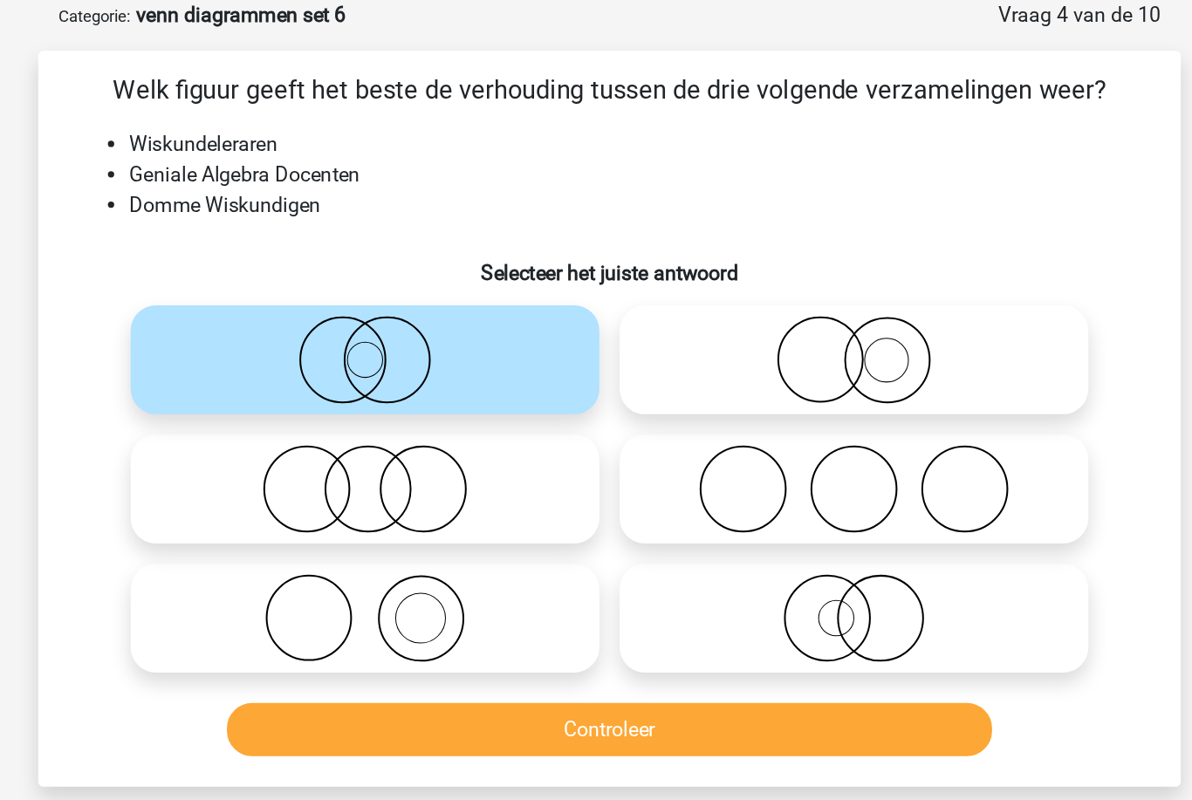
click at [424, 557] on button "Controleer" at bounding box center [596, 575] width 528 height 37
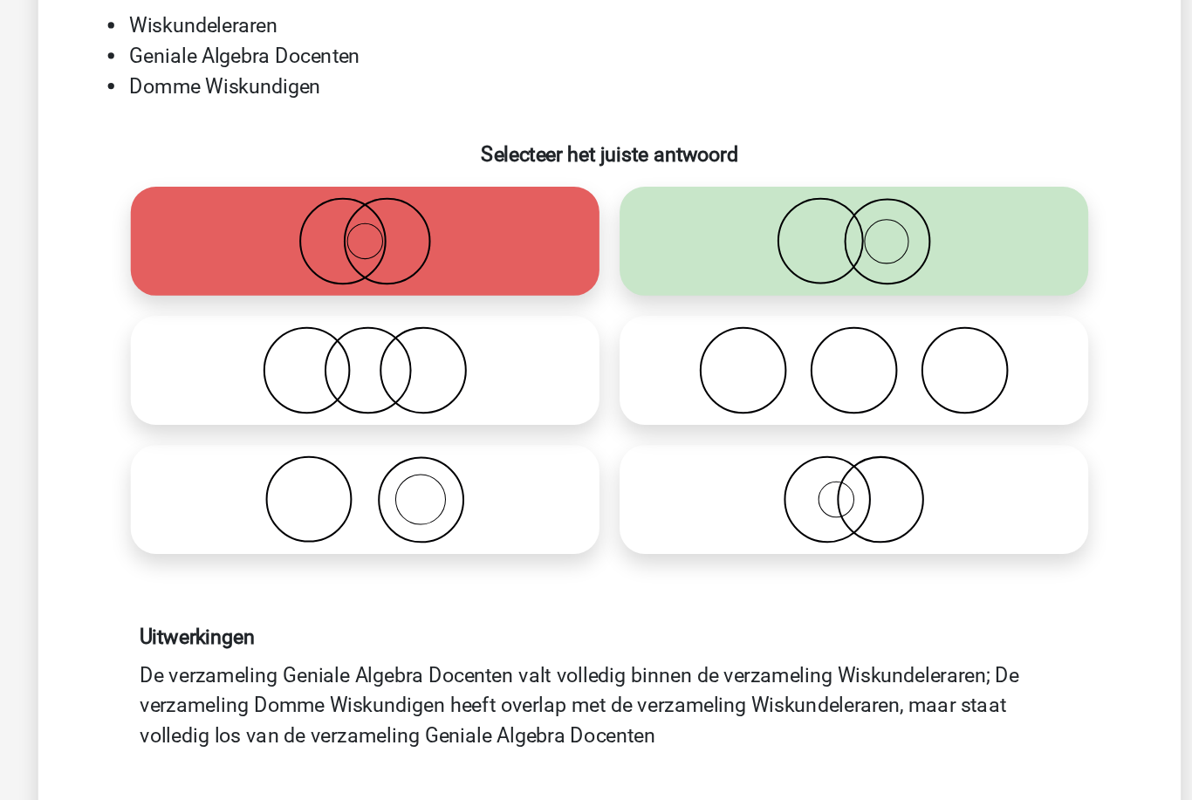
click at [565, 728] on button "Volgende vraag" at bounding box center [596, 746] width 528 height 37
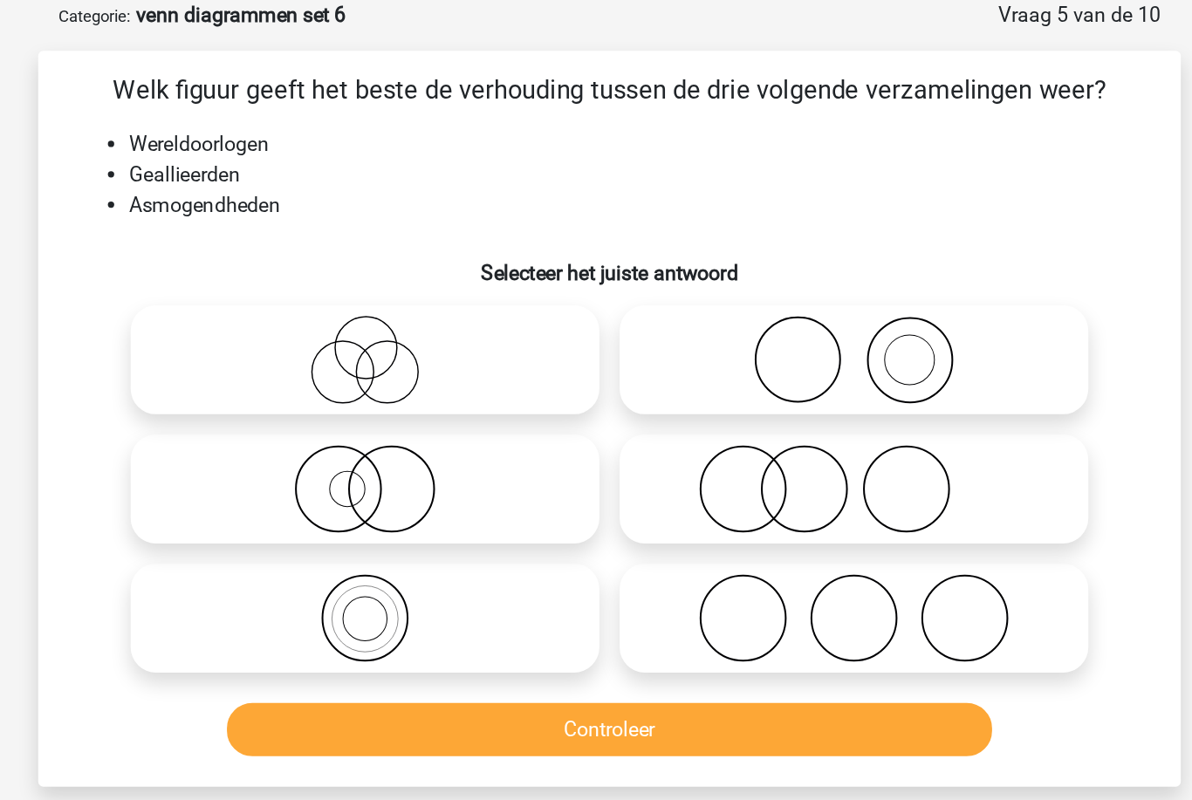
click at [610, 468] on icon at bounding box center [764, 498] width 309 height 61
click at [764, 478] on input "radio" at bounding box center [769, 483] width 11 height 11
radio input "true"
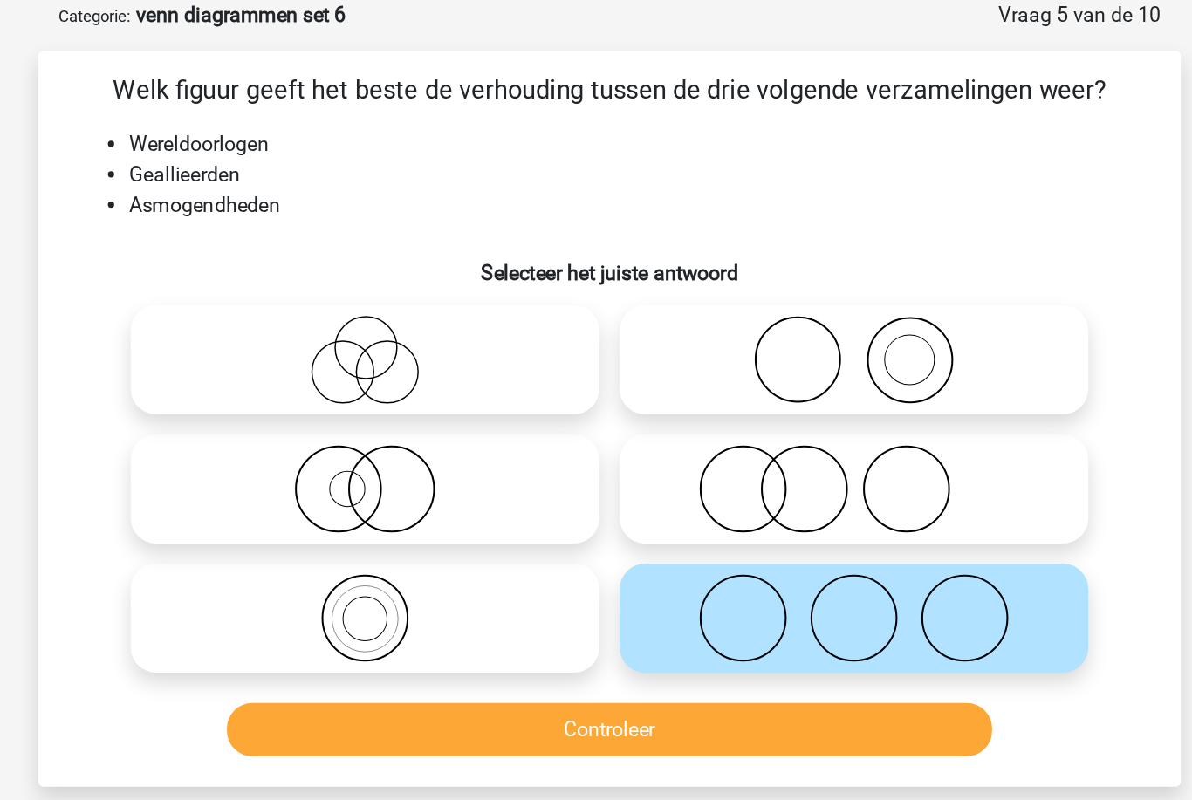
click at [426, 557] on button "Controleer" at bounding box center [596, 575] width 528 height 37
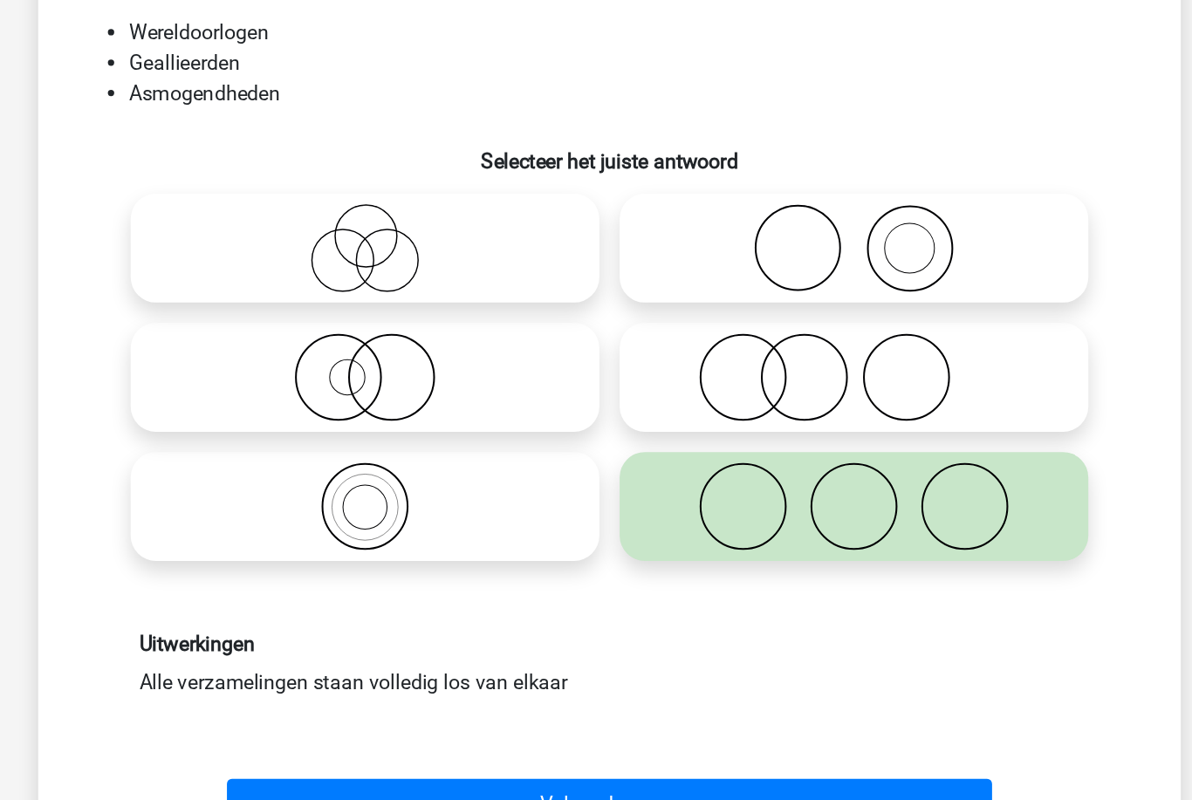
click at [426, 686] on button "Volgende vraag" at bounding box center [596, 704] width 528 height 37
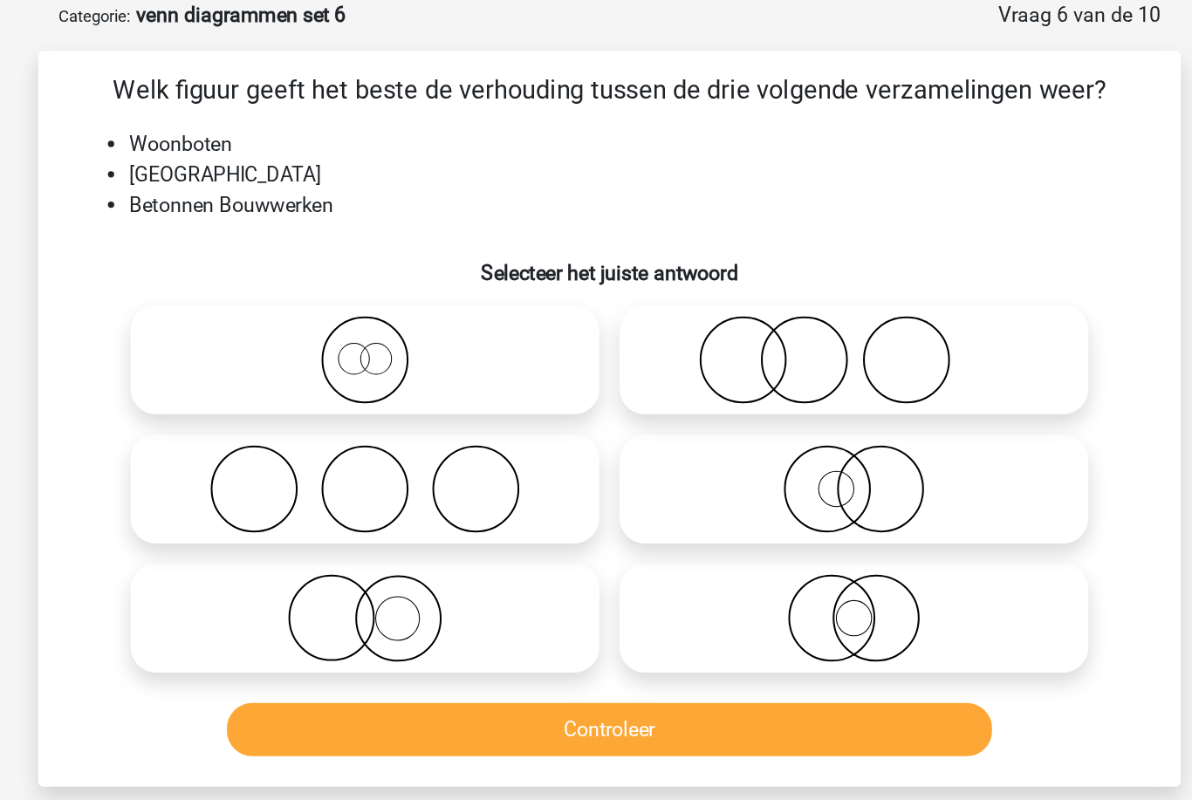
click at [329, 468] on icon at bounding box center [427, 498] width 309 height 61
click at [428, 478] on input "radio" at bounding box center [433, 483] width 11 height 11
radio input "true"
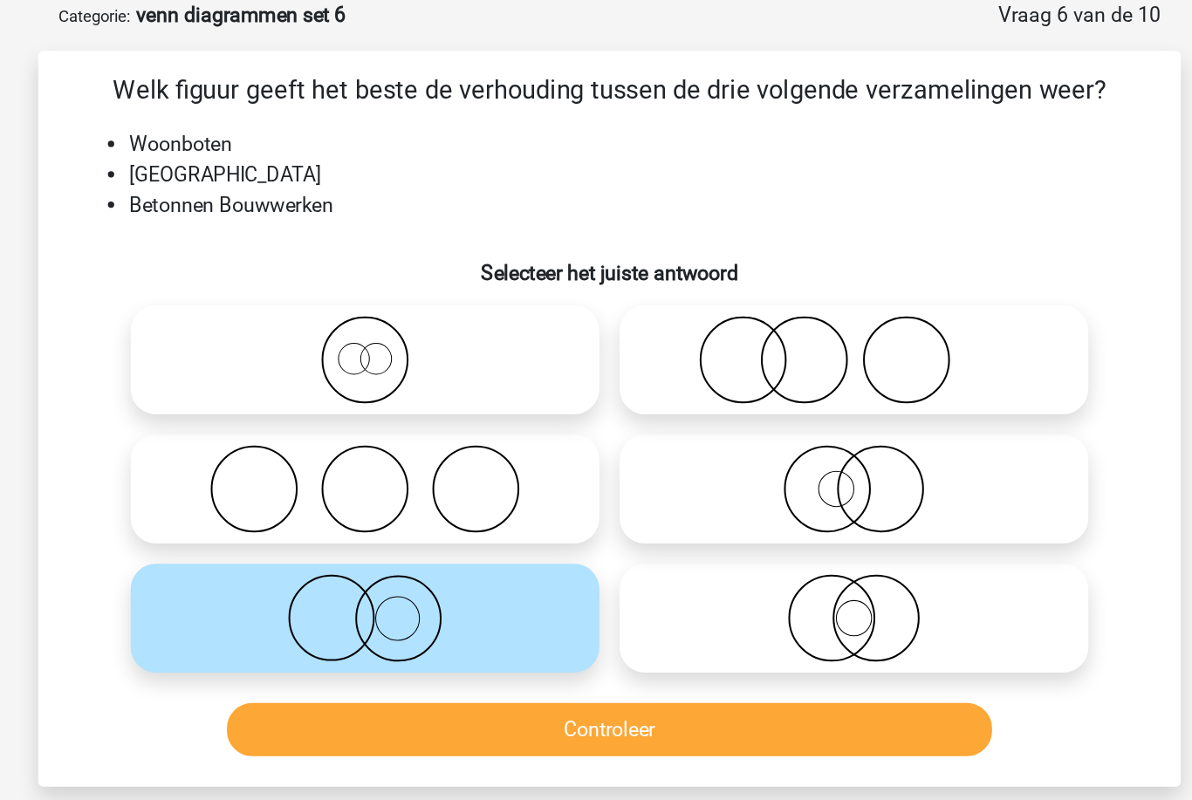
click at [332, 557] on button "Controleer" at bounding box center [596, 575] width 528 height 37
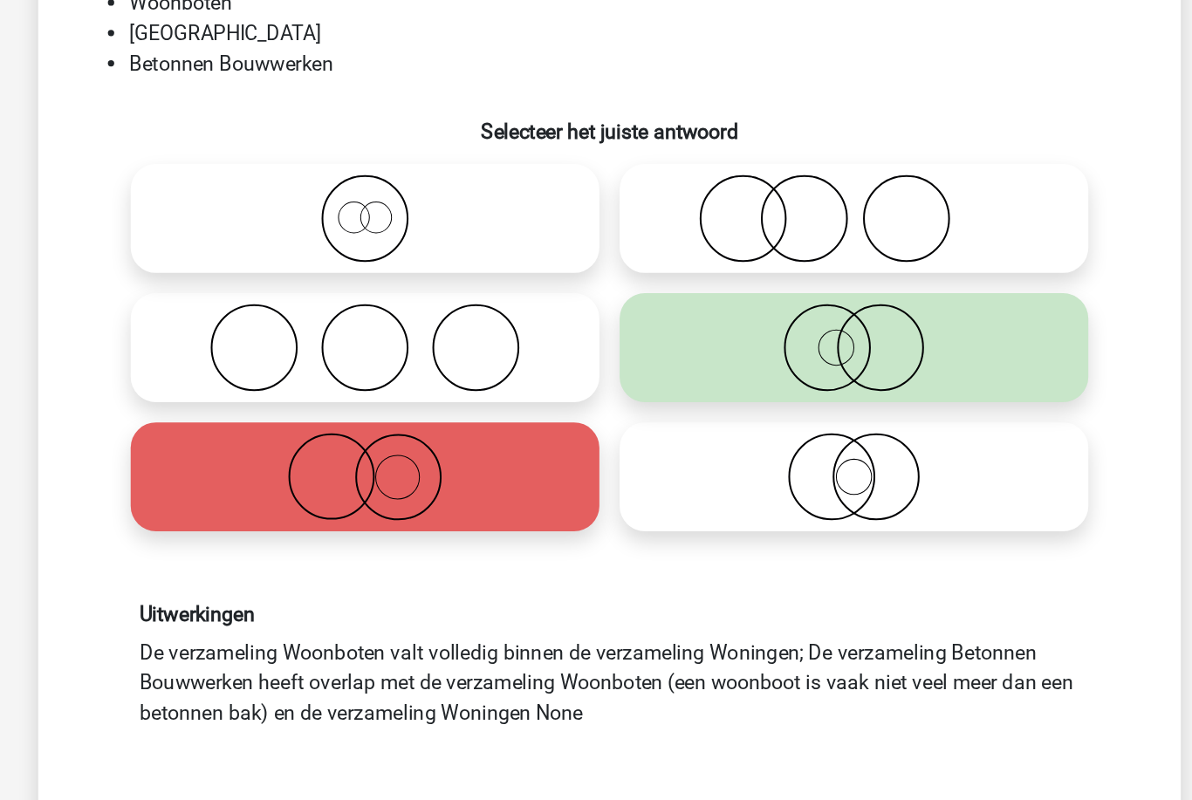
click at [334, 728] on button "Volgende vraag" at bounding box center [596, 746] width 528 height 37
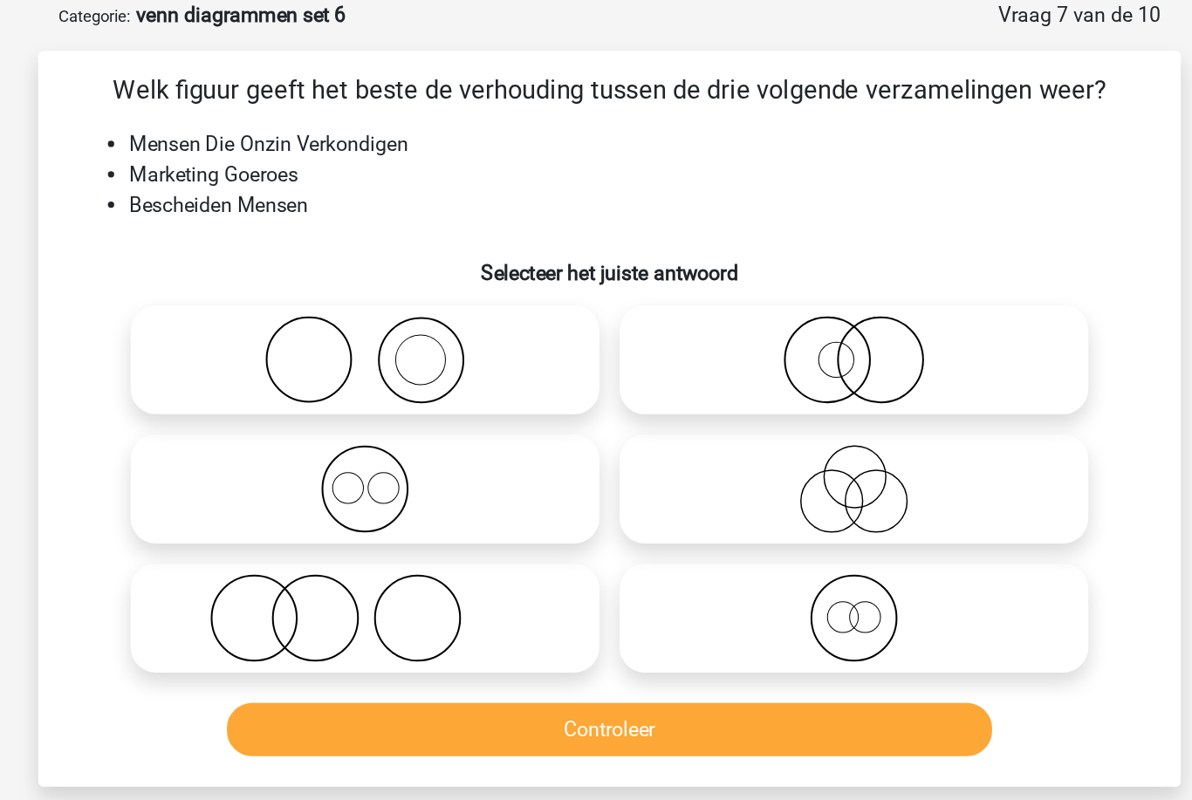
click at [610, 379] on icon at bounding box center [764, 409] width 309 height 61
click at [764, 389] on input "radio" at bounding box center [769, 394] width 11 height 11
radio input "true"
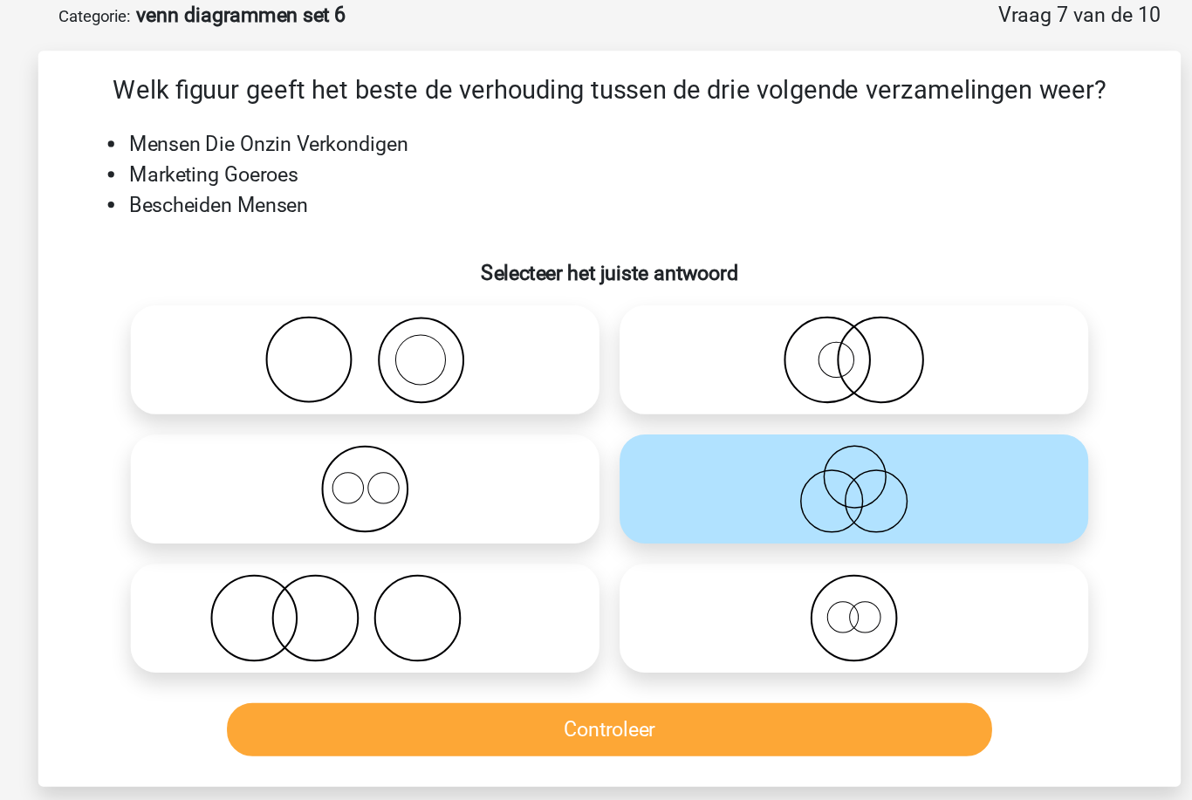
click at [378, 557] on button "Controleer" at bounding box center [596, 575] width 528 height 37
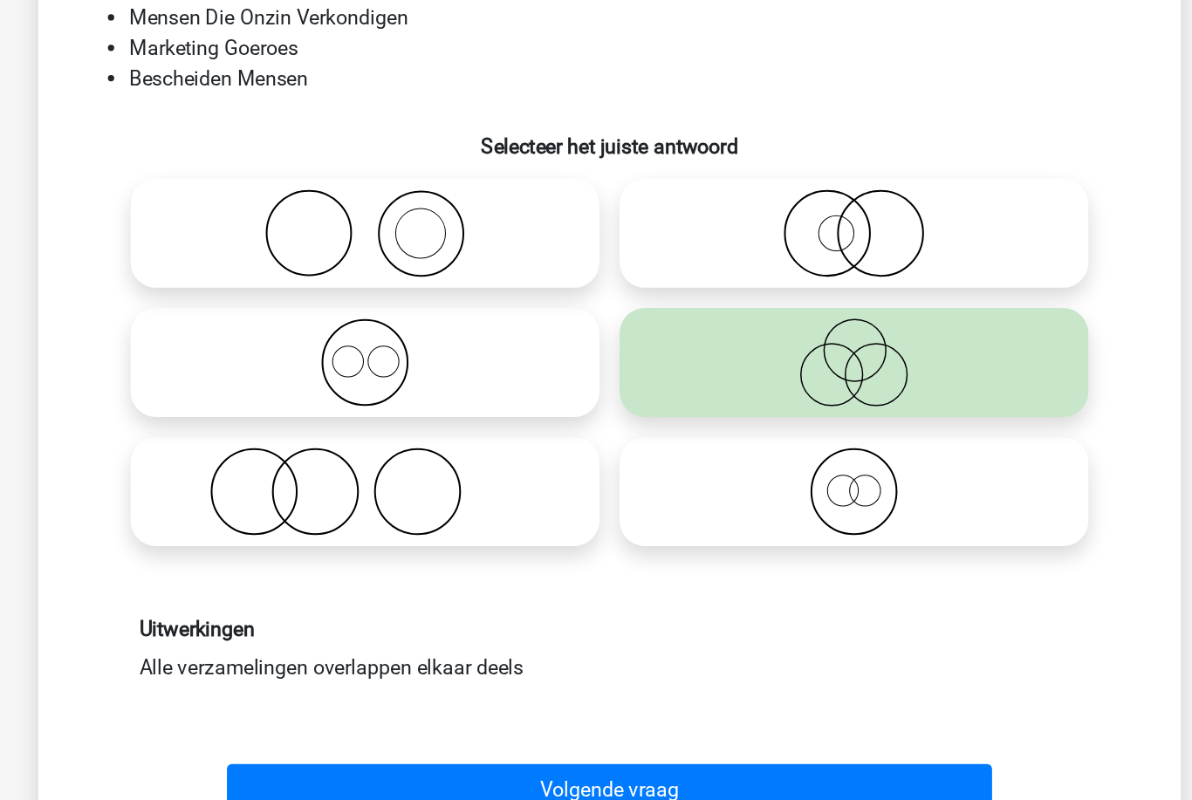
click at [345, 686] on button "Volgende vraag" at bounding box center [596, 704] width 528 height 37
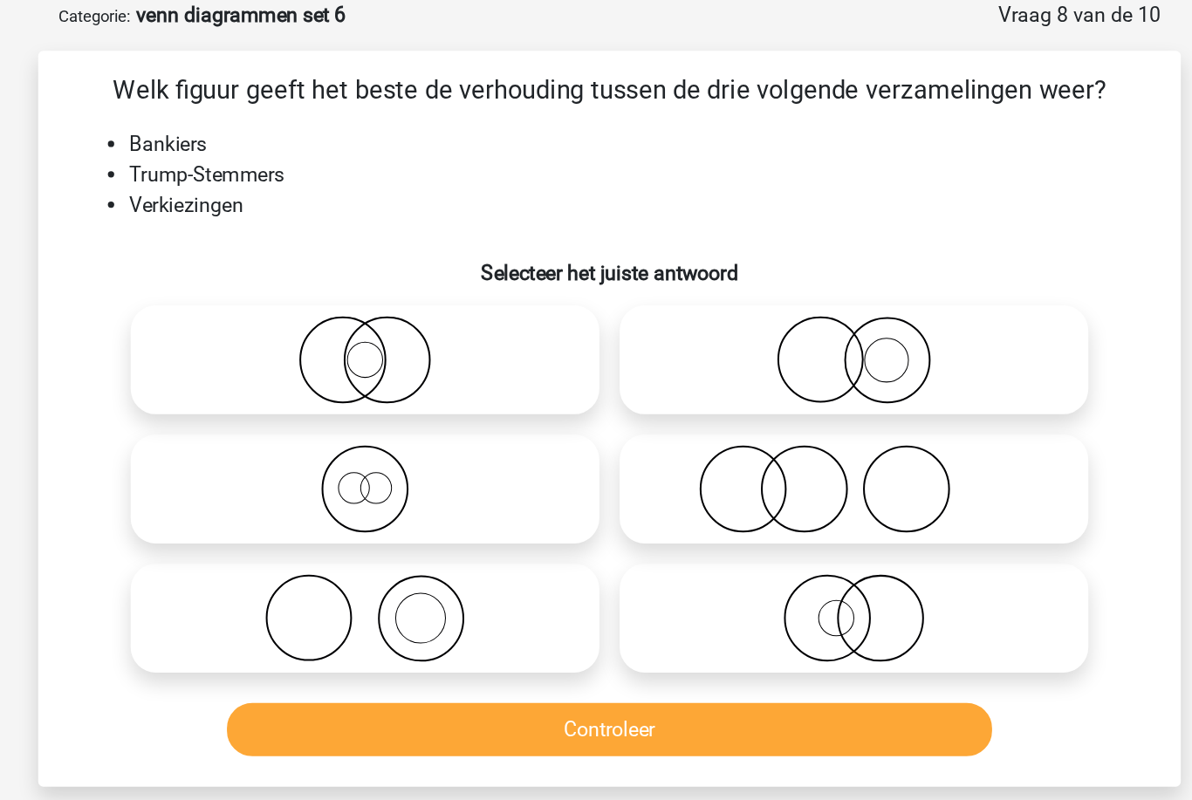
click at [610, 379] on icon at bounding box center [764, 409] width 309 height 61
click at [764, 389] on input "radio" at bounding box center [769, 394] width 11 height 11
radio input "true"
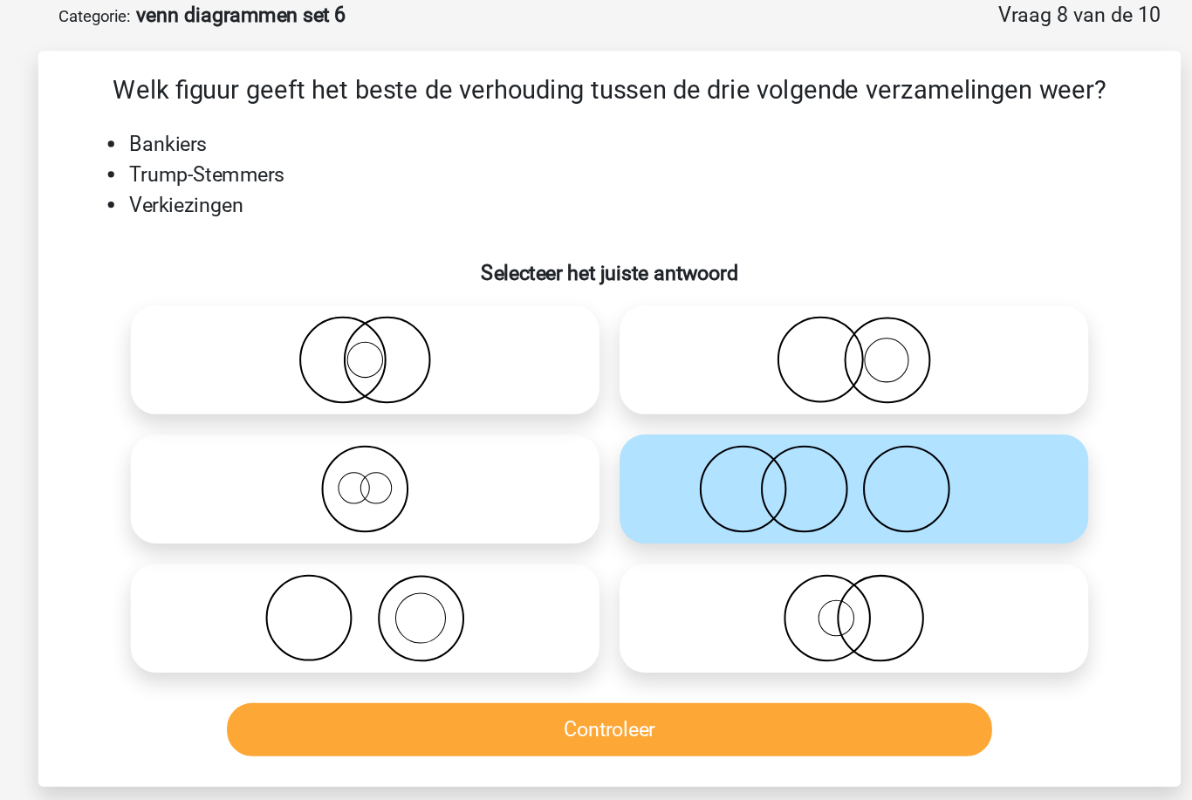
click at [547, 557] on button "Controleer" at bounding box center [596, 575] width 528 height 37
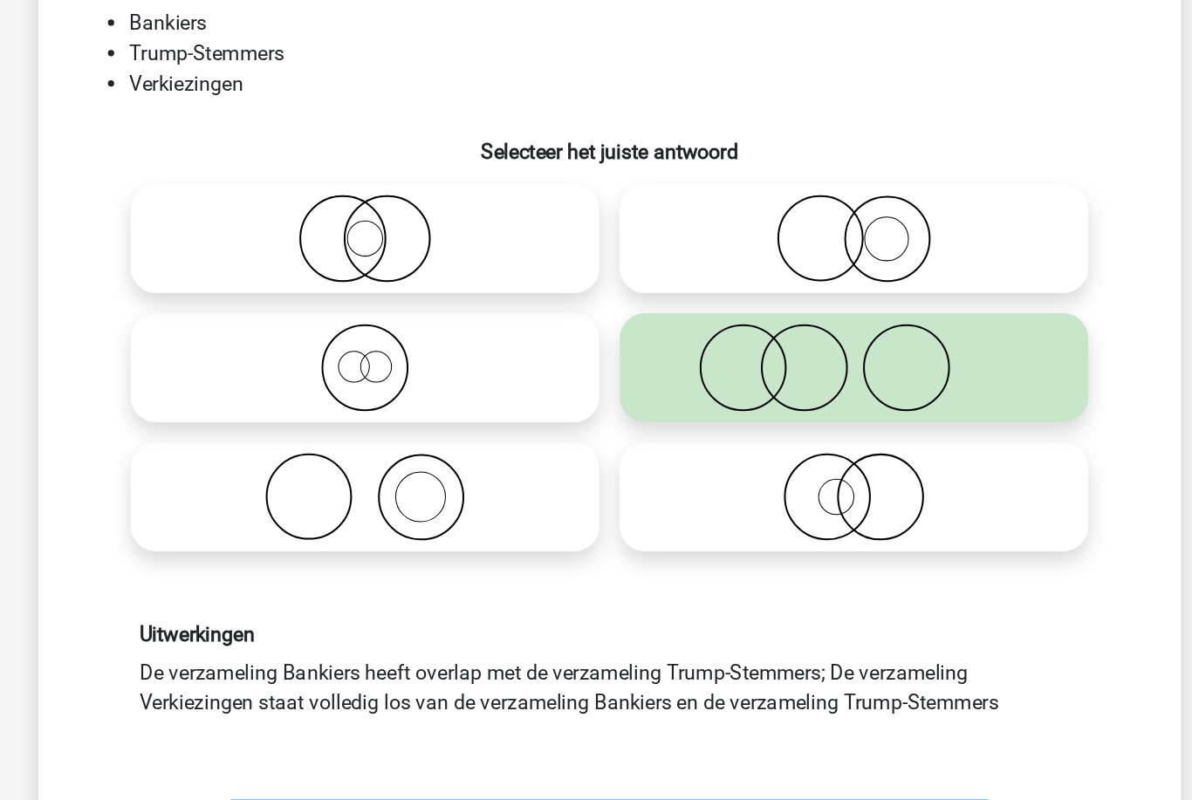
click at [618, 707] on button "Volgende vraag" at bounding box center [596, 725] width 528 height 37
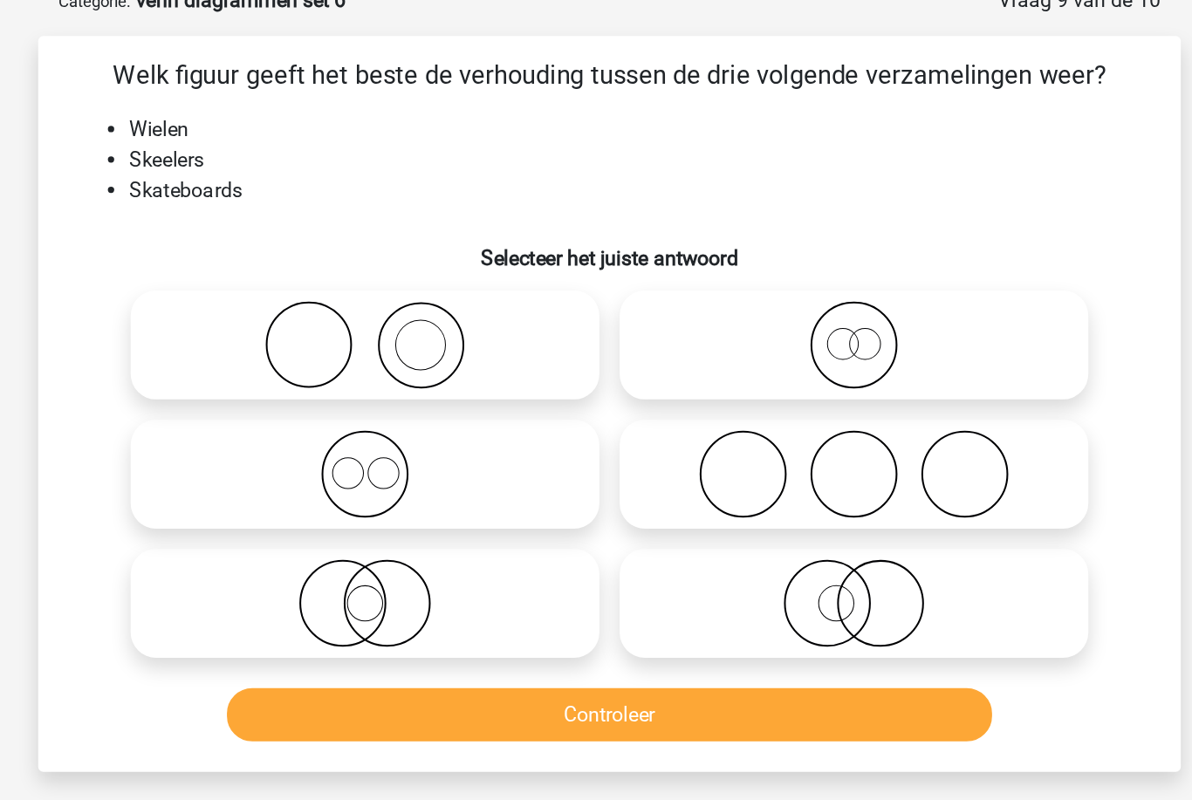
click at [610, 379] on icon at bounding box center [764, 409] width 309 height 61
click at [764, 389] on input "radio" at bounding box center [769, 394] width 11 height 11
radio input "true"
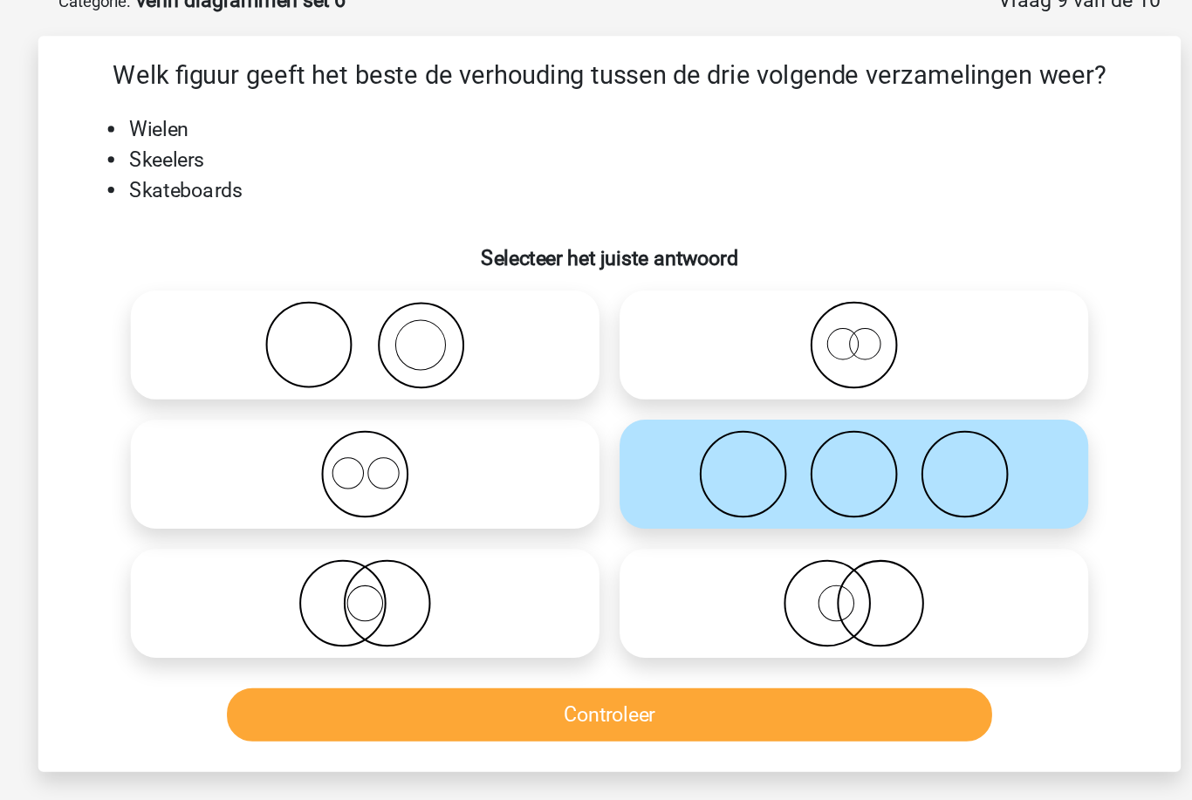
click at [576, 557] on button "Controleer" at bounding box center [596, 575] width 528 height 37
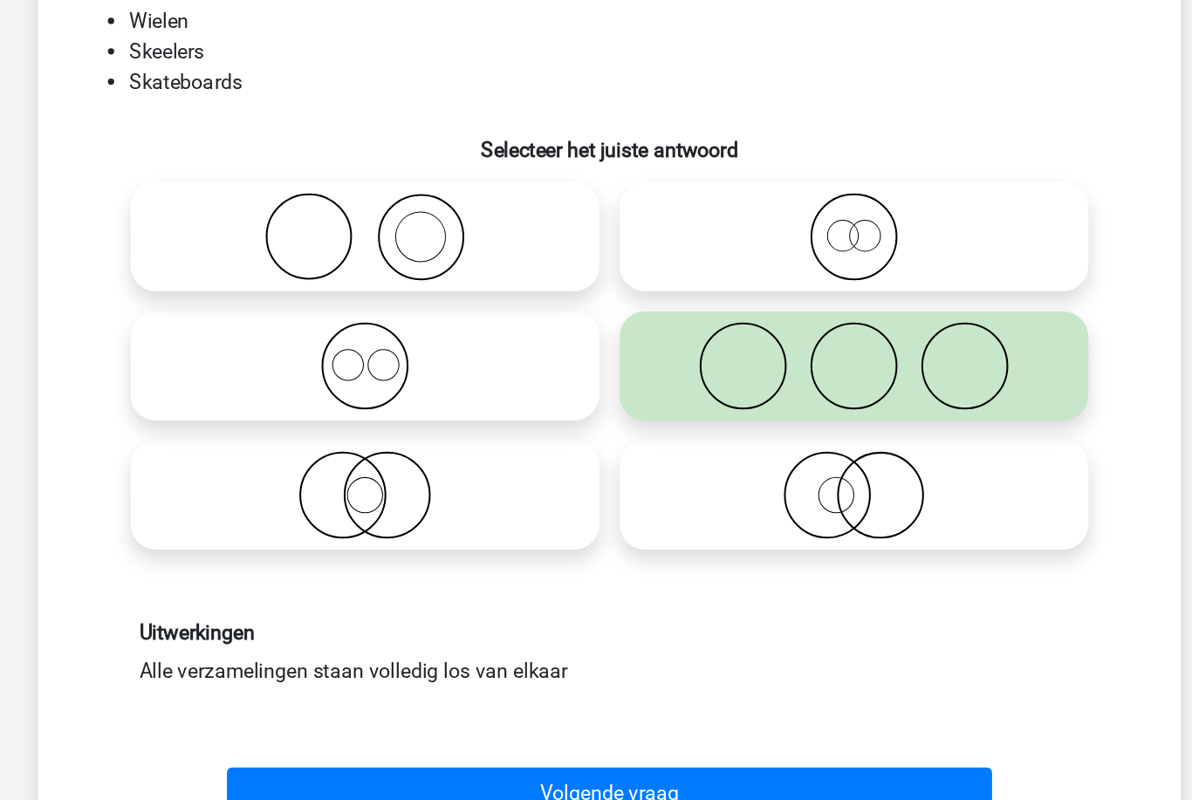
click at [595, 686] on button "Volgende vraag" at bounding box center [596, 704] width 528 height 37
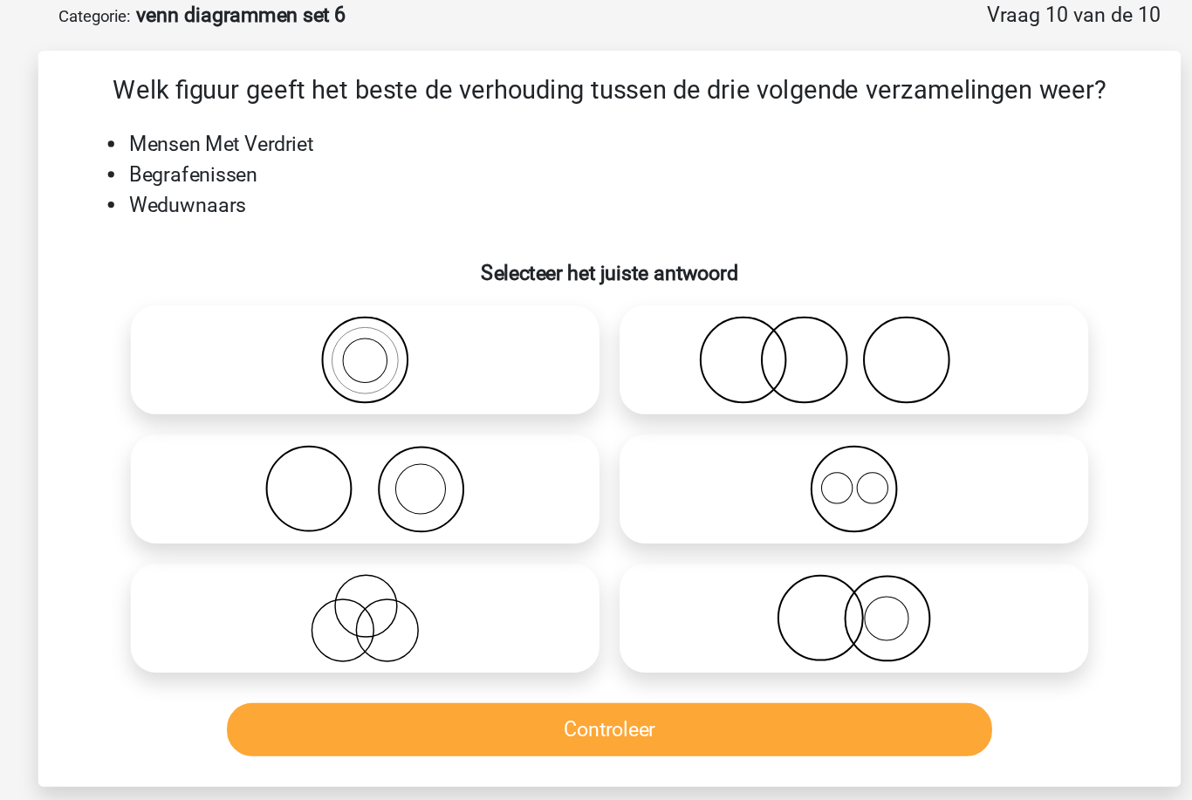
click at [610, 468] on icon at bounding box center [764, 498] width 309 height 61
click at [764, 478] on input "radio" at bounding box center [769, 483] width 11 height 11
radio input "true"
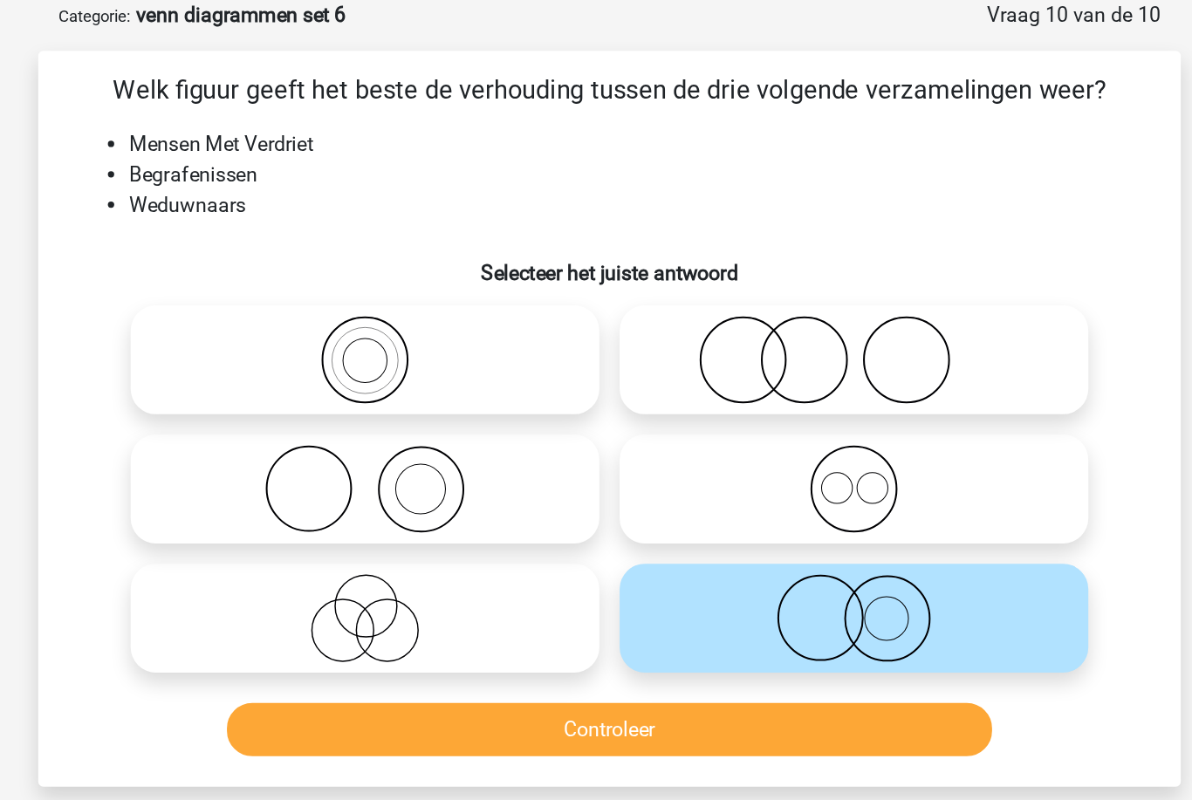
click at [610, 290] on icon at bounding box center [764, 320] width 309 height 61
click at [764, 300] on input "radio" at bounding box center [769, 305] width 11 height 11
radio input "true"
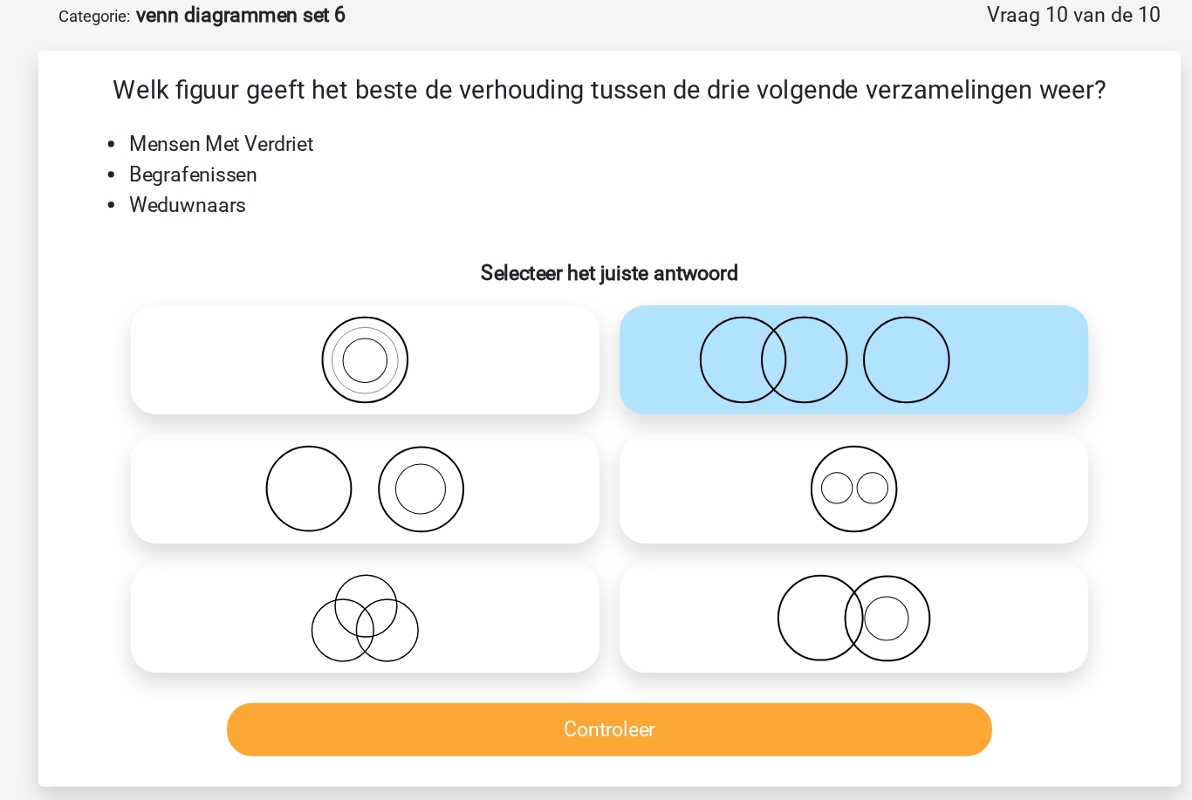
click at [570, 557] on button "Controleer" at bounding box center [596, 575] width 528 height 37
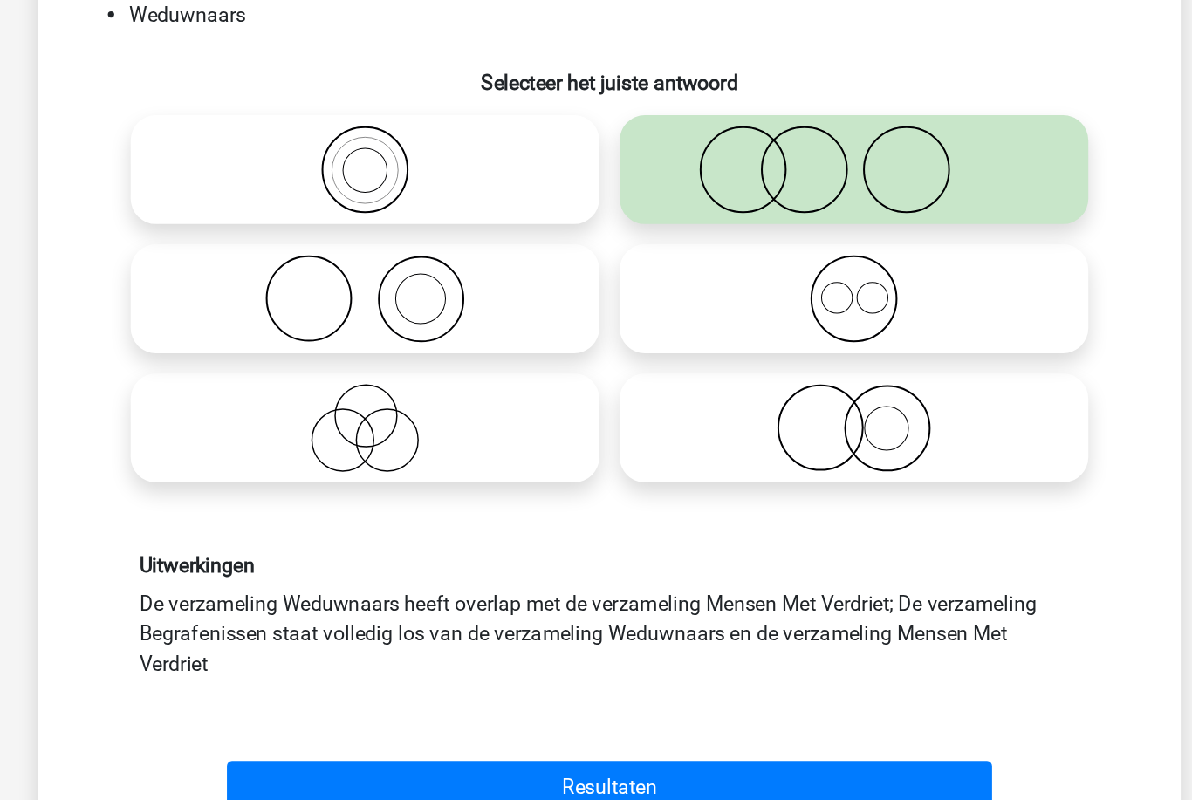
click at [592, 728] on button "Resultaten" at bounding box center [596, 746] width 528 height 37
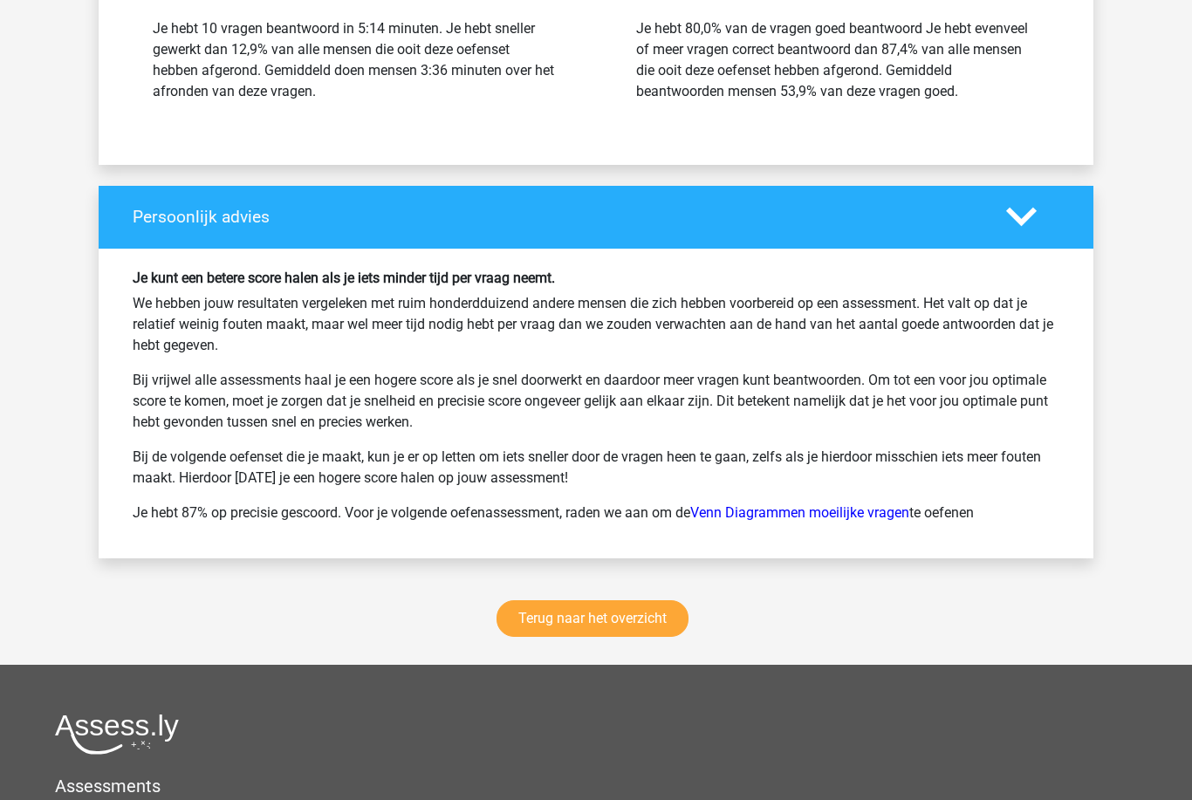
scroll to position [2094, 0]
click at [536, 625] on link "Terug naar het overzicht" at bounding box center [592, 618] width 192 height 37
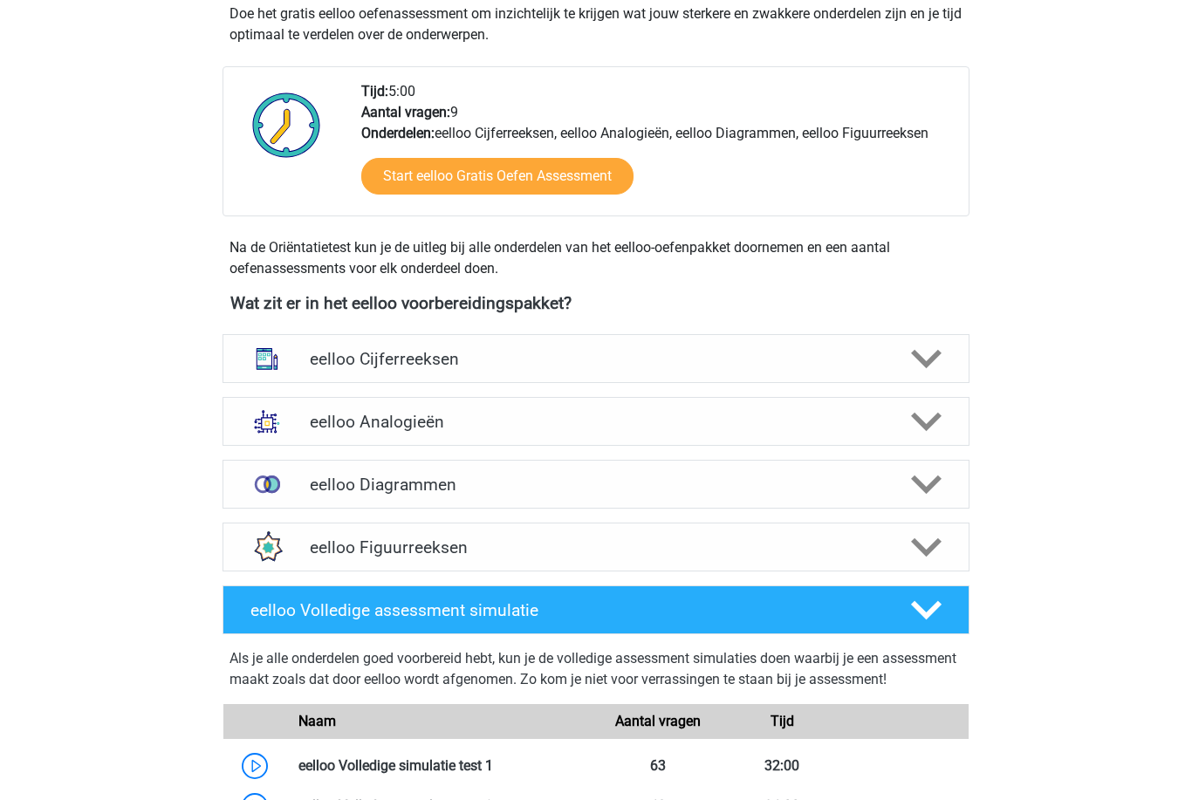
click at [290, 471] on img at bounding box center [266, 484] width 45 height 45
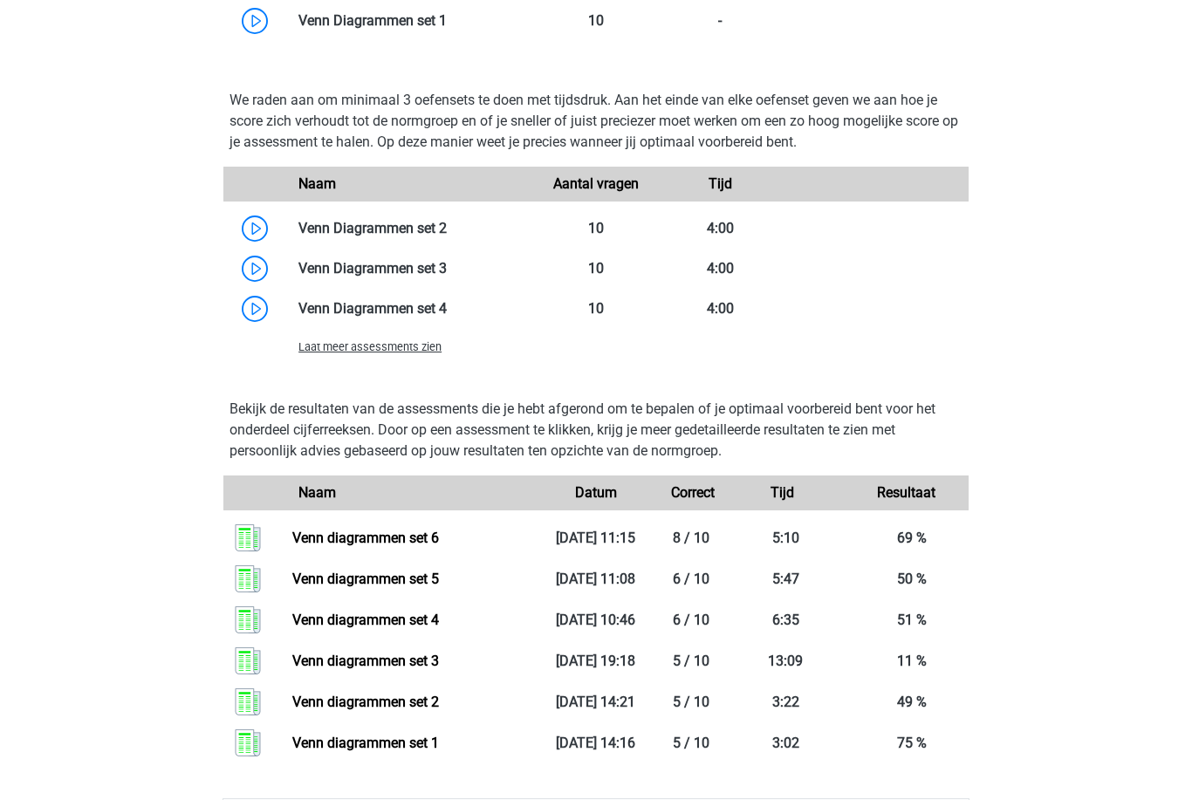
scroll to position [1116, 0]
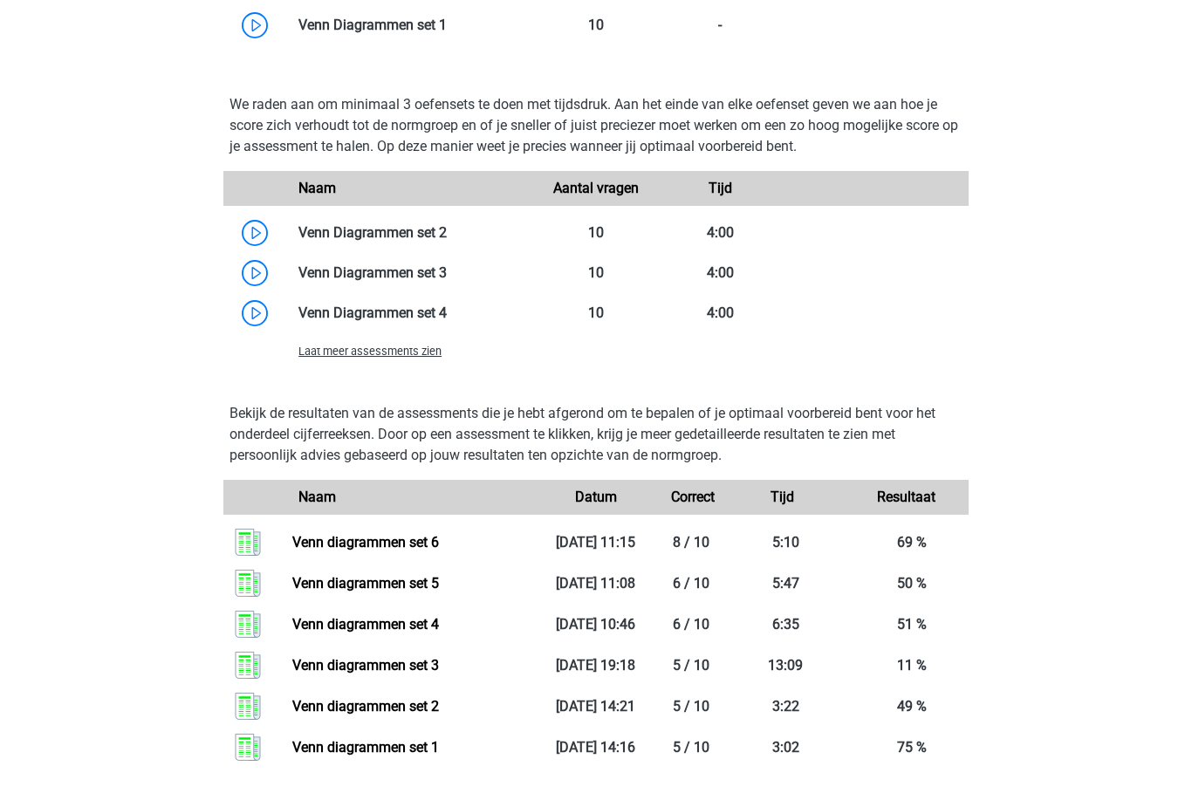
click at [325, 346] on span "Laat meer assessments zien" at bounding box center [369, 351] width 143 height 13
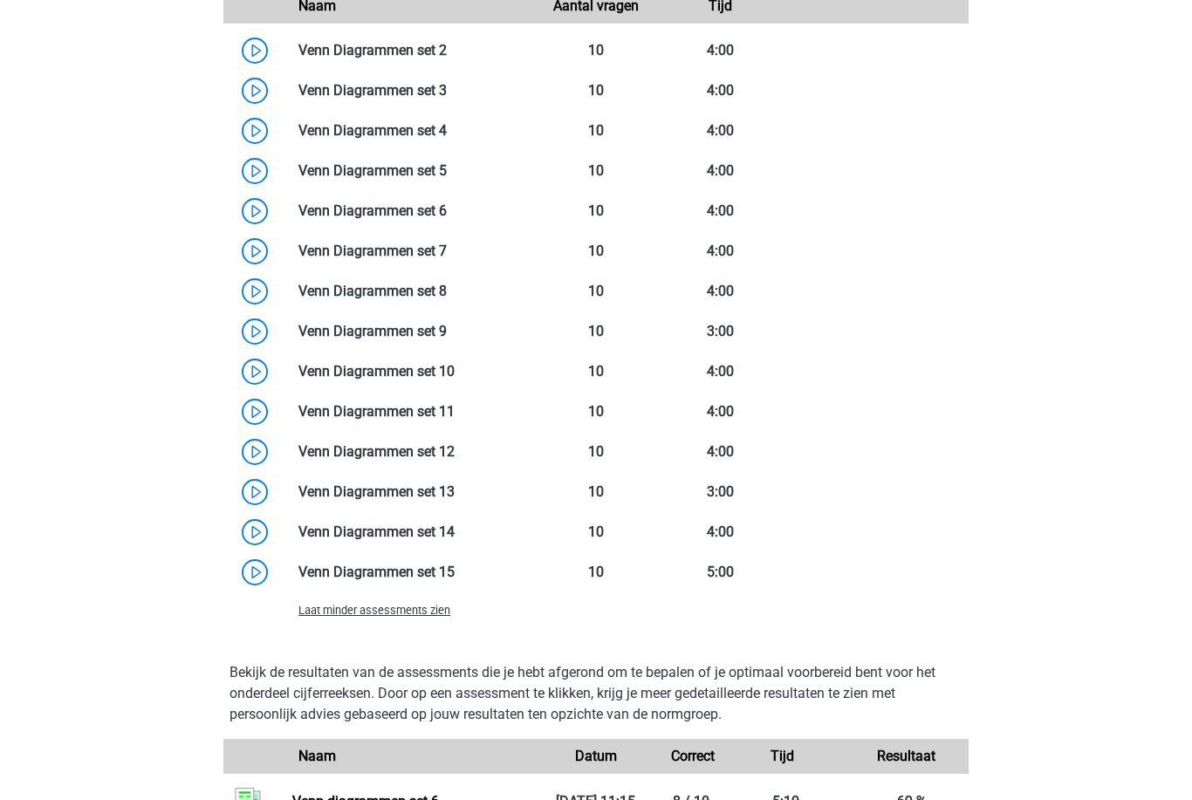
scroll to position [1298, 0]
click at [447, 259] on link at bounding box center [447, 251] width 0 height 17
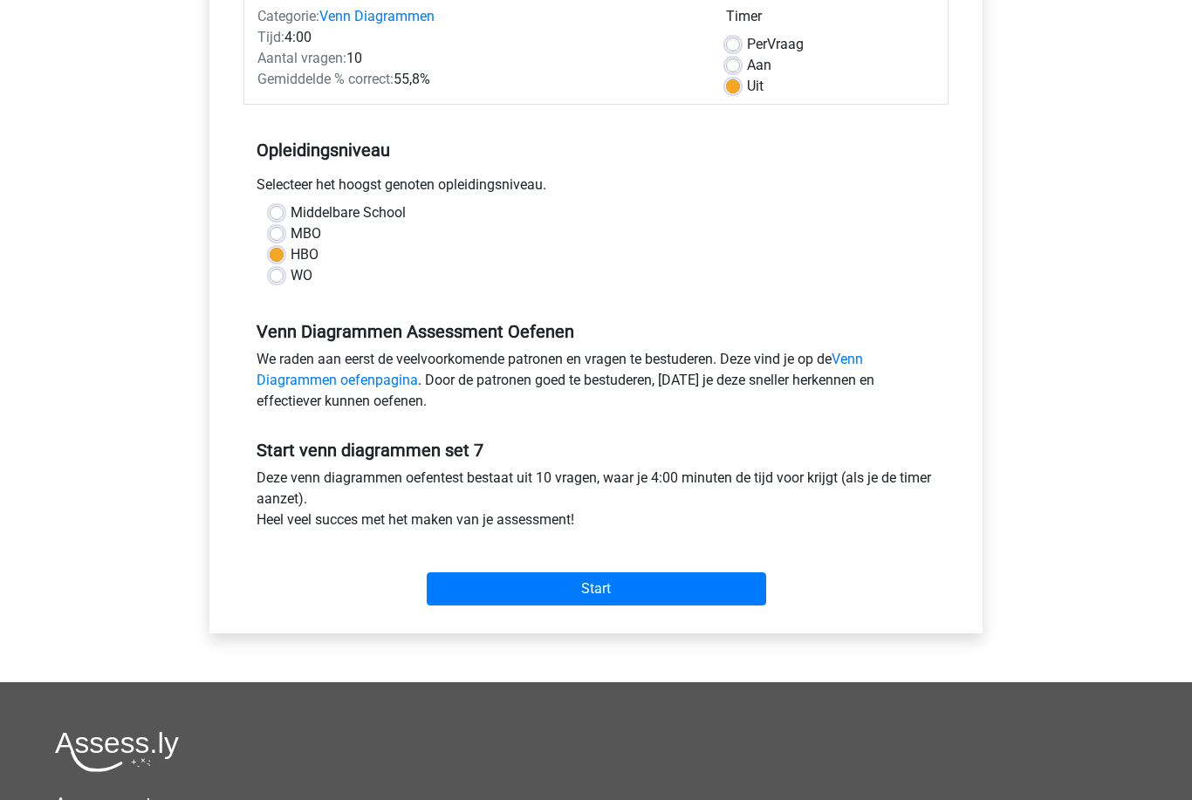
scroll to position [245, 0]
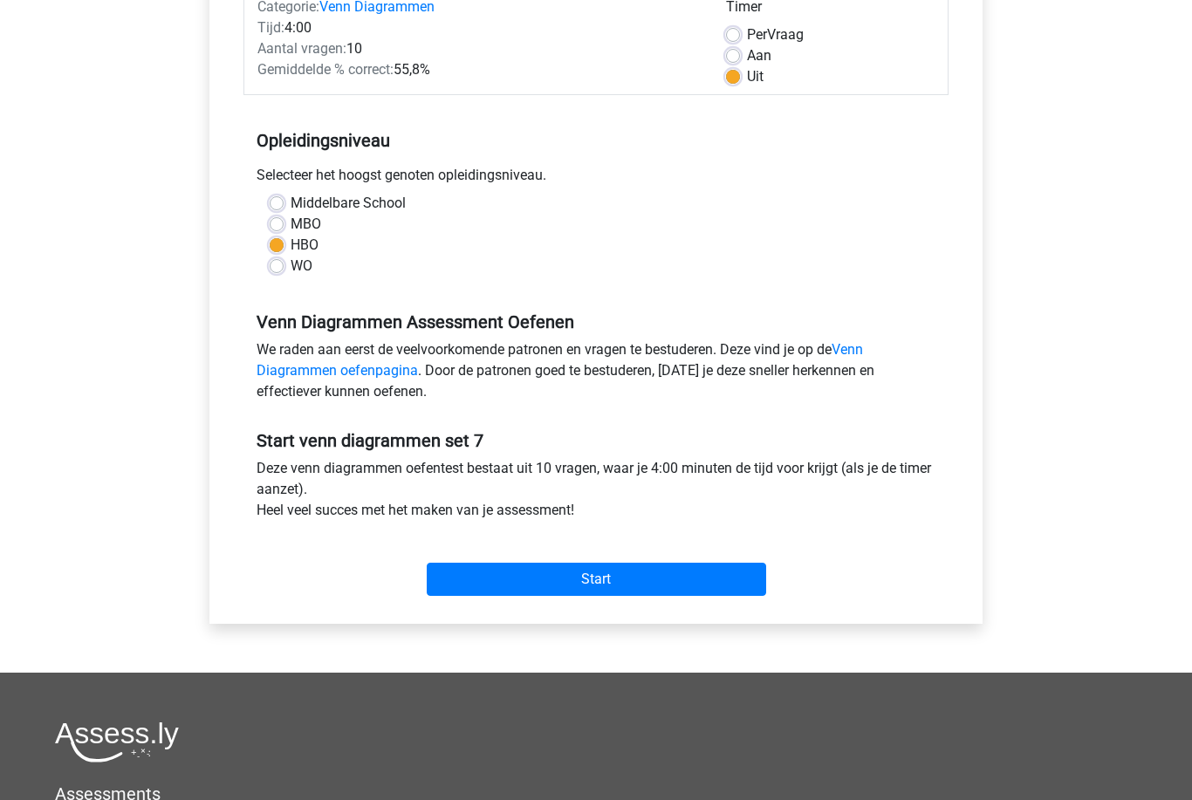
click at [477, 582] on input "Start" at bounding box center [596, 579] width 339 height 33
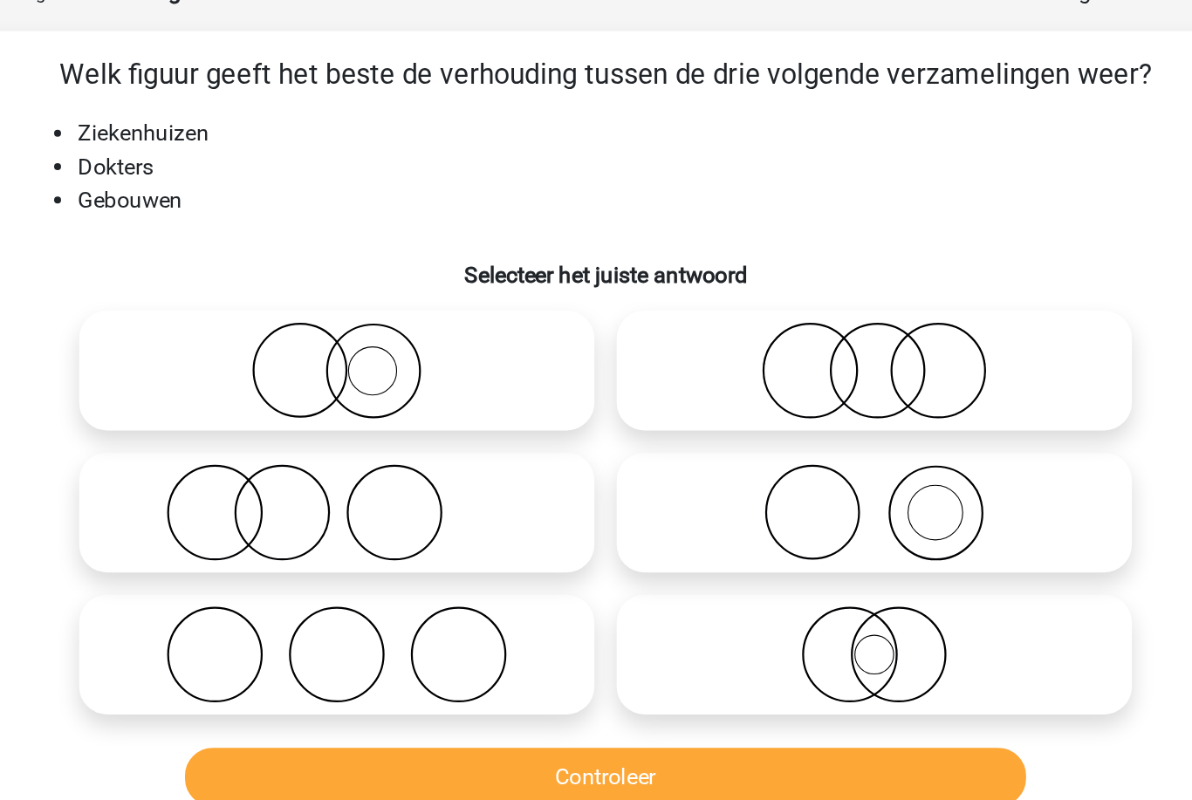
click at [346, 394] on icon at bounding box center [427, 424] width 309 height 61
click at [428, 404] on input "radio" at bounding box center [433, 409] width 11 height 11
radio input "true"
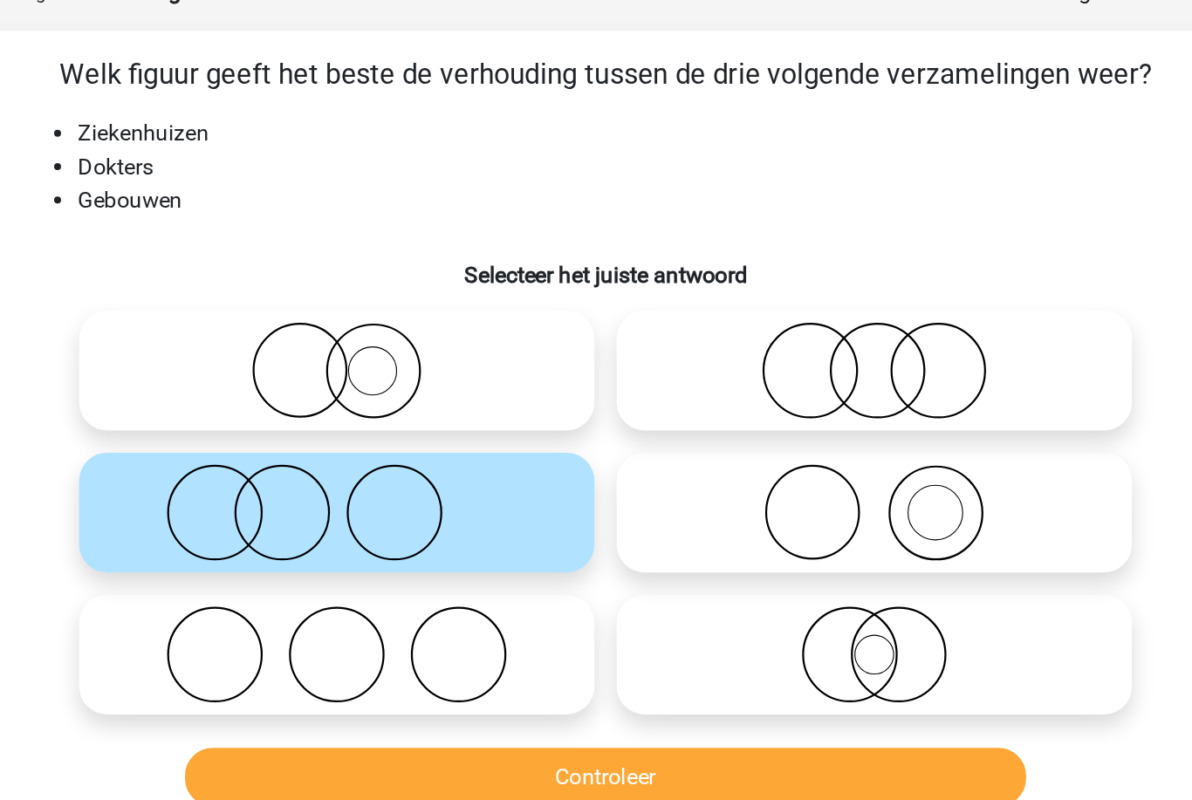
click at [445, 572] on button "Controleer" at bounding box center [596, 590] width 528 height 37
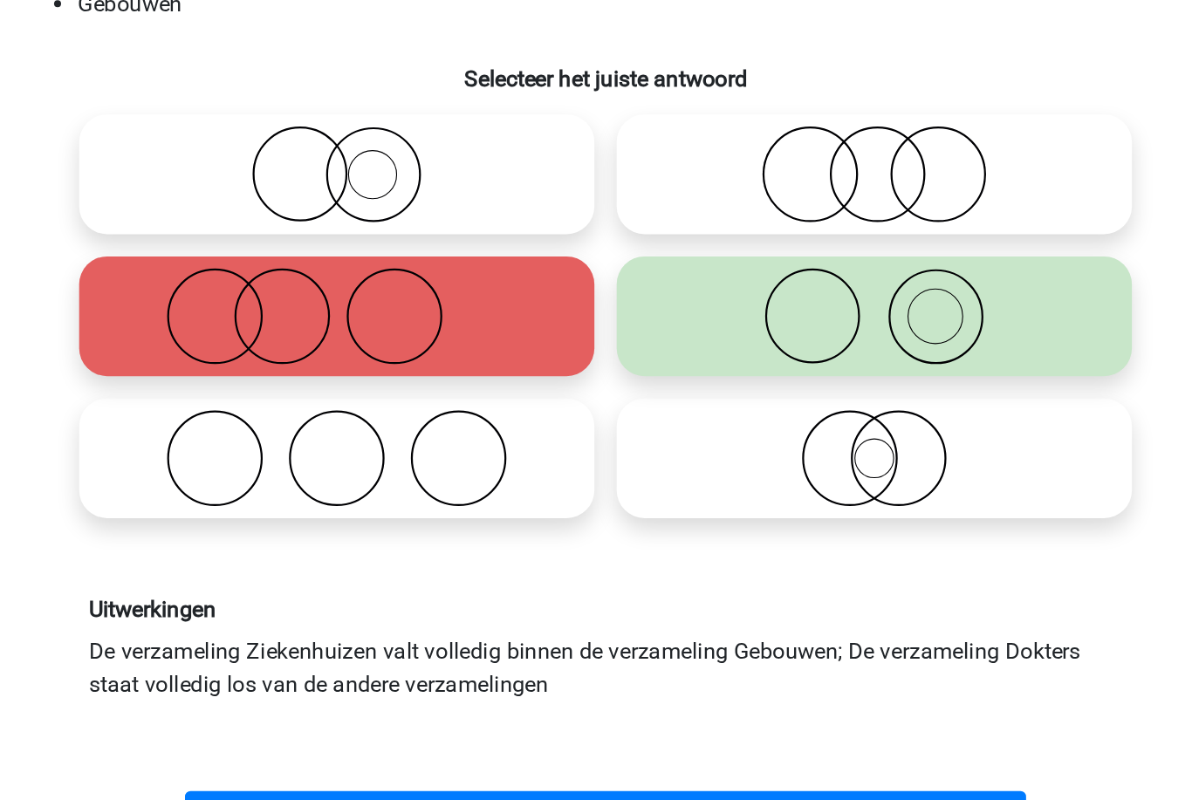
click at [459, 722] on button "Volgende vraag" at bounding box center [596, 740] width 528 height 37
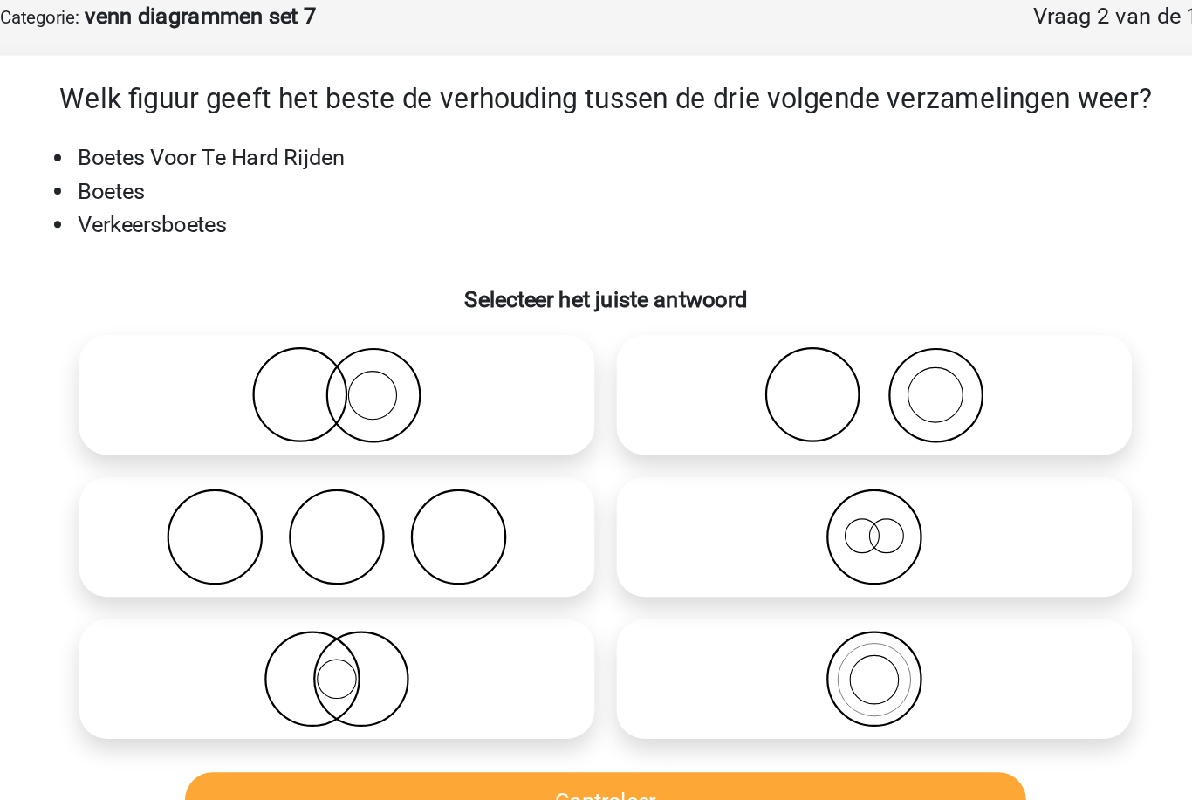
click at [610, 483] on icon at bounding box center [764, 513] width 309 height 61
click at [764, 493] on input "radio" at bounding box center [769, 498] width 11 height 11
radio input "true"
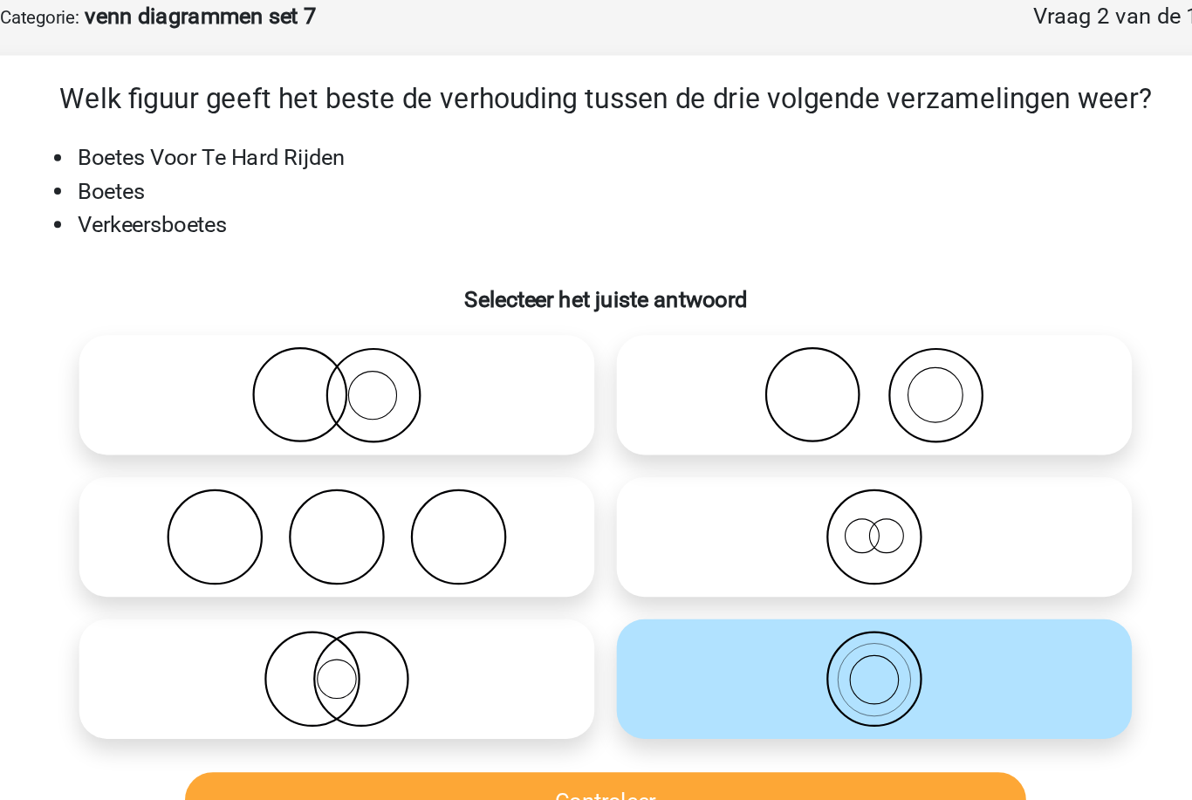
click at [451, 572] on button "Controleer" at bounding box center [596, 590] width 528 height 37
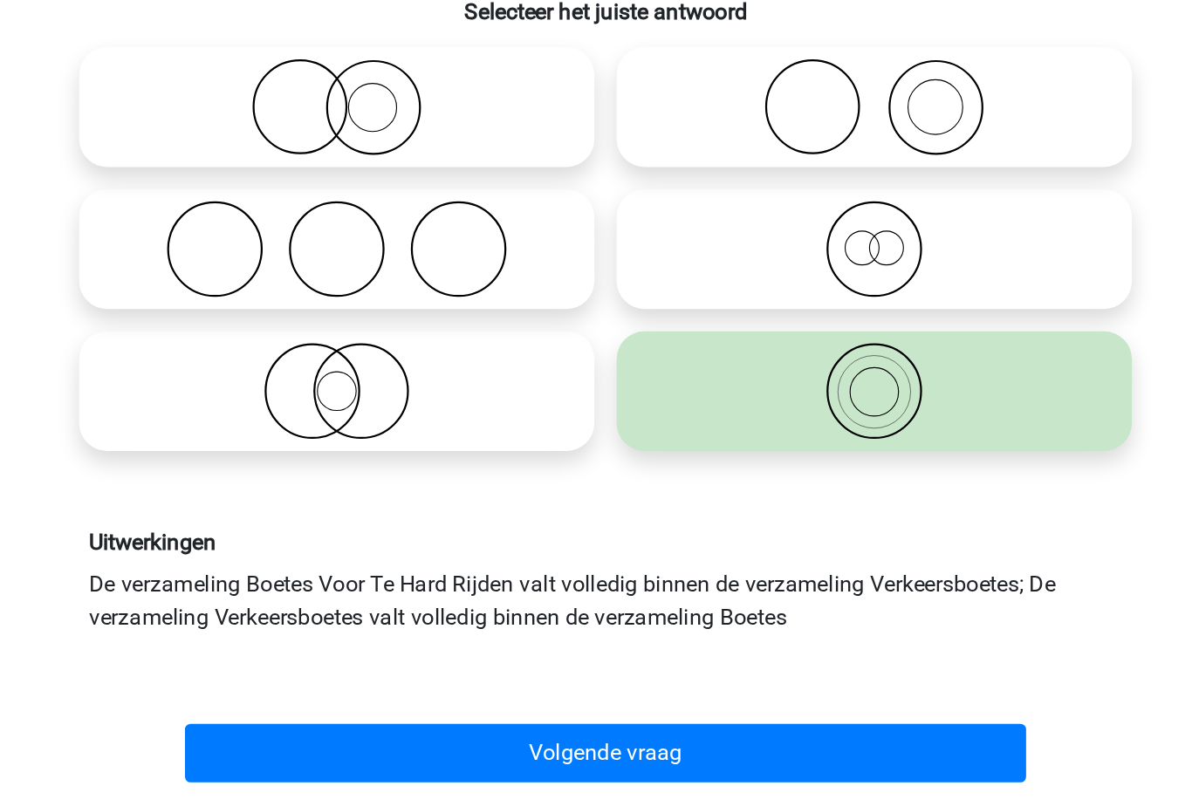
scroll to position [12, 0]
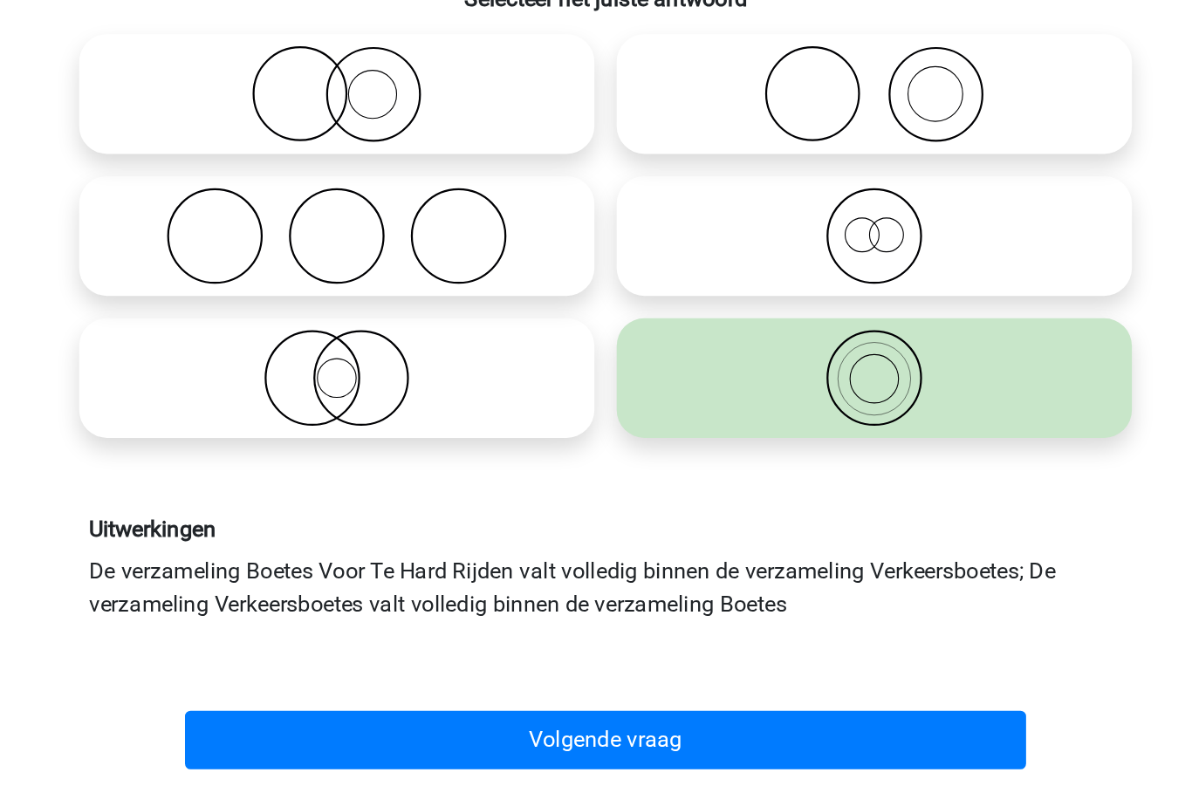
click at [437, 709] on button "Volgende vraag" at bounding box center [596, 727] width 528 height 37
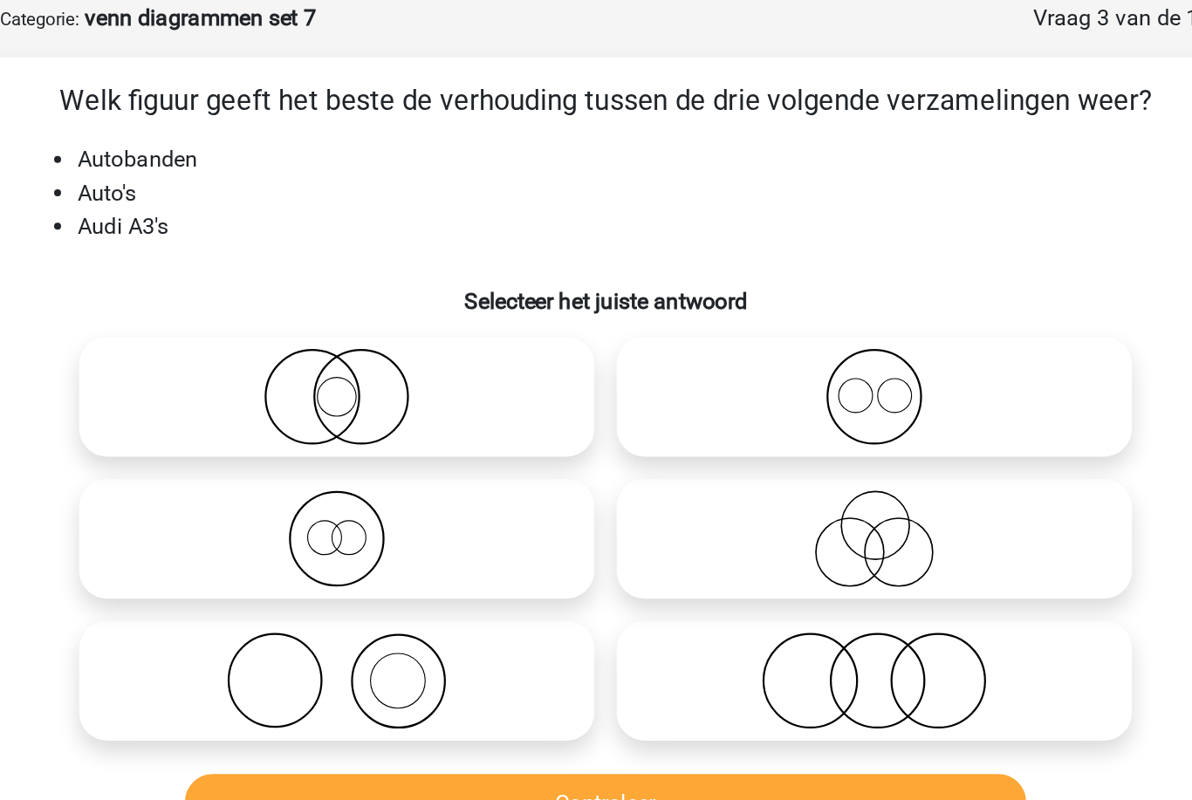
click at [325, 470] on icon at bounding box center [427, 500] width 309 height 61
click at [428, 481] on input "radio" at bounding box center [433, 486] width 11 height 11
radio input "true"
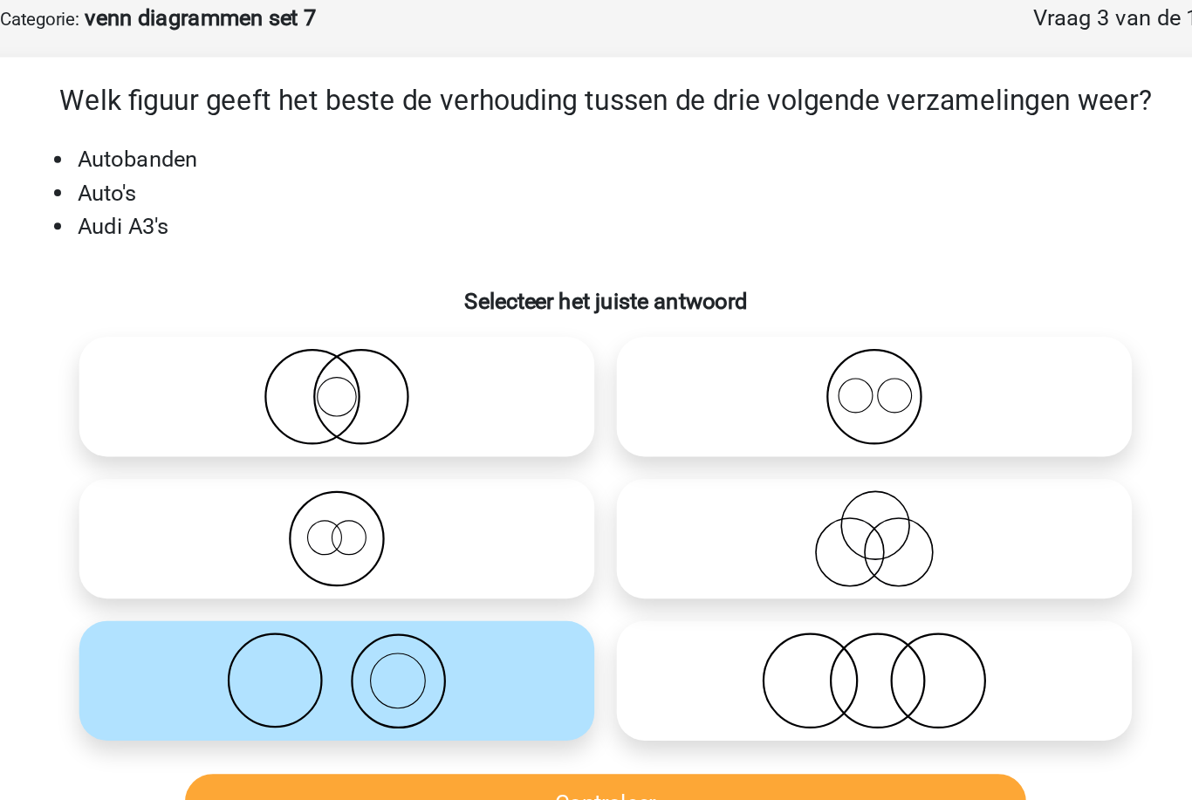
click at [348, 559] on button "Controleer" at bounding box center [596, 577] width 528 height 37
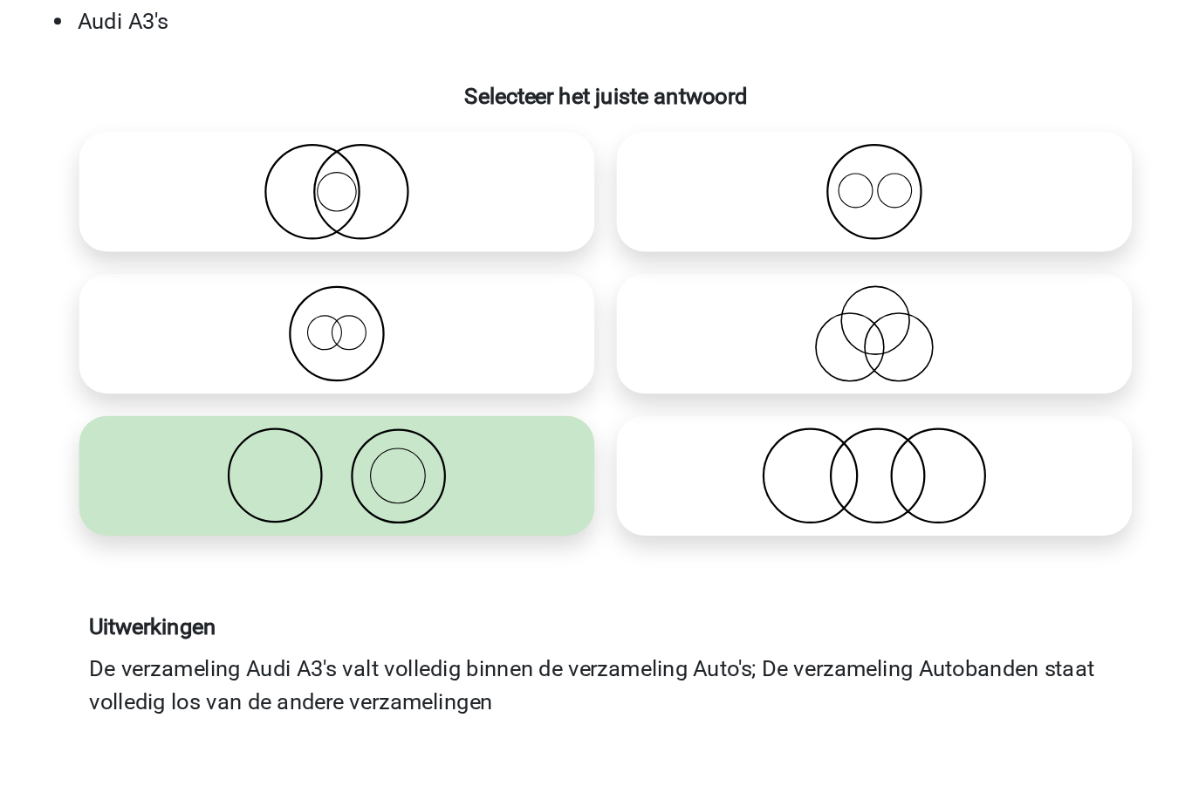
click at [332, 709] on button "Volgende vraag" at bounding box center [596, 727] width 528 height 37
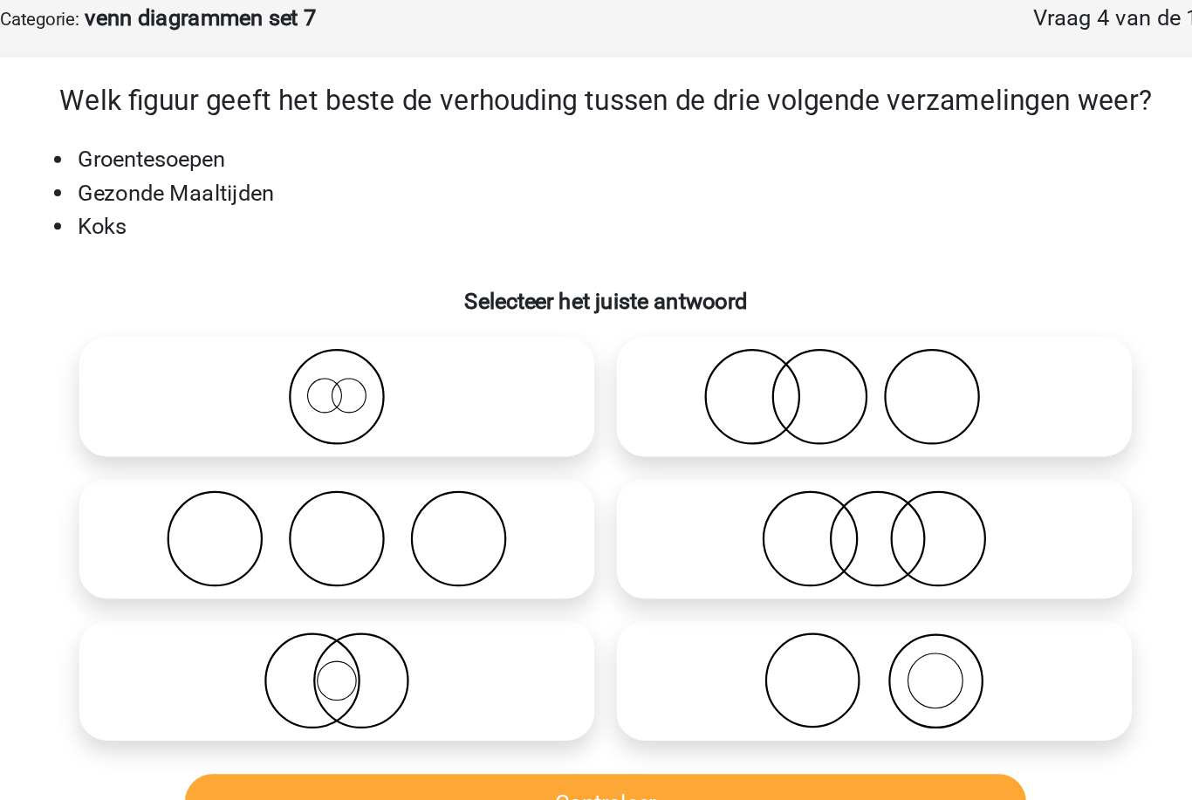
click at [610, 292] on icon at bounding box center [764, 322] width 309 height 61
click at [764, 303] on input "radio" at bounding box center [769, 308] width 11 height 11
radio input "true"
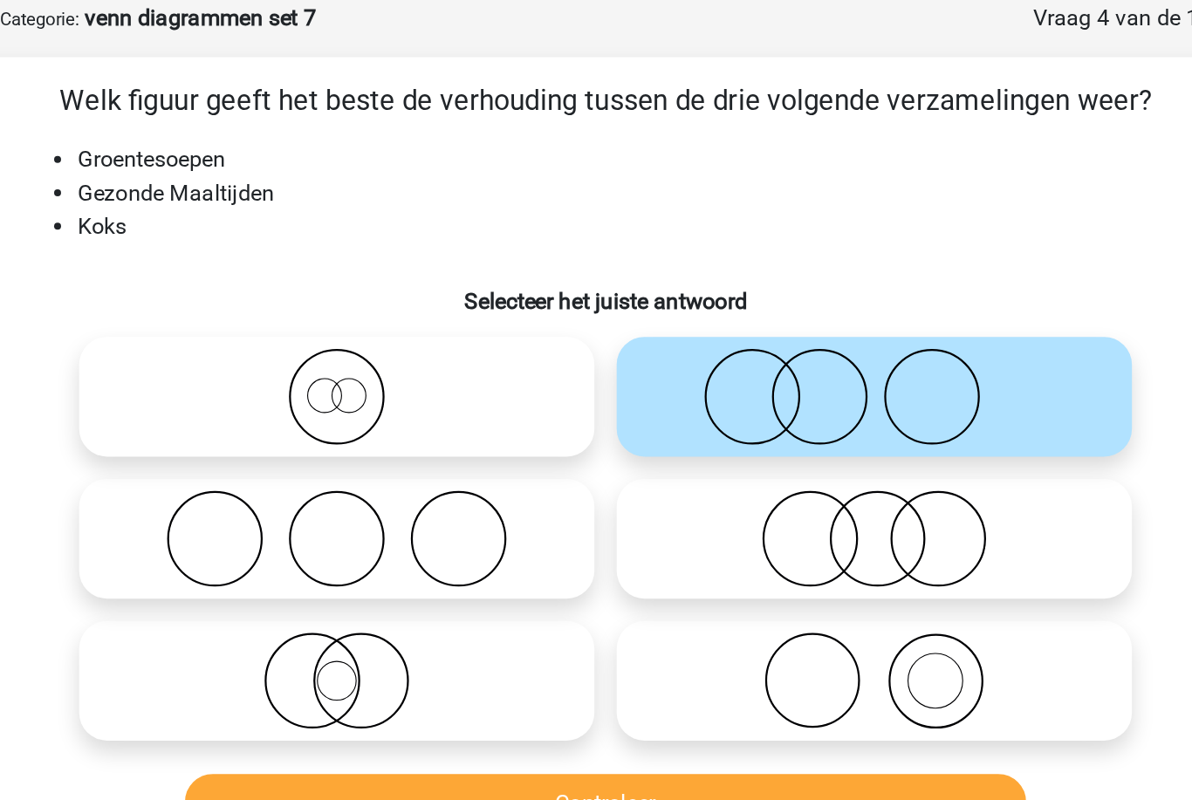
click at [341, 559] on button "Controleer" at bounding box center [596, 577] width 528 height 37
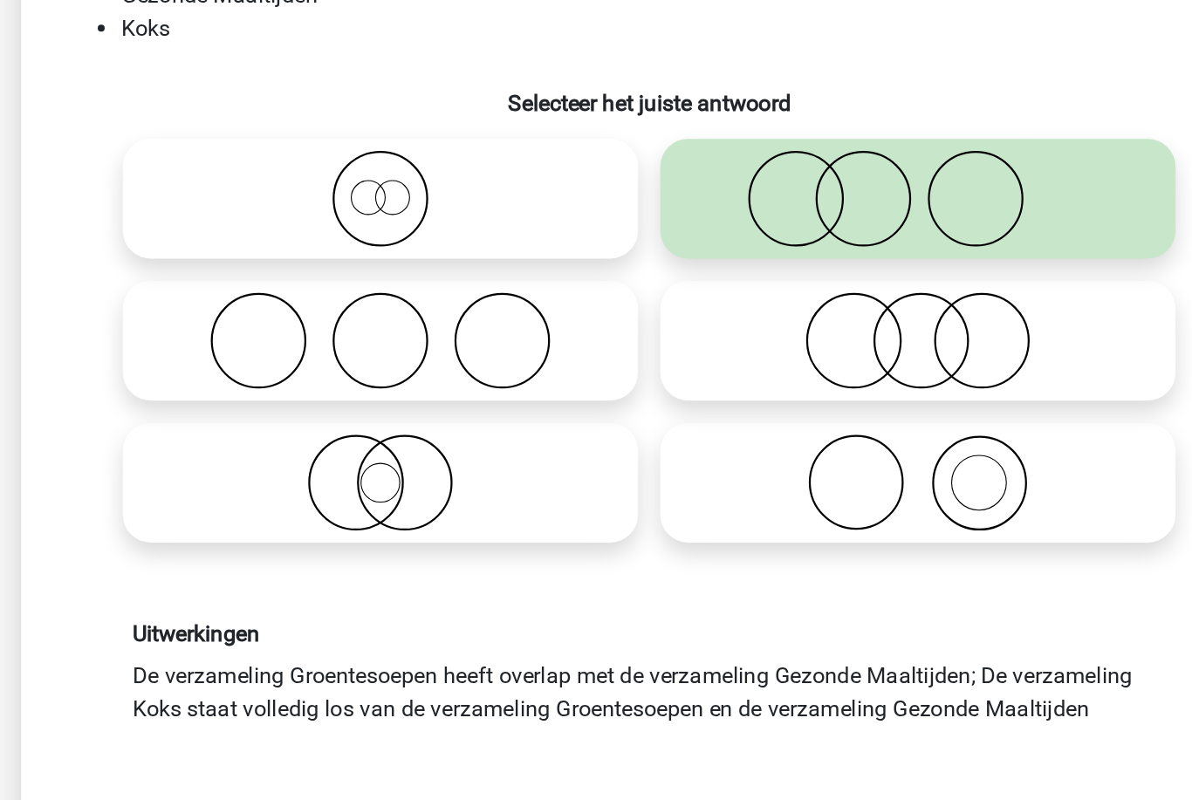
click at [362, 709] on button "Volgende vraag" at bounding box center [596, 727] width 528 height 37
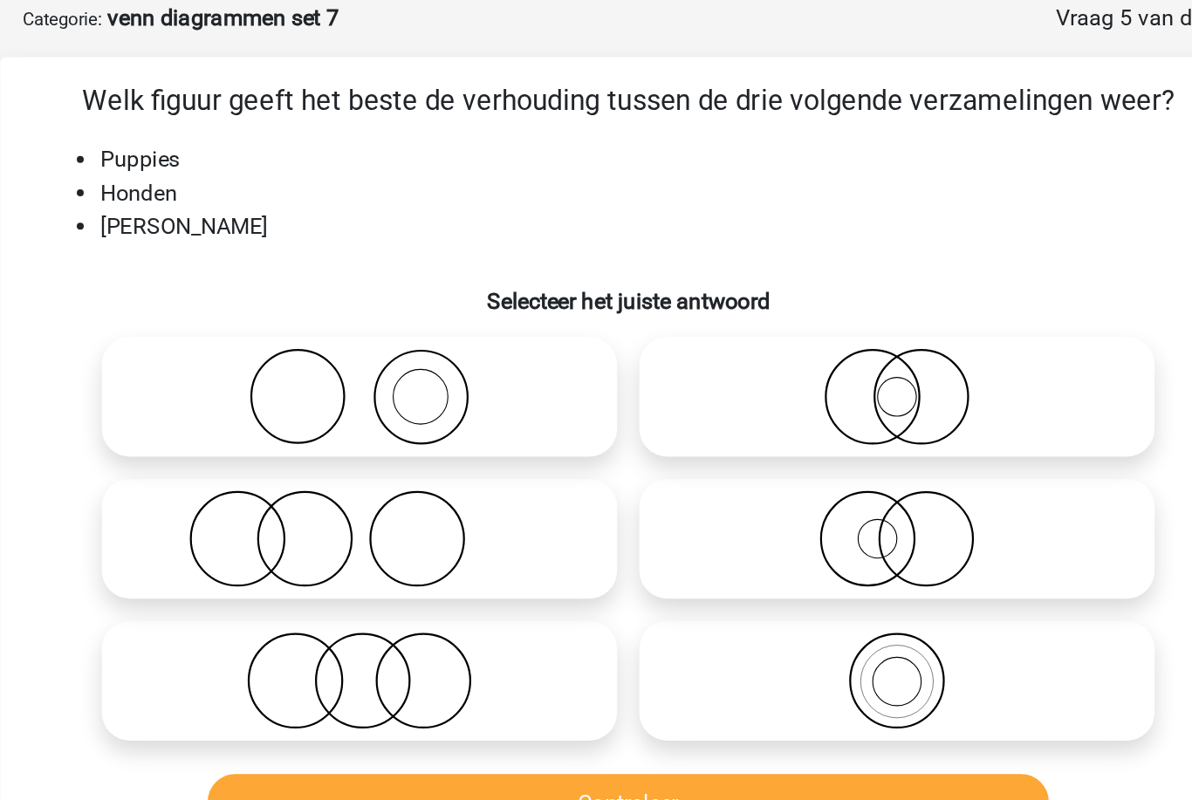
click at [610, 381] on icon at bounding box center [764, 411] width 309 height 61
click at [764, 392] on input "radio" at bounding box center [769, 397] width 11 height 11
radio input "true"
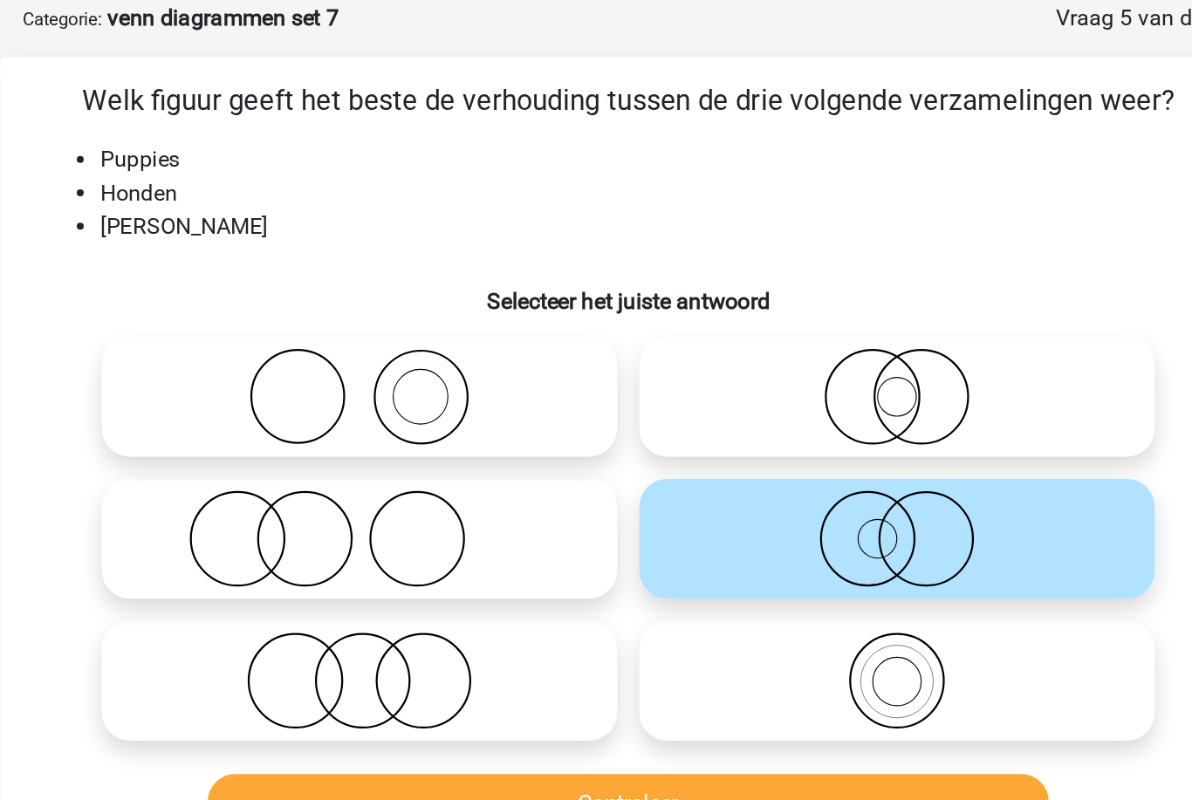
click at [492, 559] on button "Controleer" at bounding box center [596, 577] width 528 height 37
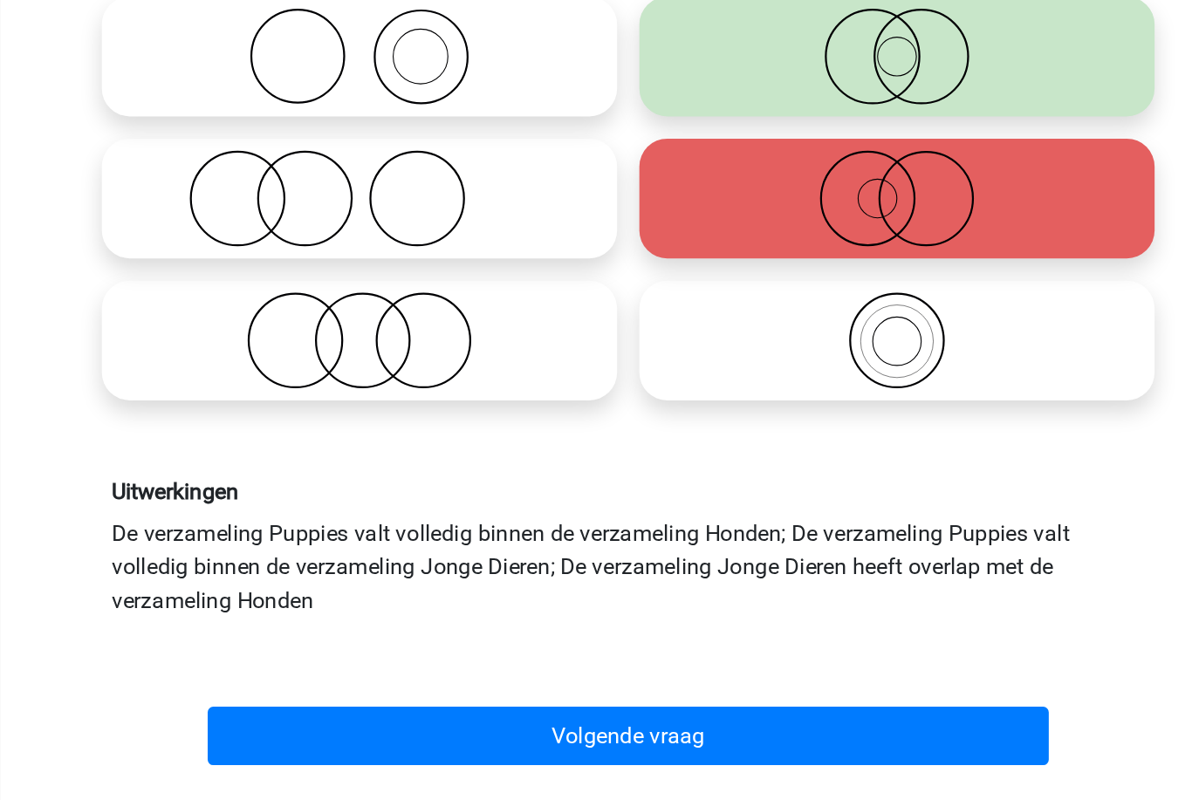
scroll to position [40, 0]
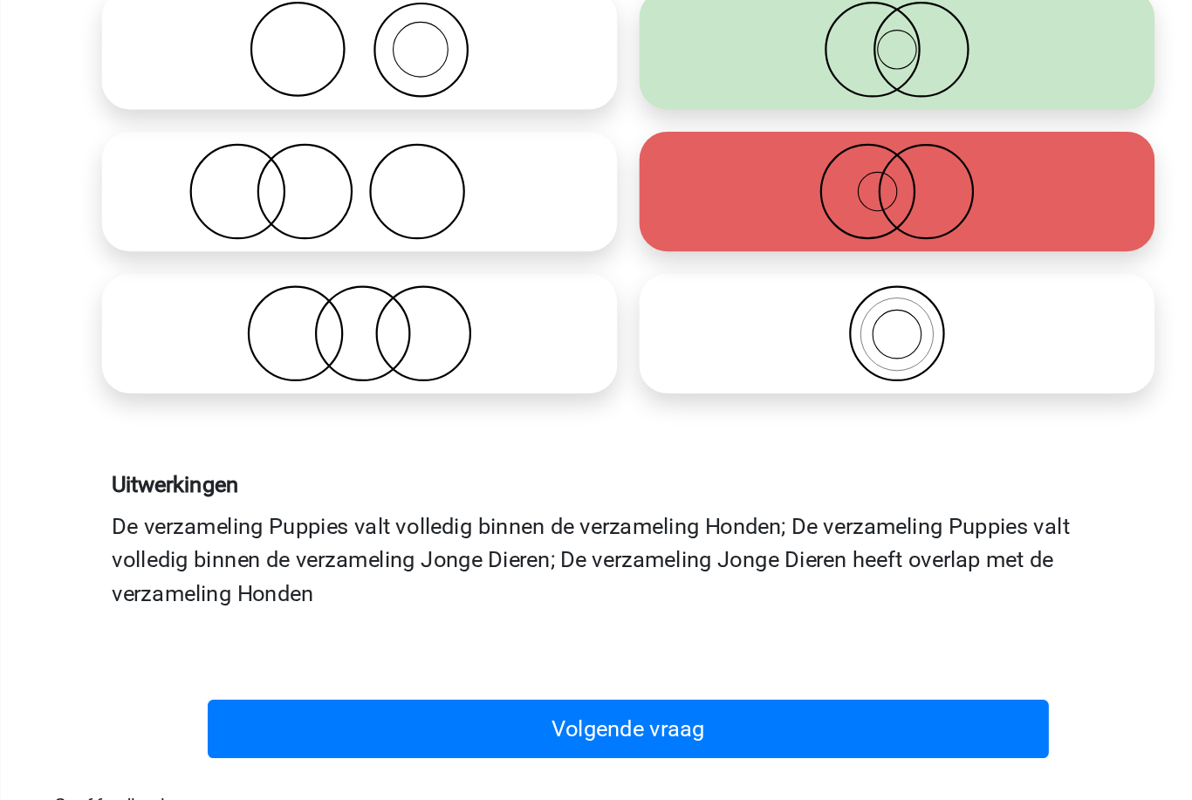
click at [332, 702] on button "Volgende vraag" at bounding box center [596, 720] width 528 height 37
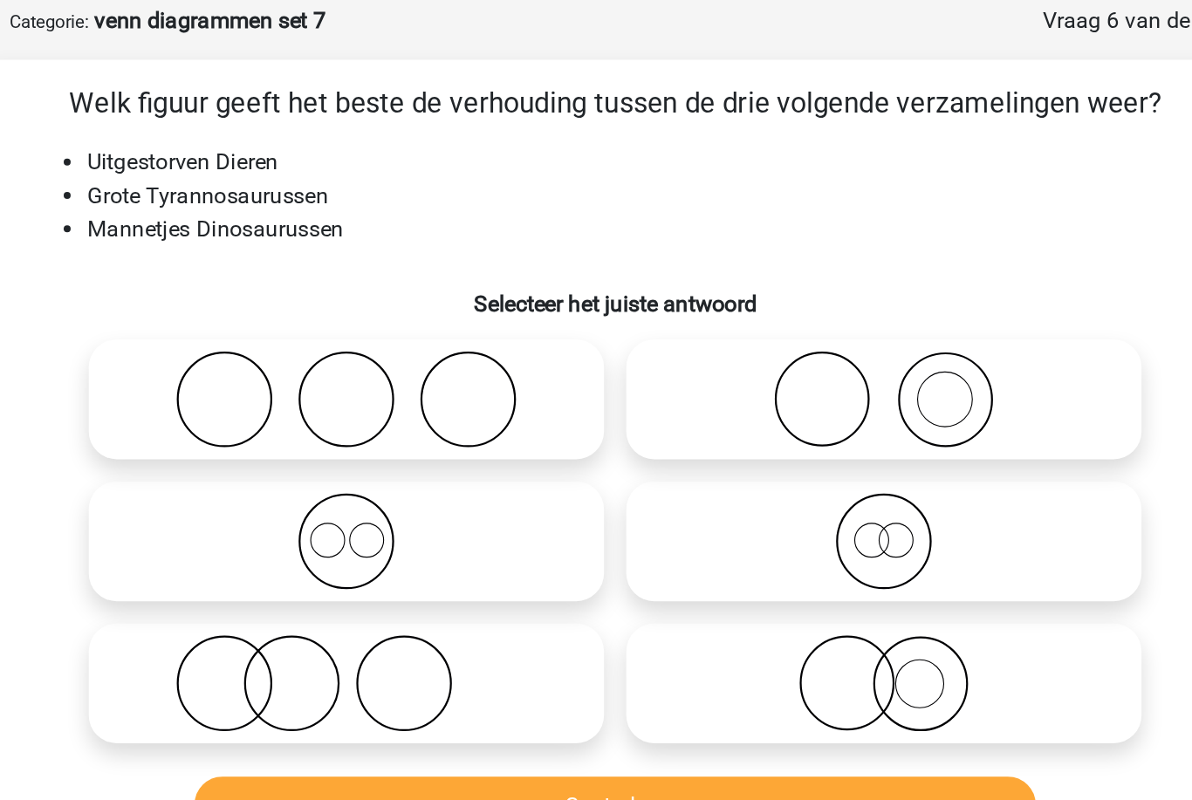
click at [610, 353] on icon at bounding box center [764, 383] width 309 height 61
click at [764, 364] on input "radio" at bounding box center [769, 369] width 11 height 11
radio input "true"
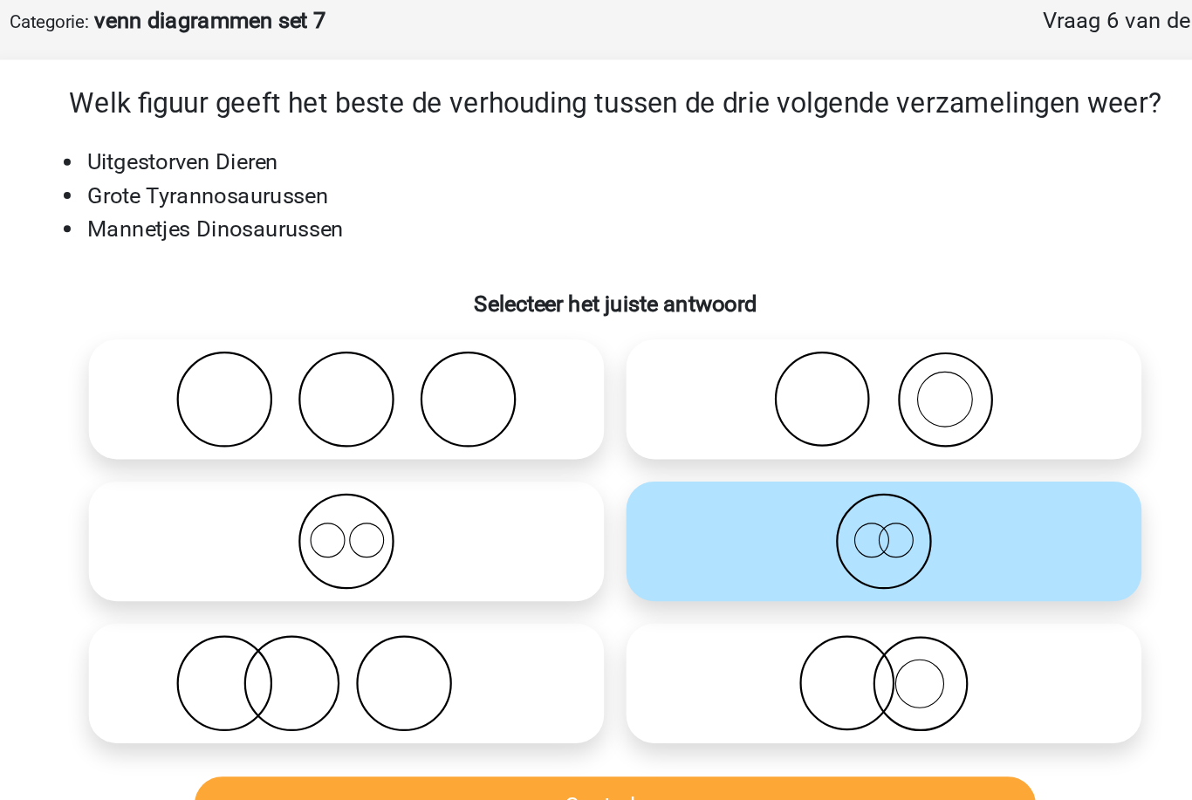
click at [484, 531] on button "Controleer" at bounding box center [596, 549] width 528 height 37
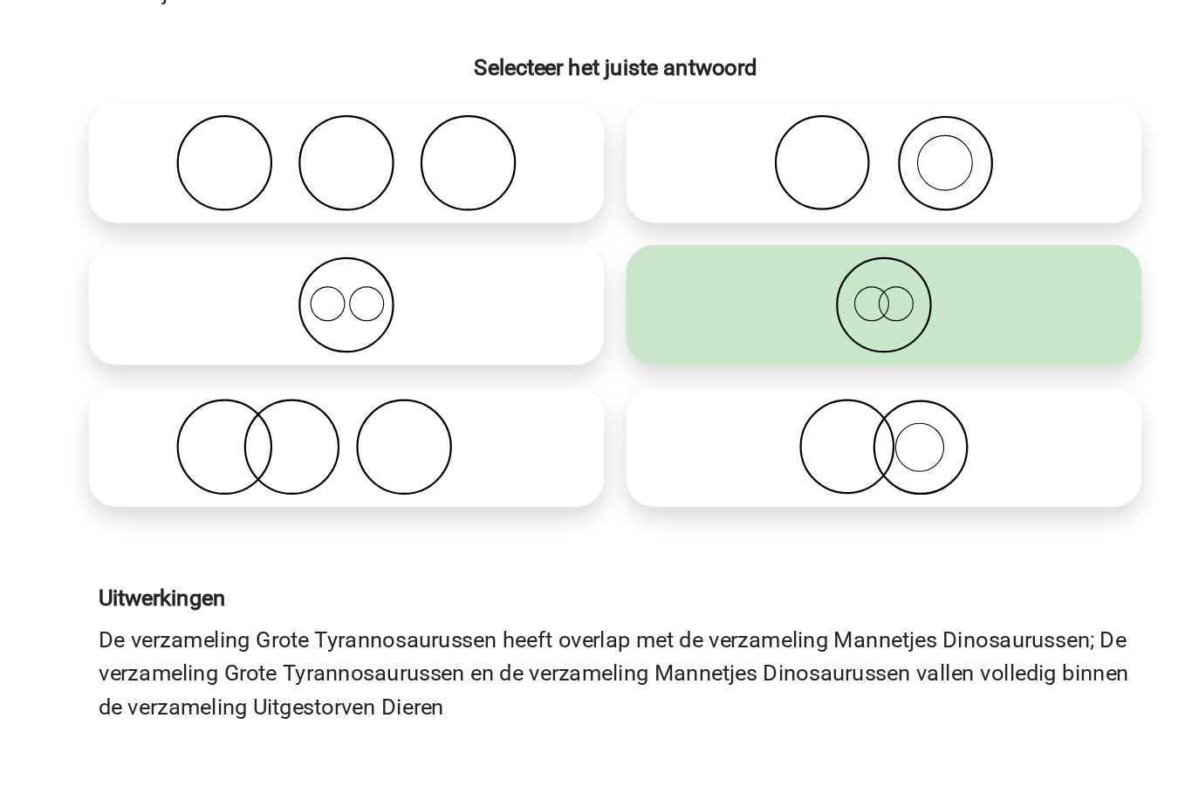
click at [521, 702] on button "Volgende vraag" at bounding box center [596, 720] width 528 height 37
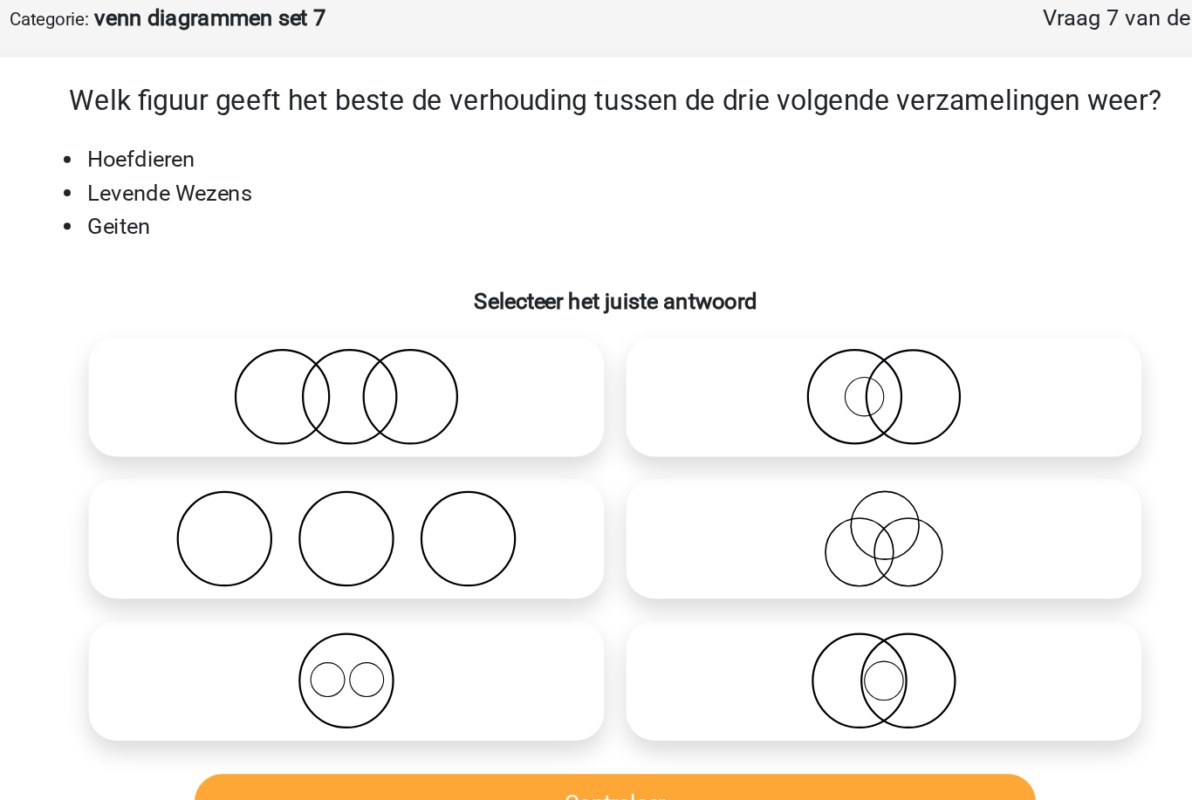
click at [625, 442] on icon at bounding box center [764, 472] width 309 height 61
click at [764, 453] on input "radio" at bounding box center [769, 458] width 11 height 11
radio input "true"
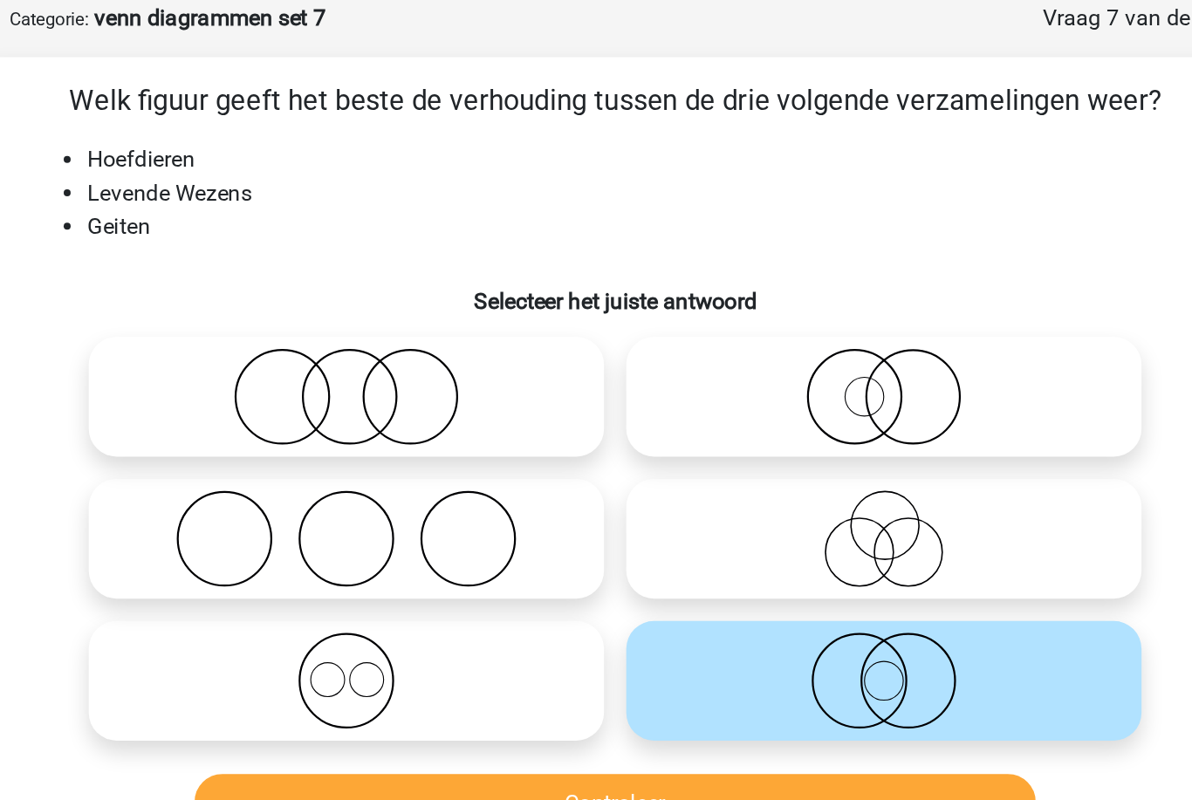
click at [535, 531] on button "Controleer" at bounding box center [596, 549] width 528 height 37
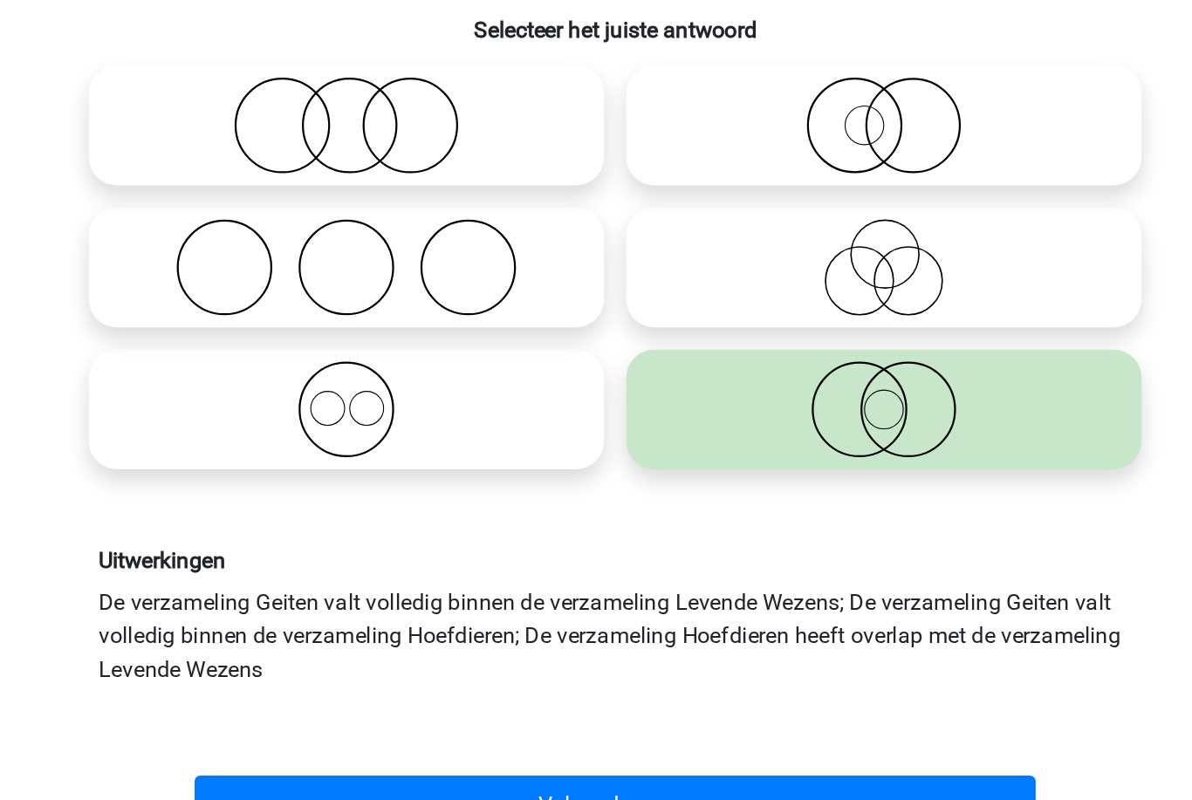
click at [468, 702] on button "Volgende vraag" at bounding box center [596, 720] width 528 height 37
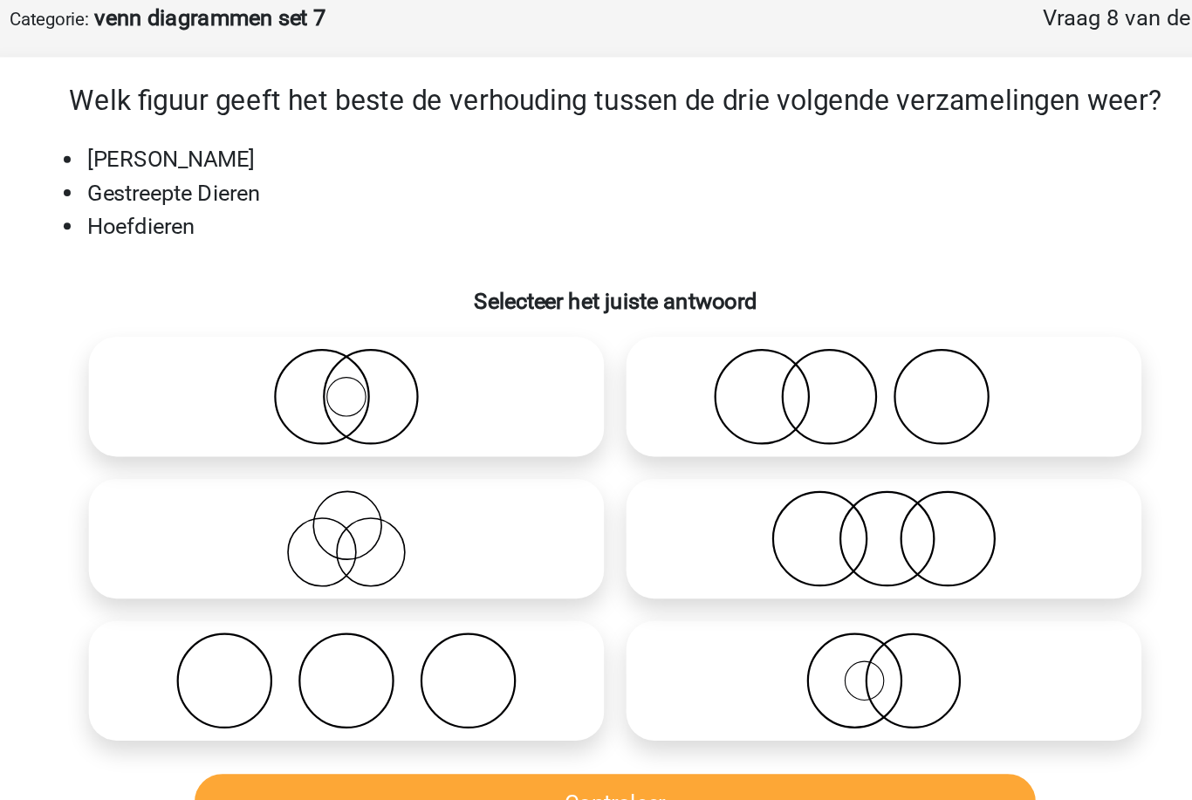
click at [353, 267] on icon at bounding box center [427, 294] width 309 height 61
click at [428, 275] on input "radio" at bounding box center [433, 280] width 11 height 11
radio input "true"
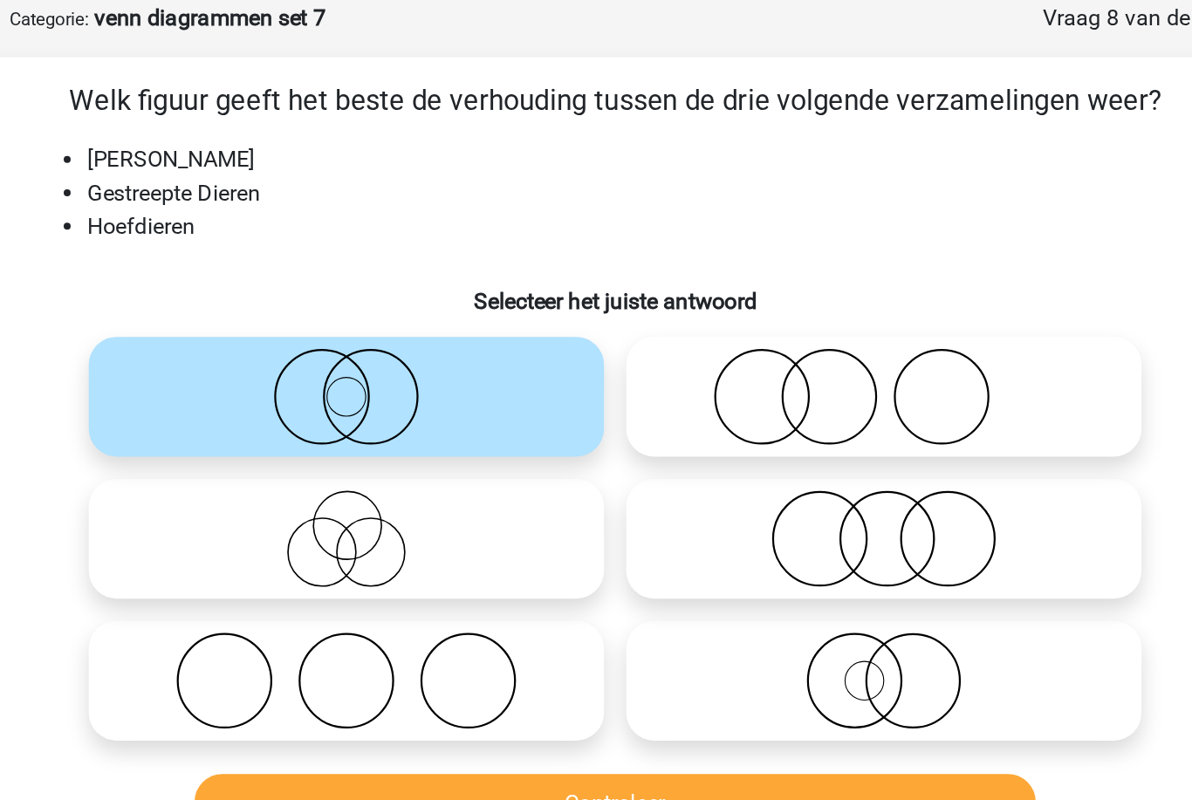
click at [332, 531] on button "Controleer" at bounding box center [596, 549] width 528 height 37
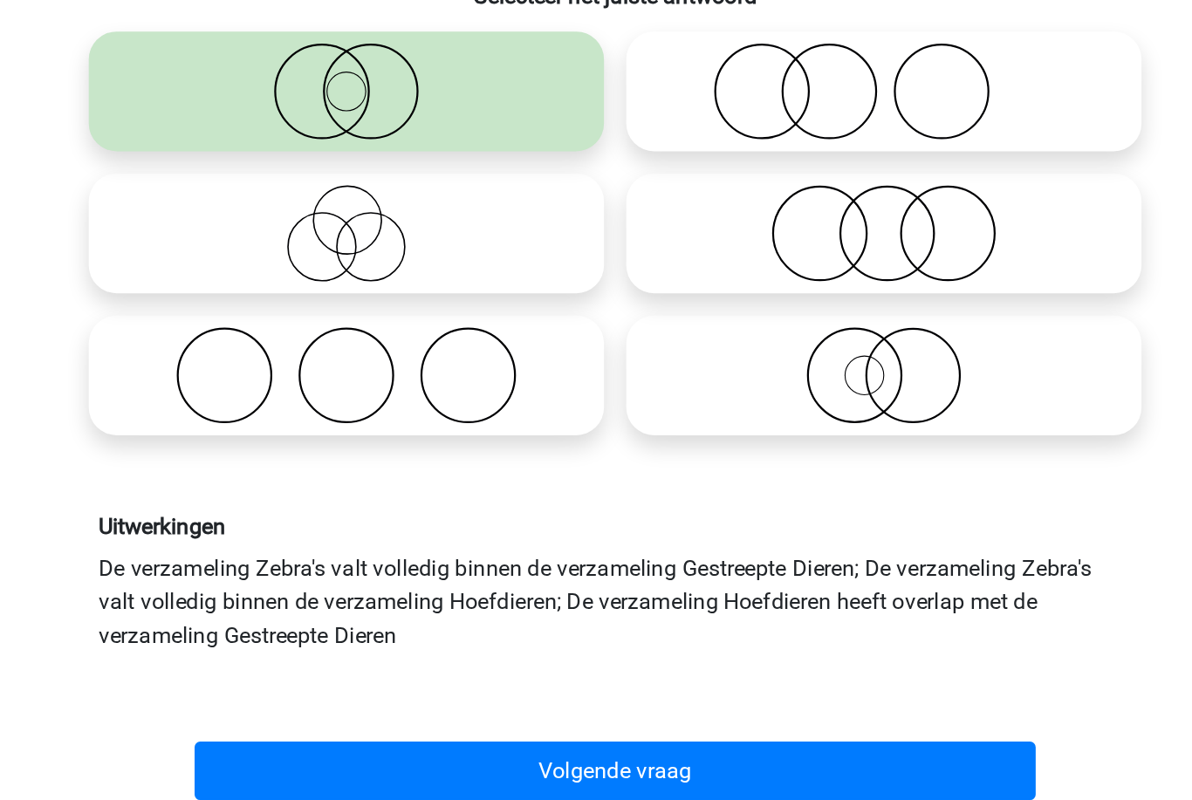
click at [332, 702] on button "Volgende vraag" at bounding box center [596, 720] width 528 height 37
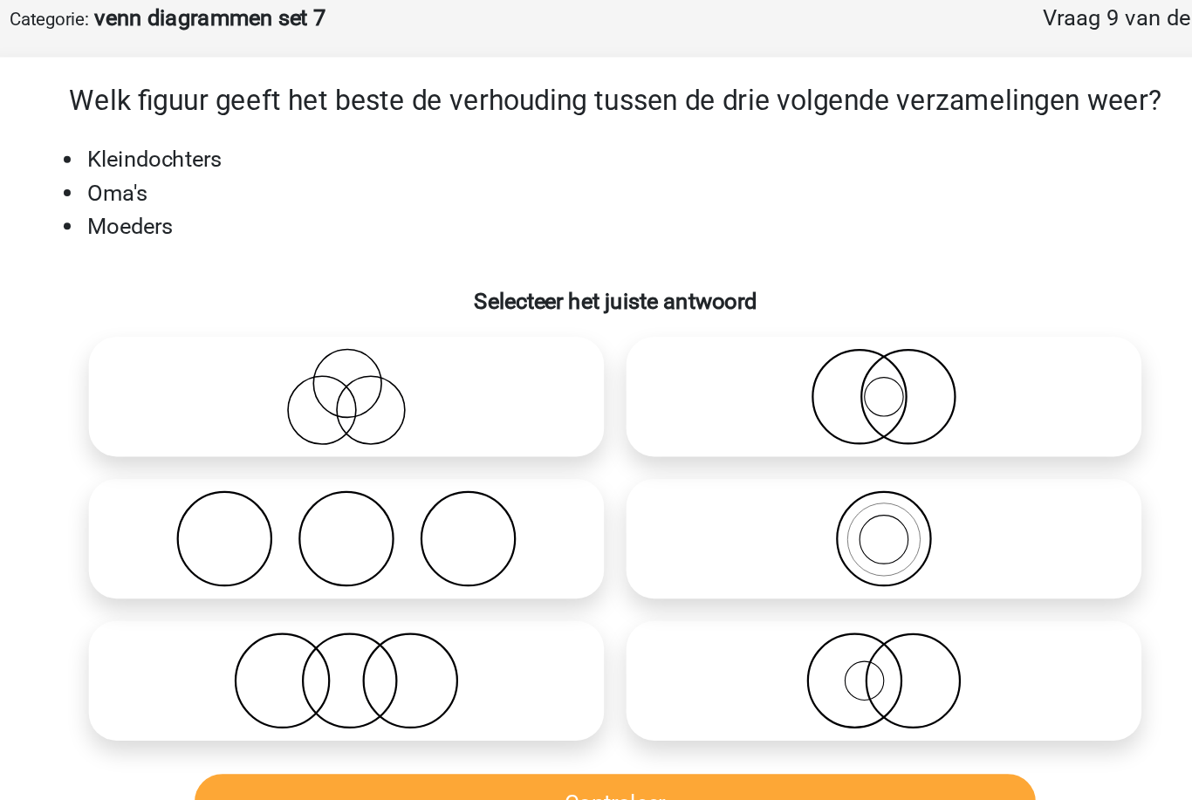
click at [346, 264] on icon at bounding box center [427, 294] width 309 height 61
click at [428, 275] on input "radio" at bounding box center [433, 280] width 11 height 11
radio input "true"
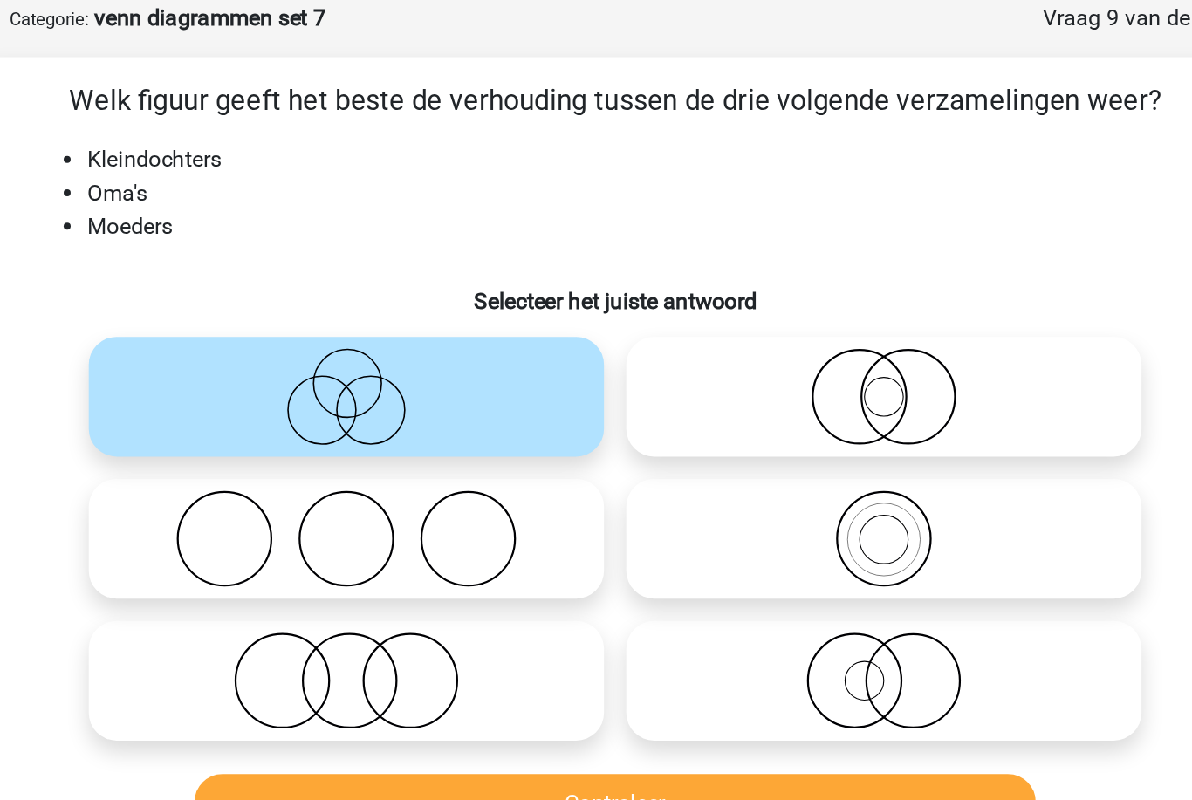
click at [332, 531] on button "Controleer" at bounding box center [596, 549] width 528 height 37
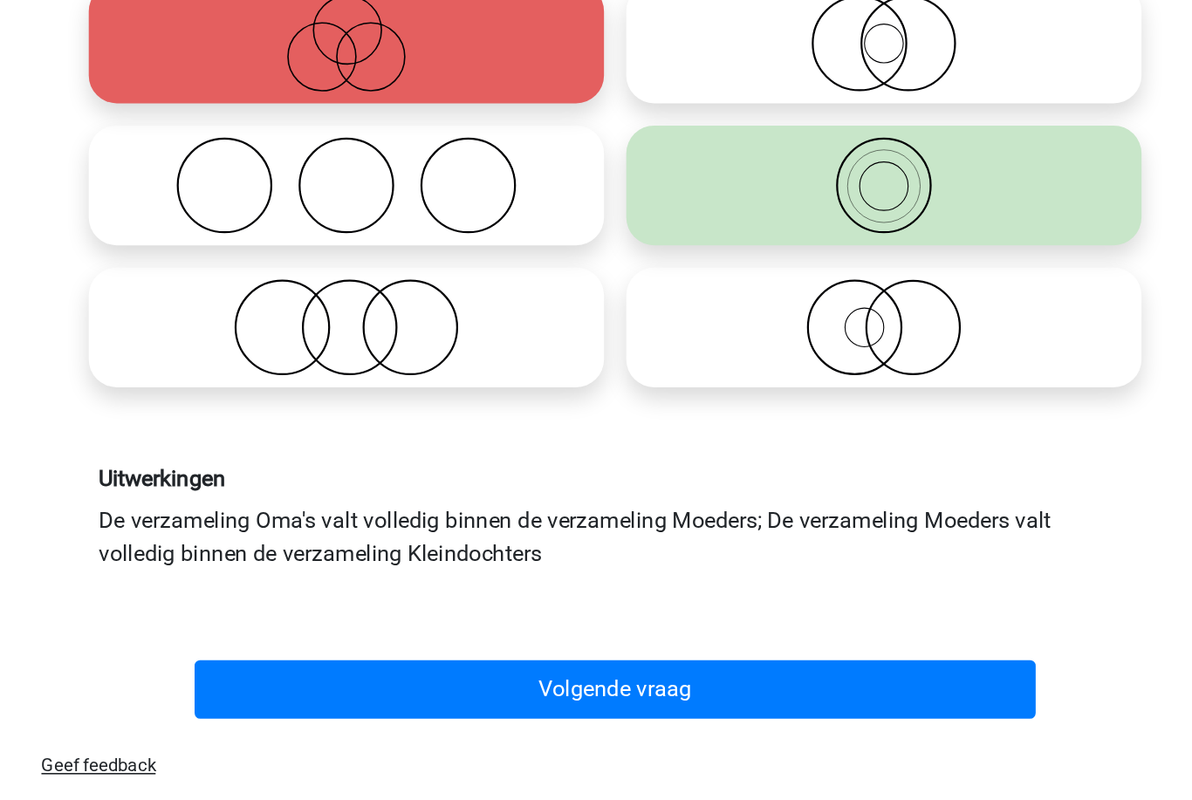
click at [332, 678] on button "Volgende vraag" at bounding box center [596, 696] width 528 height 37
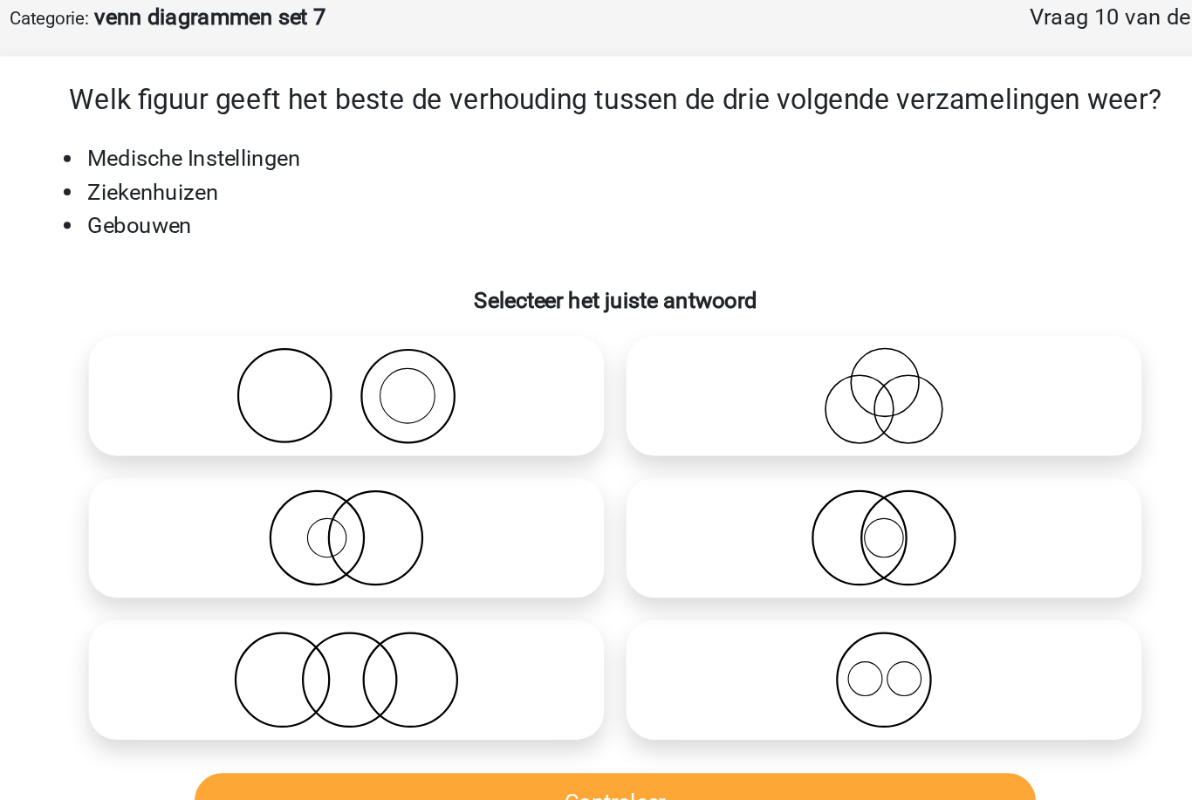
click at [610, 350] on icon at bounding box center [764, 380] width 309 height 61
click at [764, 360] on input "radio" at bounding box center [769, 365] width 11 height 11
radio input "true"
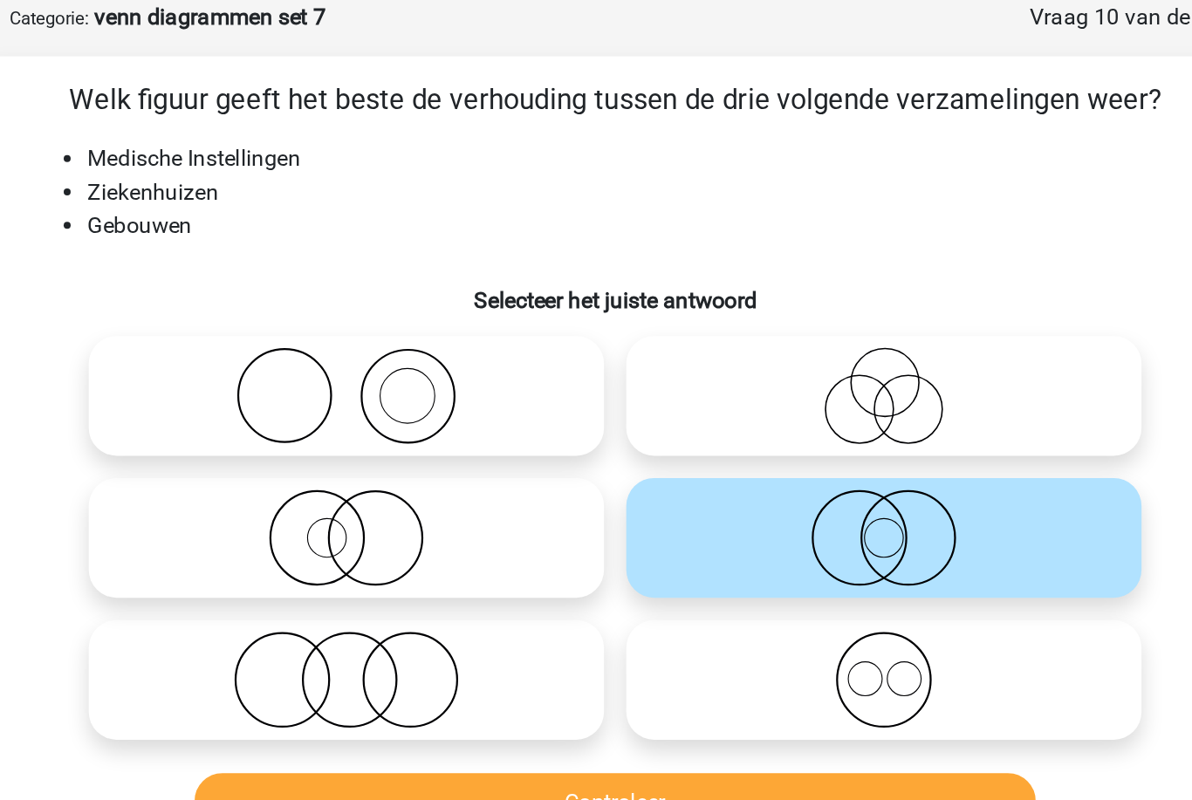
click at [531, 528] on button "Controleer" at bounding box center [596, 546] width 528 height 37
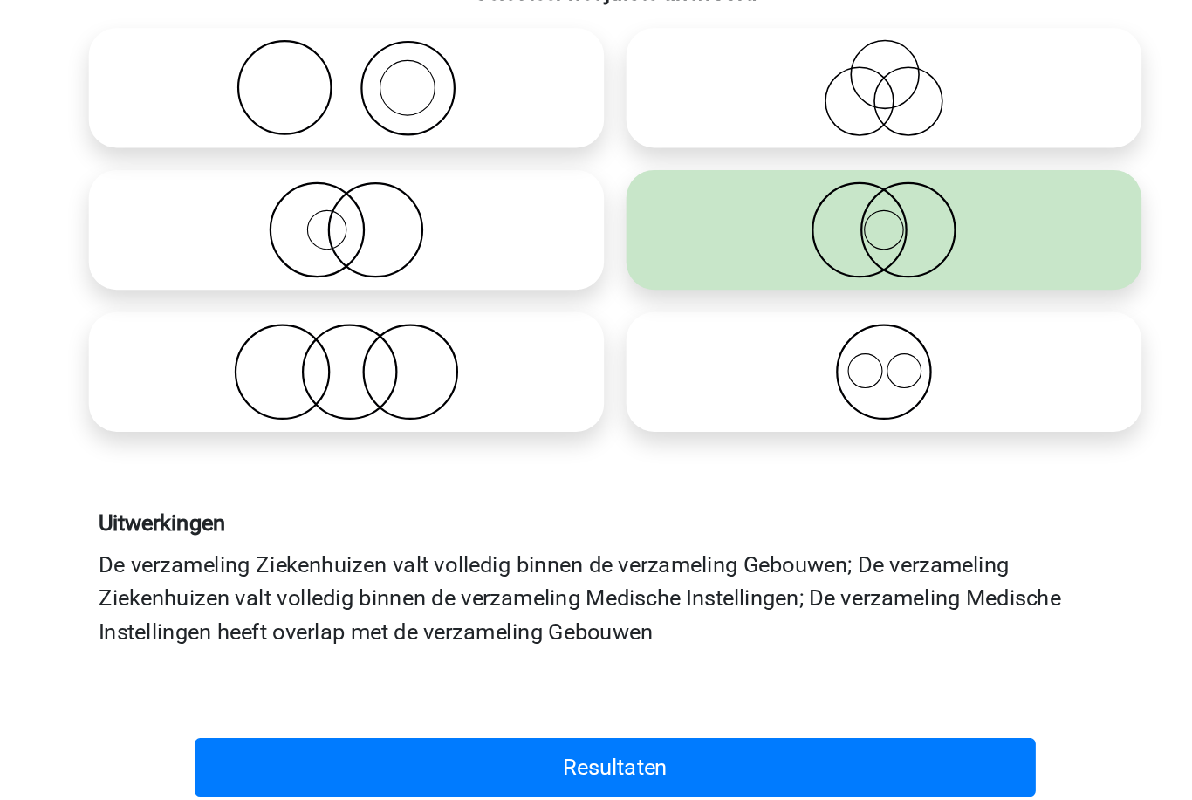
click at [537, 699] on button "Resultaten" at bounding box center [596, 717] width 528 height 37
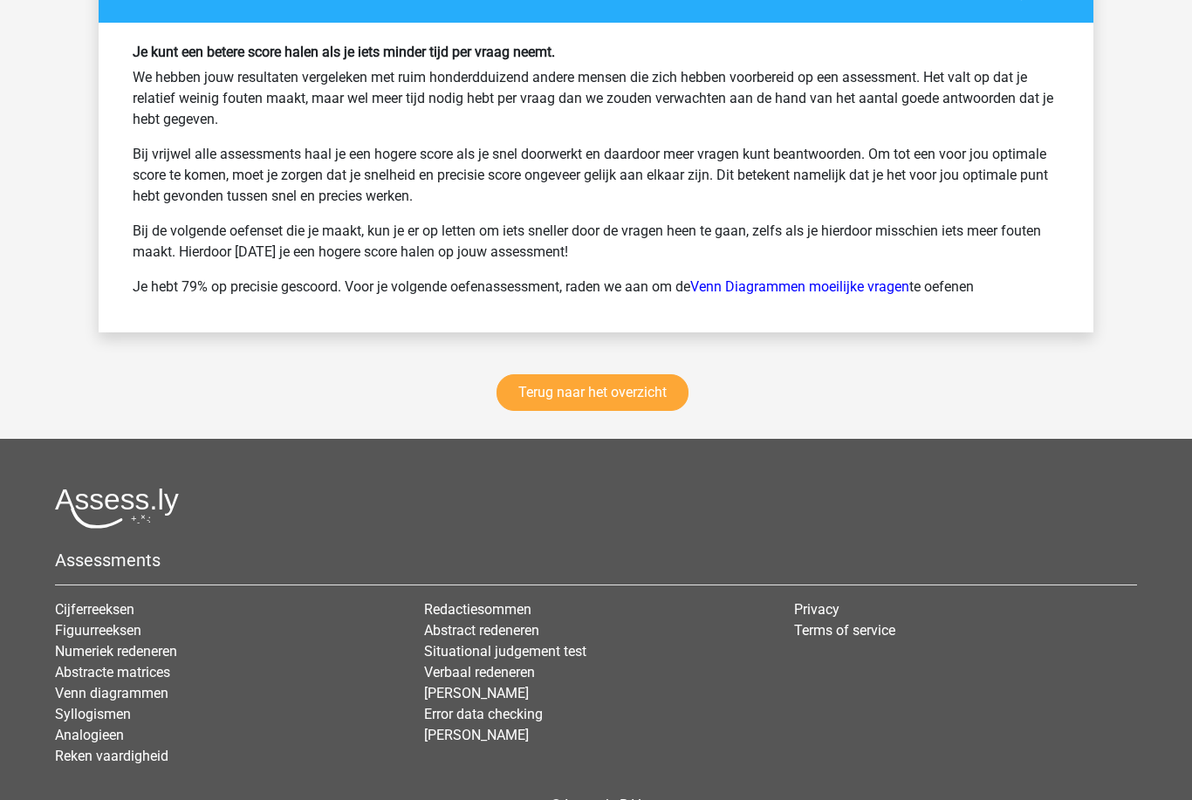
scroll to position [2335, 0]
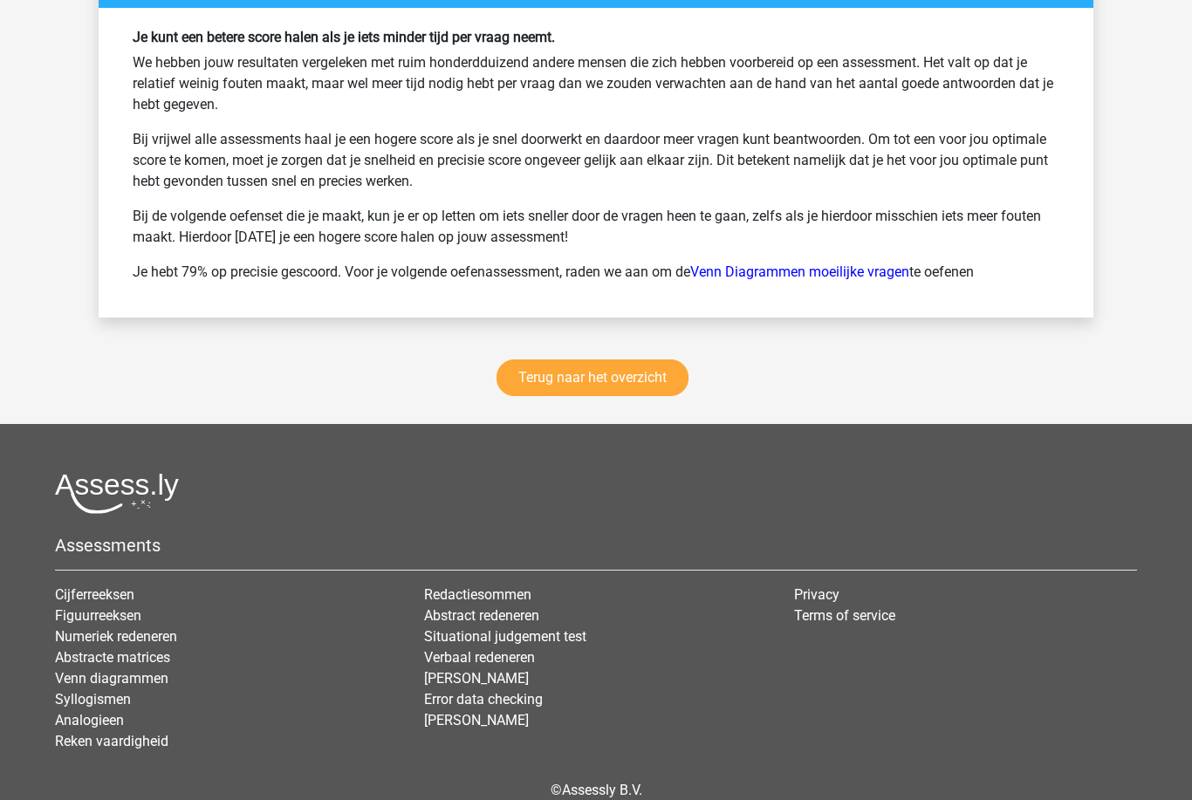
click at [544, 383] on link "Terug naar het overzicht" at bounding box center [592, 377] width 192 height 37
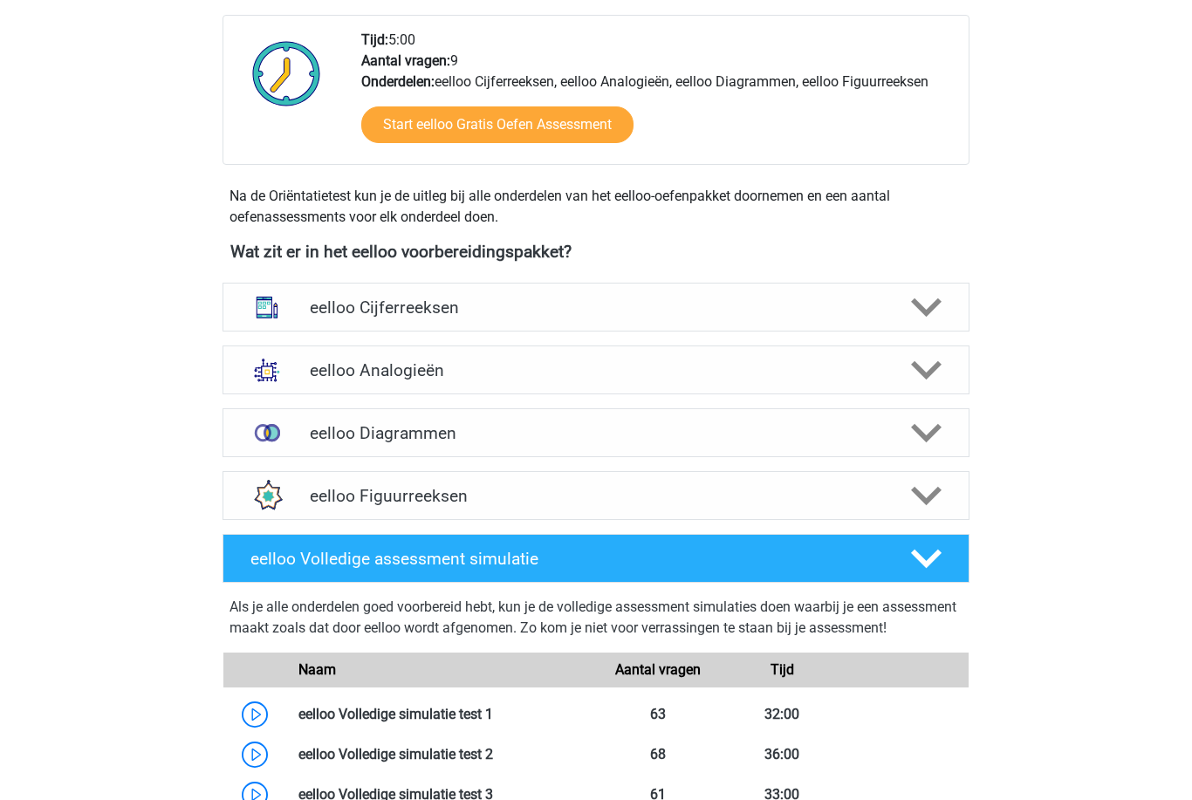
scroll to position [414, 0]
